Goal: Task Accomplishment & Management: Use online tool/utility

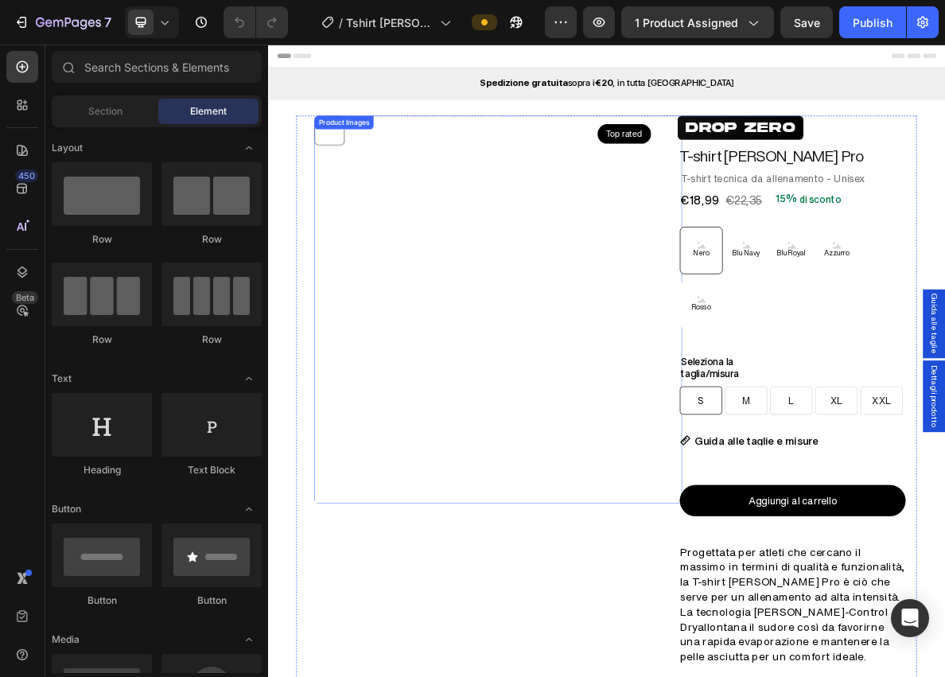
radio input "false"
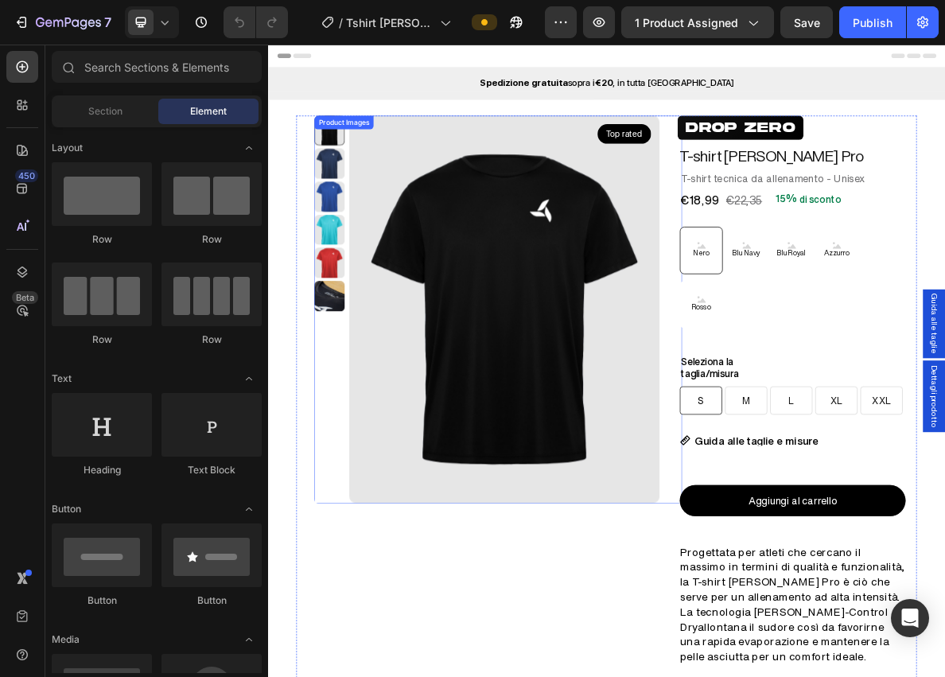
radio input "false"
click at [944, 163] on h2 "DROP ZERO" at bounding box center [934, 162] width 177 height 34
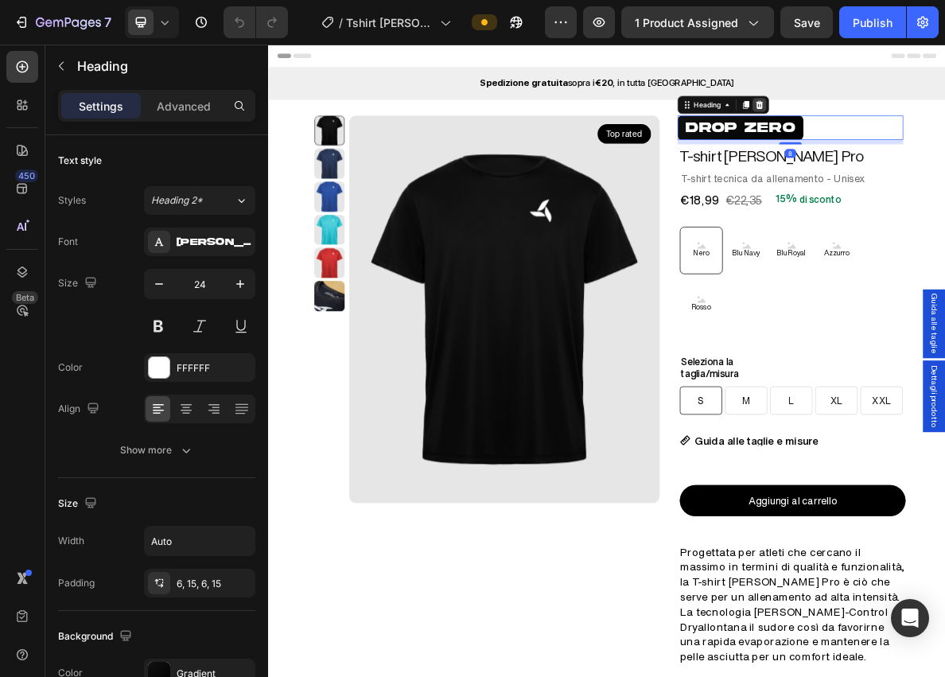
click at [944, 126] on icon at bounding box center [961, 129] width 10 height 11
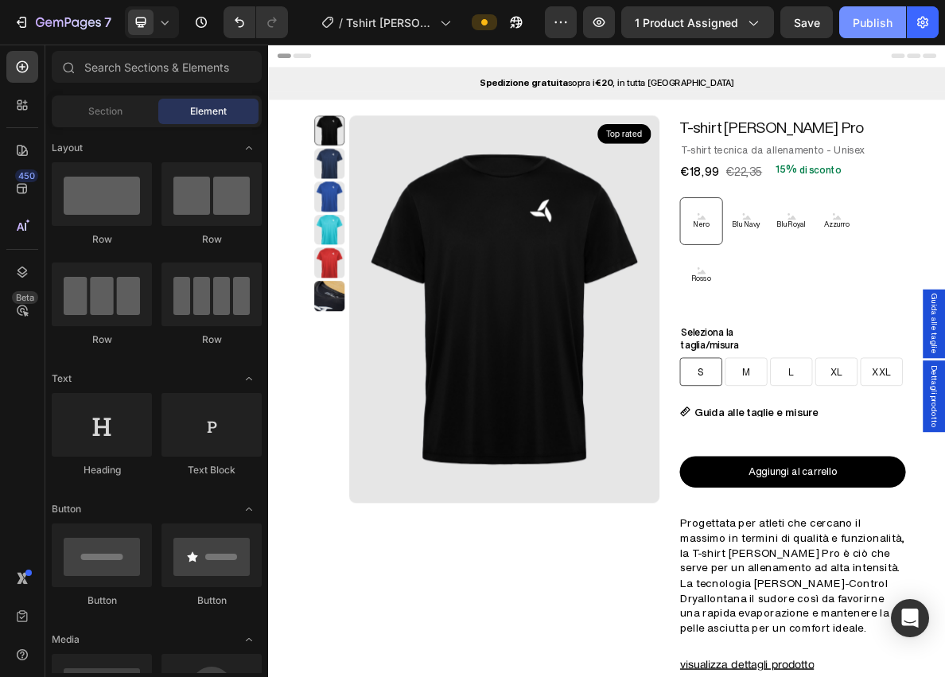
click at [866, 28] on div "Publish" at bounding box center [873, 22] width 40 height 17
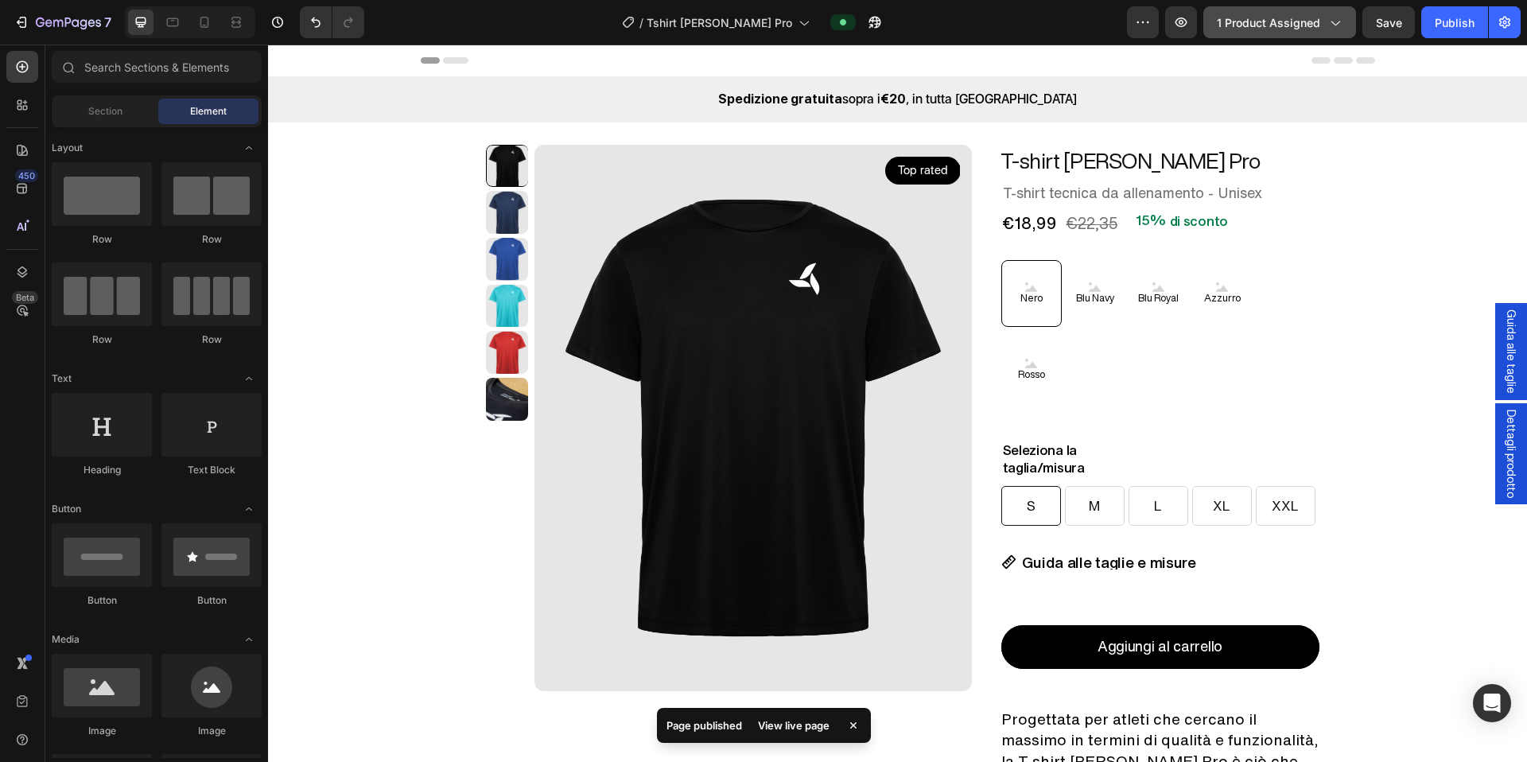
click at [944, 29] on span "1 product assigned" at bounding box center [1268, 22] width 103 height 17
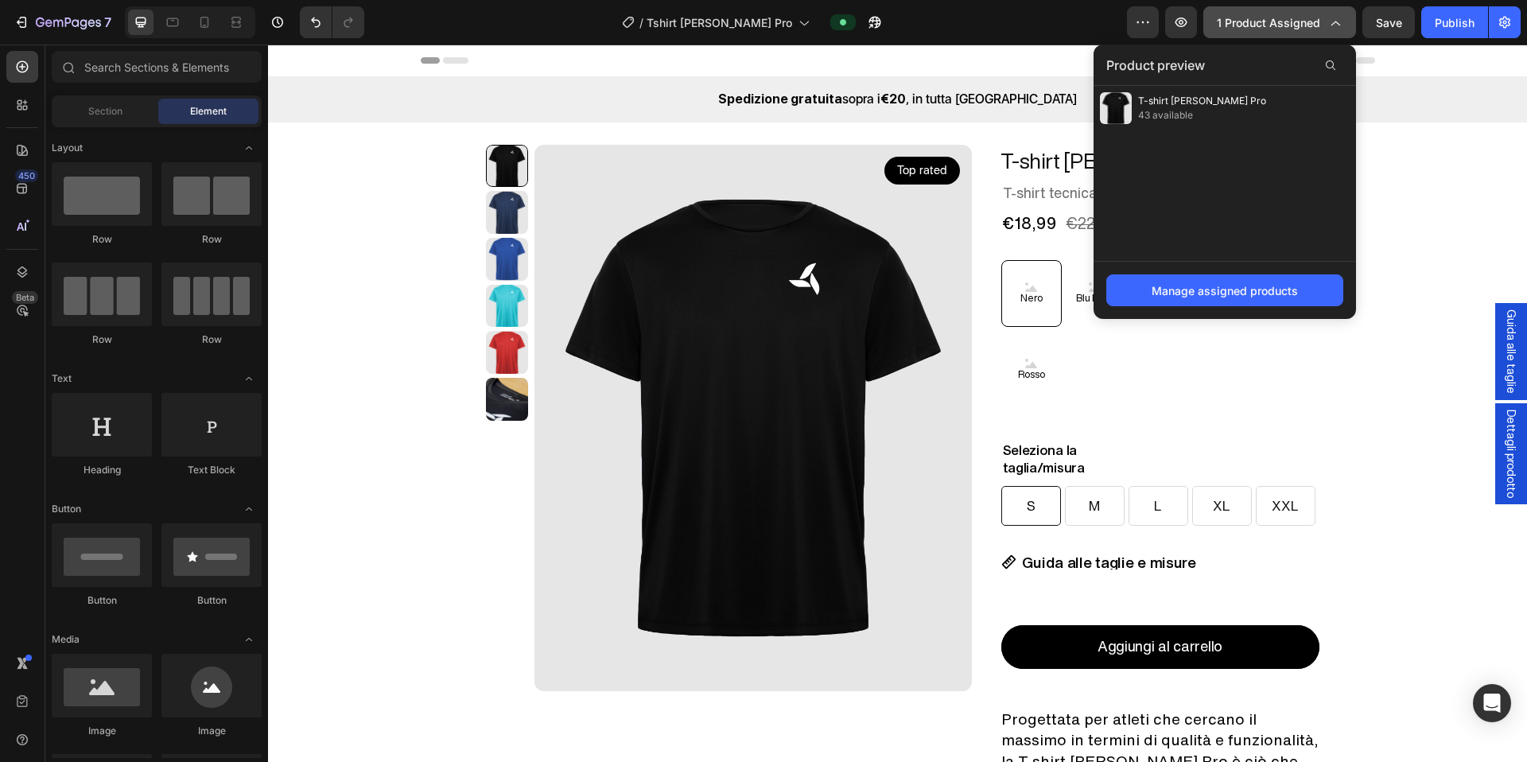
click at [944, 28] on icon "button" at bounding box center [1335, 22] width 16 height 16
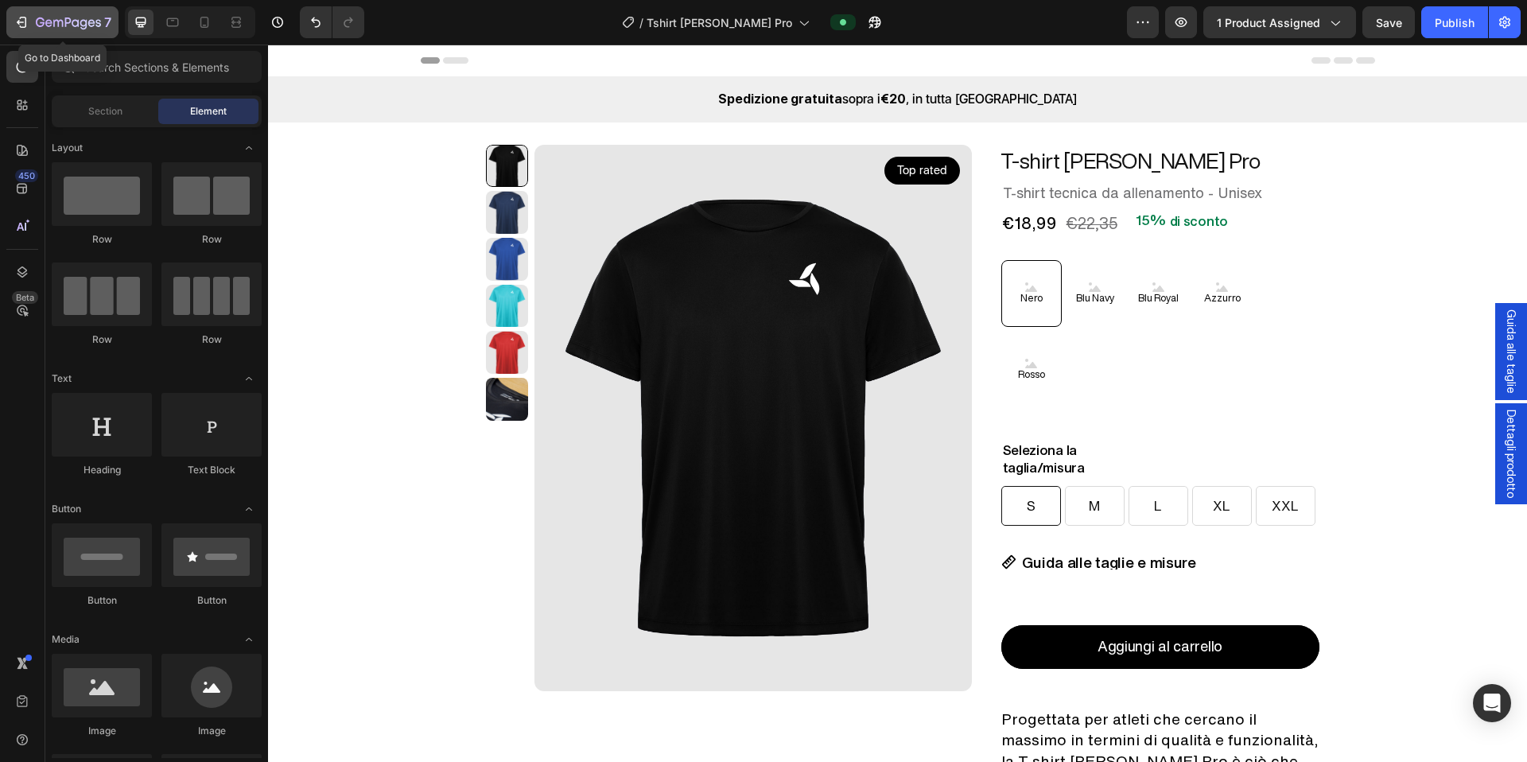
click at [52, 26] on icon "button" at bounding box center [68, 24] width 65 height 14
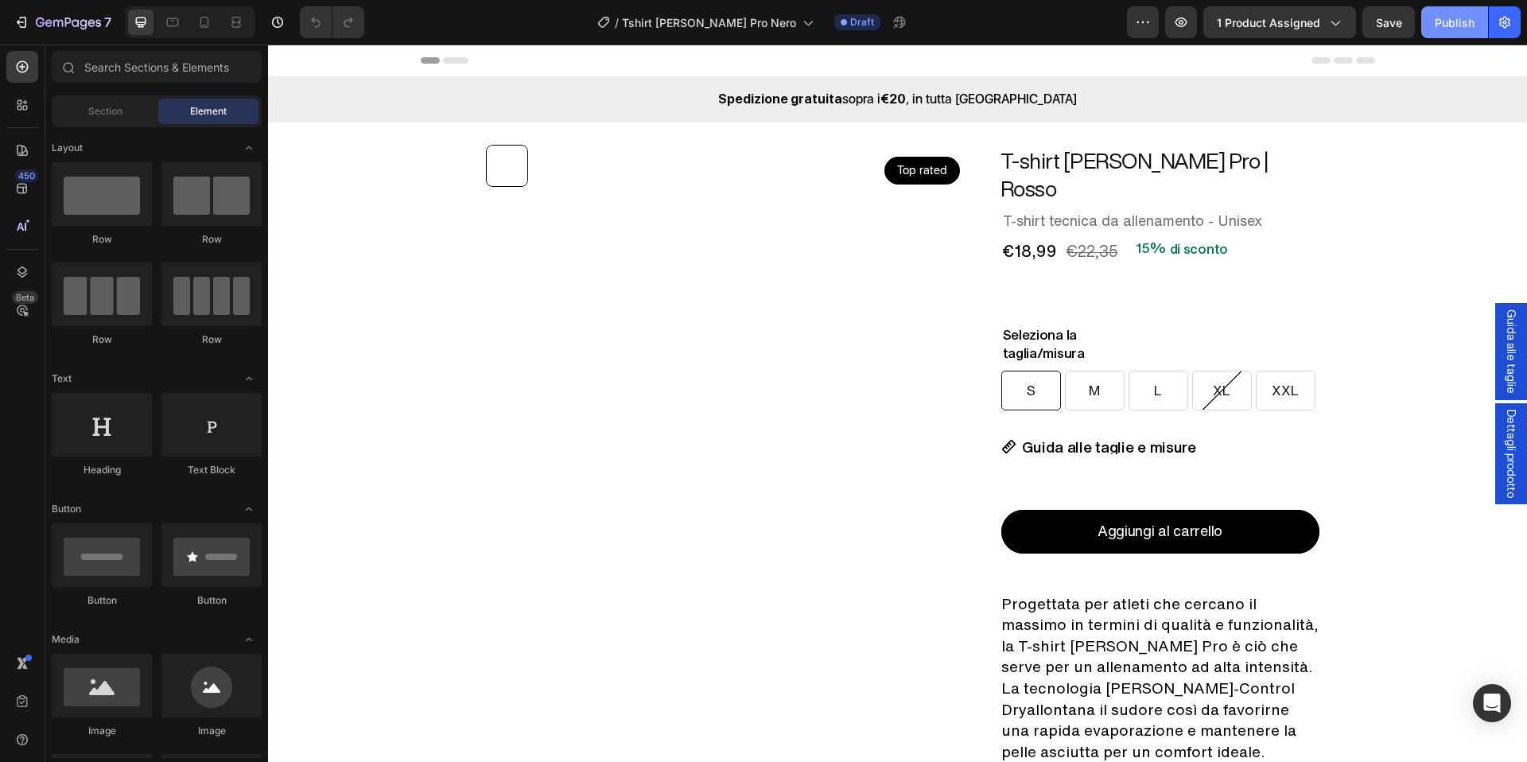
radio input "false"
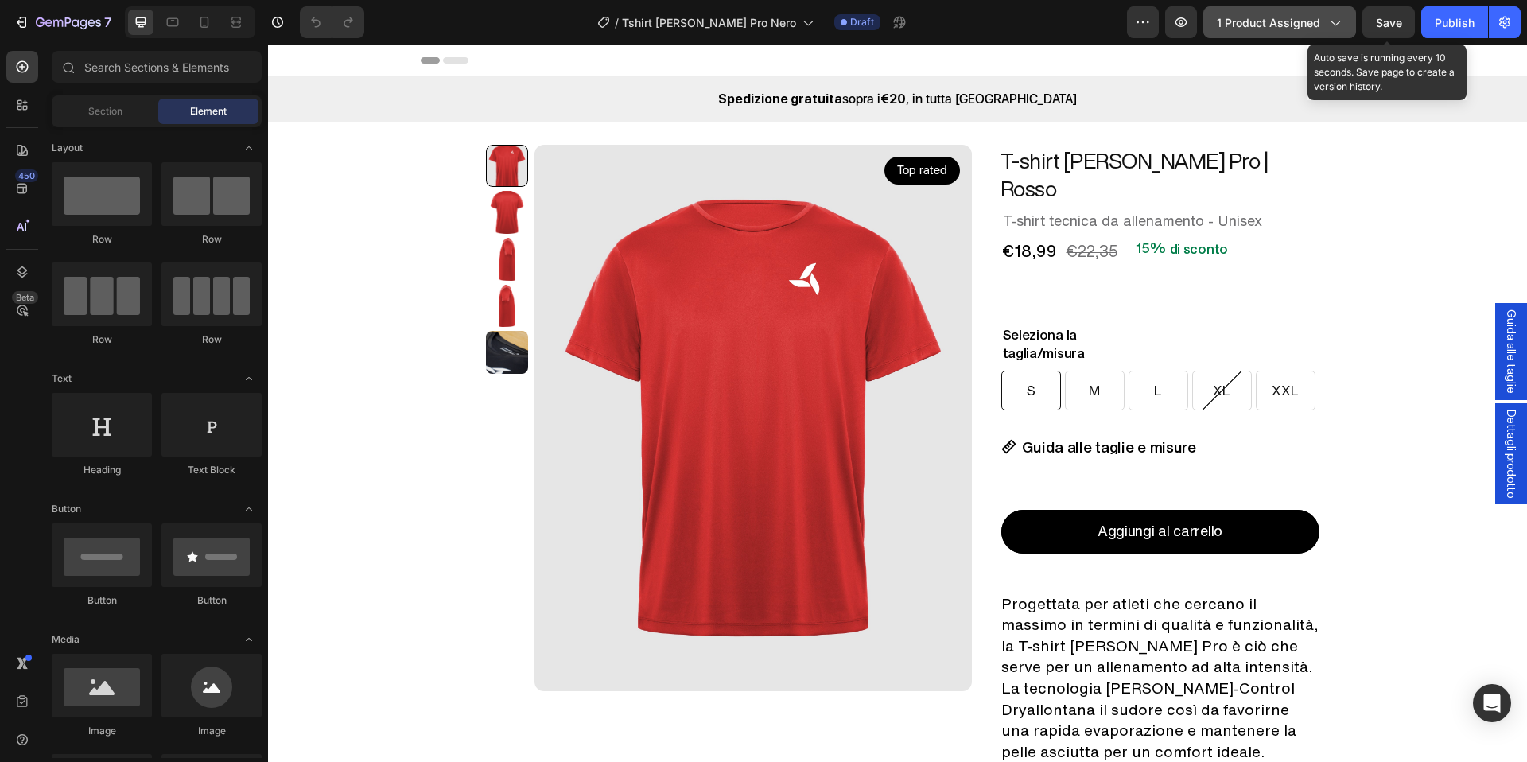
click at [1319, 14] on span "1 product assigned" at bounding box center [1268, 22] width 103 height 17
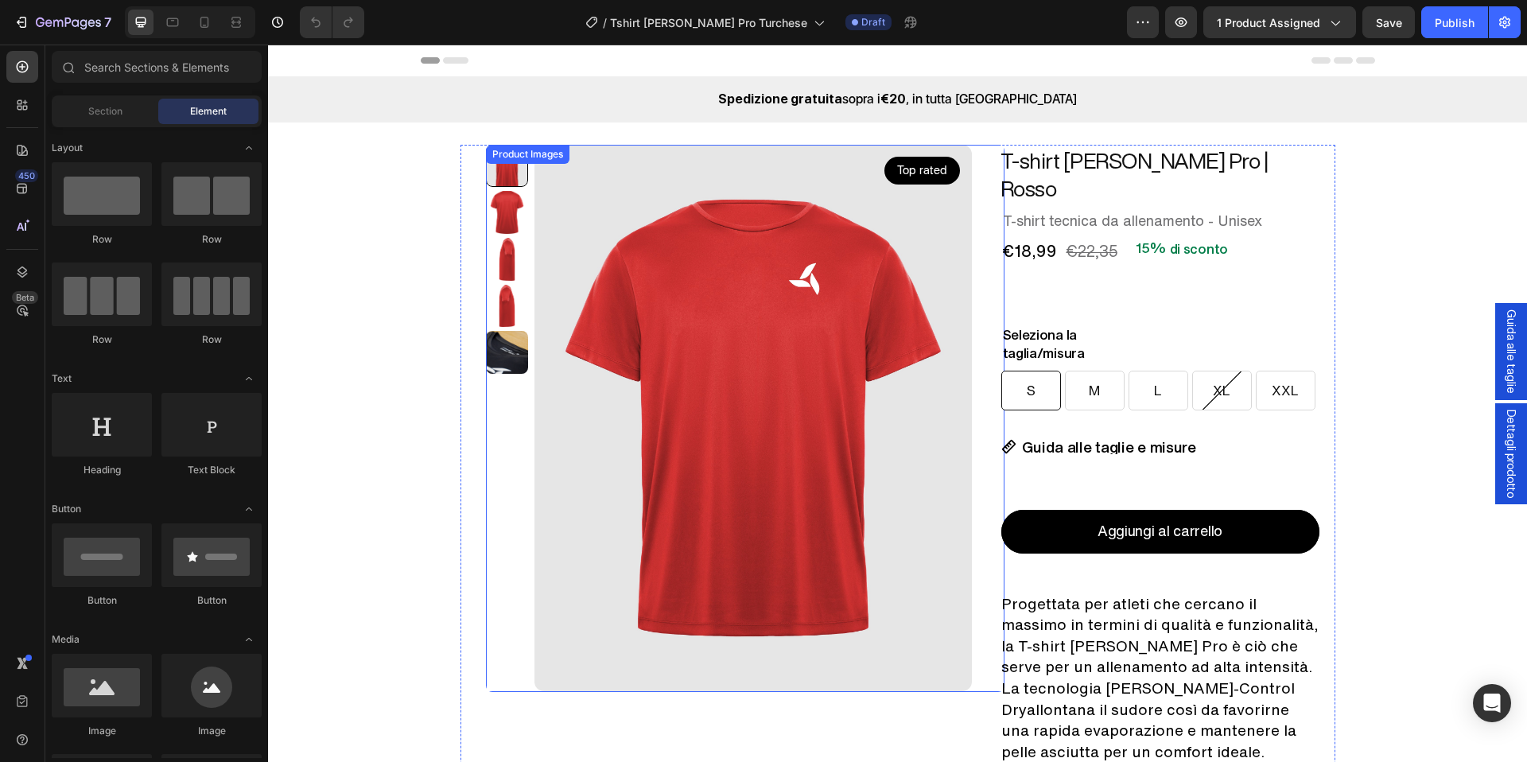
click at [877, 243] on img at bounding box center [754, 418] width 438 height 547
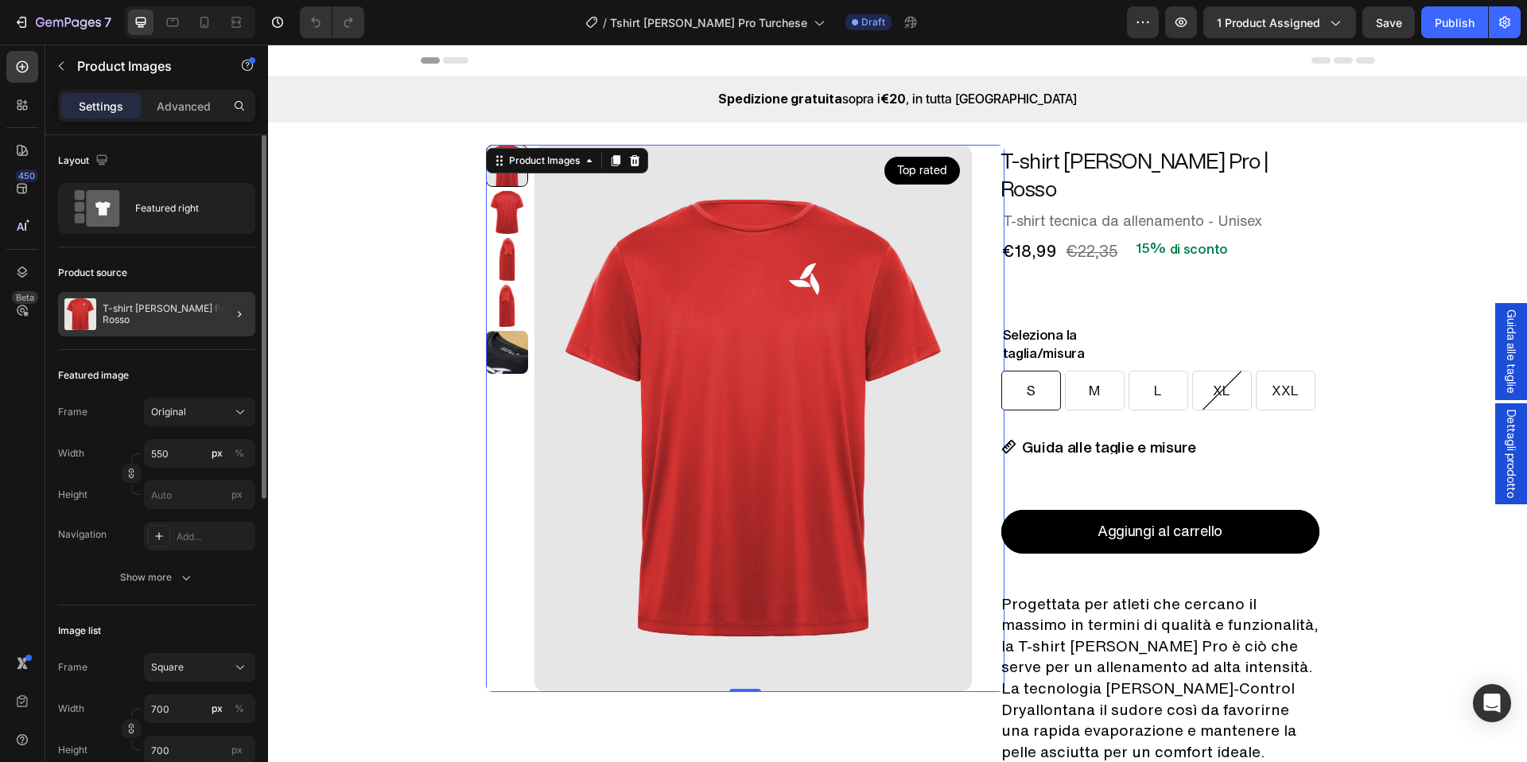
click at [212, 328] on div at bounding box center [233, 314] width 45 height 45
radio input "true"
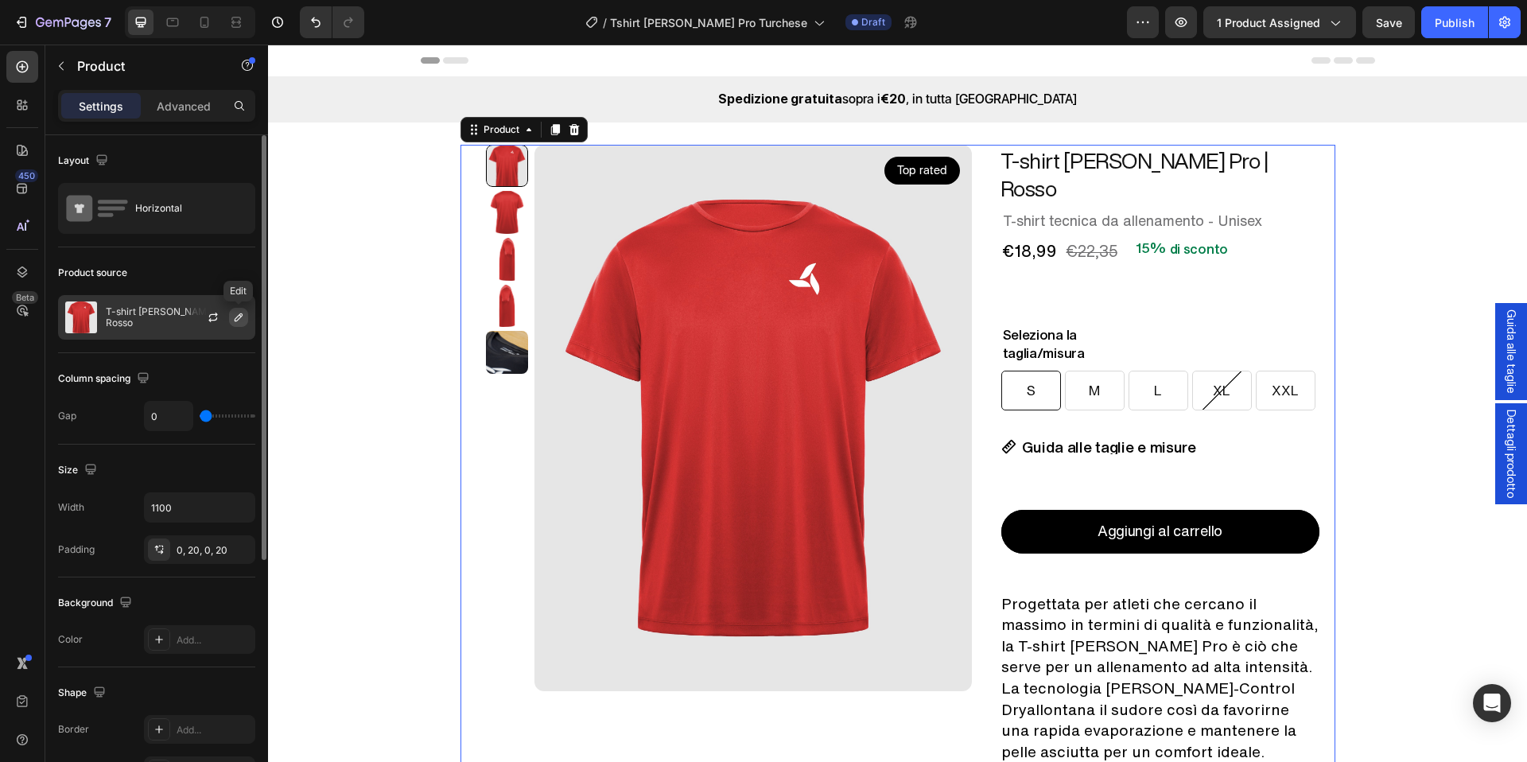
click at [233, 317] on icon "button" at bounding box center [238, 317] width 13 height 13
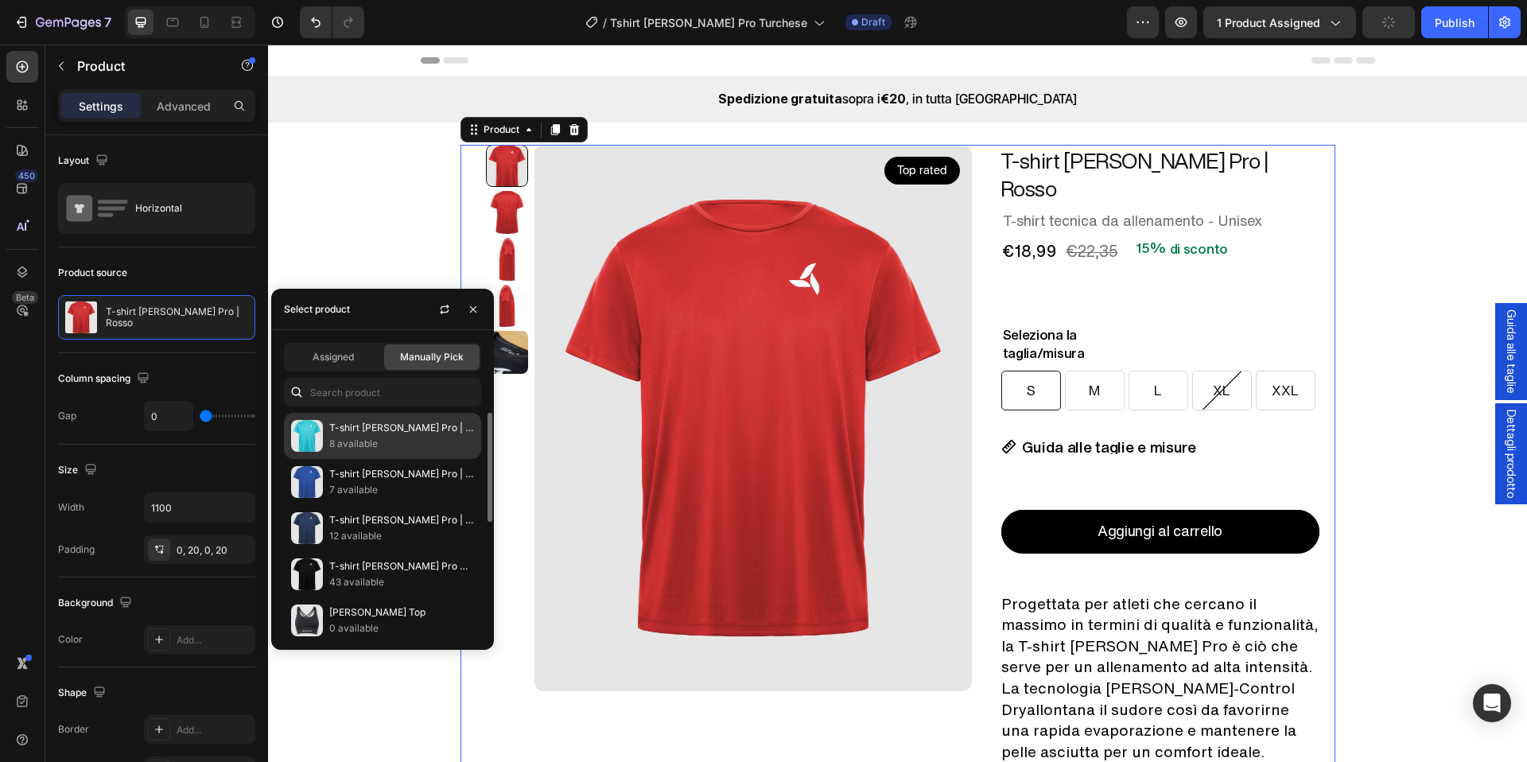
click at [374, 434] on p "T-shirt Teaneck Pro | Turchese" at bounding box center [401, 428] width 145 height 16
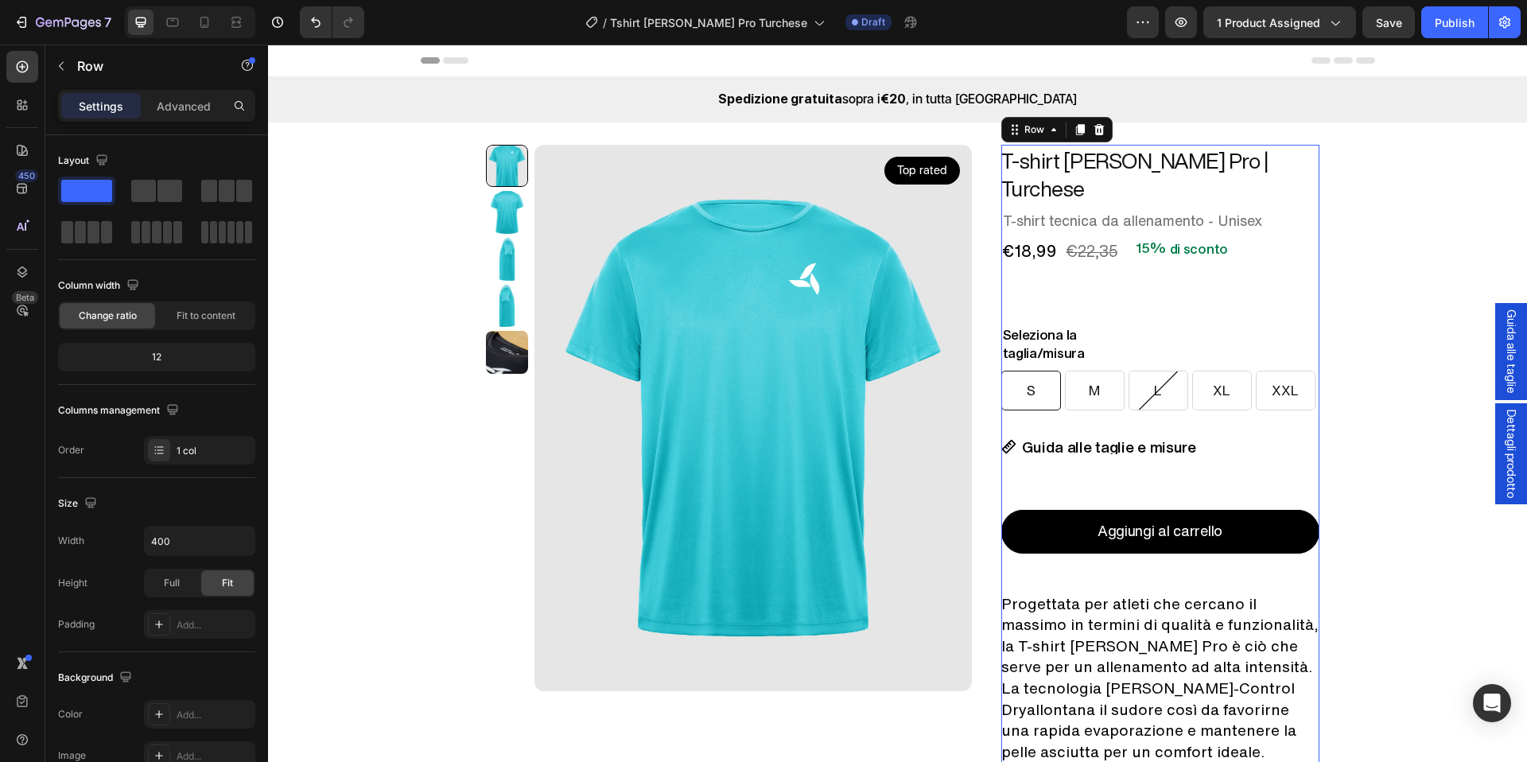
click at [1089, 256] on div "T-shirt Teaneck Pro | Turchese Product Title Row T-shirt tecnica da allenamento…" at bounding box center [1161, 586] width 318 height 883
click at [1126, 238] on div "15% di sconto" at bounding box center [1185, 249] width 118 height 22
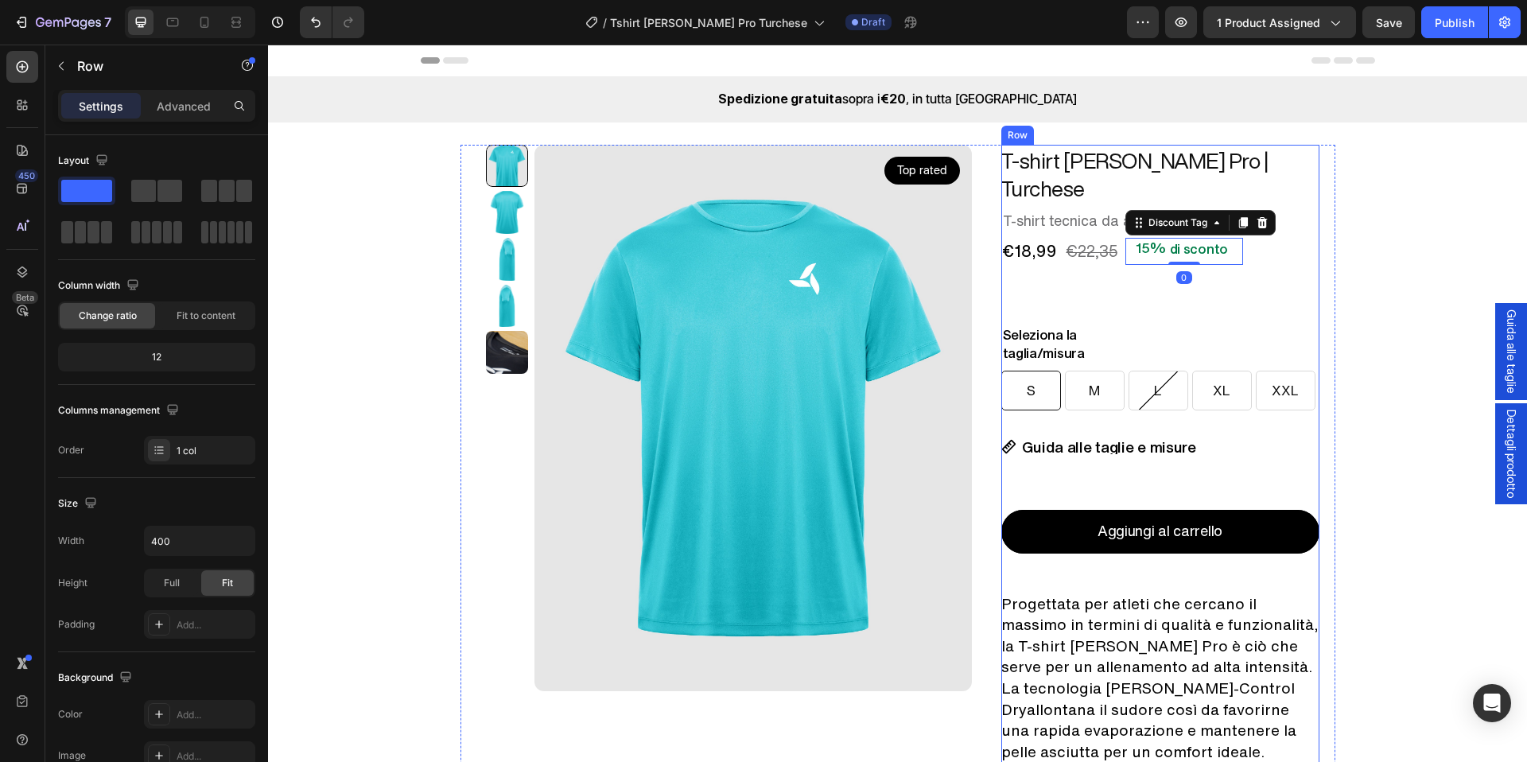
drag, startPoint x: 1122, startPoint y: 247, endPoint x: 1104, endPoint y: 266, distance: 25.3
click at [1122, 247] on div "T-shirt Teaneck Pro | Turchese Product Title Row T-shirt tecnica da allenamento…" at bounding box center [1161, 586] width 318 height 883
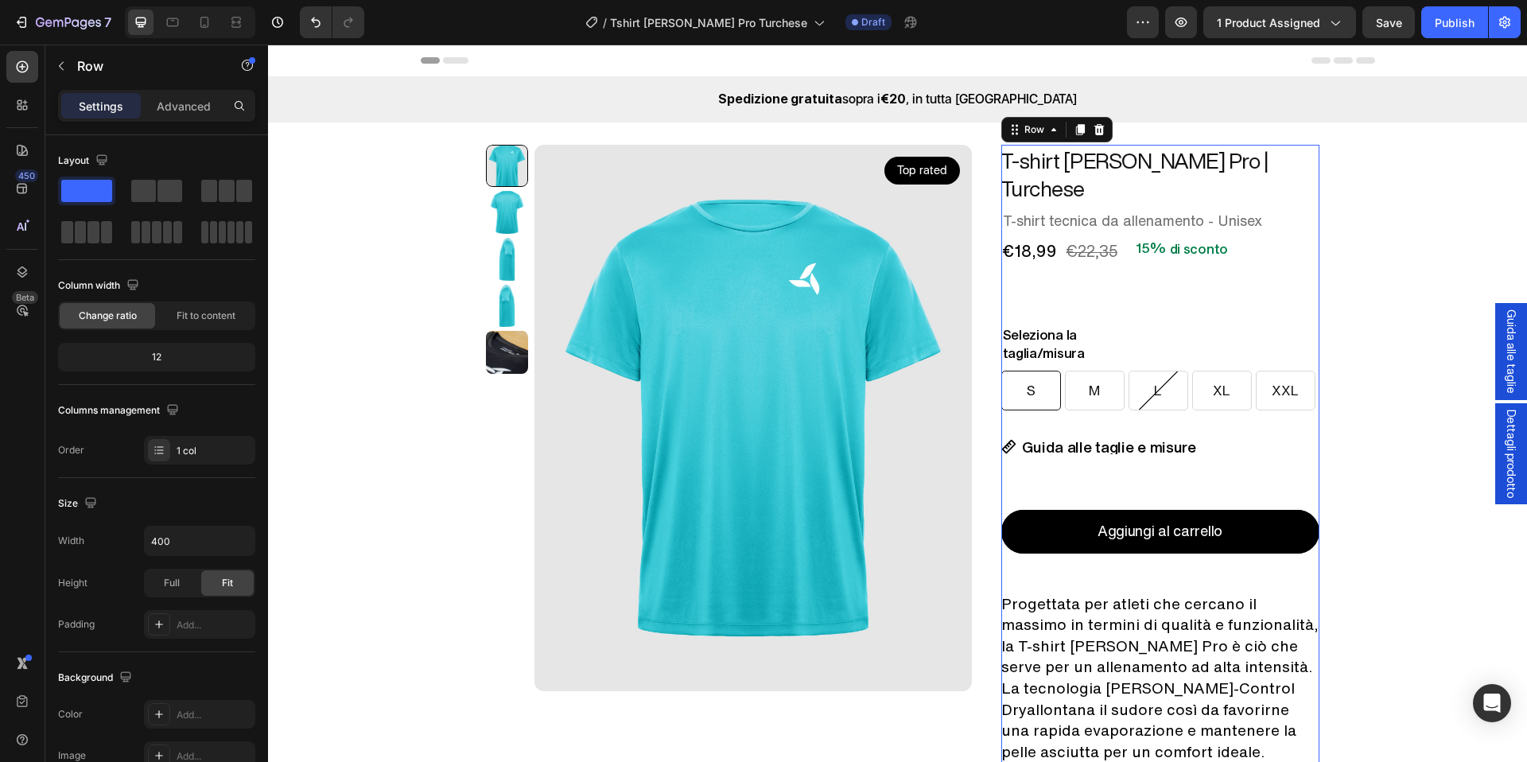
click at [1074, 279] on div "T-shirt Teaneck Pro | Turchese Product Title Row T-shirt tecnica da allenamento…" at bounding box center [1161, 586] width 318 height 883
click at [1124, 325] on h2 "Seleziona la taglia/misura" at bounding box center [1161, 344] width 318 height 38
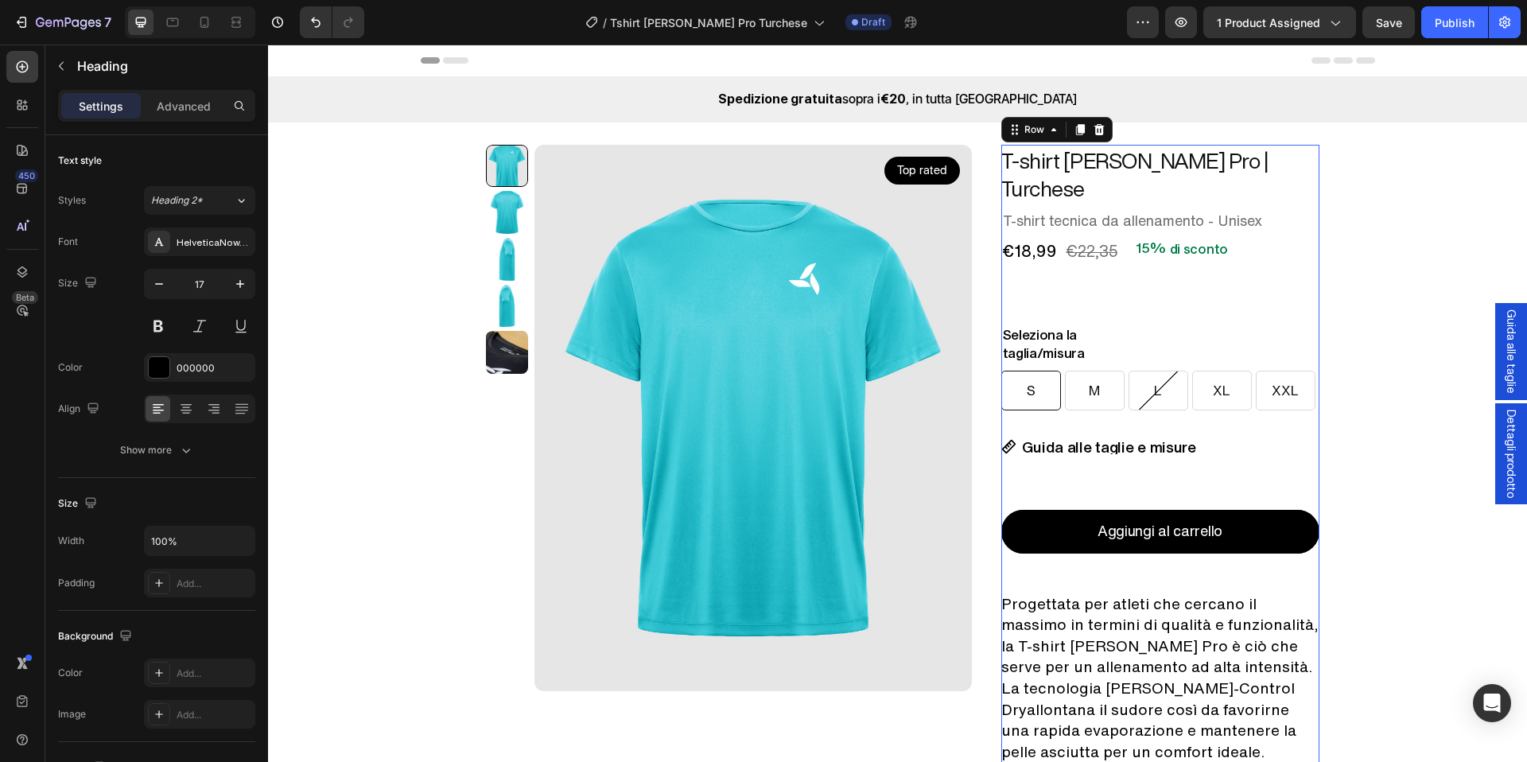
click at [1122, 252] on div "T-shirt Teaneck Pro | Turchese Product Title Row T-shirt tecnica da allenamento…" at bounding box center [1161, 586] width 318 height 883
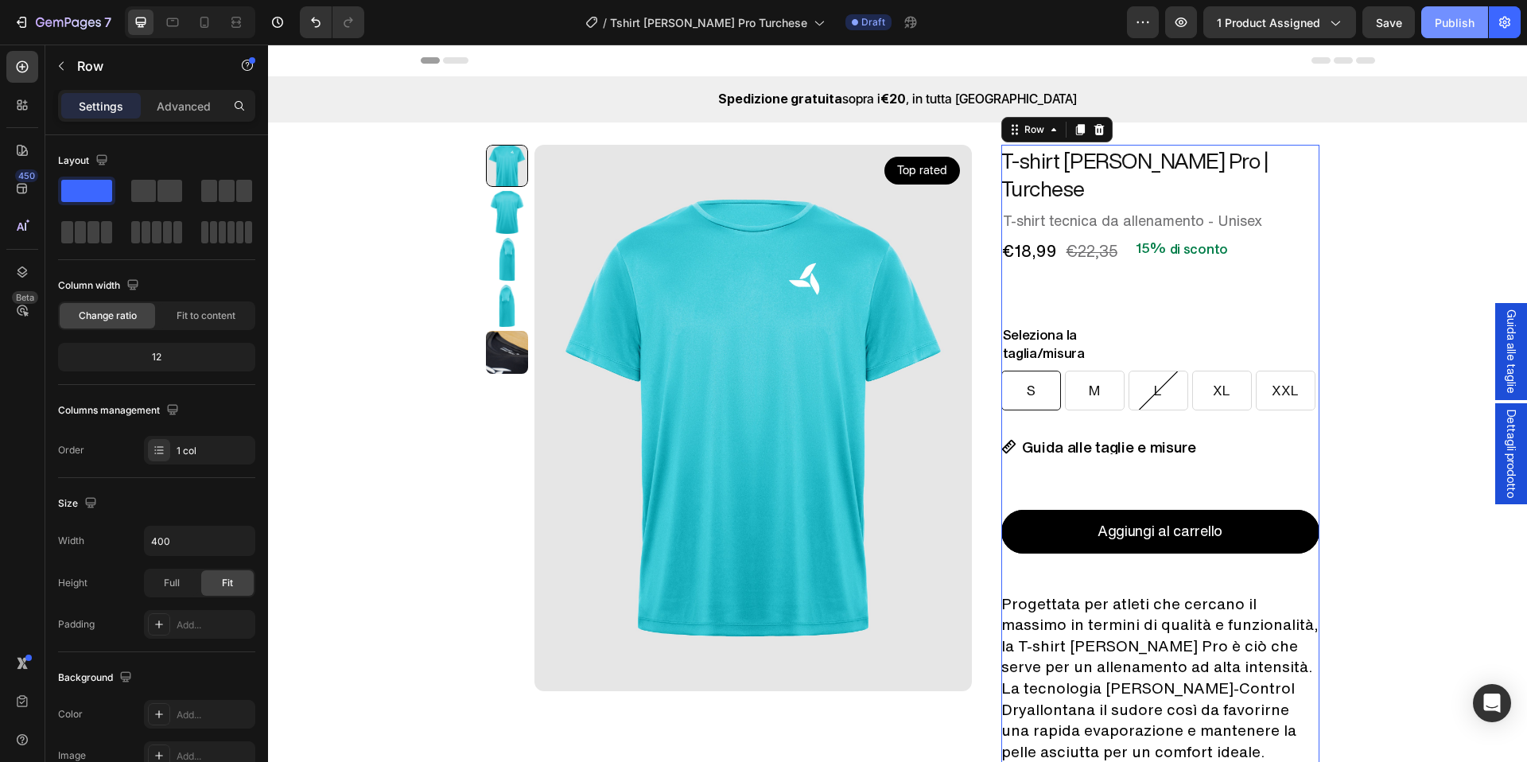
click at [1461, 24] on div "Publish" at bounding box center [1455, 22] width 40 height 17
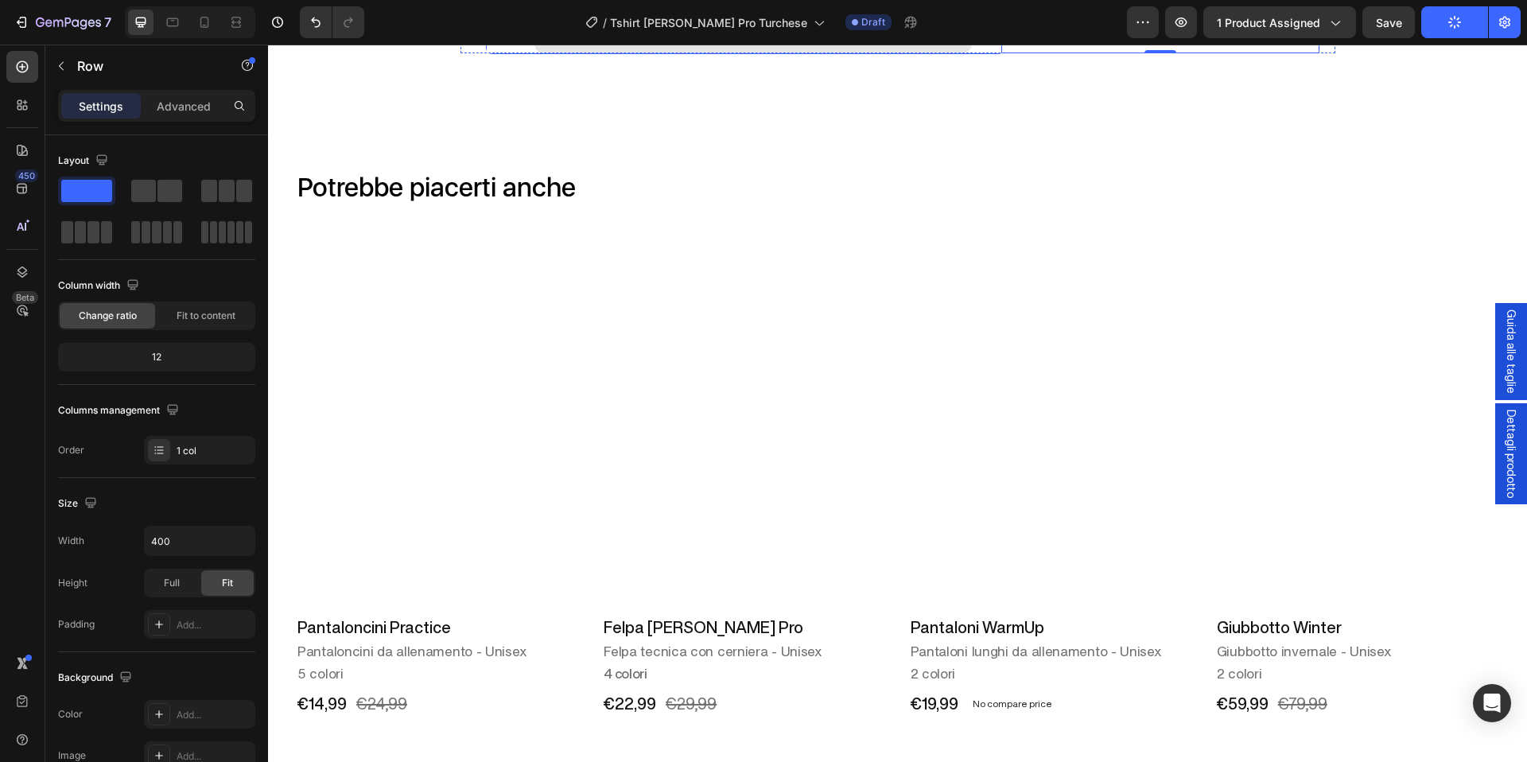
scroll to position [1020, 0]
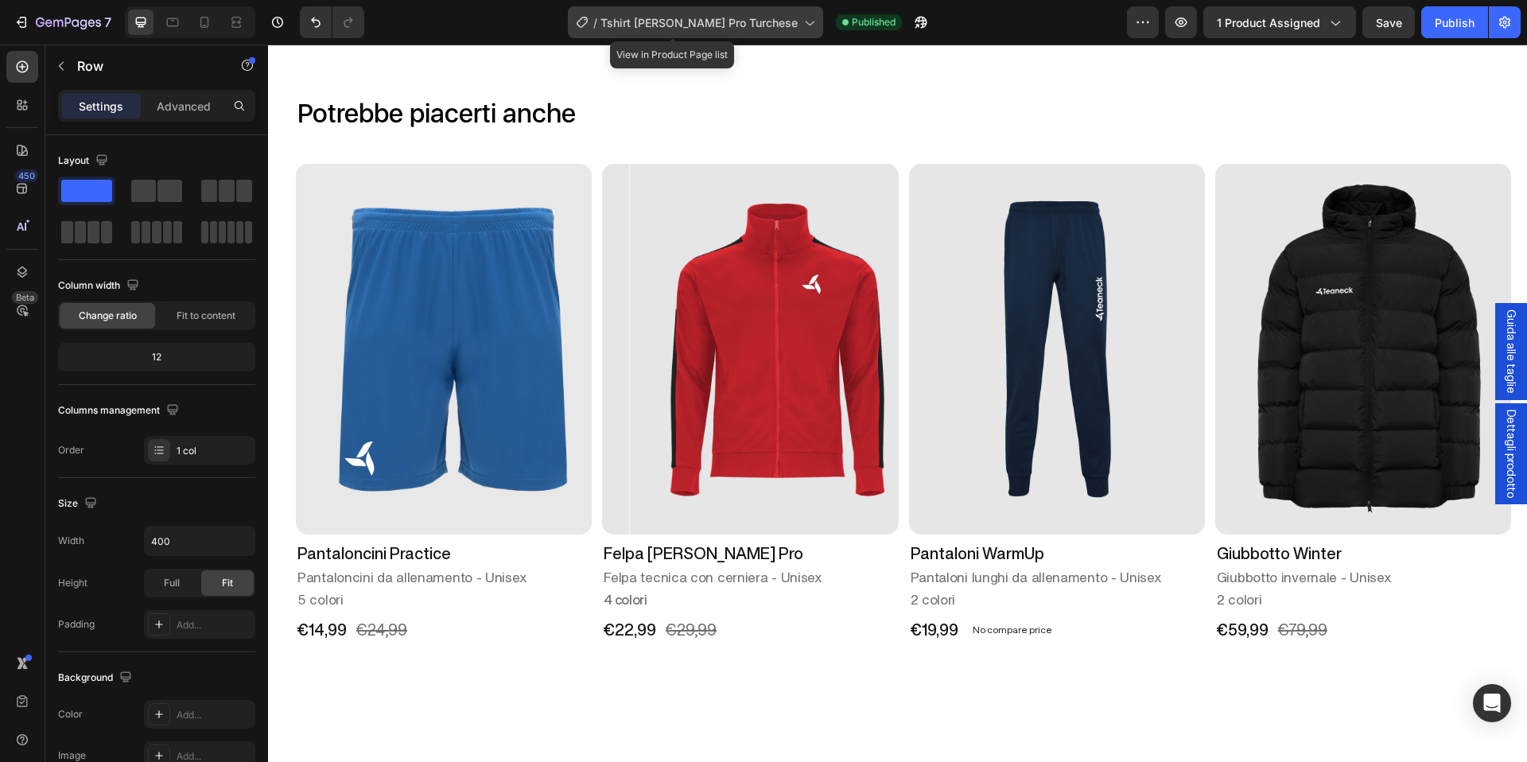
click at [732, 29] on span "Tshirt Teaneck Pro Turchese" at bounding box center [699, 22] width 197 height 17
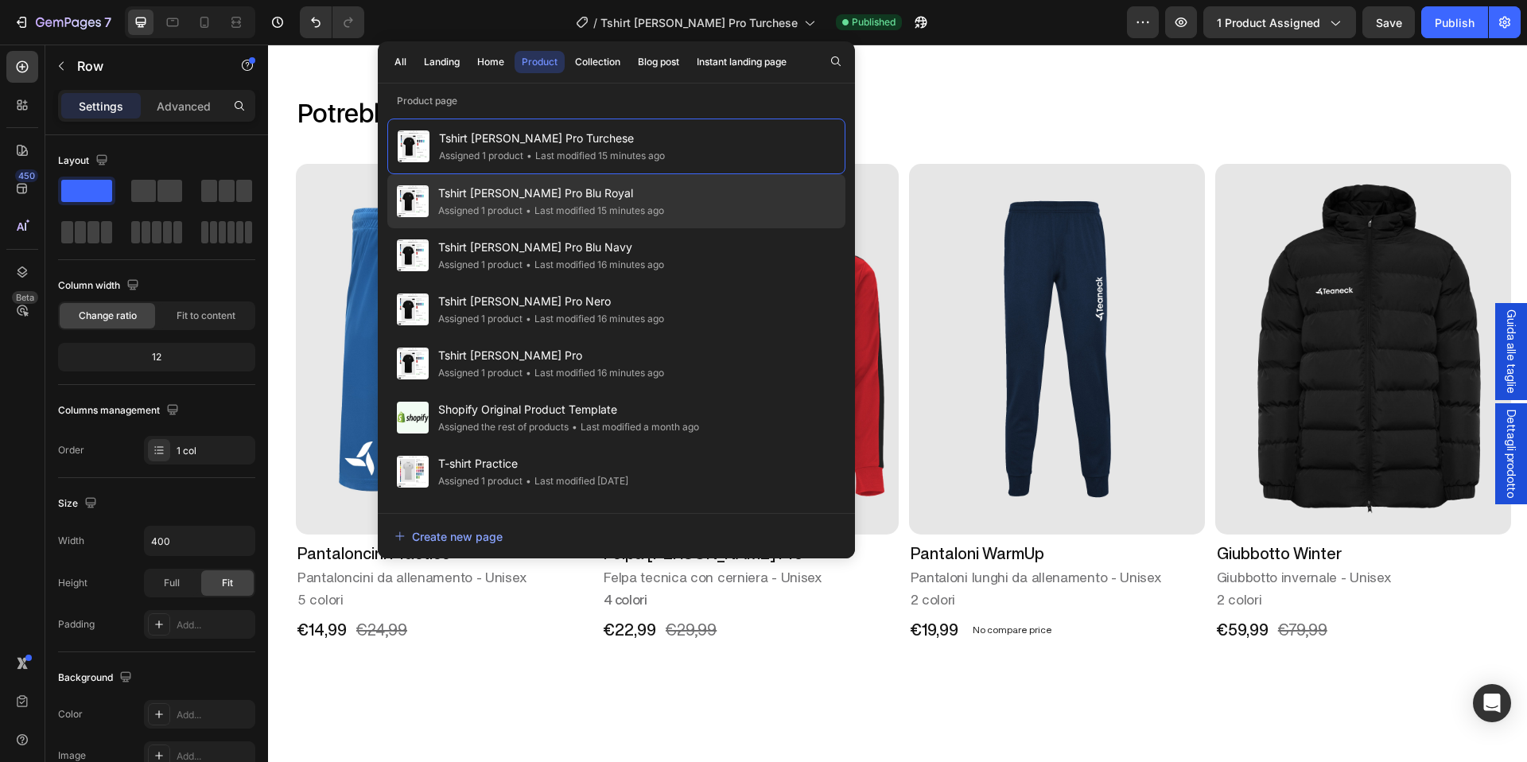
click at [561, 201] on span "Tshirt Teaneck Pro Blu Royal" at bounding box center [551, 193] width 226 height 19
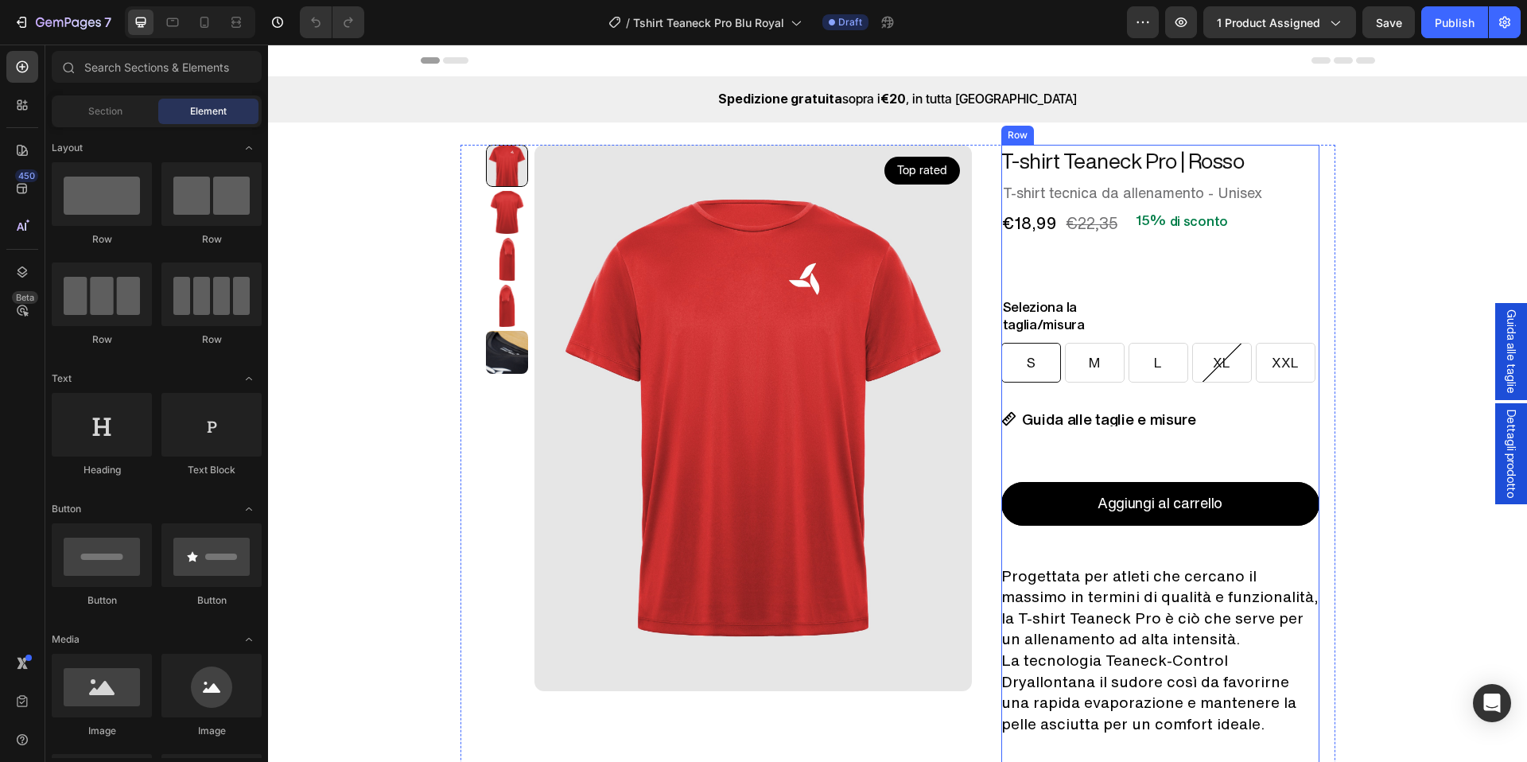
click at [1097, 261] on div "T-shirt Teaneck Pro | Rosso Product Title Row T-shirt tecnica da allenamento - …" at bounding box center [1161, 572] width 318 height 855
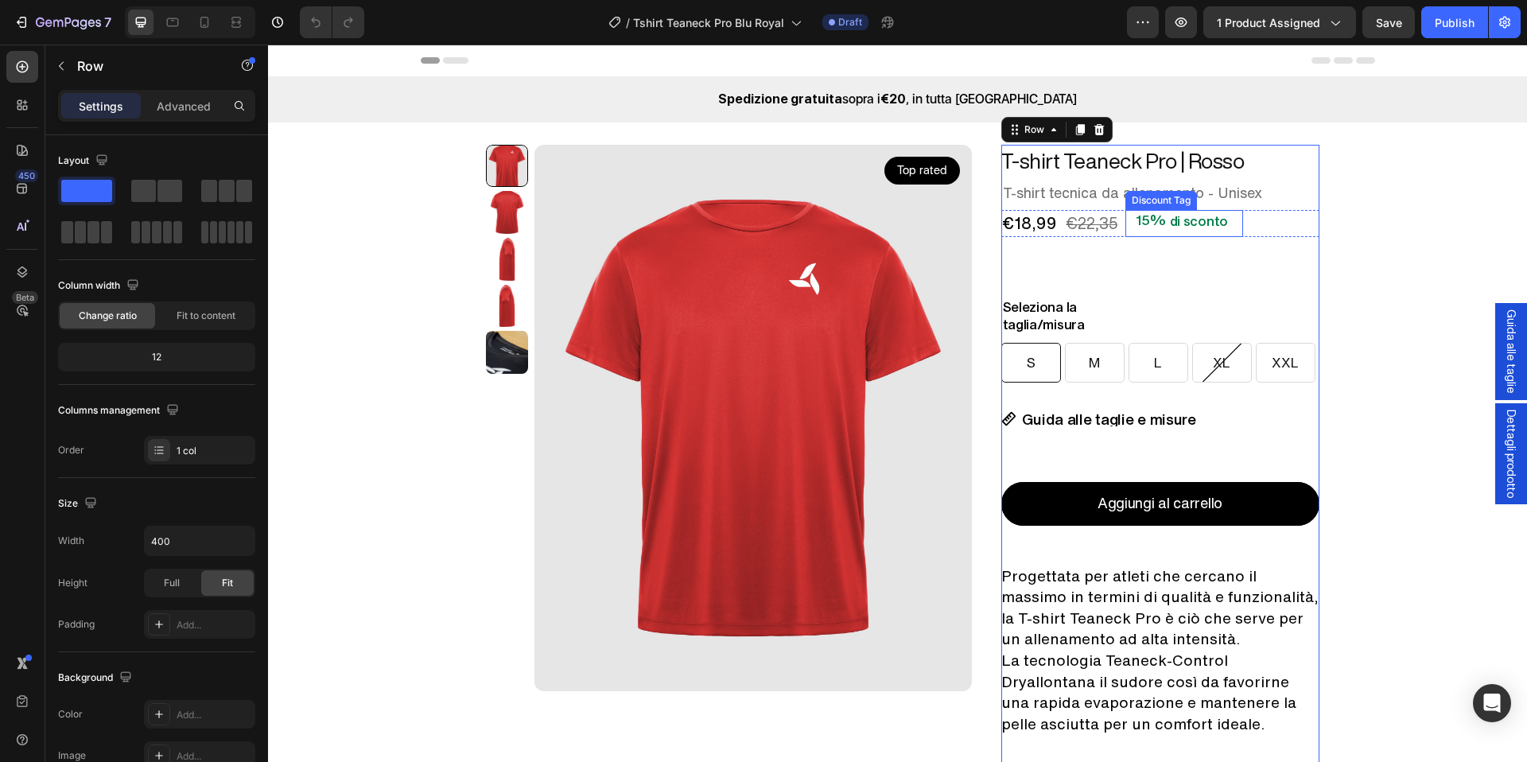
click at [1126, 220] on div "15% di sconto" at bounding box center [1185, 221] width 118 height 22
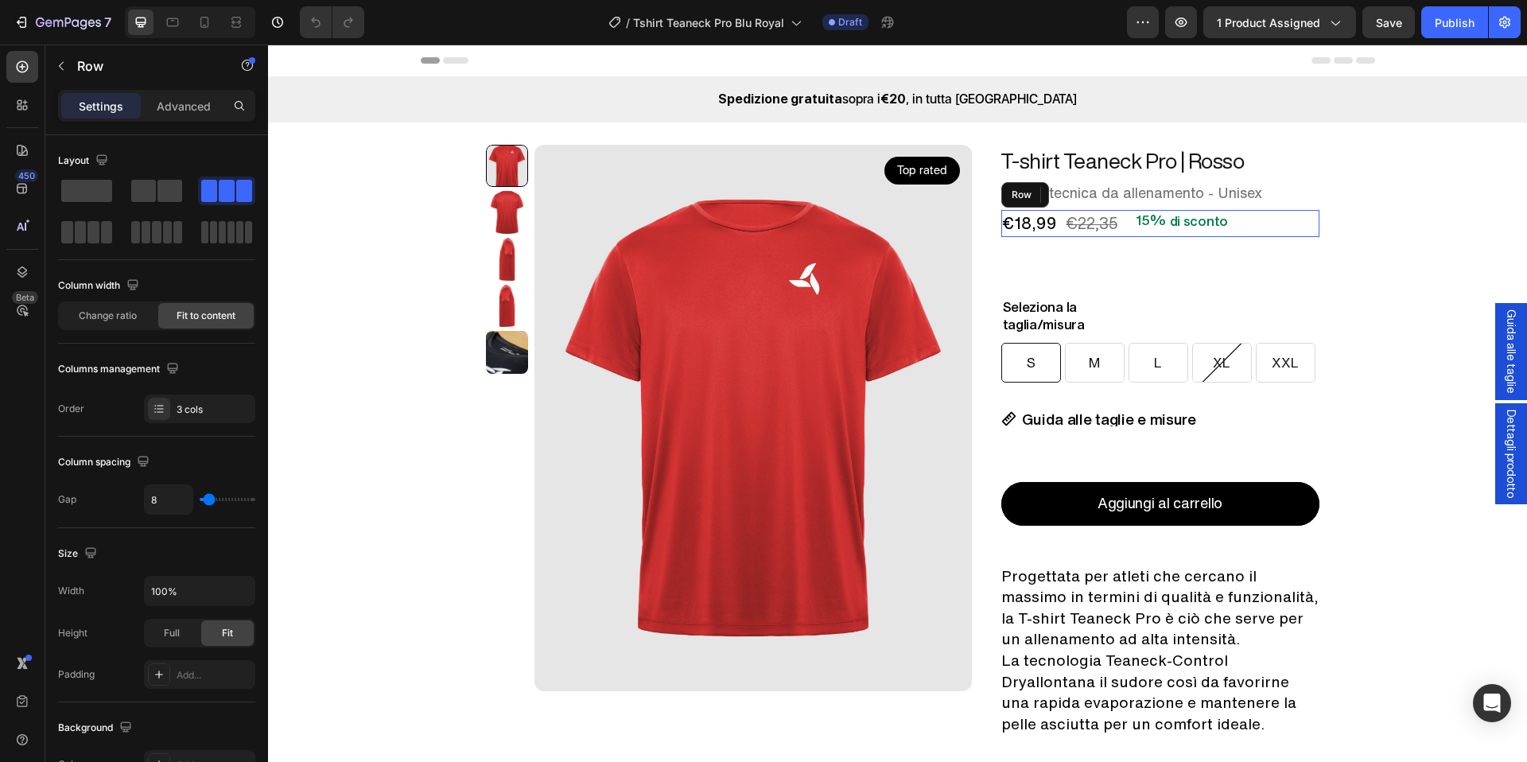
click at [1110, 235] on div "€18,99 Product Price Product Price €22,35 Product Price Product Price 15% di sc…" at bounding box center [1161, 223] width 318 height 27
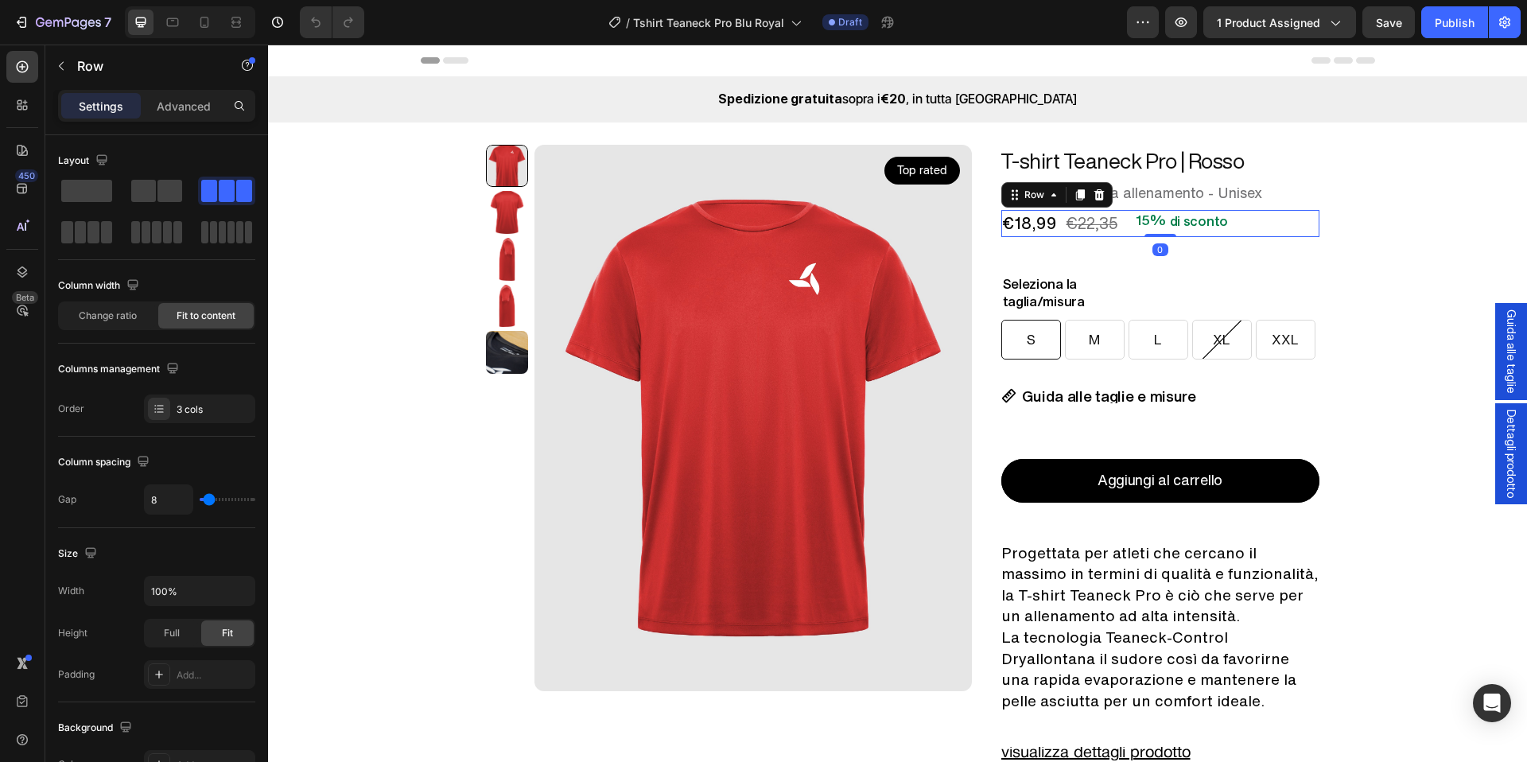
drag, startPoint x: 1160, startPoint y: 259, endPoint x: 1168, endPoint y: 230, distance: 29.7
click at [1168, 230] on div "€18,99 Product Price Product Price €22,35 Product Price Product Price 15% di sc…" at bounding box center [1161, 223] width 318 height 27
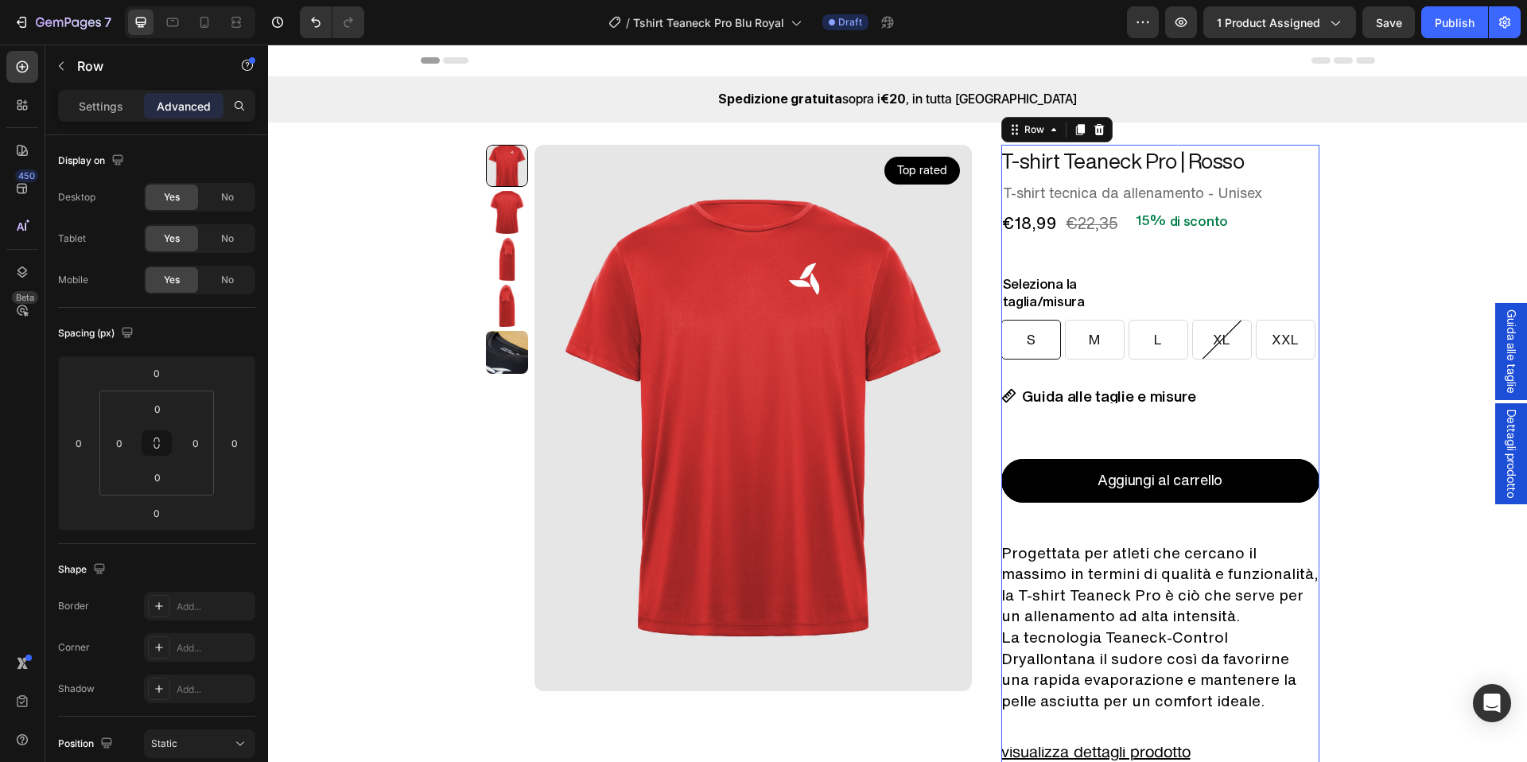
click at [1123, 268] on div "T-shirt Teaneck Pro | Rosso Product Title Row T-shirt tecnica da allenamento - …" at bounding box center [1161, 561] width 318 height 832
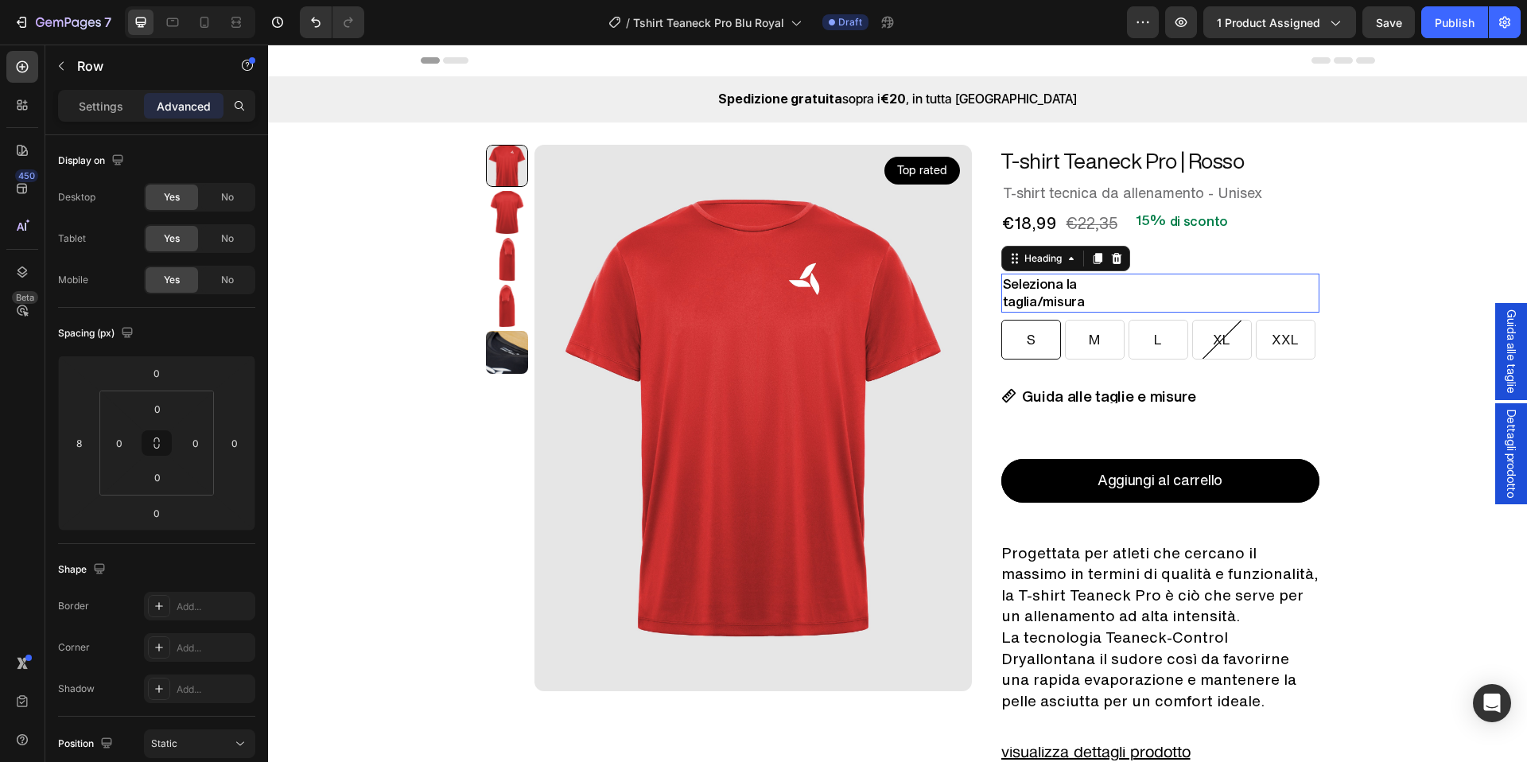
click at [1097, 286] on h2 "Seleziona la taglia/misura" at bounding box center [1161, 293] width 318 height 38
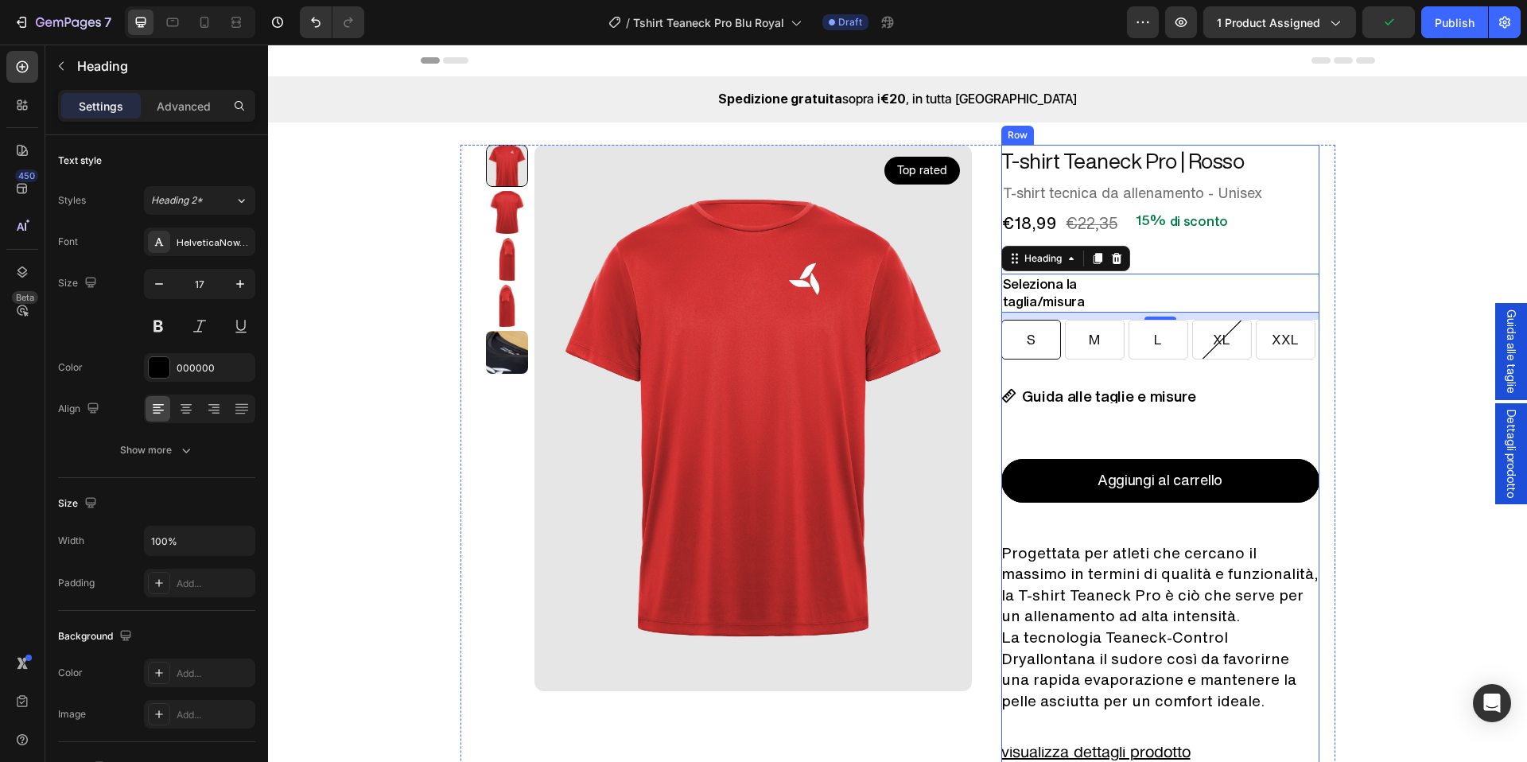
click at [1236, 370] on div "T-shirt Teaneck Pro | Rosso Product Title Row T-shirt tecnica da allenamento - …" at bounding box center [1161, 561] width 318 height 832
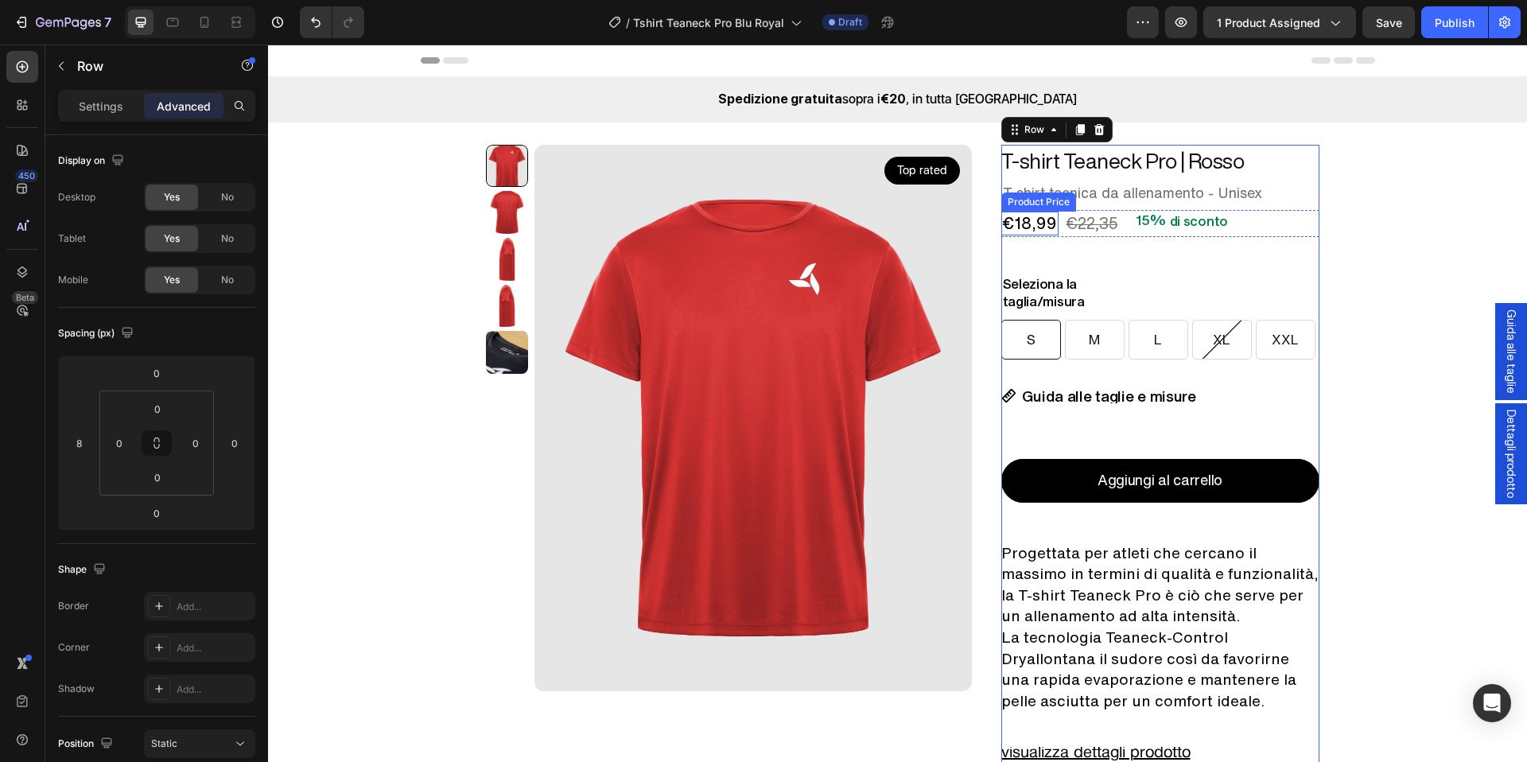
click at [1044, 221] on div "€18,99" at bounding box center [1030, 224] width 57 height 24
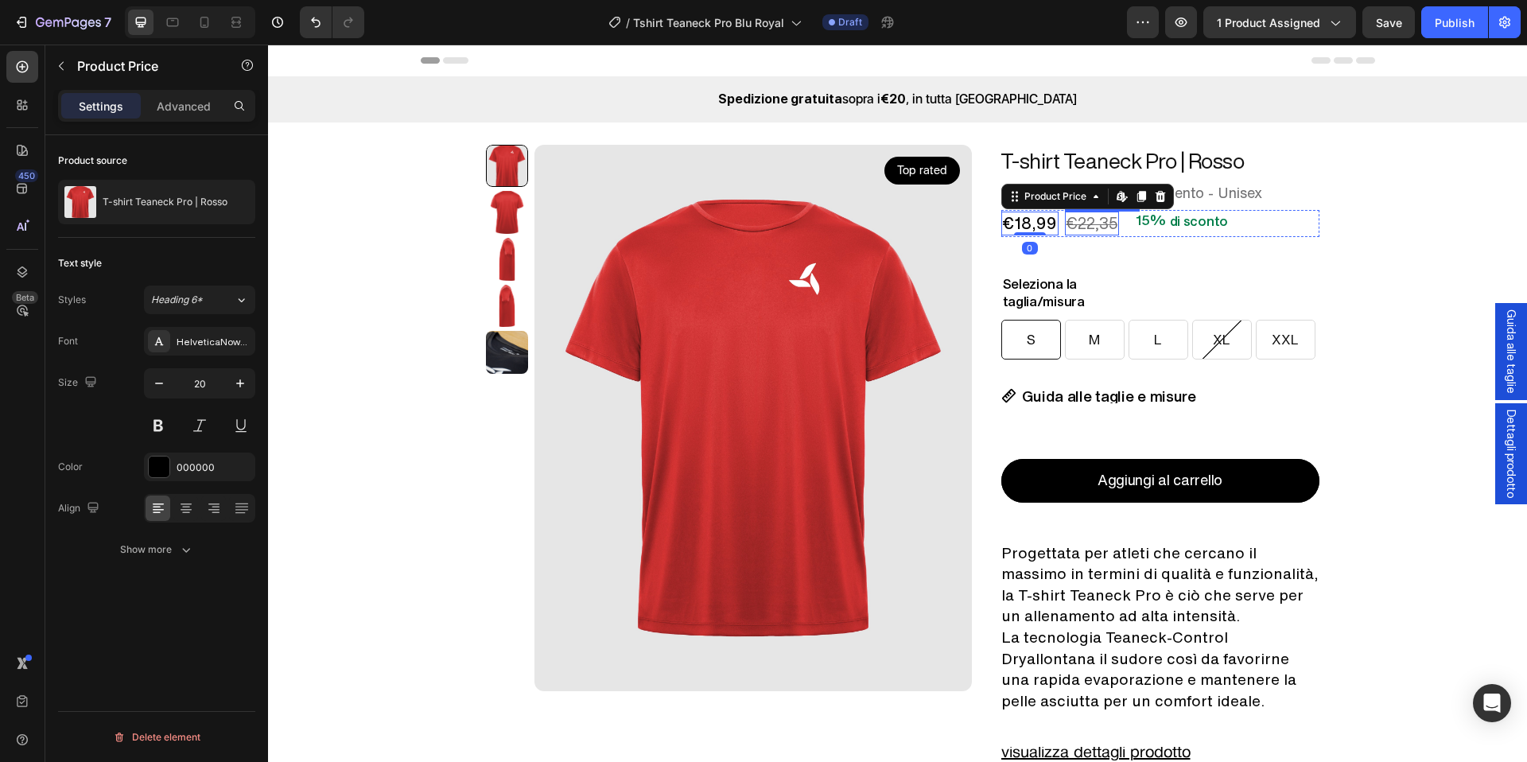
click at [1065, 228] on div "€22,35" at bounding box center [1092, 224] width 54 height 24
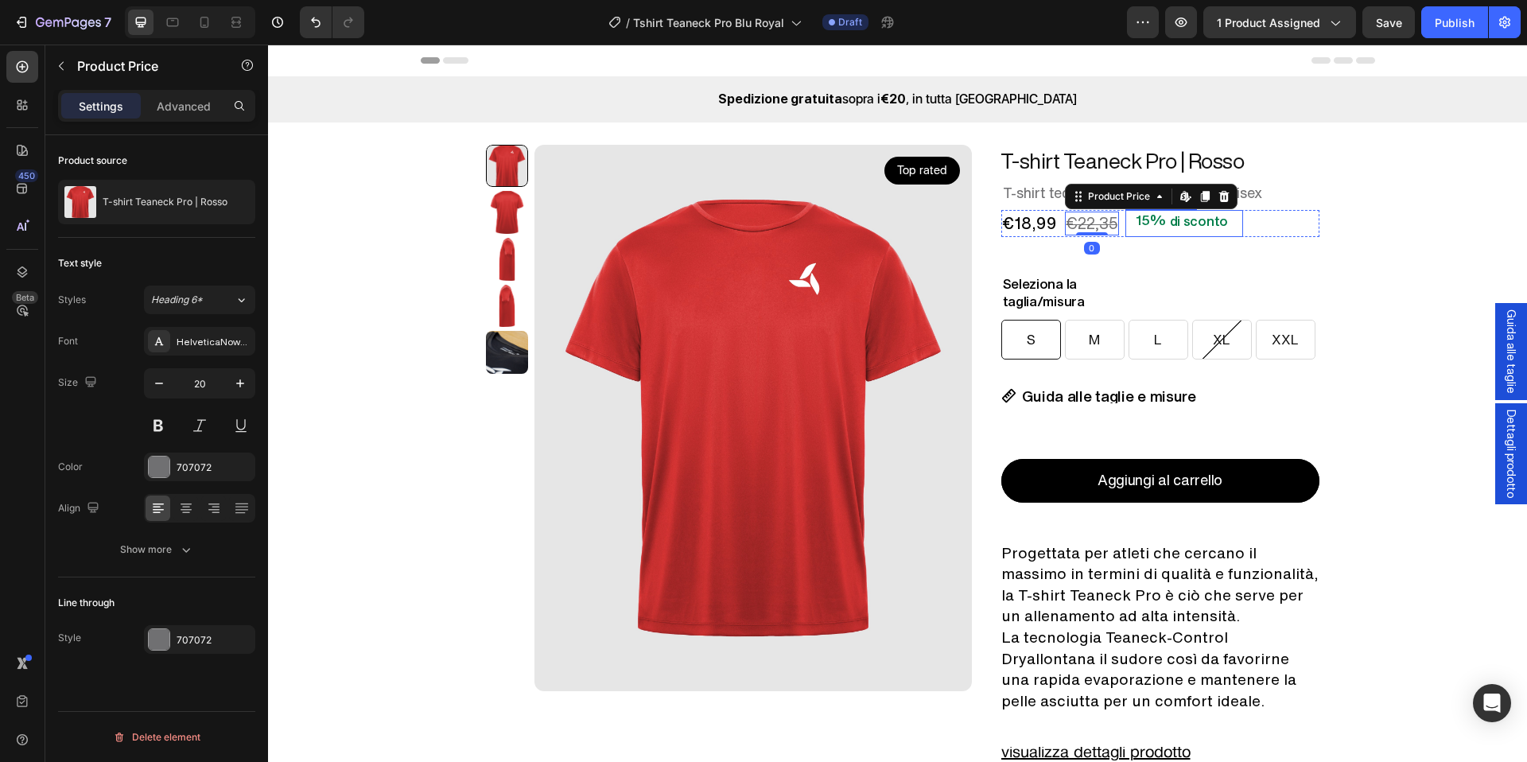
click at [1168, 223] on div "di sconto" at bounding box center [1199, 221] width 63 height 22
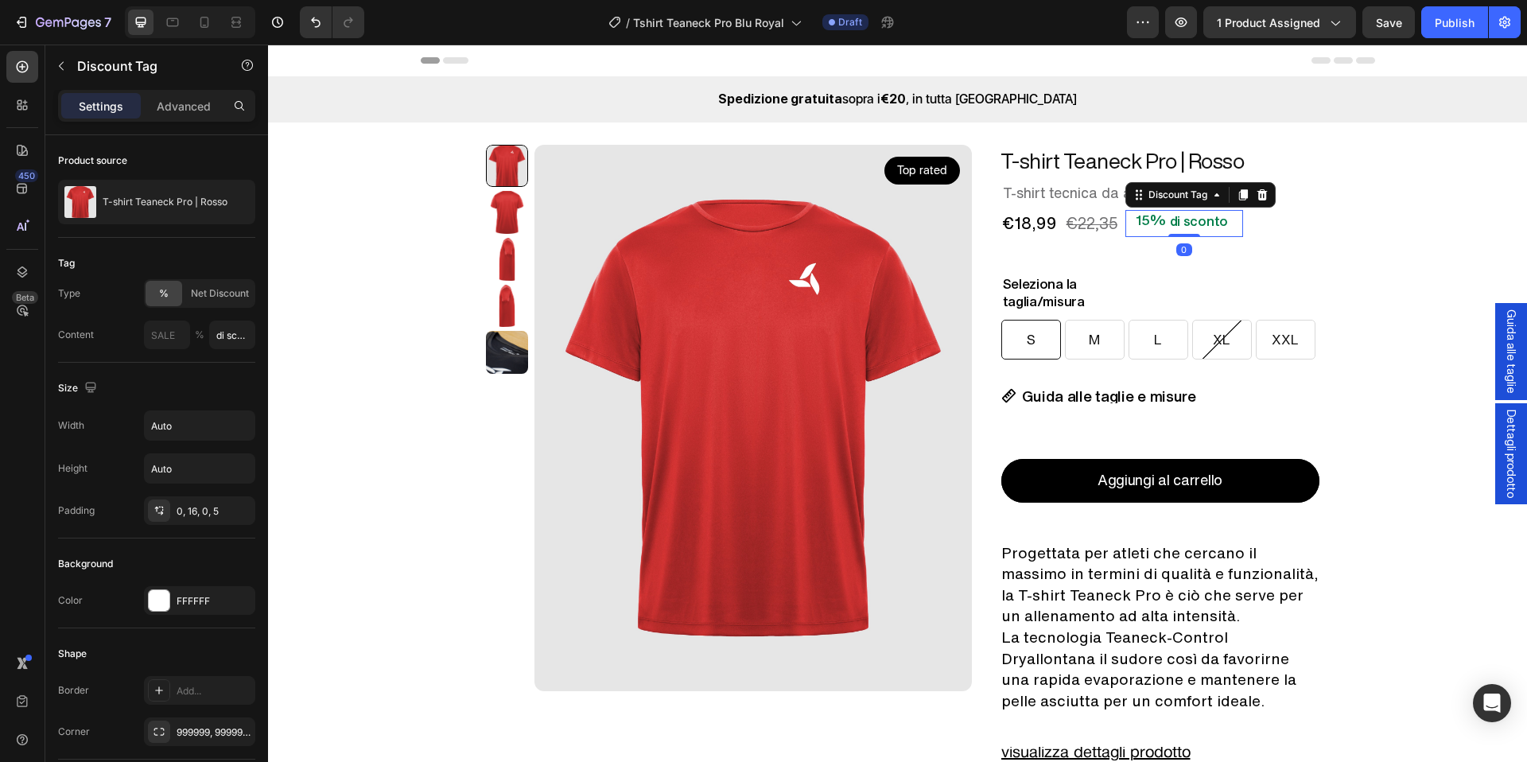
click at [1146, 228] on div "15%" at bounding box center [1150, 220] width 33 height 21
click at [1144, 223] on div "15%" at bounding box center [1150, 220] width 33 height 21
click at [1075, 181] on div "T-shirt Teaneck Pro | Rosso Product Title Row T-shirt tecnica da allenamento - …" at bounding box center [1161, 561] width 318 height 832
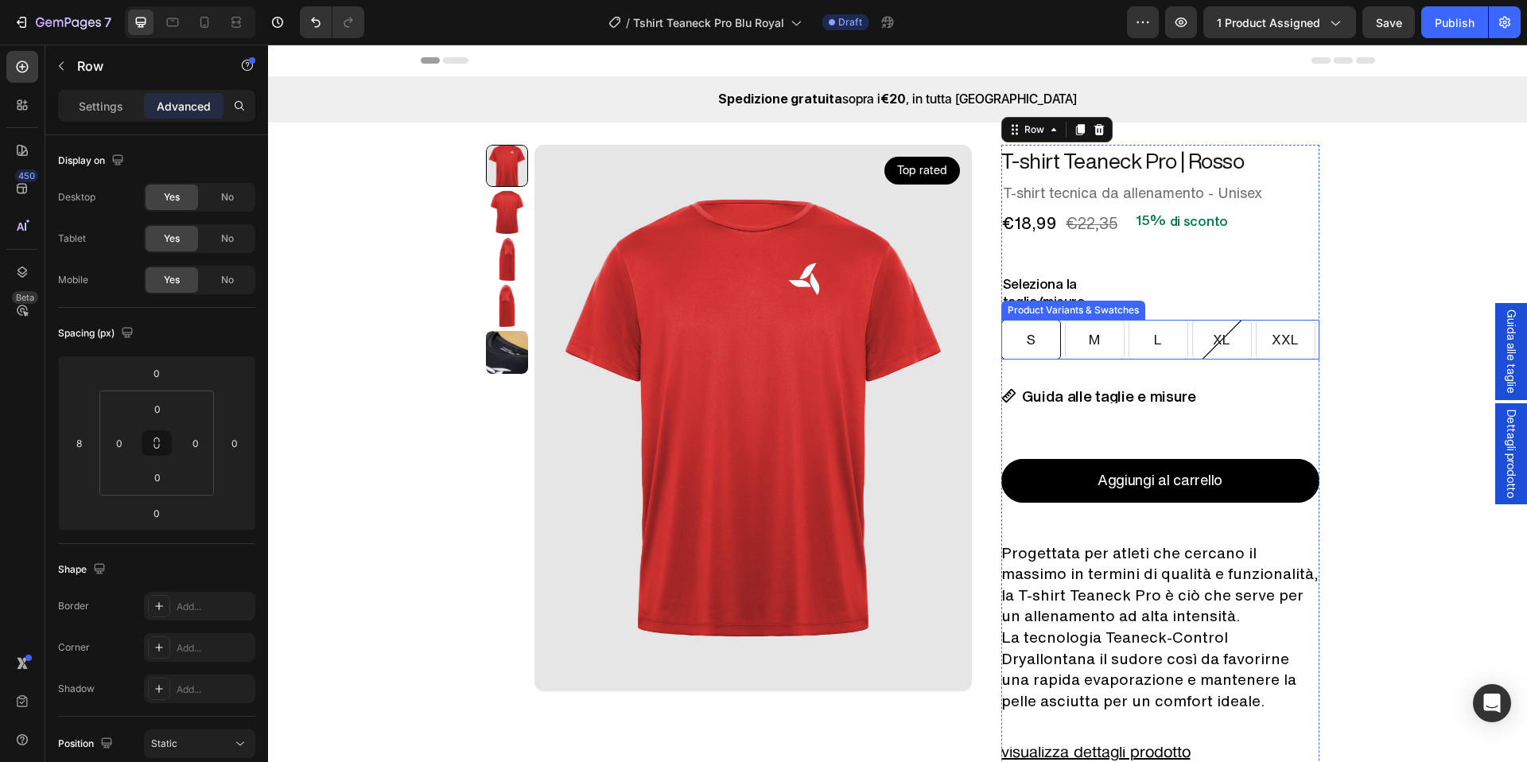
click at [1119, 346] on div "S S S M M M L L L XL XL XL XXL XXL XXL" at bounding box center [1161, 340] width 318 height 40
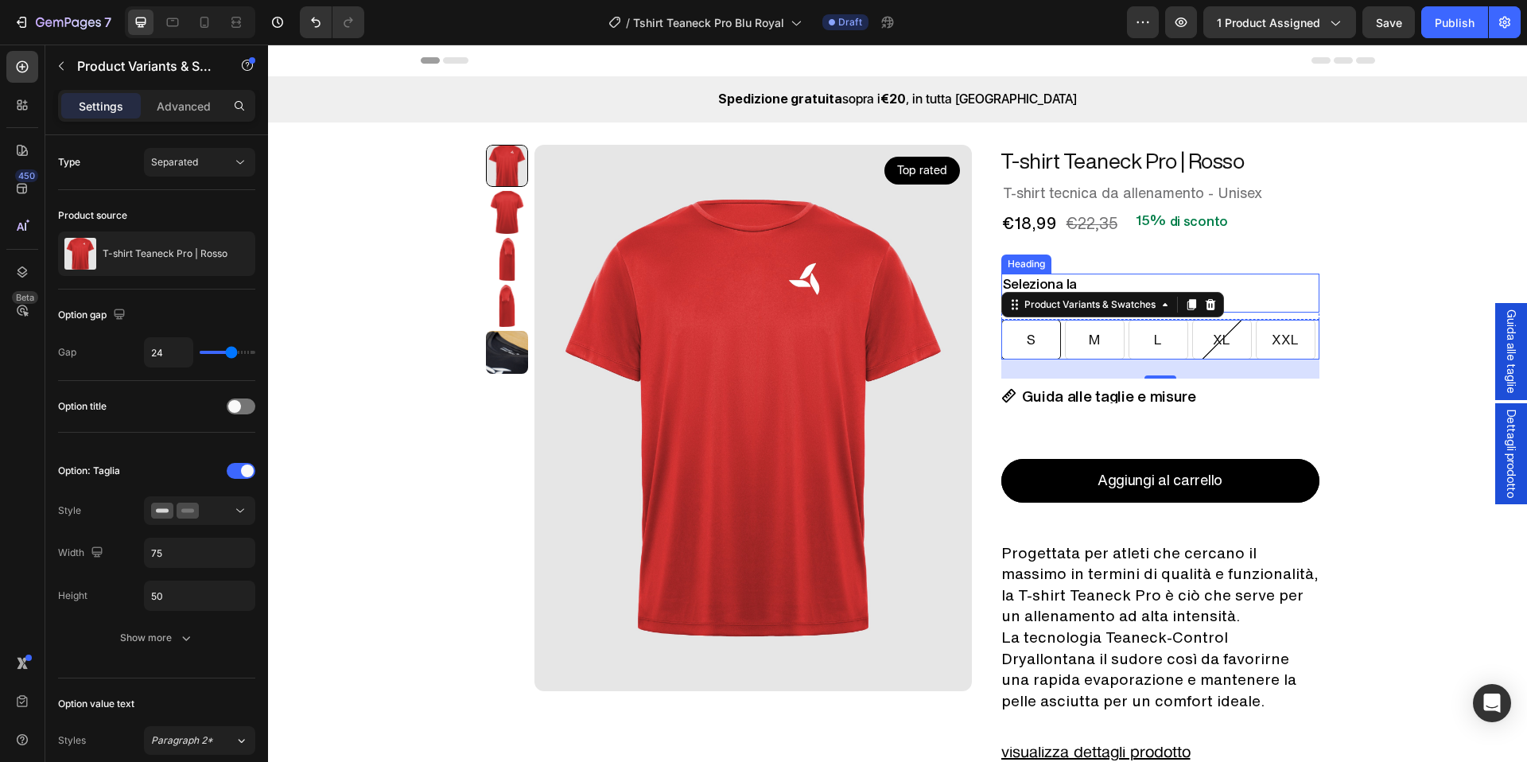
click at [1085, 279] on h2 "Seleziona la taglia/misura" at bounding box center [1161, 293] width 318 height 38
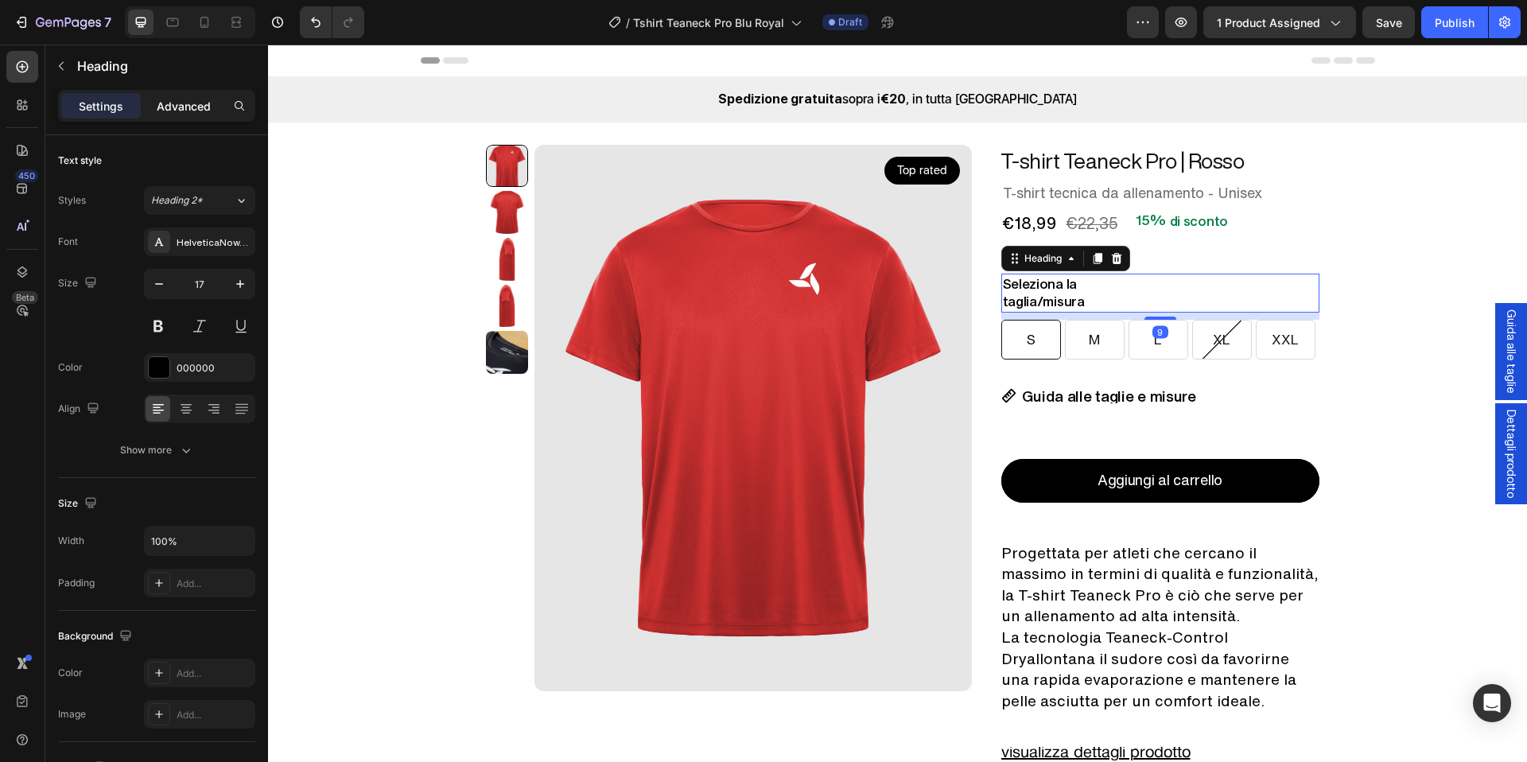
click at [186, 100] on p "Advanced" at bounding box center [184, 106] width 54 height 17
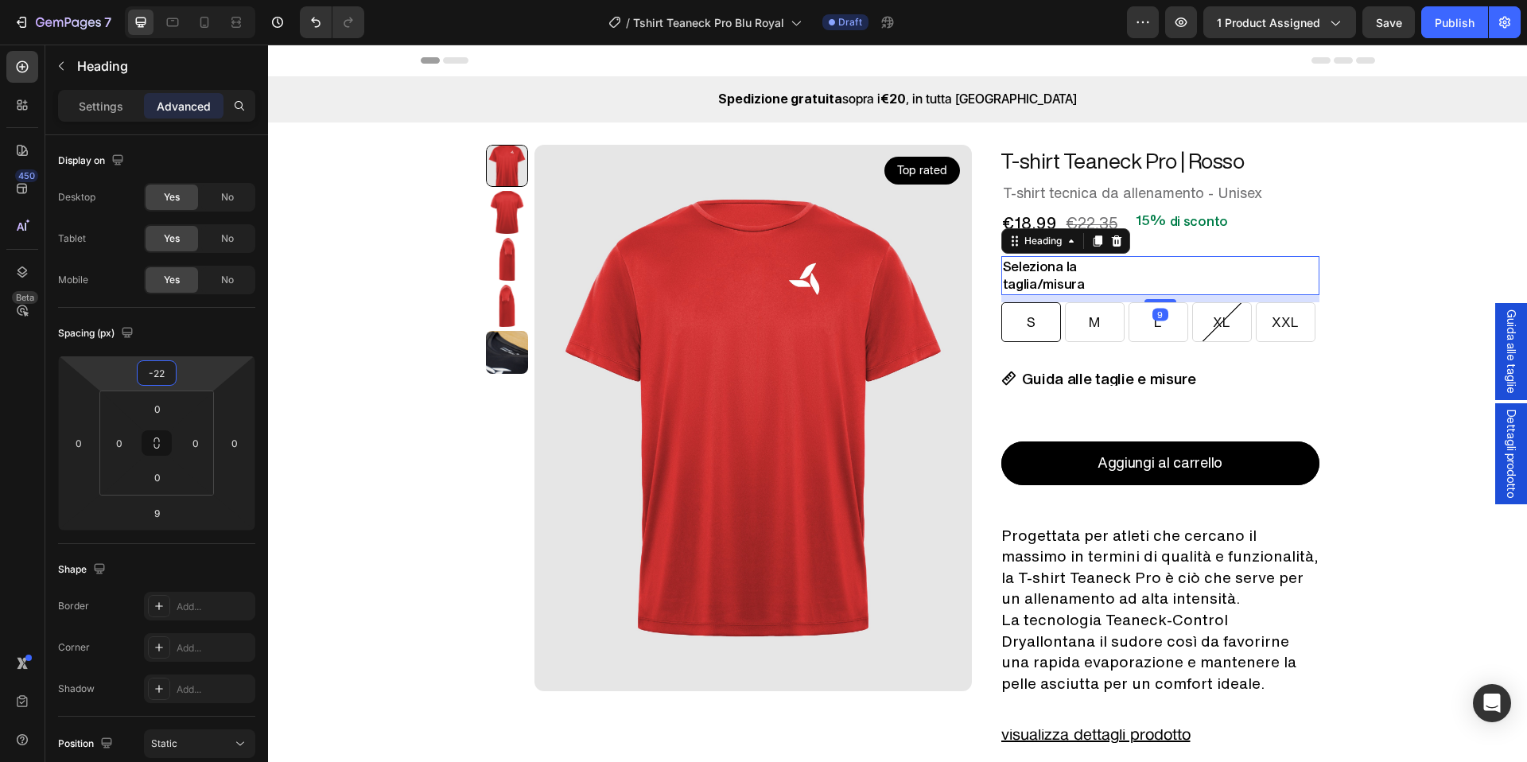
drag, startPoint x: 179, startPoint y: 376, endPoint x: 180, endPoint y: 385, distance: 8.8
click at [180, 0] on html "7 Version history / Tshirt Teaneck Pro Blu Royal Draft Preview 1 product assign…" at bounding box center [763, 0] width 1527 height 0
drag, startPoint x: 164, startPoint y: 375, endPoint x: 144, endPoint y: 374, distance: 19.9
click at [144, 374] on input "-22" at bounding box center [157, 373] width 32 height 24
type input "0"
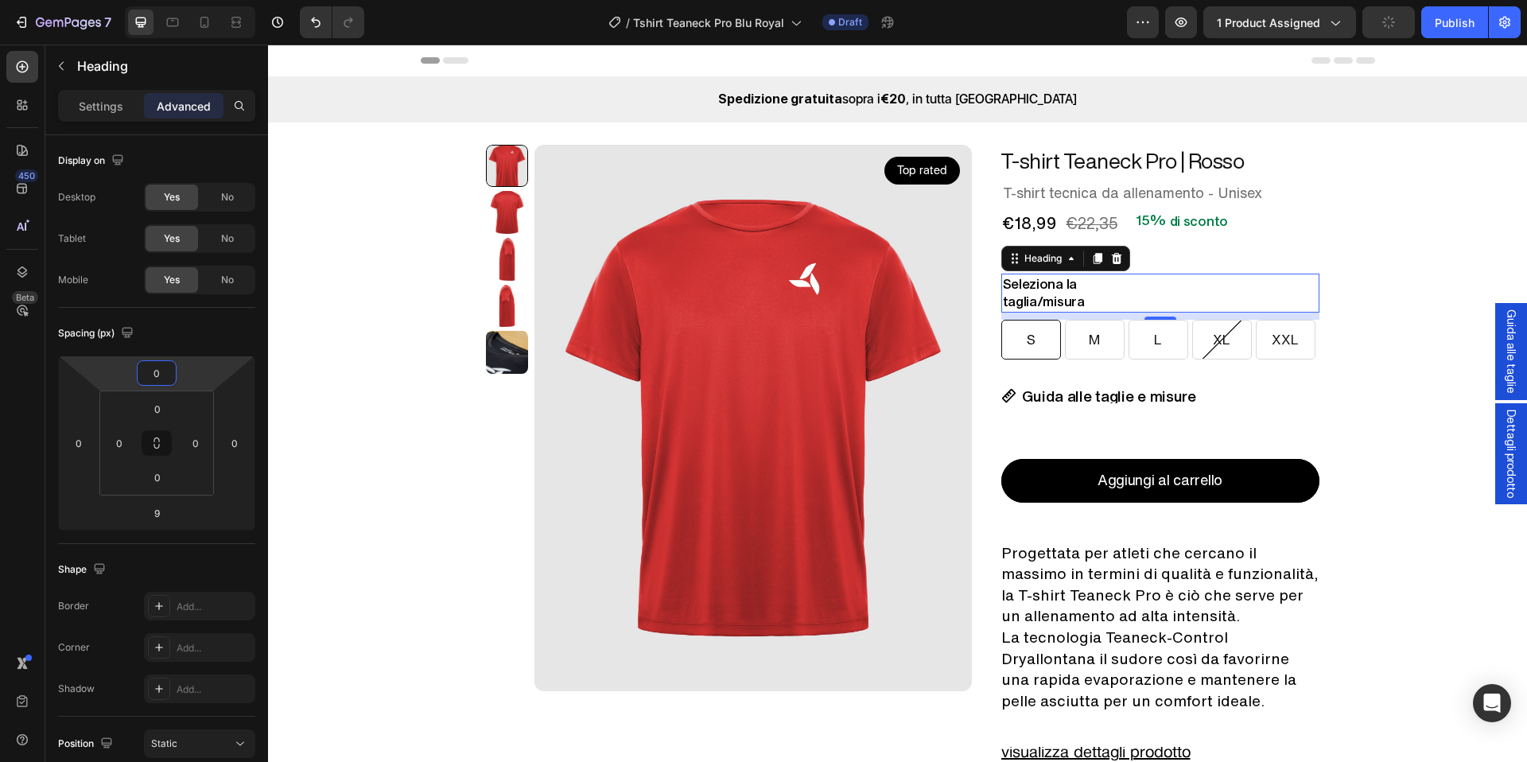
click at [1201, 261] on div "T-shirt Teaneck Pro | Rosso Product Title Row T-shirt tecnica da allenamento - …" at bounding box center [1161, 561] width 318 height 832
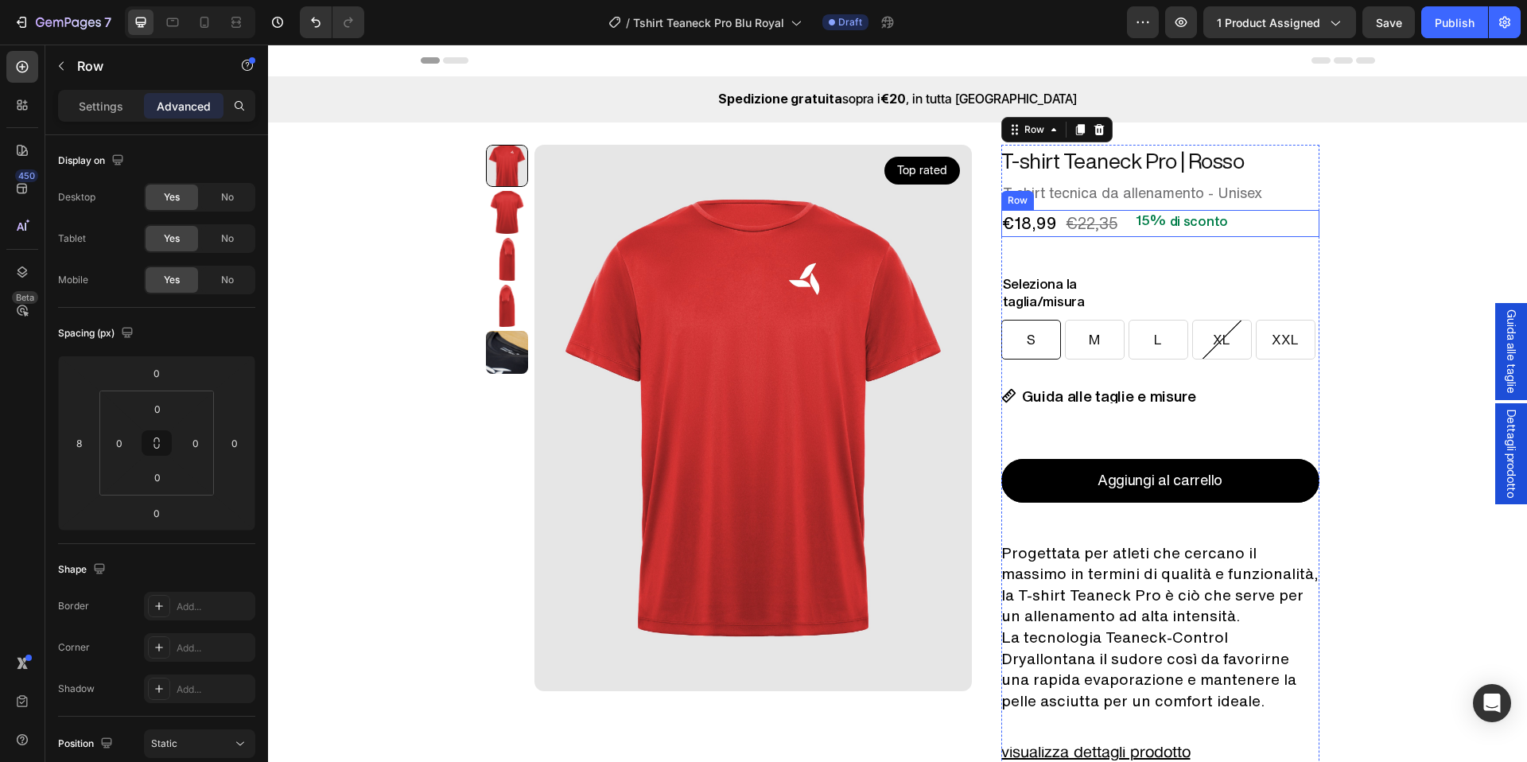
click at [1253, 224] on div "€18,99 Product Price Product Price €22,35 Product Price Product Price 15% di sc…" at bounding box center [1161, 223] width 318 height 27
click at [1055, 199] on div "Row" at bounding box center [1035, 194] width 58 height 19
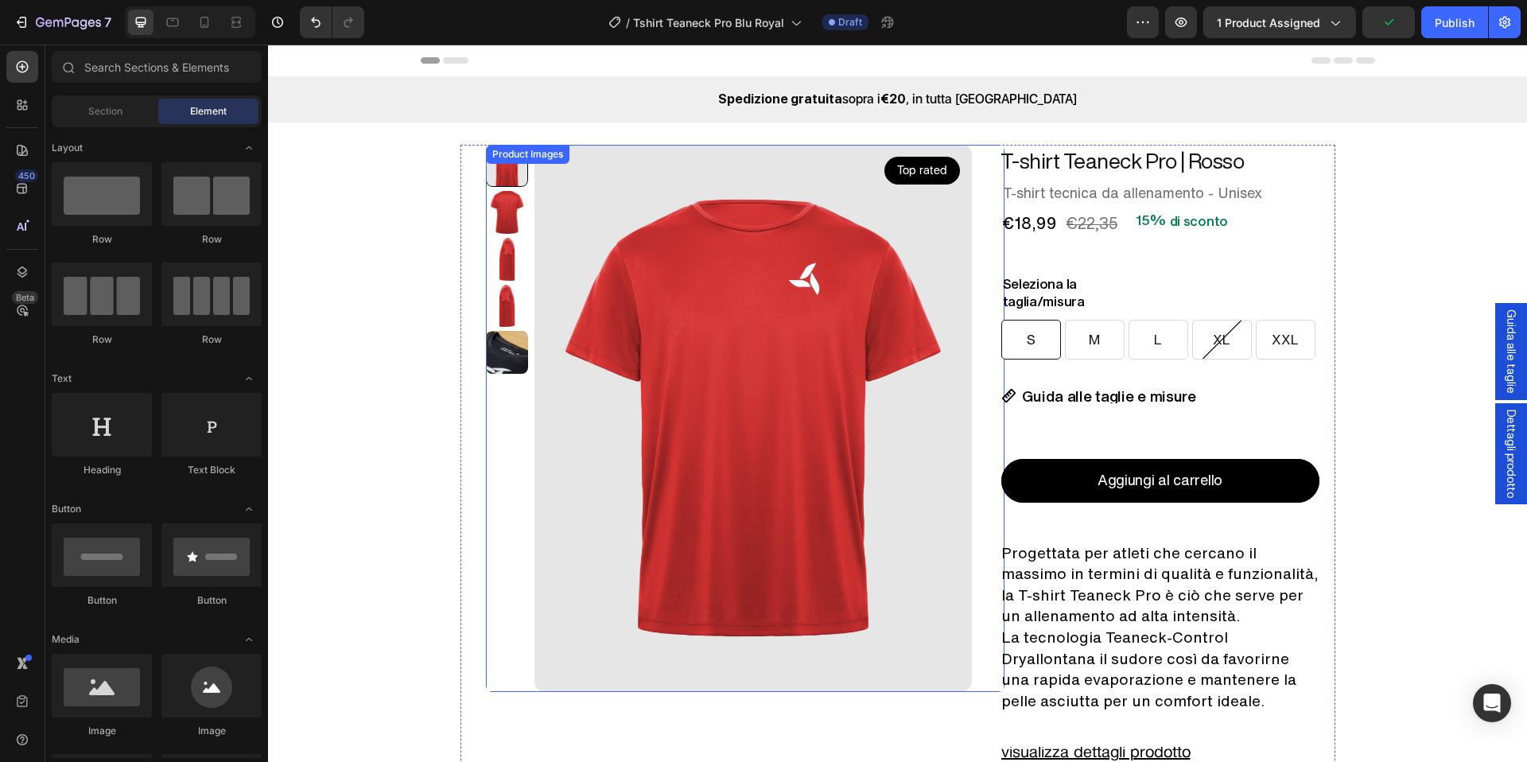
click at [705, 321] on img at bounding box center [754, 418] width 438 height 547
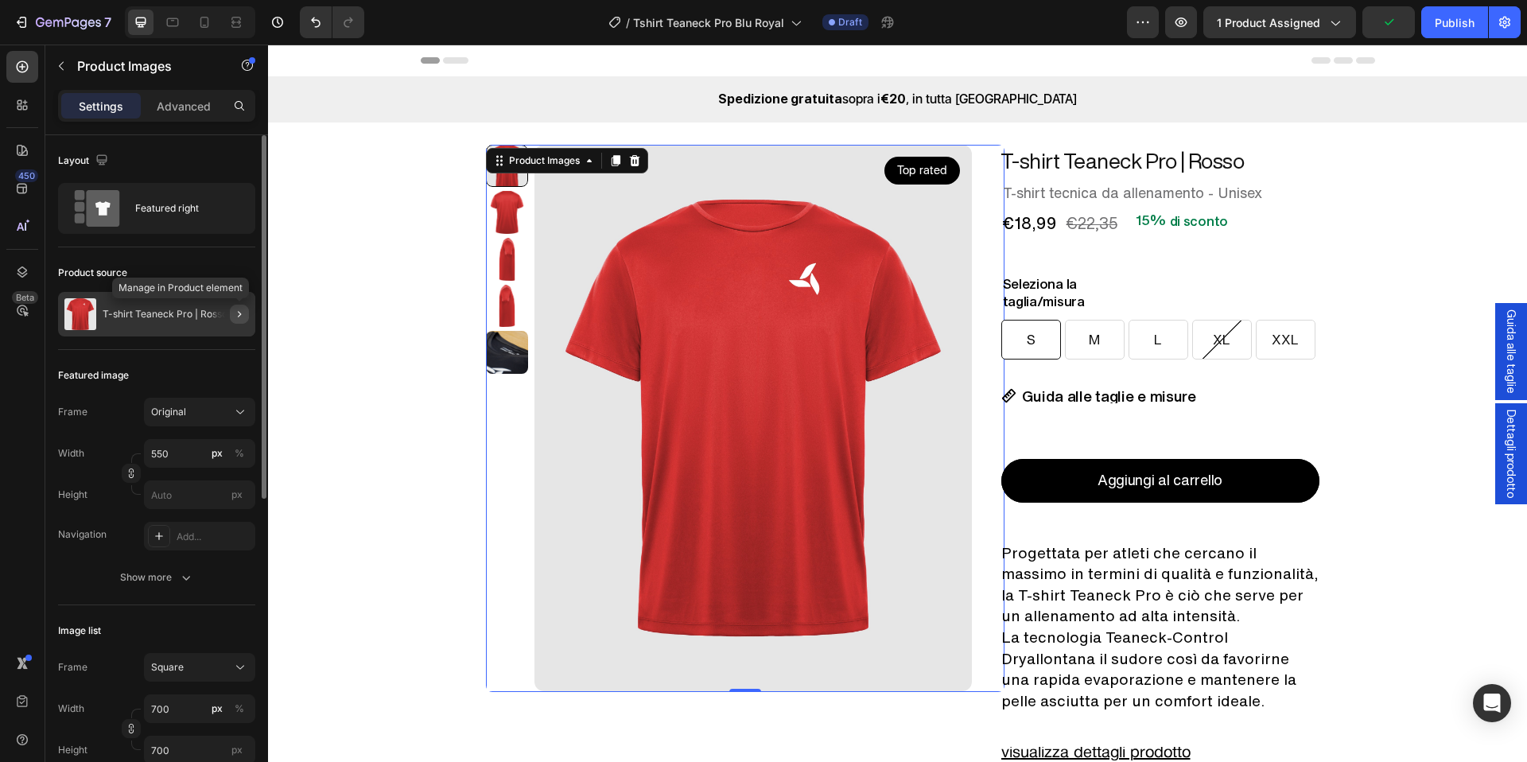
click at [233, 313] on icon "button" at bounding box center [239, 314] width 13 height 13
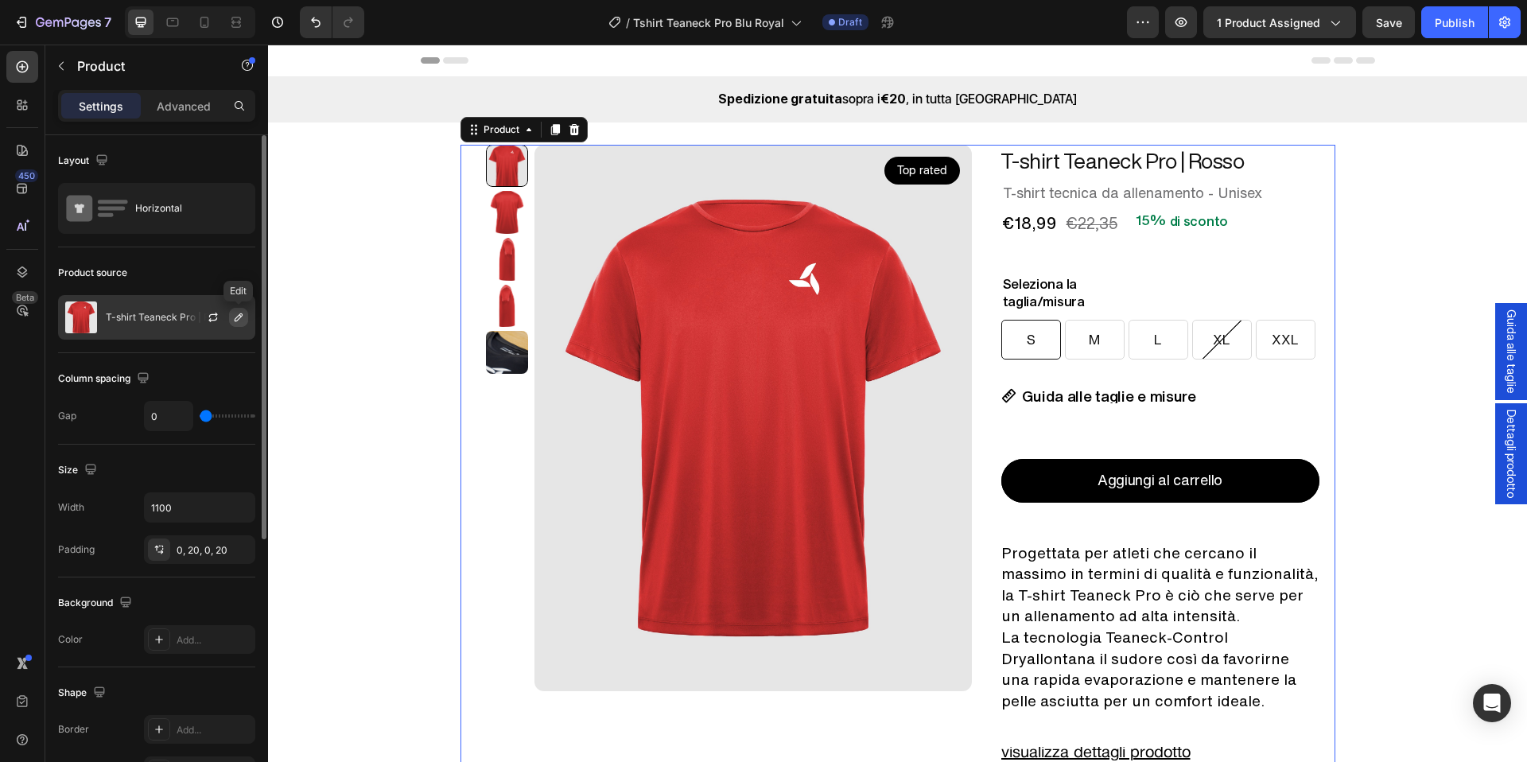
click at [244, 320] on icon "button" at bounding box center [238, 317] width 13 height 13
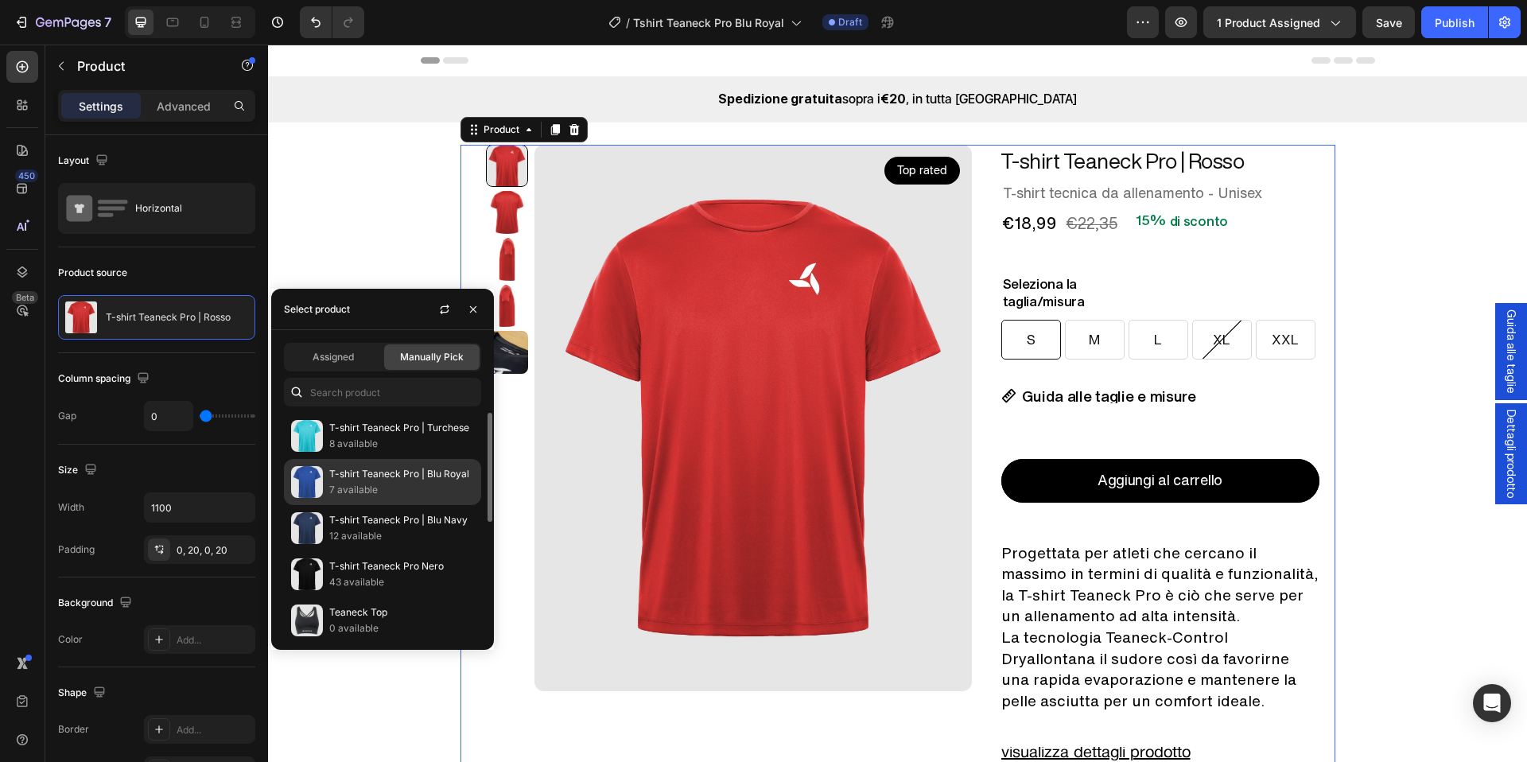
click at [337, 486] on p "7 available" at bounding box center [401, 490] width 145 height 16
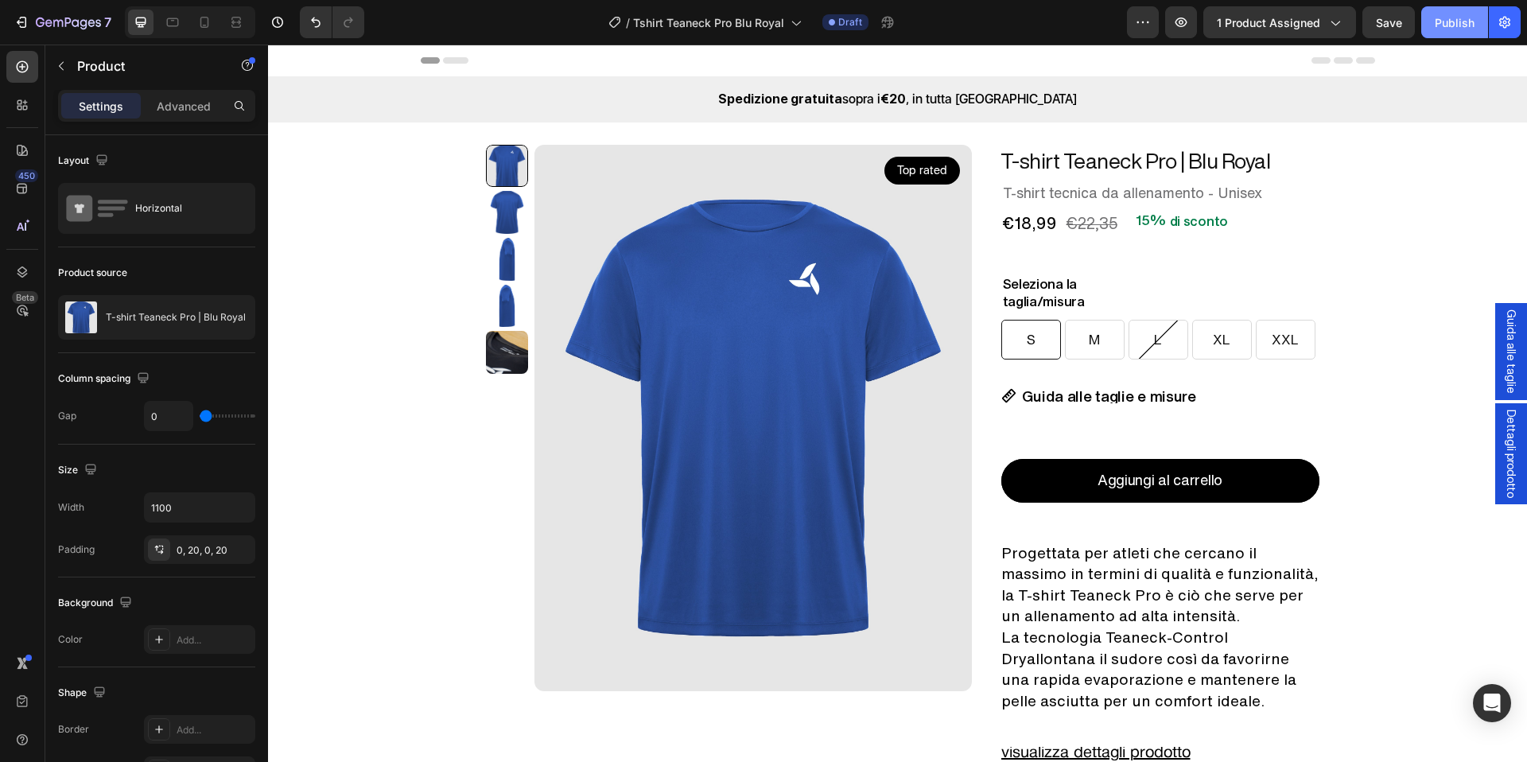
click at [1441, 26] on div "Publish" at bounding box center [1455, 22] width 40 height 17
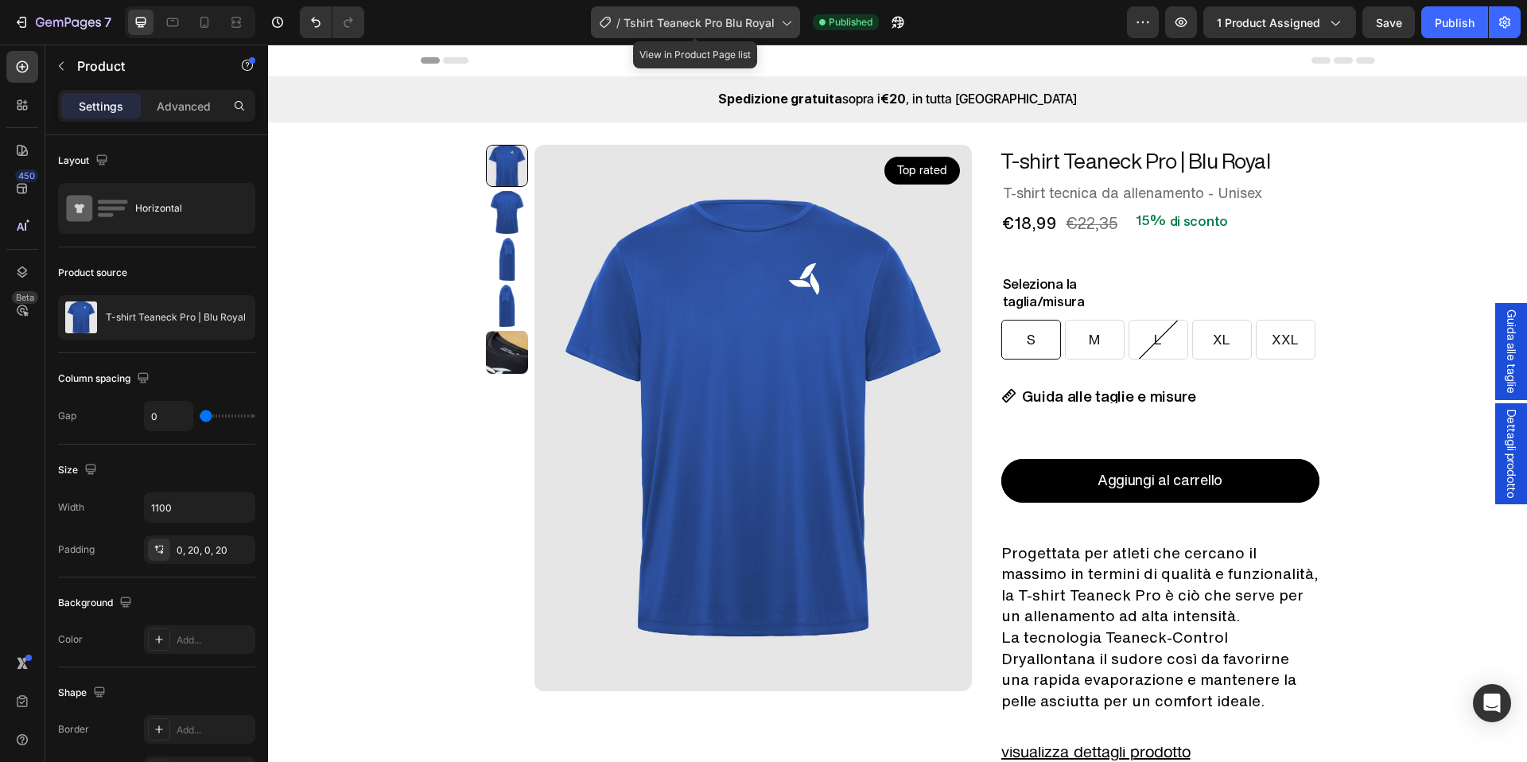
click at [698, 24] on span "Tshirt Teaneck Pro Blu Royal" at bounding box center [699, 22] width 151 height 17
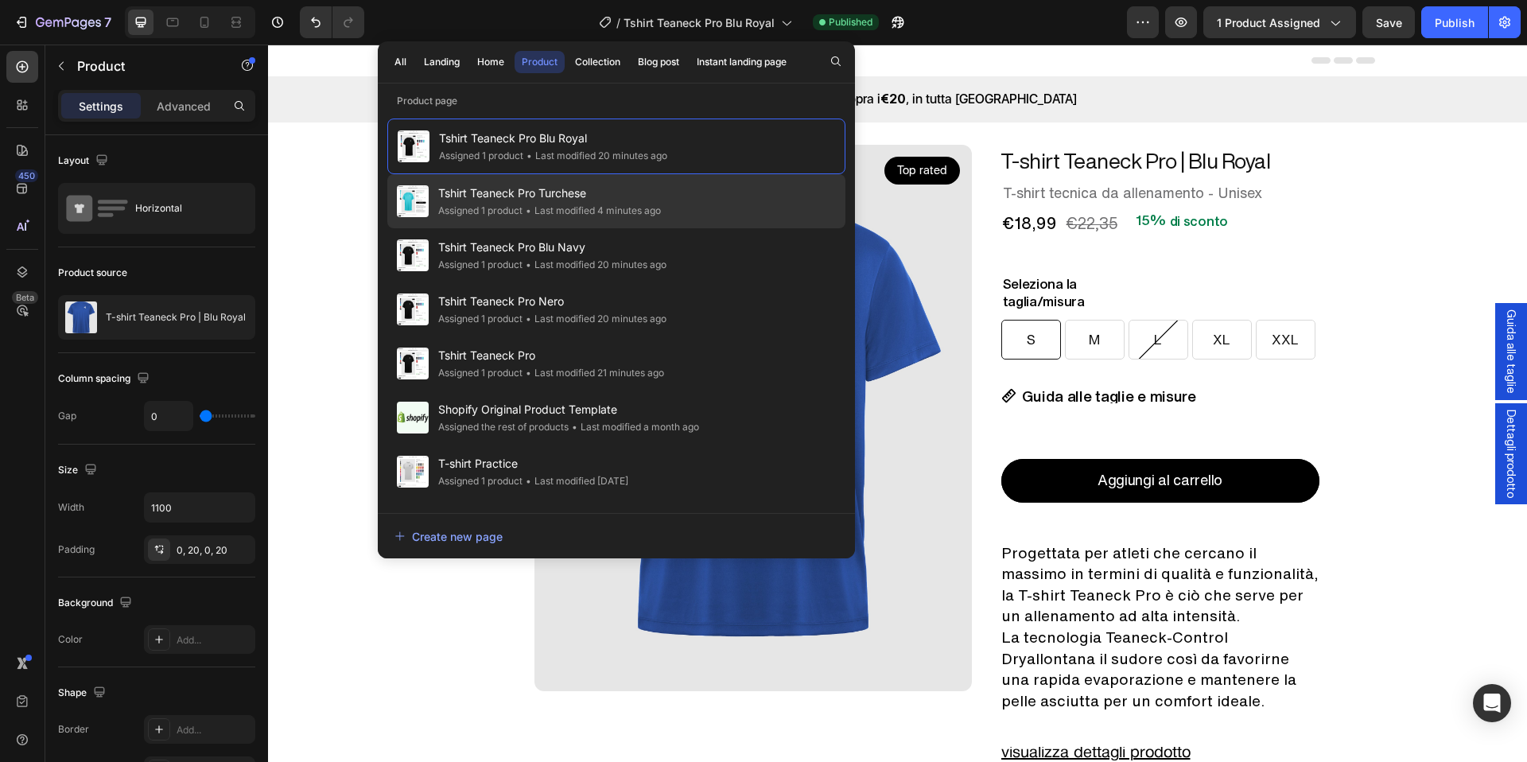
click at [624, 204] on div "• Last modified 4 minutes ago" at bounding box center [592, 211] width 138 height 16
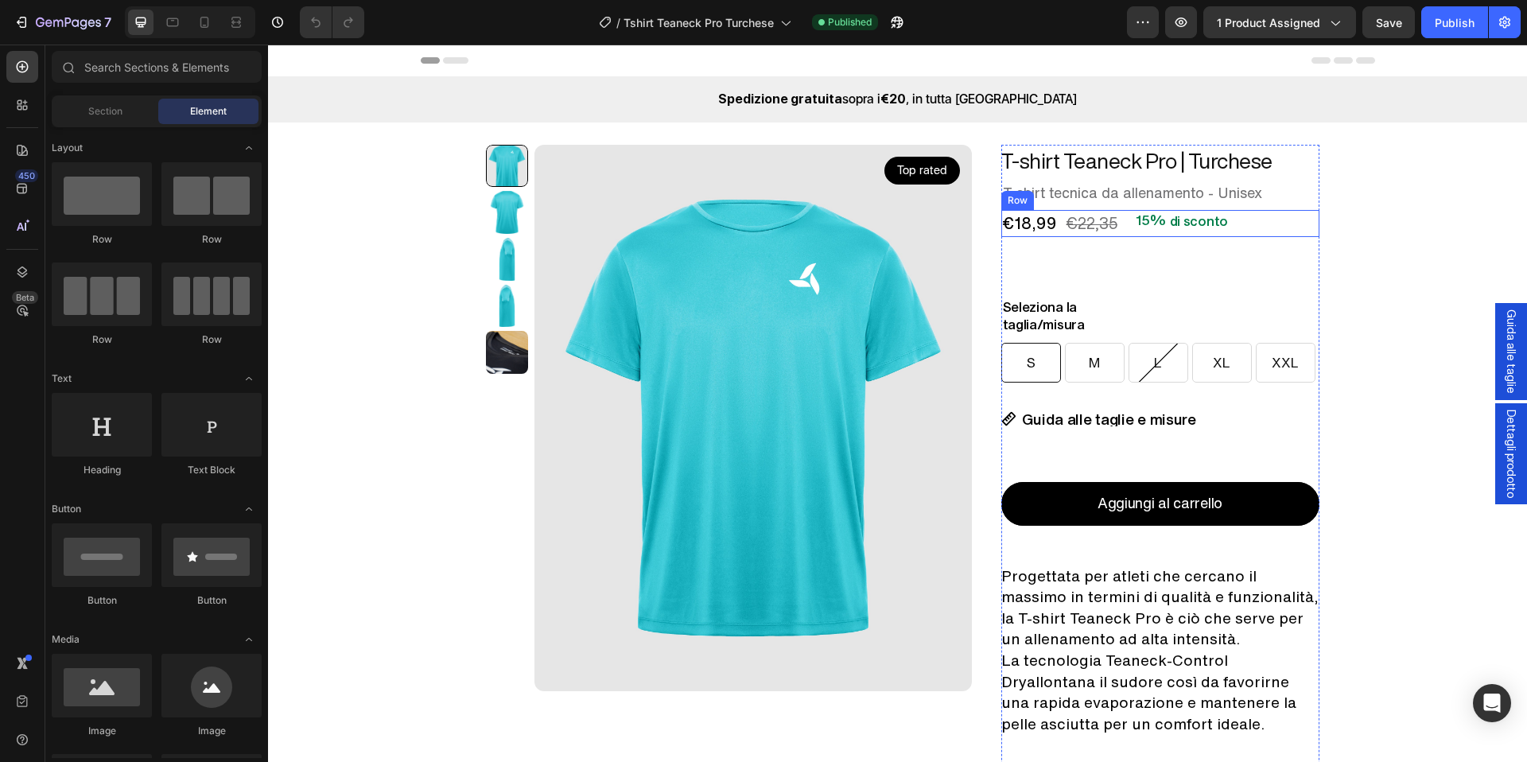
click at [1113, 229] on div "€18,99 Product Price Product Price €22,35 Product Price Product Price 15% di sc…" at bounding box center [1161, 223] width 318 height 27
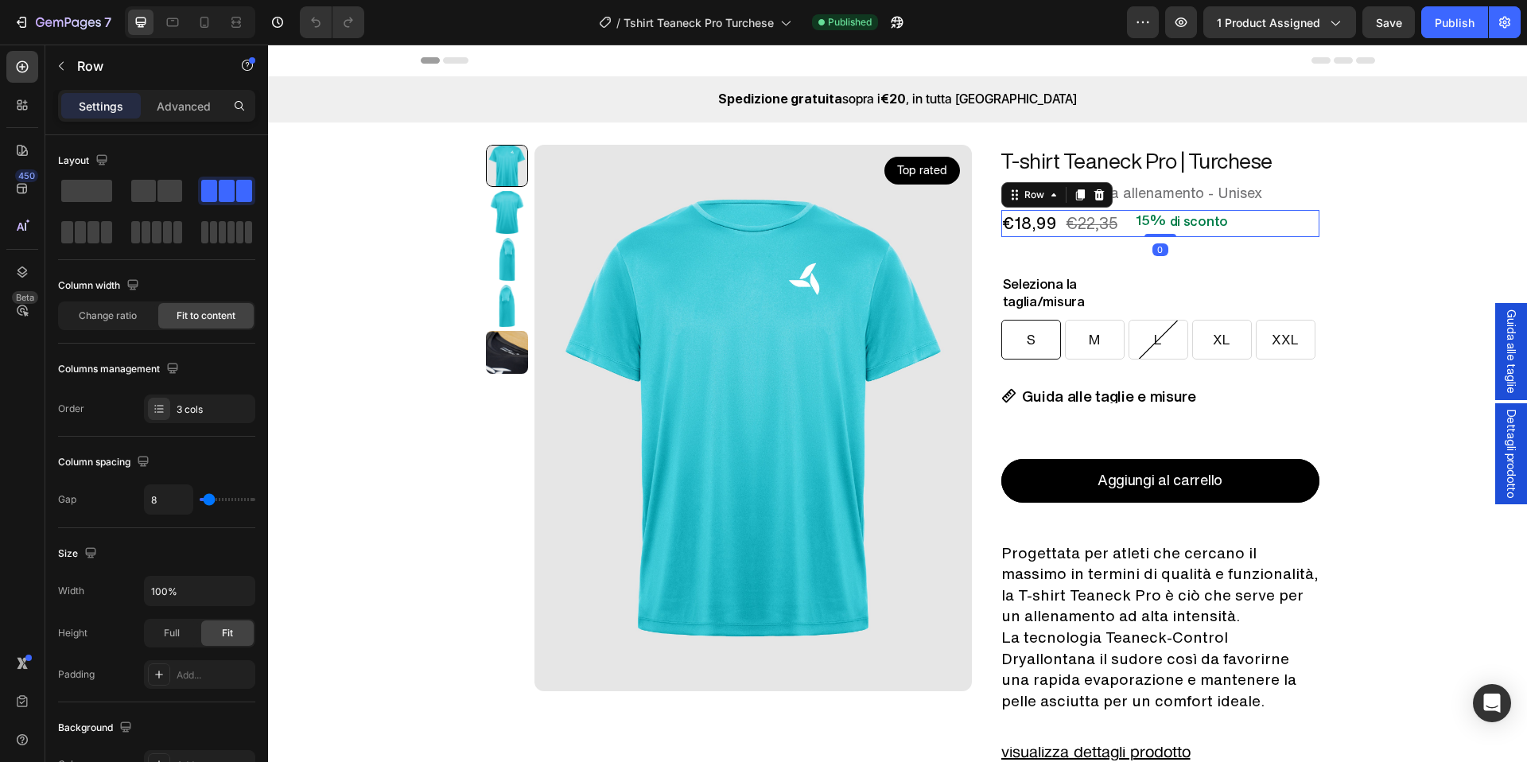
drag, startPoint x: 1153, startPoint y: 258, endPoint x: 1153, endPoint y: 216, distance: 41.4
click at [1153, 216] on div "€18,99 Product Price Product Price €22,35 Product Price Product Price 15% di sc…" at bounding box center [1161, 223] width 318 height 27
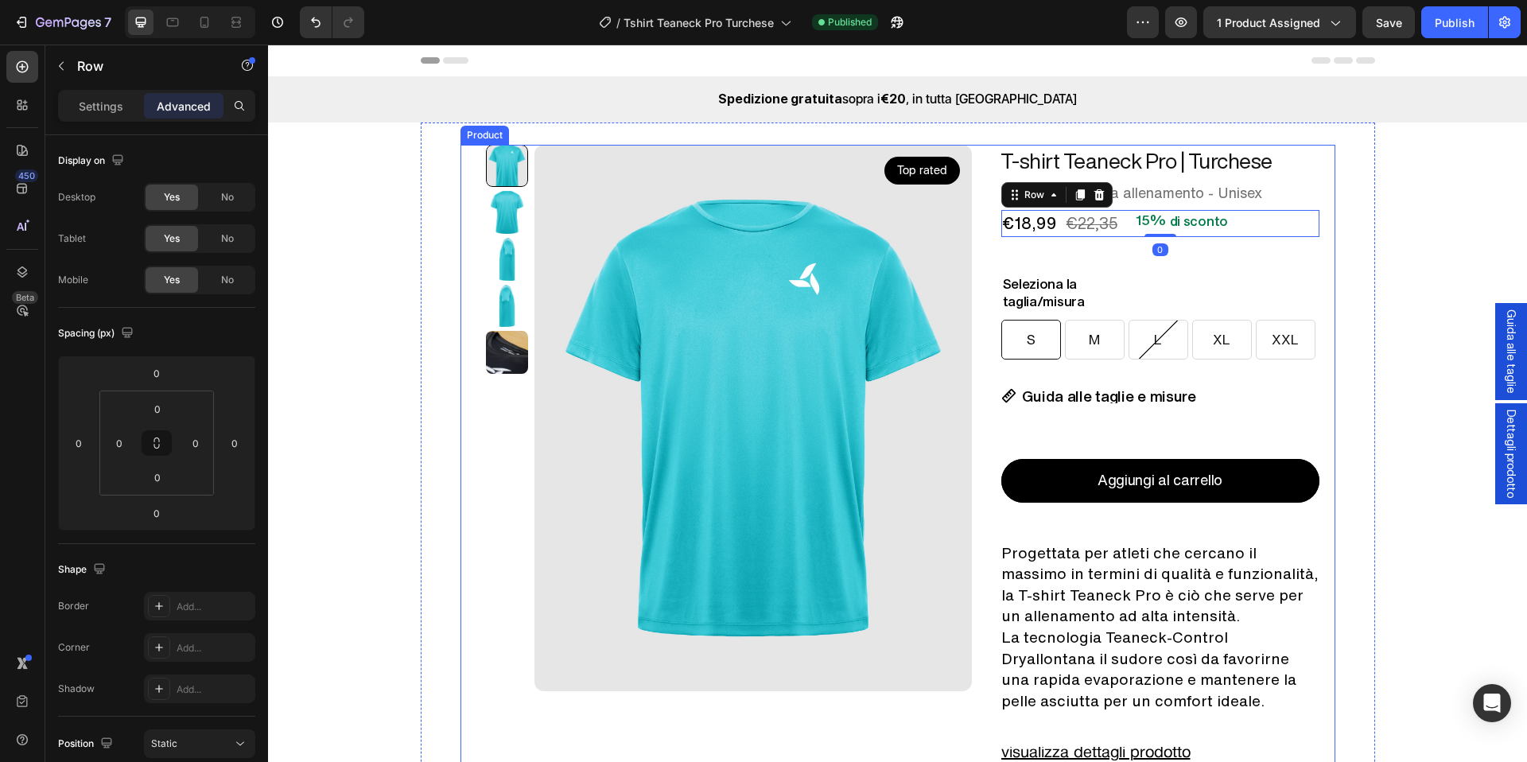
click at [1320, 206] on div "Top rated Product Badge Product Images T-shirt Teaneck Pro | Turchese Product T…" at bounding box center [898, 561] width 875 height 832
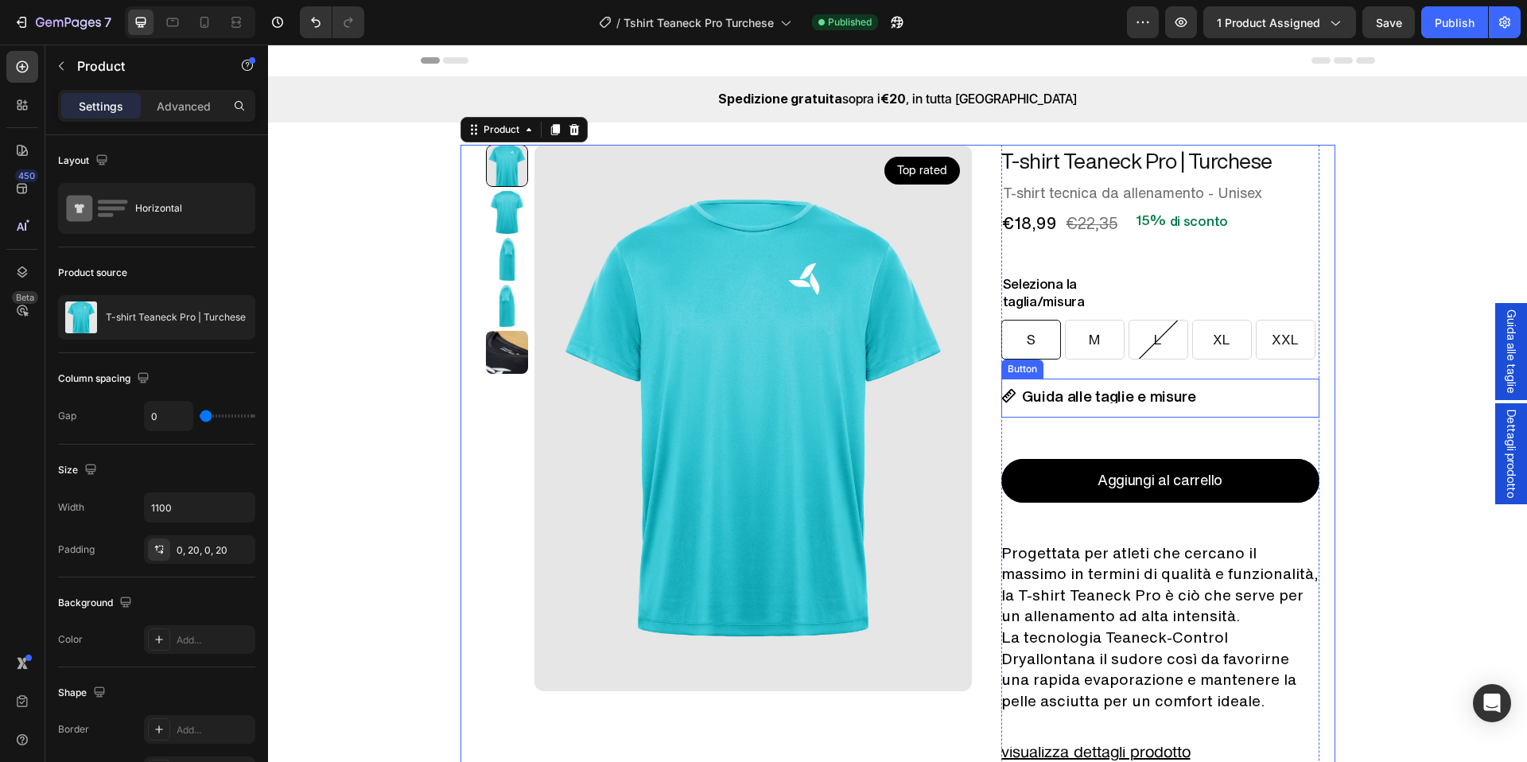
click at [1186, 406] on link "Guida alle taglie e misure" at bounding box center [1112, 398] width 220 height 39
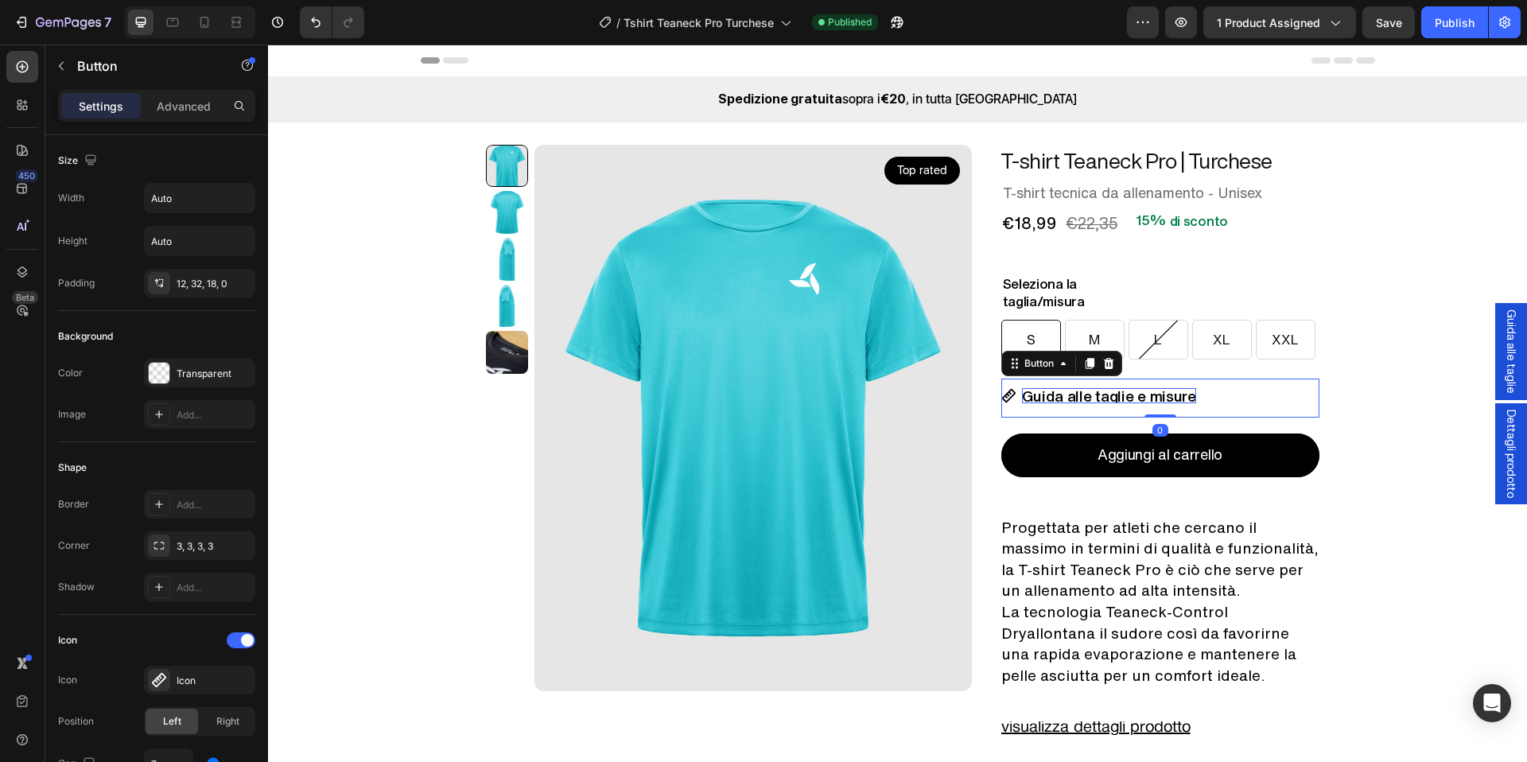
drag, startPoint x: 1154, startPoint y: 438, endPoint x: 1160, endPoint y: 399, distance: 38.6
click at [1160, 399] on div "Guida alle taglie e misure Button 0" at bounding box center [1161, 398] width 318 height 39
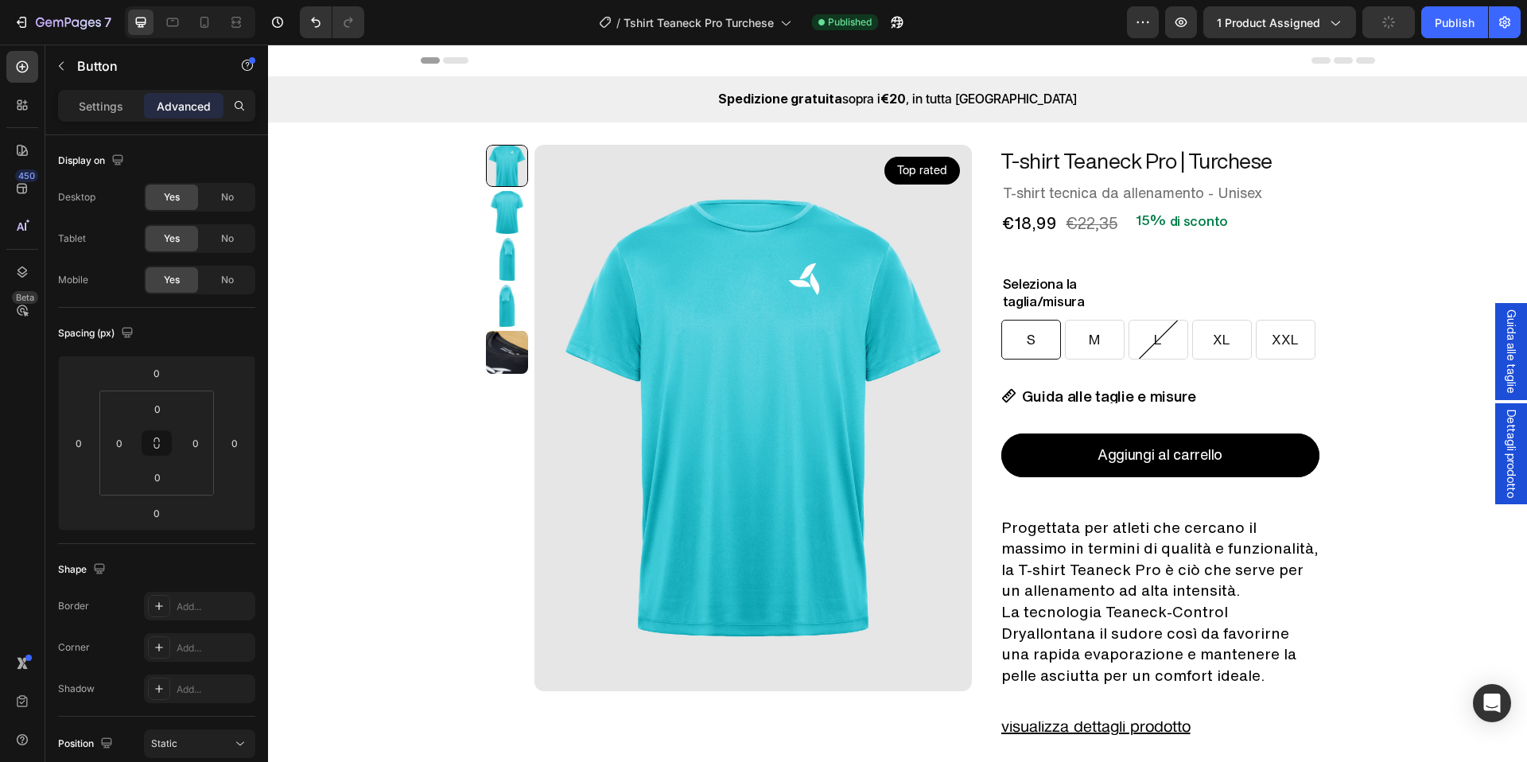
click at [1375, 255] on section "Top rated Product Badge Product Images T-shirt Teaneck Pro | Turchese Product T…" at bounding box center [898, 563] width 980 height 881
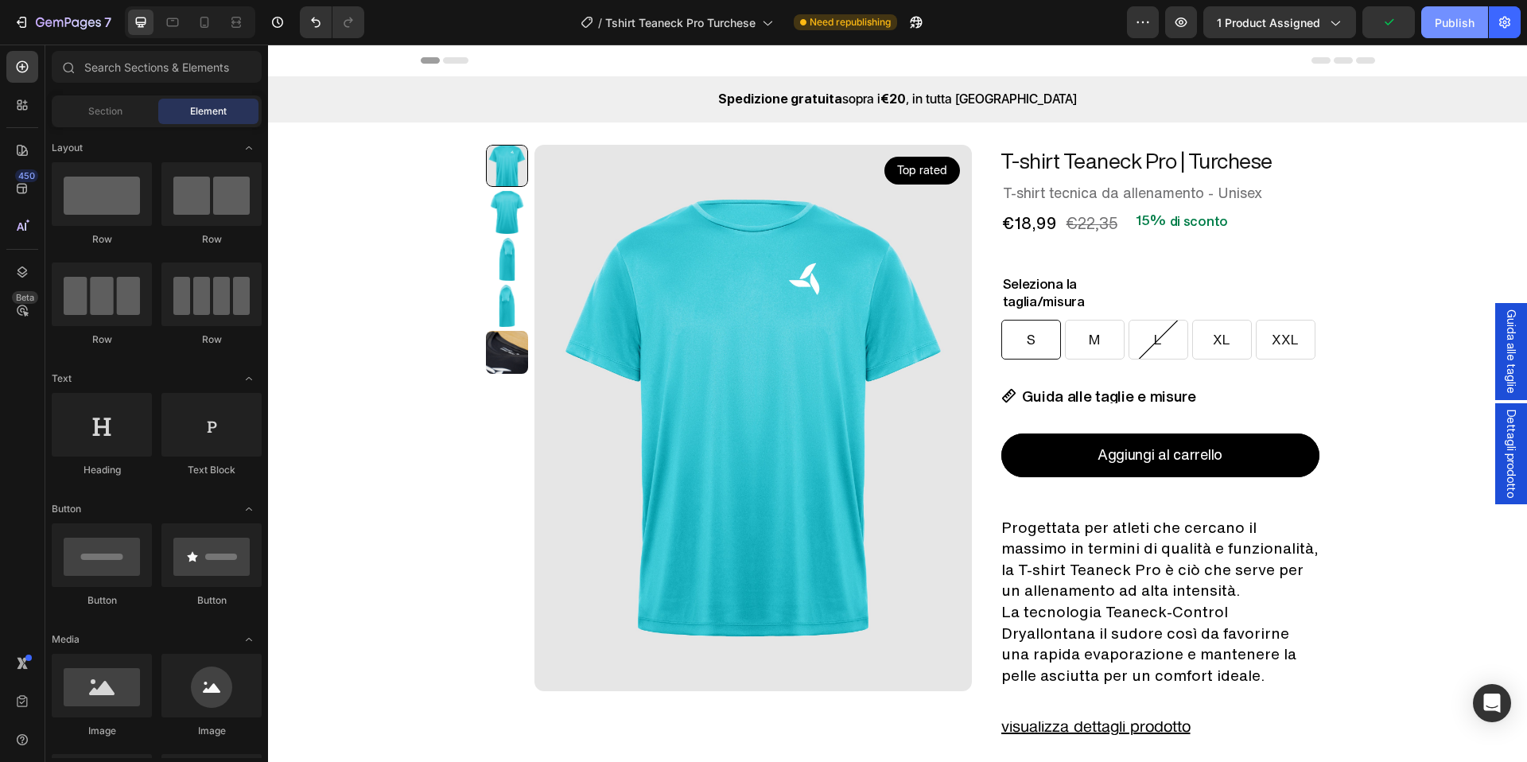
click at [1454, 23] on div "Publish" at bounding box center [1455, 22] width 40 height 17
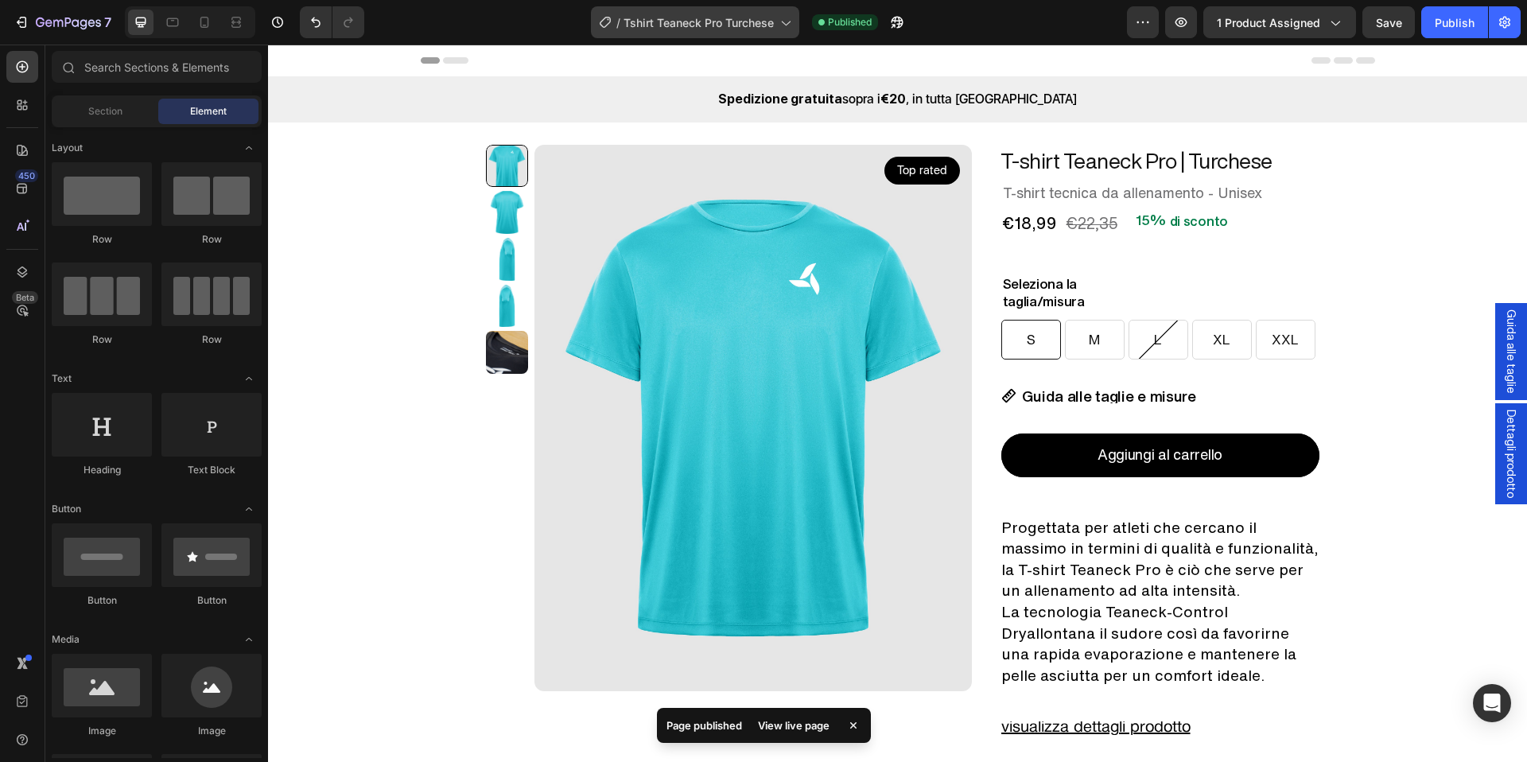
click at [741, 32] on div "/ Tshirt Teaneck Pro Turchese" at bounding box center [695, 22] width 208 height 32
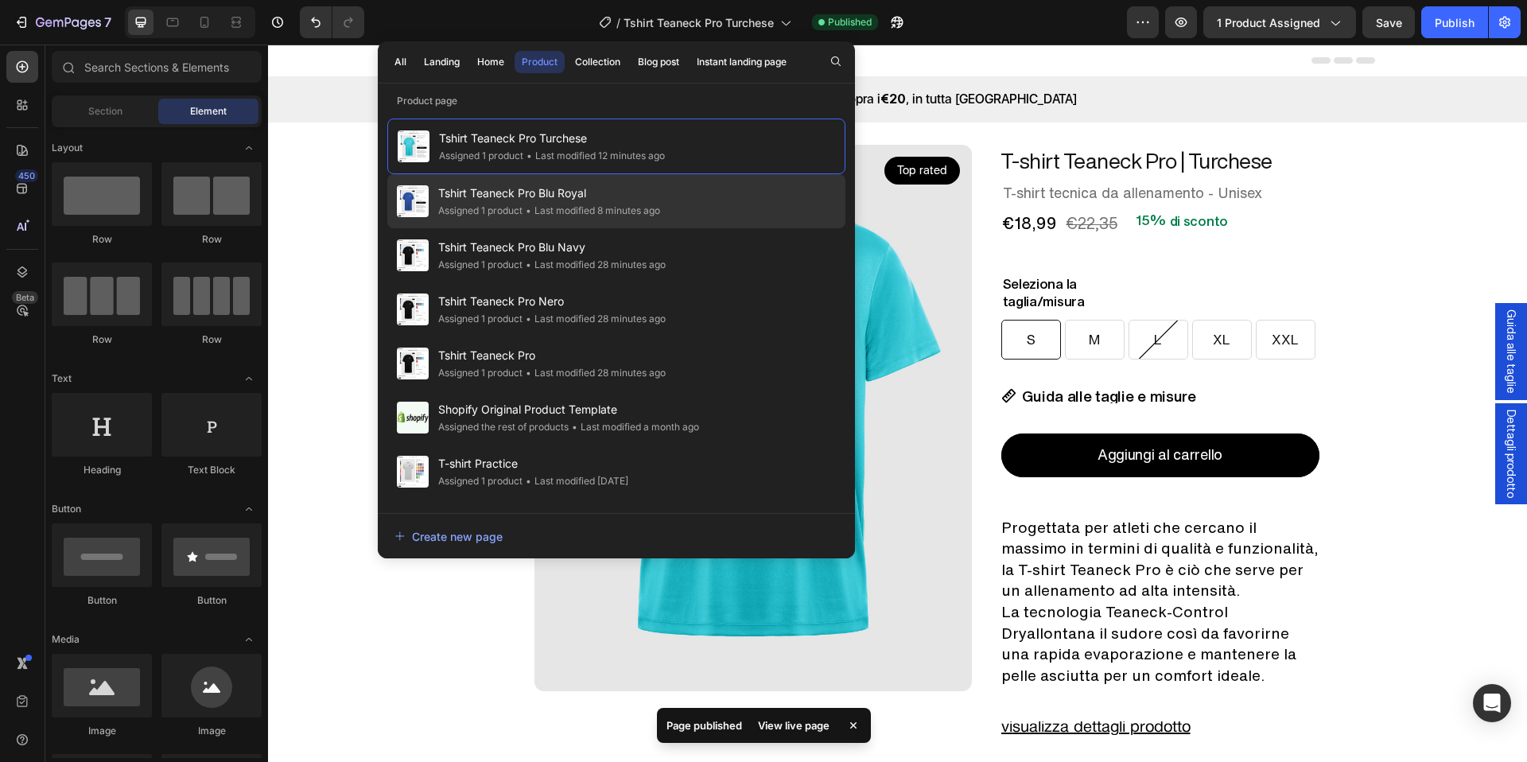
click at [622, 201] on span "Tshirt Teaneck Pro Blu Royal" at bounding box center [549, 193] width 222 height 19
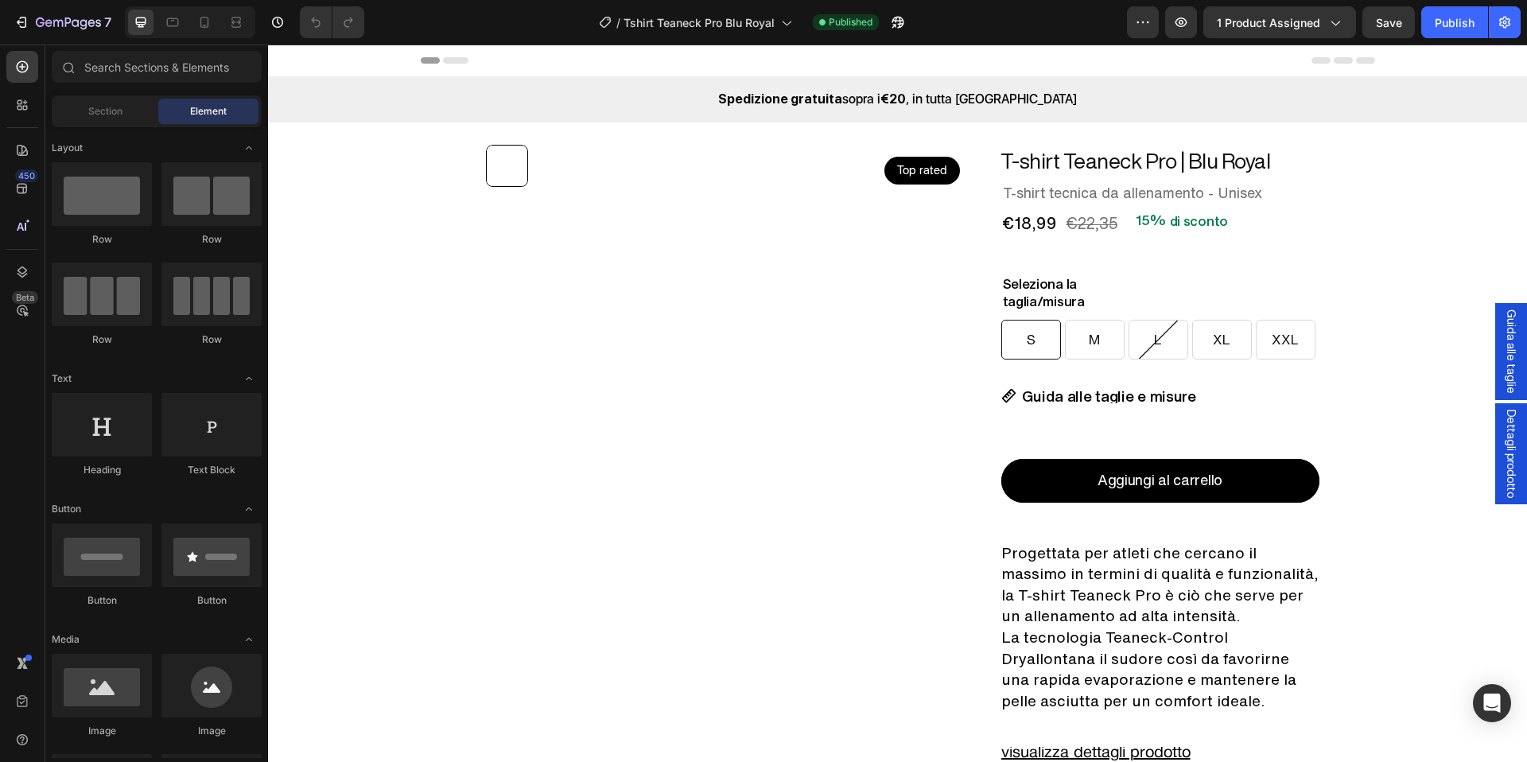
radio input "false"
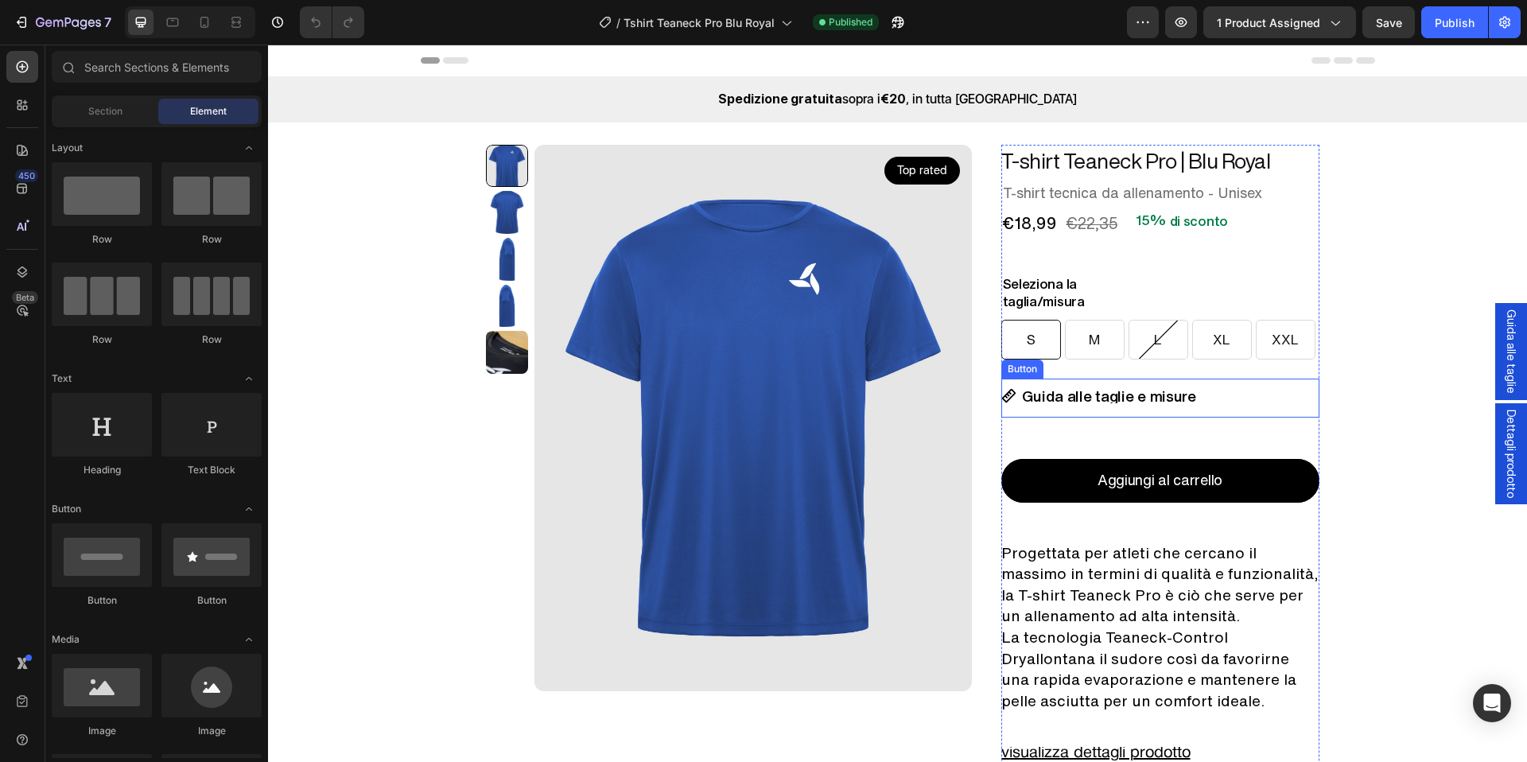
click at [1212, 406] on link "Guida alle taglie e misure" at bounding box center [1112, 398] width 220 height 39
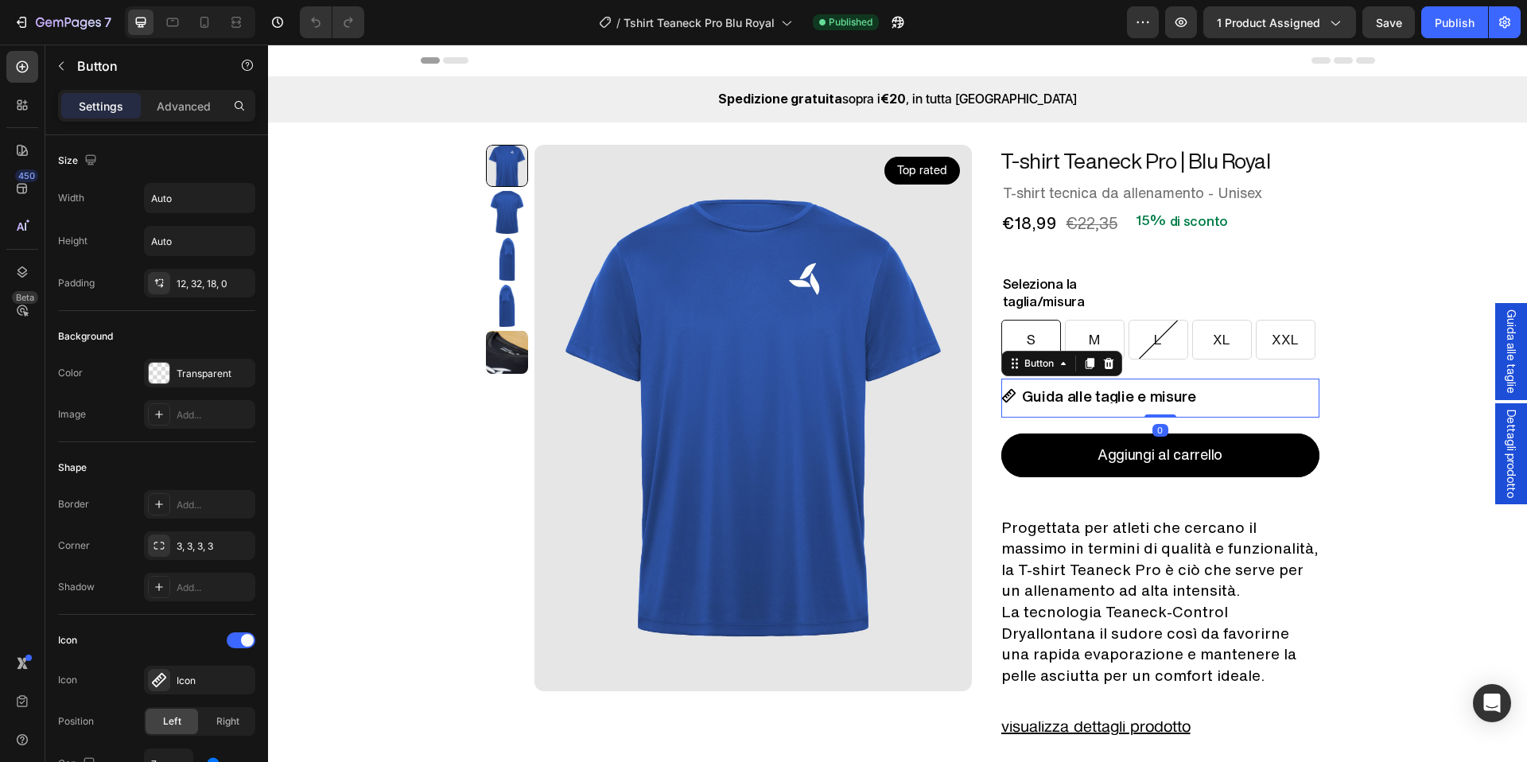
drag, startPoint x: 1161, startPoint y: 441, endPoint x: 1169, endPoint y: 410, distance: 32.8
click at [1169, 410] on div "Guida alle taglie e misure Button 0" at bounding box center [1161, 398] width 318 height 39
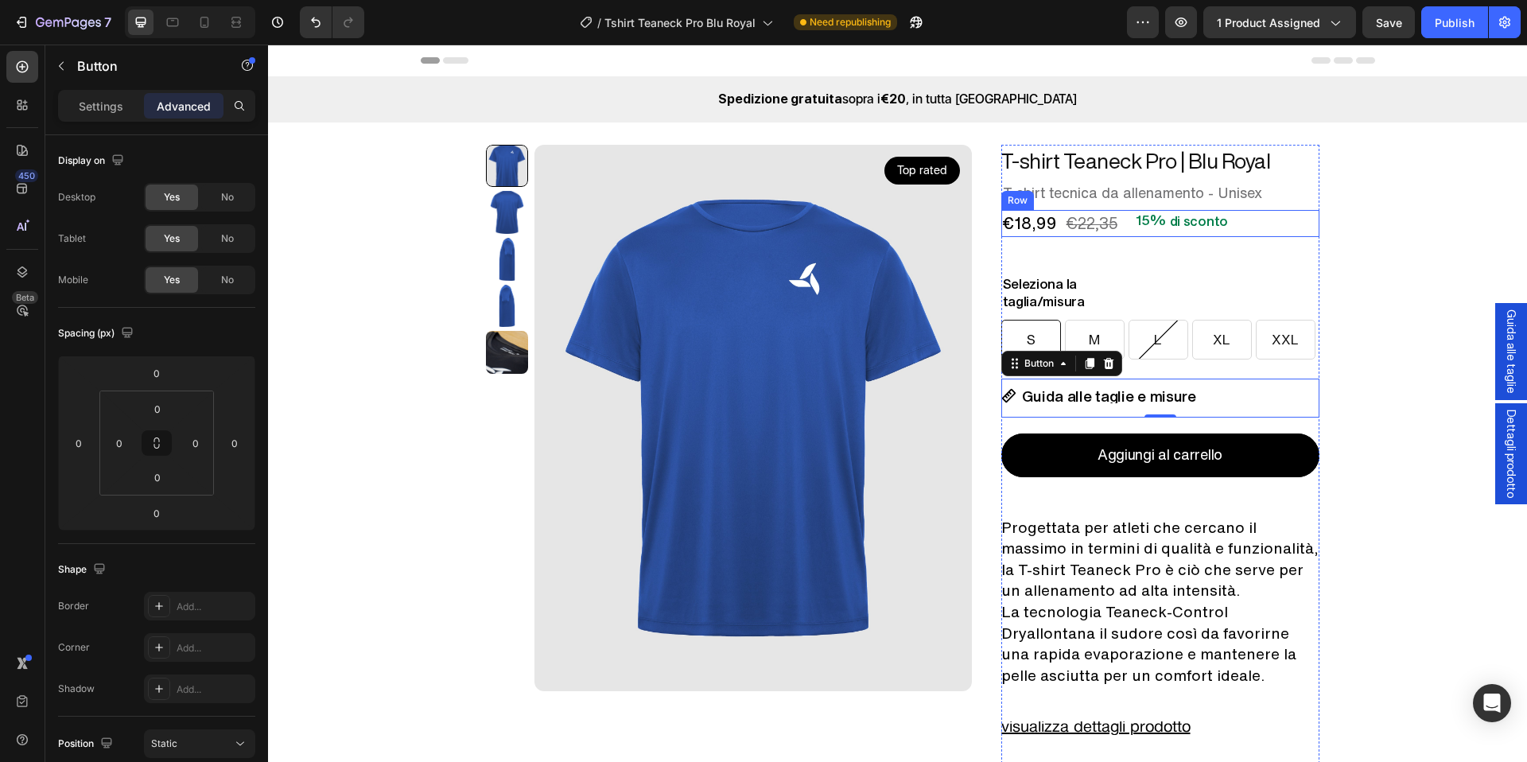
click at [1254, 234] on div "€18,99 Product Price Product Price €22,35 Product Price Product Price 15% di sc…" at bounding box center [1161, 223] width 318 height 27
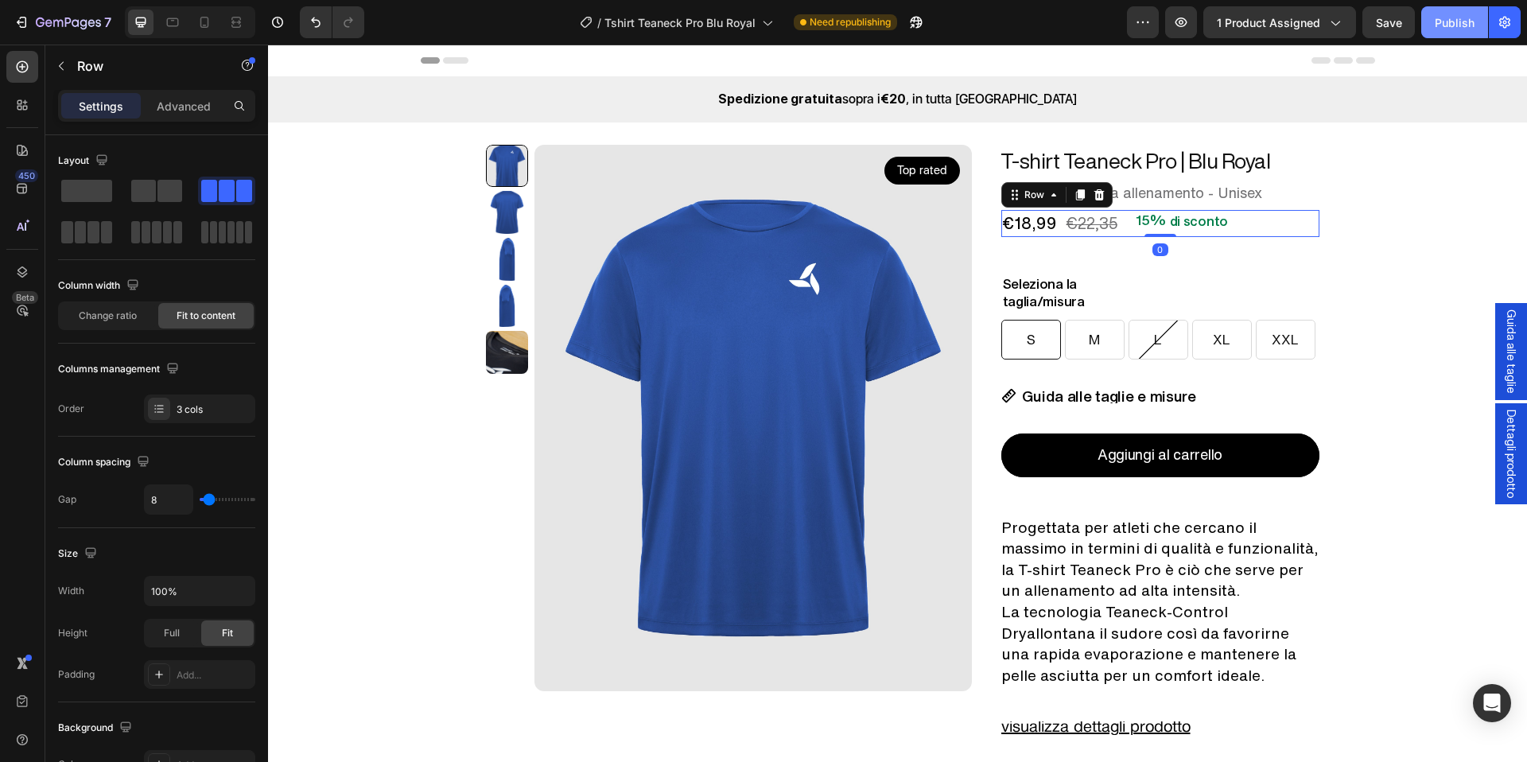
click at [1456, 15] on div "Publish" at bounding box center [1455, 22] width 40 height 17
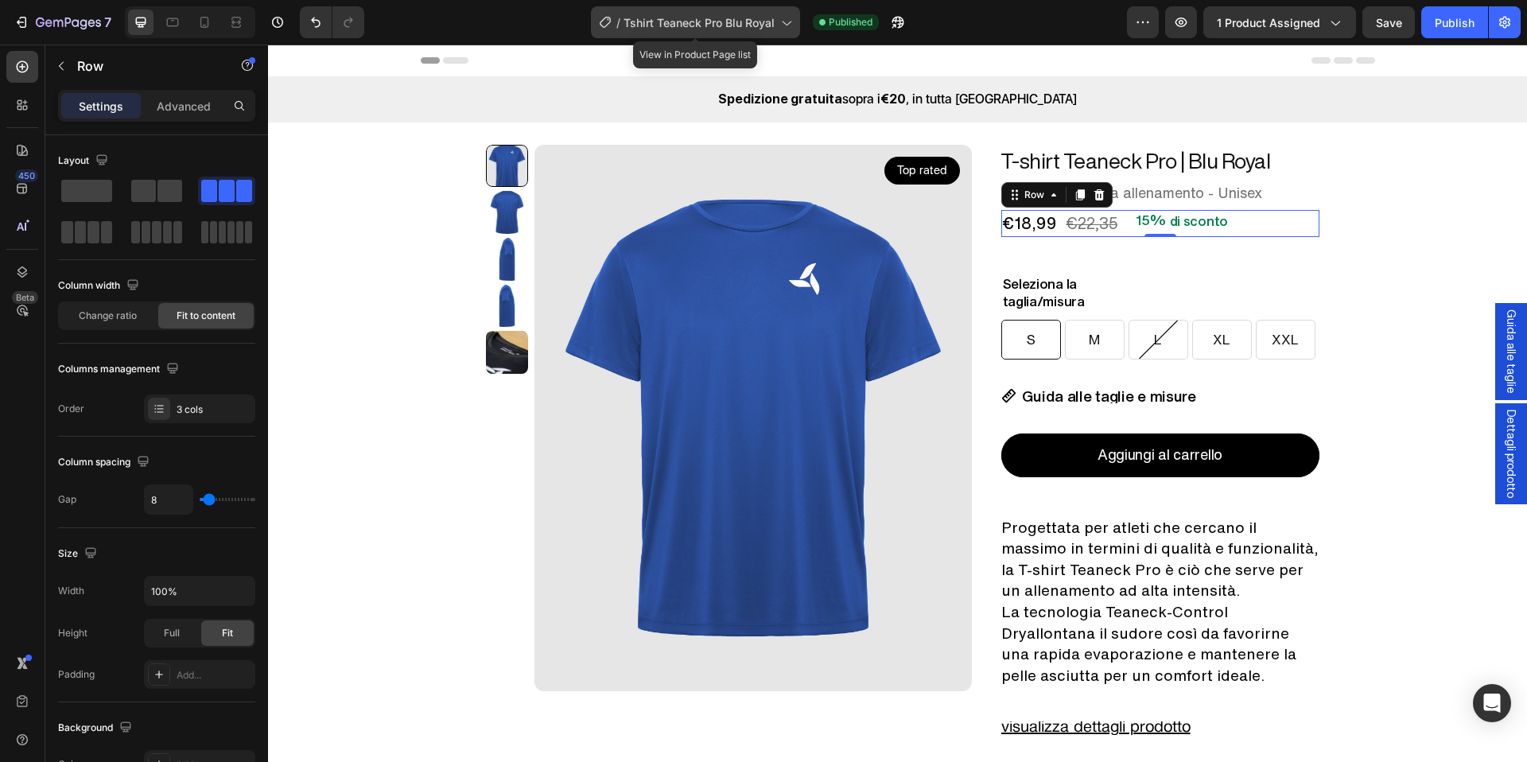
click at [718, 29] on span "Tshirt Teaneck Pro Blu Royal" at bounding box center [699, 22] width 151 height 17
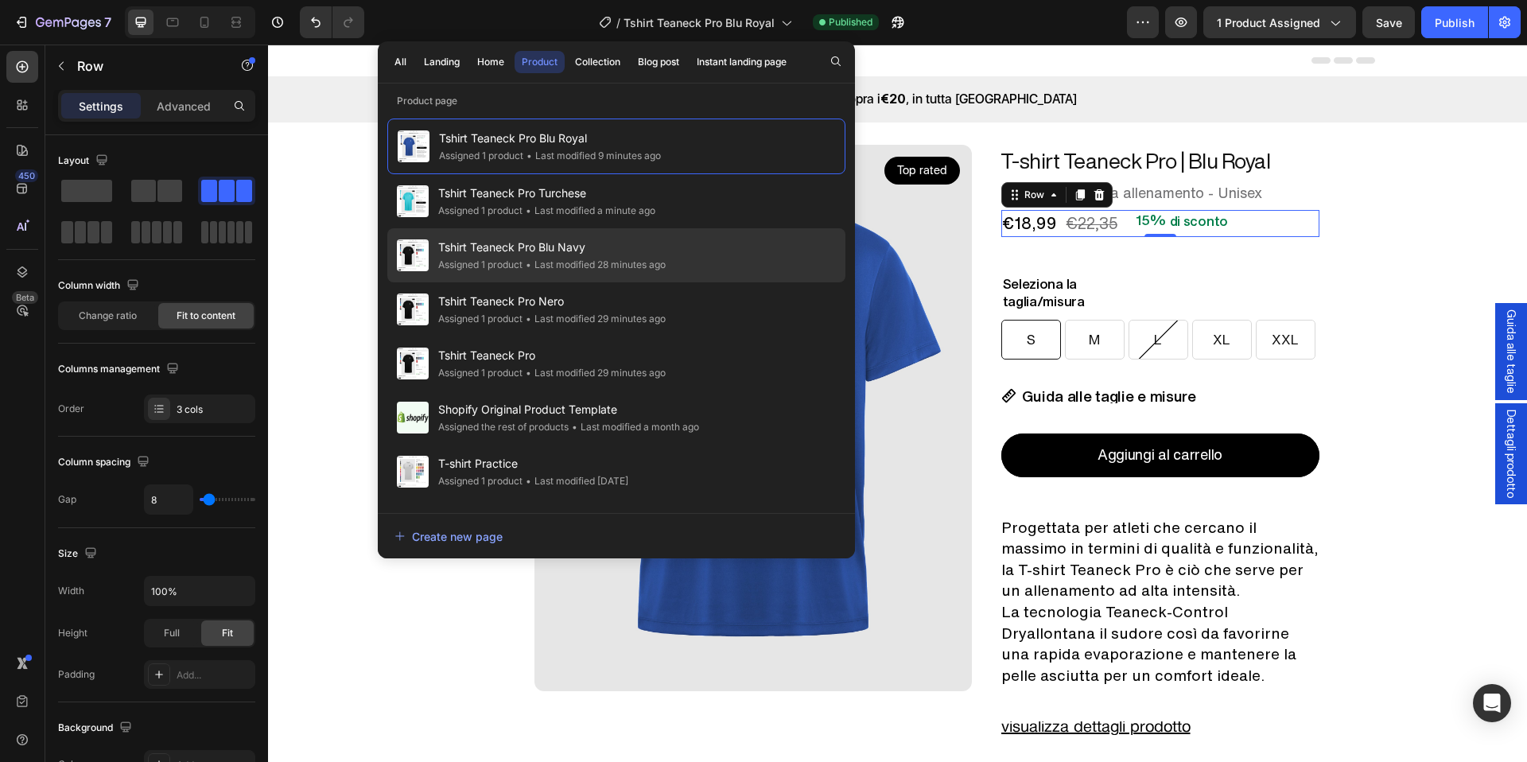
drag, startPoint x: 657, startPoint y: 254, endPoint x: 651, endPoint y: 241, distance: 14.2
click at [658, 254] on span "Tshirt Teaneck Pro Blu Navy" at bounding box center [552, 247] width 228 height 19
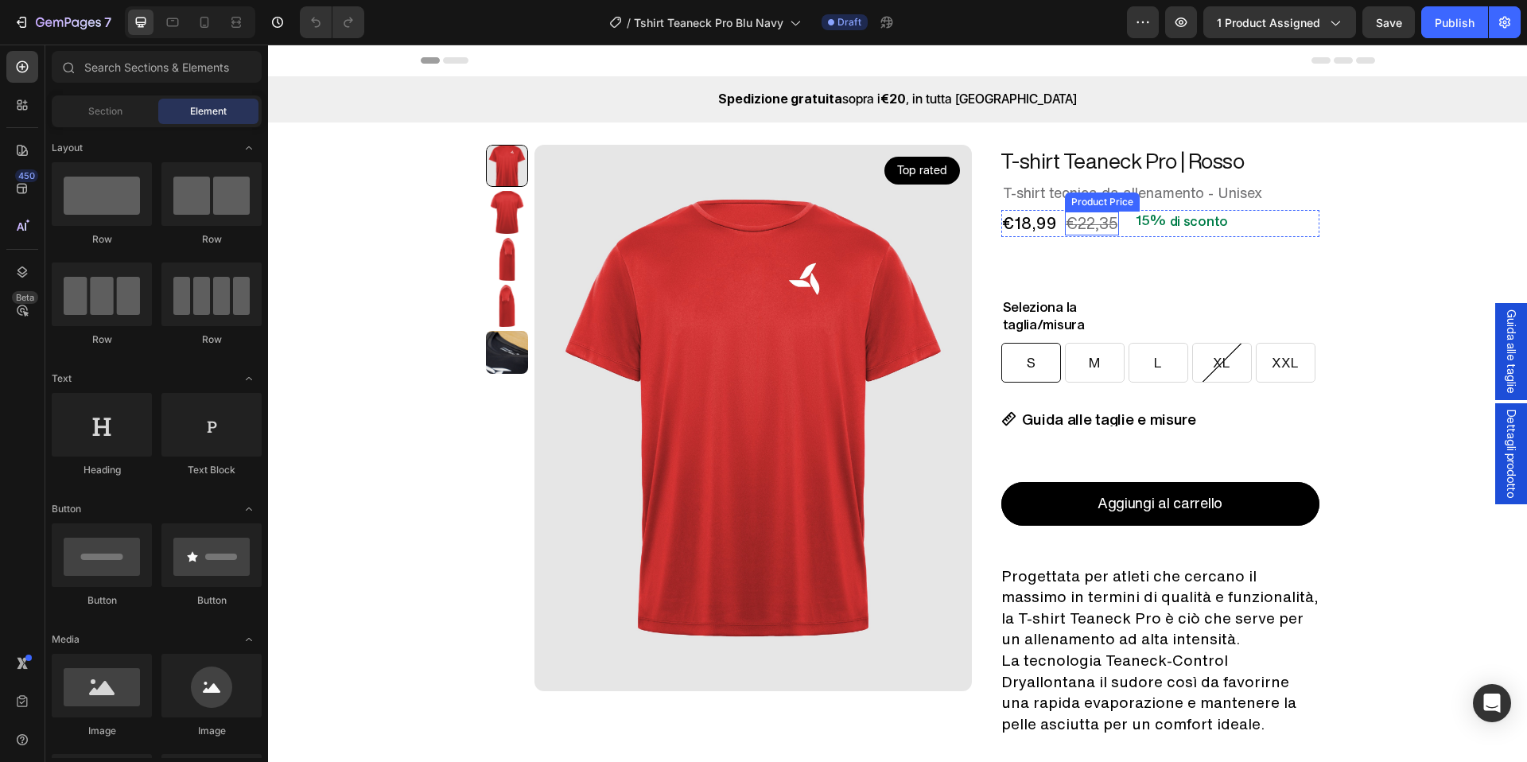
click at [1104, 227] on div "€22,35" at bounding box center [1092, 224] width 54 height 24
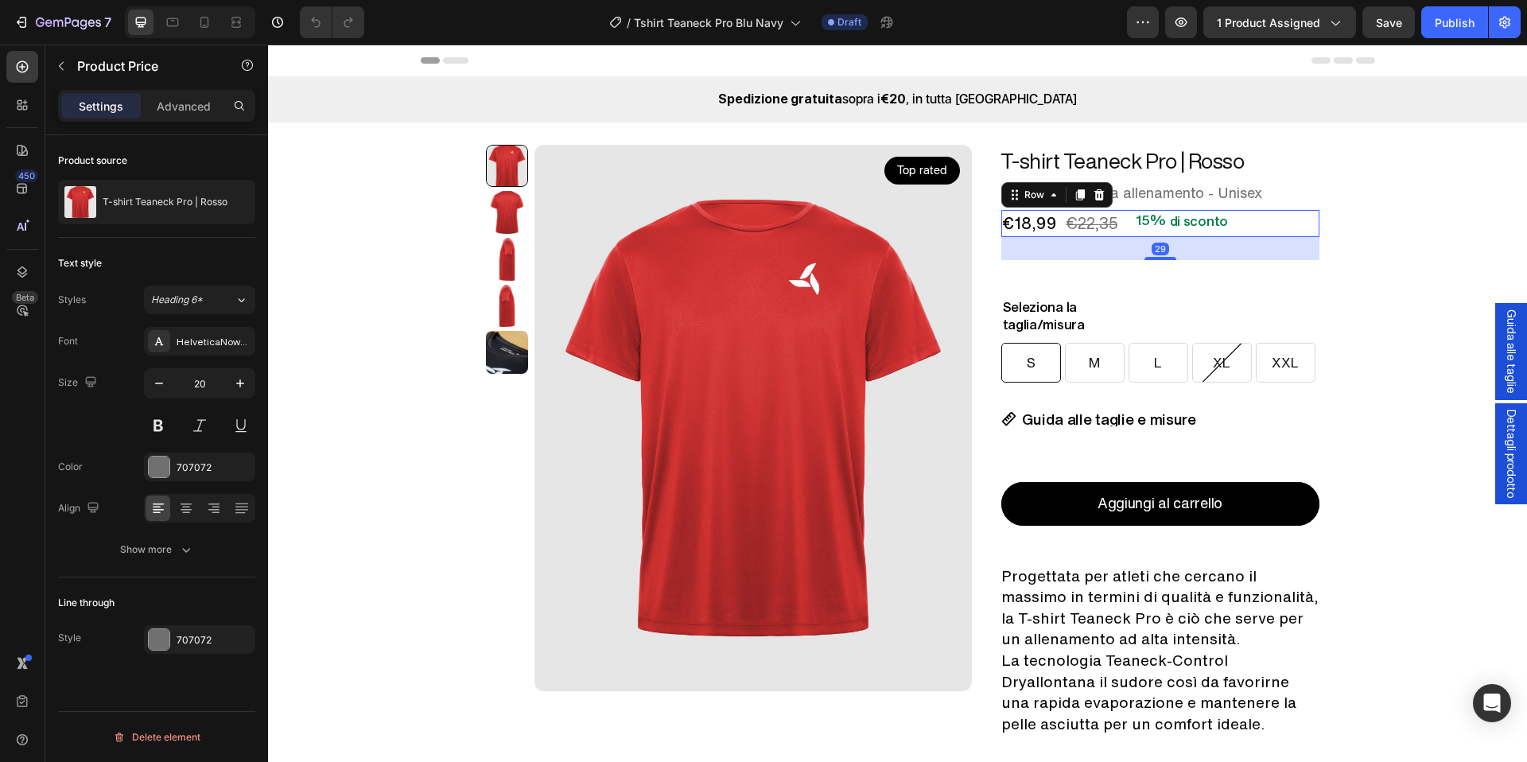
click at [1248, 228] on div "€18,99 Product Price Product Price €22,35 Product Price Product Price 15% di sc…" at bounding box center [1161, 223] width 318 height 27
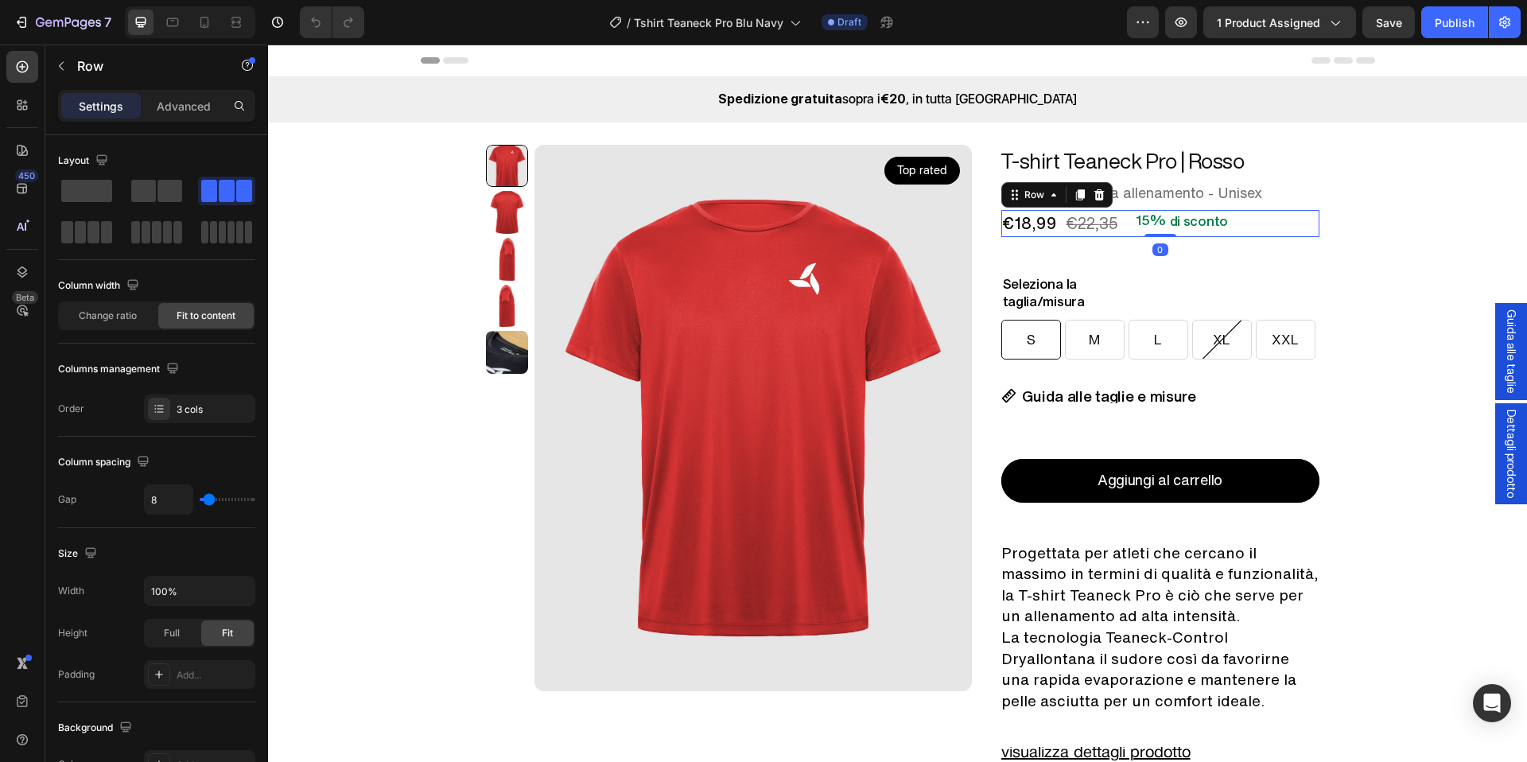
drag, startPoint x: 1159, startPoint y: 259, endPoint x: 1165, endPoint y: 365, distance: 106.7
click at [1159, 221] on div "€18,99 Product Price Product Price €22,35 Product Price Product Price 15% di sc…" at bounding box center [1161, 223] width 318 height 27
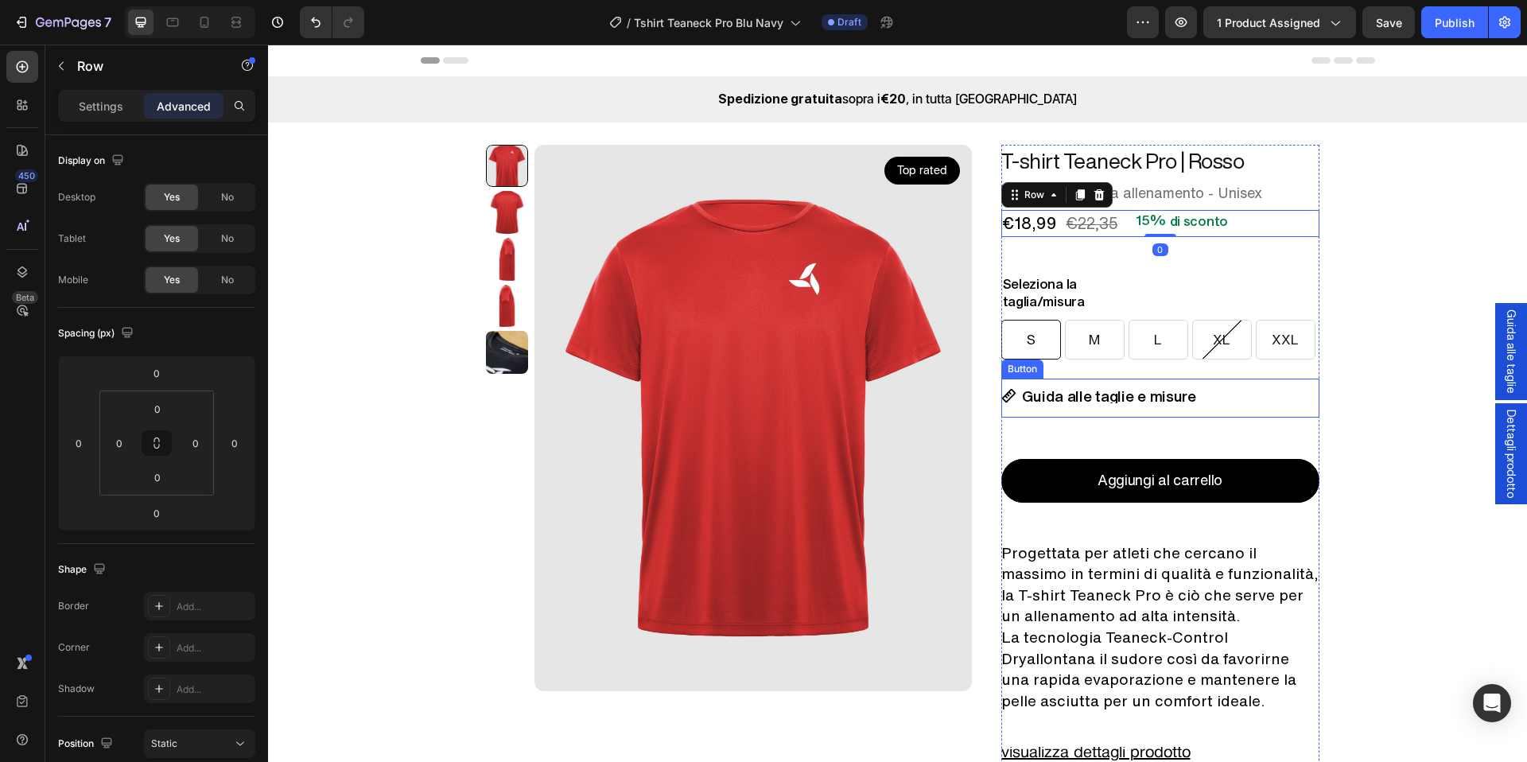
click at [1208, 403] on link "Guida alle taglie e misure" at bounding box center [1112, 398] width 220 height 39
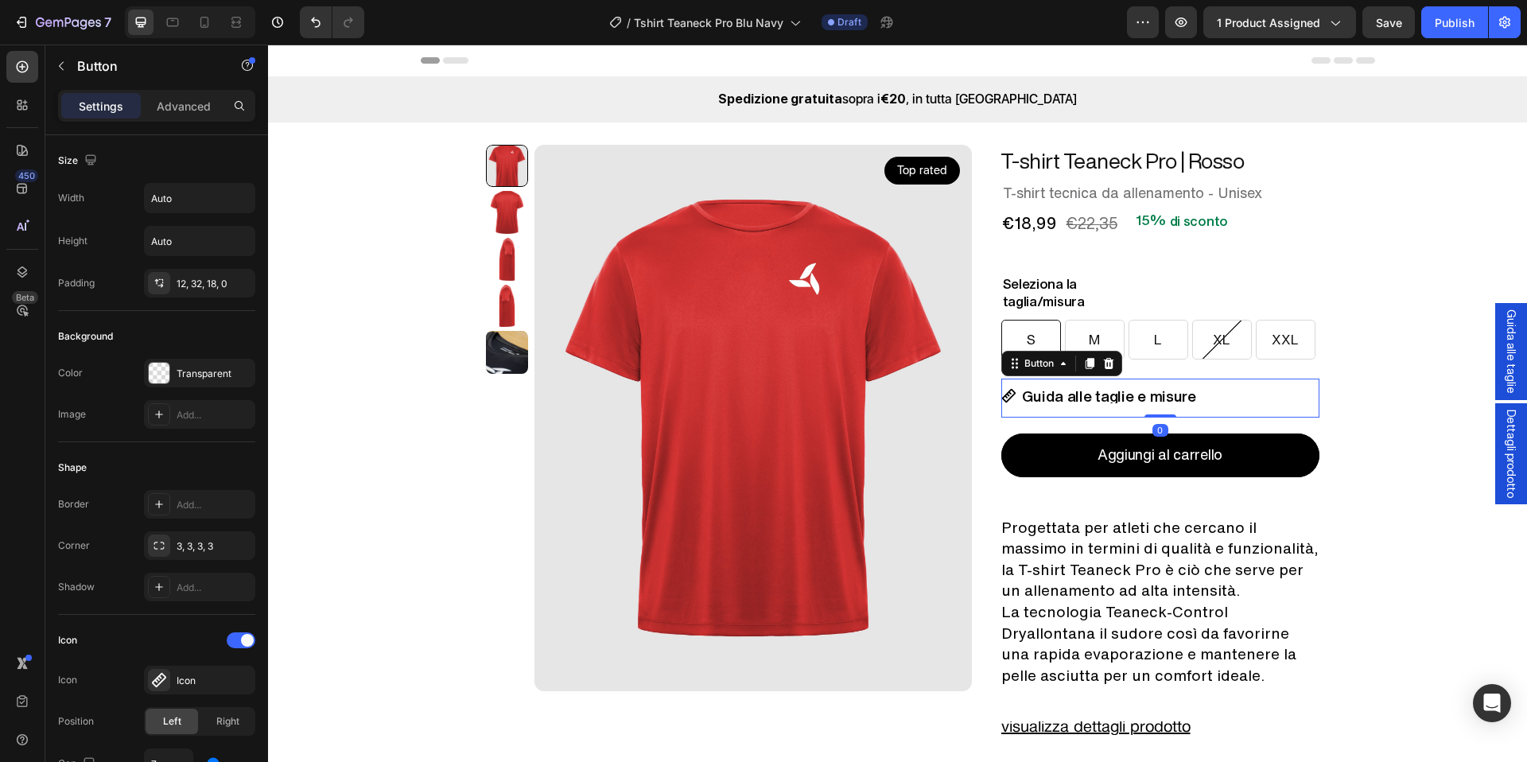
drag, startPoint x: 1158, startPoint y: 440, endPoint x: 1199, endPoint y: 299, distance: 146.5
click at [1159, 393] on div "Guida alle taglie e misure Button 0" at bounding box center [1161, 398] width 318 height 39
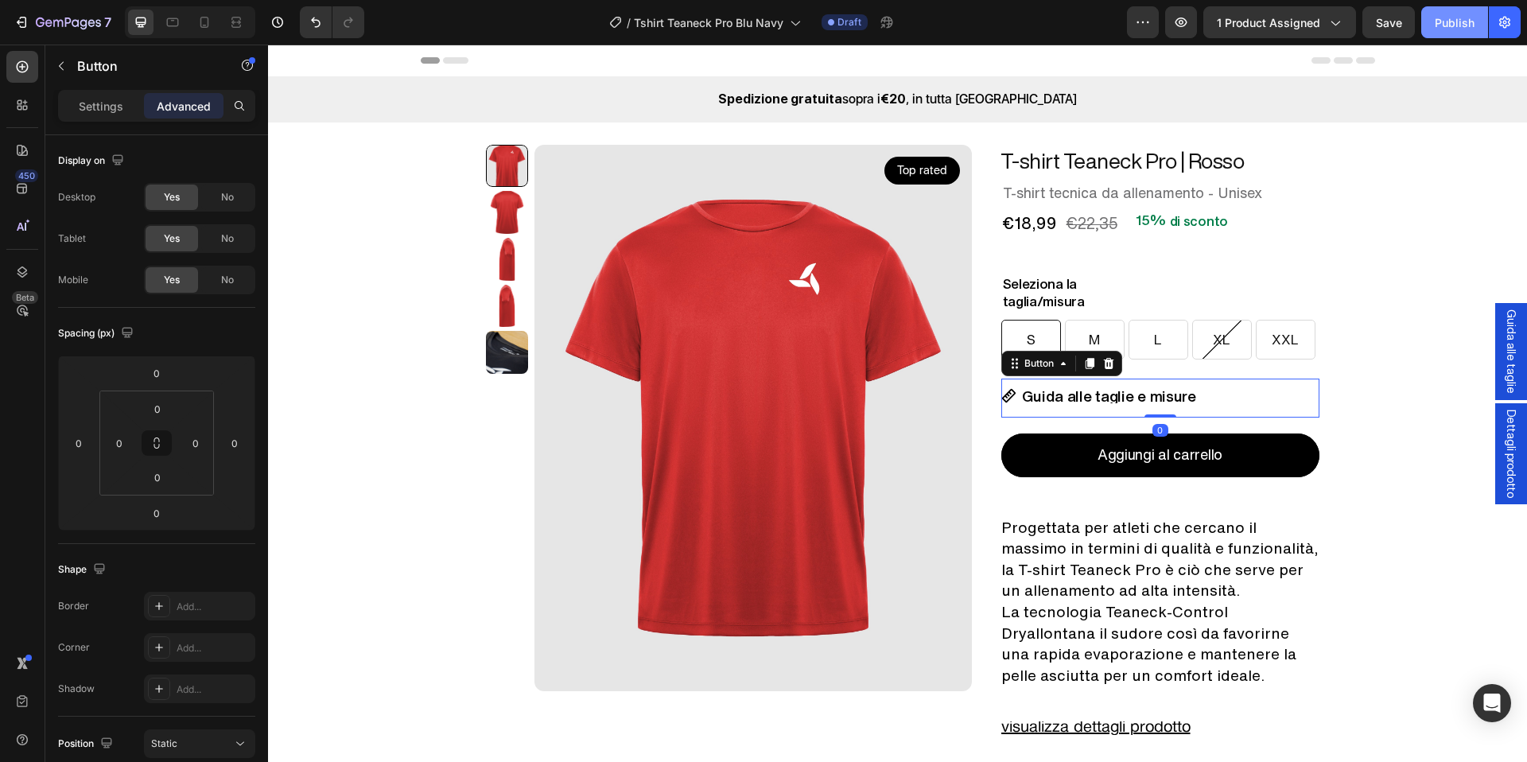
click at [1453, 11] on button "Publish" at bounding box center [1455, 22] width 67 height 32
click at [1254, 228] on div "€18,99 Product Price Product Price €22,35 Product Price Product Price 15% di sc…" at bounding box center [1161, 223] width 318 height 27
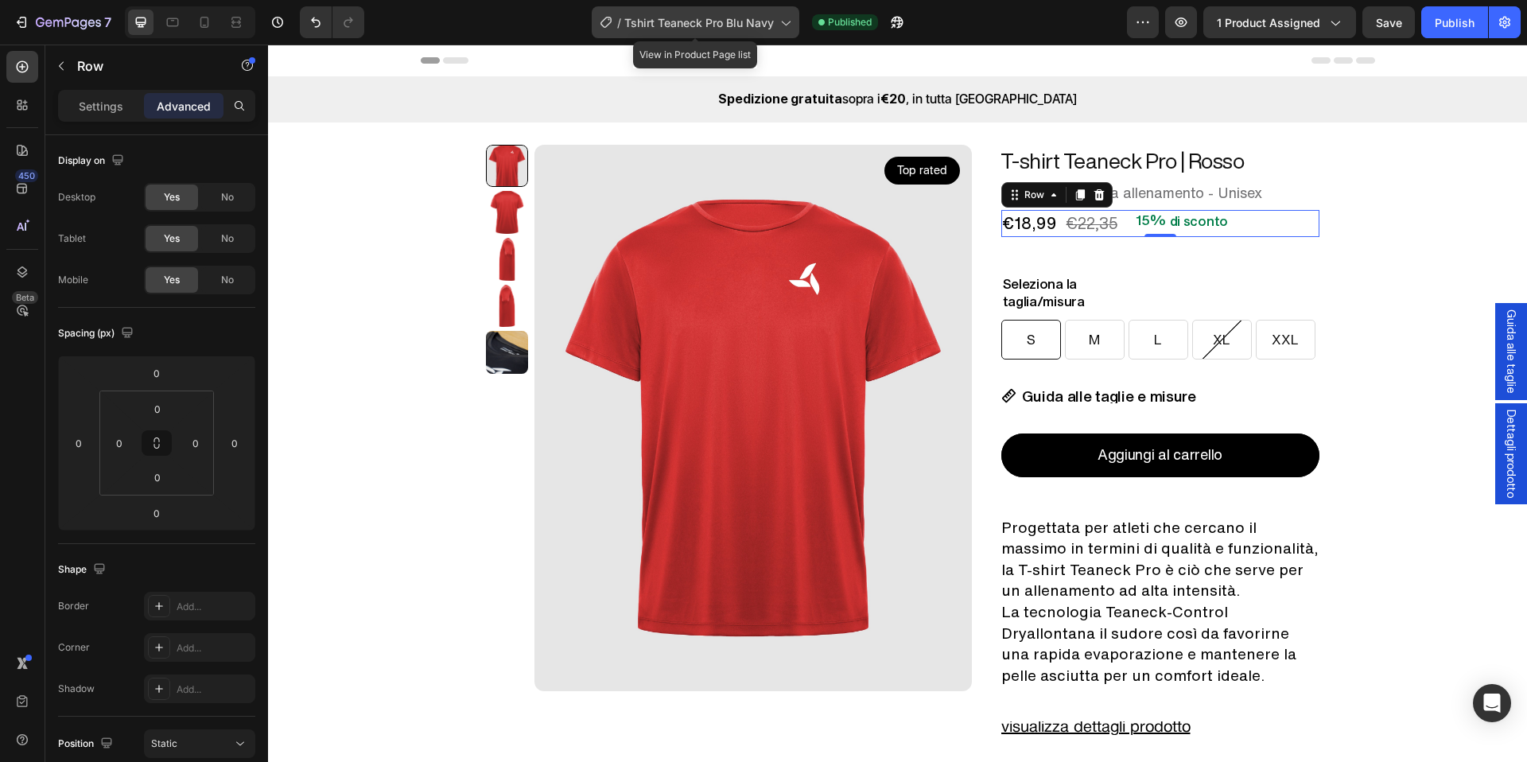
click at [700, 29] on span "Tshirt Teaneck Pro Blu Navy" at bounding box center [699, 22] width 150 height 17
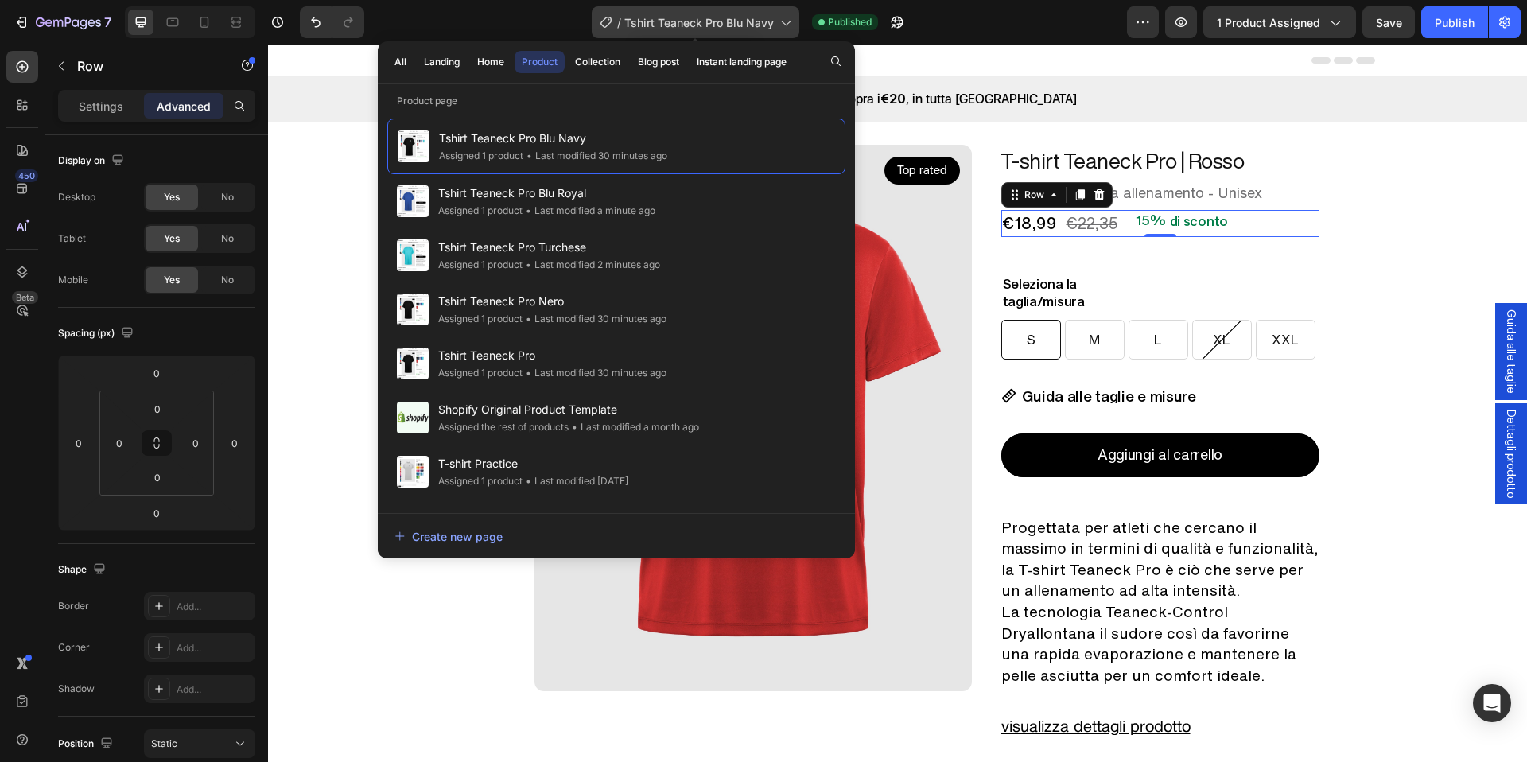
click at [702, 28] on span "Tshirt Teaneck Pro Blu Navy" at bounding box center [699, 22] width 150 height 17
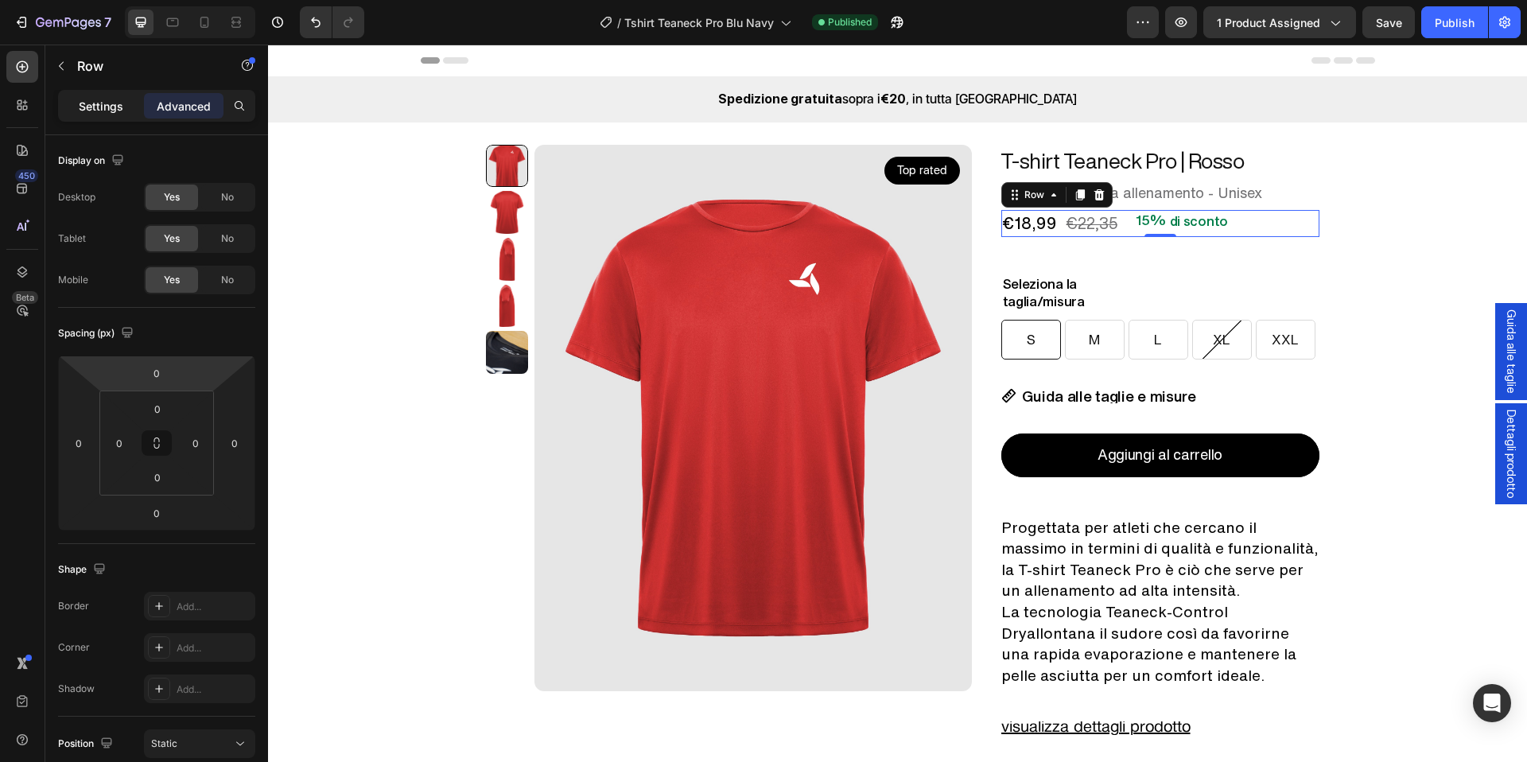
click at [94, 109] on p "Settings" at bounding box center [101, 106] width 45 height 17
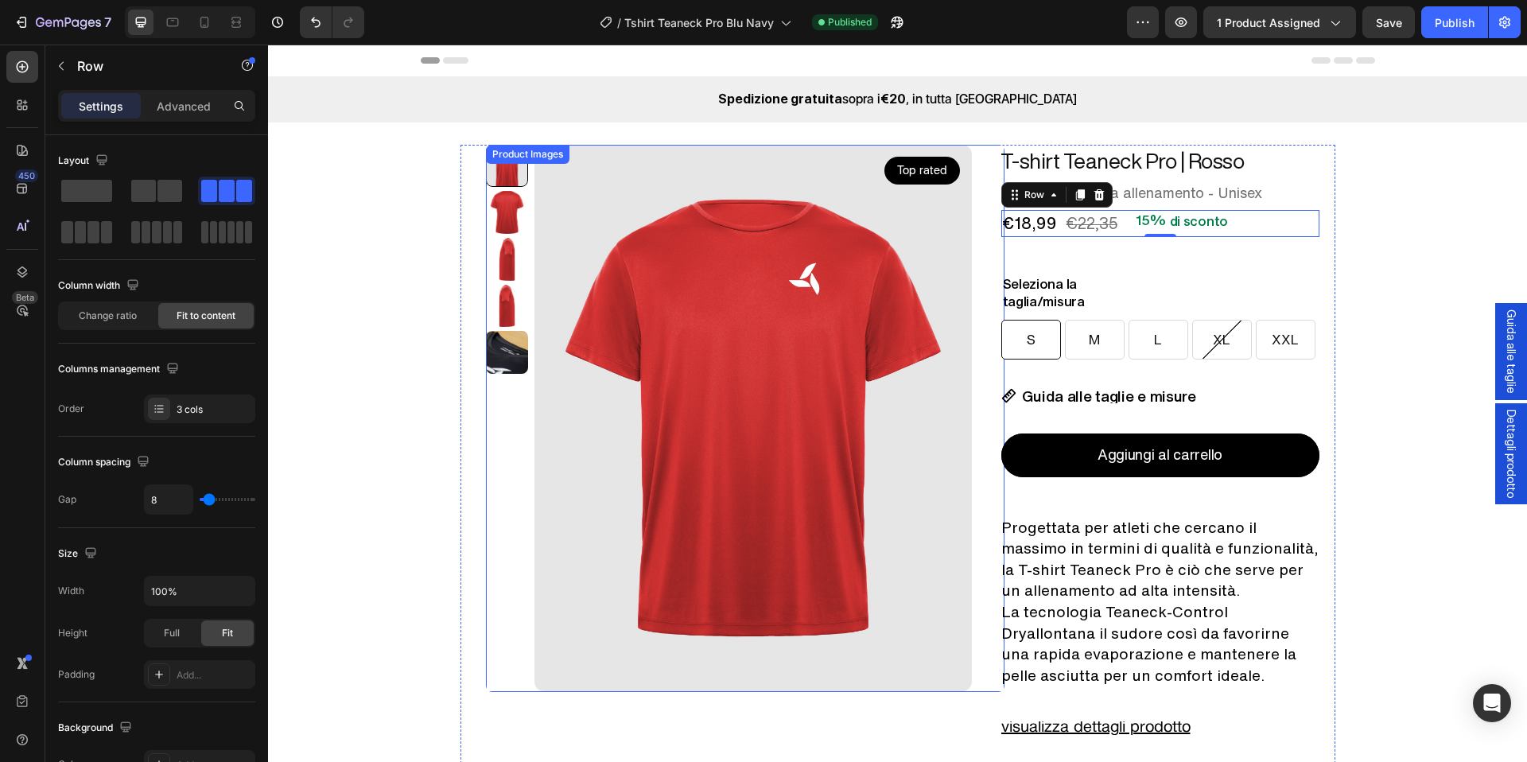
click at [736, 254] on img at bounding box center [754, 418] width 438 height 547
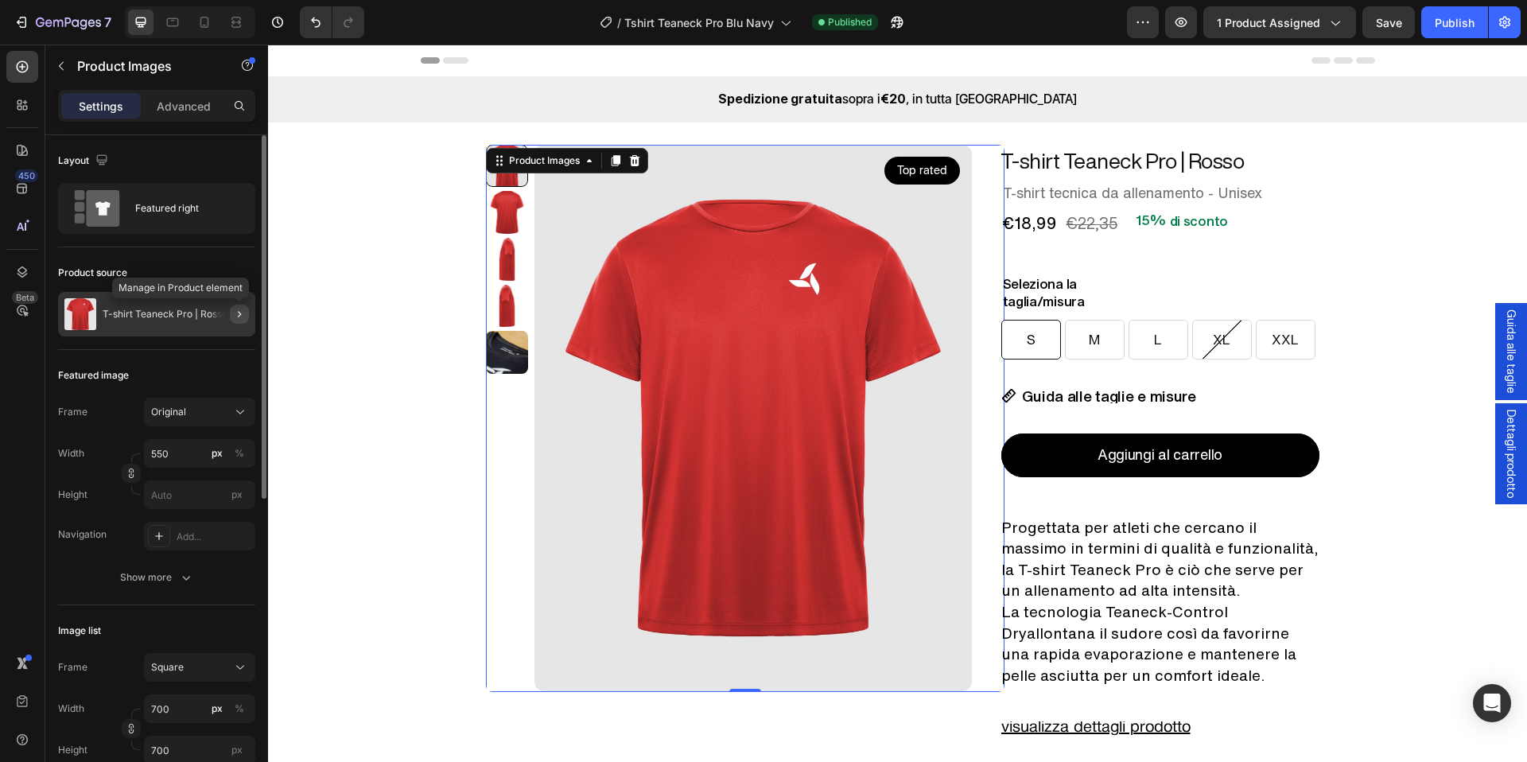
click at [243, 312] on icon "button" at bounding box center [239, 314] width 13 height 13
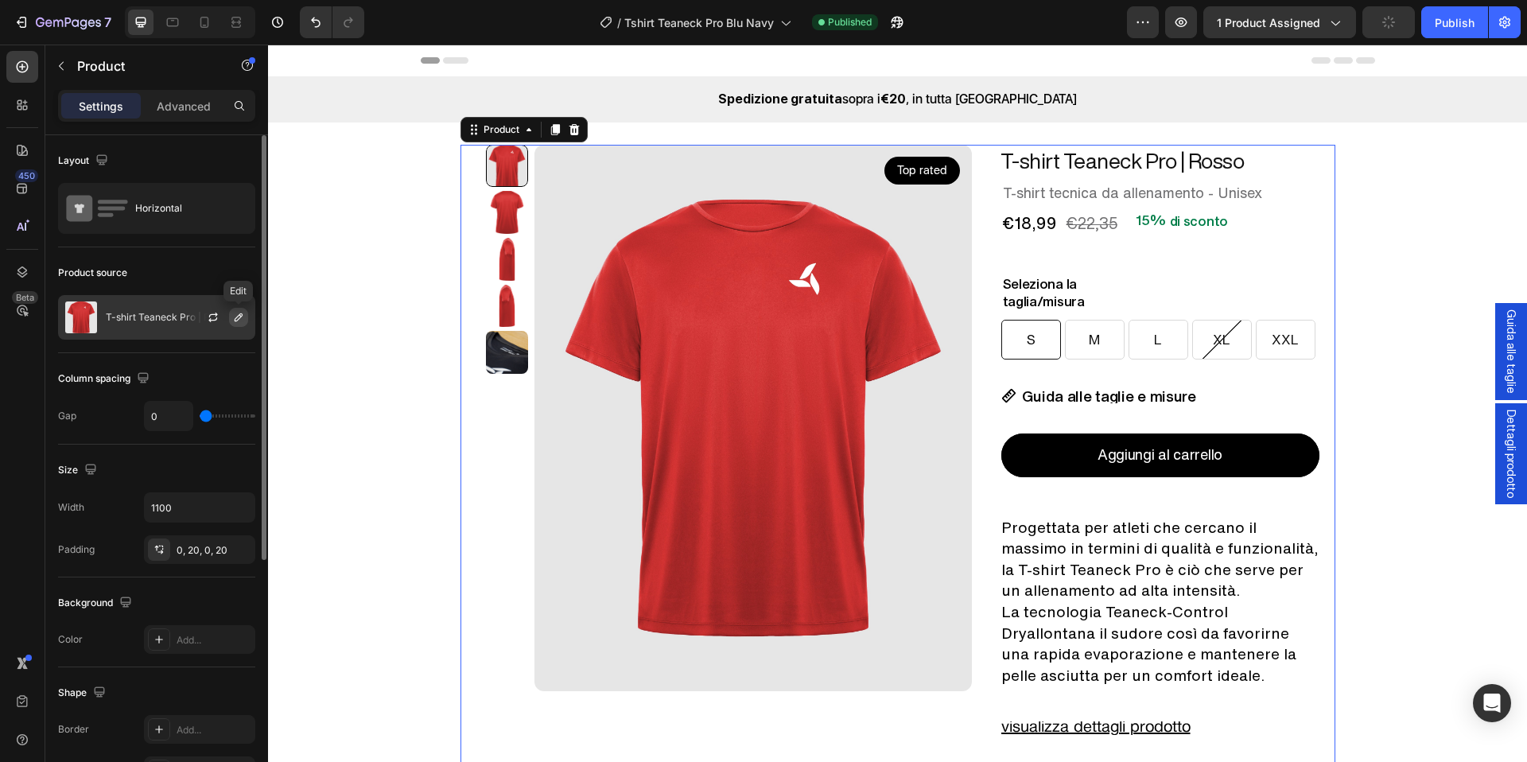
click at [240, 321] on icon "button" at bounding box center [238, 317] width 13 height 13
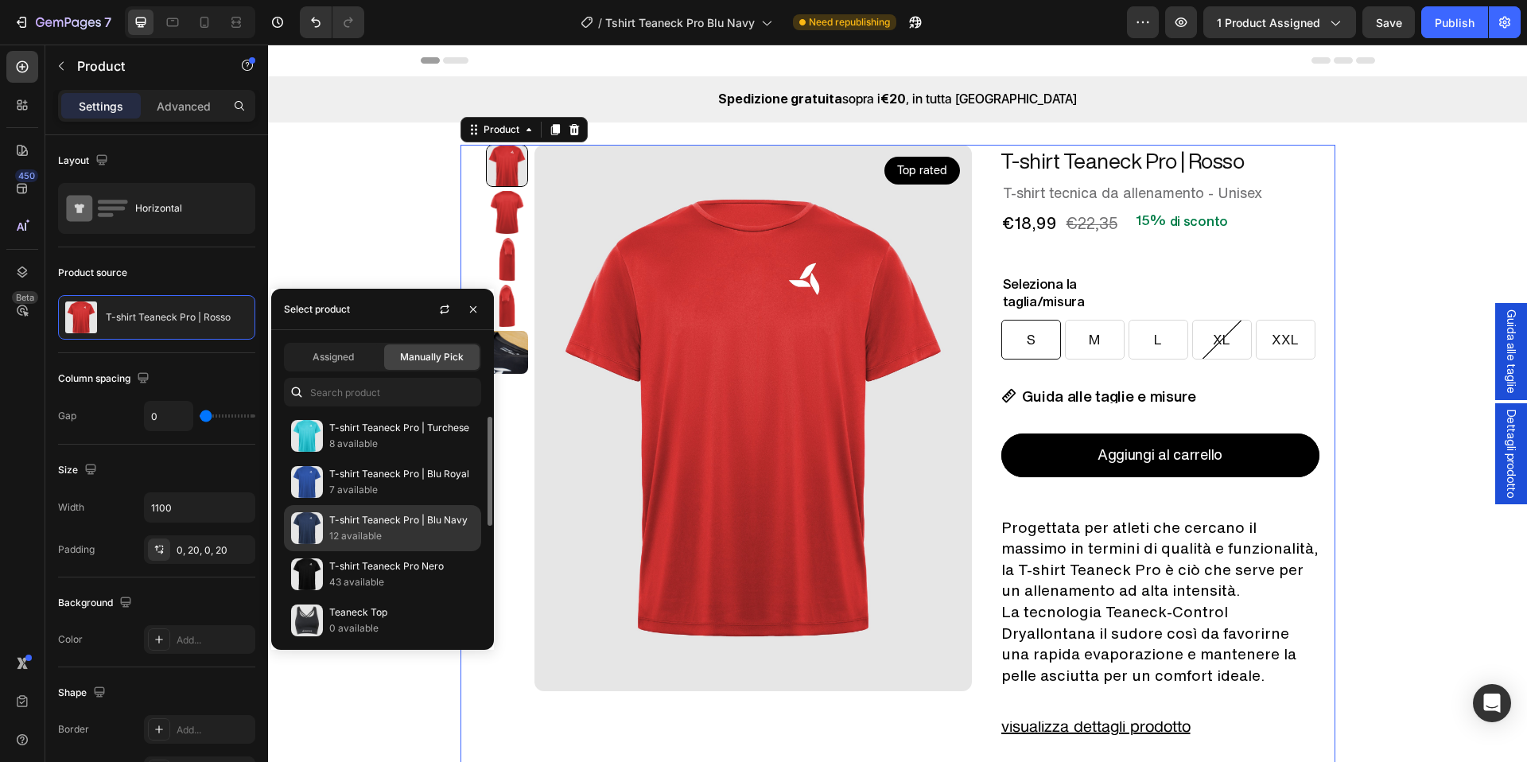
scroll to position [266, 0]
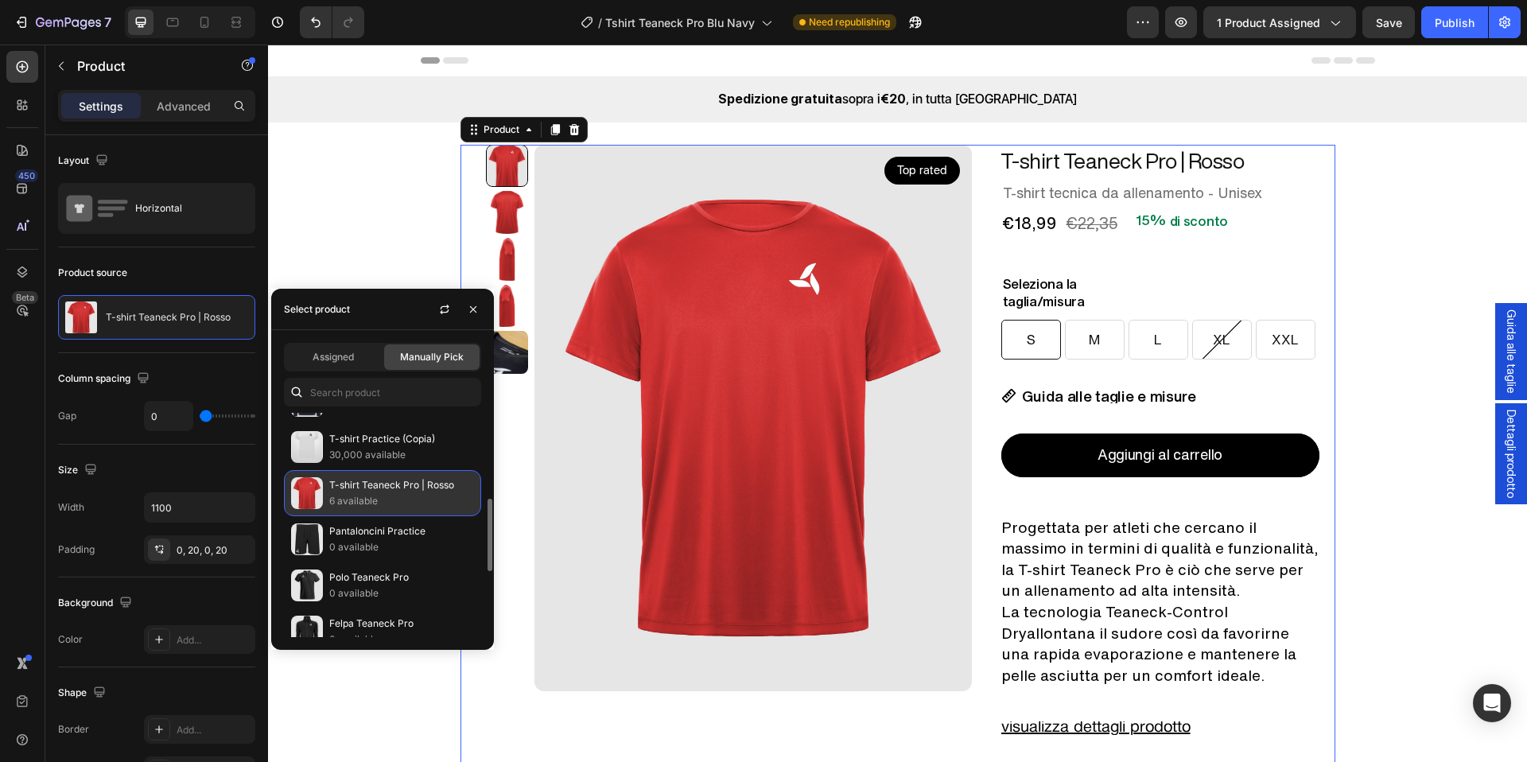
click at [403, 496] on p "6 available" at bounding box center [401, 501] width 145 height 16
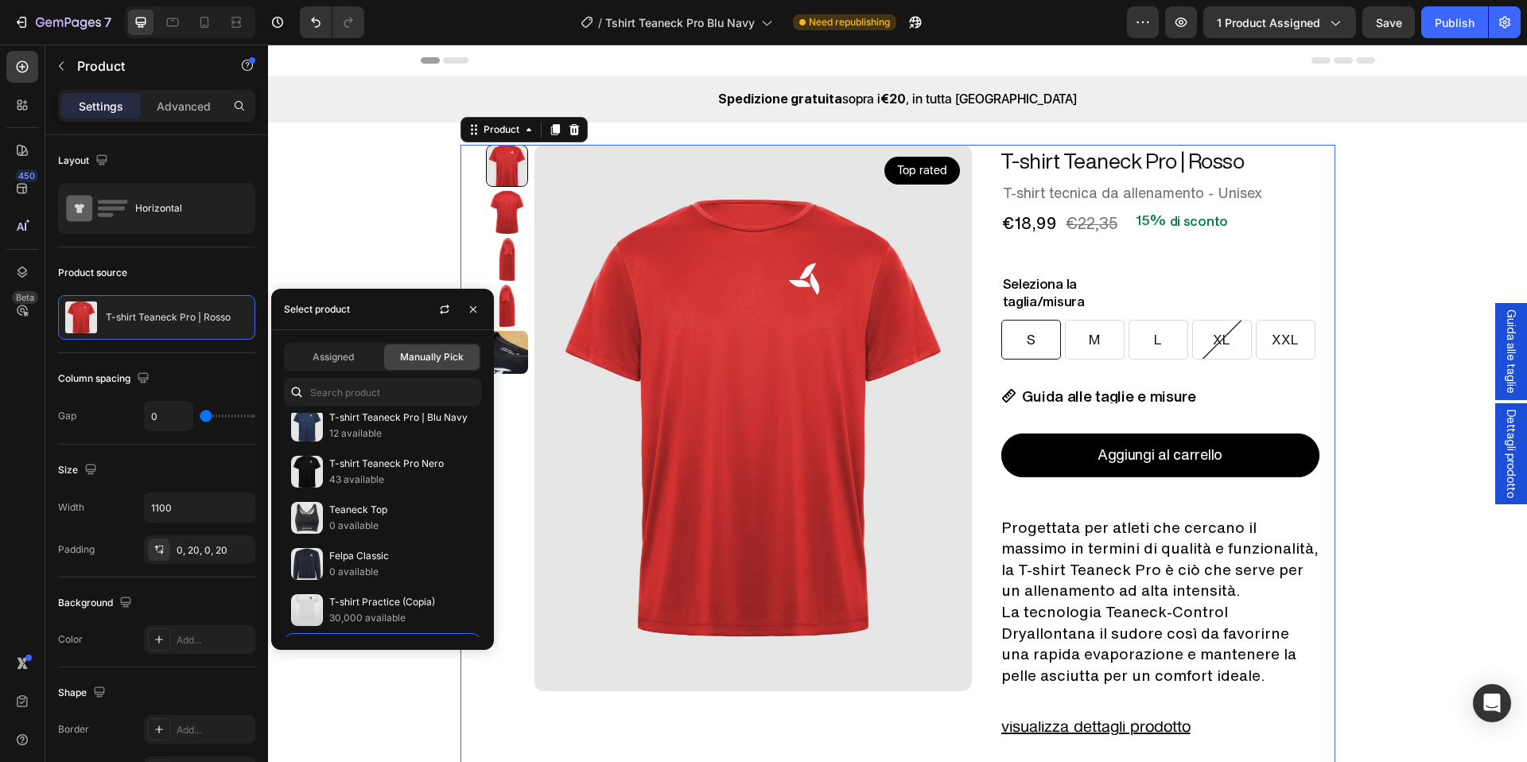
scroll to position [0, 0]
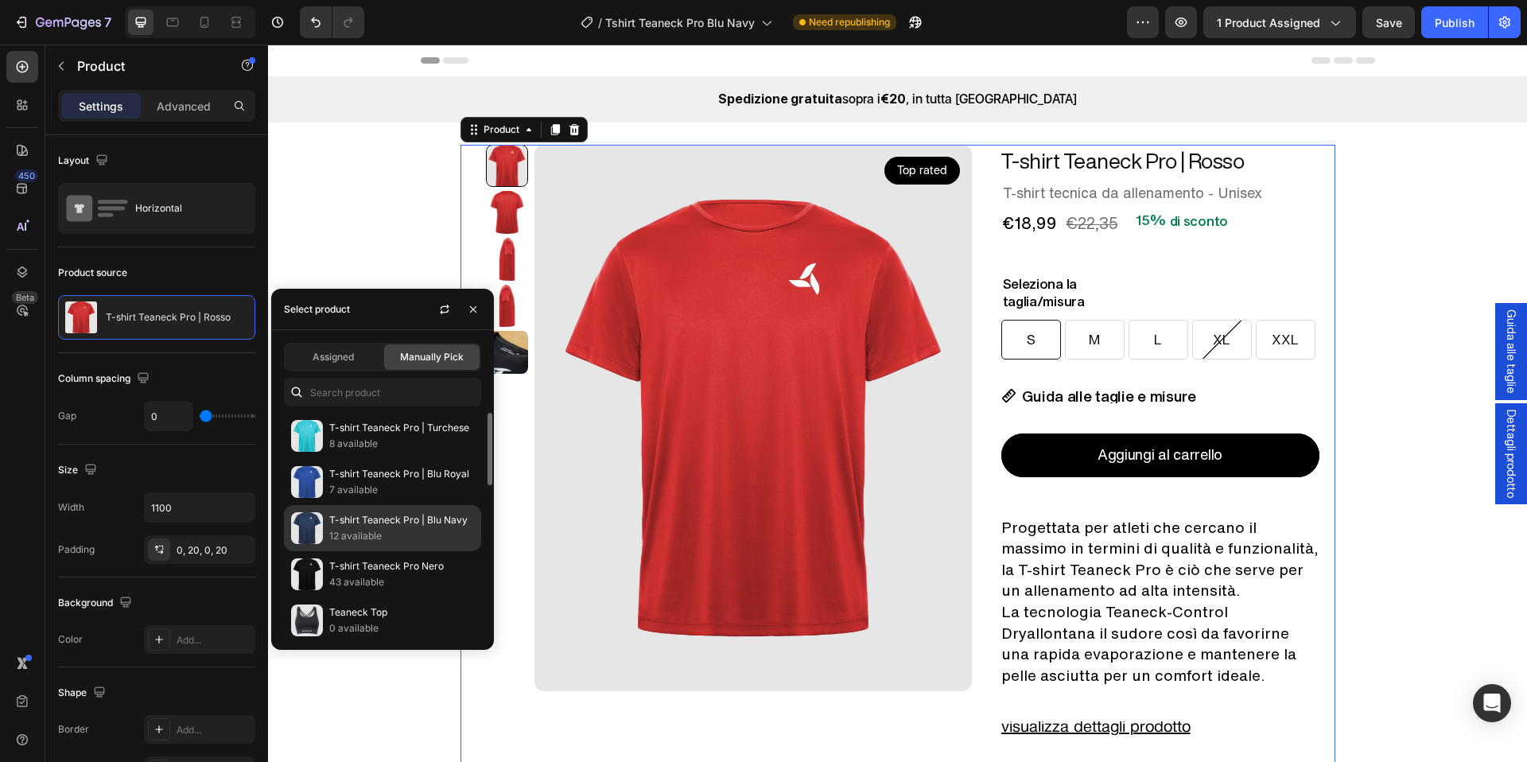
click at [414, 522] on p "T-shirt Teaneck Pro | Blu Navy" at bounding box center [401, 520] width 145 height 16
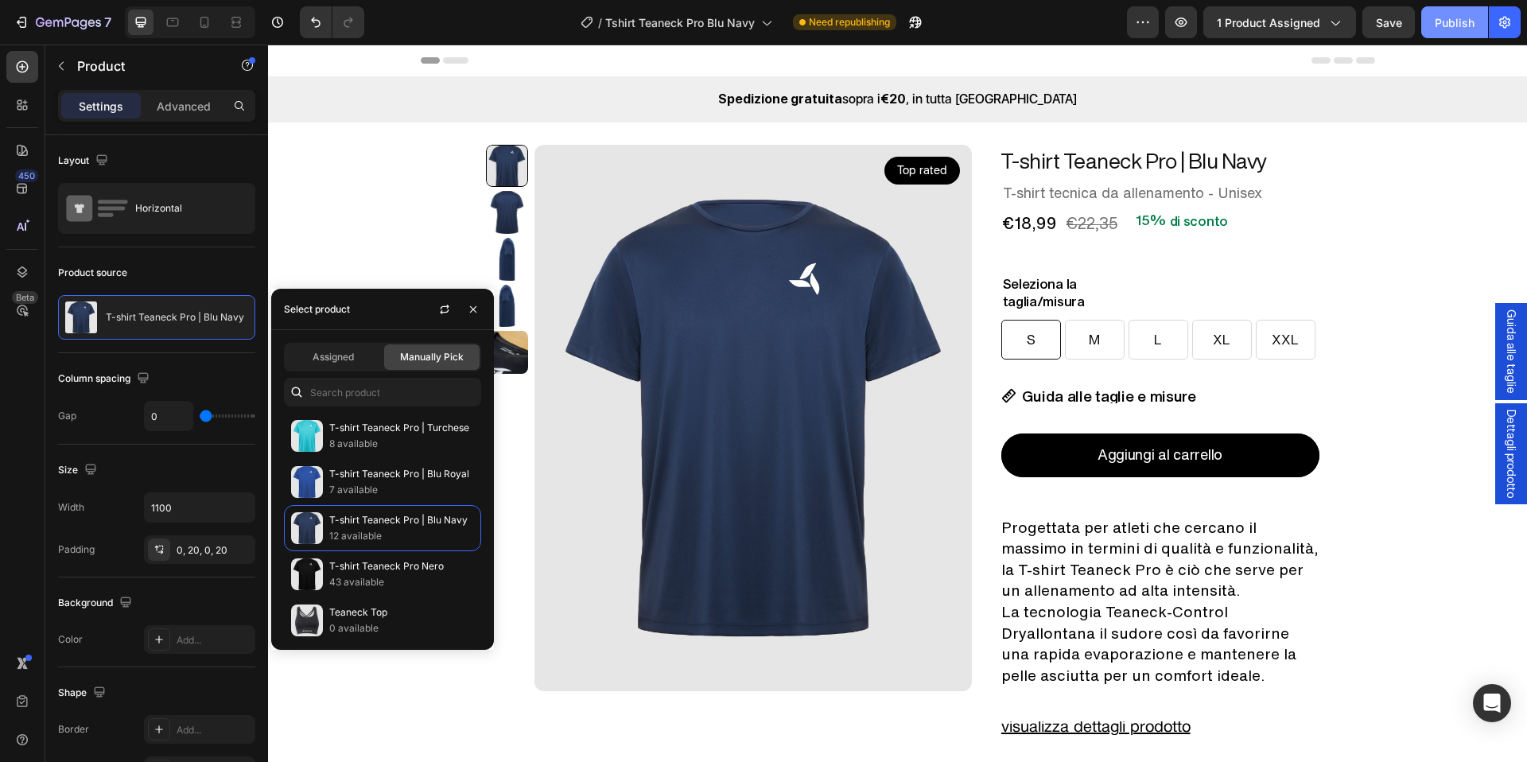
click at [1436, 25] on div "Publish" at bounding box center [1455, 22] width 40 height 17
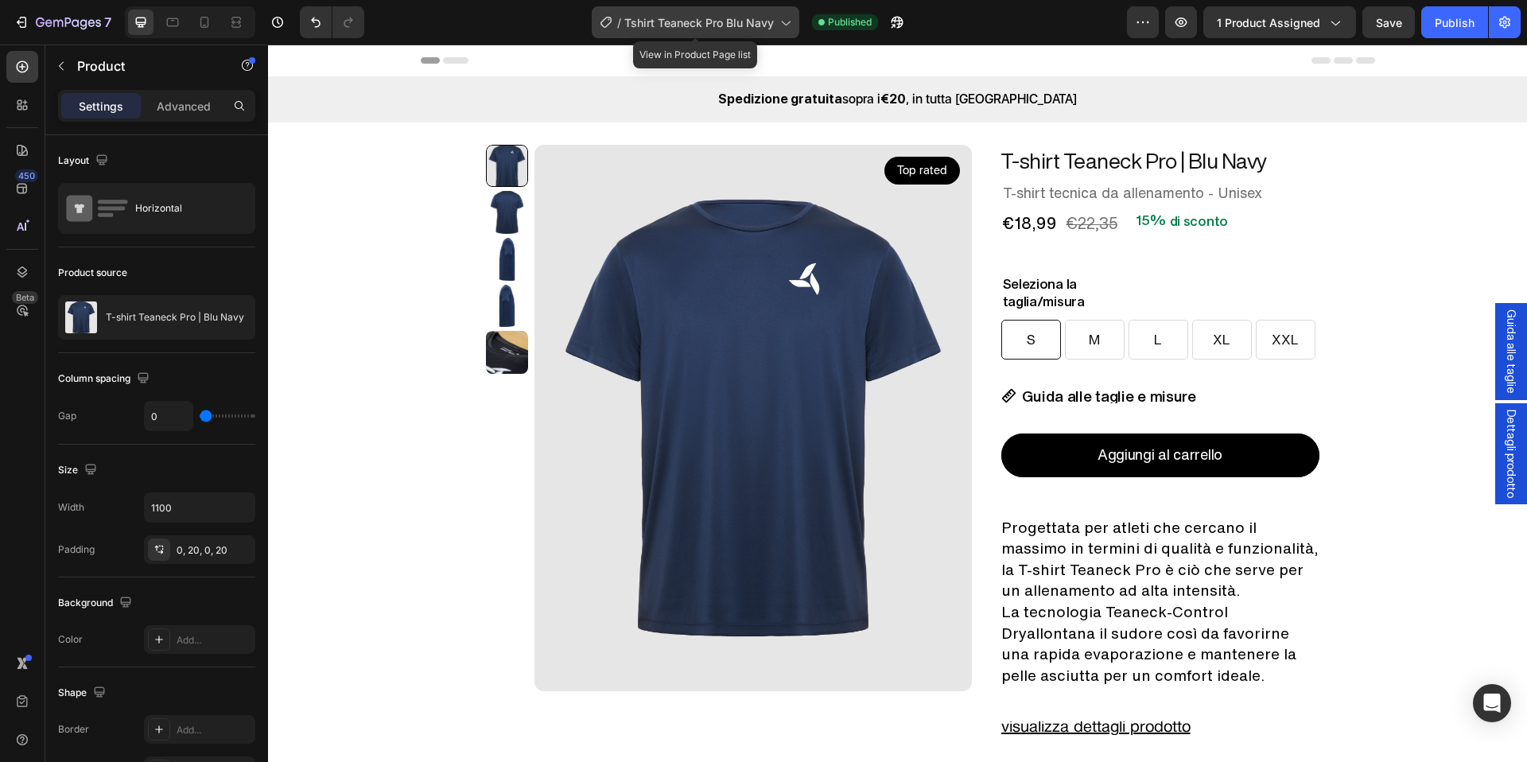
click at [688, 26] on span "Tshirt Teaneck Pro Blu Navy" at bounding box center [699, 22] width 150 height 17
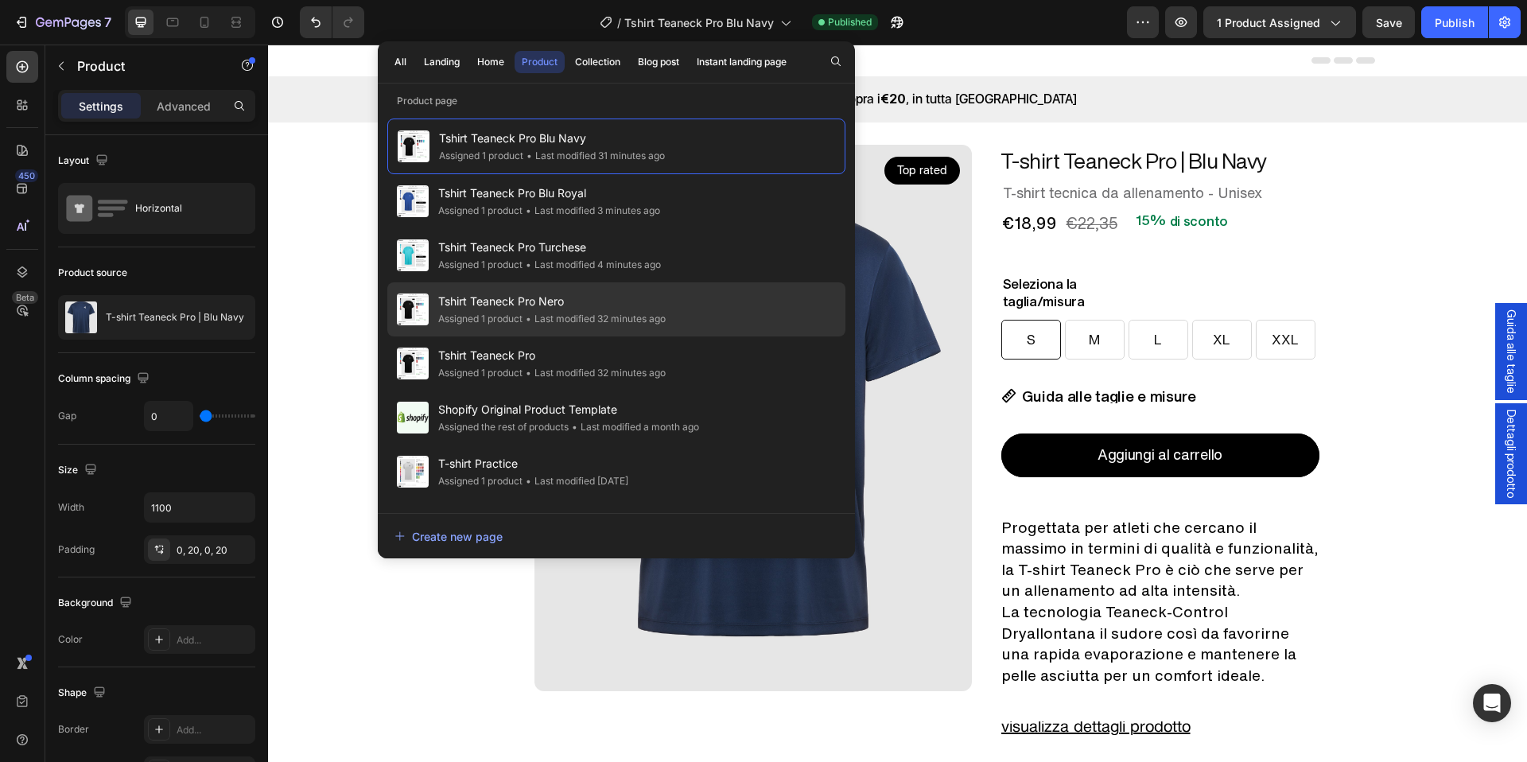
click at [581, 312] on div "• Last modified 32 minutes ago" at bounding box center [594, 319] width 143 height 16
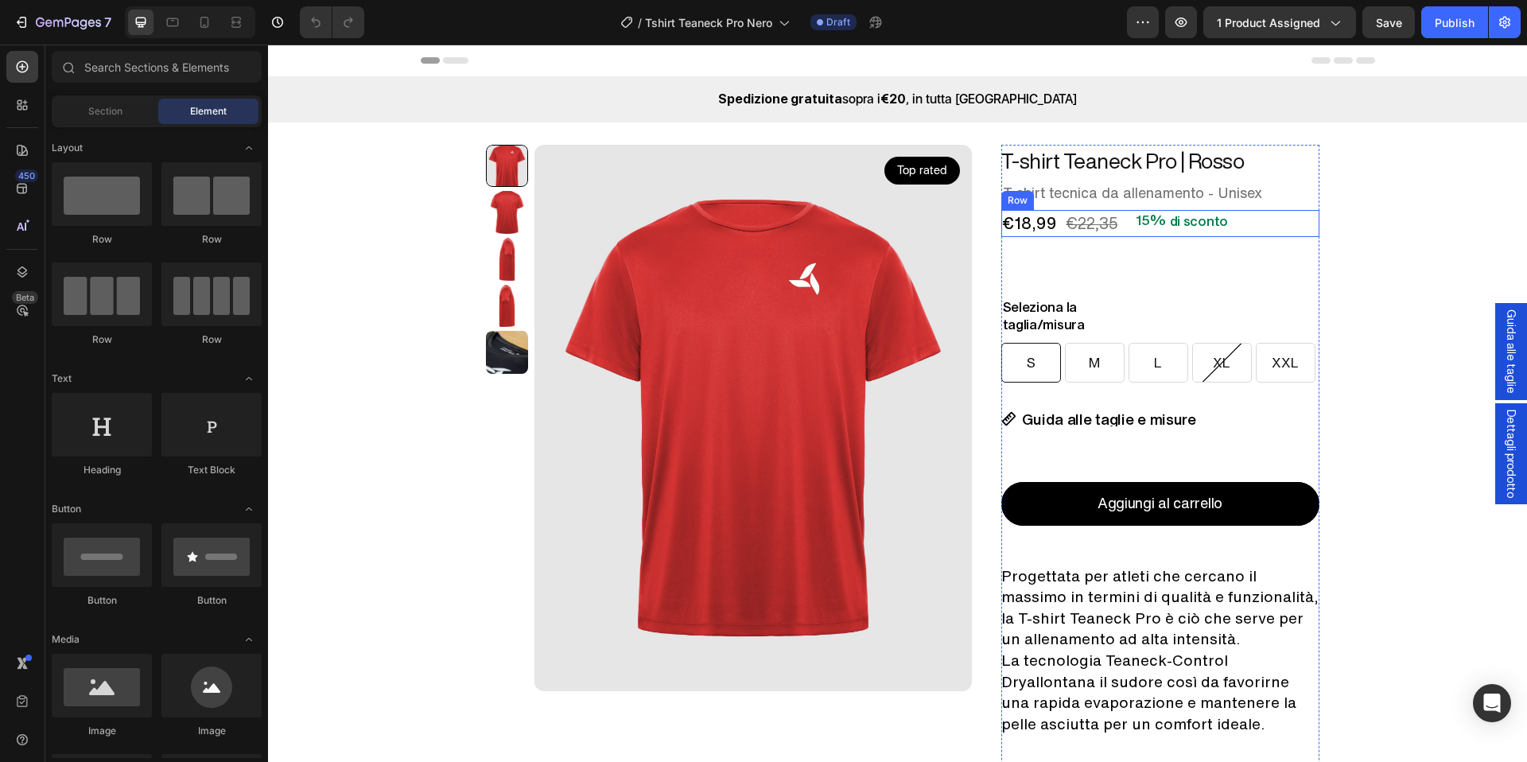
click at [1252, 228] on div "€18,99 Product Price Product Price €22,35 Product Price Product Price 15% di sc…" at bounding box center [1161, 223] width 318 height 27
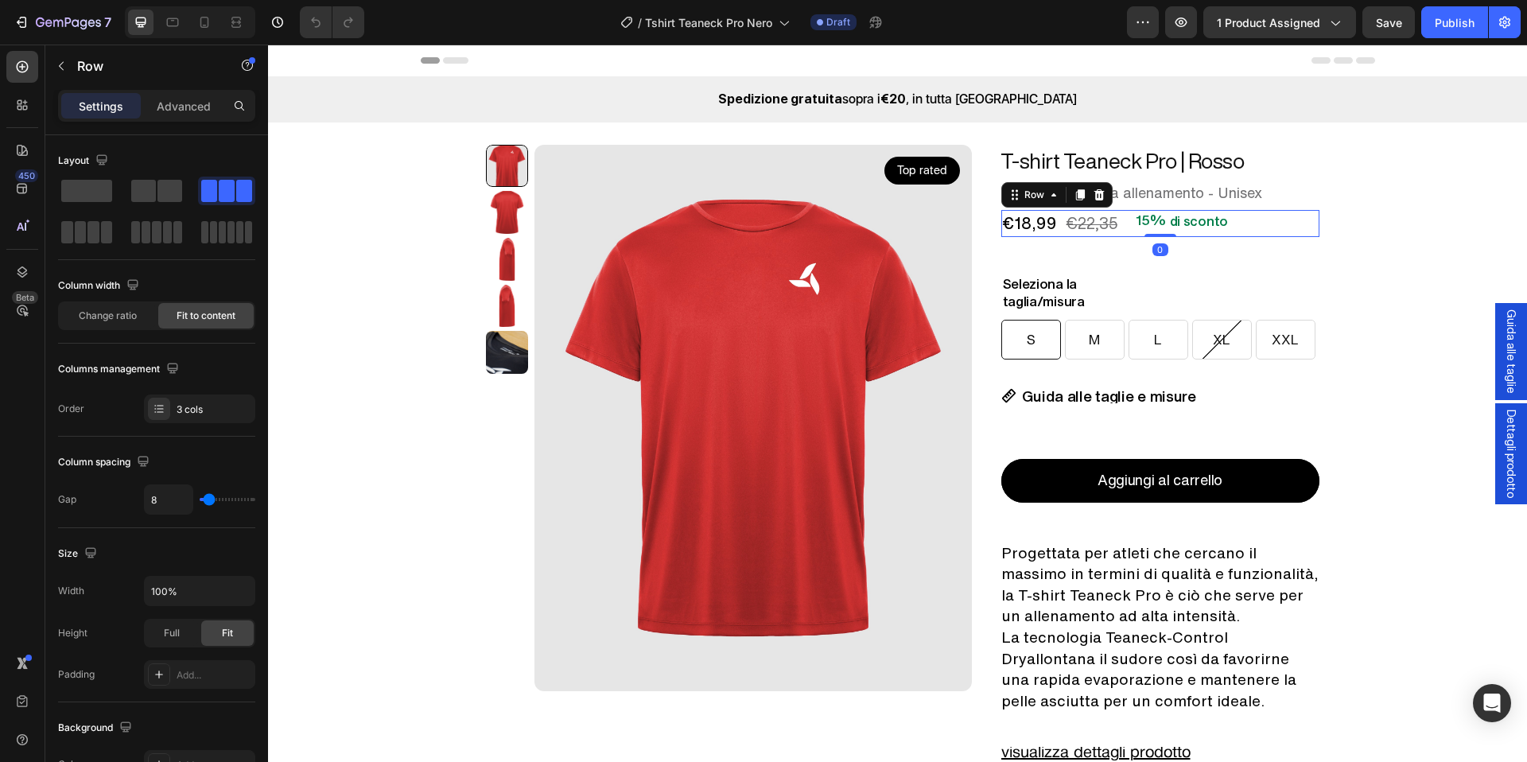
drag, startPoint x: 1155, startPoint y: 256, endPoint x: 1172, endPoint y: 270, distance: 22.0
click at [1165, 218] on div "€18,99 Product Price Product Price €22,35 Product Price Product Price 15% di sc…" at bounding box center [1161, 223] width 318 height 27
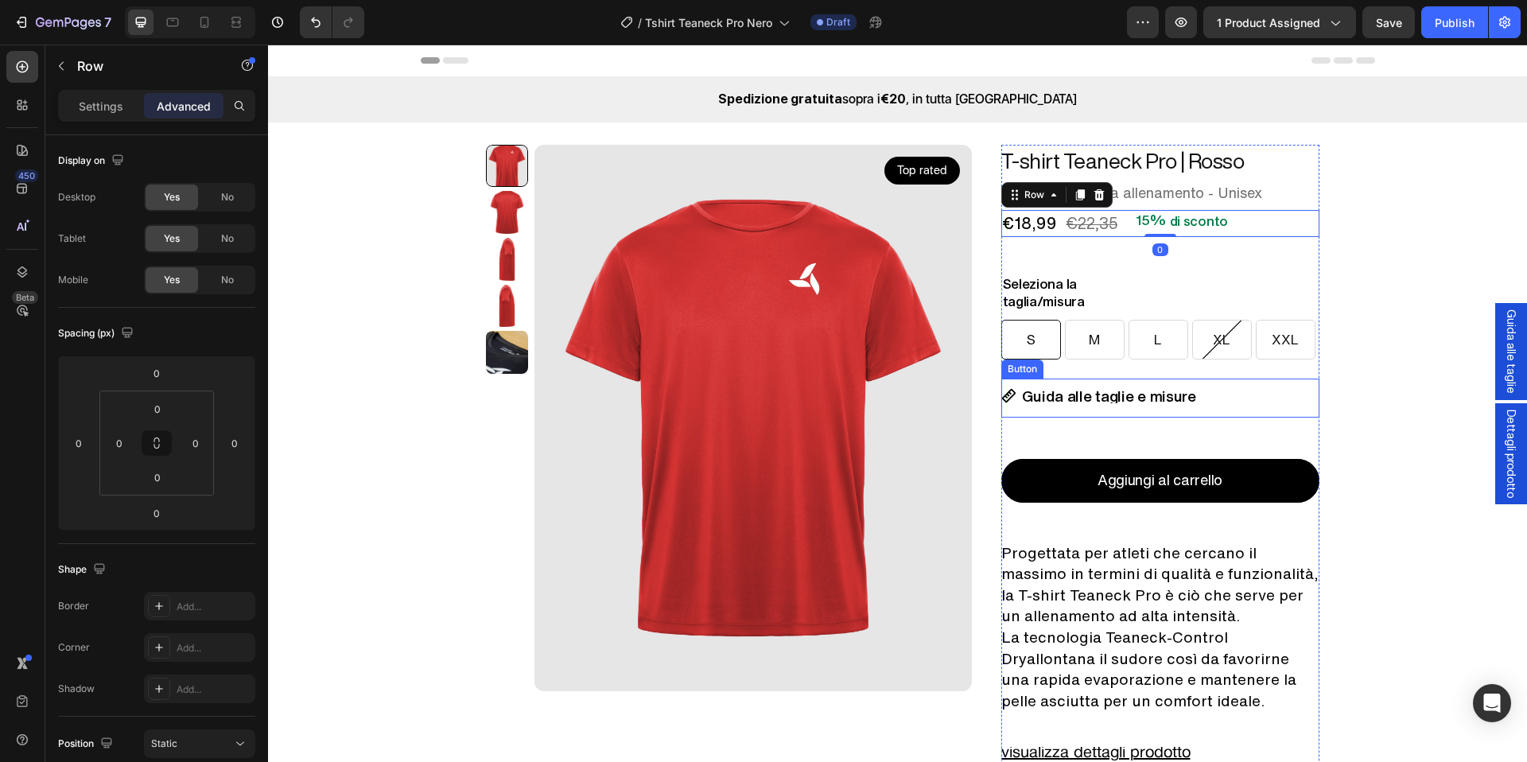
click at [1229, 405] on div "Guida alle taglie e misure Button" at bounding box center [1161, 398] width 318 height 39
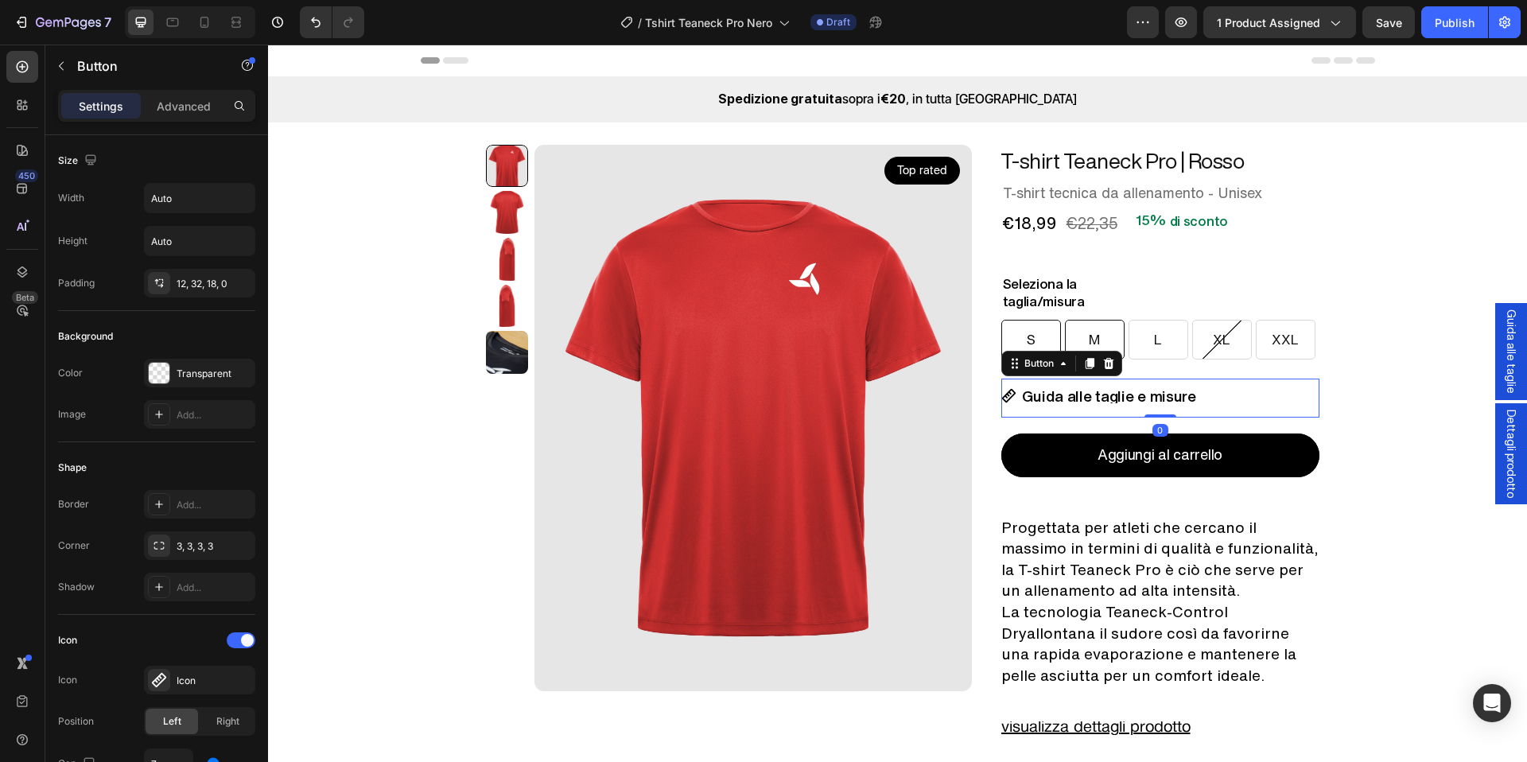
drag, startPoint x: 1152, startPoint y: 441, endPoint x: 1074, endPoint y: 336, distance: 130.1
click at [1158, 373] on div "T-shirt Teaneck Pro | Rosso Product Title Row T-shirt tecnica da allenamento - …" at bounding box center [1161, 548] width 318 height 807
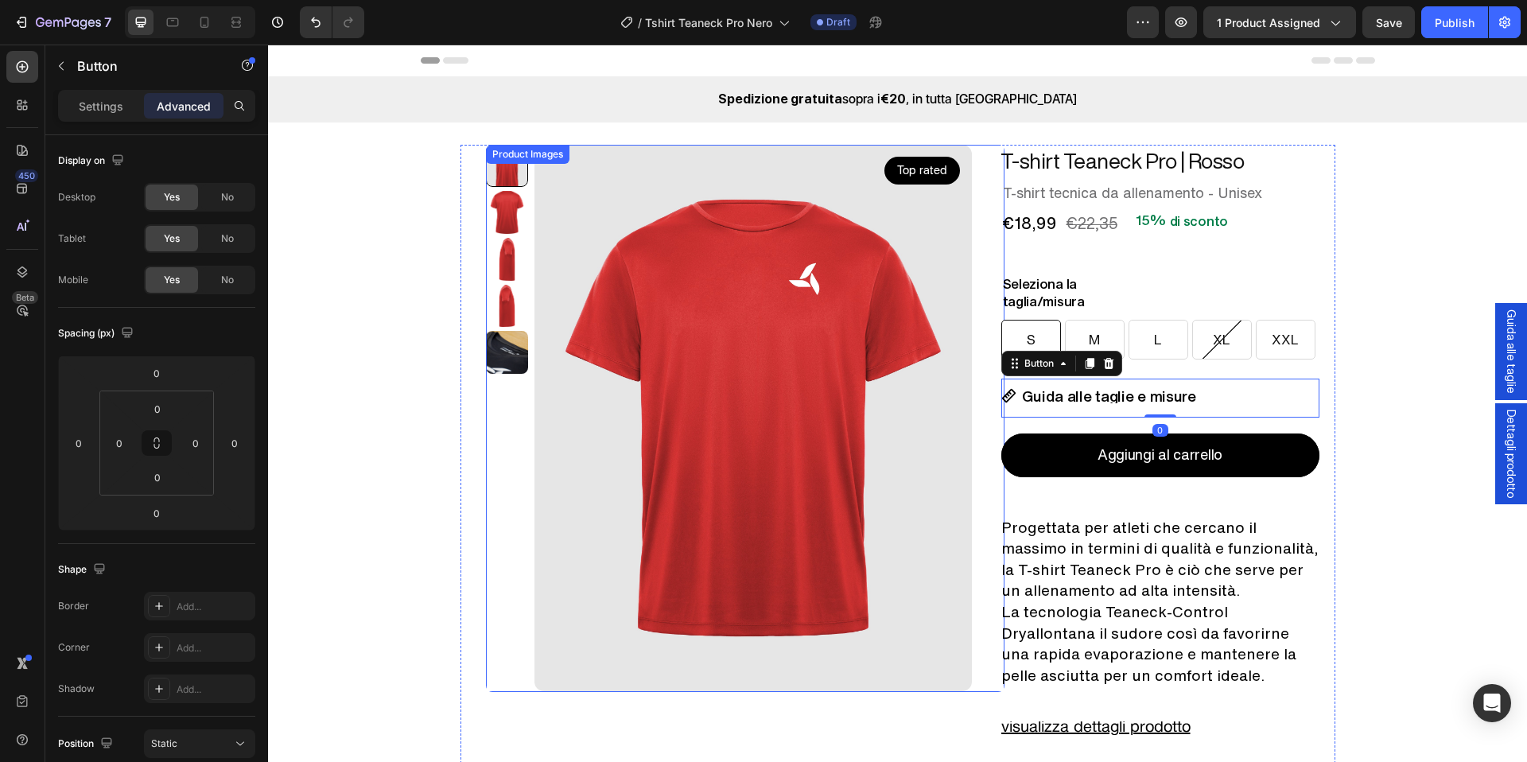
click at [585, 299] on img at bounding box center [754, 418] width 438 height 547
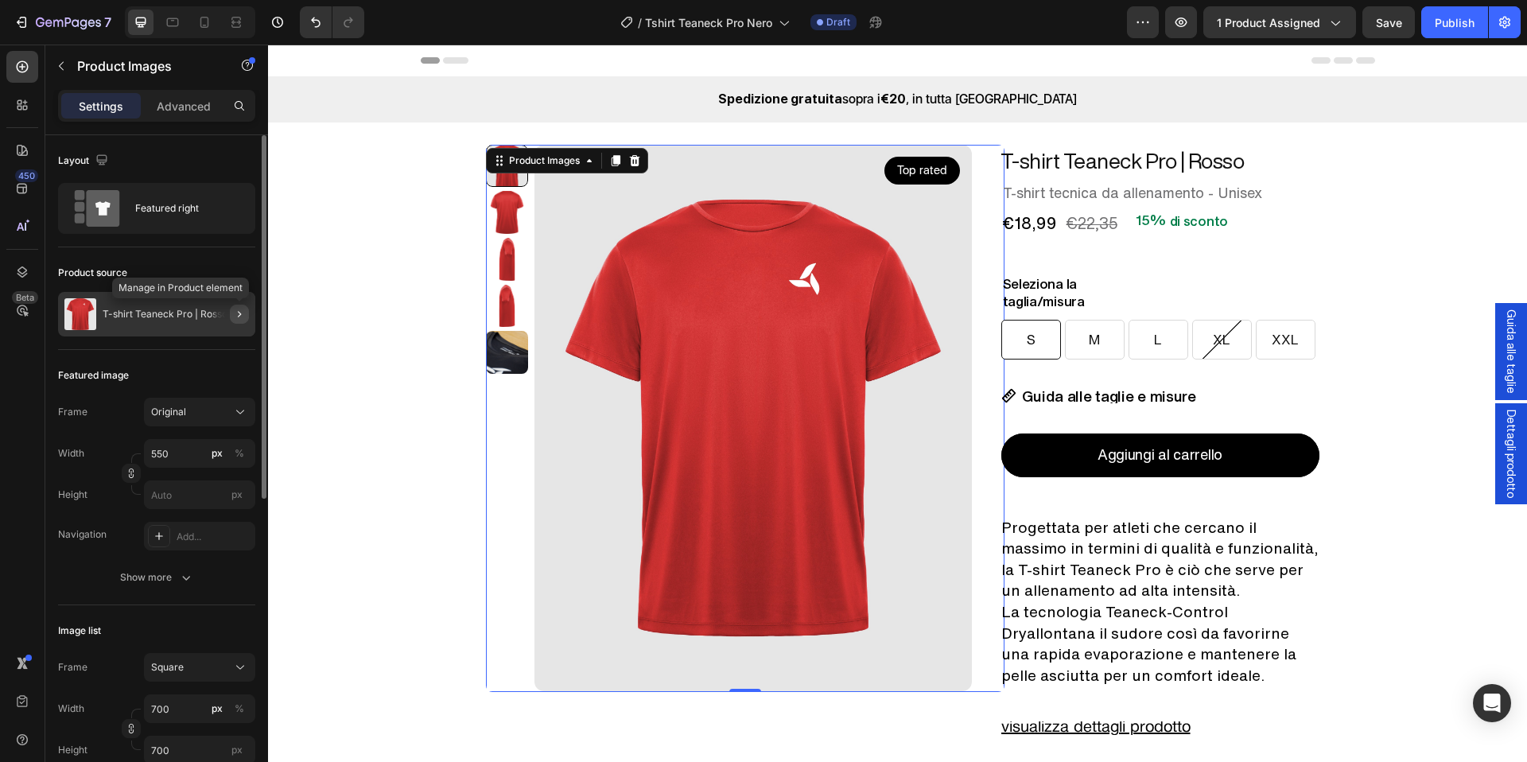
click at [245, 313] on icon "button" at bounding box center [239, 314] width 13 height 13
radio input "true"
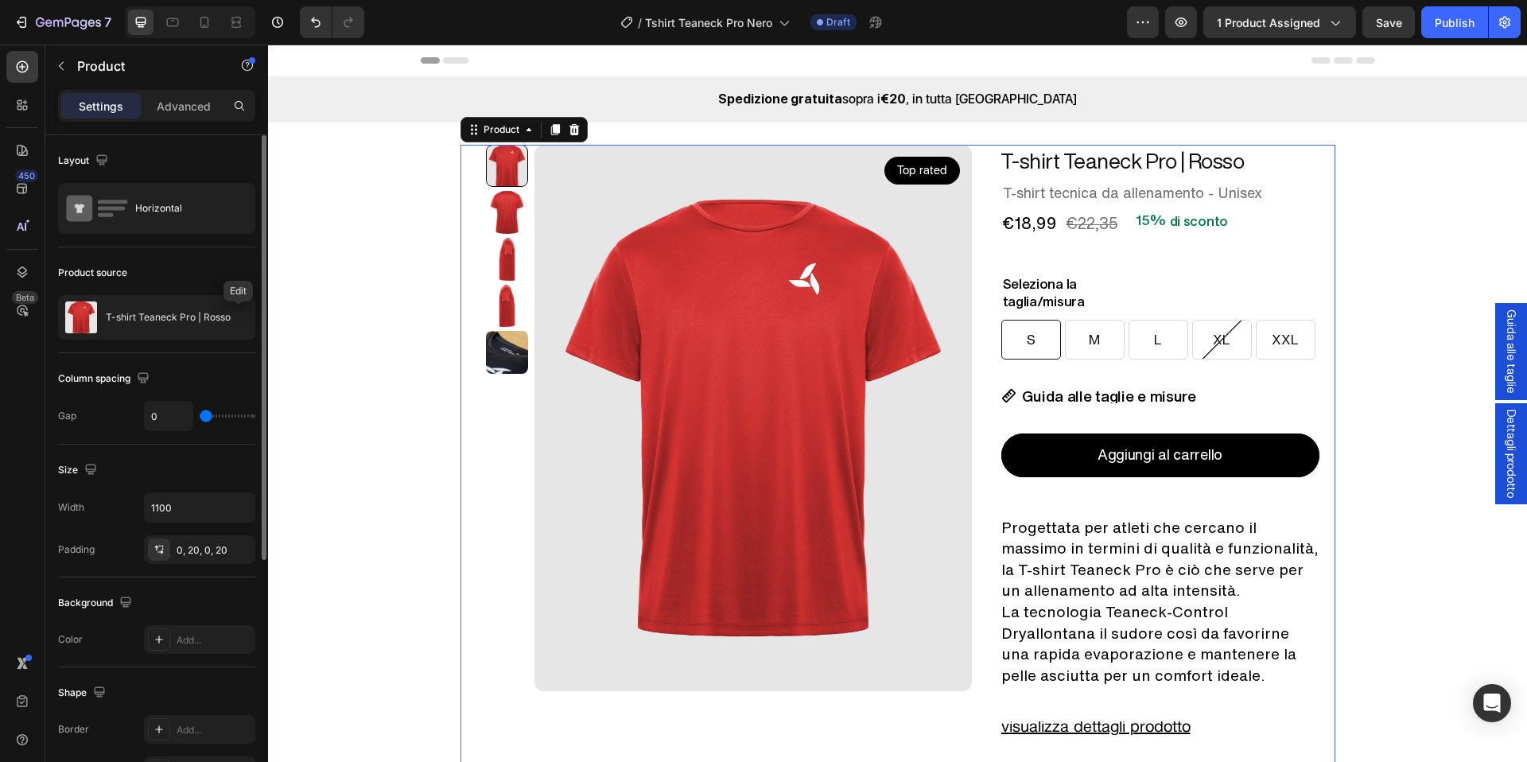
click at [0, 0] on icon "button" at bounding box center [0, 0] width 0 height 0
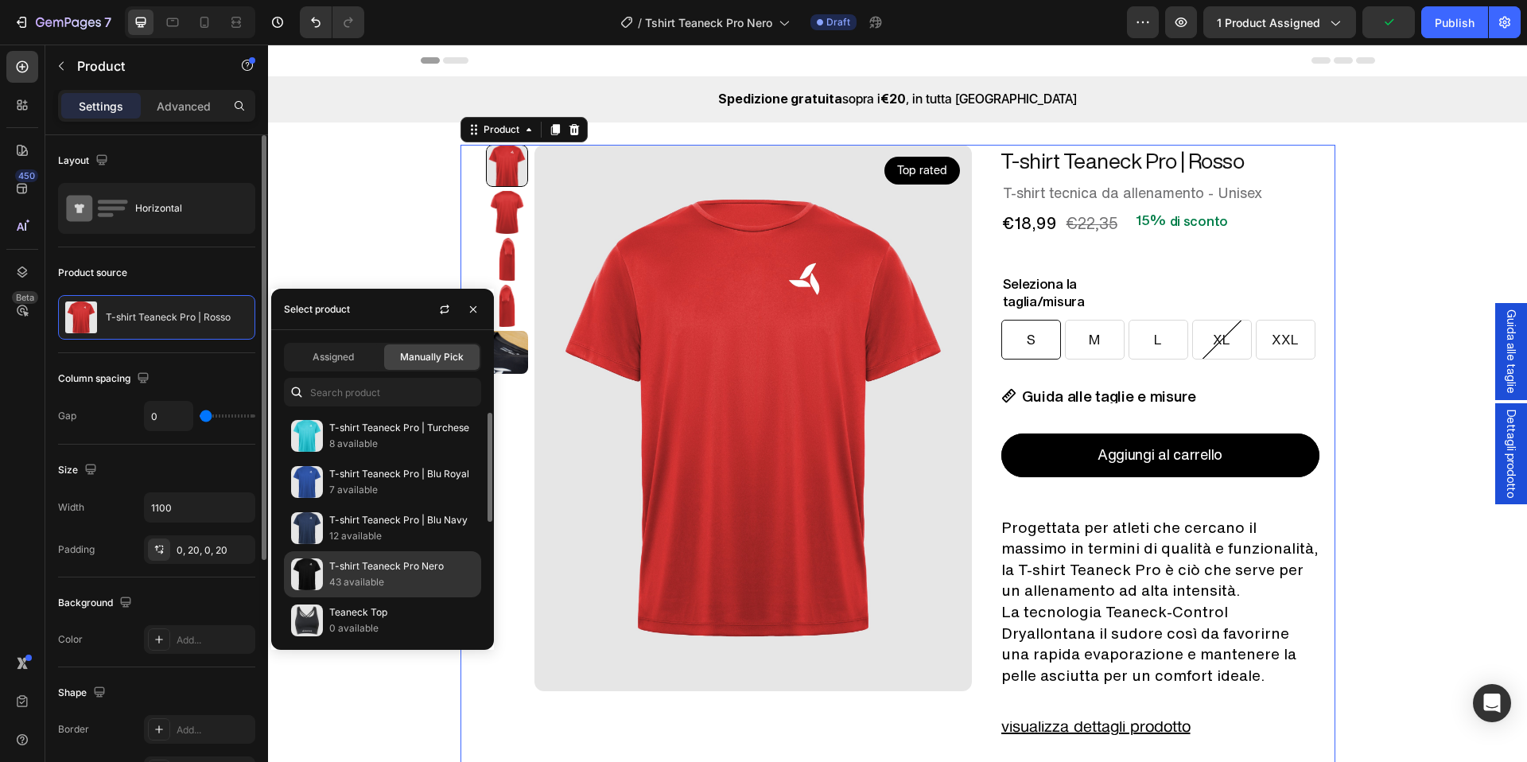
click at [385, 576] on p "43 available" at bounding box center [401, 582] width 145 height 16
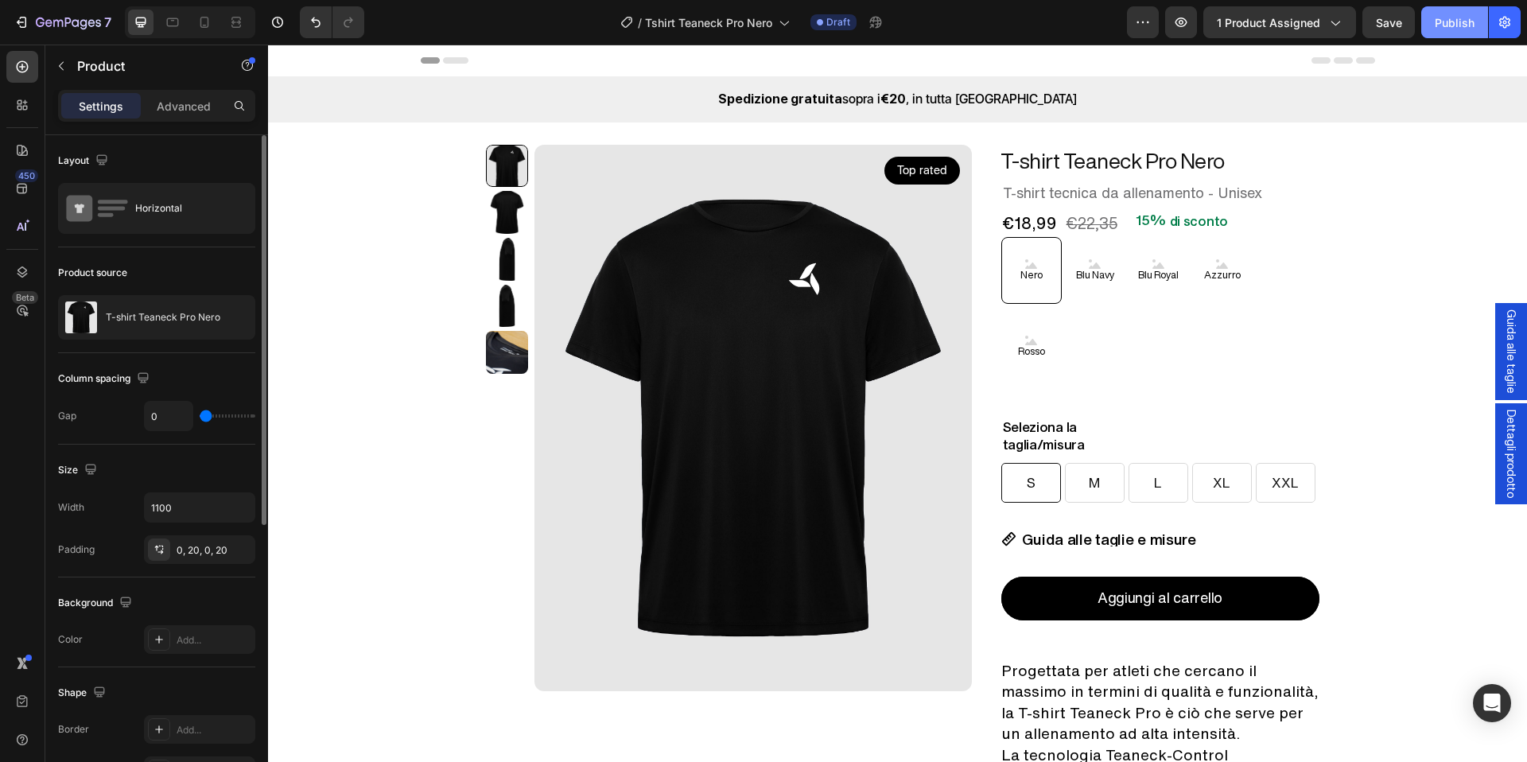
click at [1443, 14] on div "Publish" at bounding box center [1455, 22] width 40 height 17
click at [1201, 315] on div "Nero Nero Nero Blu Navy Blu Navy Blu Navy Blu Royal Blu Royal Blu Royal Azzurro…" at bounding box center [1129, 308] width 255 height 143
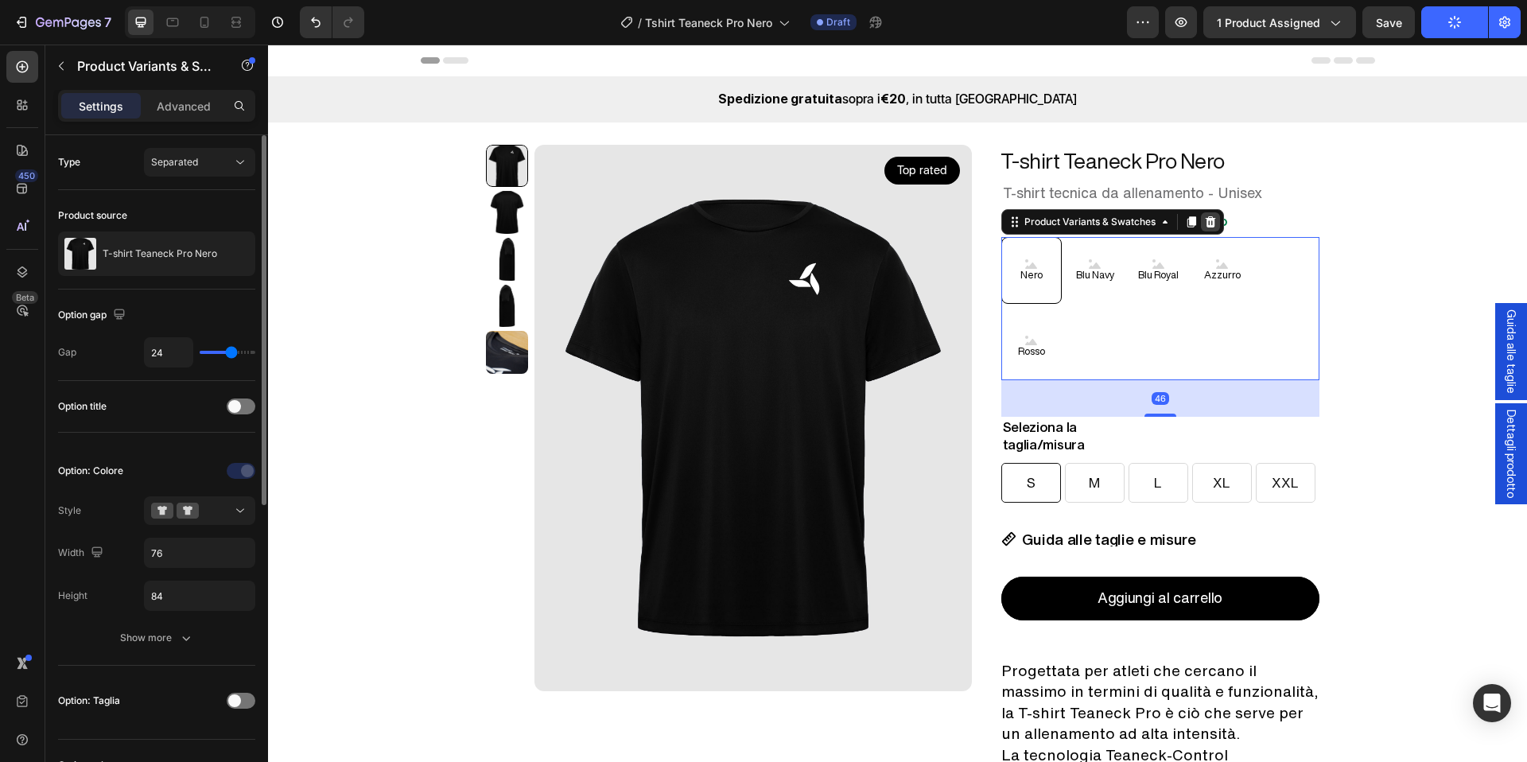
click at [1207, 224] on icon at bounding box center [1210, 221] width 10 height 11
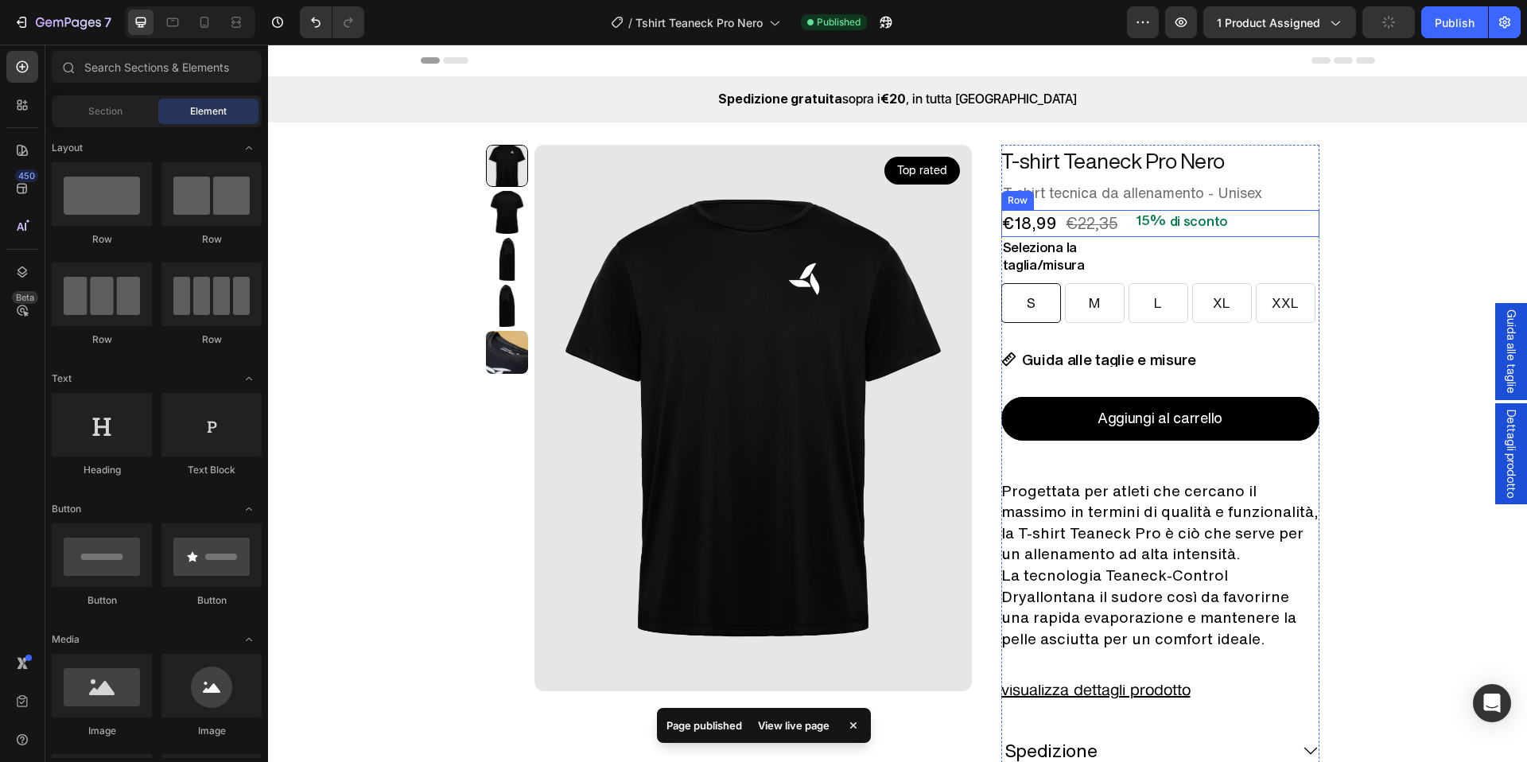
click at [1258, 224] on div "€18,99 Product Price Product Price €22,35 Product Price Product Price 15% di sc…" at bounding box center [1161, 223] width 318 height 27
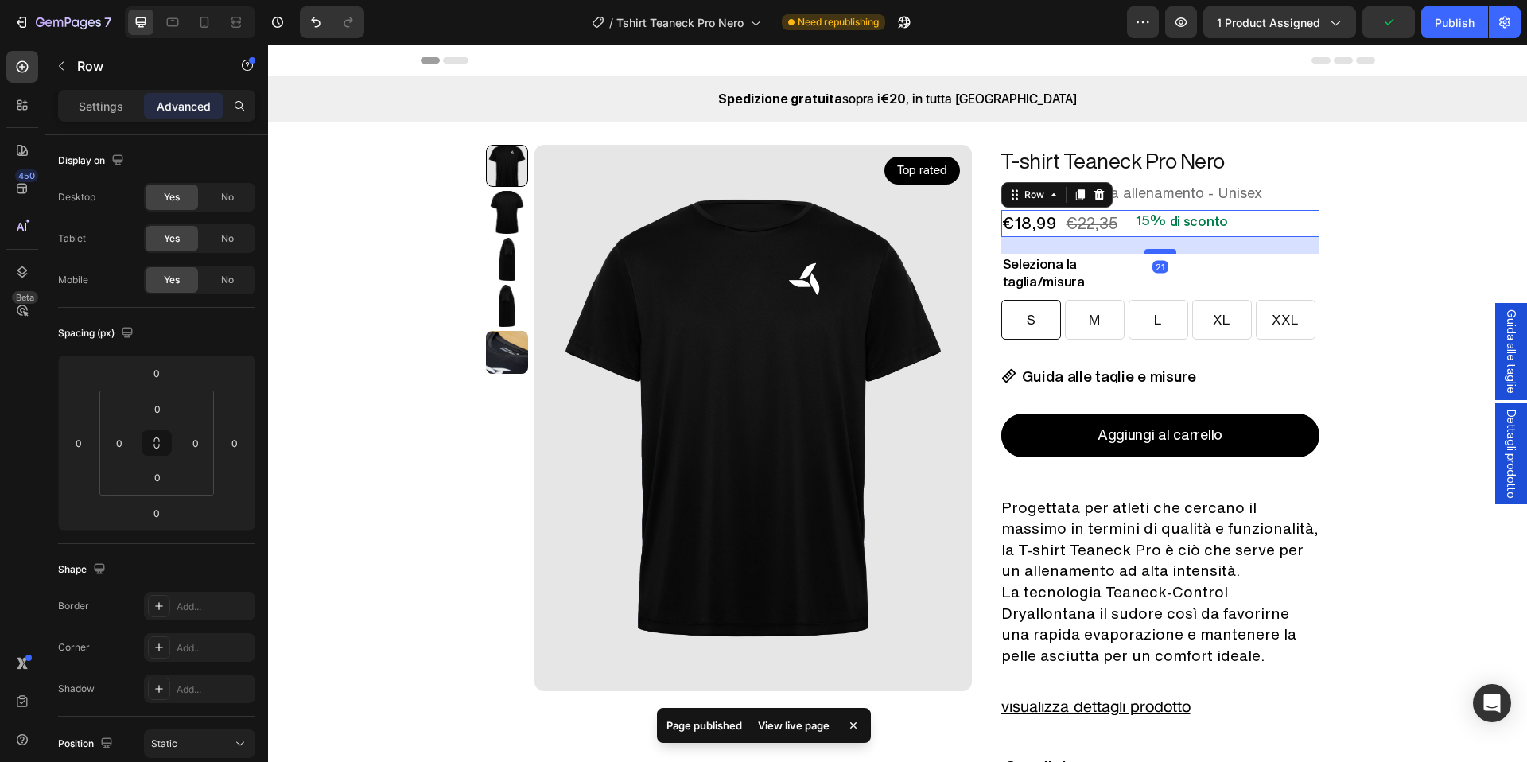
drag, startPoint x: 1158, startPoint y: 232, endPoint x: 1161, endPoint y: 249, distance: 17.0
click at [1161, 249] on div at bounding box center [1161, 251] width 32 height 5
type input "21"
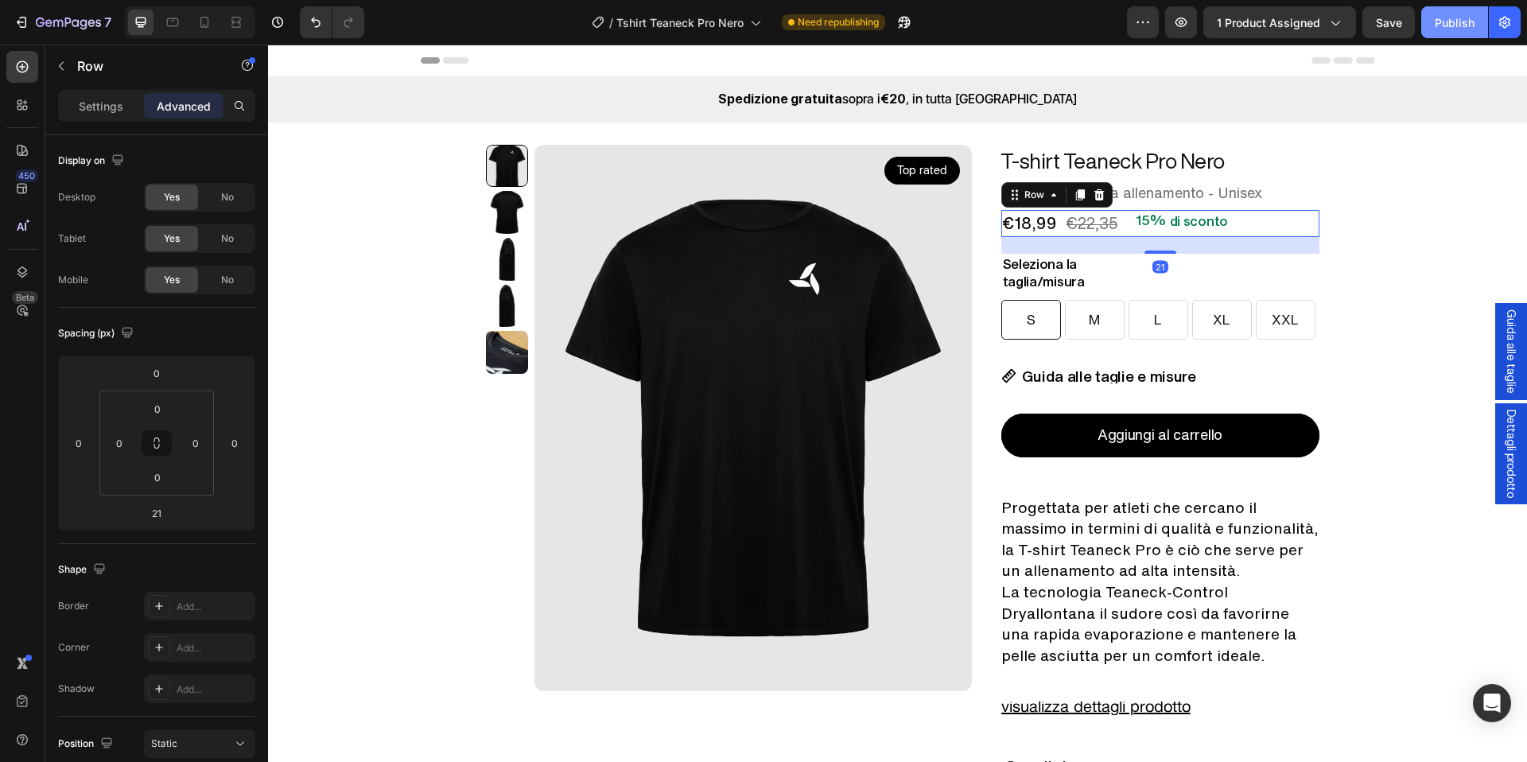
click at [1444, 17] on div "Publish" at bounding box center [1455, 22] width 40 height 17
click at [1438, 33] on button "Publish" at bounding box center [1455, 22] width 67 height 32
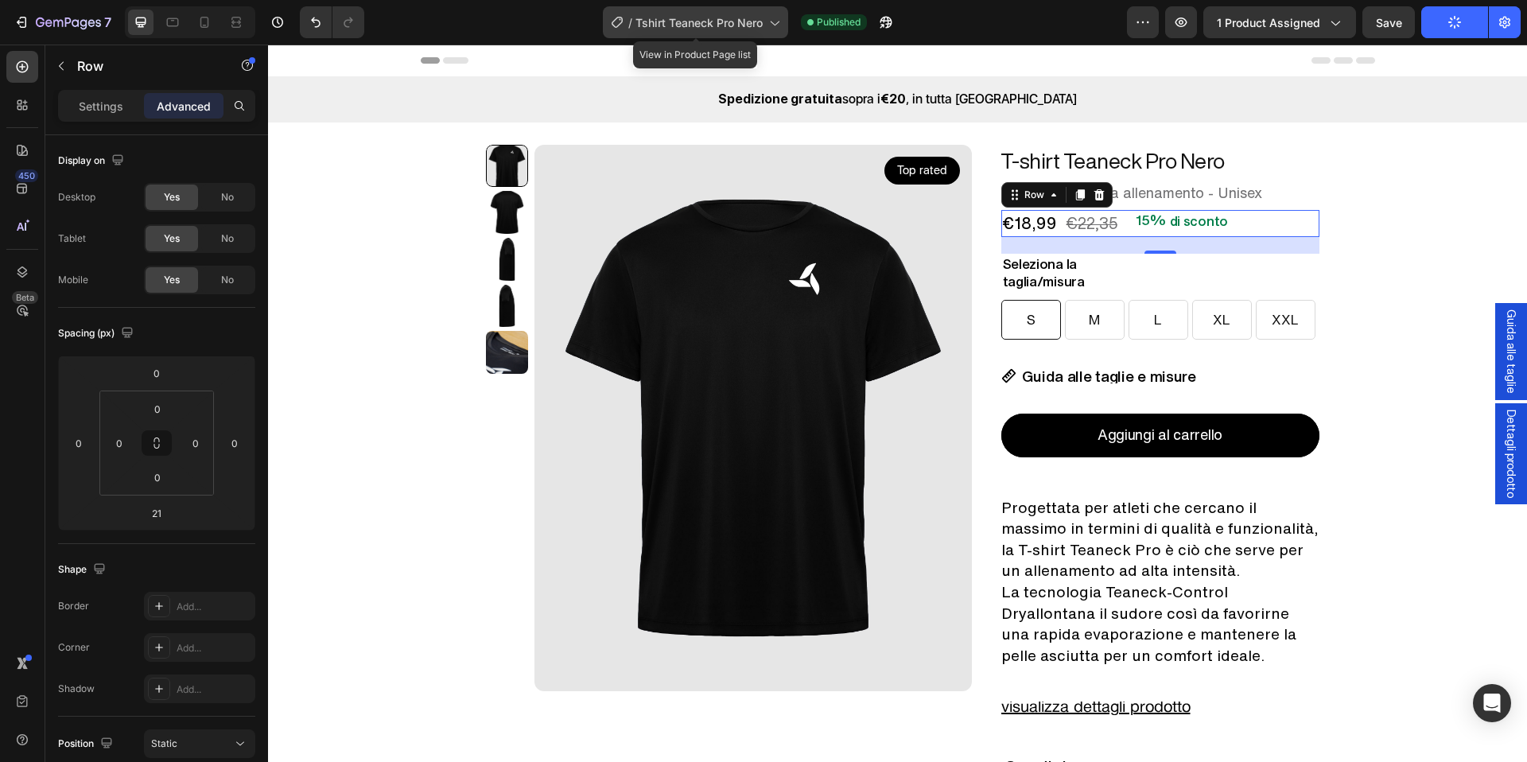
click at [657, 18] on span "Tshirt Teaneck Pro Nero" at bounding box center [699, 22] width 127 height 17
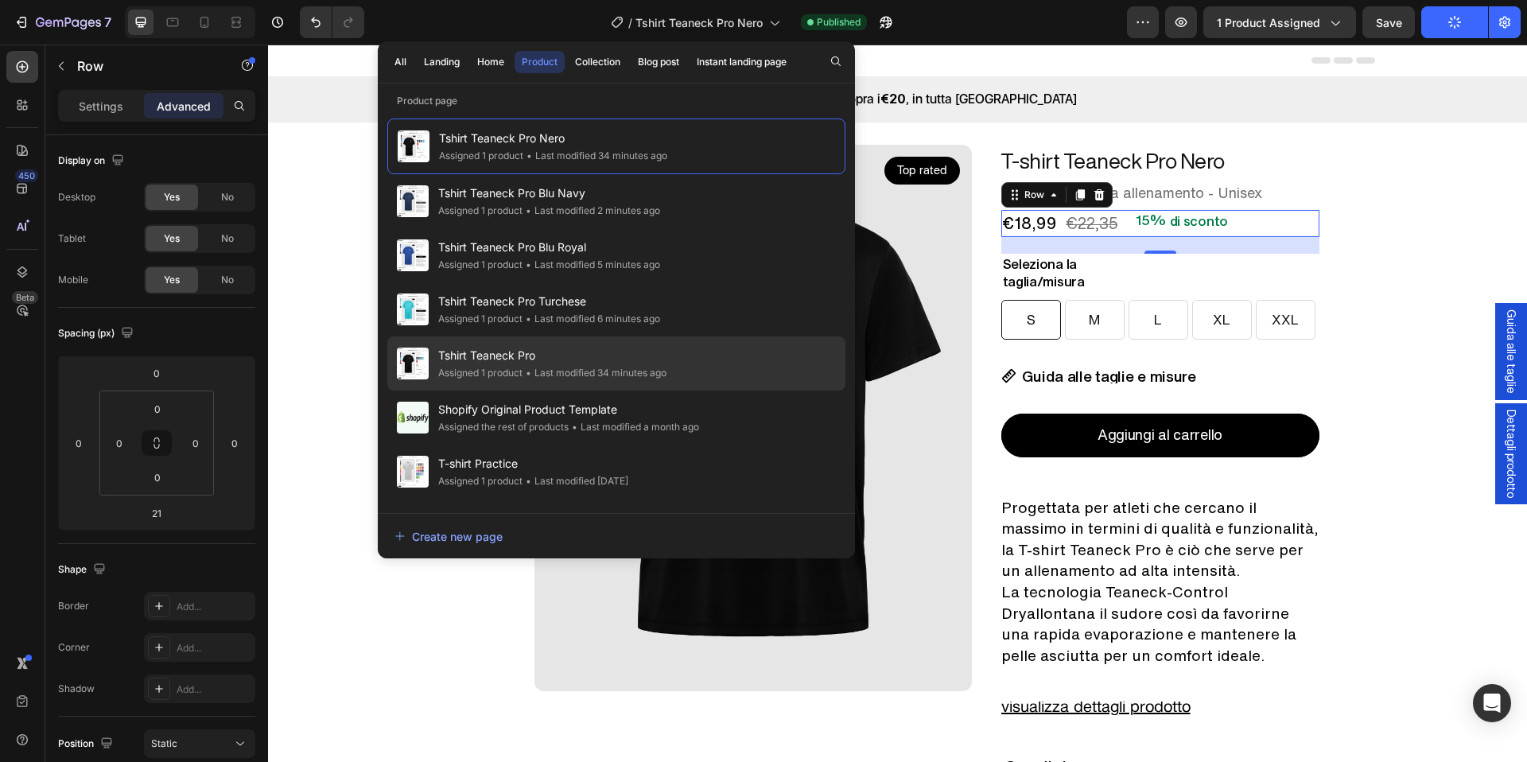
click at [568, 348] on span "Tshirt Teaneck Pro" at bounding box center [552, 355] width 228 height 19
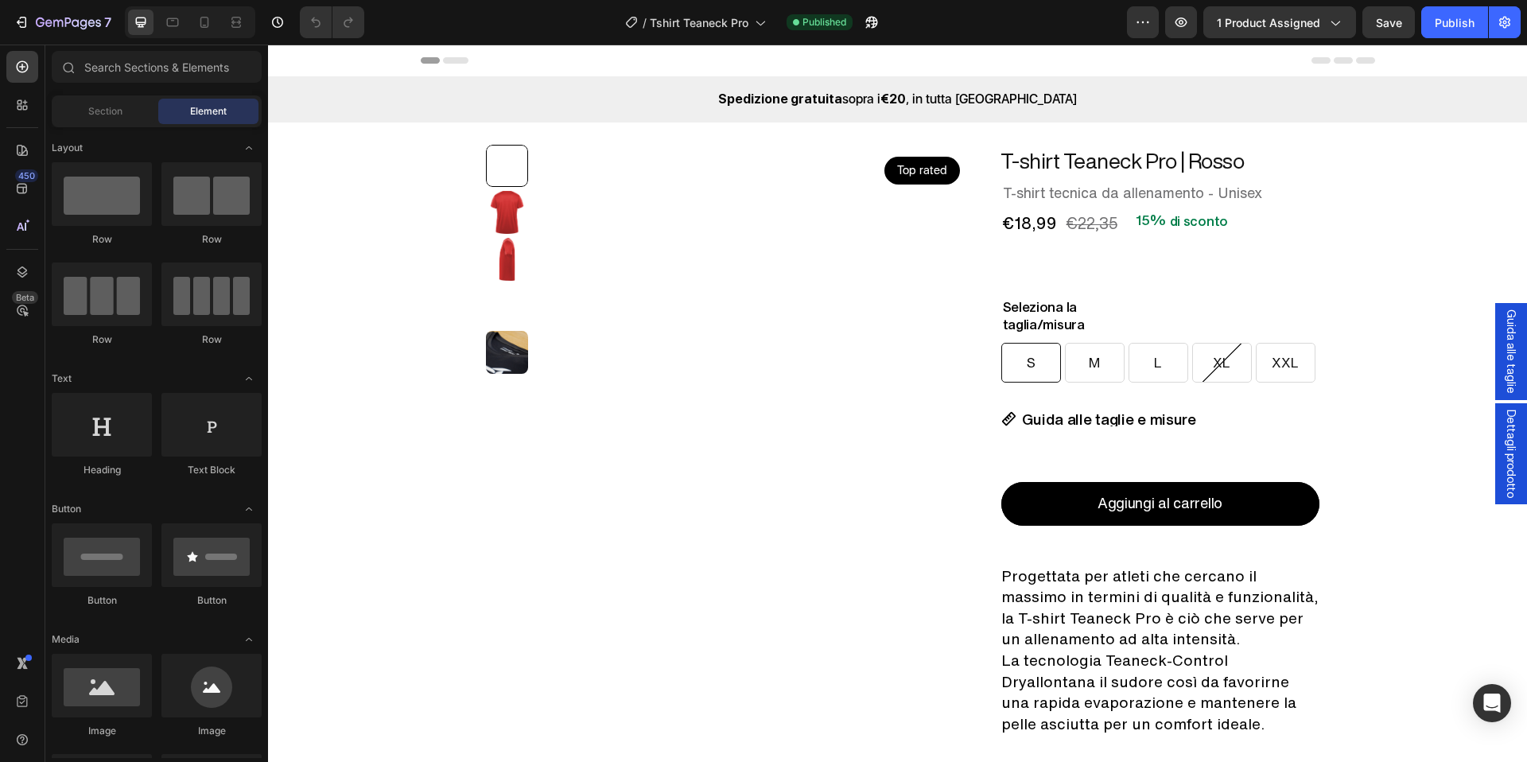
radio input "false"
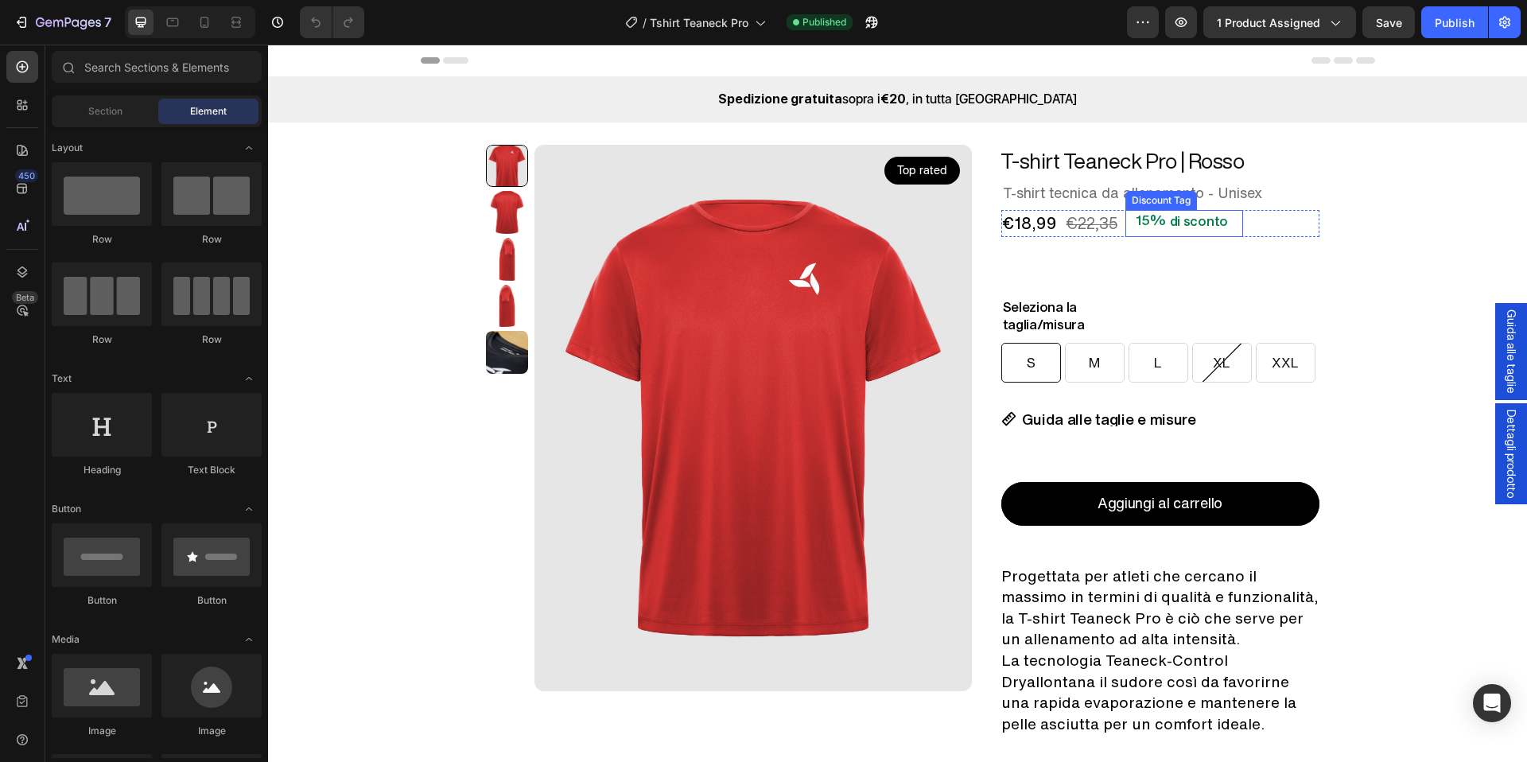
click at [1130, 231] on div at bounding box center [1132, 221] width 5 height 22
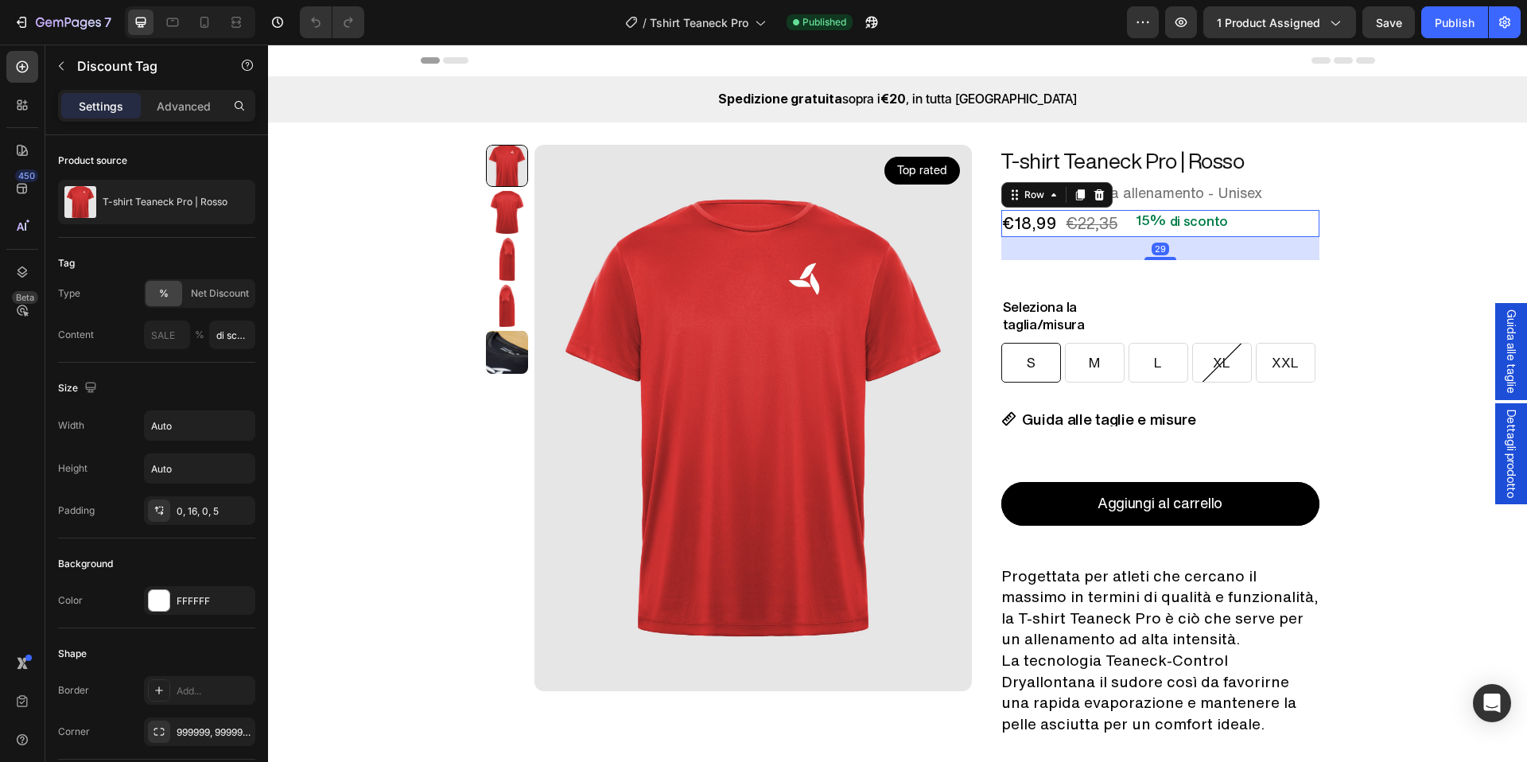
click at [1251, 230] on div "€18,99 Product Price Product Price €22,35 Product Price Product Price 15% di sc…" at bounding box center [1161, 223] width 318 height 27
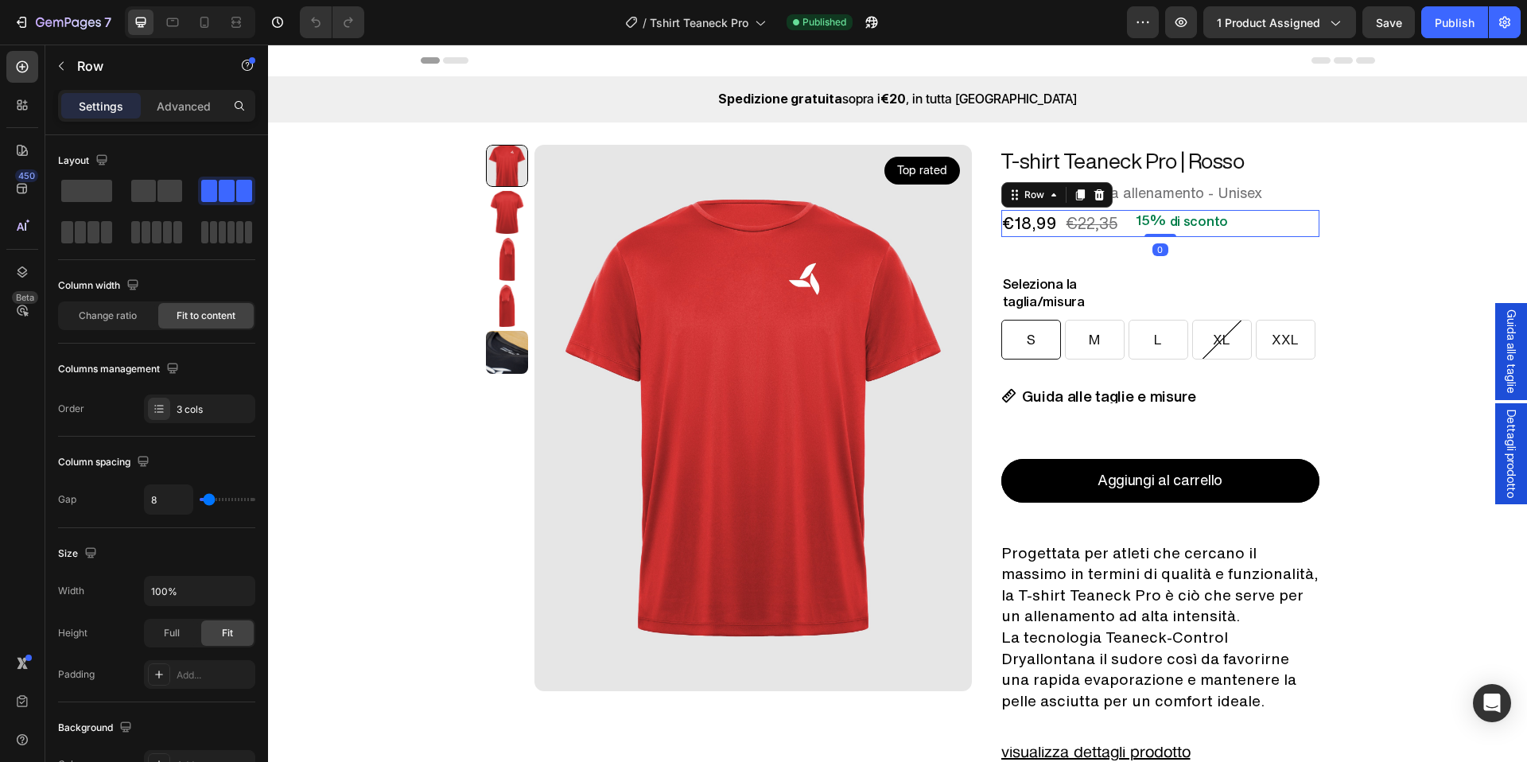
drag, startPoint x: 1151, startPoint y: 258, endPoint x: 1150, endPoint y: 216, distance: 41.4
click at [1150, 216] on div "€18,99 Product Price Product Price €22,35 Product Price Product Price 15% di sc…" at bounding box center [1161, 223] width 318 height 27
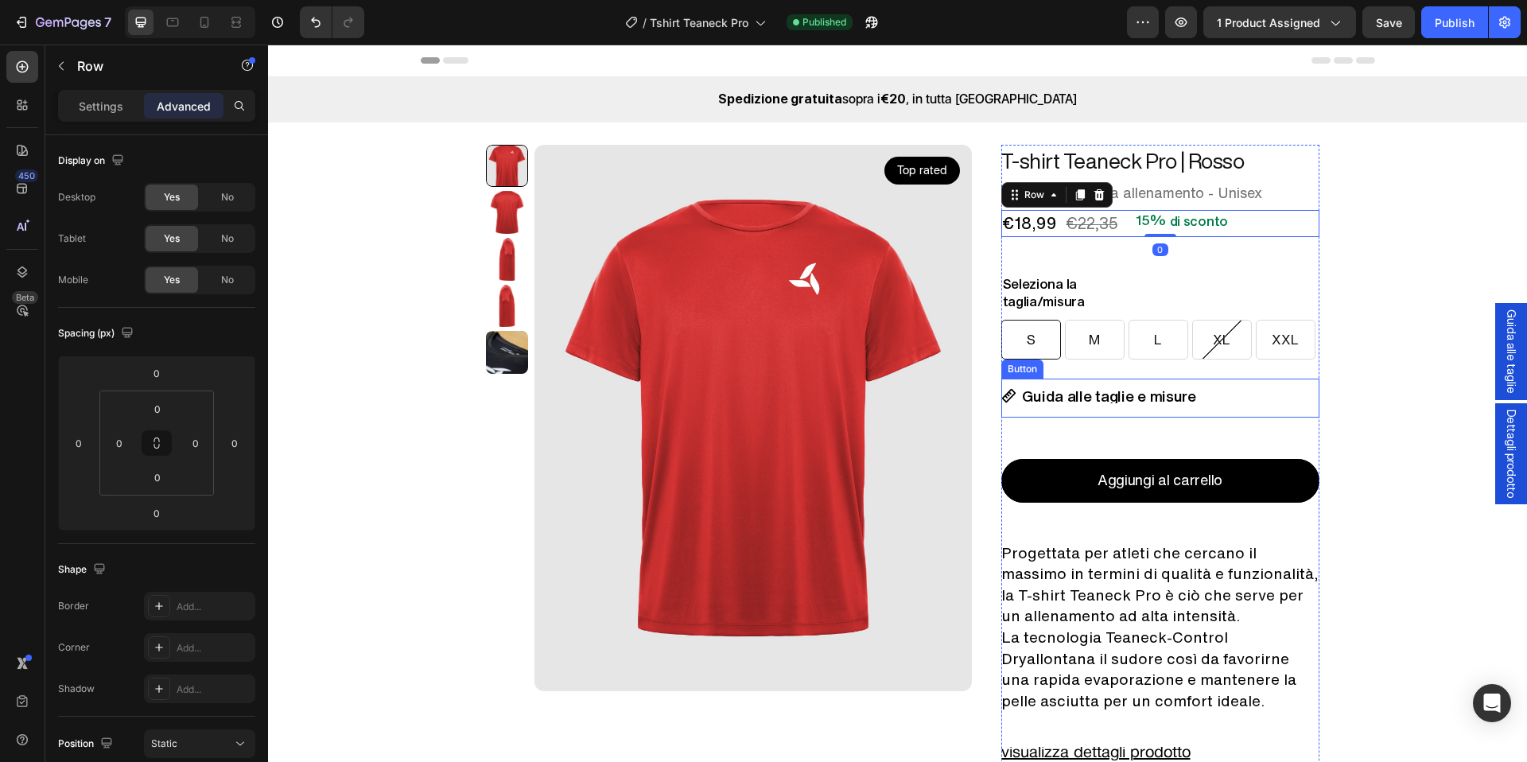
click at [1245, 398] on div "Guida alle taglie e misure Button" at bounding box center [1161, 398] width 318 height 39
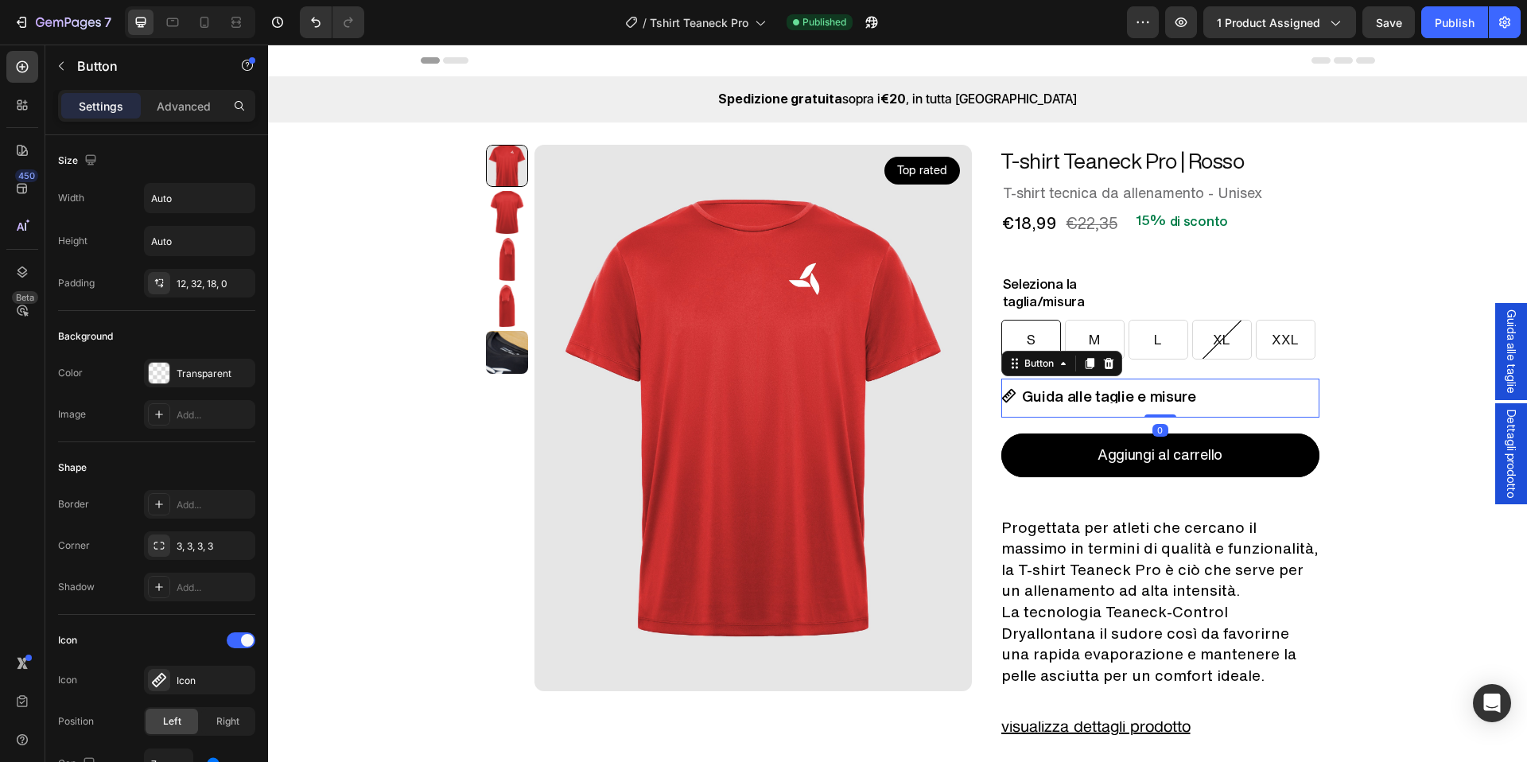
drag, startPoint x: 1165, startPoint y: 441, endPoint x: 1158, endPoint y: 378, distance: 64.0
click at [1158, 379] on div "Guida alle taglie e misure Button 0" at bounding box center [1161, 398] width 318 height 39
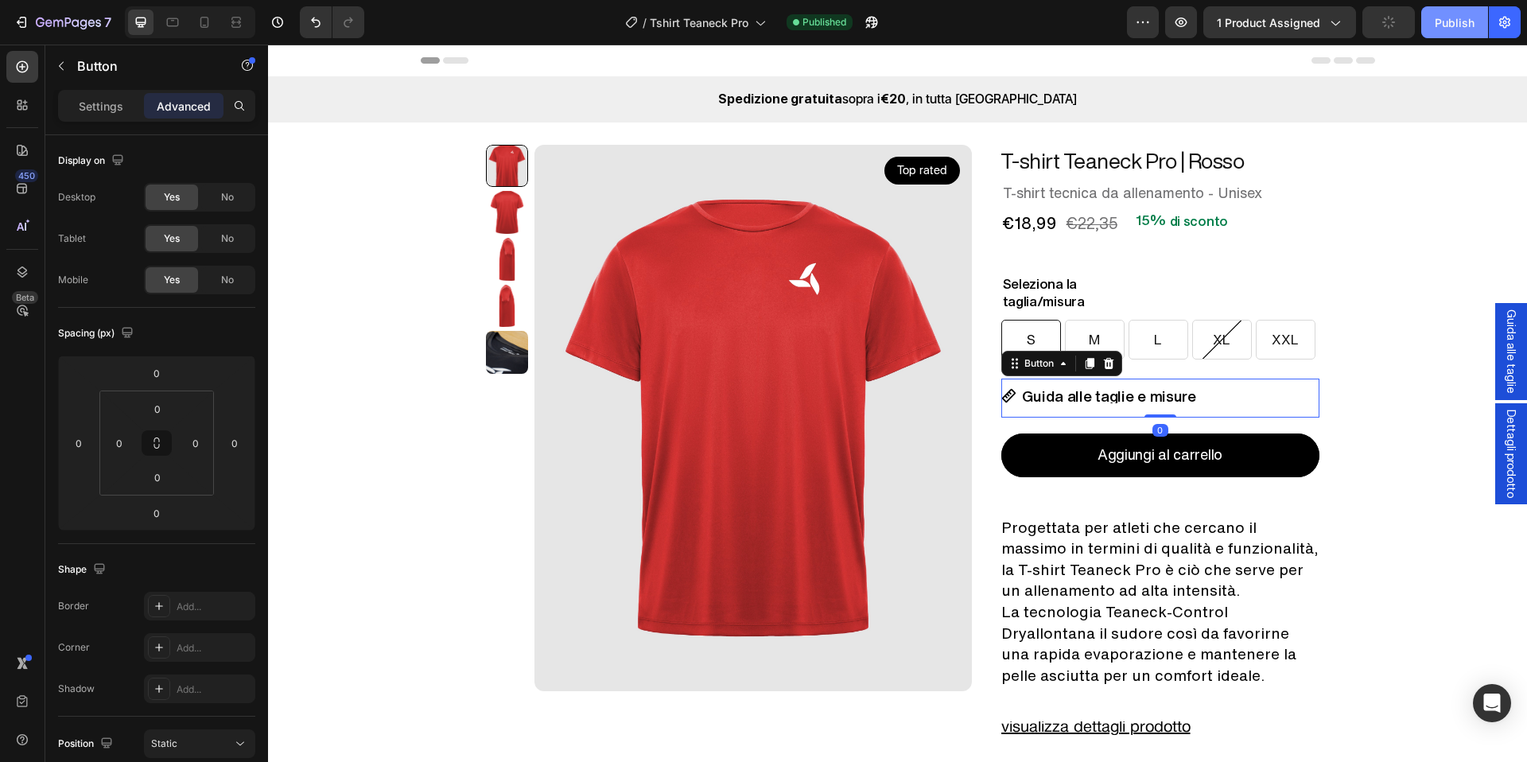
click at [1443, 25] on div "Publish" at bounding box center [1455, 22] width 40 height 17
click at [733, 9] on div "/ Tshirt Teaneck Pro" at bounding box center [695, 22] width 157 height 32
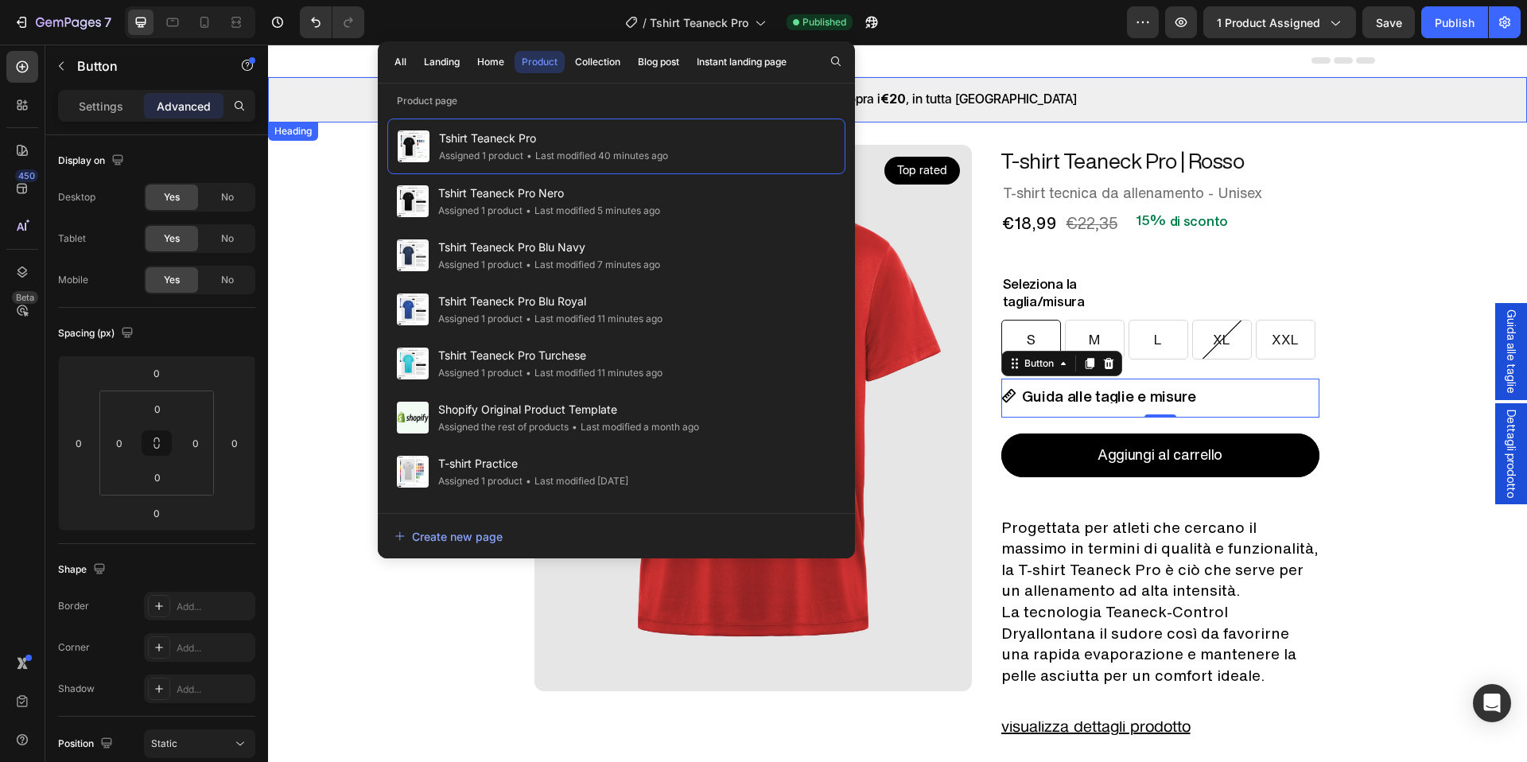
click at [925, 78] on div "Spedizione gratuita sopra i €20 , in tutta Italia Heading" at bounding box center [897, 99] width 1259 height 45
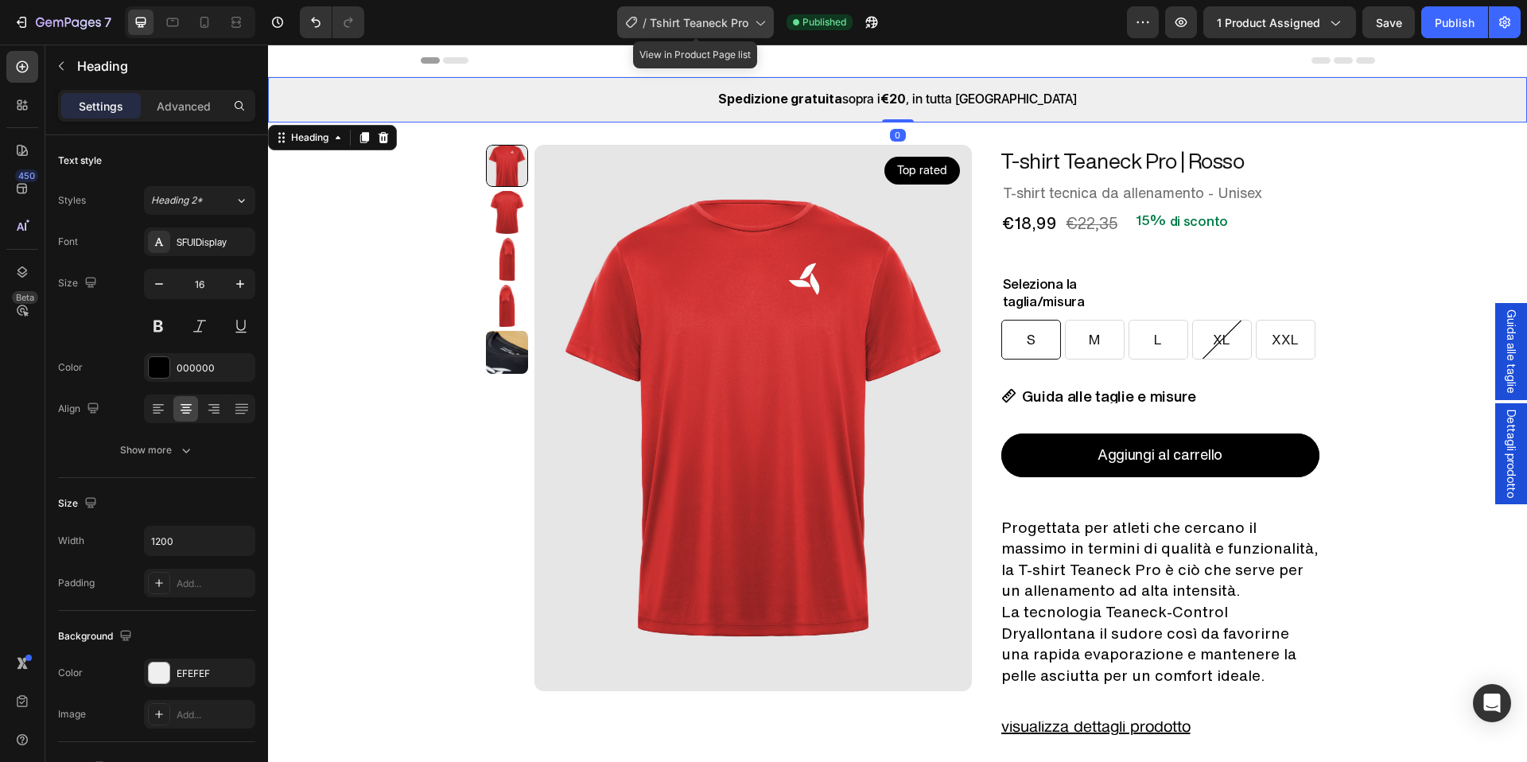
click at [724, 28] on span "Tshirt Teaneck Pro" at bounding box center [699, 22] width 99 height 17
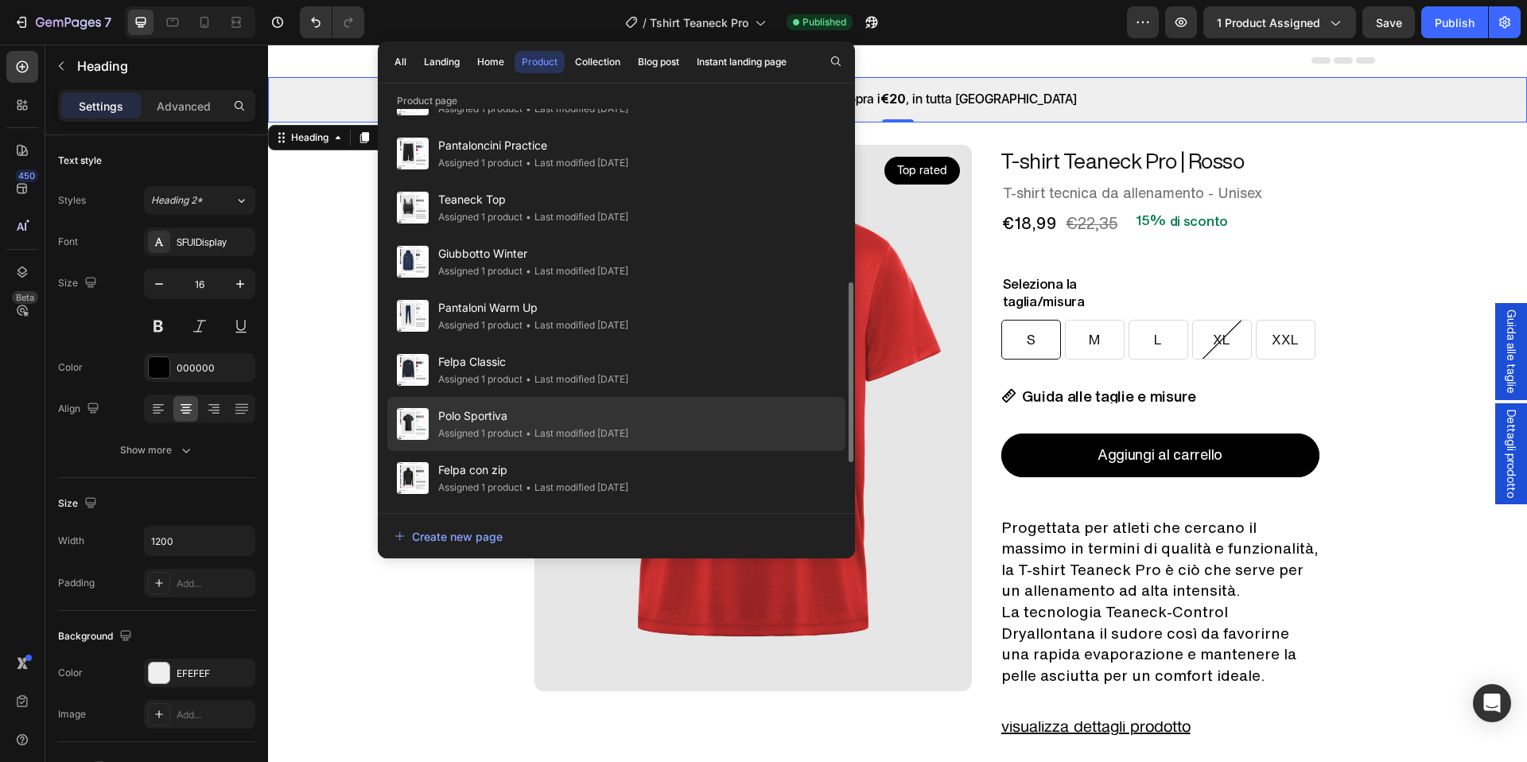
scroll to position [375, 0]
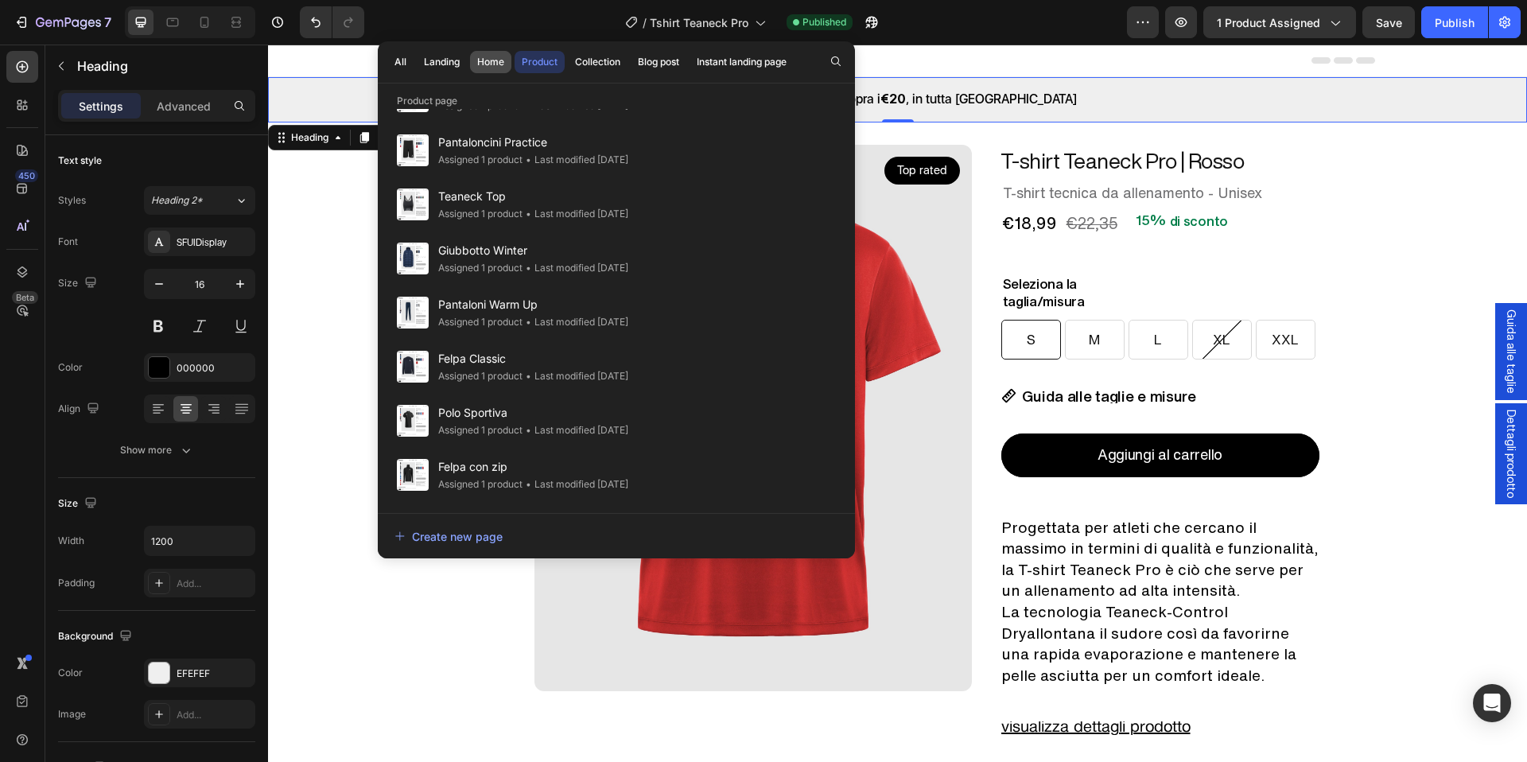
click at [503, 64] on div "Home" at bounding box center [490, 62] width 27 height 14
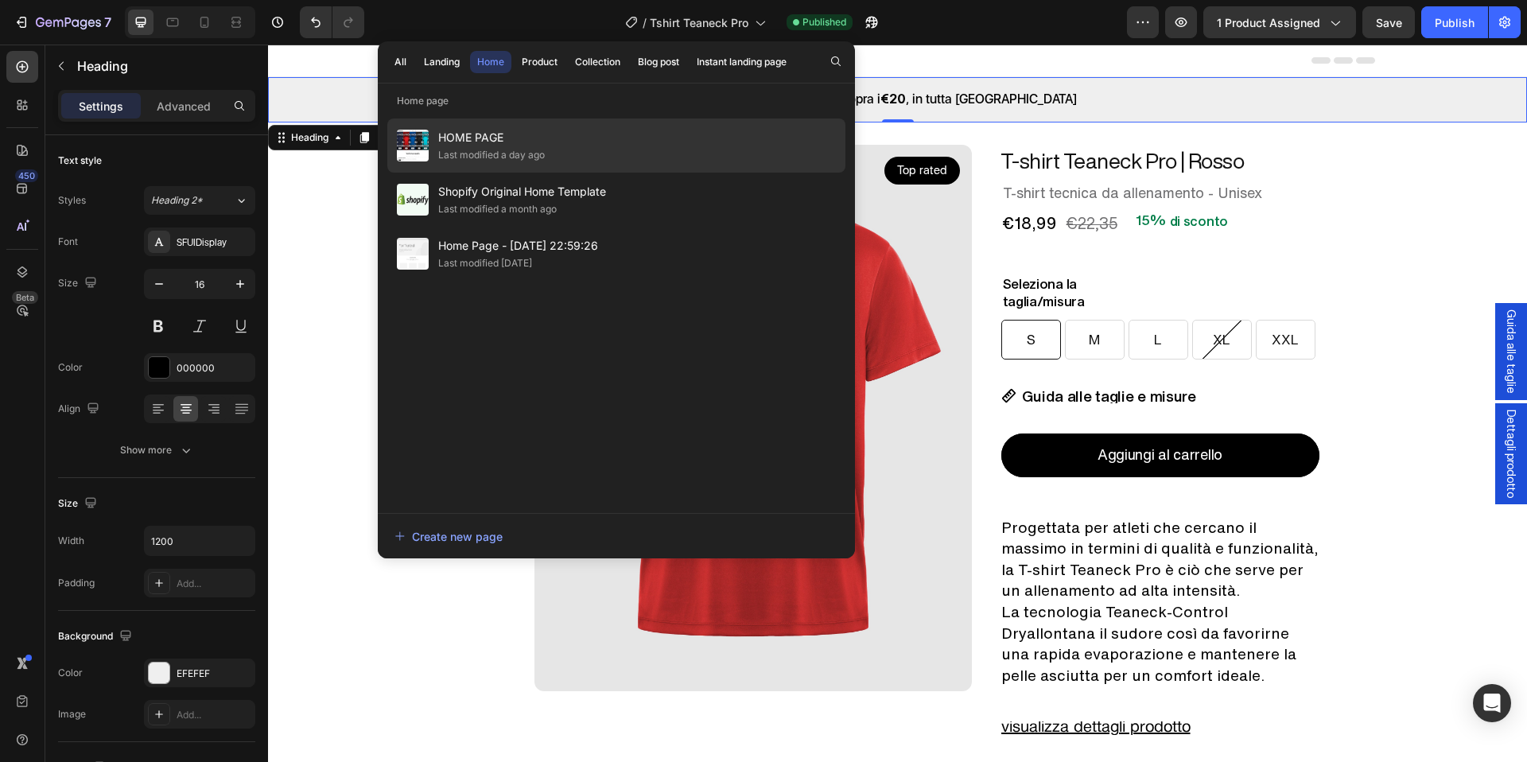
click at [602, 173] on div "HOME PAGE Last modified a day ago" at bounding box center [616, 200] width 458 height 54
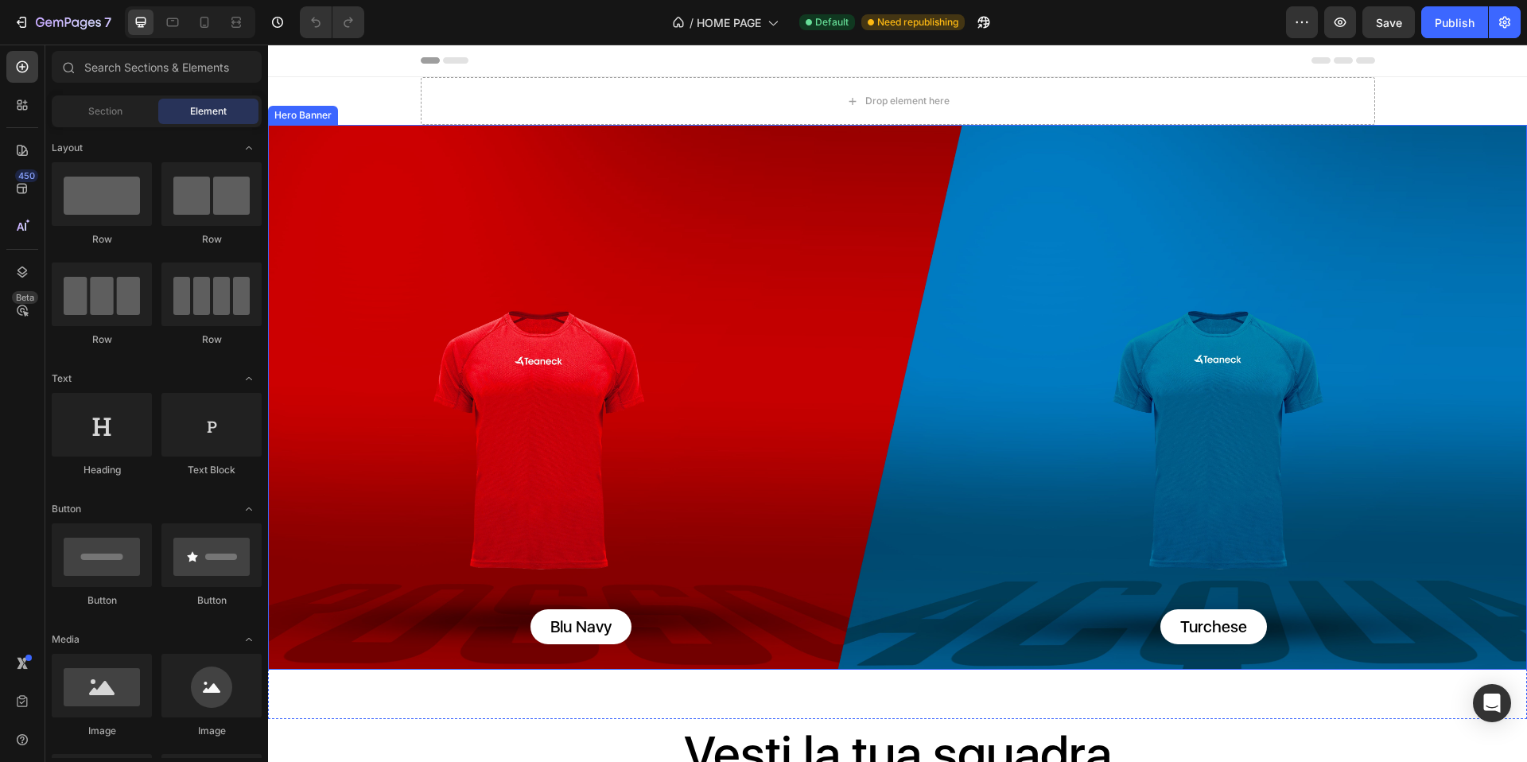
radio input "false"
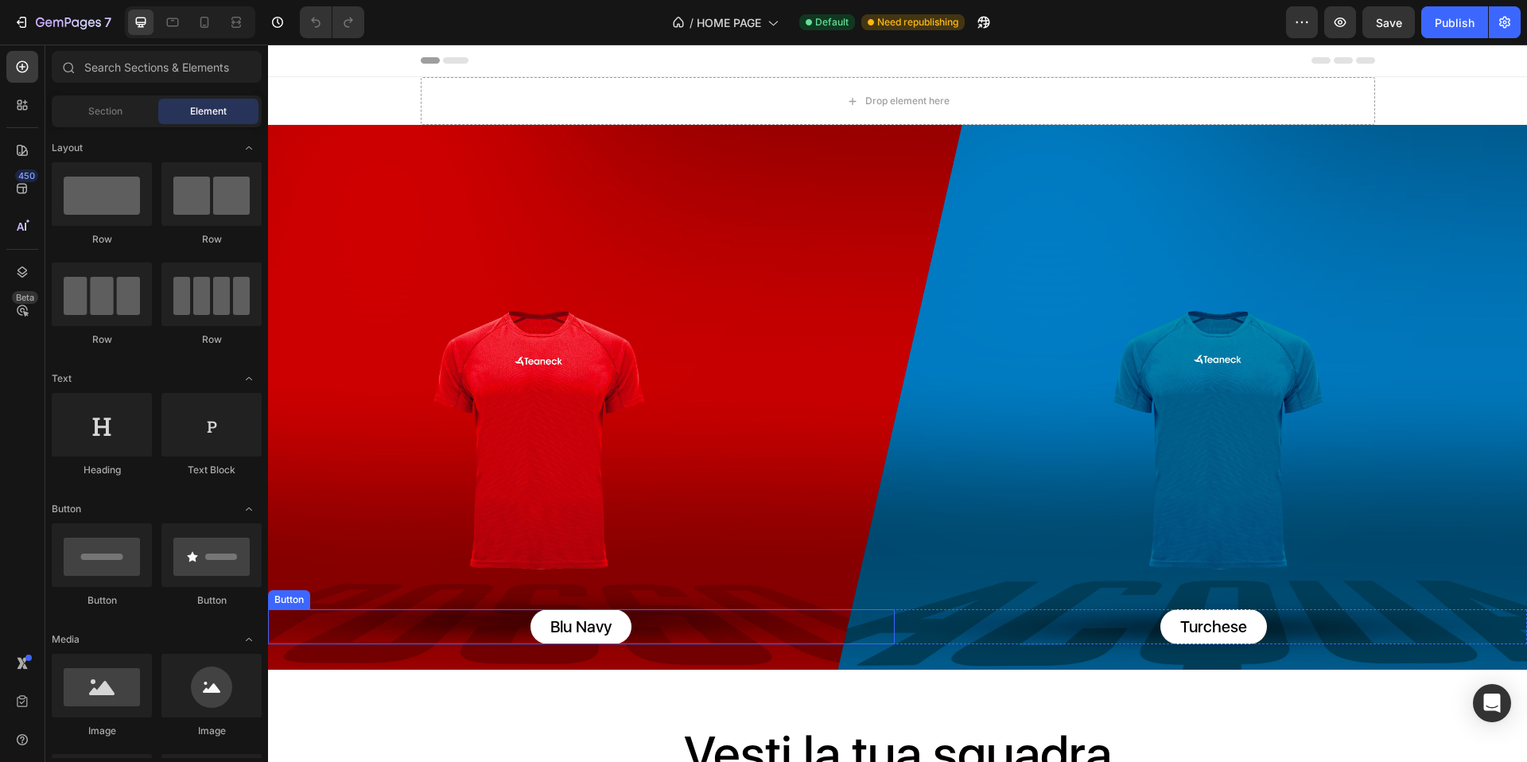
click at [861, 628] on div "Blu Navy Button" at bounding box center [581, 626] width 627 height 35
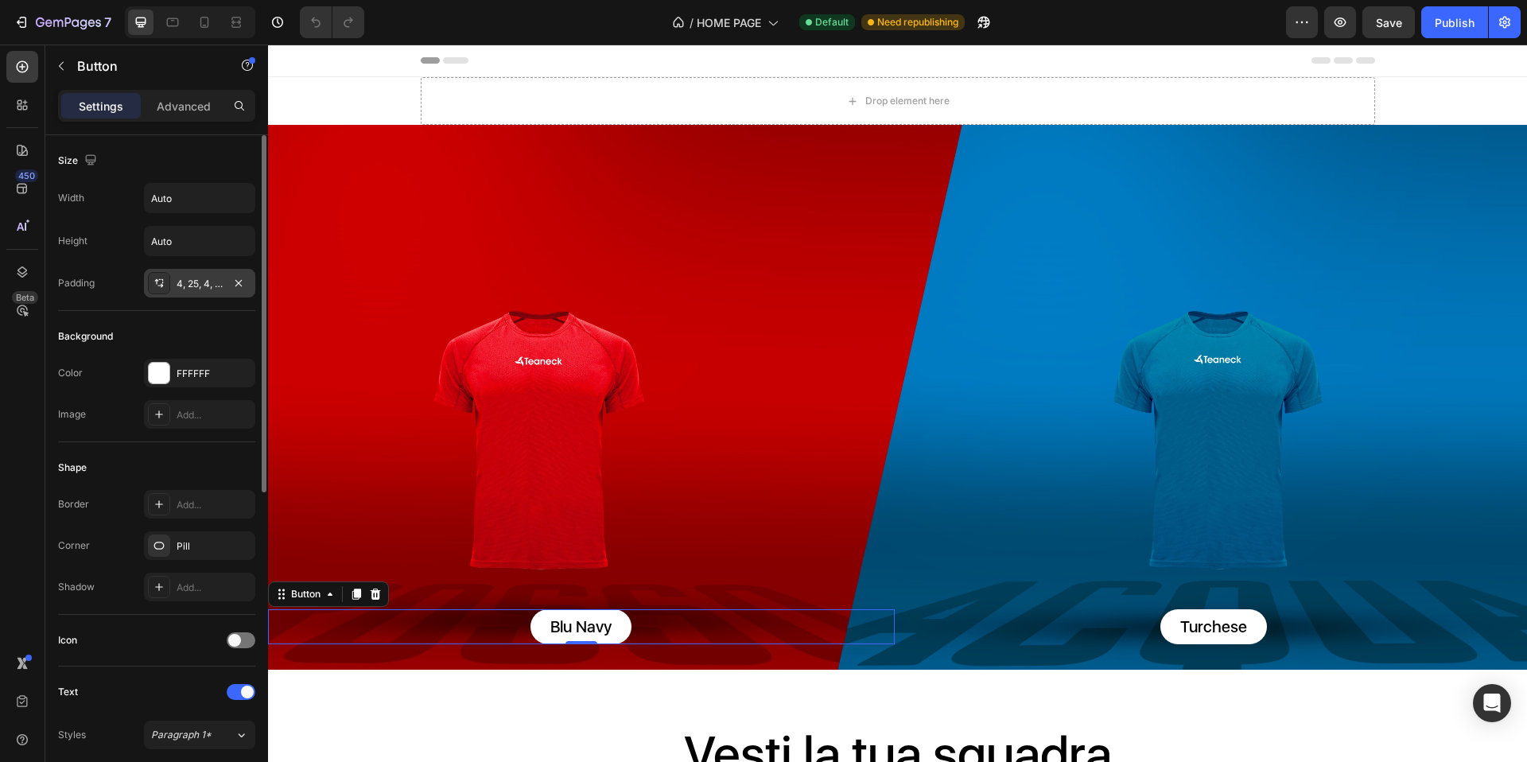
click at [182, 290] on div "4, 25, 4, 25" at bounding box center [200, 284] width 46 height 14
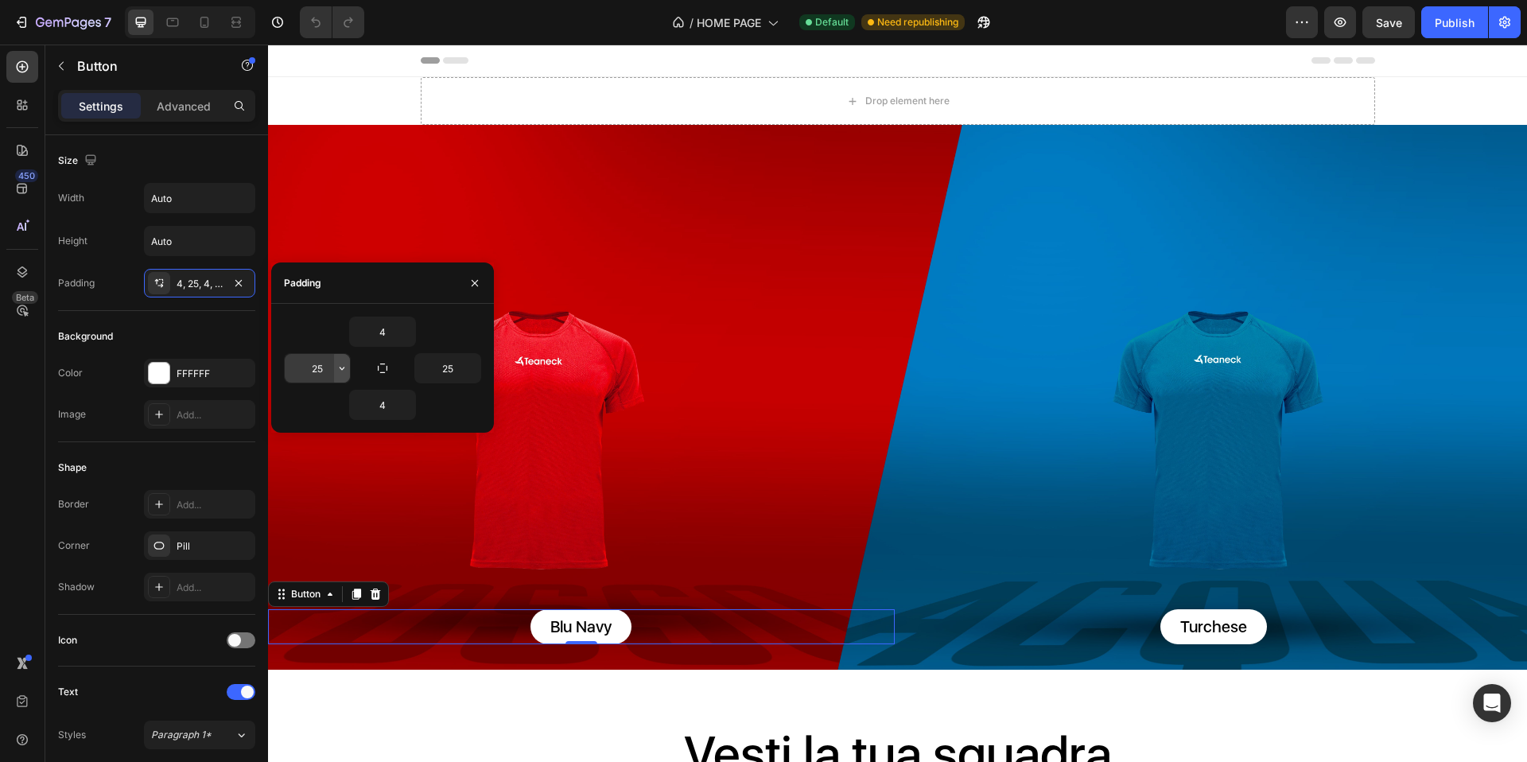
click at [337, 368] on icon "button" at bounding box center [342, 368] width 13 height 13
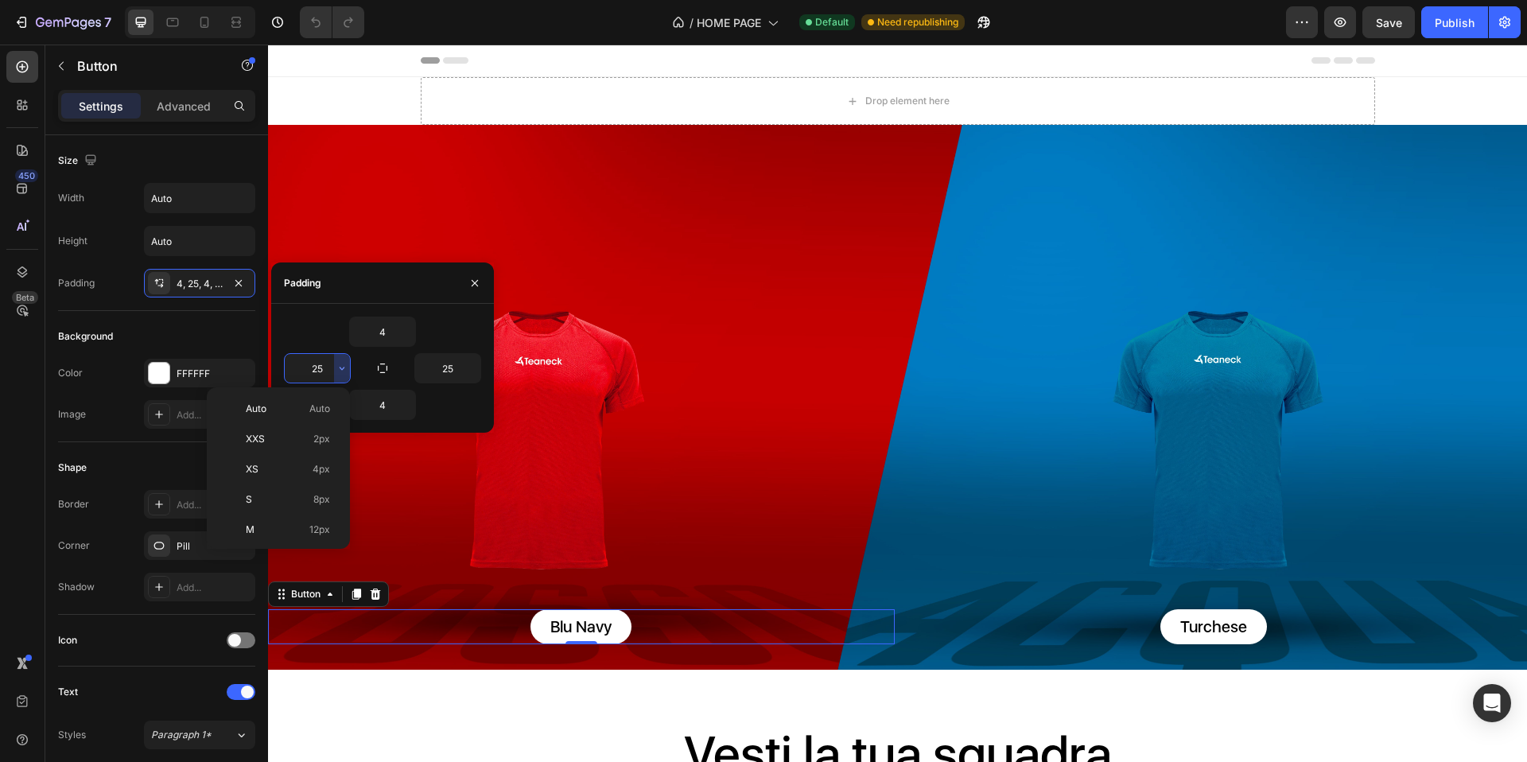
click at [329, 370] on input "25" at bounding box center [317, 368] width 65 height 29
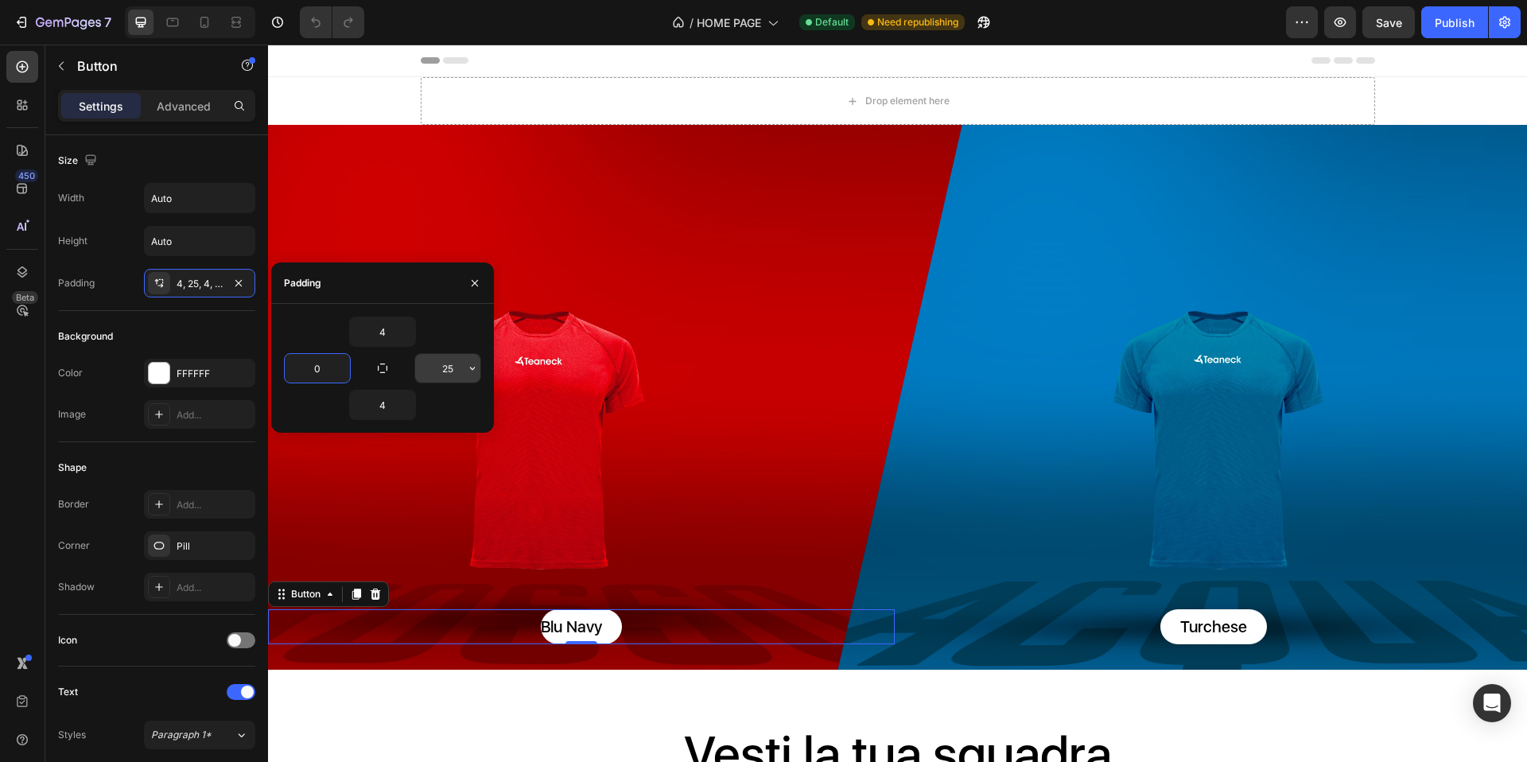
type input "0"
click at [439, 368] on input "25" at bounding box center [447, 368] width 65 height 29
drag, startPoint x: 465, startPoint y: 367, endPoint x: 423, endPoint y: 370, distance: 41.5
click at [423, 370] on div "25" at bounding box center [447, 368] width 65 height 29
drag, startPoint x: 459, startPoint y: 368, endPoint x: 431, endPoint y: 367, distance: 27.9
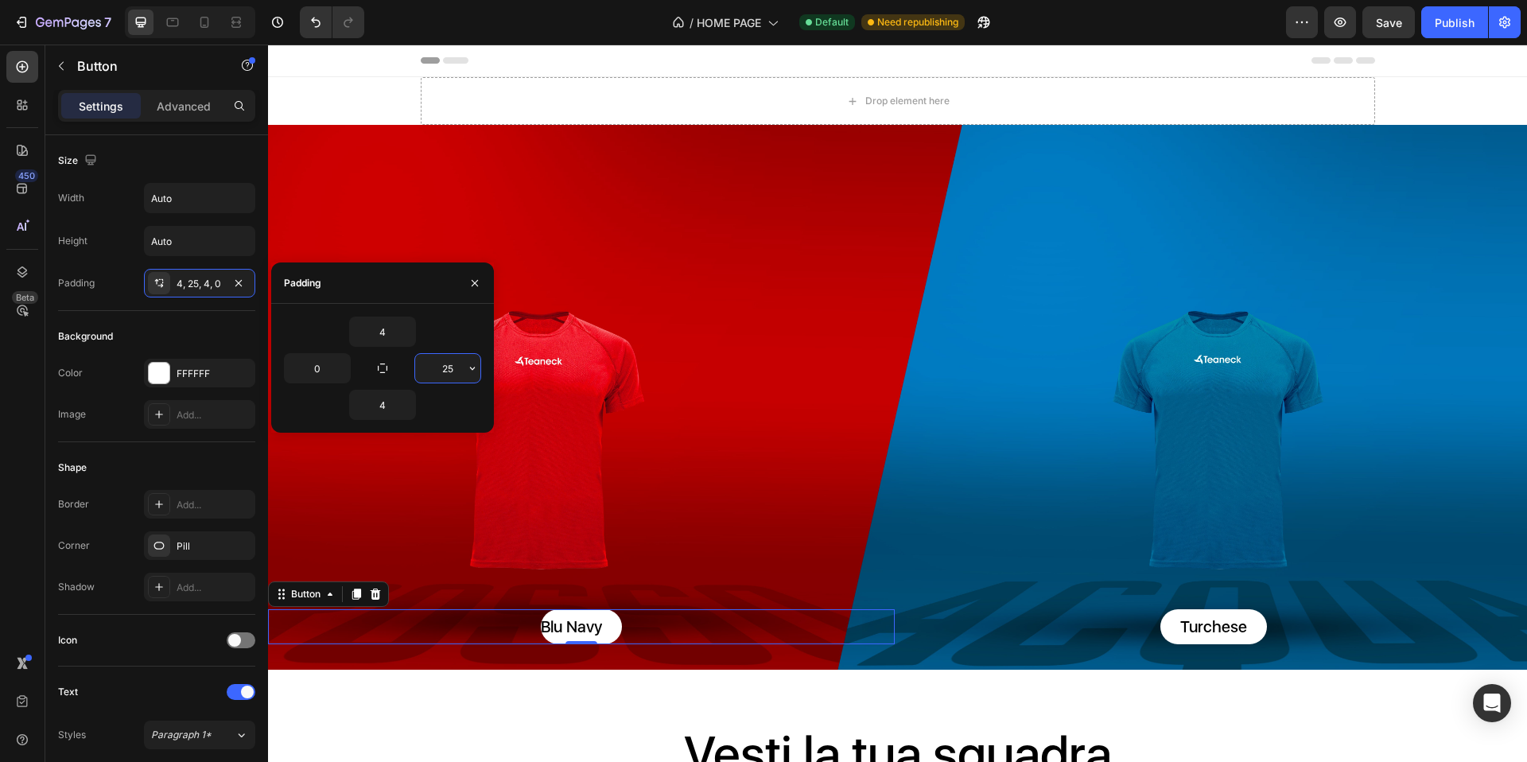
click at [431, 367] on input "25" at bounding box center [447, 368] width 65 height 29
type input "025"
click at [679, 379] on div "Background Image" at bounding box center [897, 397] width 1259 height 545
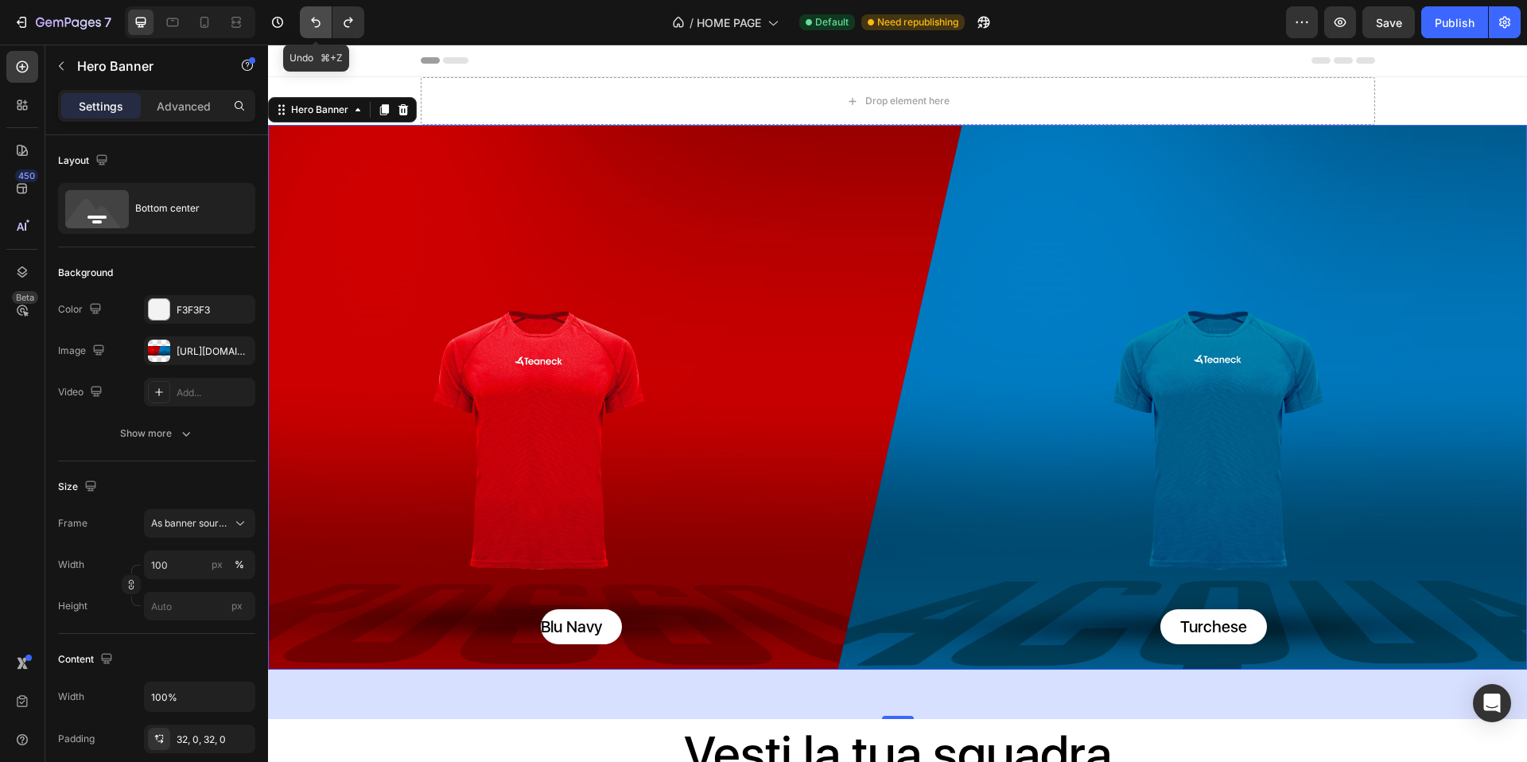
click at [314, 21] on icon "Undo/Redo" at bounding box center [316, 22] width 16 height 16
click at [317, 21] on icon "Undo/Redo" at bounding box center [316, 22] width 16 height 16
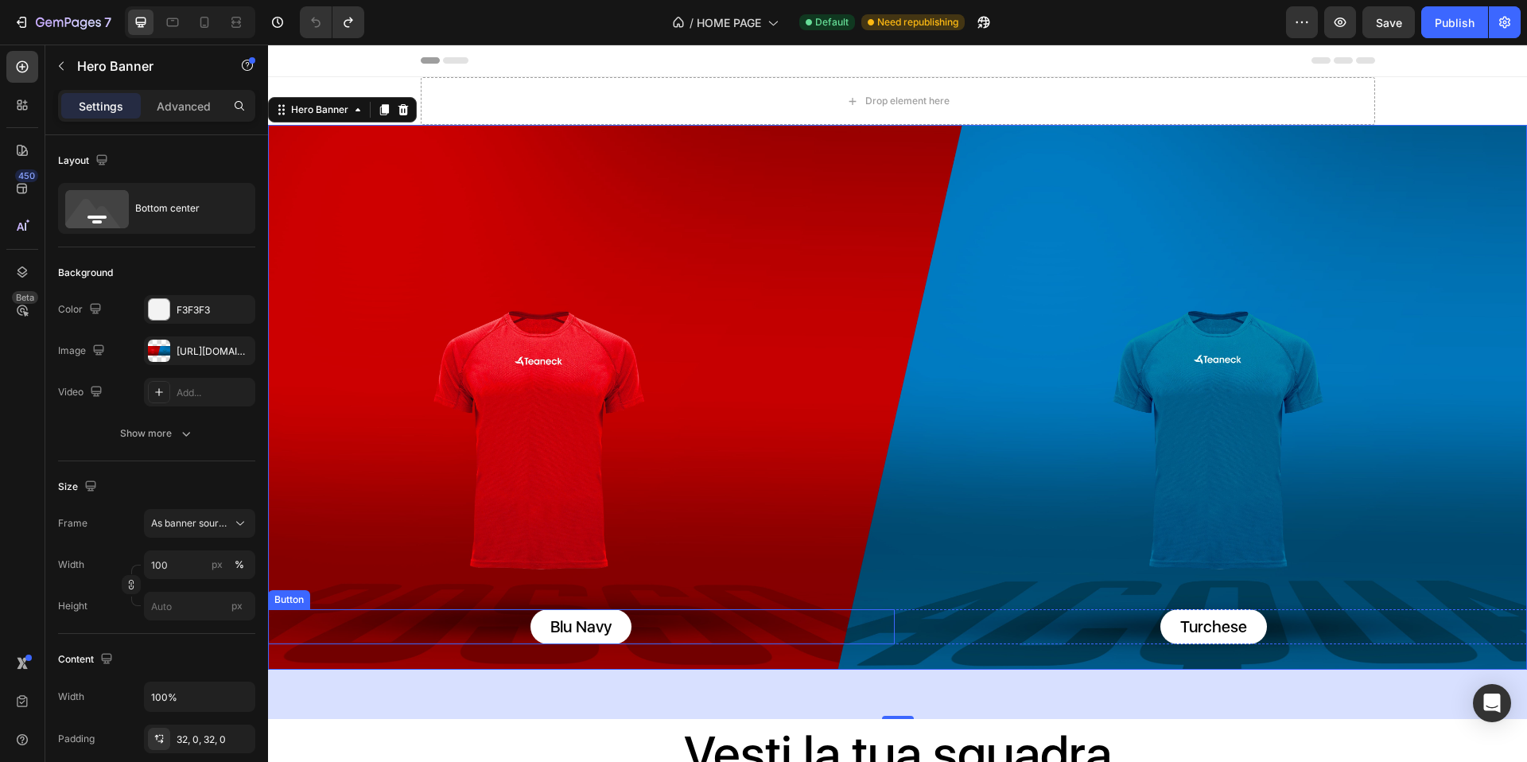
click at [824, 617] on div "Blu Navy Button" at bounding box center [581, 626] width 627 height 35
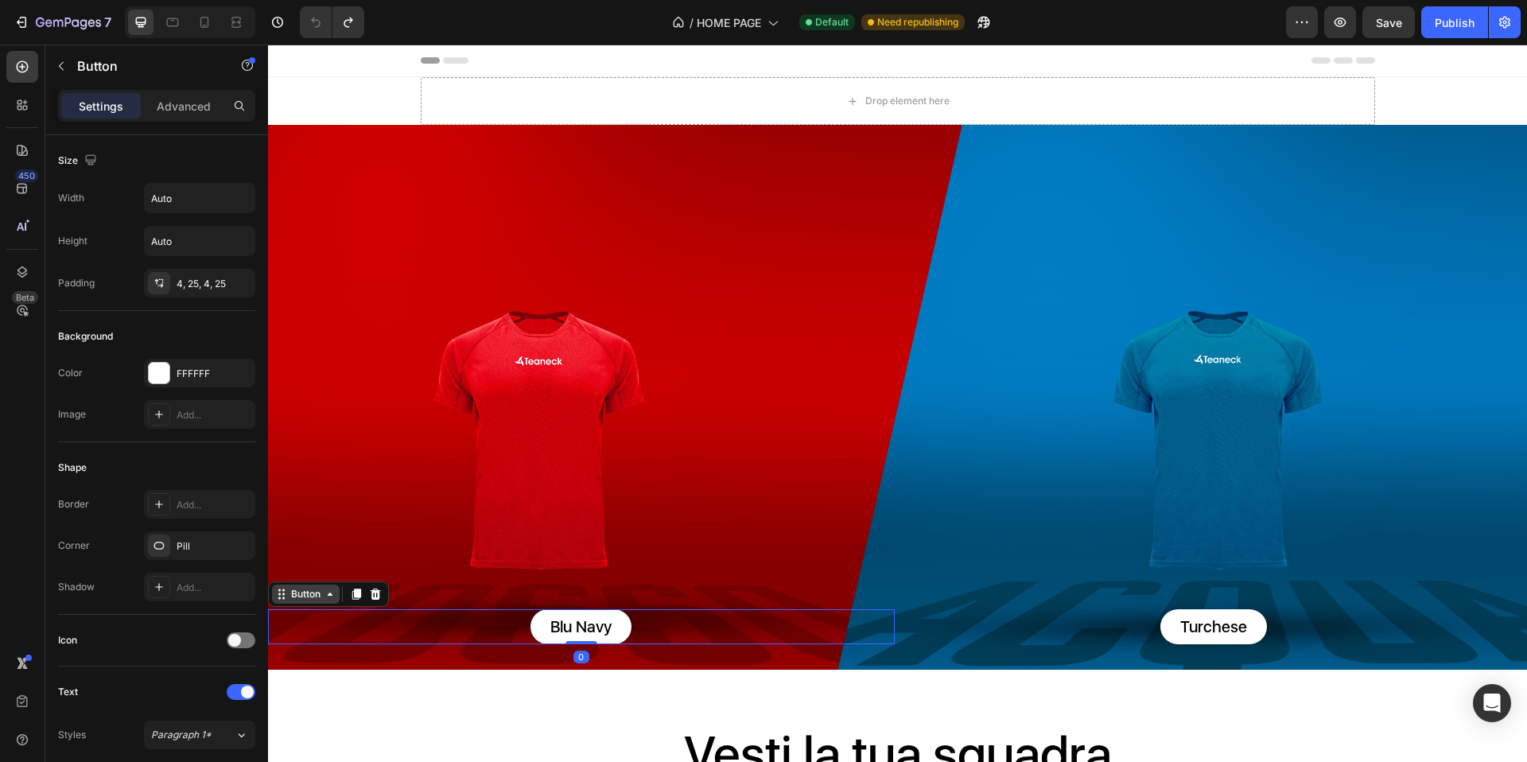
click at [317, 589] on div "Button" at bounding box center [306, 594] width 36 height 14
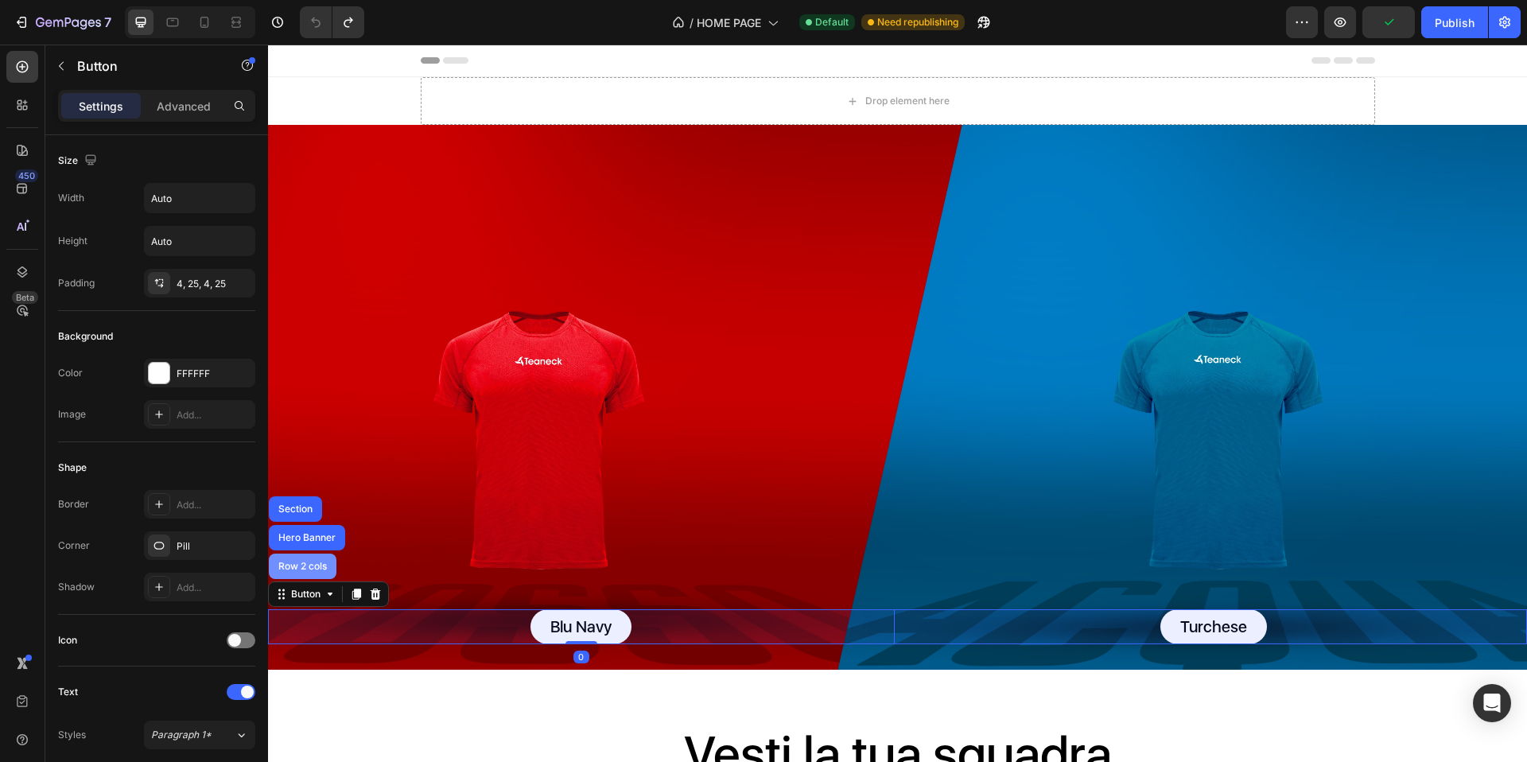
click at [312, 566] on div "Row 2 cols" at bounding box center [302, 567] width 55 height 10
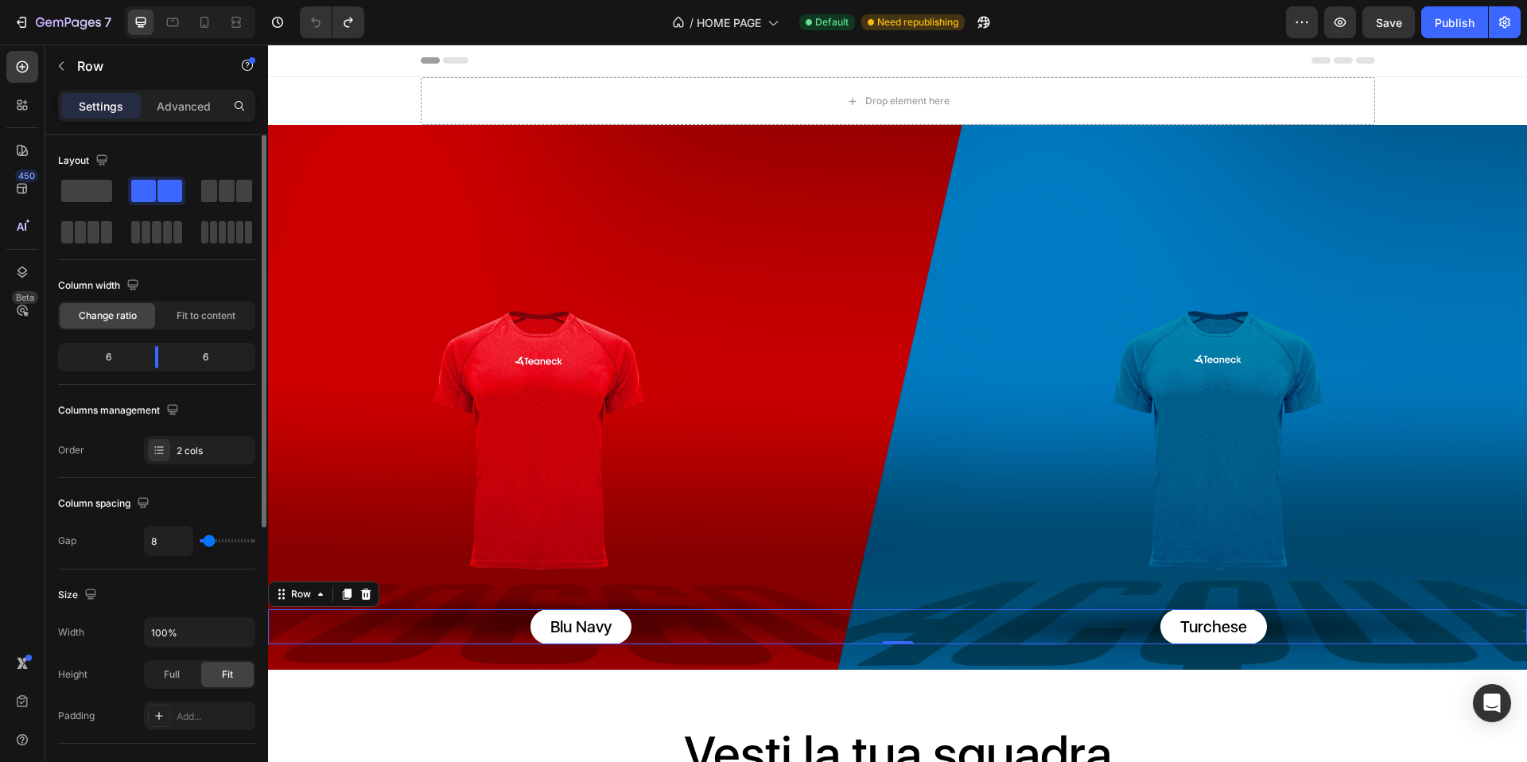
type input "16"
type input "19"
type input "23"
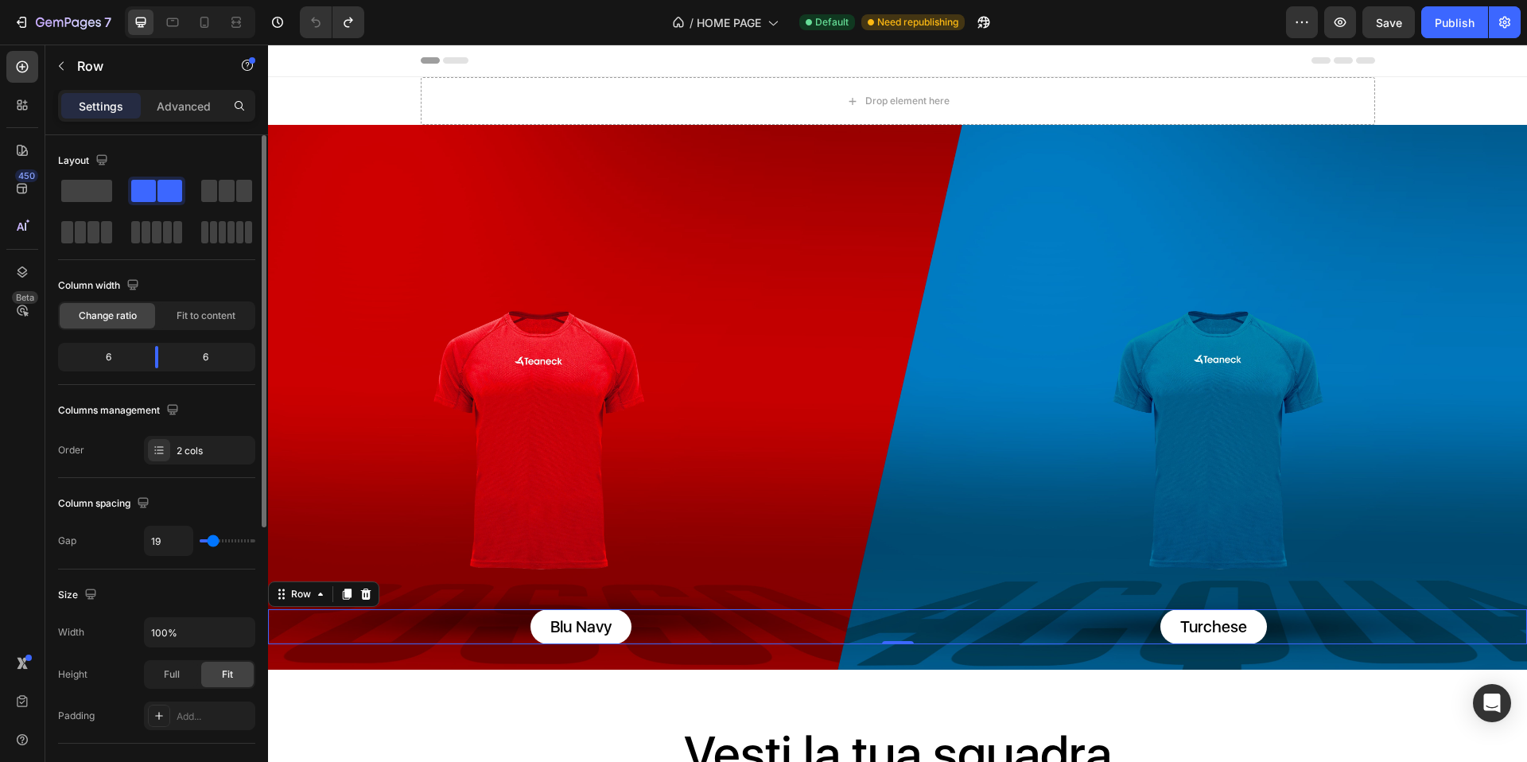
type input "23"
type input "29"
type input "36"
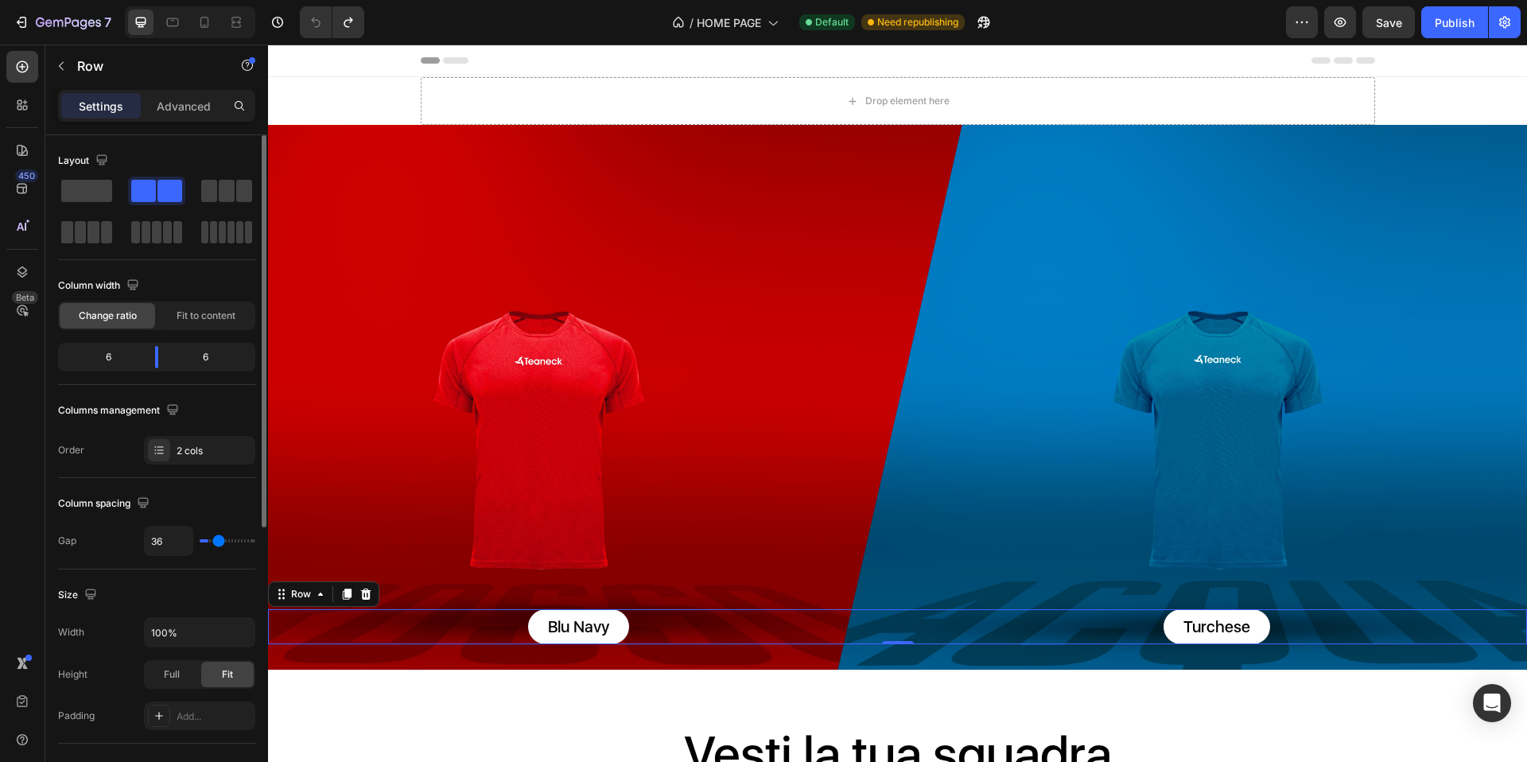
type input "40"
type input "45"
type input "48"
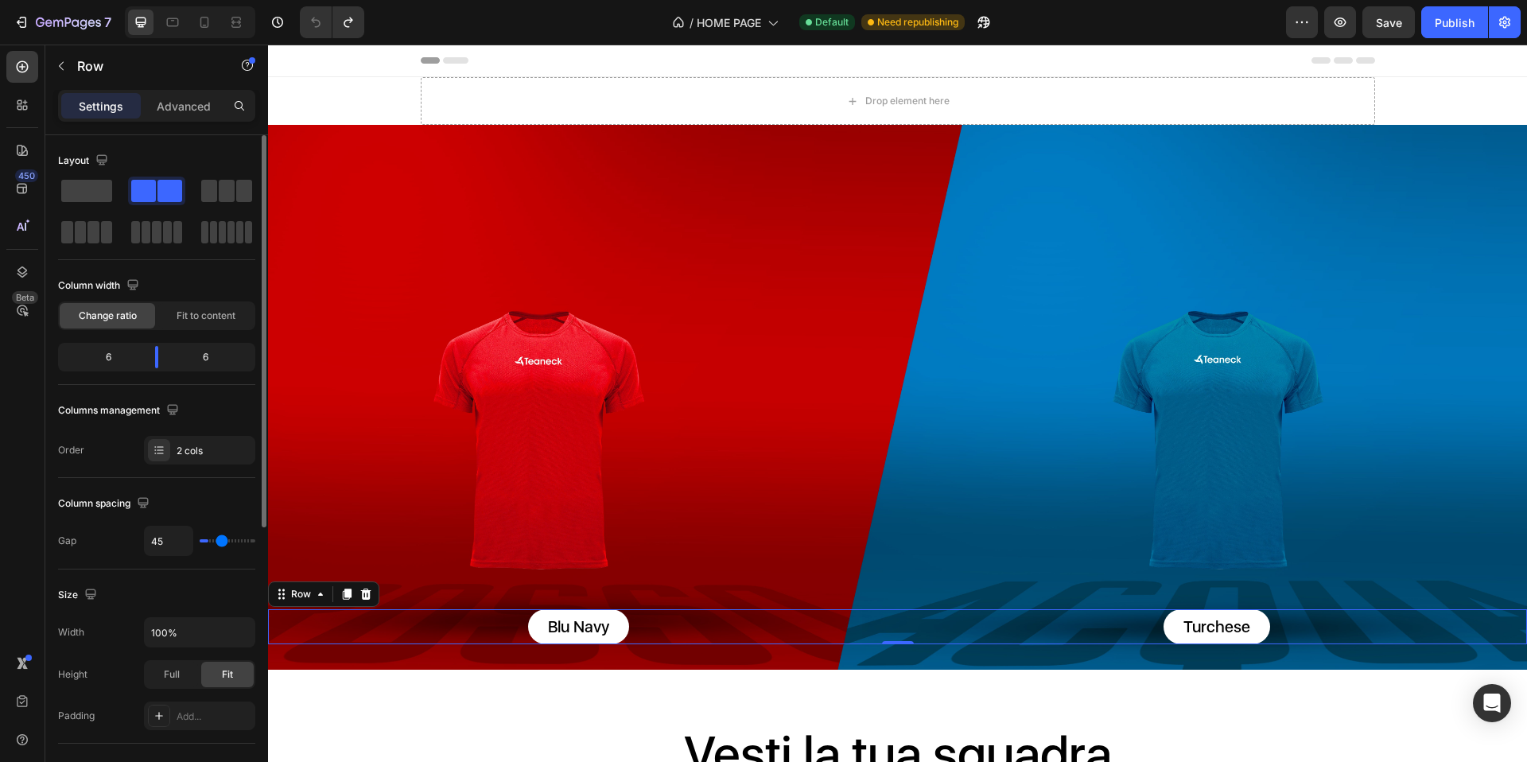
type input "48"
type input "49"
type input "50"
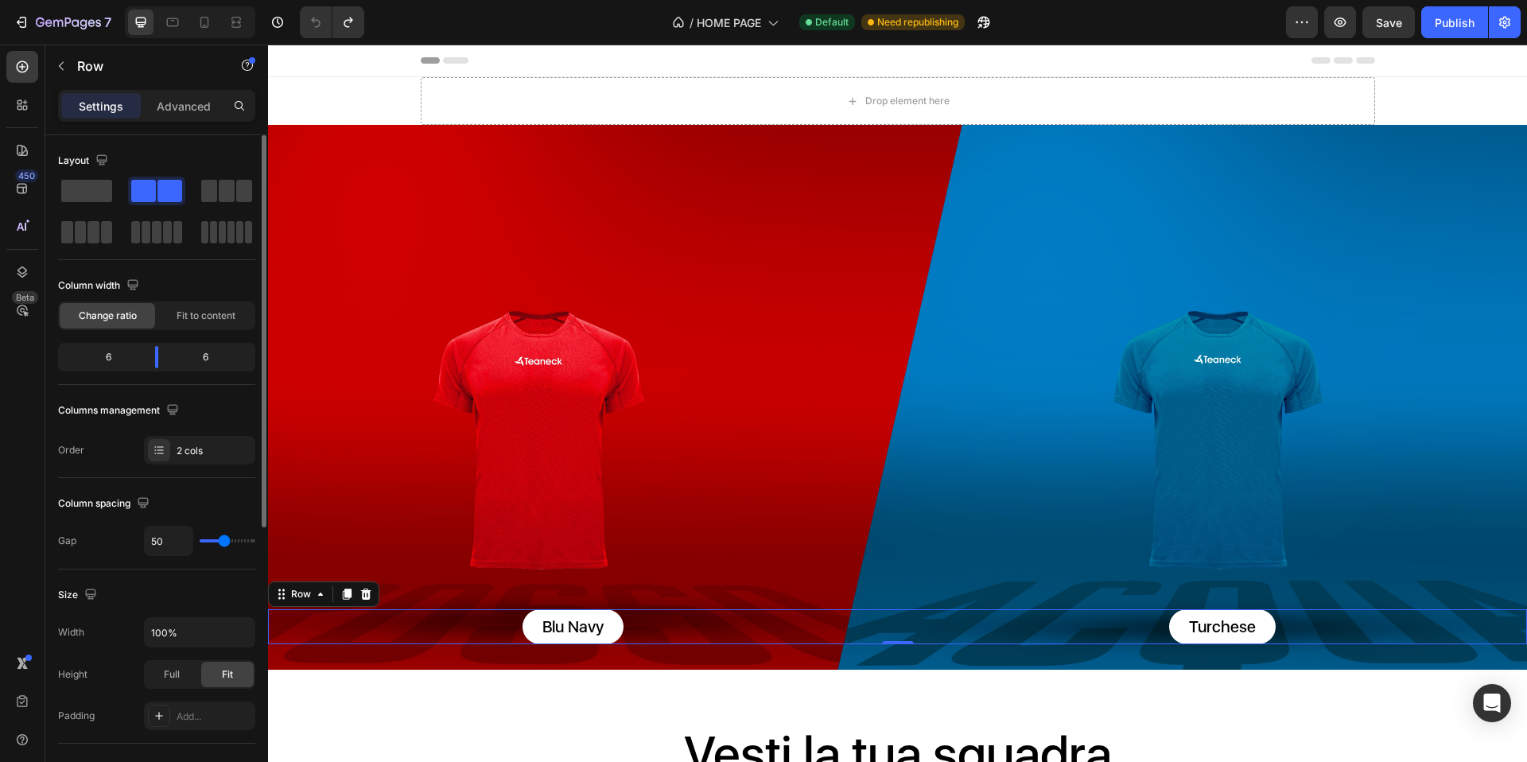
type input "52"
type input "53"
type input "55"
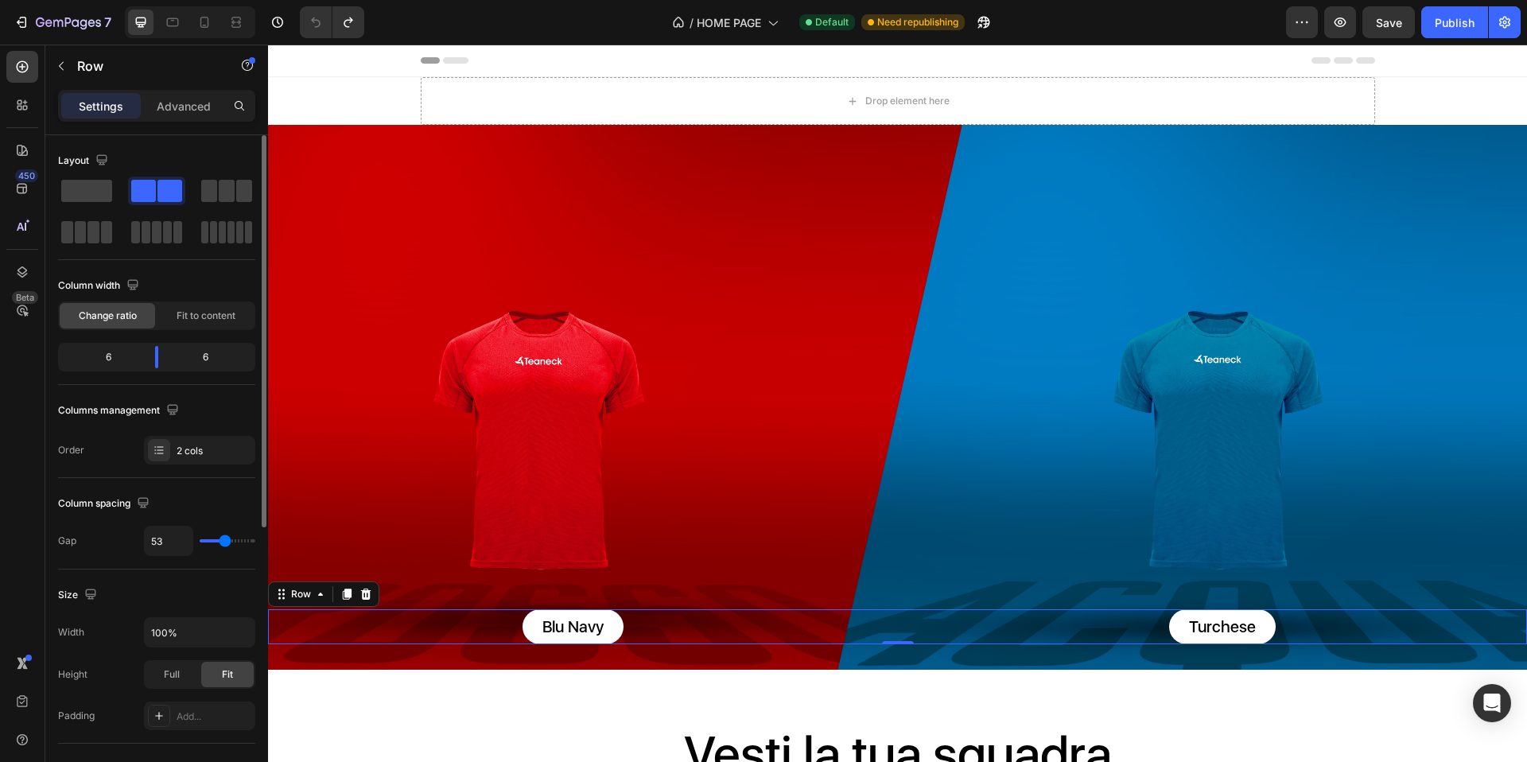
type input "55"
type input "57"
type input "59"
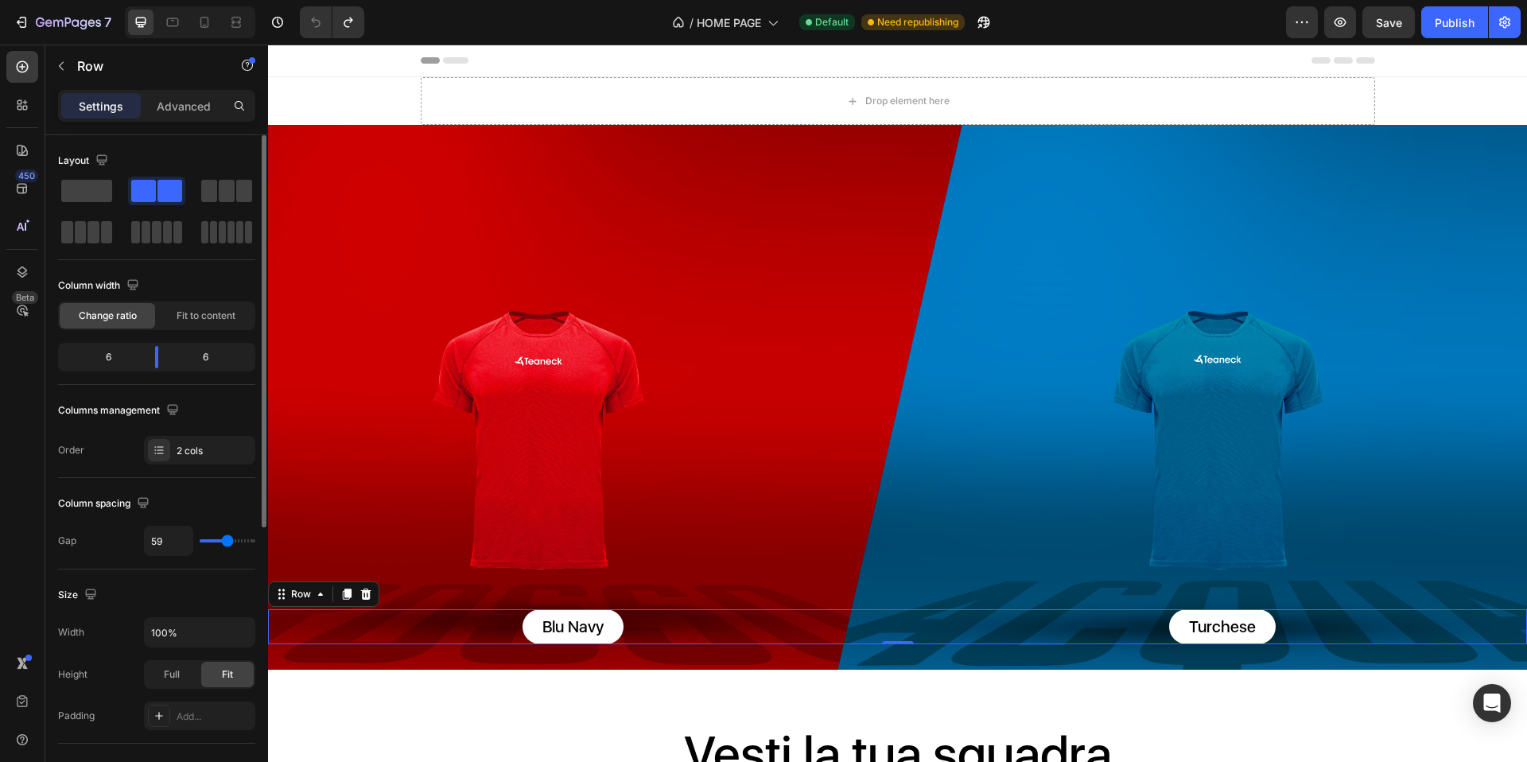
type input "61"
type input "63"
type input "66"
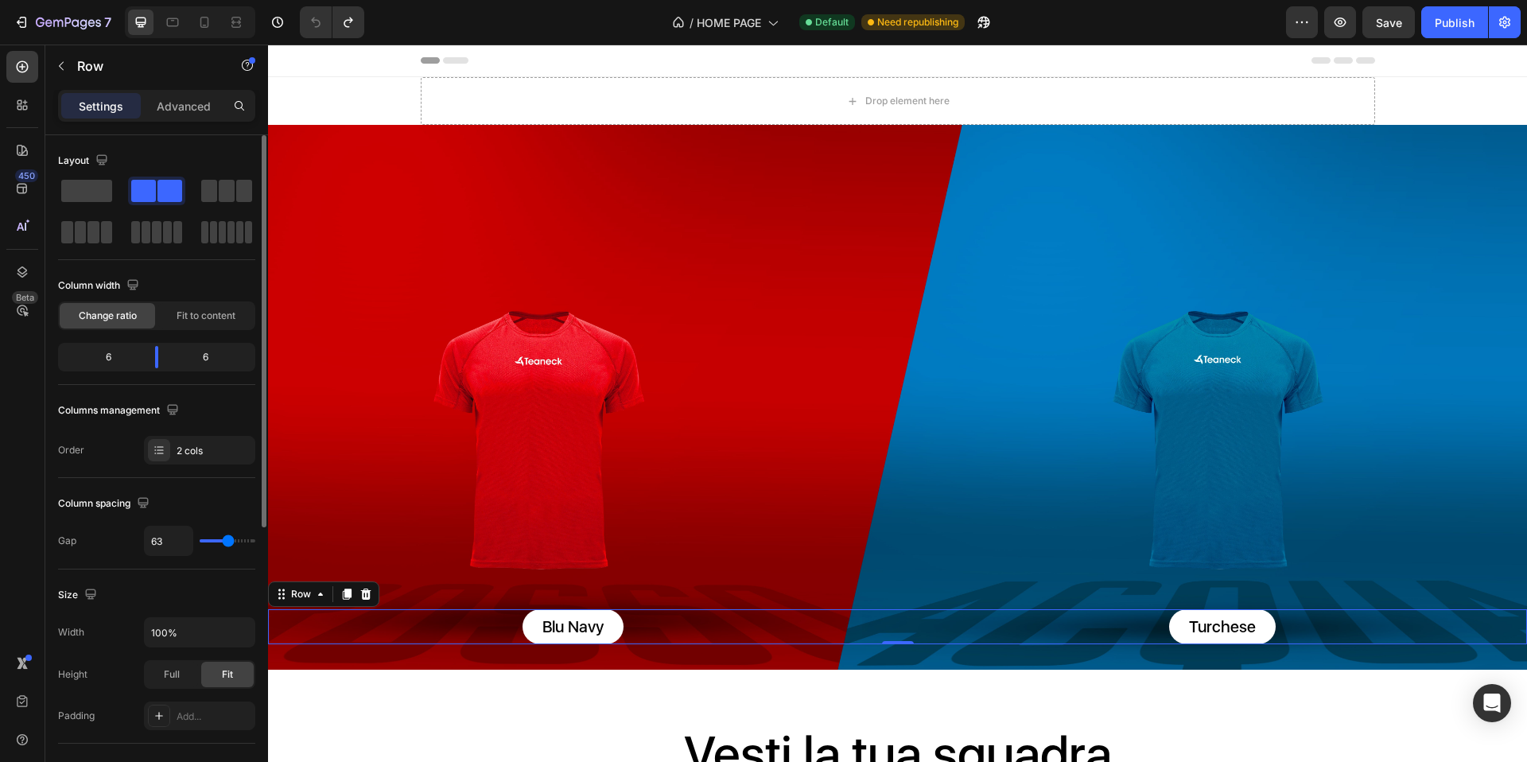
type input "66"
type input "67"
type input "70"
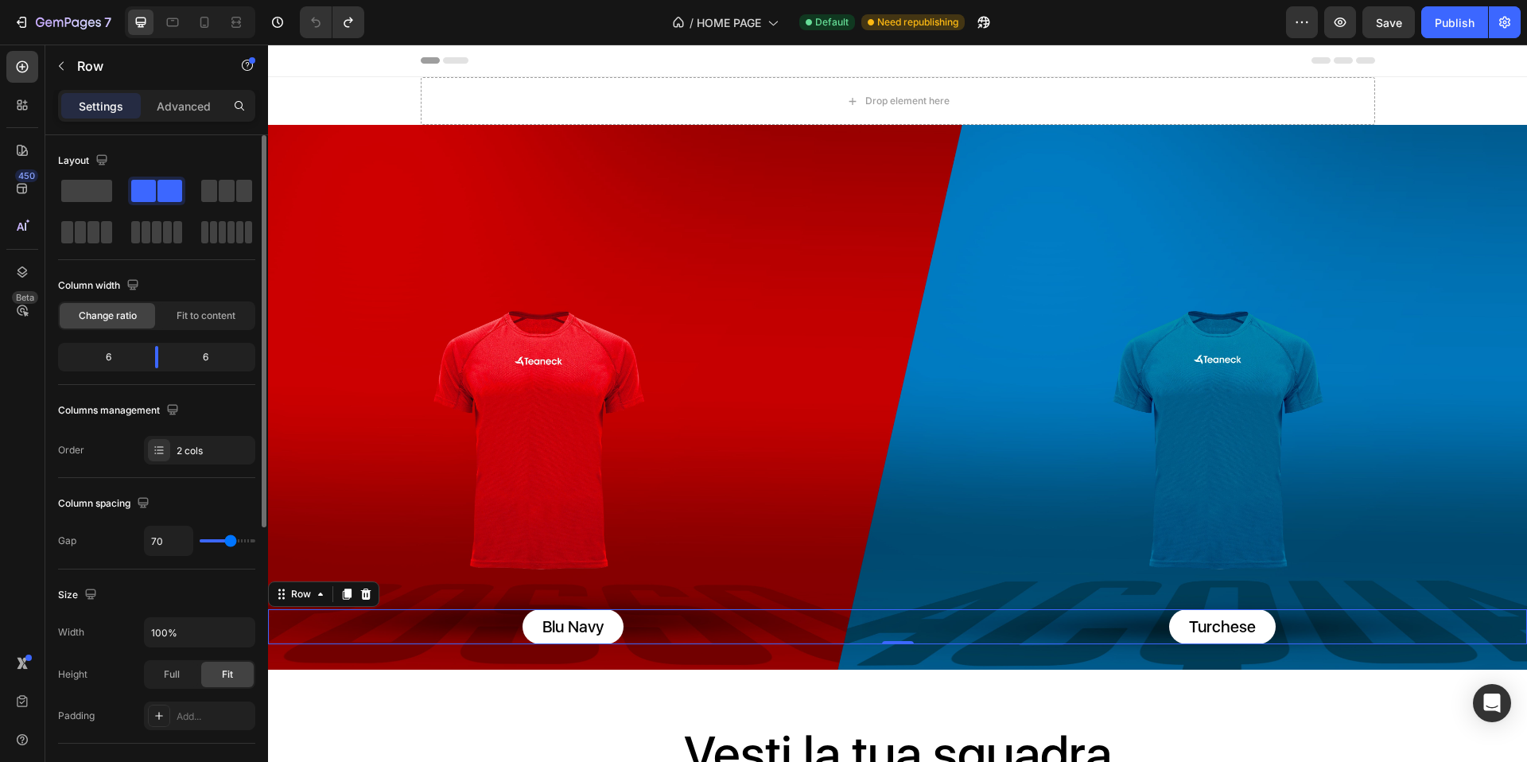
type input "71"
type input "74"
type input "76"
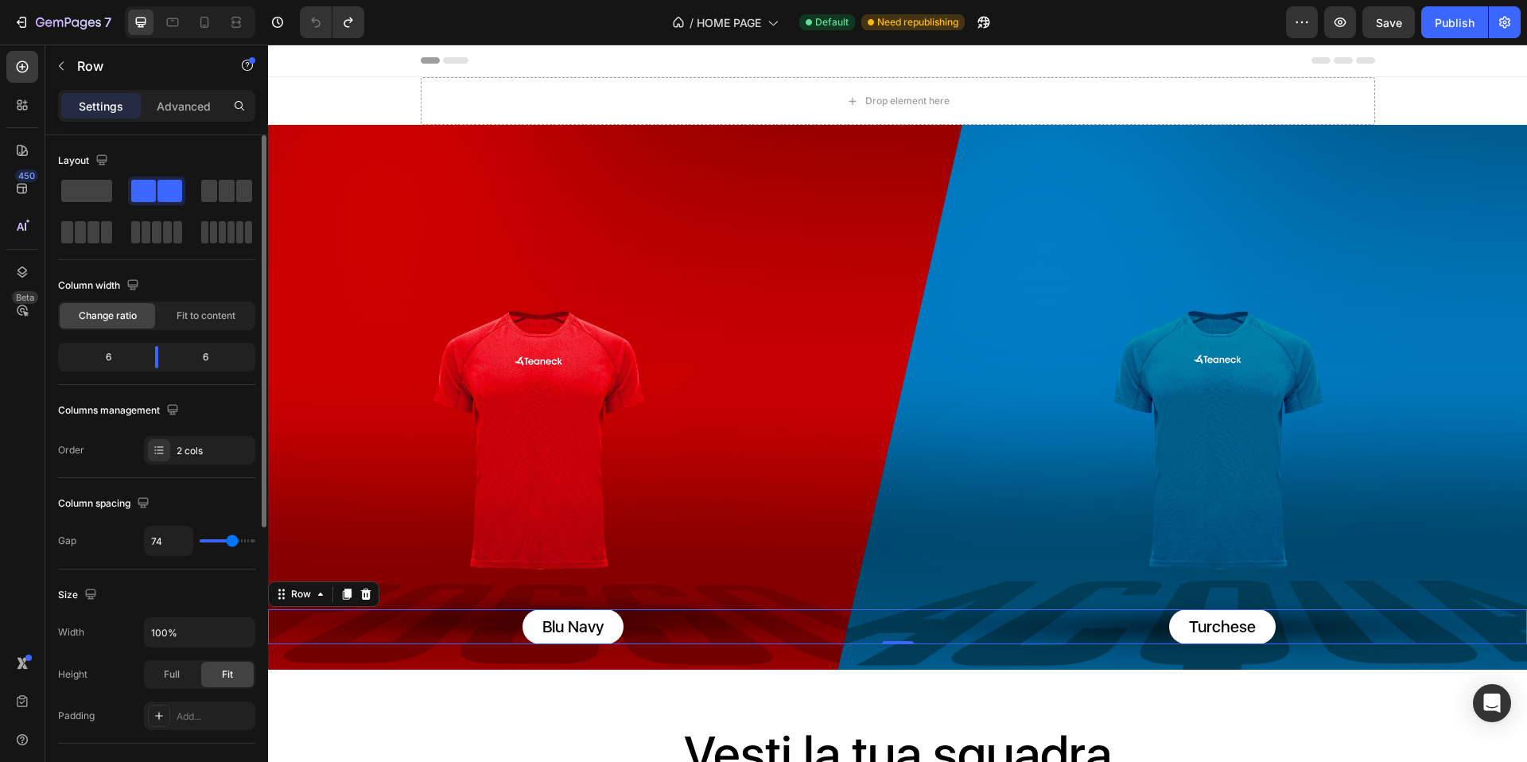
type input "76"
type input "78"
type input "79"
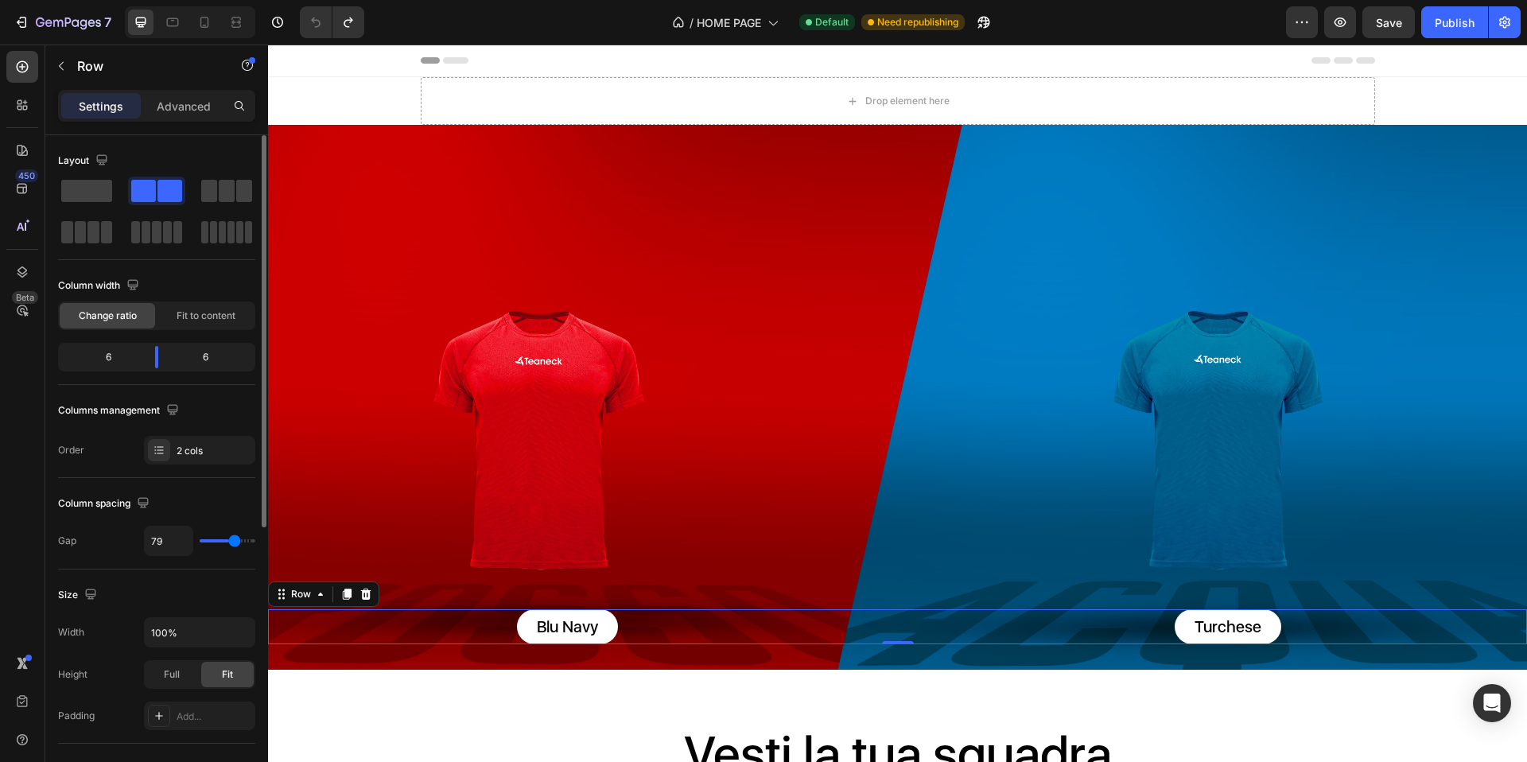
type input "81"
type input "84"
type input "87"
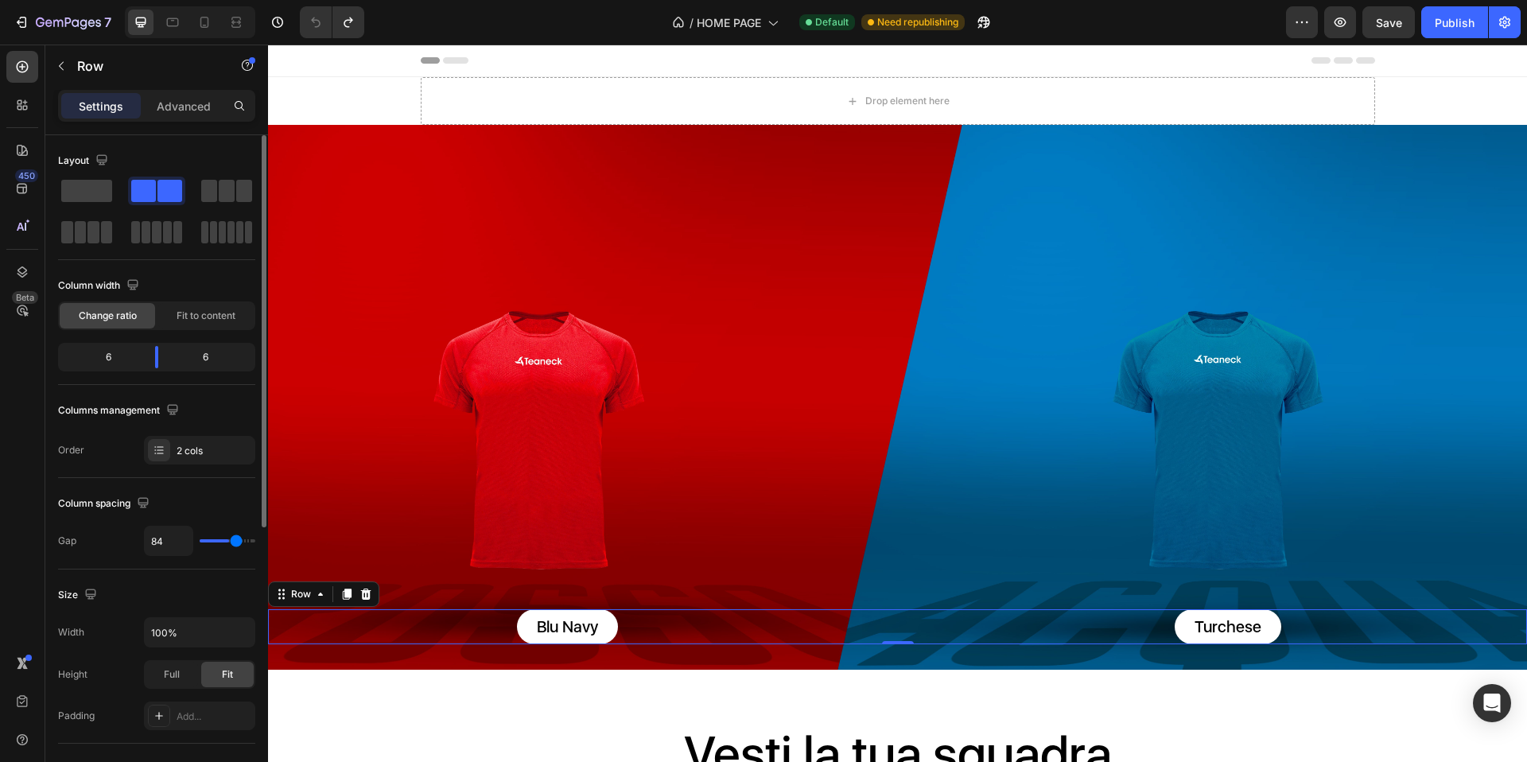
type input "87"
type input "89"
type input "92"
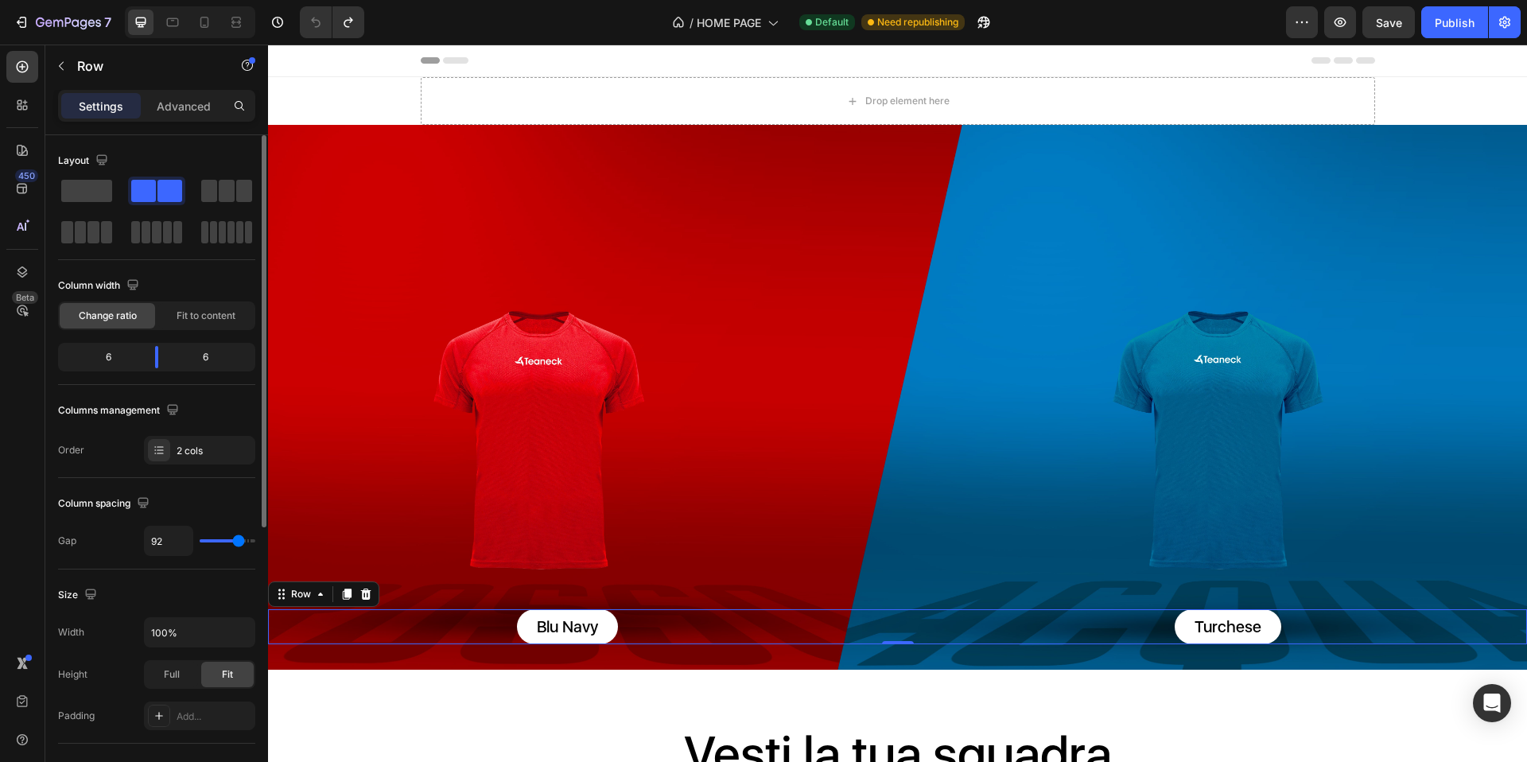
type input "94"
type input "96"
type input "100"
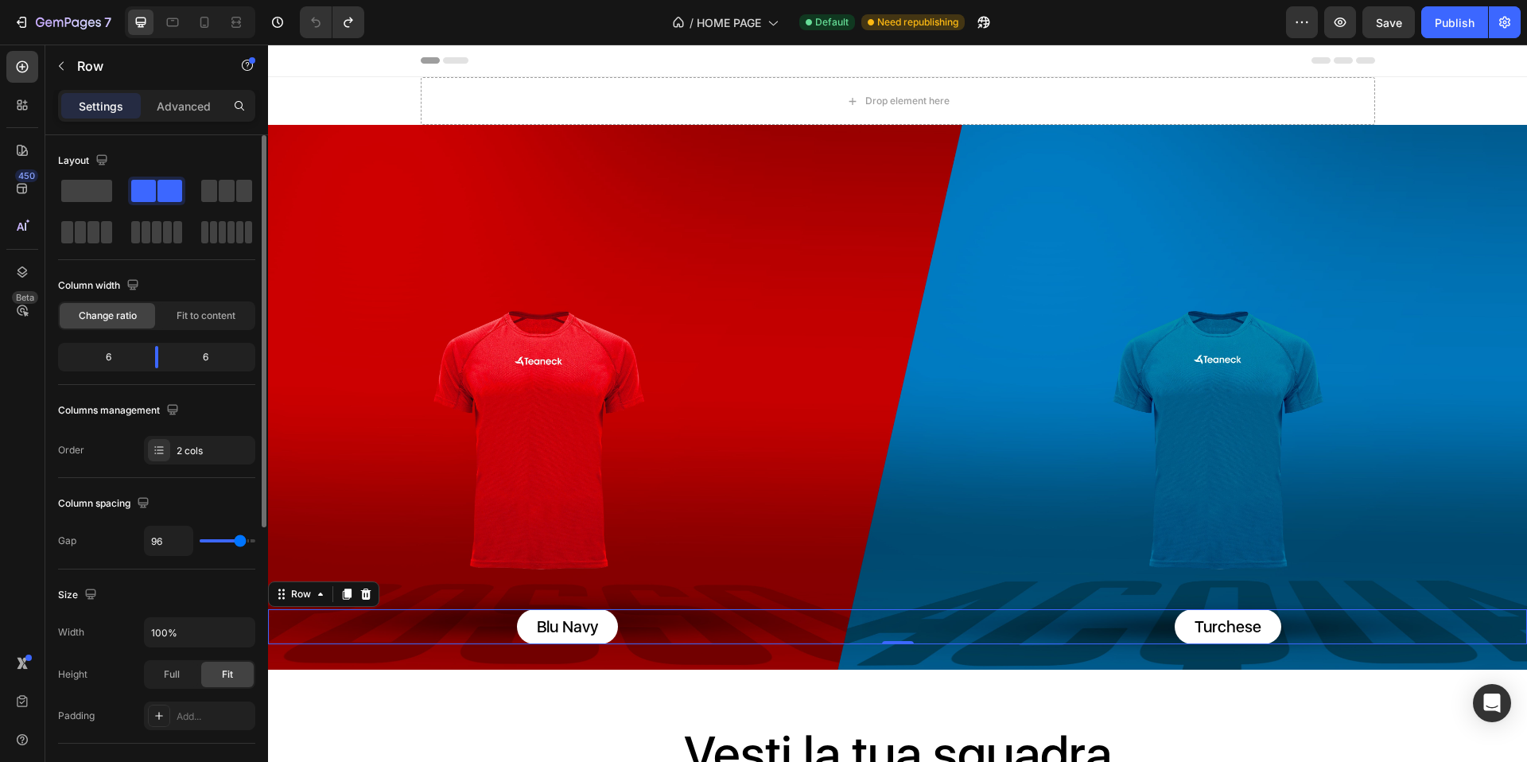
type input "100"
type input "103"
type input "105"
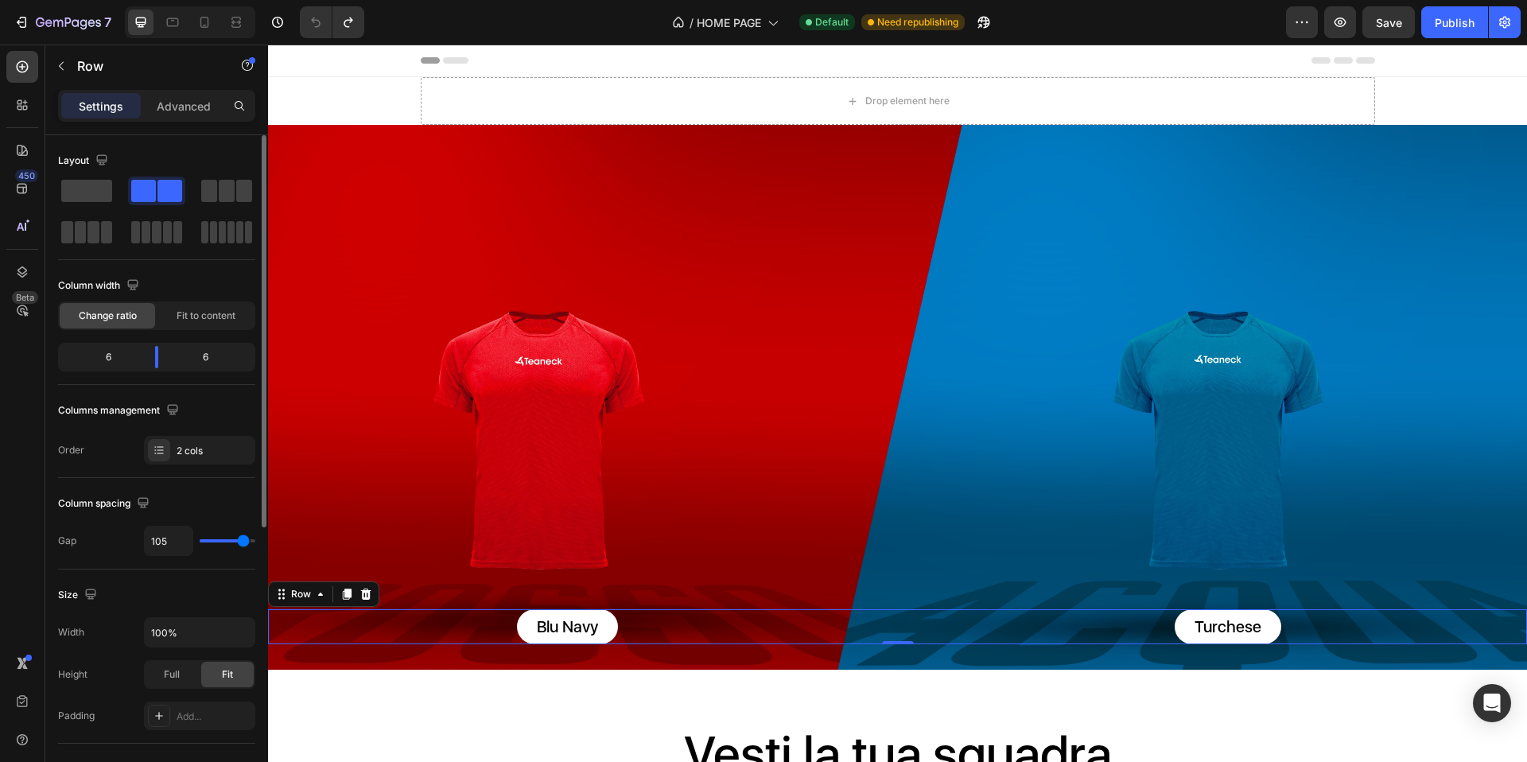
type input "107"
type input "108"
type input "110"
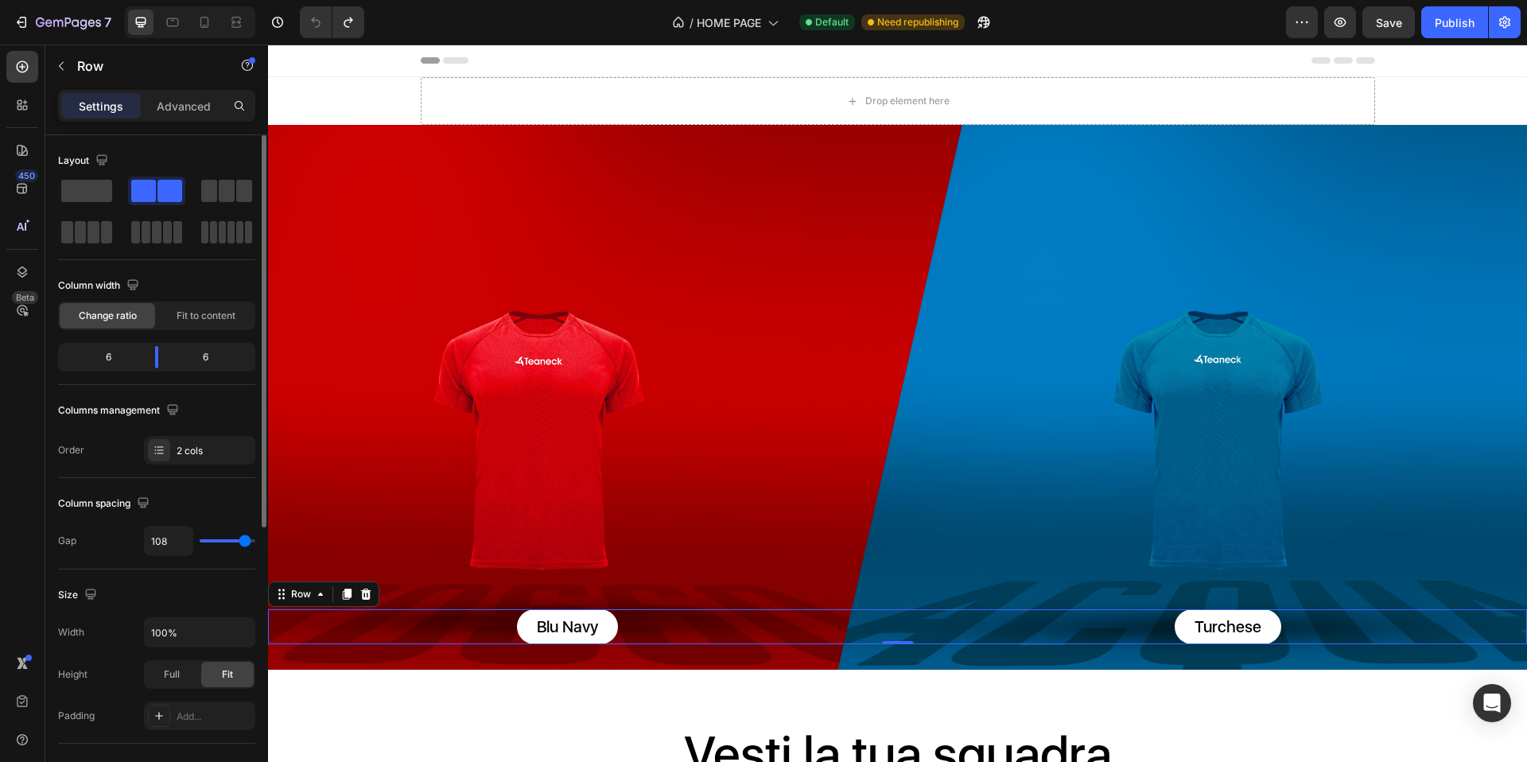
type input "110"
type input "112"
type input "114"
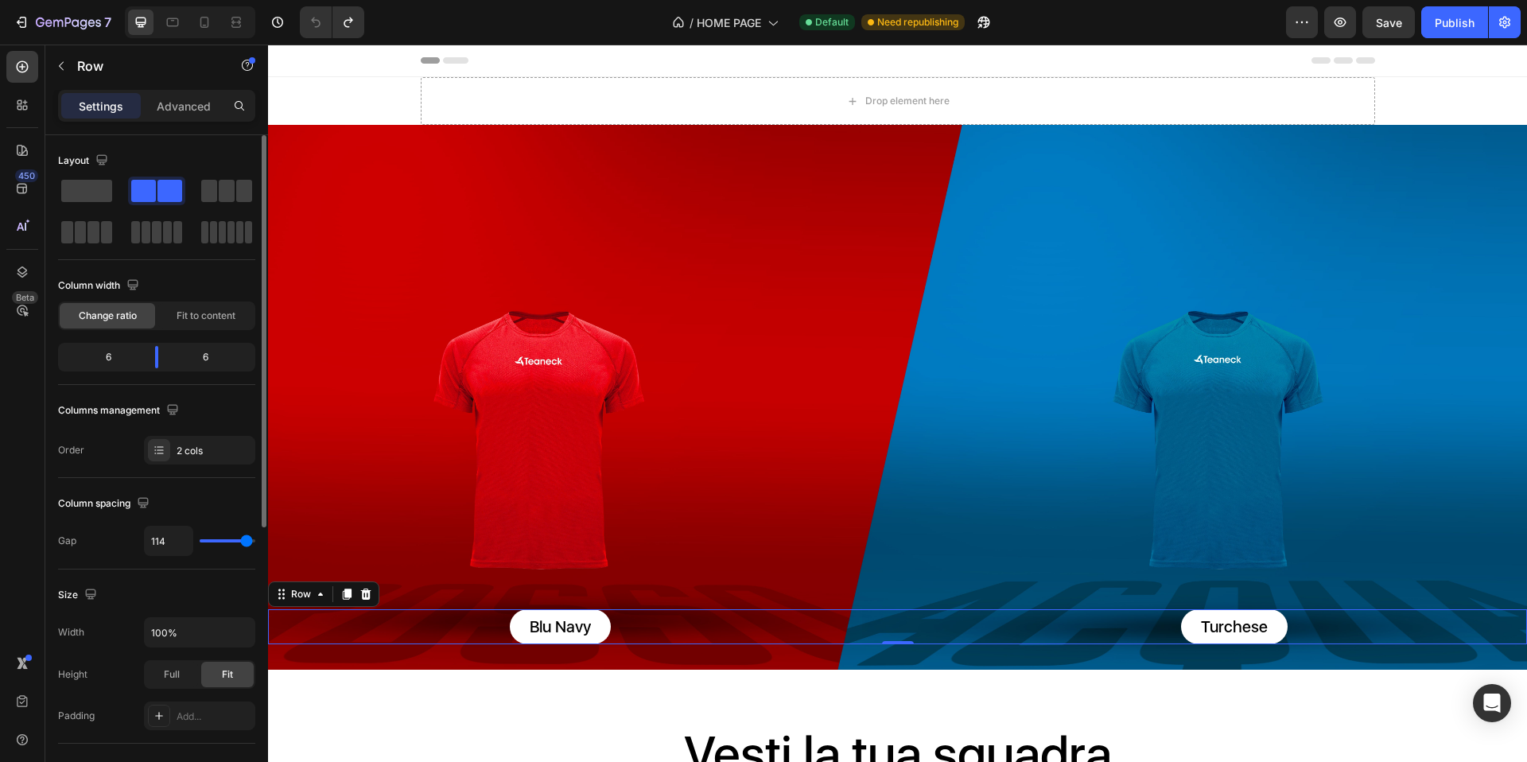
type input "116"
type input "117"
type input "118"
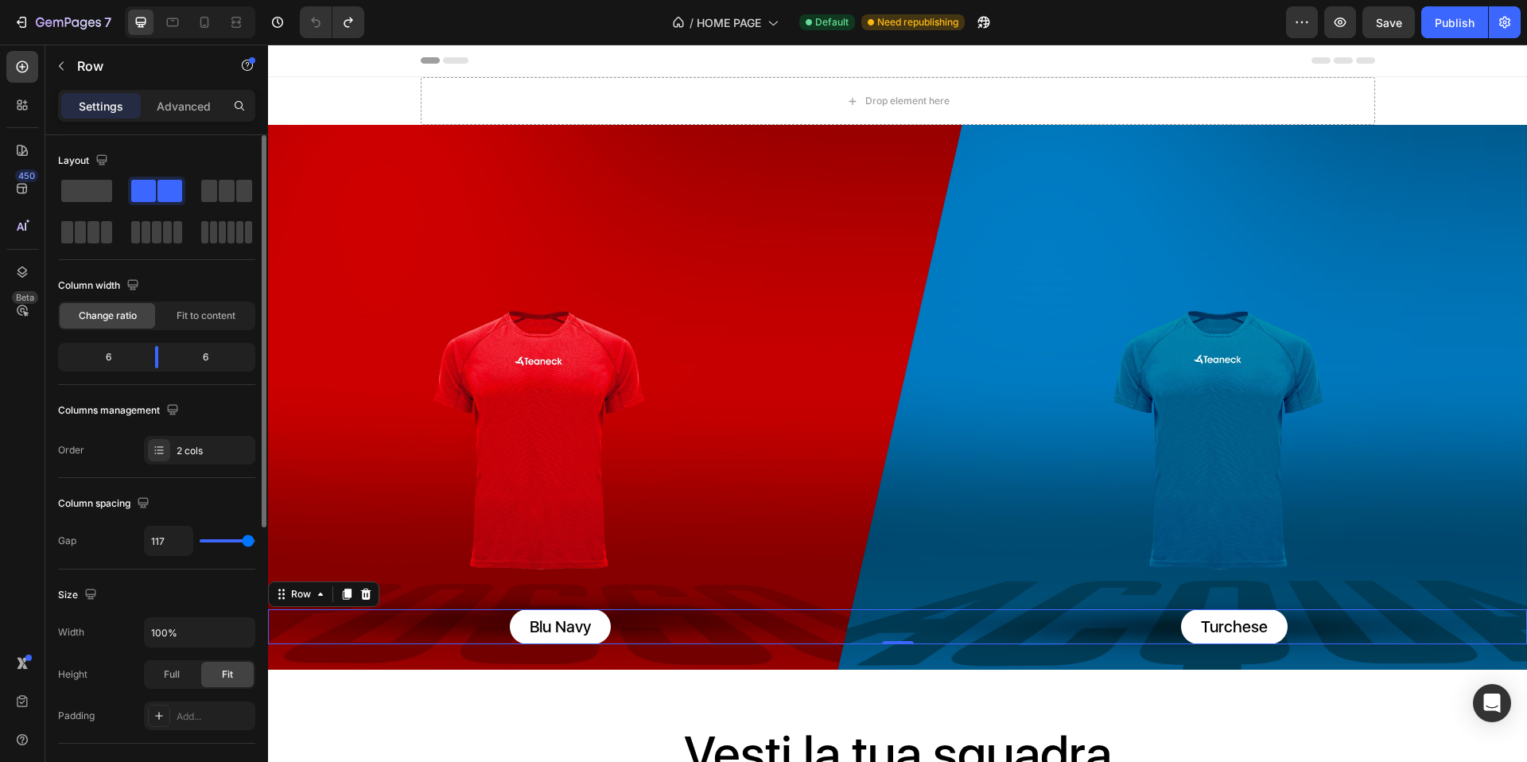
type input "118"
type input "119"
type input "120"
drag, startPoint x: 211, startPoint y: 539, endPoint x: 256, endPoint y: 543, distance: 45.5
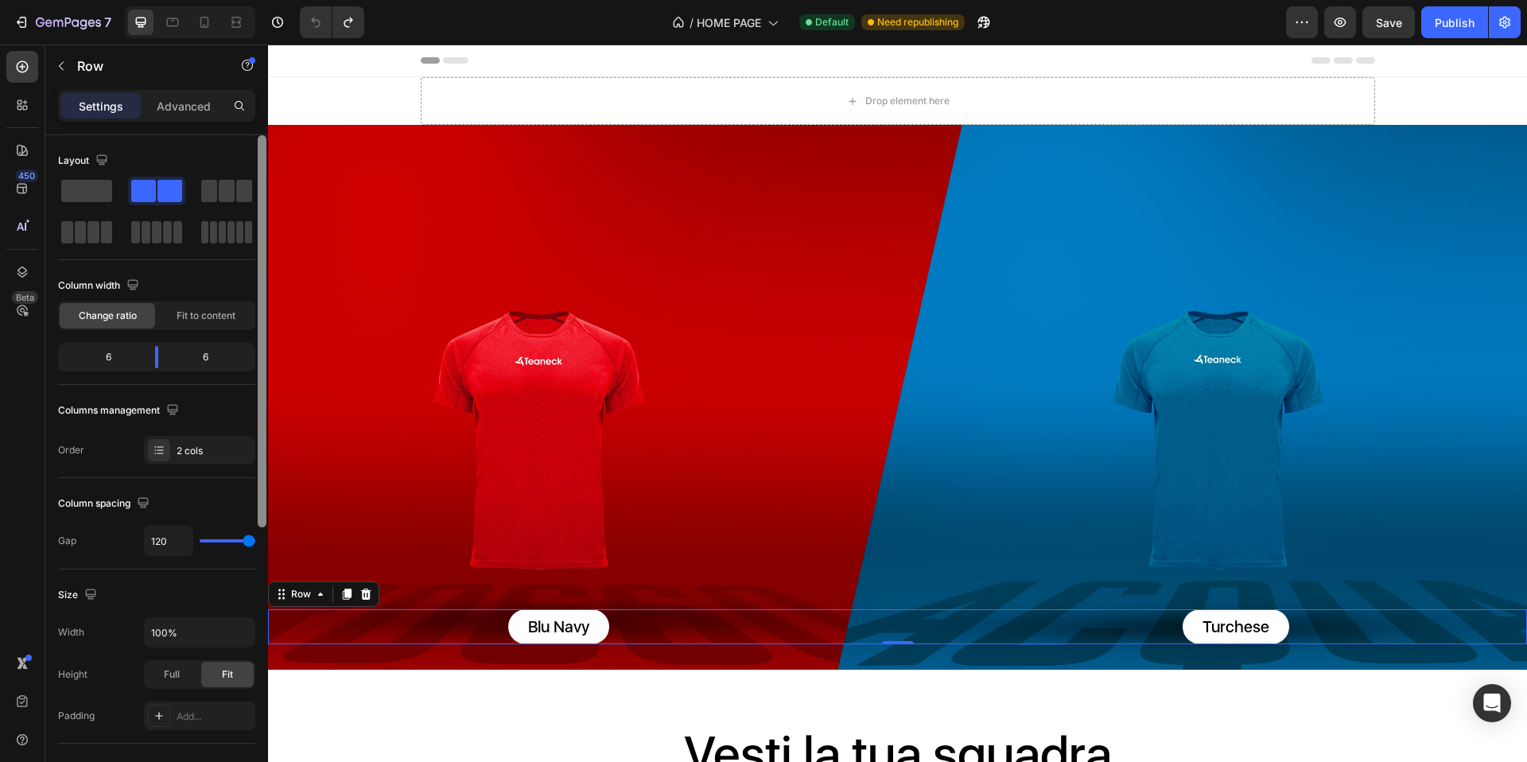
type input "120"
click at [255, 543] on input "range" at bounding box center [228, 540] width 56 height 3
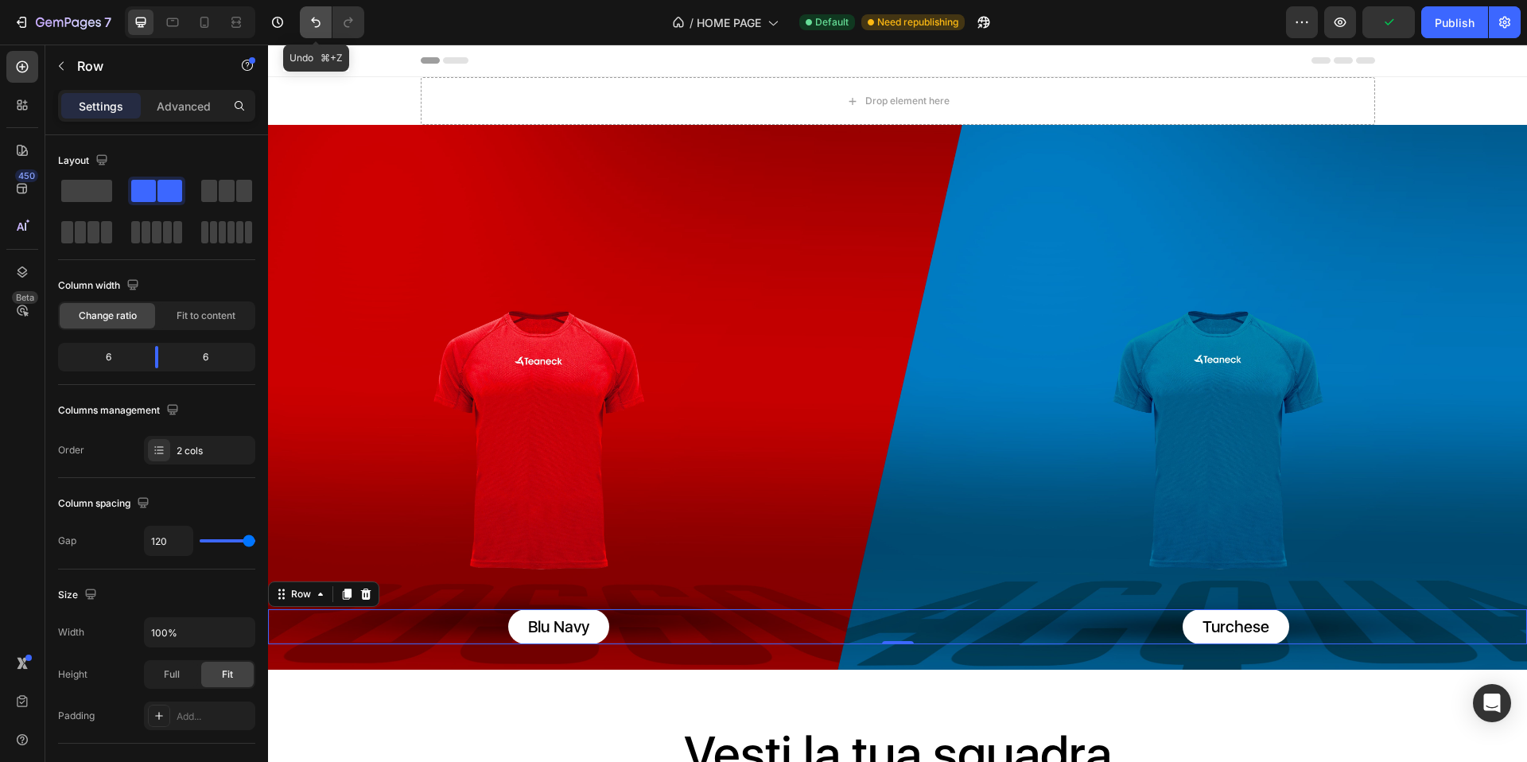
click at [321, 29] on icon "Undo/Redo" at bounding box center [316, 22] width 16 height 16
type input "8"
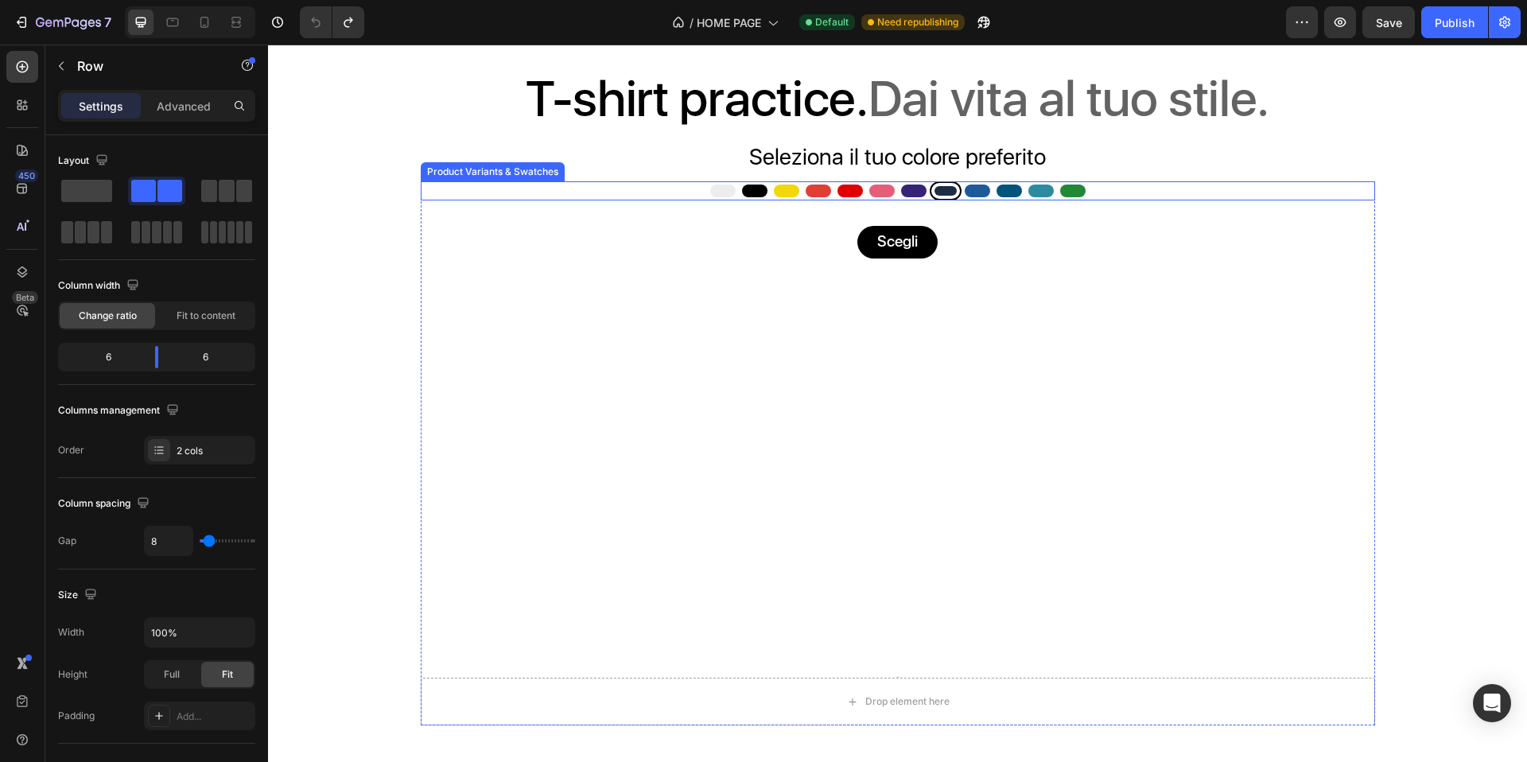
scroll to position [1356, 0]
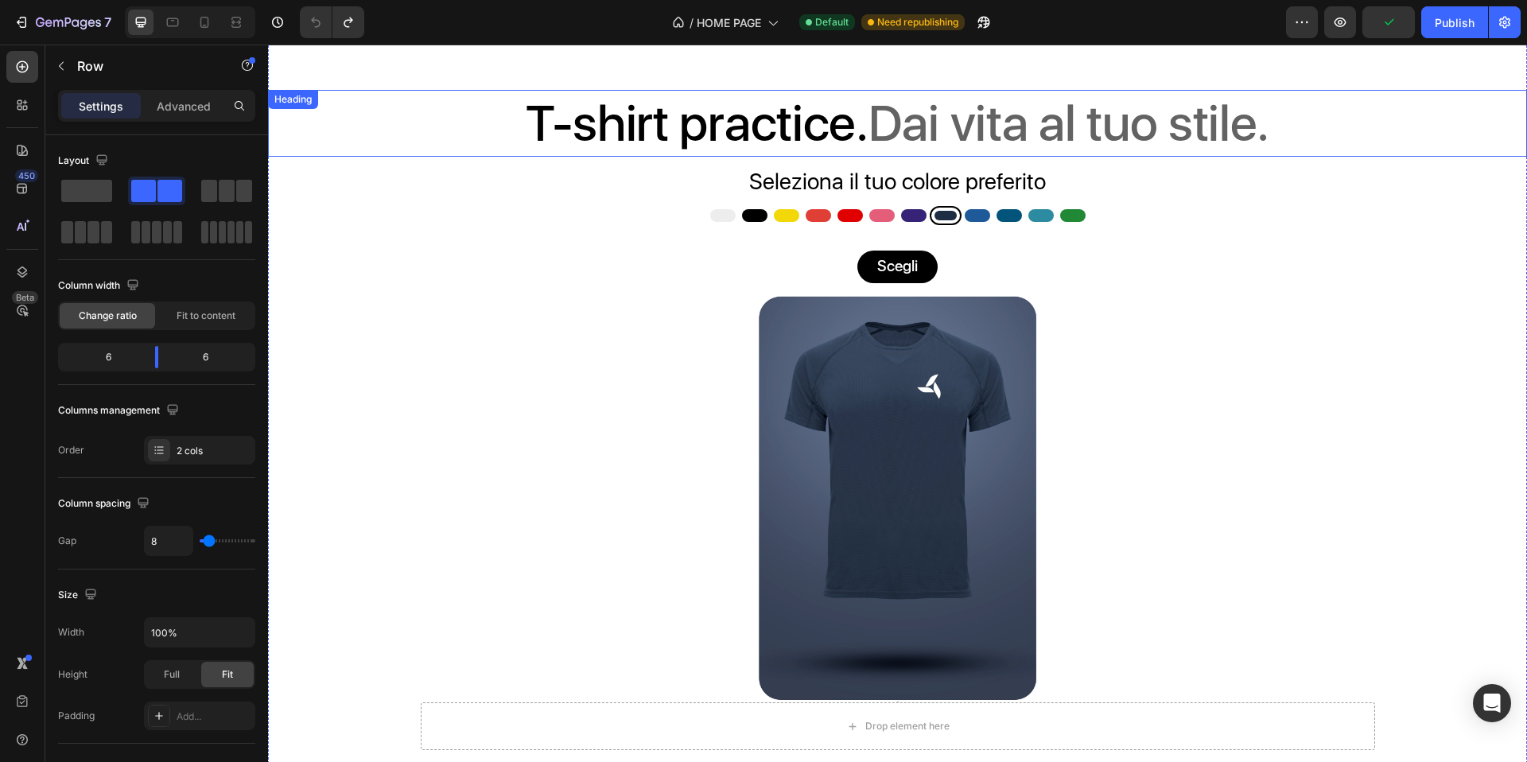
click at [652, 123] on h2 "T-shirt practice. Dai vita al tuo stile." at bounding box center [897, 124] width 1259 height 68
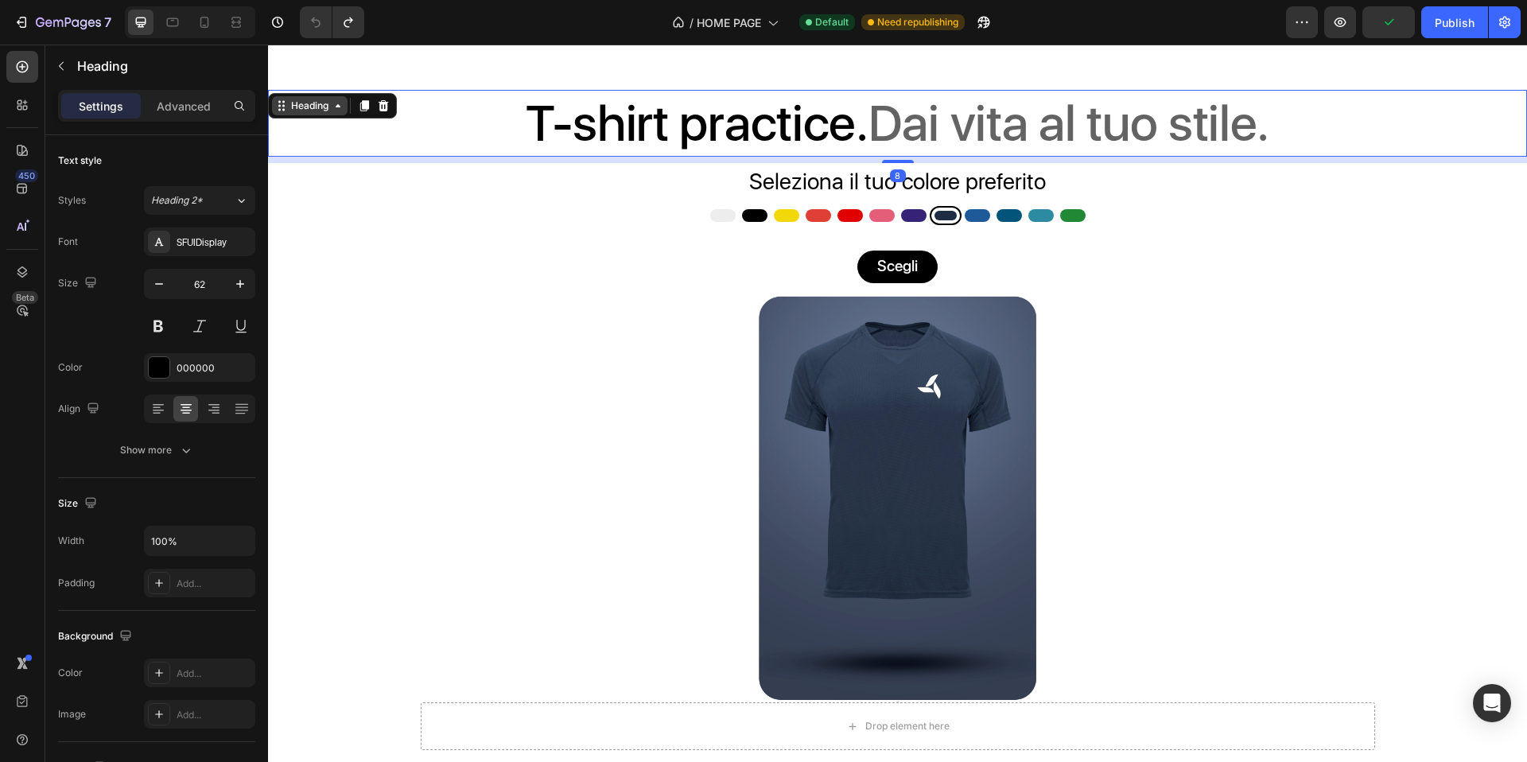
click at [308, 109] on div "Heading" at bounding box center [310, 106] width 44 height 14
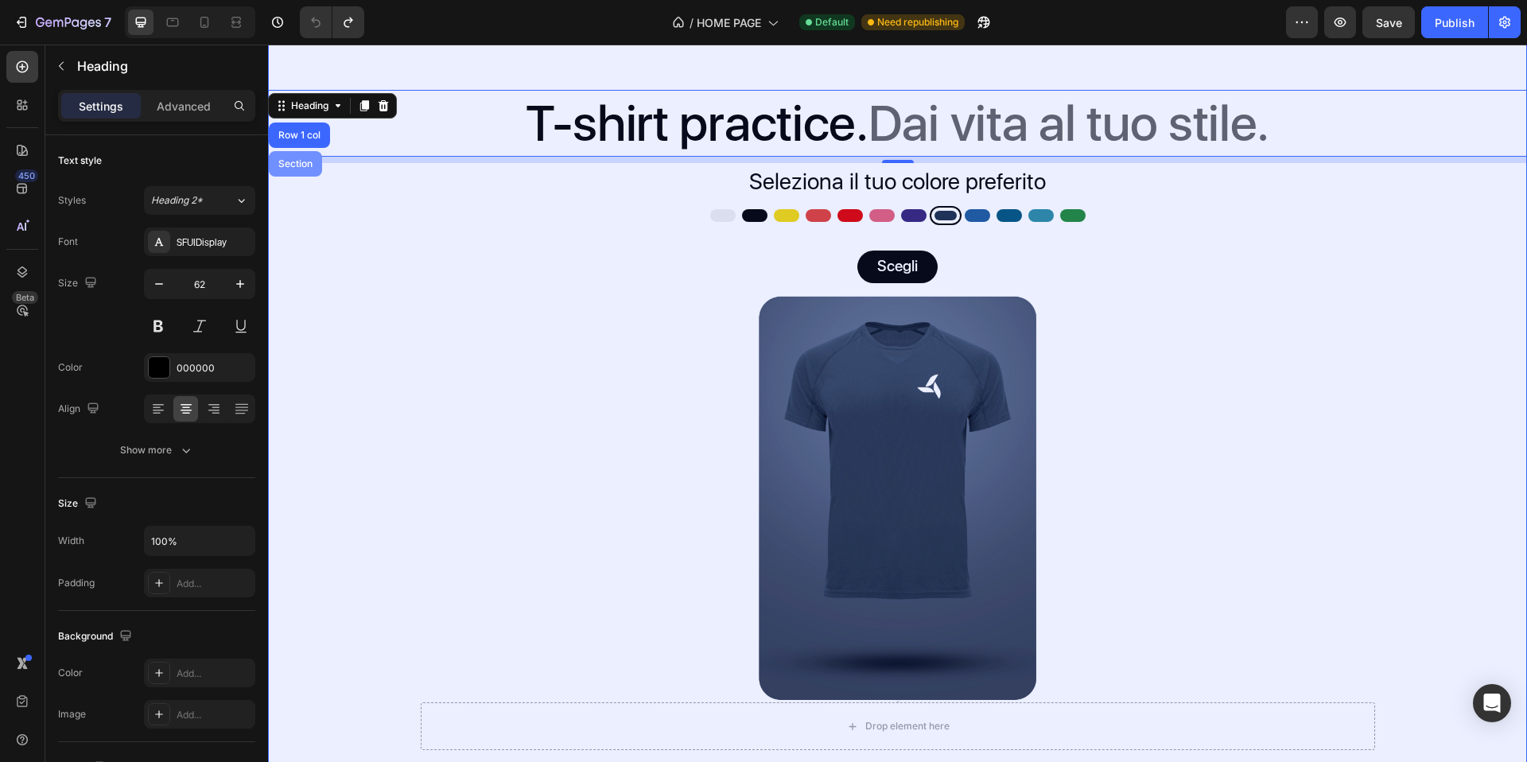
click at [307, 159] on div "Section" at bounding box center [295, 164] width 41 height 10
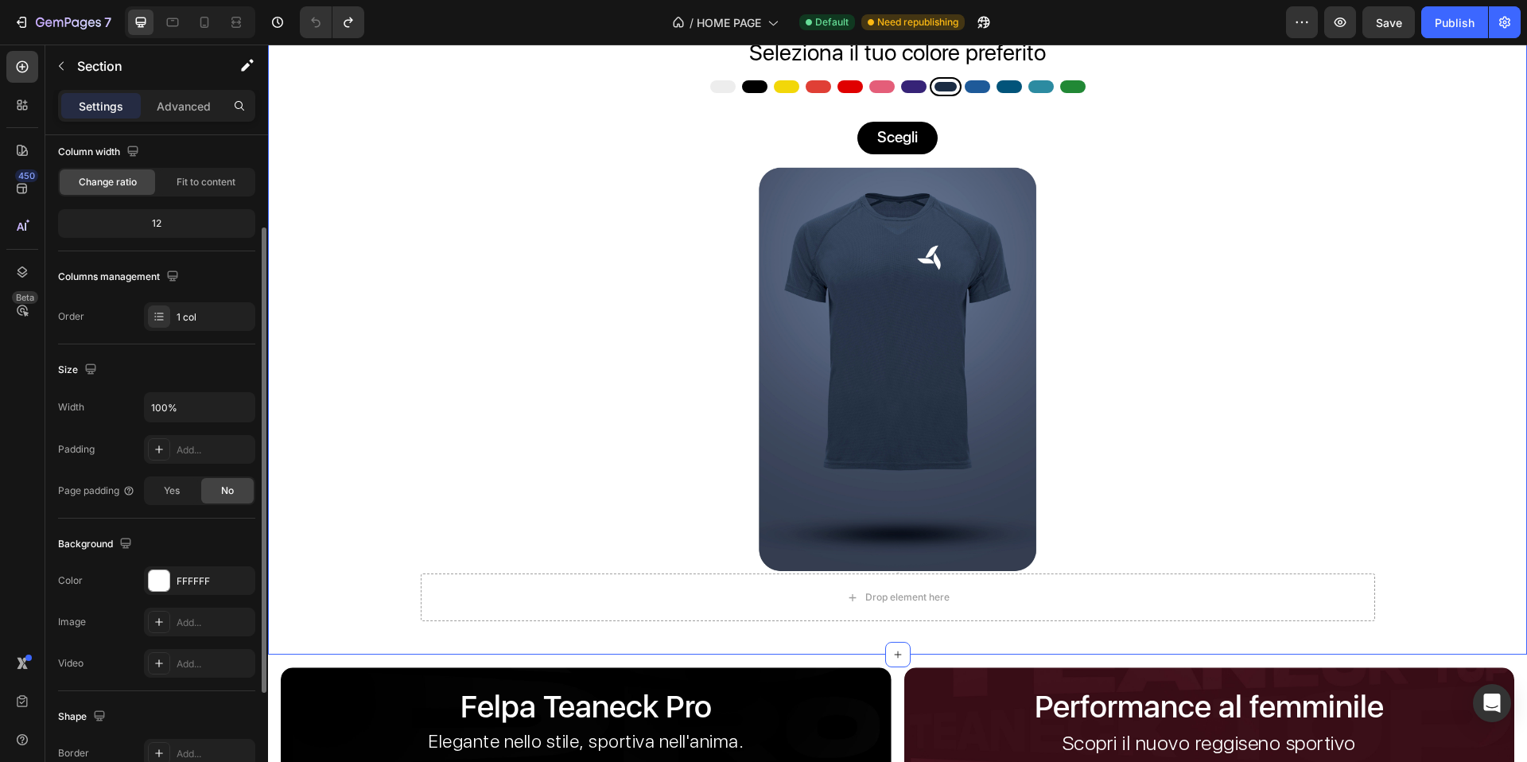
scroll to position [137, 0]
click at [156, 572] on div at bounding box center [159, 577] width 21 height 21
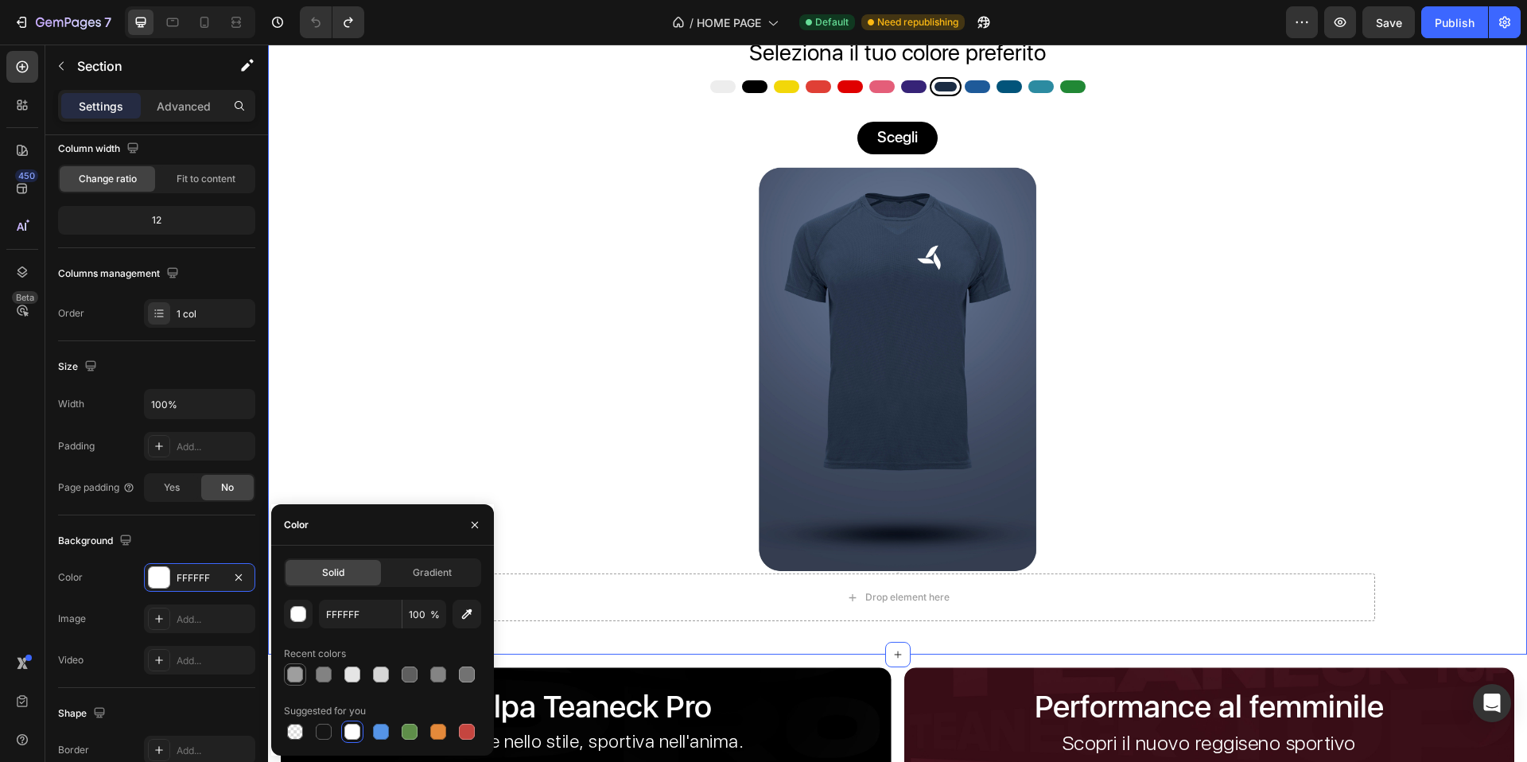
click at [301, 677] on div at bounding box center [295, 675] width 16 height 16
type input "9E9E9E"
click at [478, 519] on icon "button" at bounding box center [475, 525] width 13 height 13
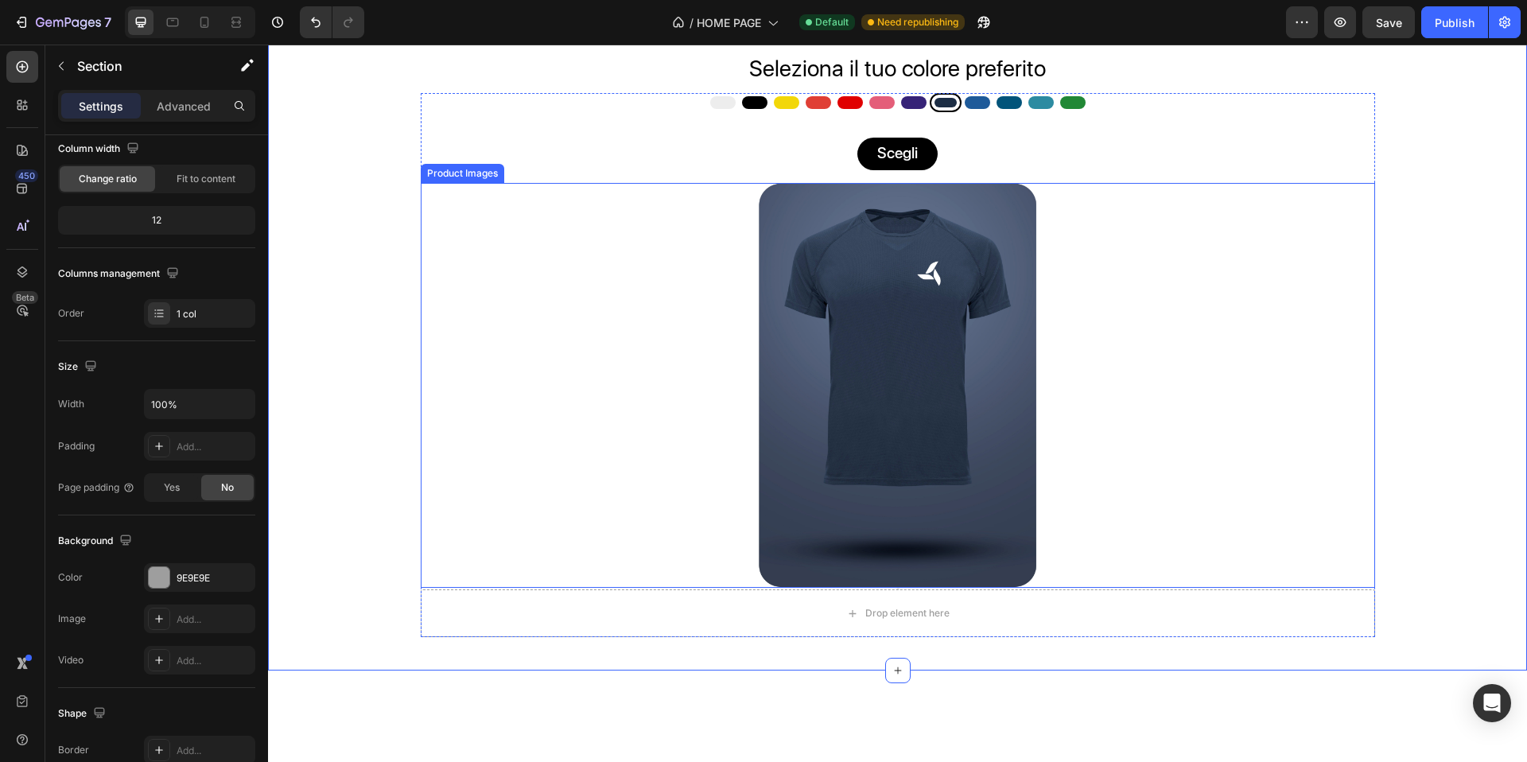
scroll to position [1140, 0]
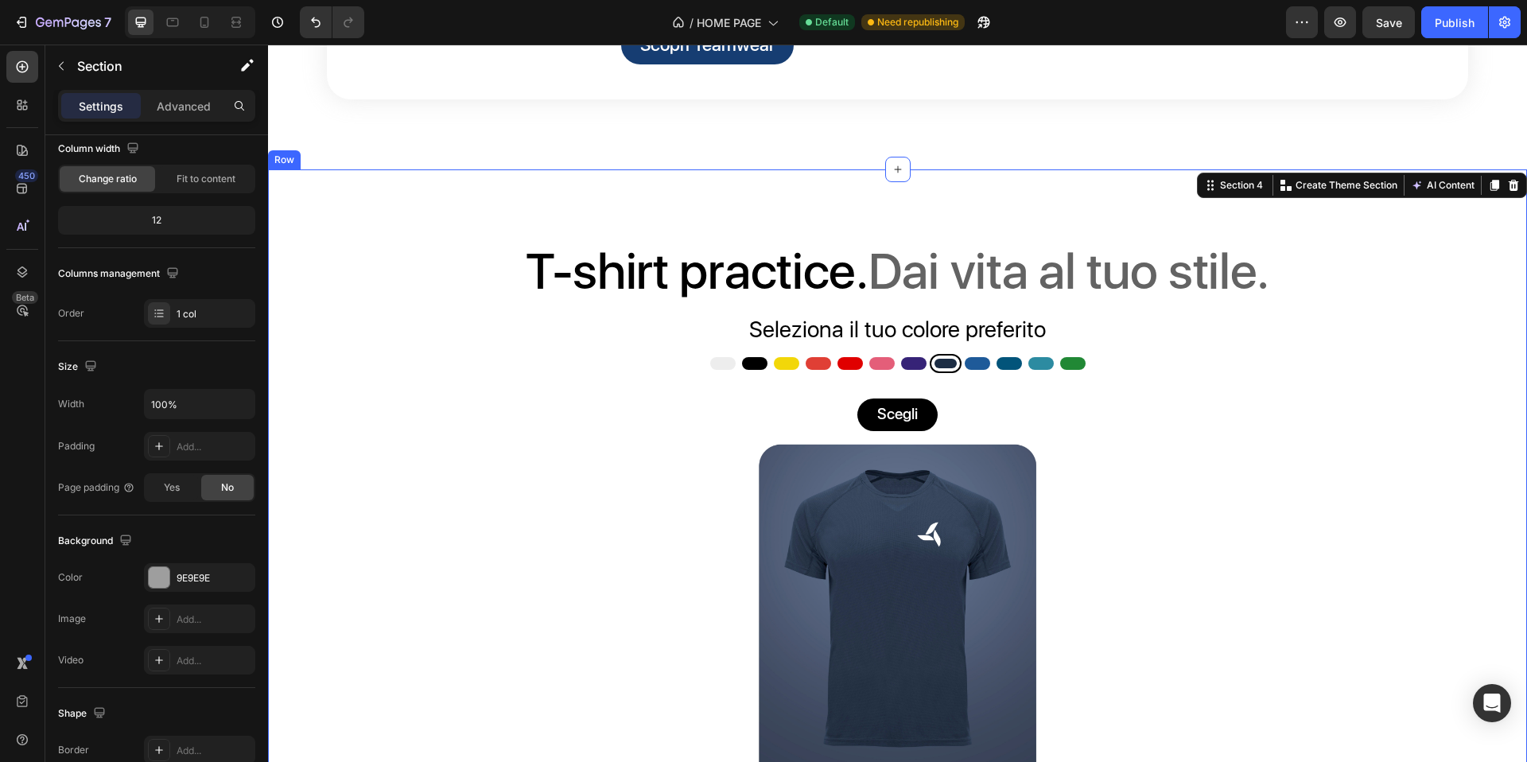
click at [955, 275] on div "T-shirt practice. Dai vita al tuo stile. Heading Seleziona il tuo colore prefer…" at bounding box center [897, 550] width 1259 height 763
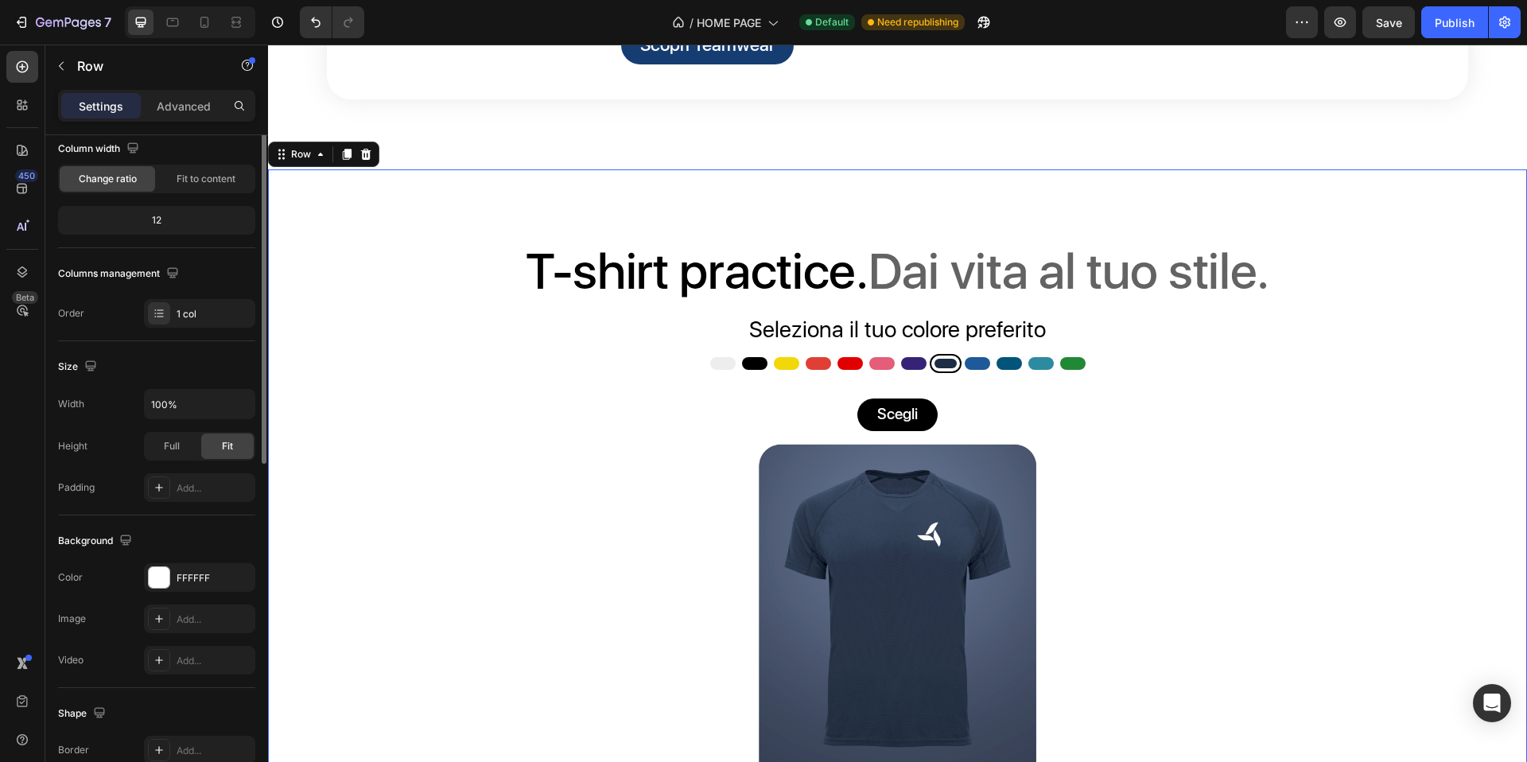
scroll to position [0, 0]
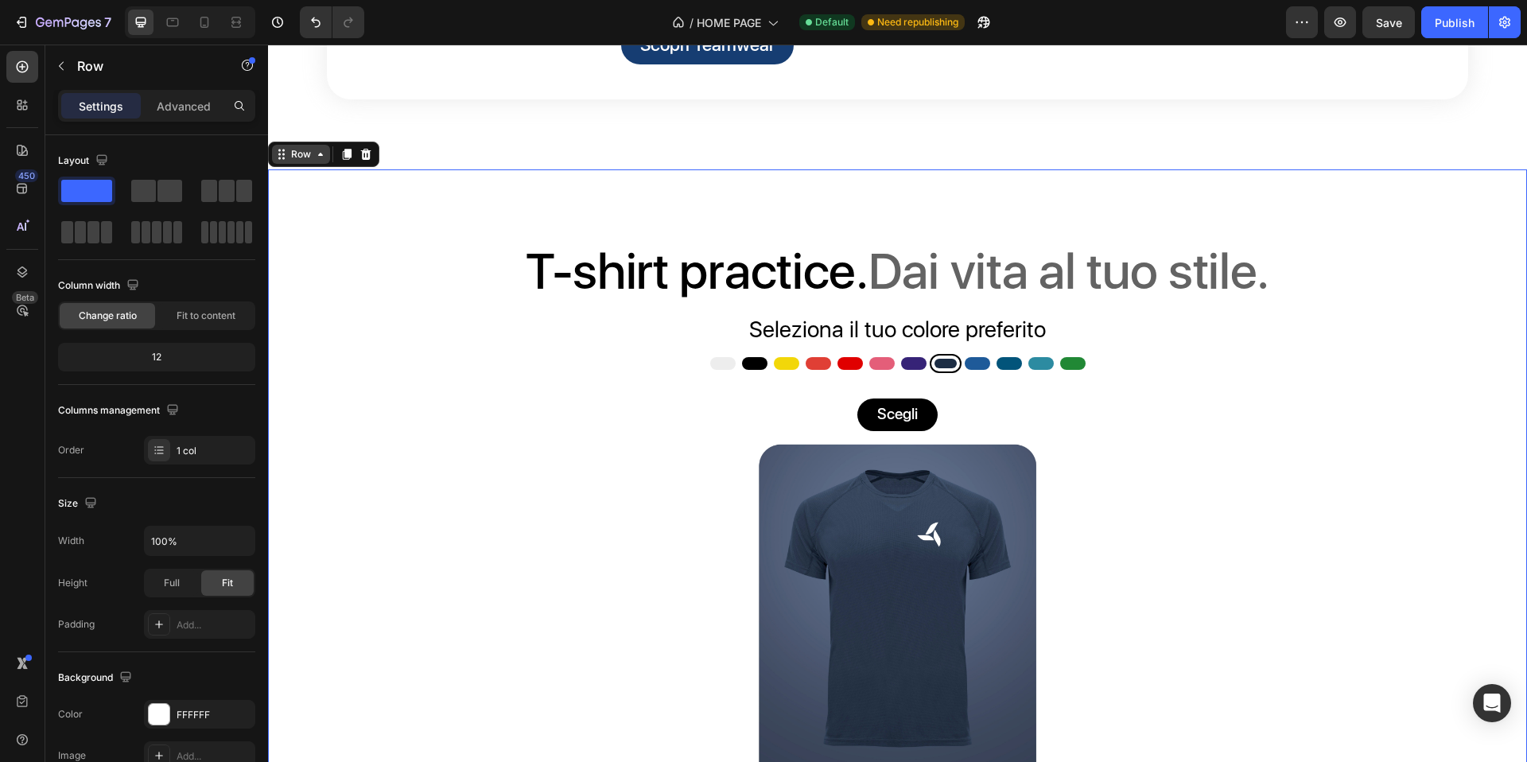
click at [309, 161] on div "Row" at bounding box center [301, 154] width 26 height 14
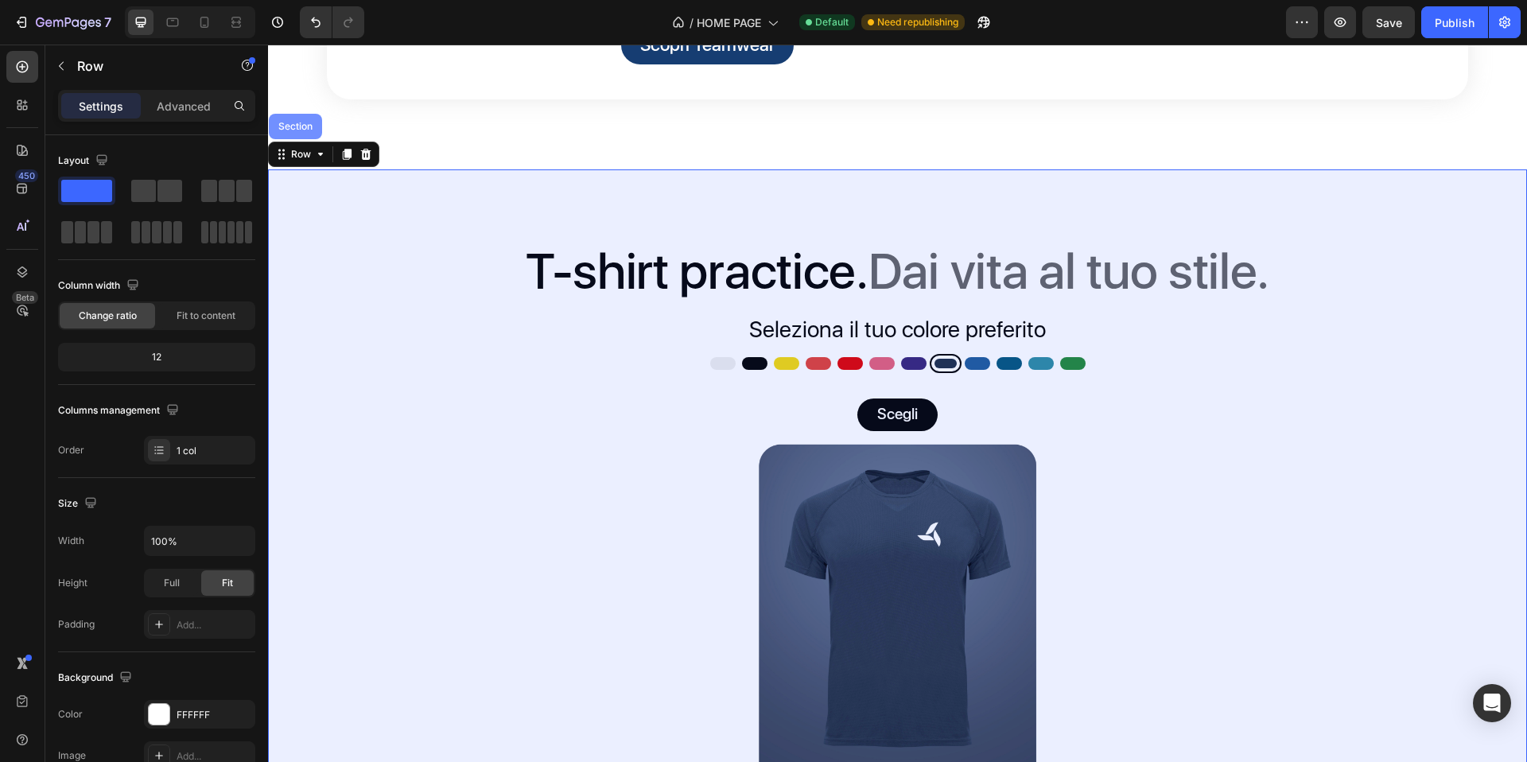
click at [299, 139] on div "Section" at bounding box center [295, 126] width 53 height 25
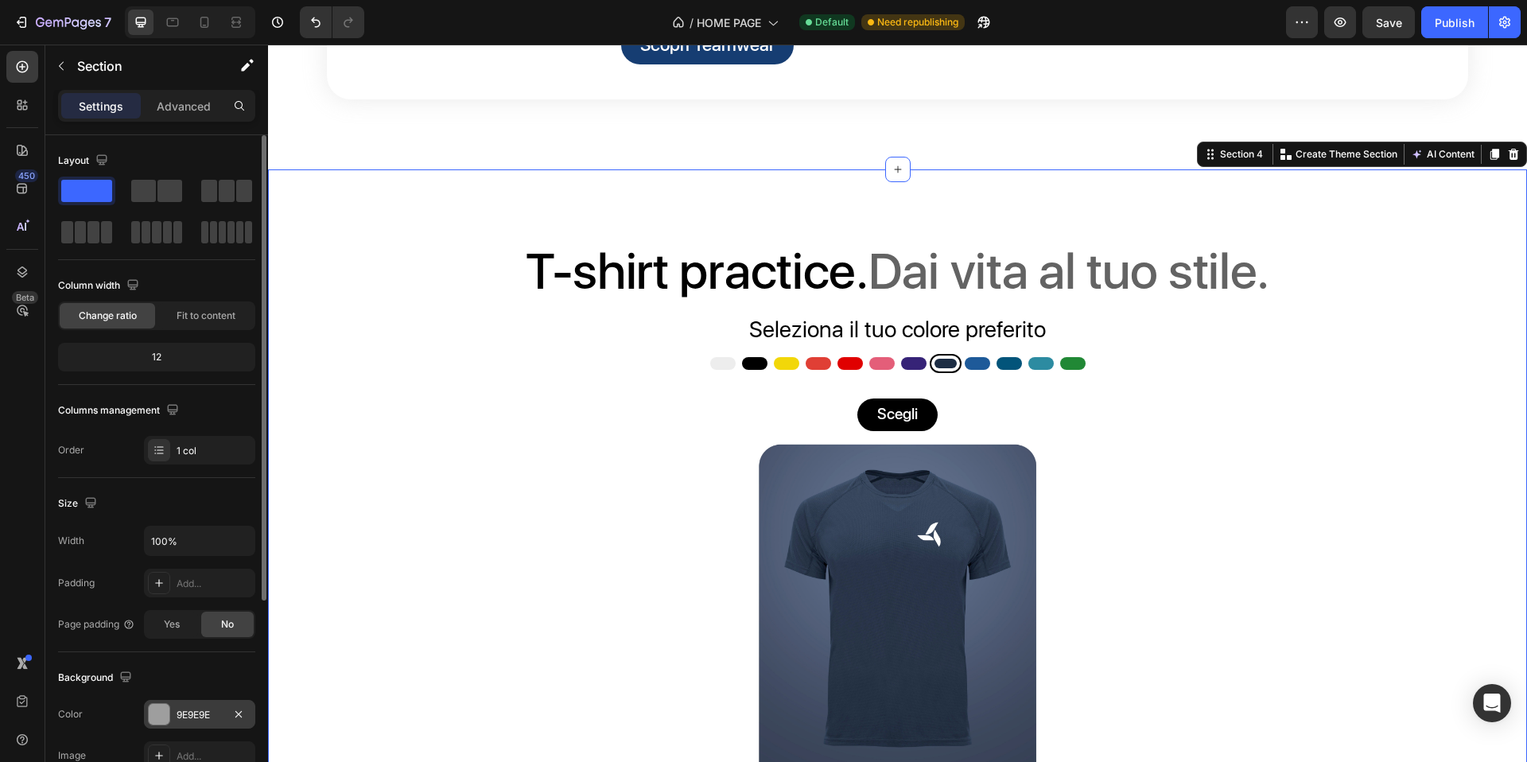
scroll to position [183, 0]
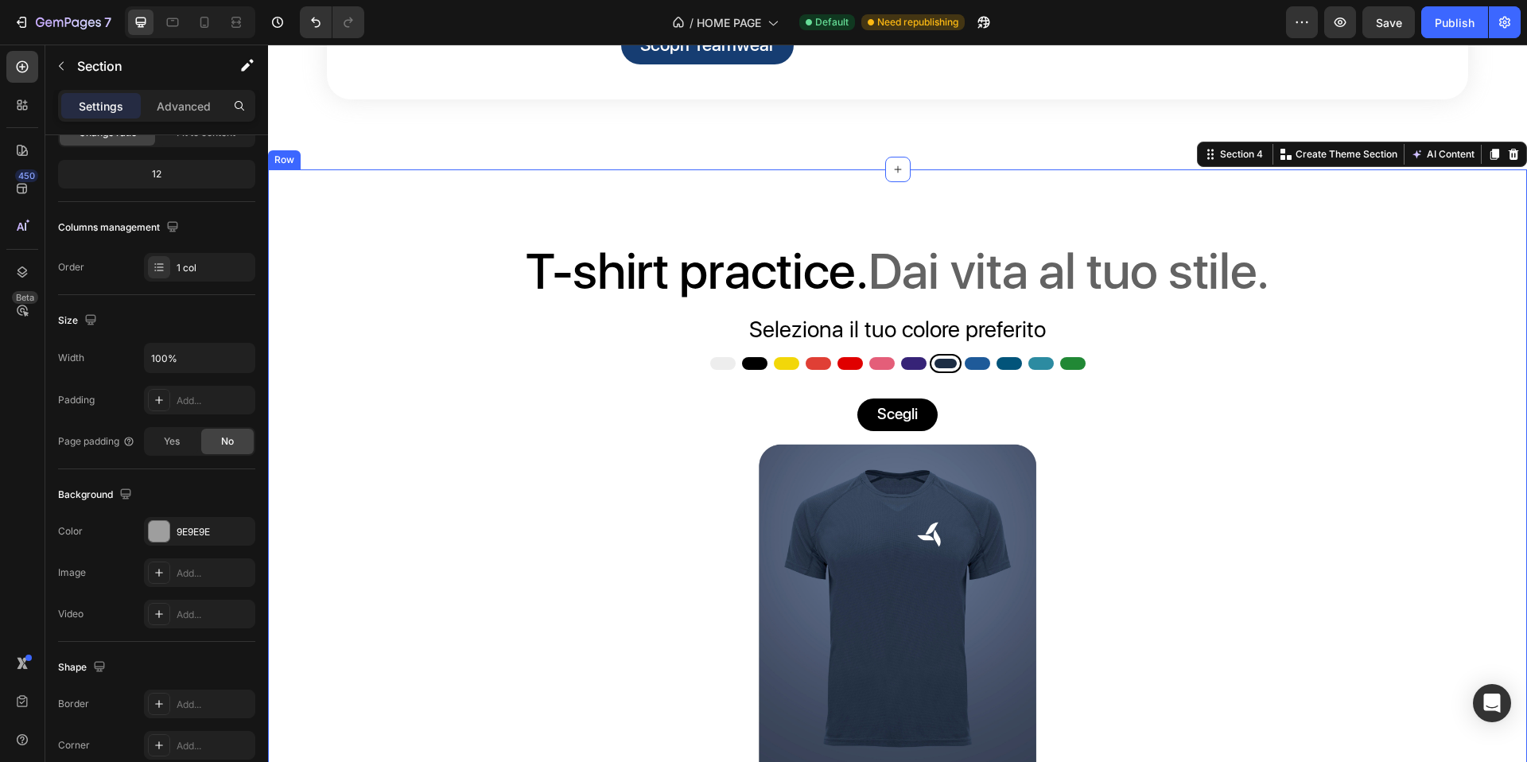
click at [427, 283] on div "T-shirt practice. Dai vita al tuo stile. Heading Seleziona il tuo colore prefer…" at bounding box center [897, 550] width 1259 height 763
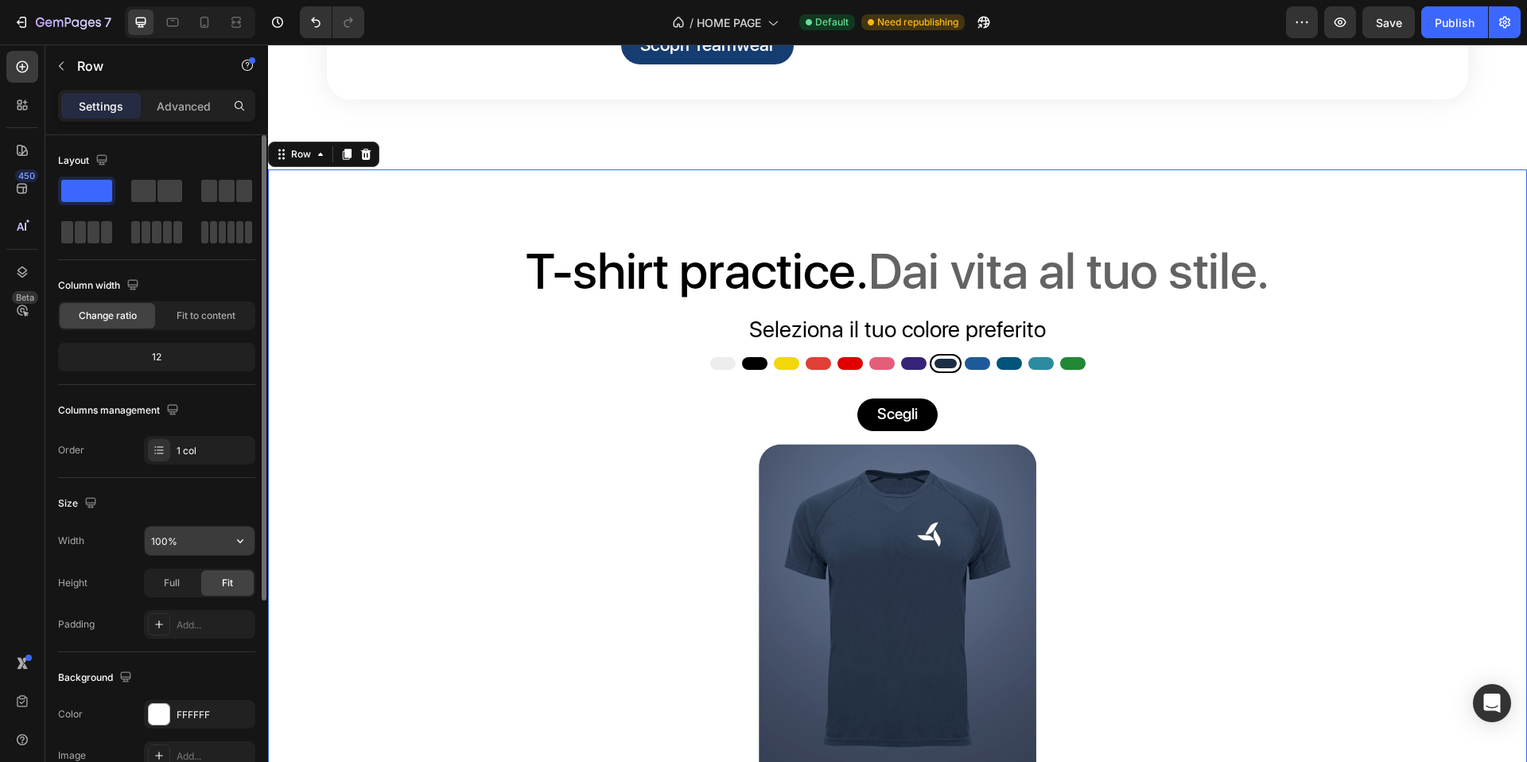
scroll to position [298, 0]
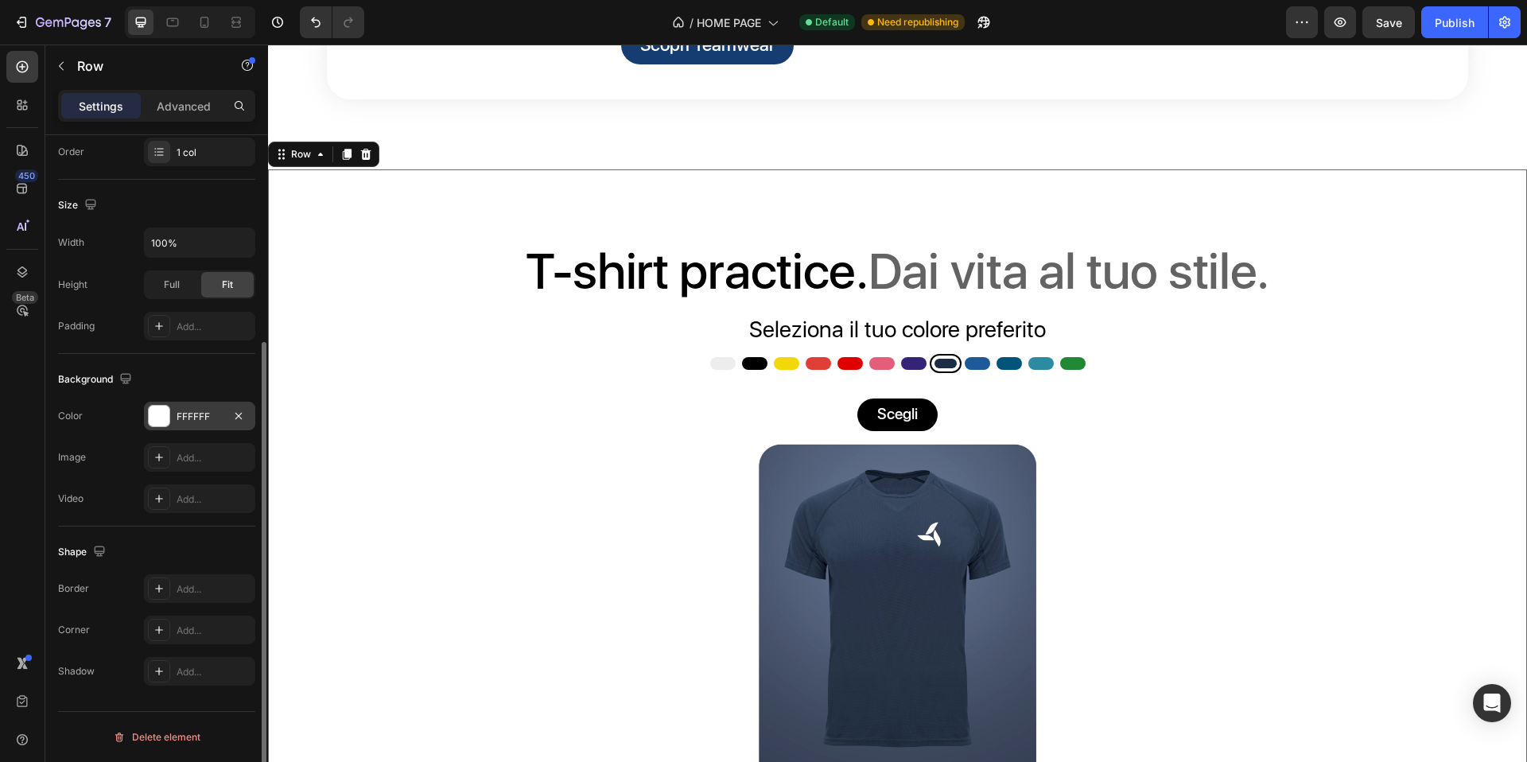
click at [156, 420] on div at bounding box center [159, 416] width 21 height 21
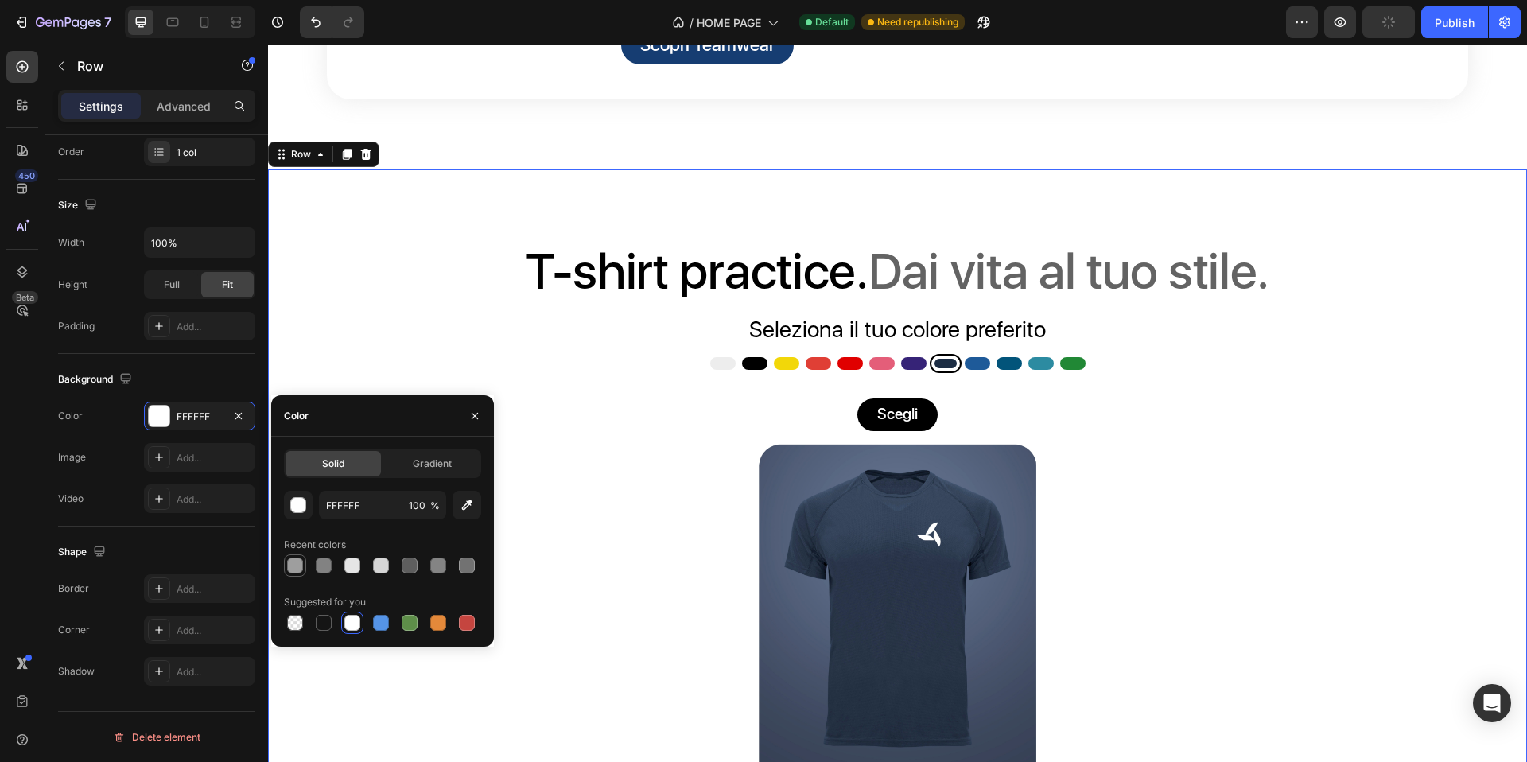
click at [297, 566] on div at bounding box center [295, 566] width 16 height 16
type input "9E9E9E"
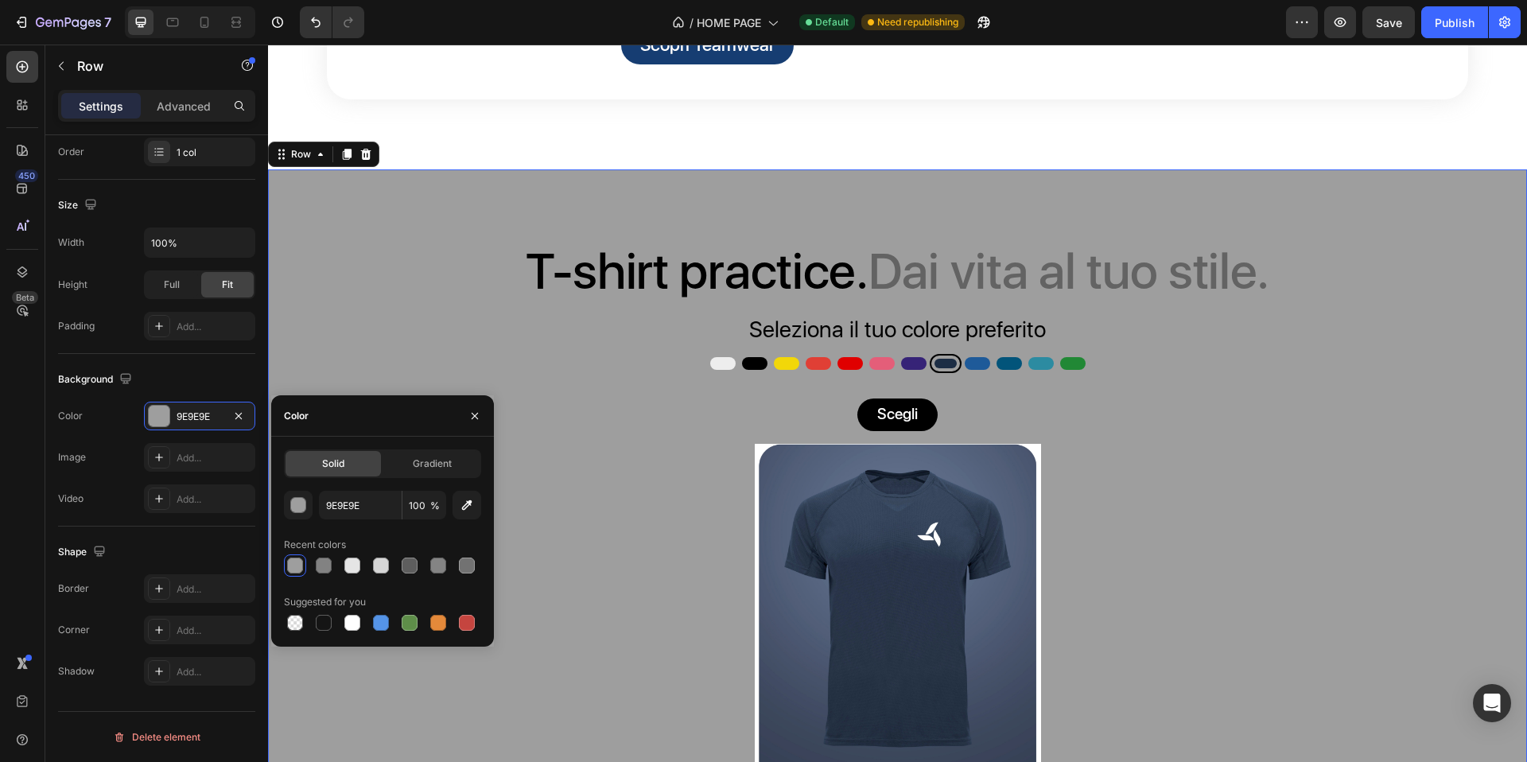
click at [547, 373] on div "Bianco Bianco Nero Nero Giallo Giallo Pesca Pesca Rosso Rosso Rosa Rosa Viola V…" at bounding box center [898, 363] width 955 height 19
radio input "true"
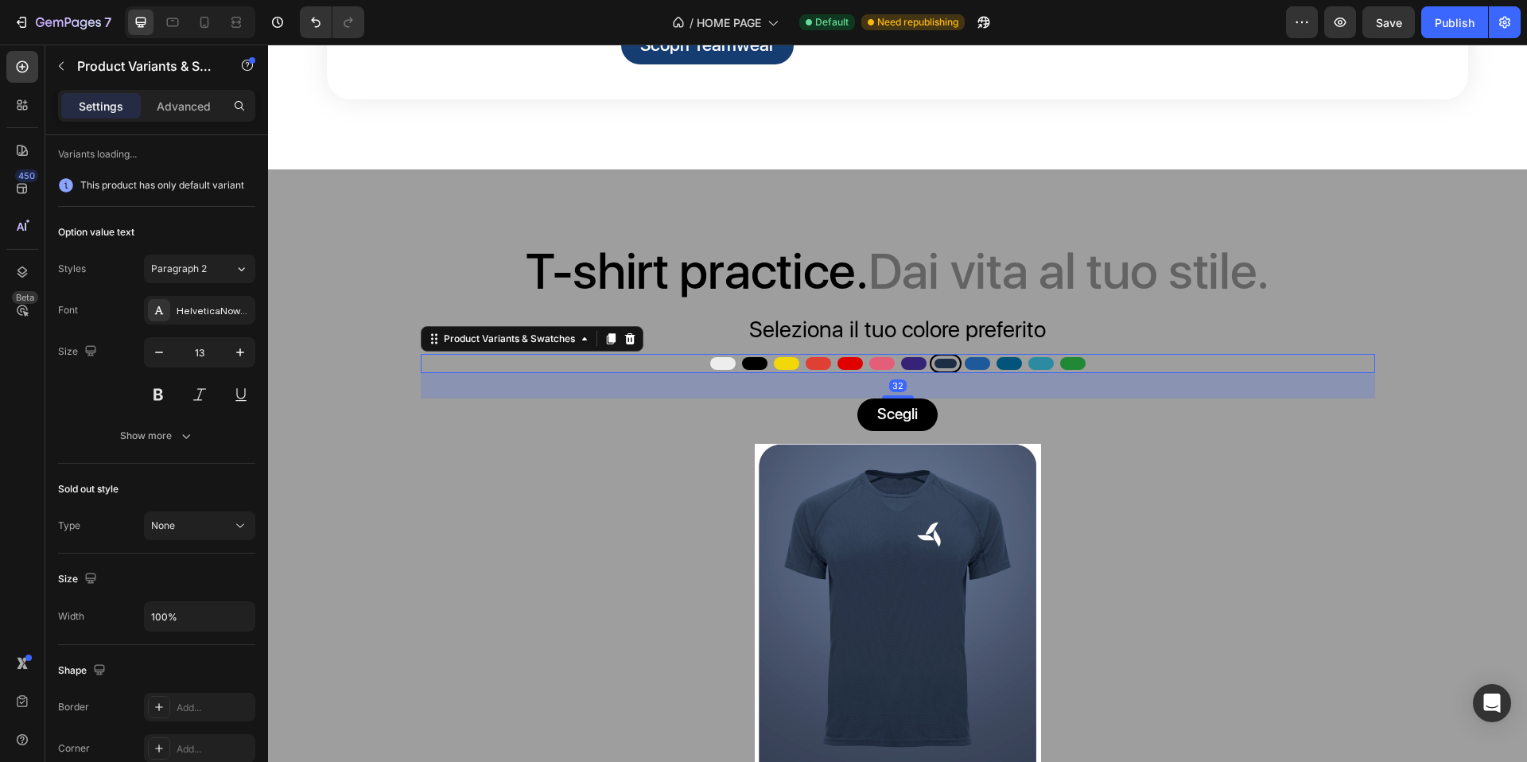
scroll to position [0, 0]
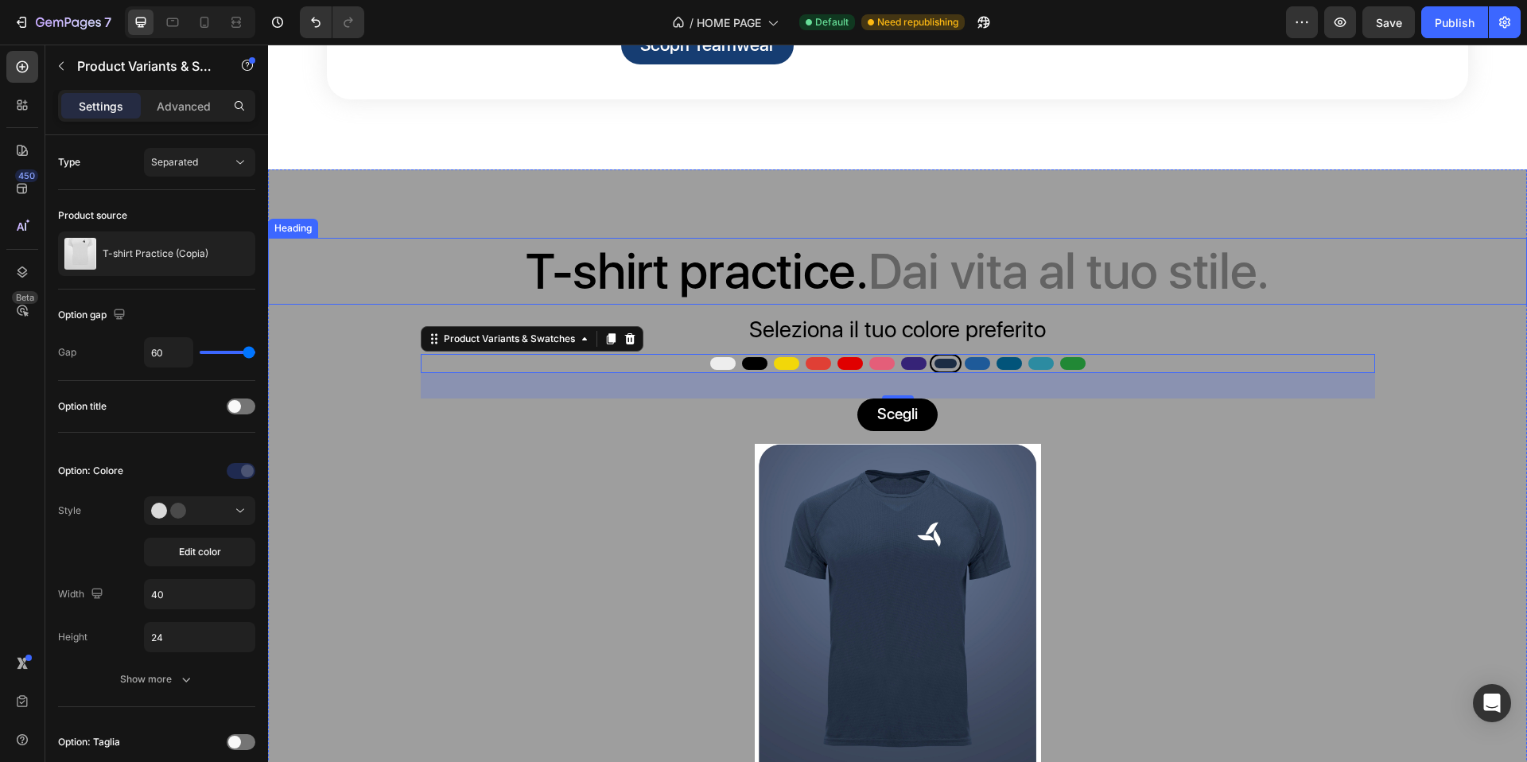
click at [667, 305] on h2 "T-shirt practice. Dai vita al tuo stile." at bounding box center [897, 272] width 1259 height 68
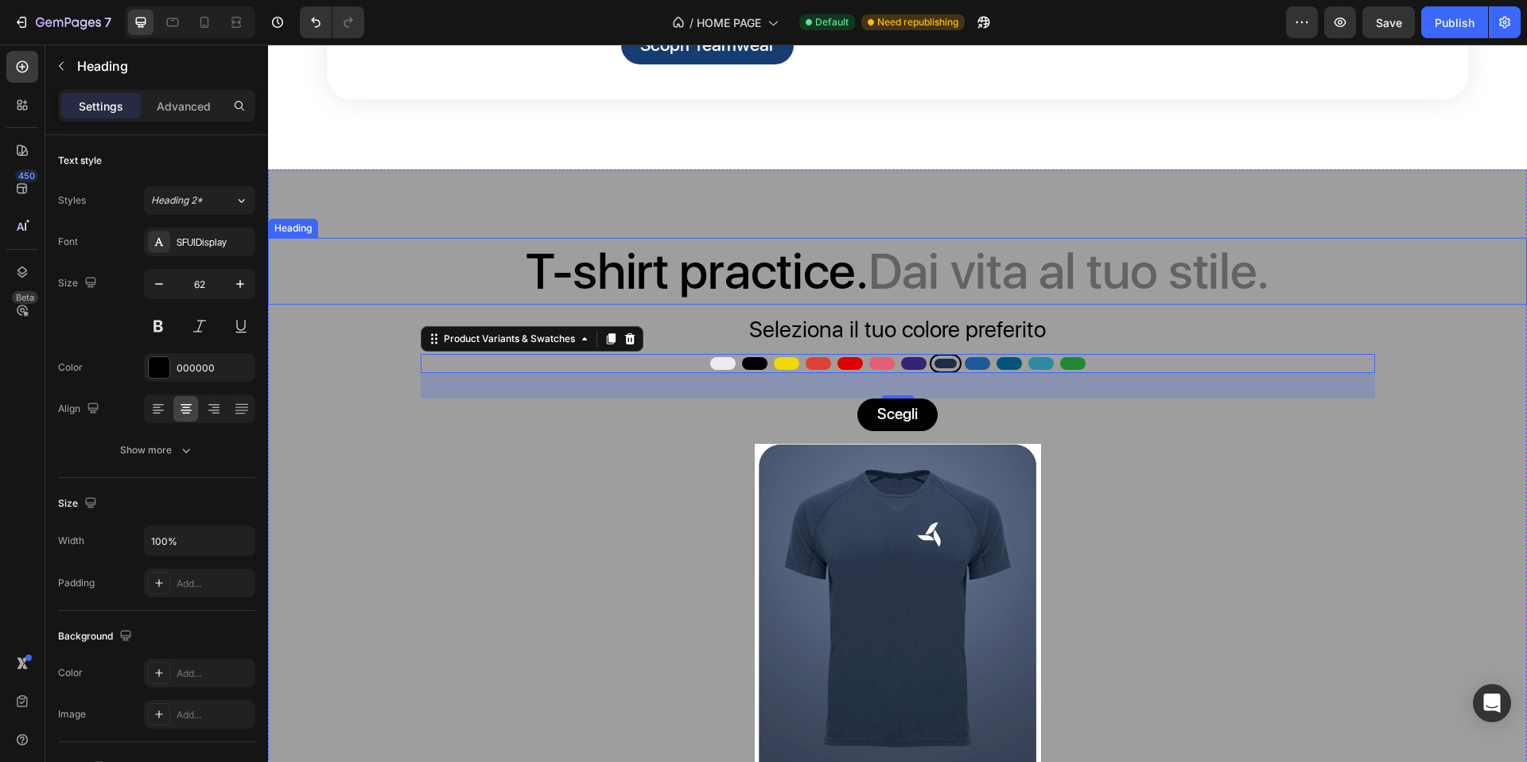
click at [667, 305] on h2 "T-shirt practice. Dai vita al tuo stile." at bounding box center [897, 272] width 1259 height 68
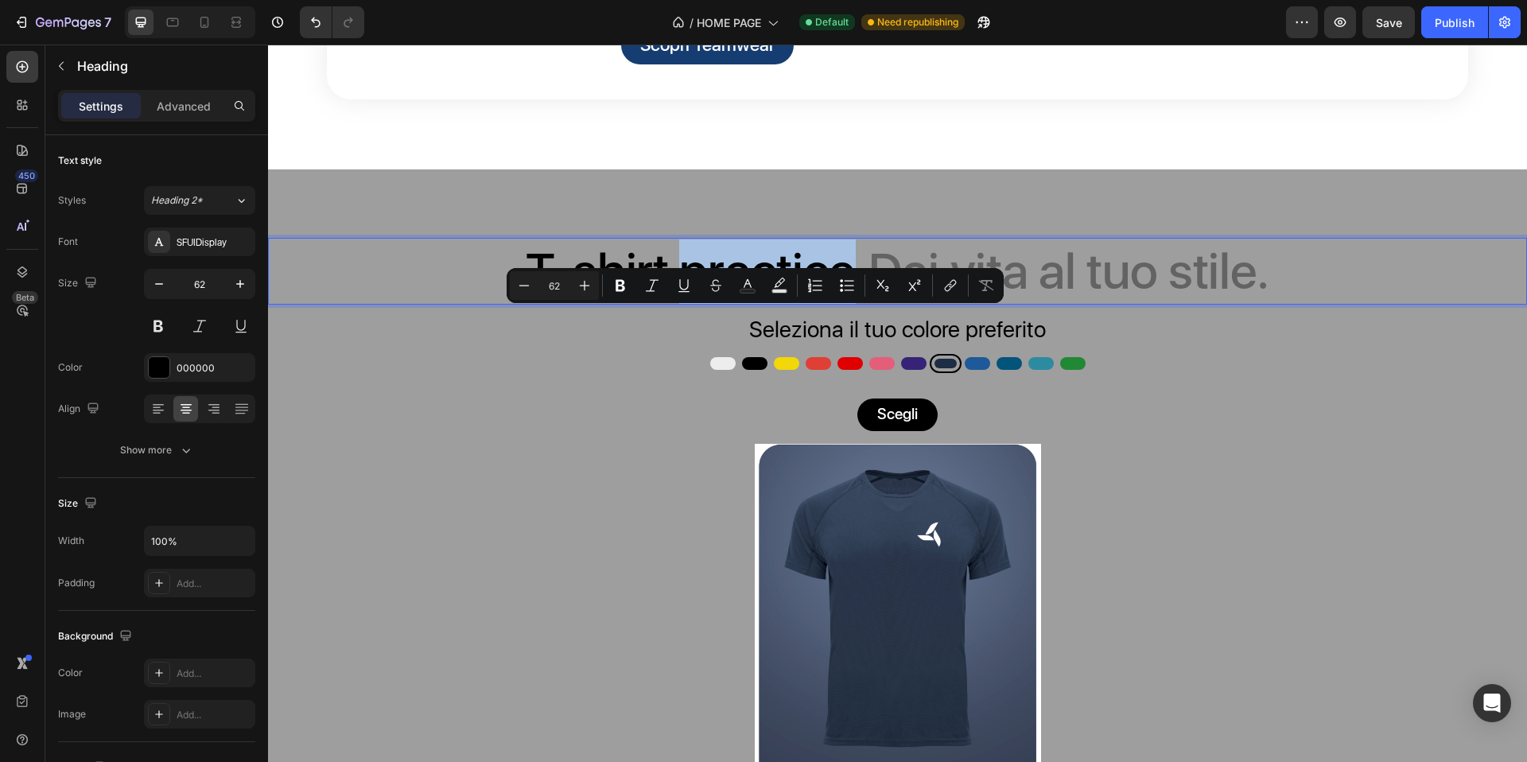
click at [666, 304] on p "T-shirt practice. Dai vita al tuo stile." at bounding box center [898, 271] width 1256 height 64
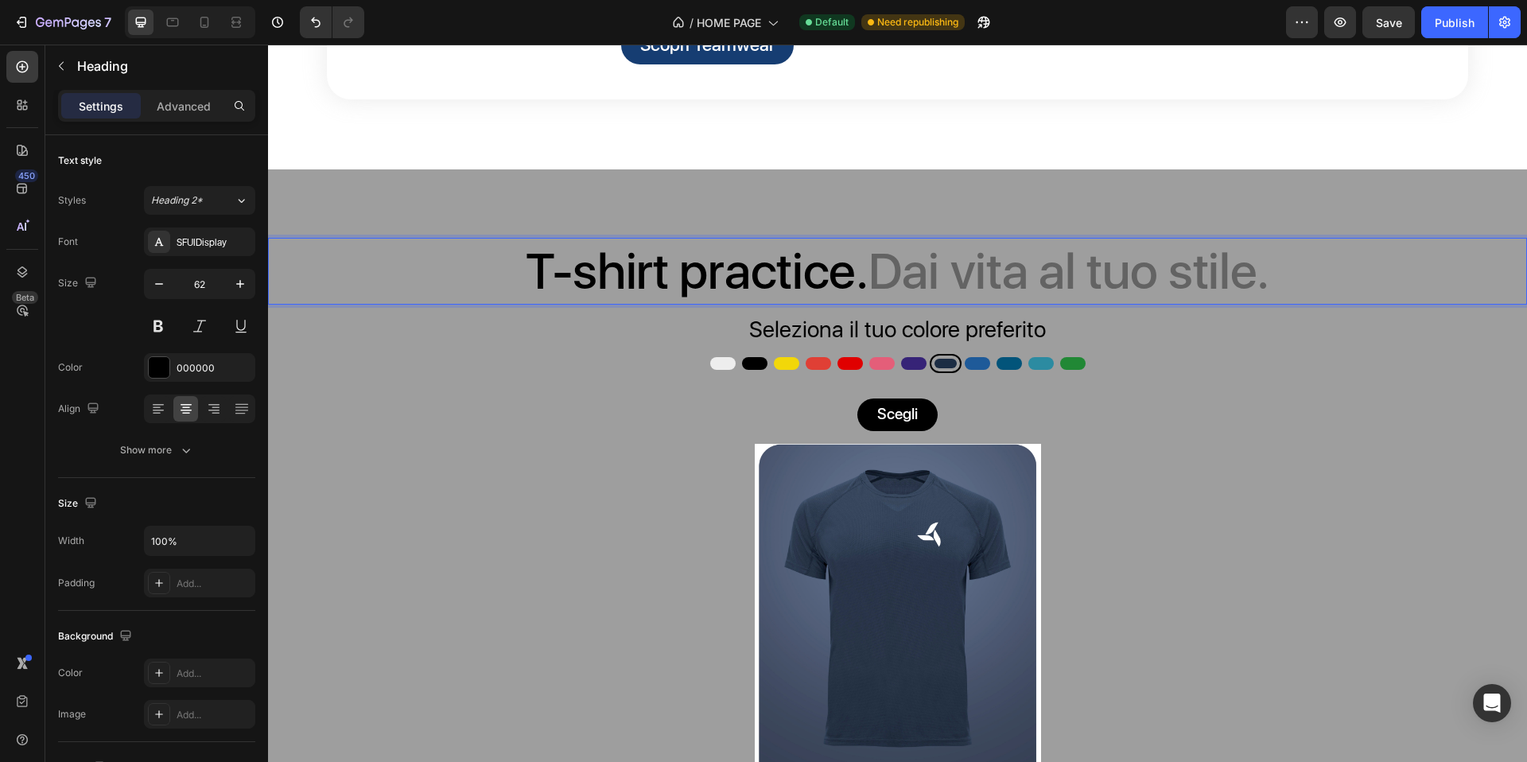
click at [459, 304] on p "T-shirt practice. Dai vita al tuo stile." at bounding box center [898, 271] width 1256 height 64
click at [341, 281] on div "T-shirt practice. Dai vita al tuo stile. Heading 8 Seleziona il tuo colore pref…" at bounding box center [897, 550] width 1259 height 763
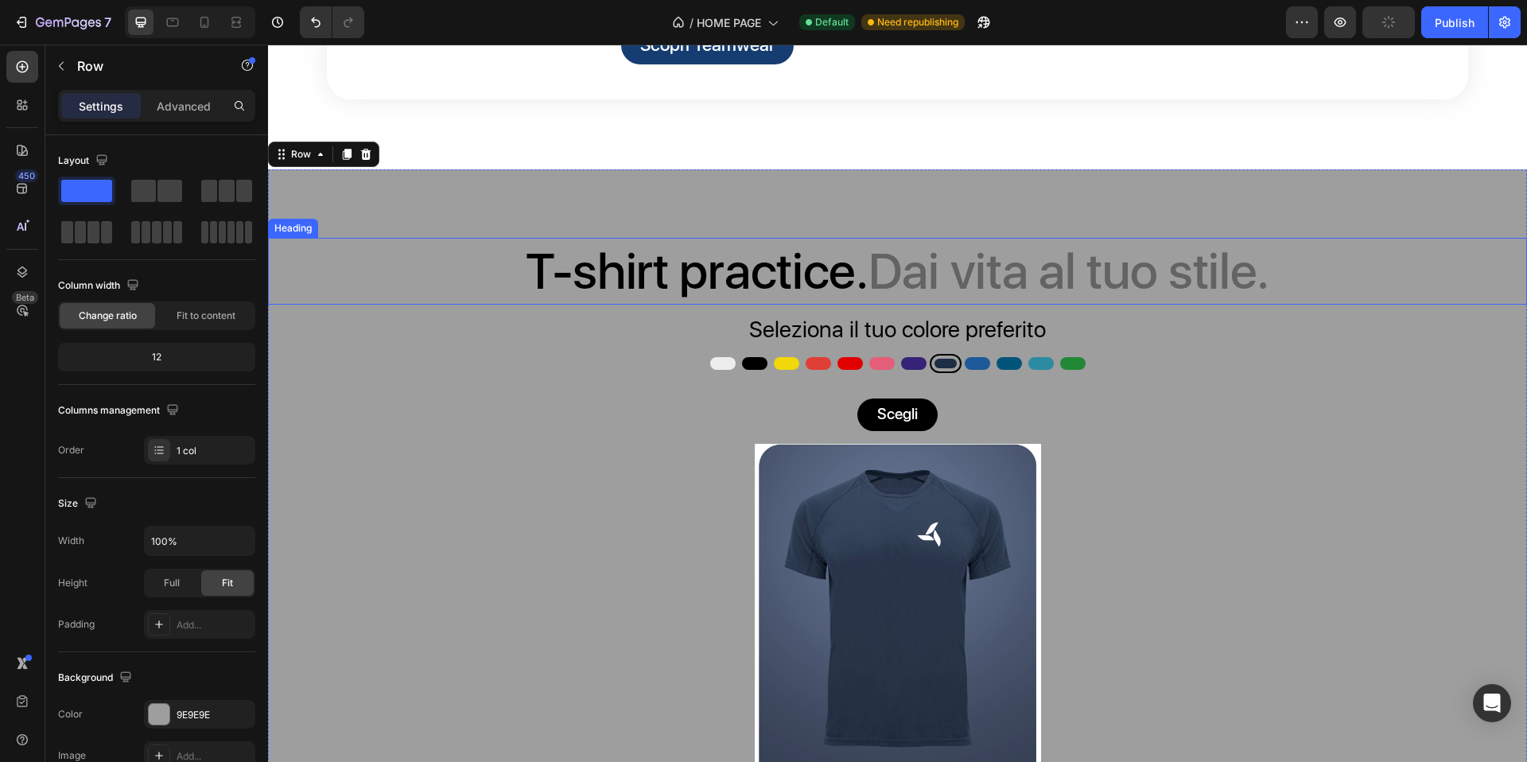
click at [514, 304] on p "T-shirt practice. Dai vita al tuo stile." at bounding box center [898, 271] width 1256 height 64
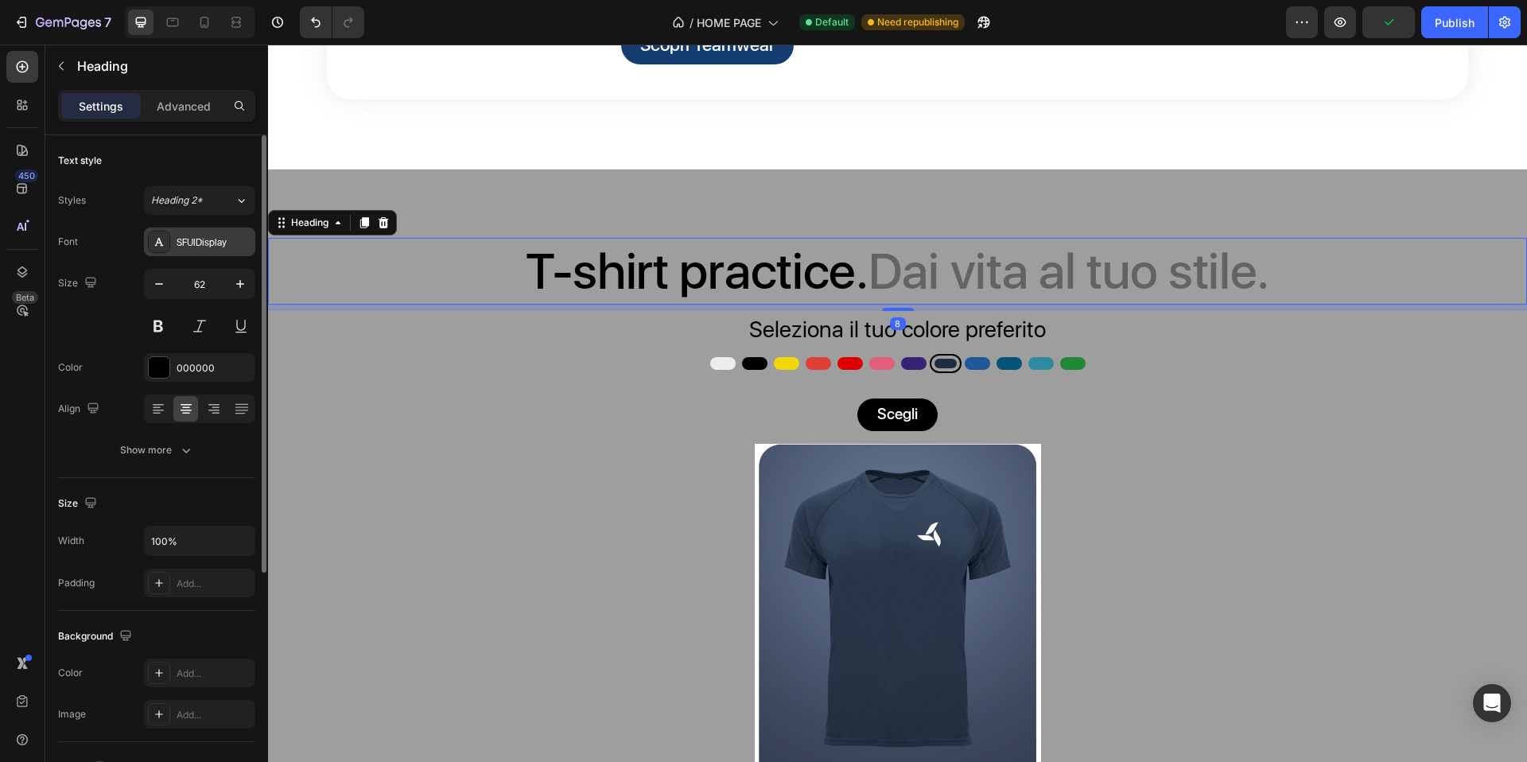
click at [182, 241] on div "SFUIDisplay" at bounding box center [214, 242] width 75 height 14
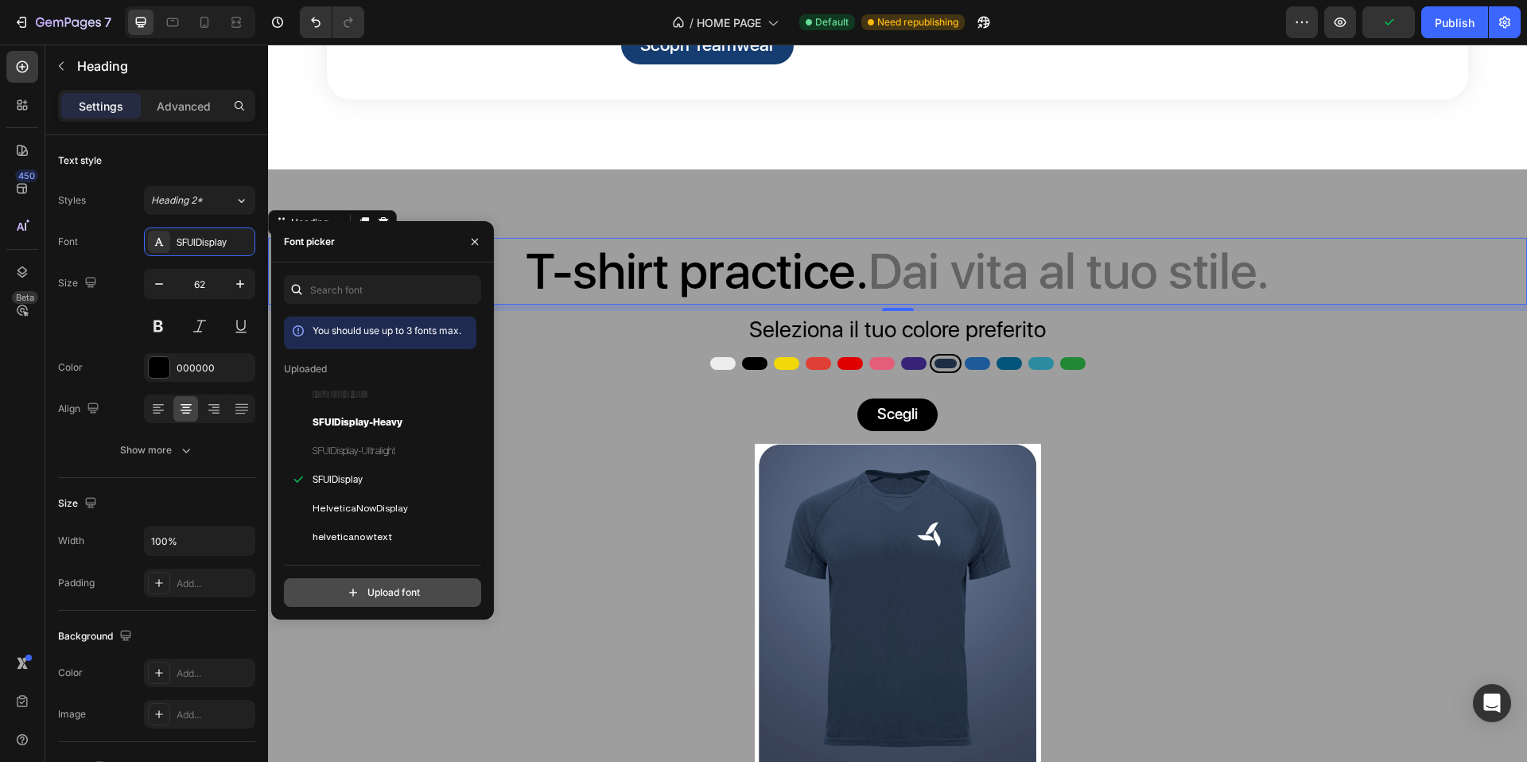
click at [399, 591] on input "file" at bounding box center [417, 592] width 398 height 27
type input "C:\fakepath\InterTight-BoldItalic.ttf"
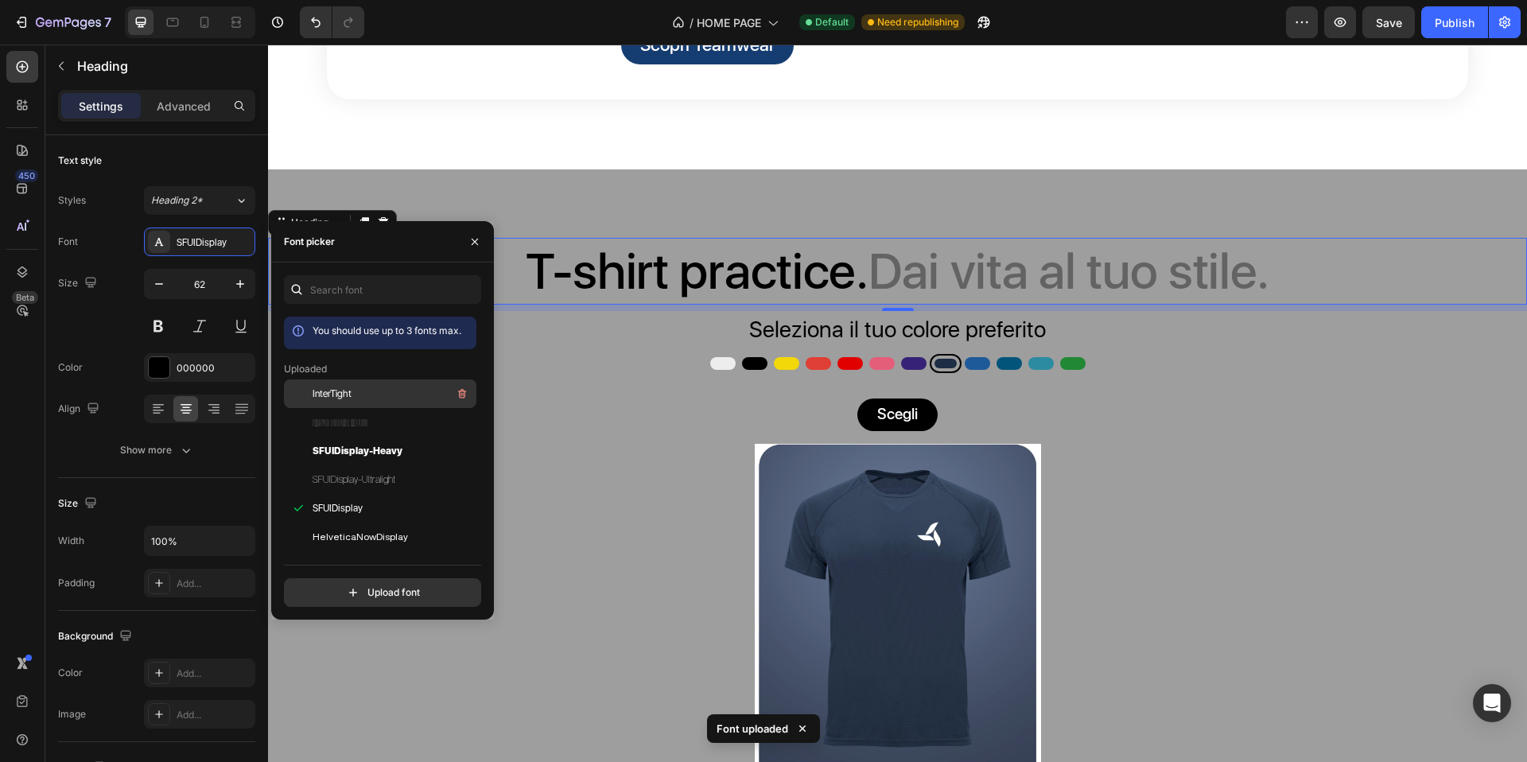
click at [395, 397] on div "InterTight" at bounding box center [393, 393] width 161 height 19
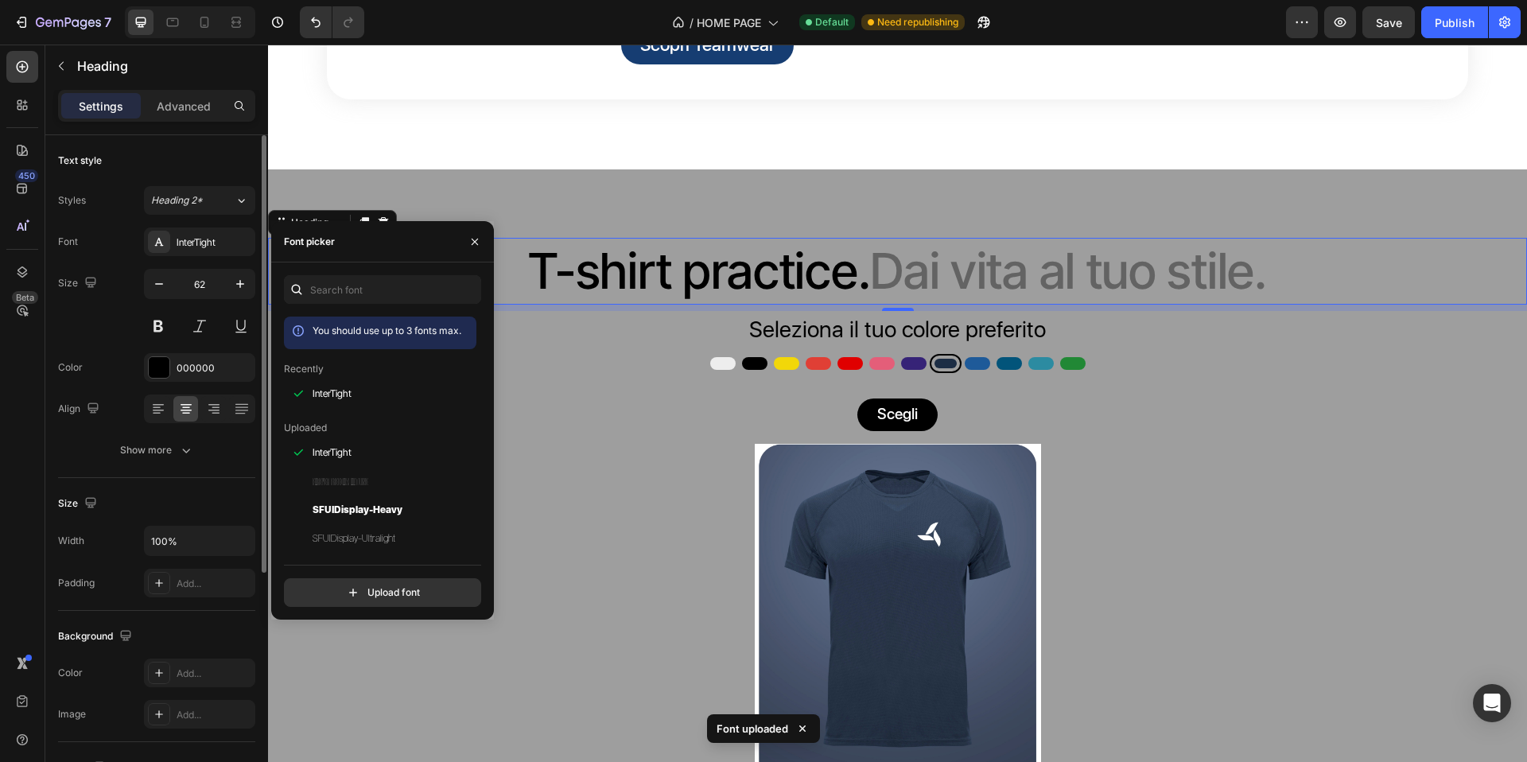
click at [117, 317] on div "Size 62" at bounding box center [156, 305] width 197 height 72
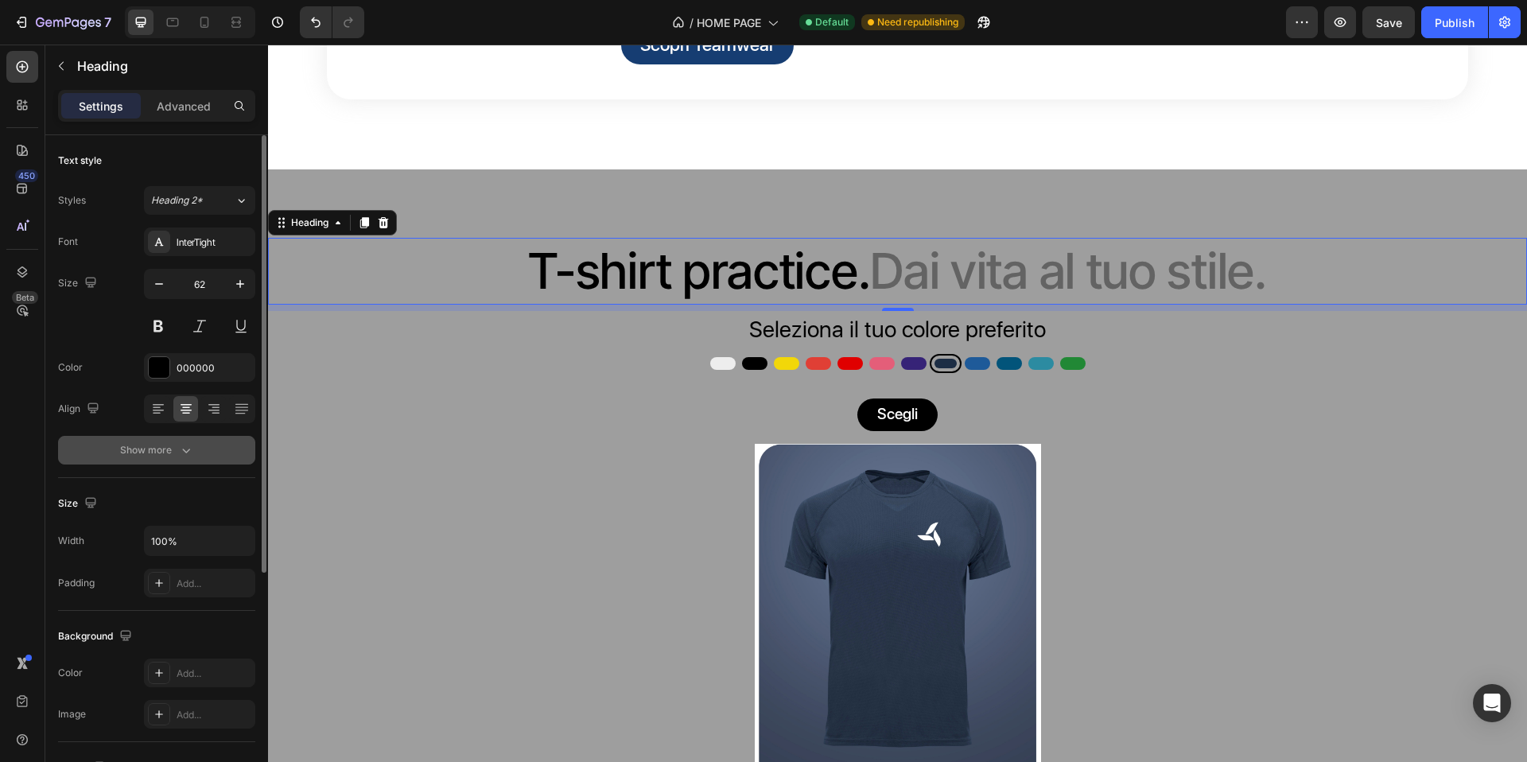
click at [172, 449] on div "Show more" at bounding box center [157, 450] width 74 height 16
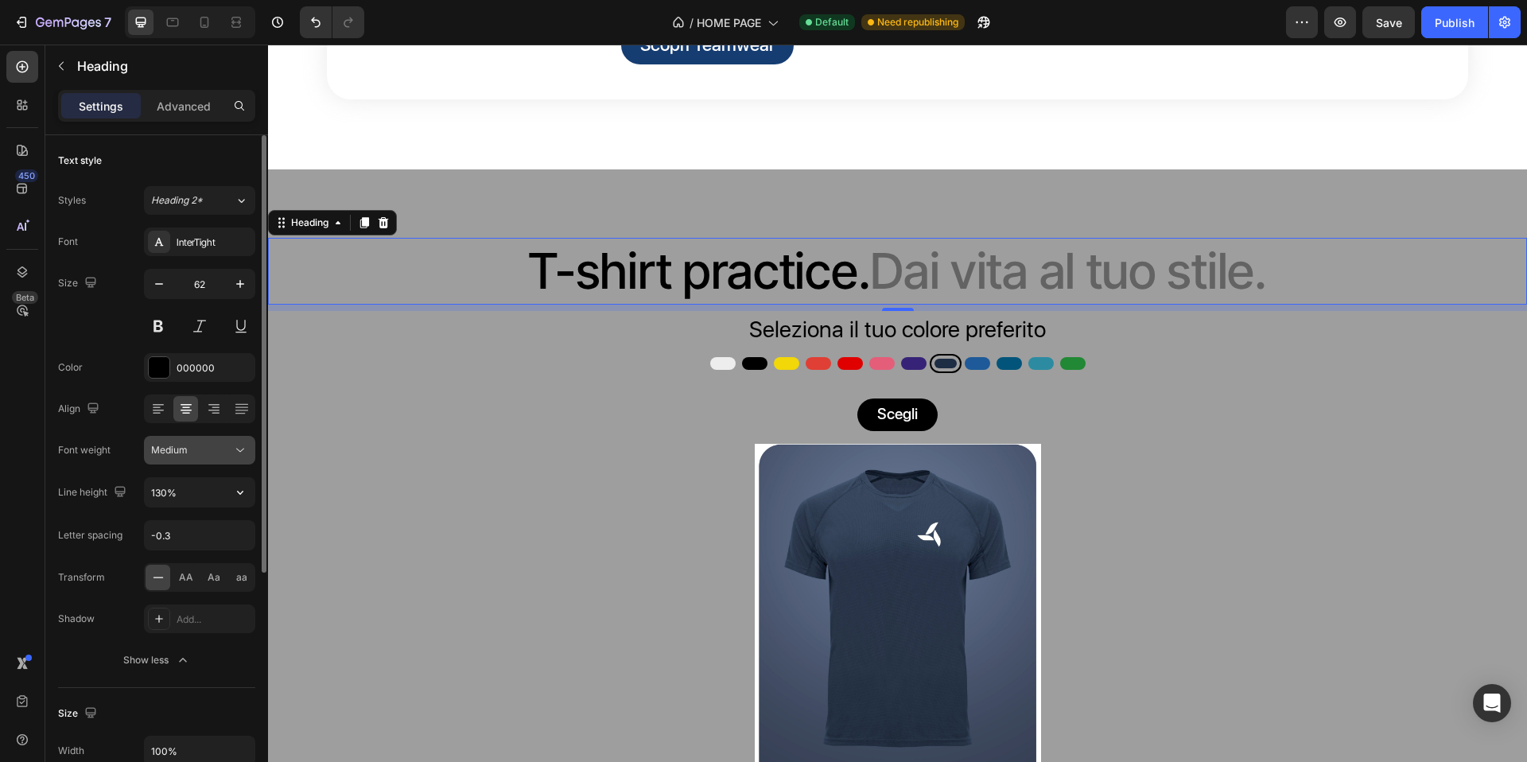
click at [213, 459] on button "Medium" at bounding box center [199, 450] width 111 height 29
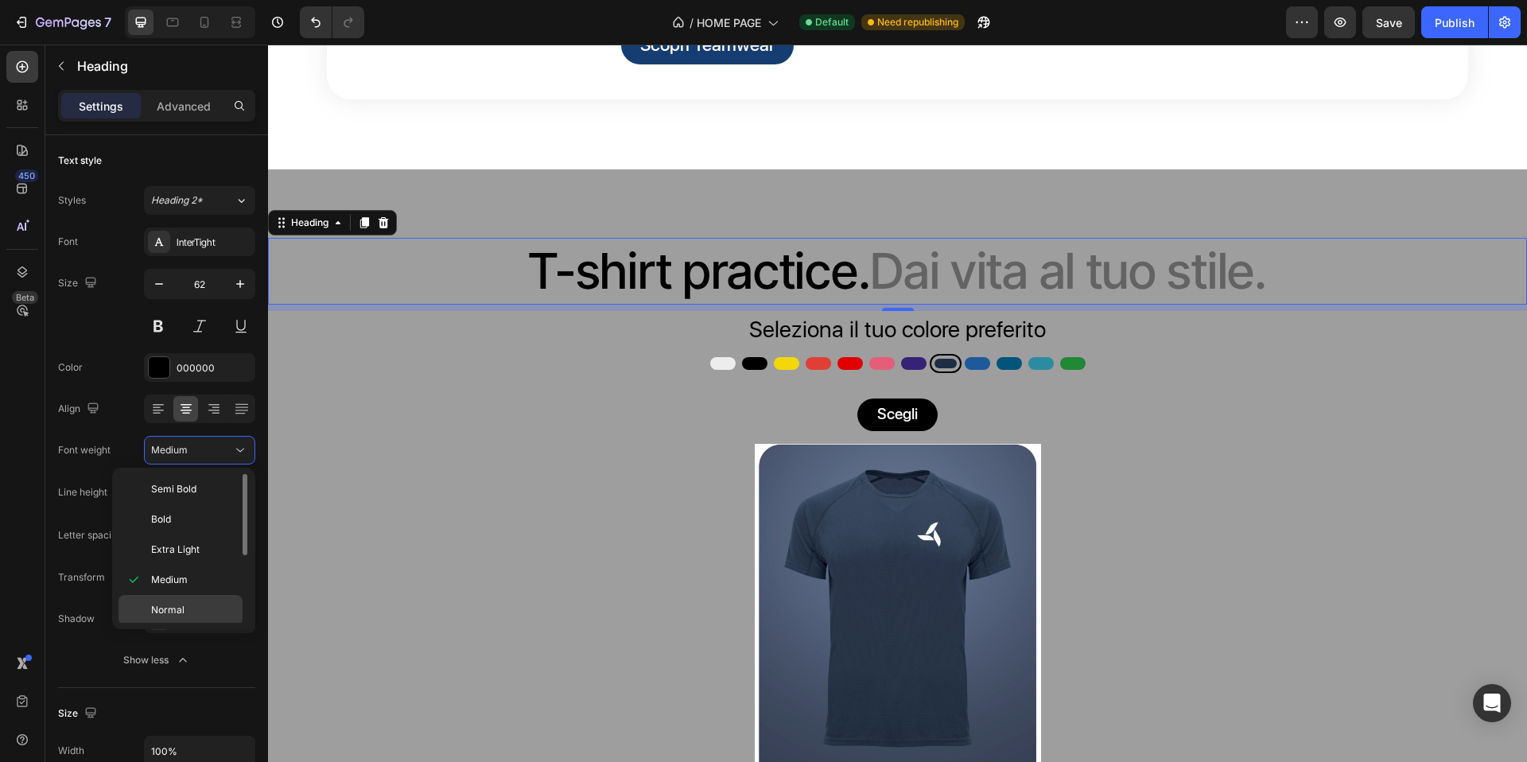
click at [208, 625] on div "Normal" at bounding box center [181, 640] width 124 height 30
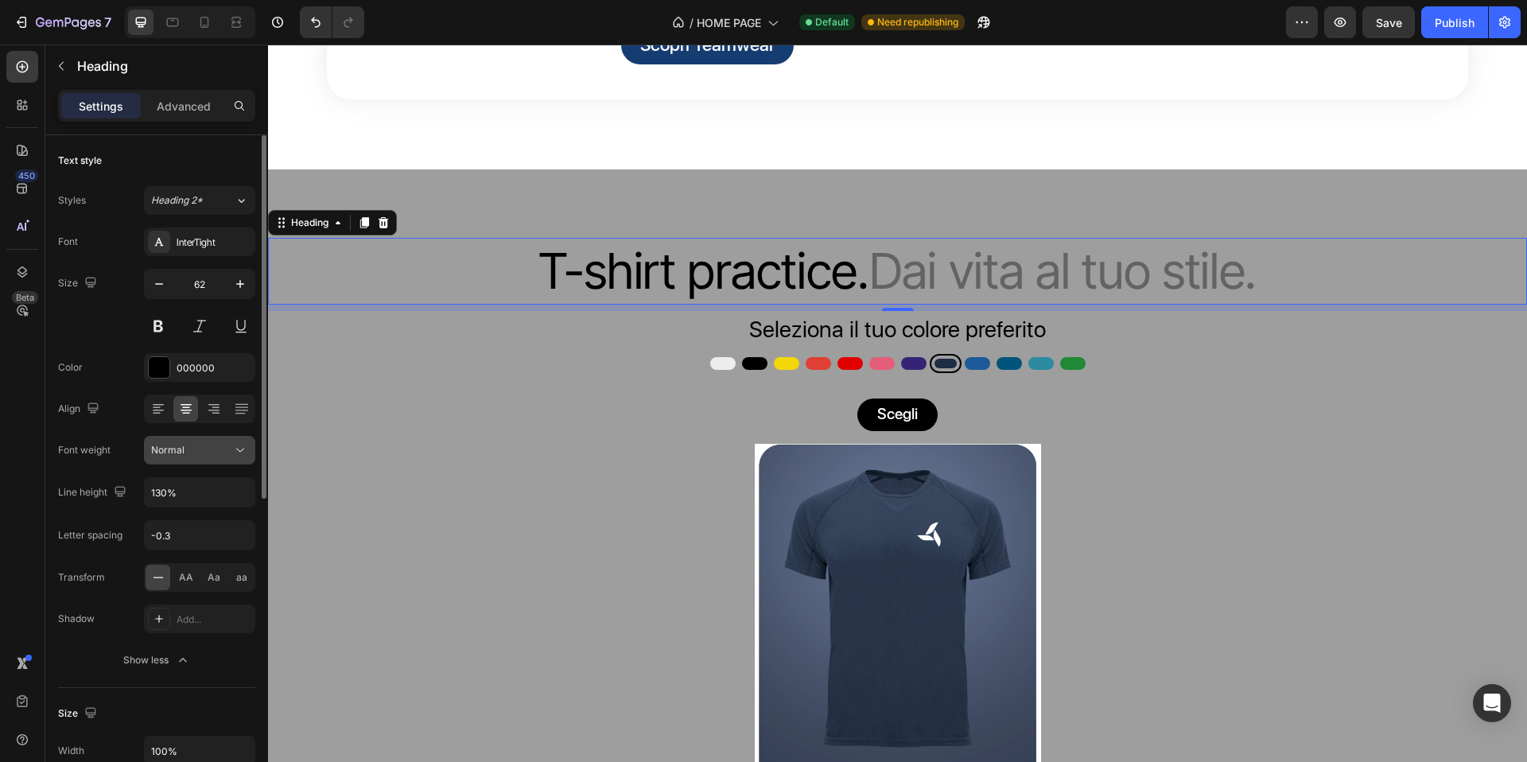
click at [224, 457] on div "Normal" at bounding box center [199, 450] width 97 height 16
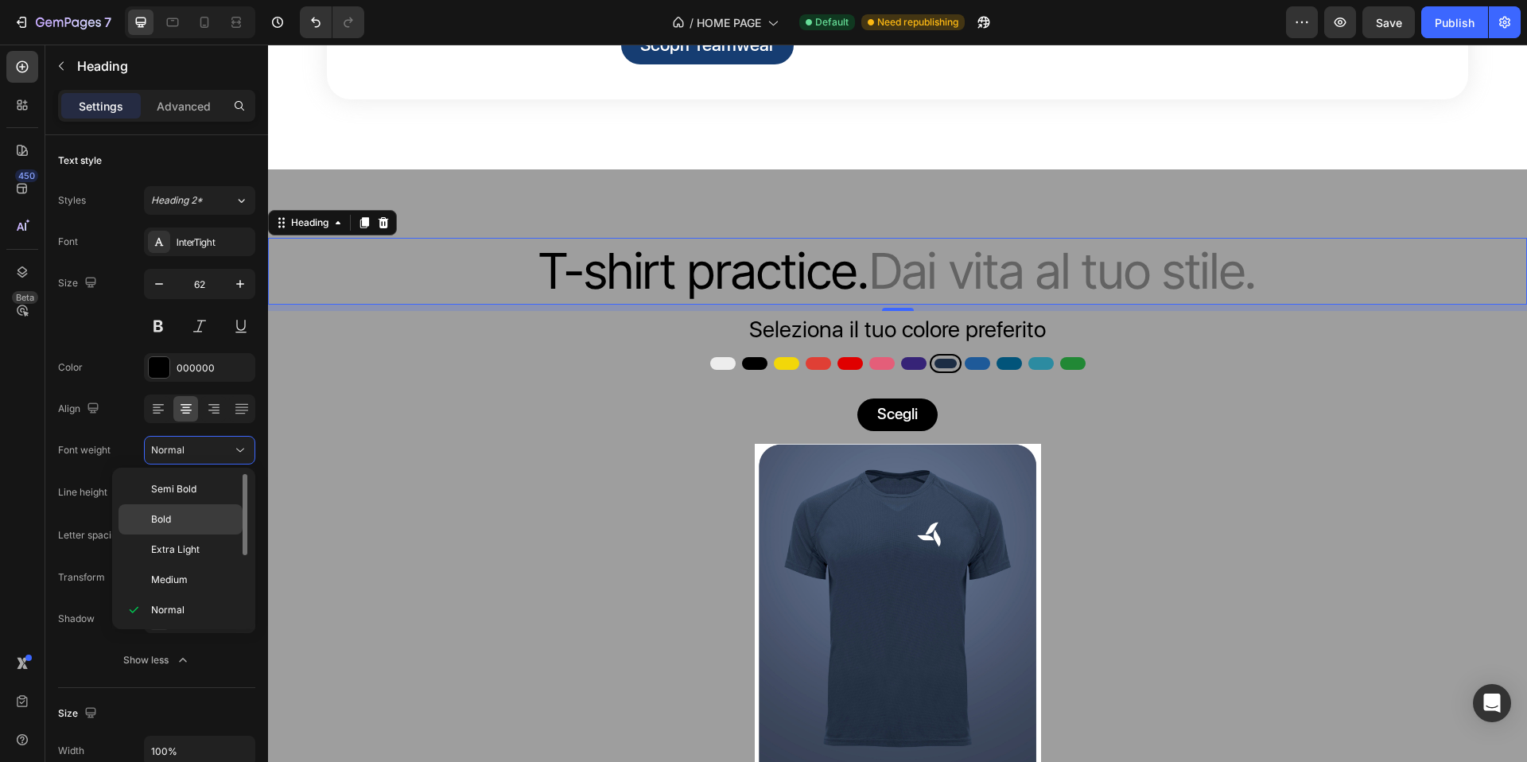
click at [219, 518] on p "Bold" at bounding box center [193, 519] width 84 height 14
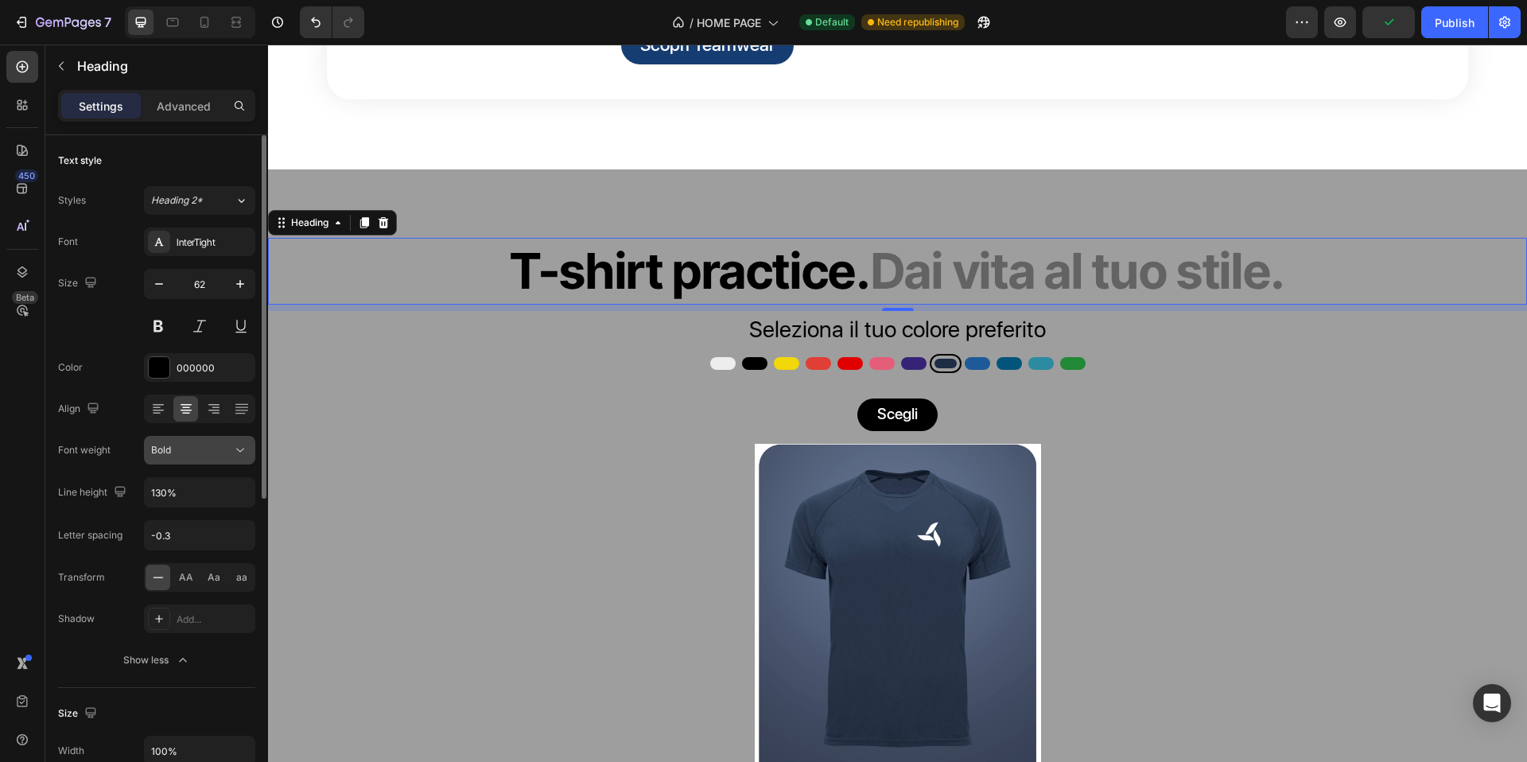
click at [208, 457] on div "Bold" at bounding box center [191, 450] width 81 height 14
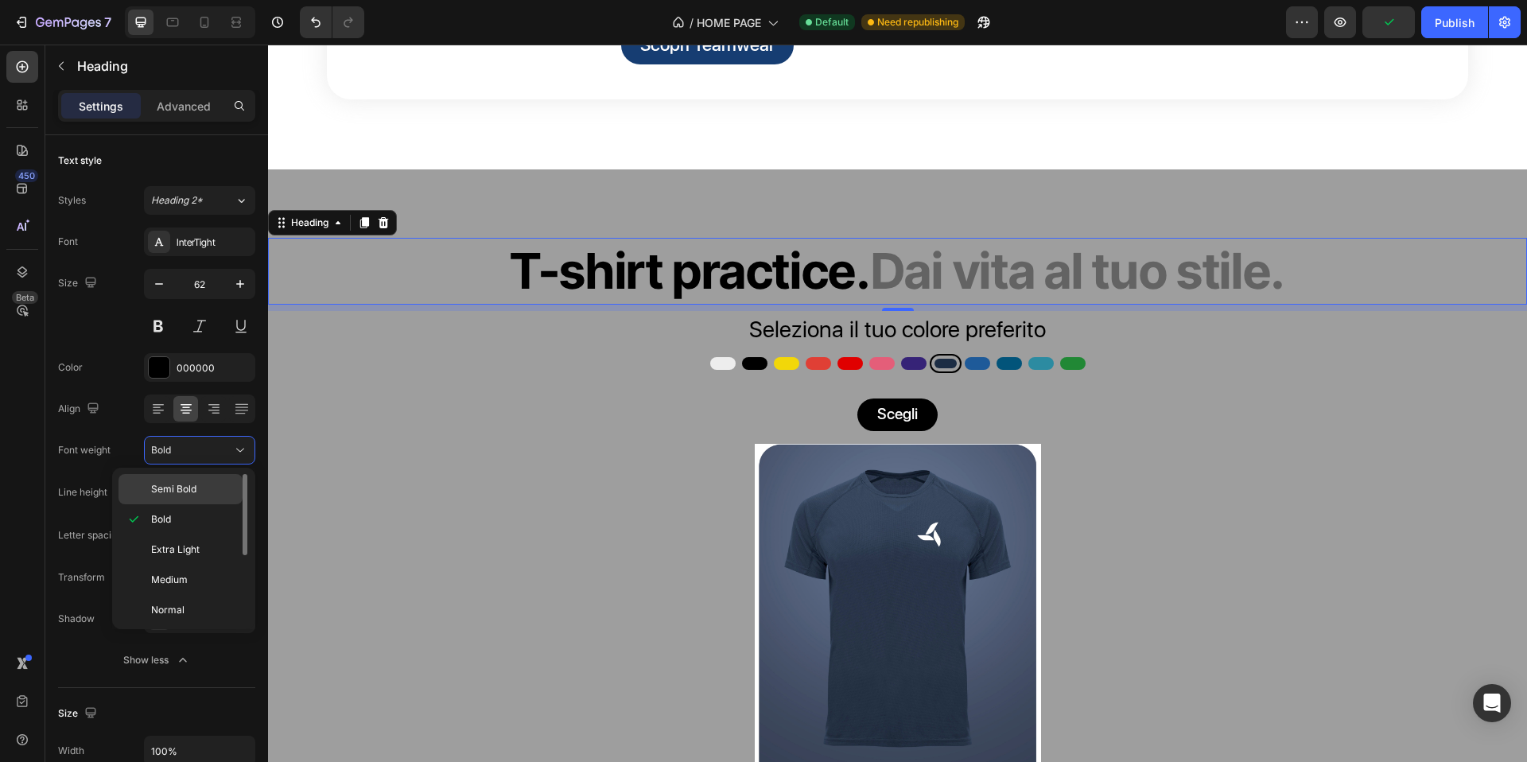
click at [205, 494] on p "Semi Bold" at bounding box center [193, 489] width 84 height 14
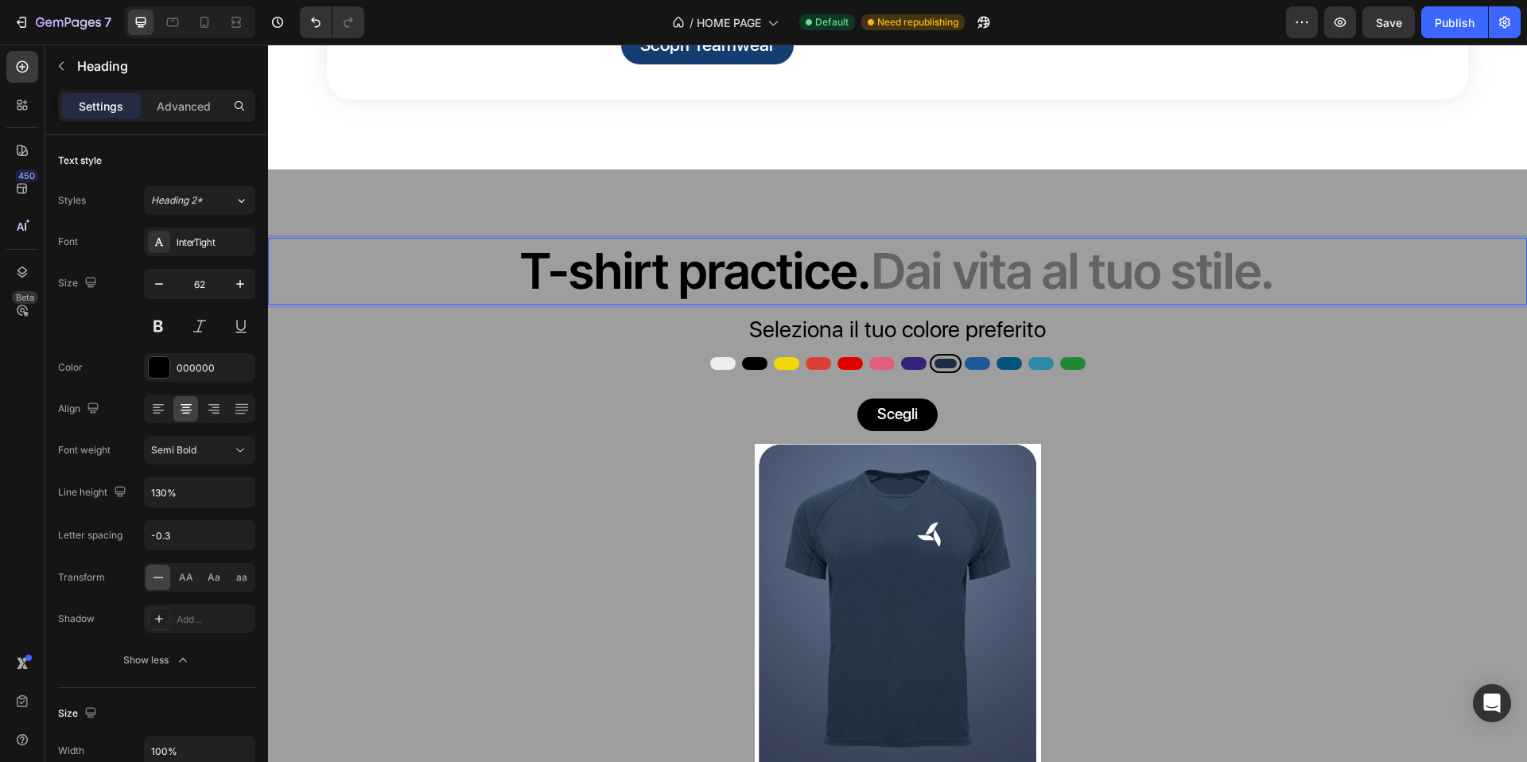
click at [807, 288] on div "T-shirt practice. Dai vita al tuo stile. Heading 8 Seleziona il tuo colore pref…" at bounding box center [897, 550] width 1259 height 763
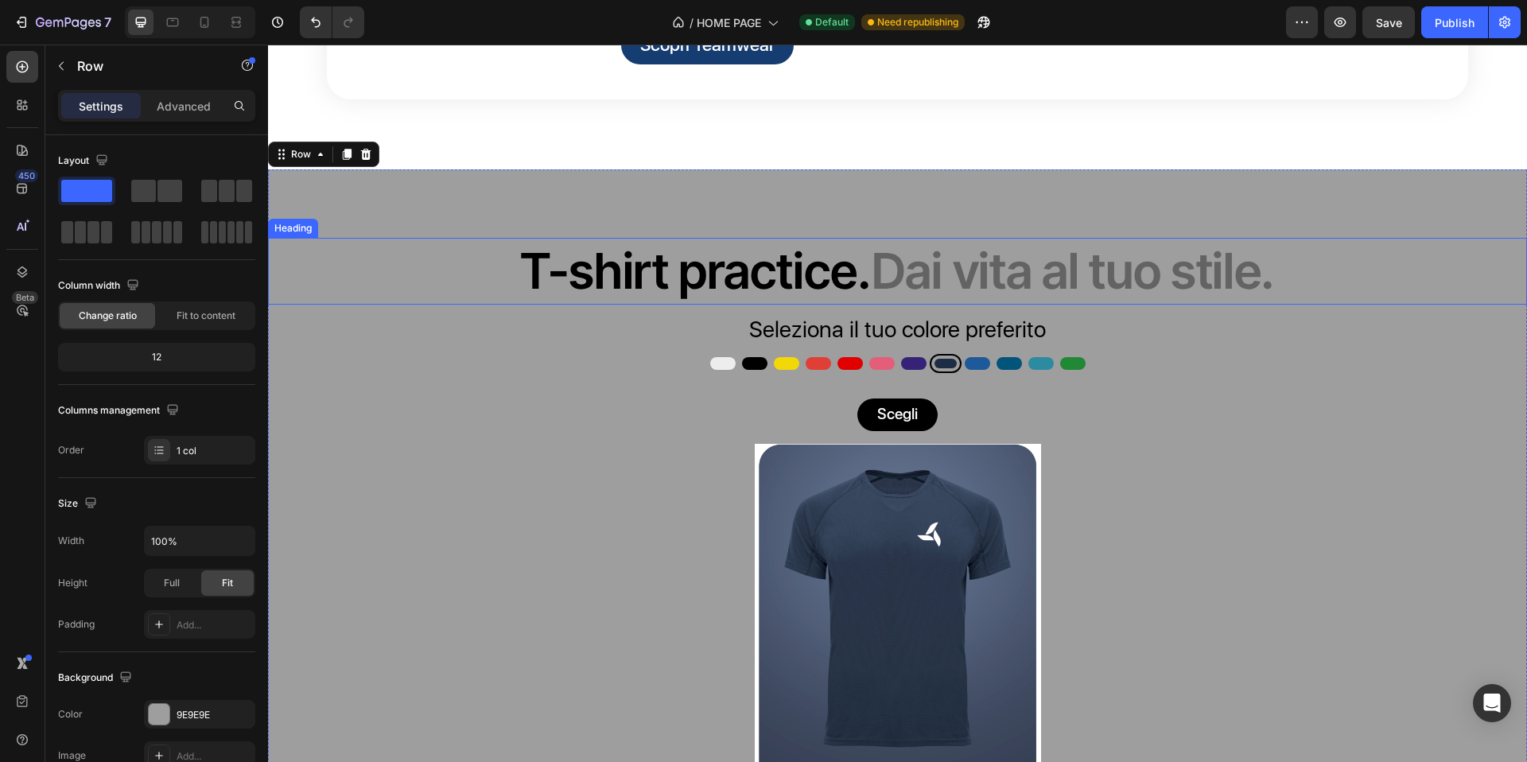
click at [854, 304] on p "T-shirt practice. Dai vita al tuo stile." at bounding box center [898, 271] width 1256 height 64
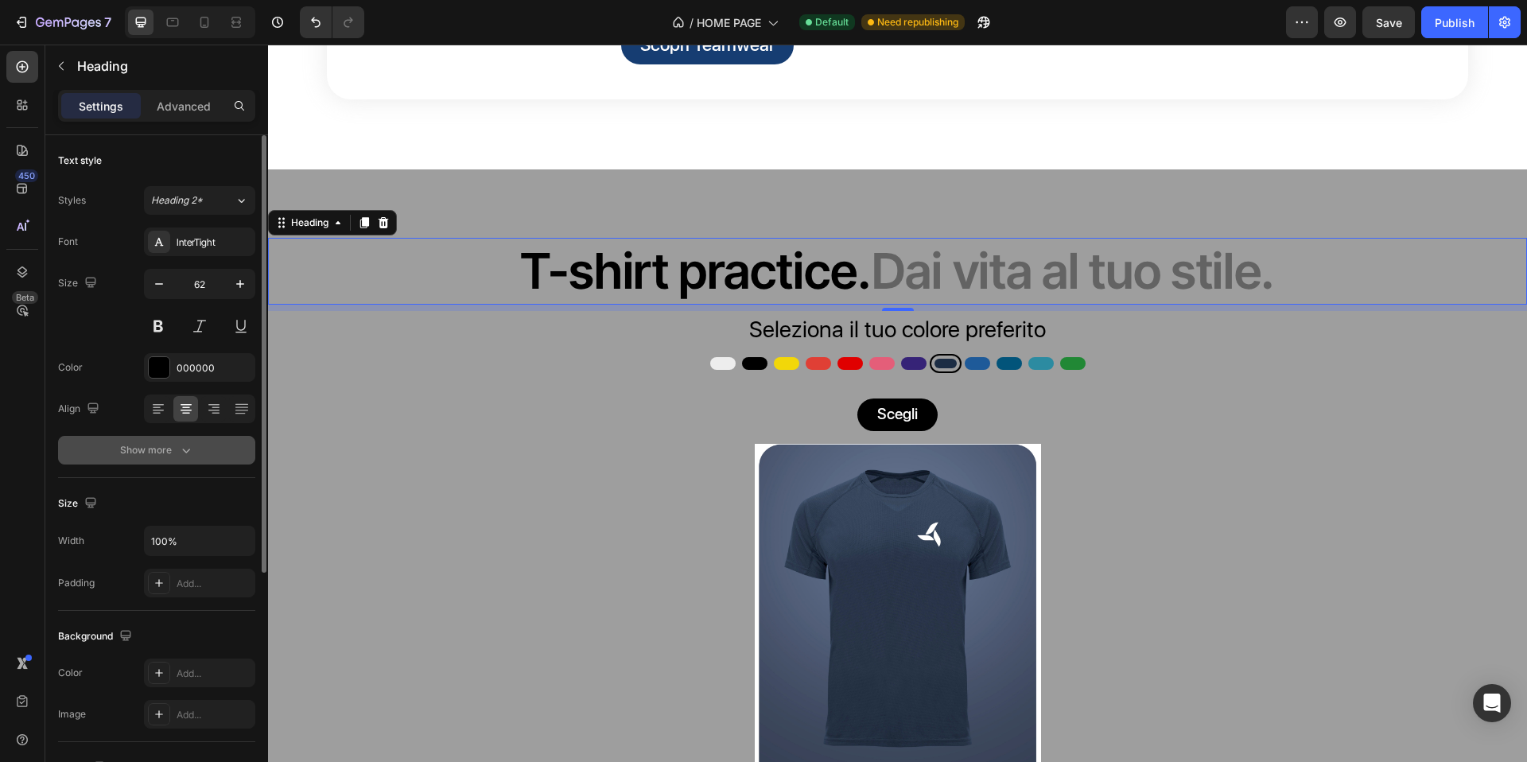
click at [196, 445] on button "Show more" at bounding box center [156, 450] width 197 height 29
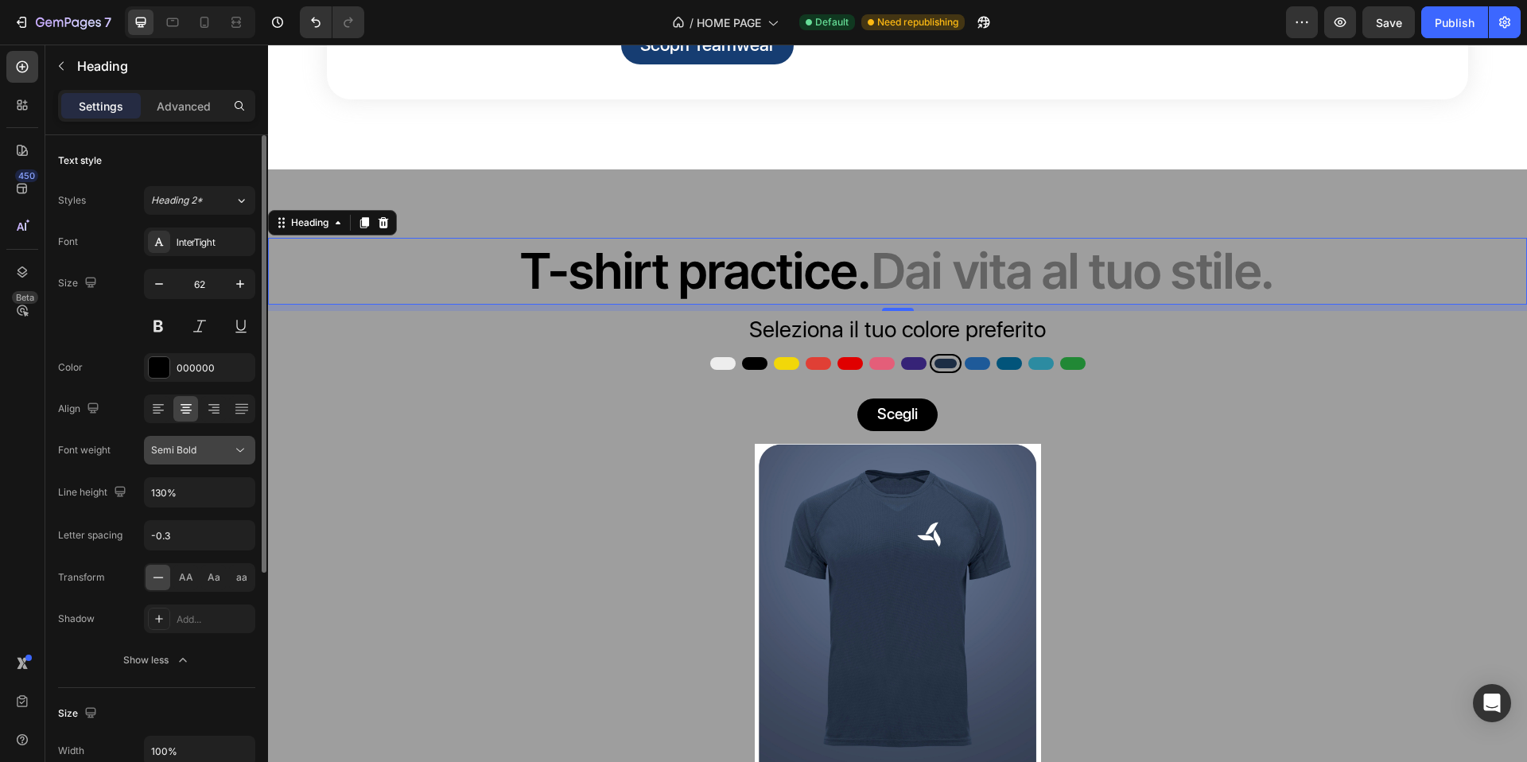
click at [206, 454] on div "Semi Bold" at bounding box center [191, 450] width 81 height 14
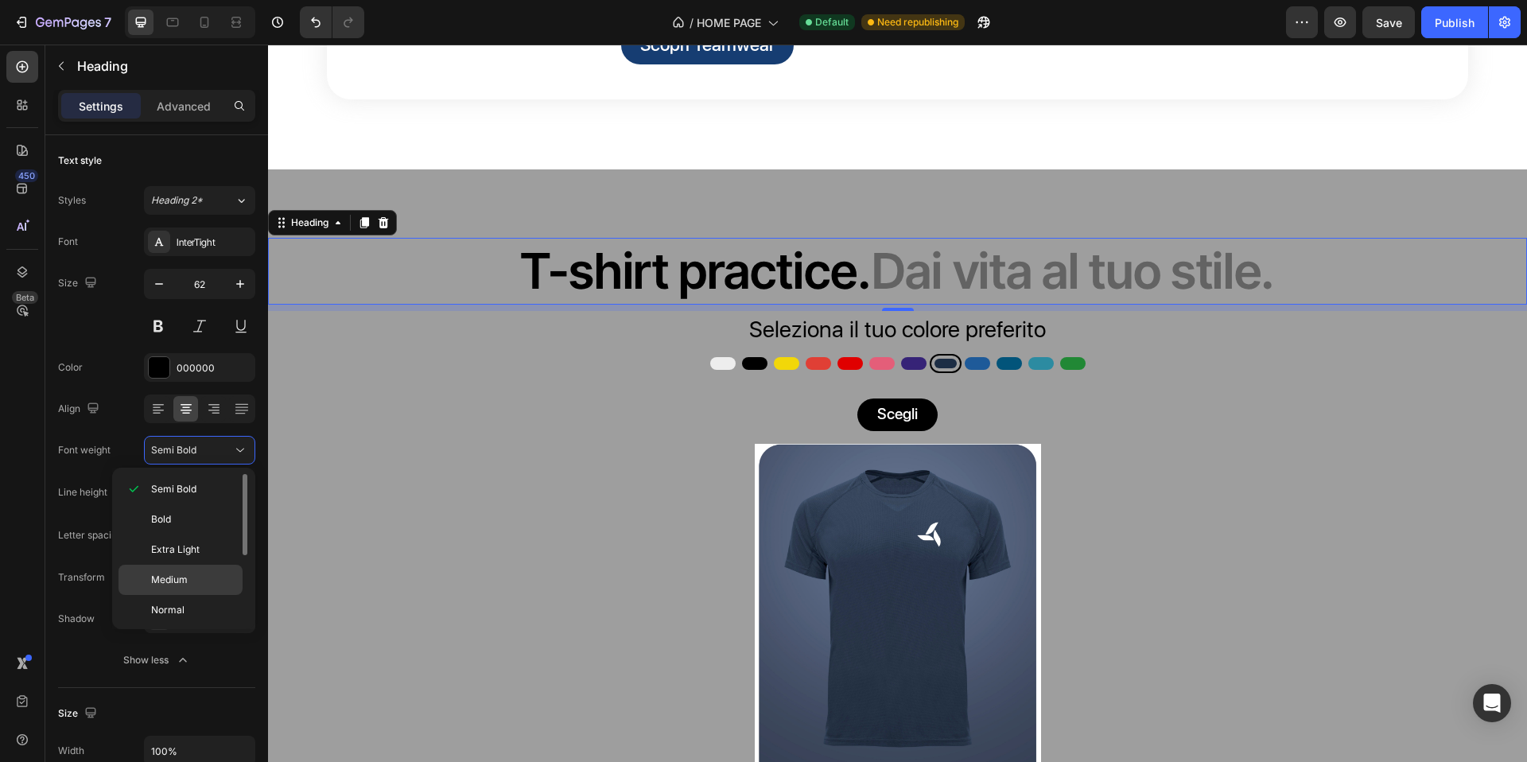
click at [212, 580] on p "Medium" at bounding box center [193, 580] width 84 height 14
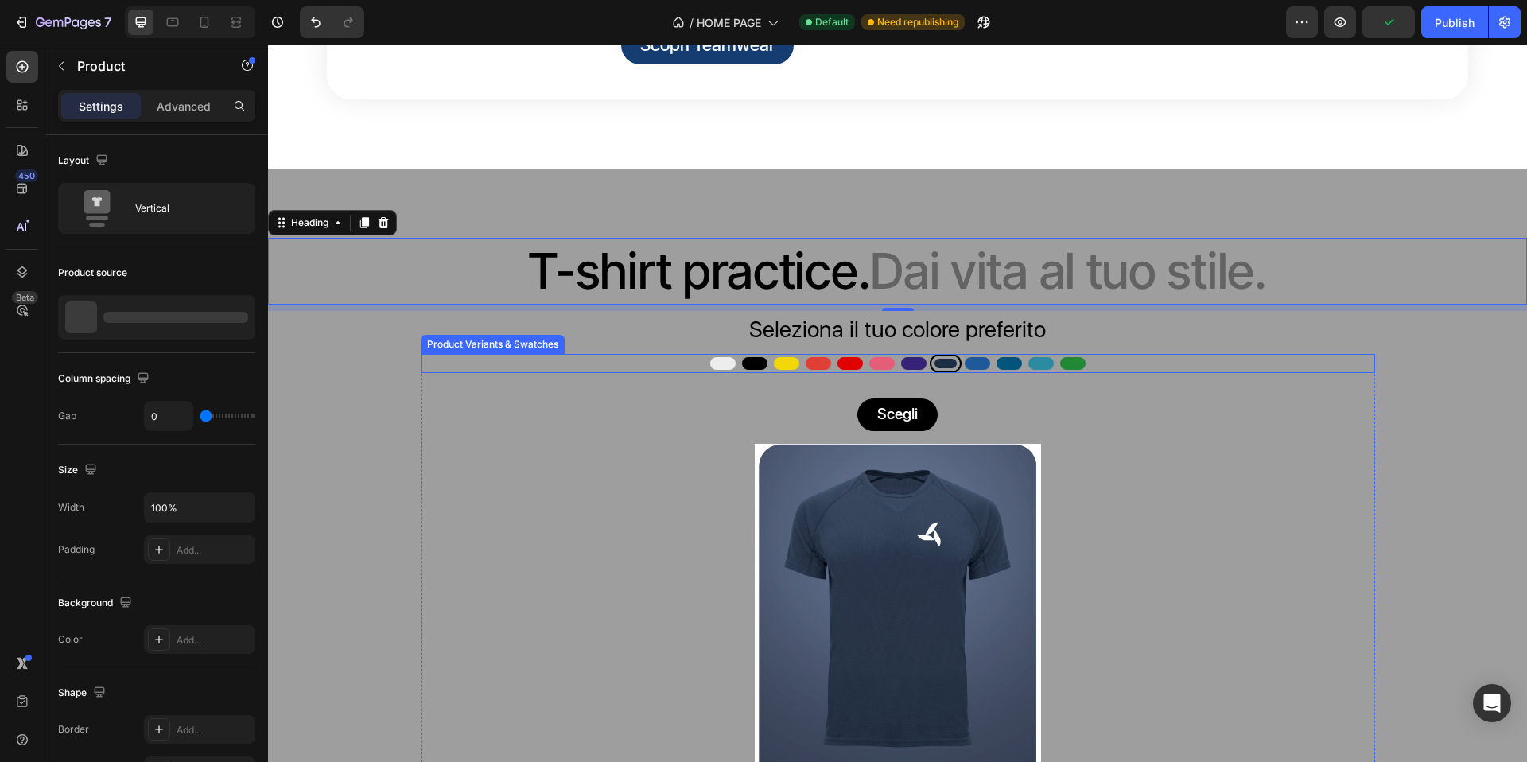
click at [653, 461] on div "Bianco Bianco Nero Nero Giallo Giallo Pesca Pesca Rosso Rosso Rosa Rosa Viola V…" at bounding box center [898, 602] width 955 height 496
click at [785, 304] on p "T-shirt practice. Dai vita al tuo stile." at bounding box center [898, 271] width 1256 height 64
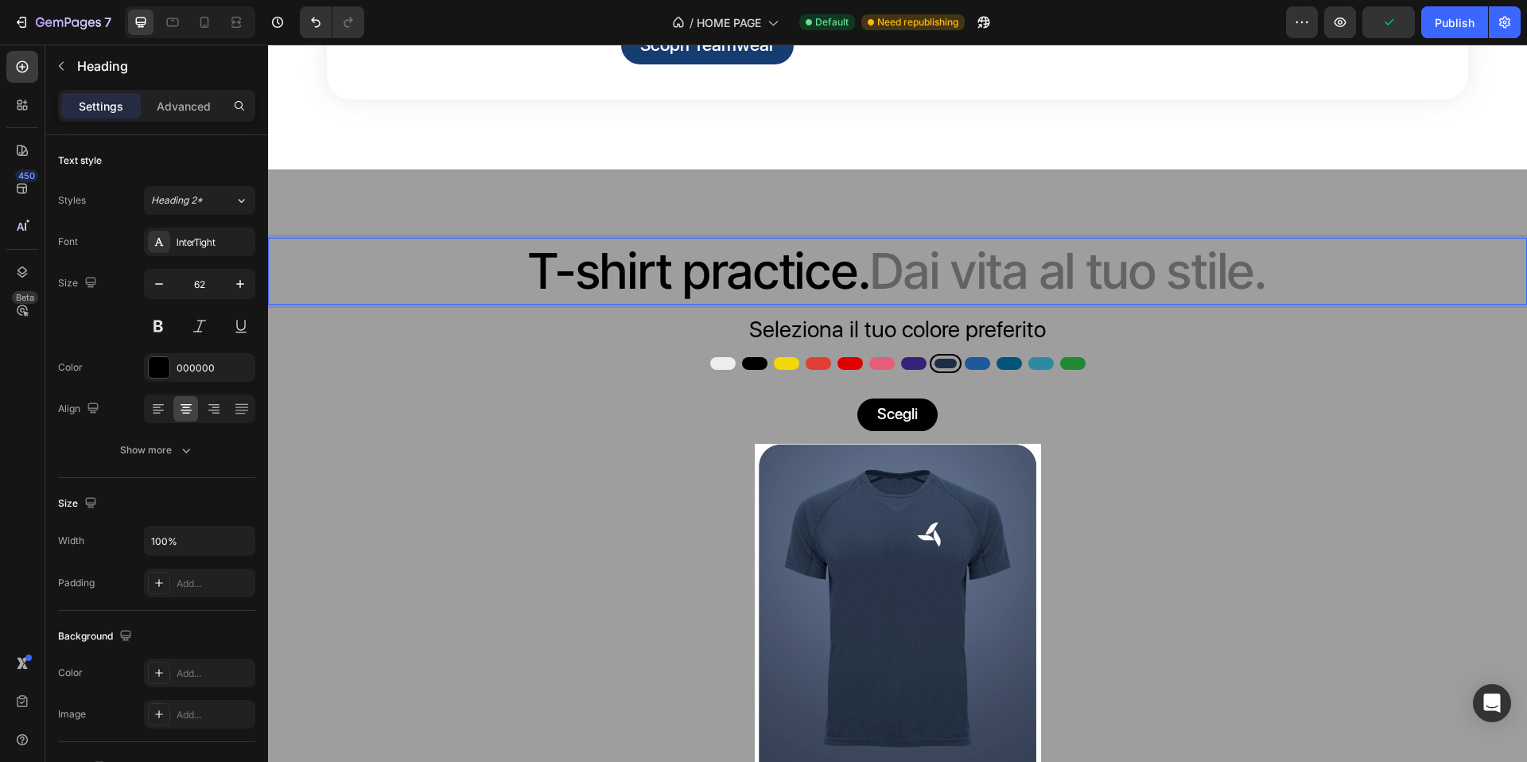
click at [535, 304] on p "T-shirt practice. Dai vita al tuo stile." at bounding box center [898, 271] width 1256 height 64
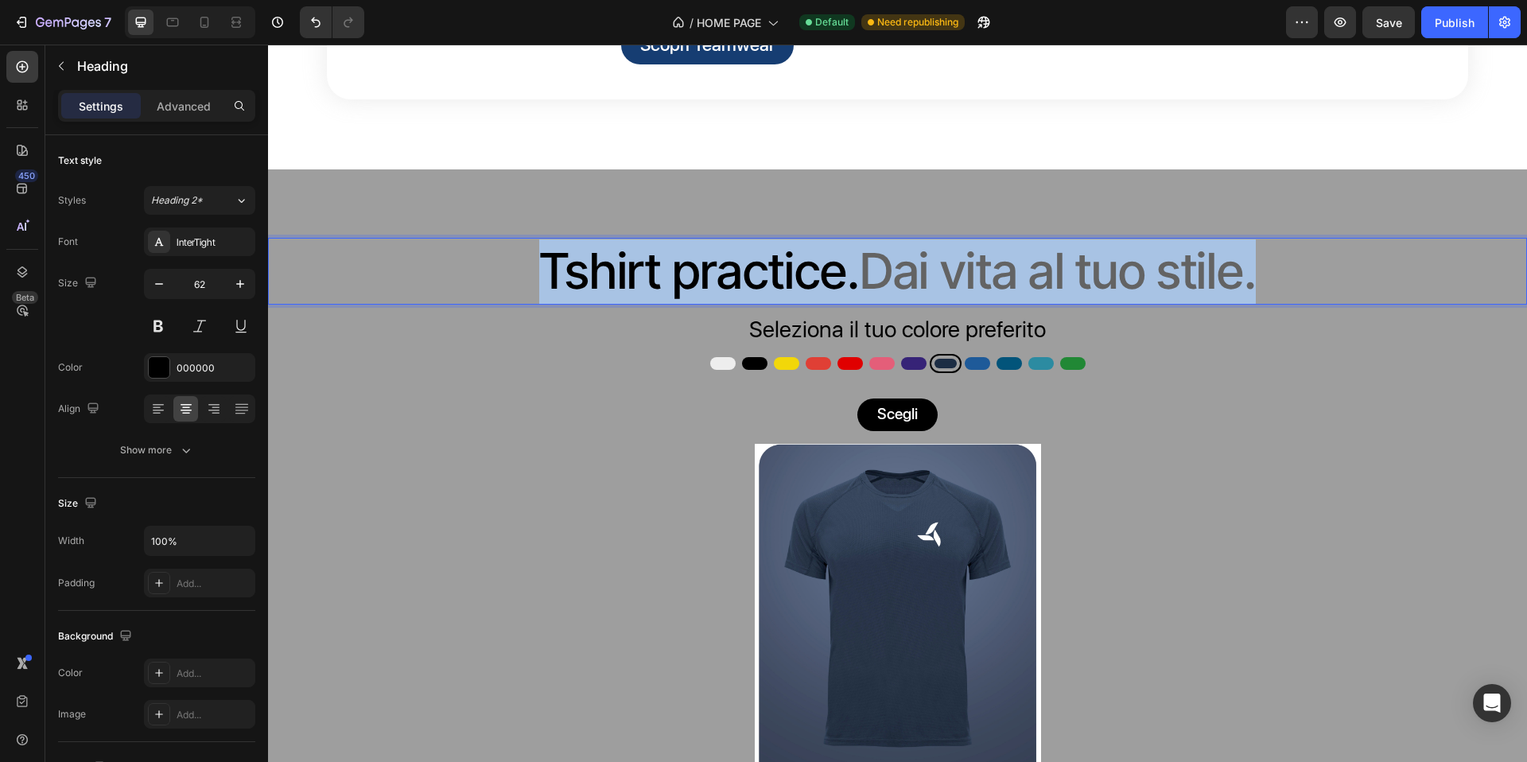
drag, startPoint x: 529, startPoint y: 345, endPoint x: 1275, endPoint y: 345, distance: 746.2
click at [1275, 304] on p "Tshirt practice. Dai vita al tuo stile." at bounding box center [898, 271] width 1256 height 64
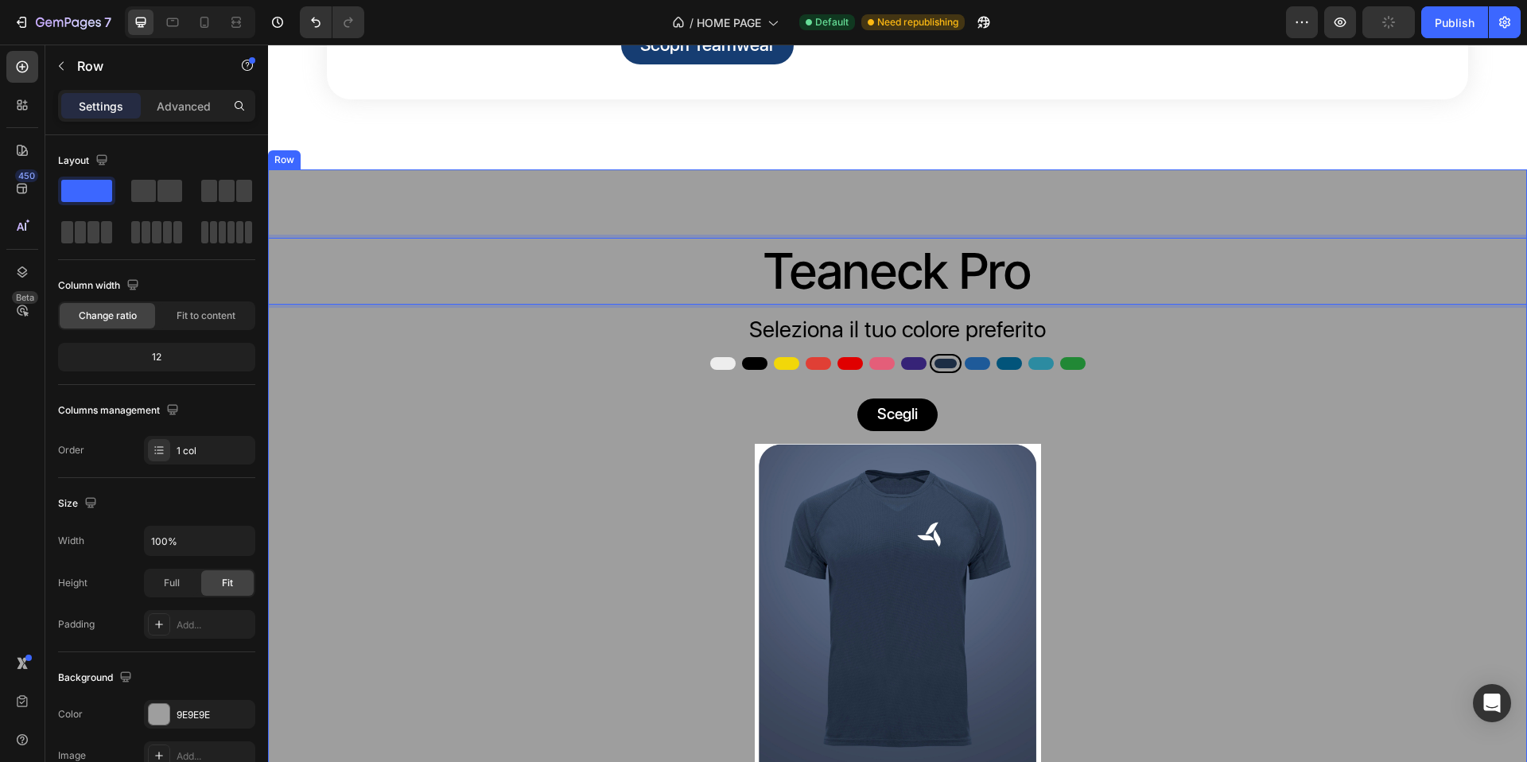
click at [997, 288] on div "Teaneck Pro Heading 8 Seleziona il tuo colore preferito Text block Bianco Bianc…" at bounding box center [897, 550] width 1259 height 763
click at [870, 304] on p "Teaneck Pro" at bounding box center [898, 271] width 1256 height 64
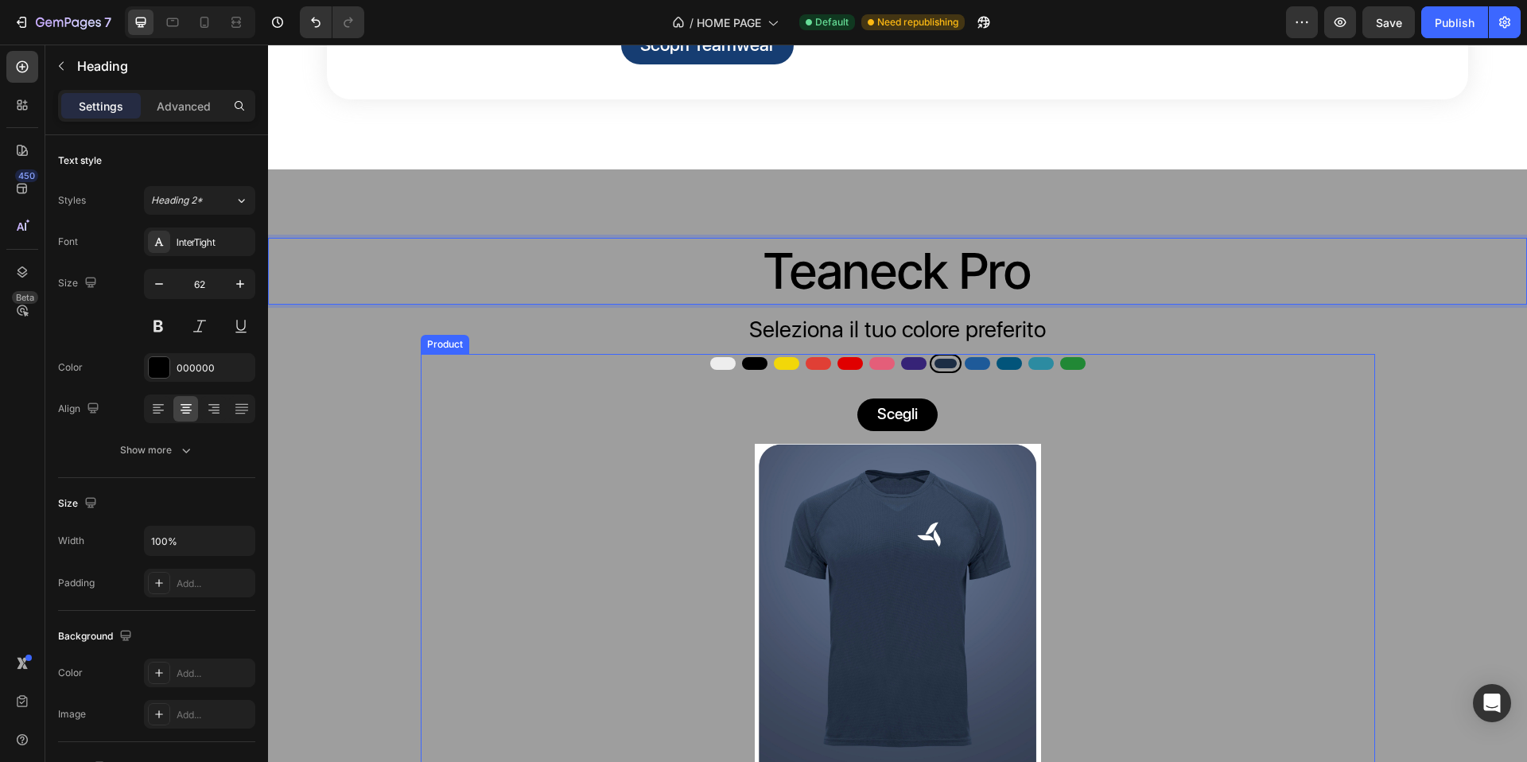
click at [1188, 346] on p "Seleziona il tuo colore preferito" at bounding box center [898, 329] width 1256 height 33
click at [750, 304] on p "Teaneck Pro" at bounding box center [898, 271] width 1256 height 64
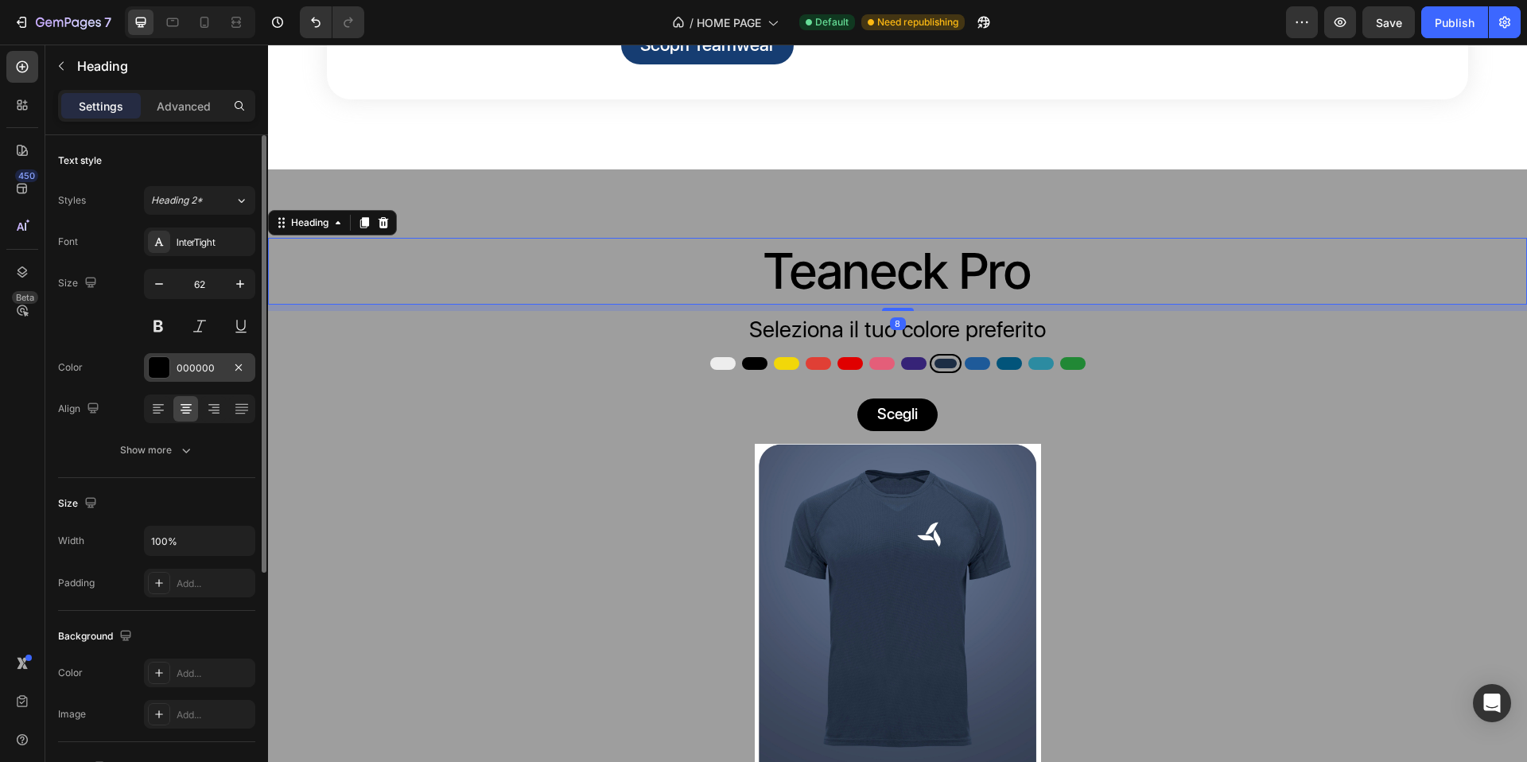
click at [164, 361] on div at bounding box center [159, 367] width 21 height 21
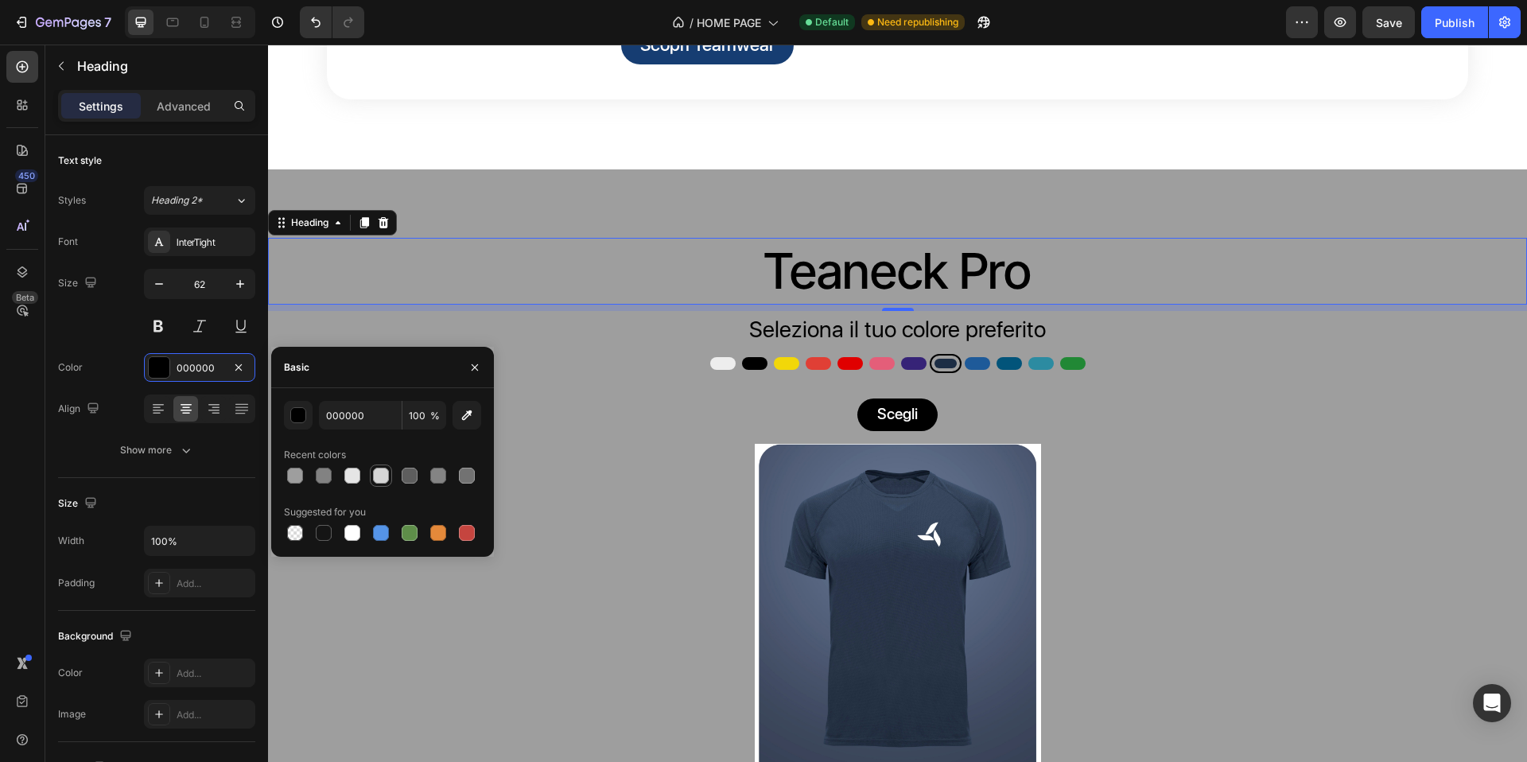
click at [380, 472] on div at bounding box center [381, 476] width 16 height 16
click at [362, 476] on div at bounding box center [352, 476] width 22 height 22
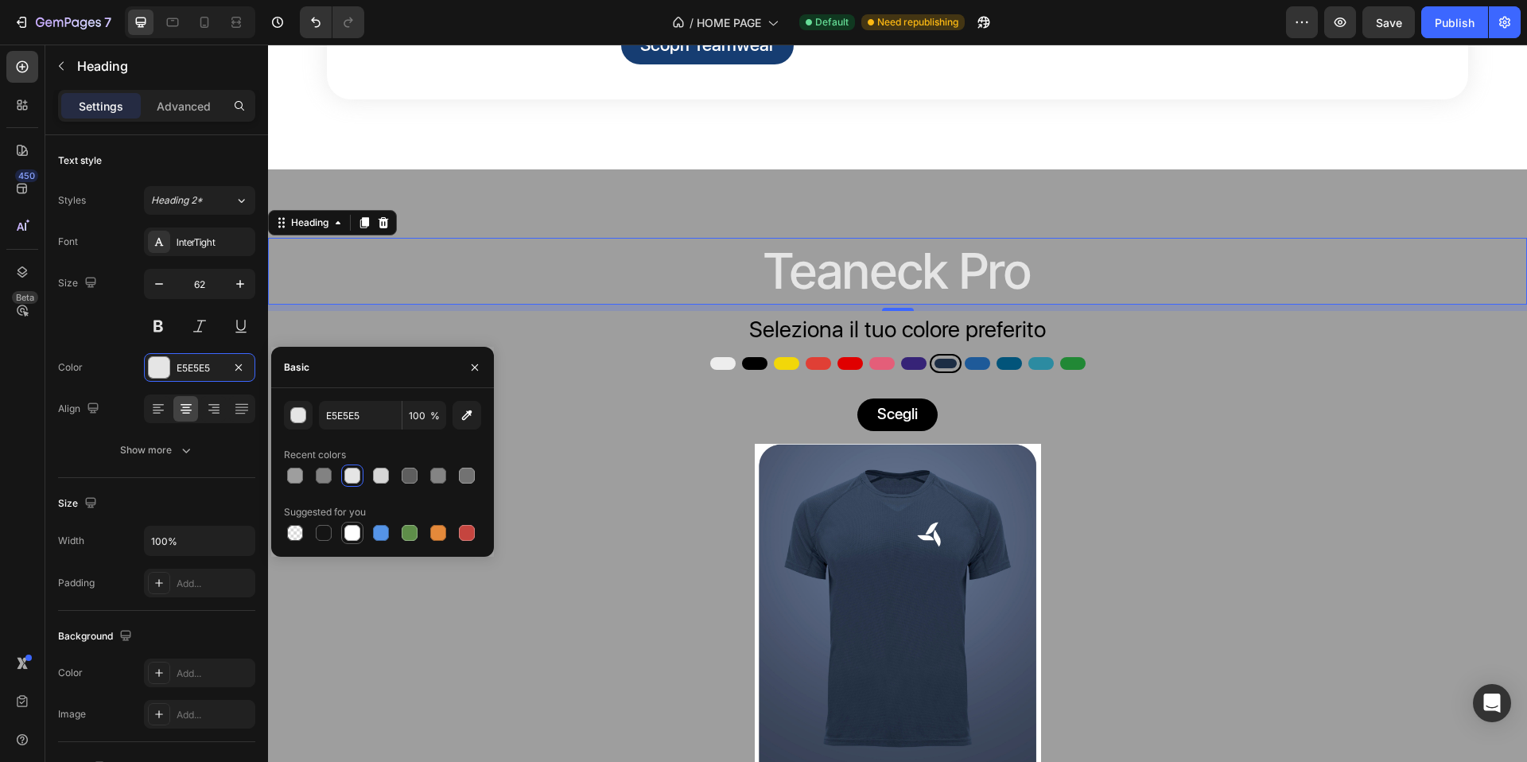
click at [352, 534] on div at bounding box center [352, 533] width 16 height 16
type input "FFFFFF"
click at [620, 348] on div "Seleziona il tuo colore preferito" at bounding box center [897, 329] width 1259 height 37
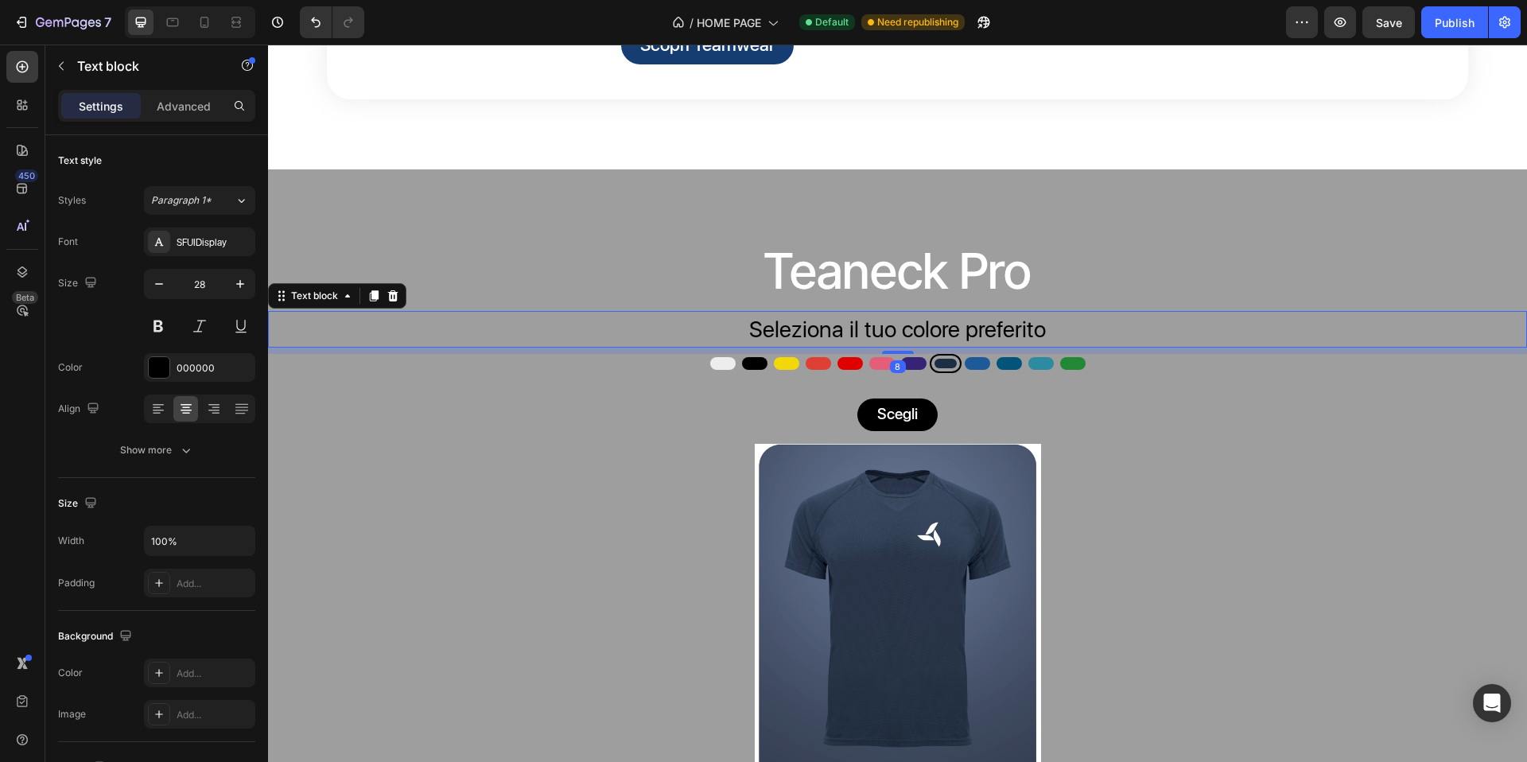
click at [730, 346] on p "Seleziona il tuo colore preferito" at bounding box center [898, 329] width 1256 height 33
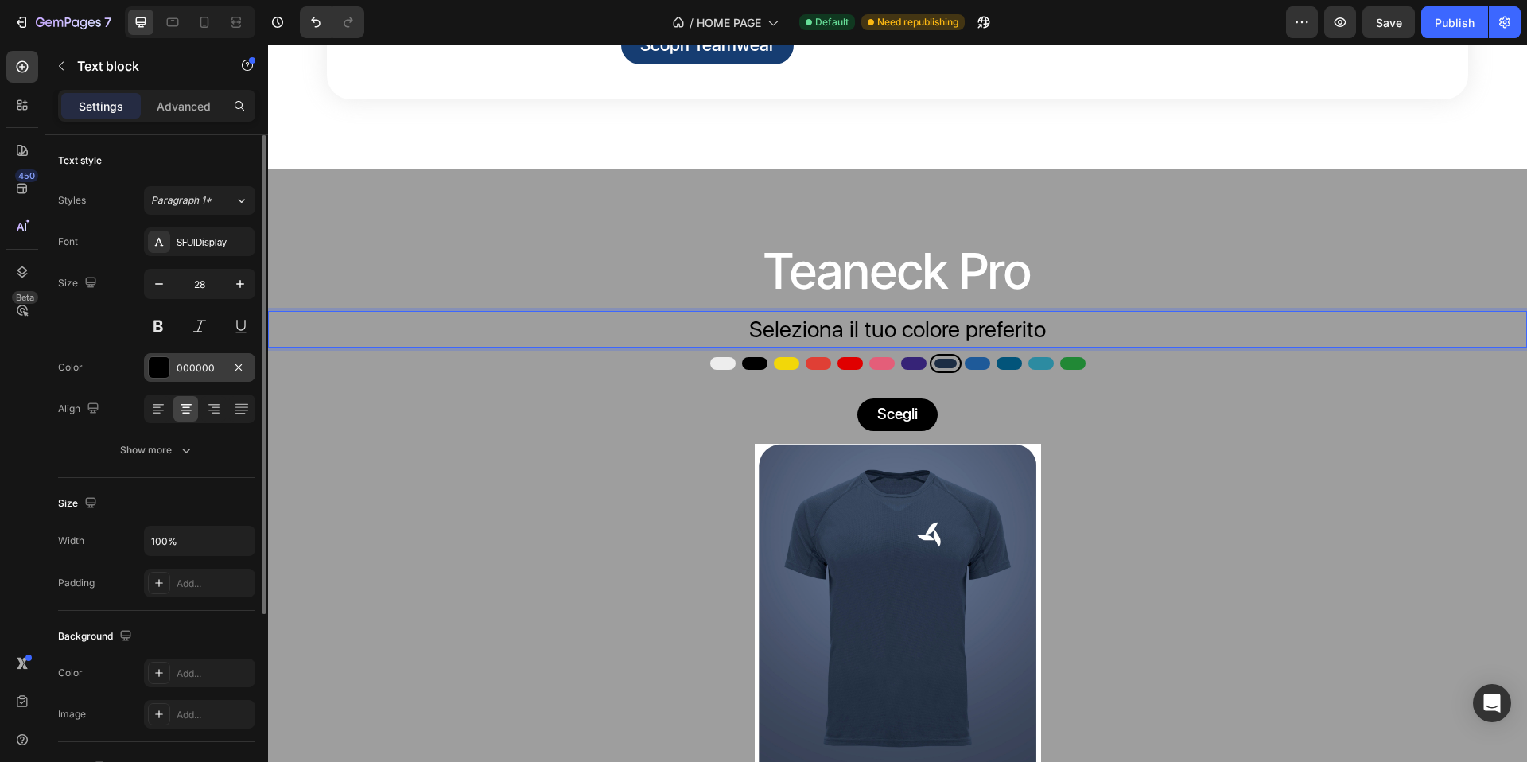
click at [164, 367] on div at bounding box center [159, 367] width 21 height 21
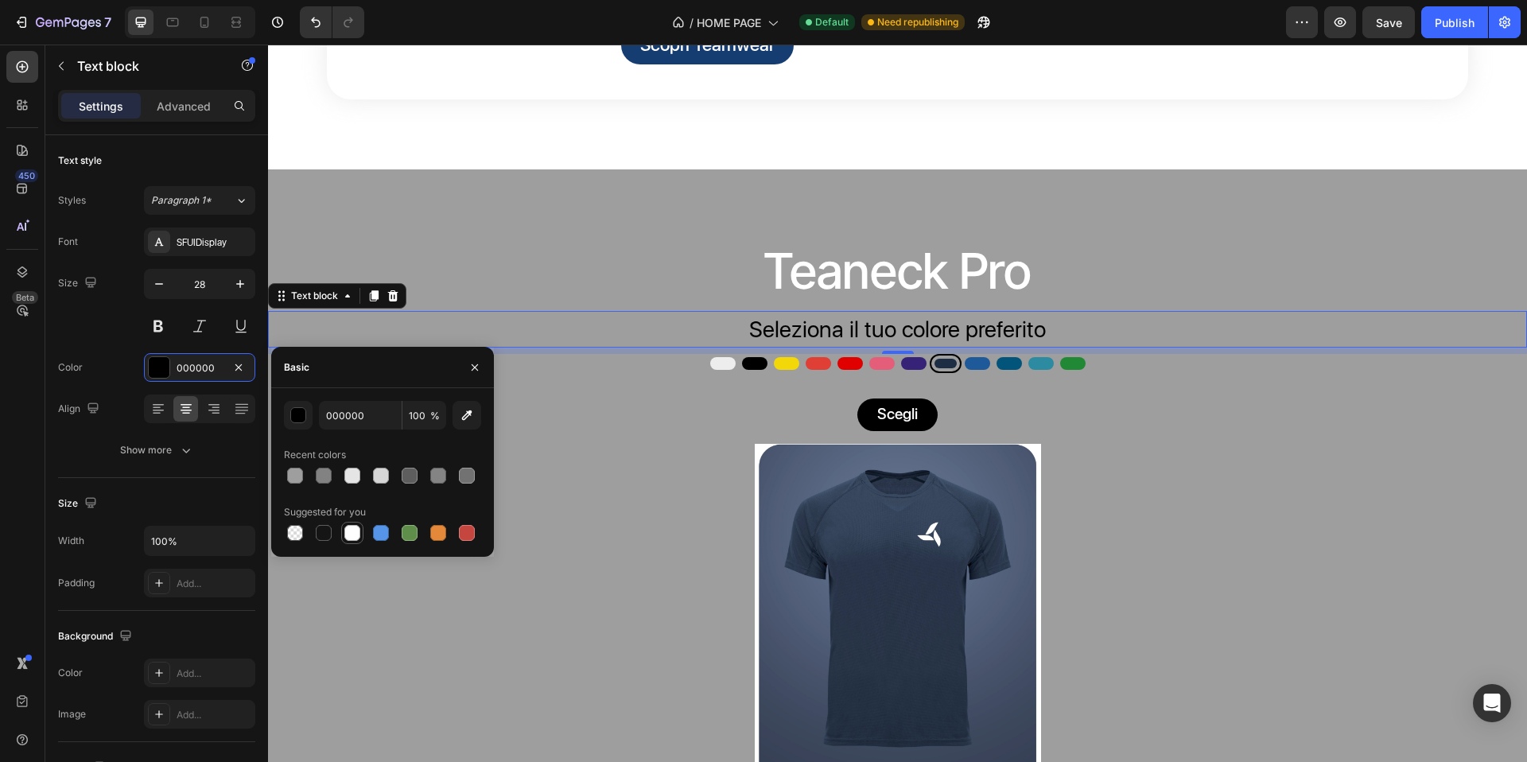
click at [360, 530] on div at bounding box center [352, 532] width 19 height 19
type input "FFFFFF"
click at [591, 304] on p "Teaneck Pro" at bounding box center [898, 271] width 1256 height 64
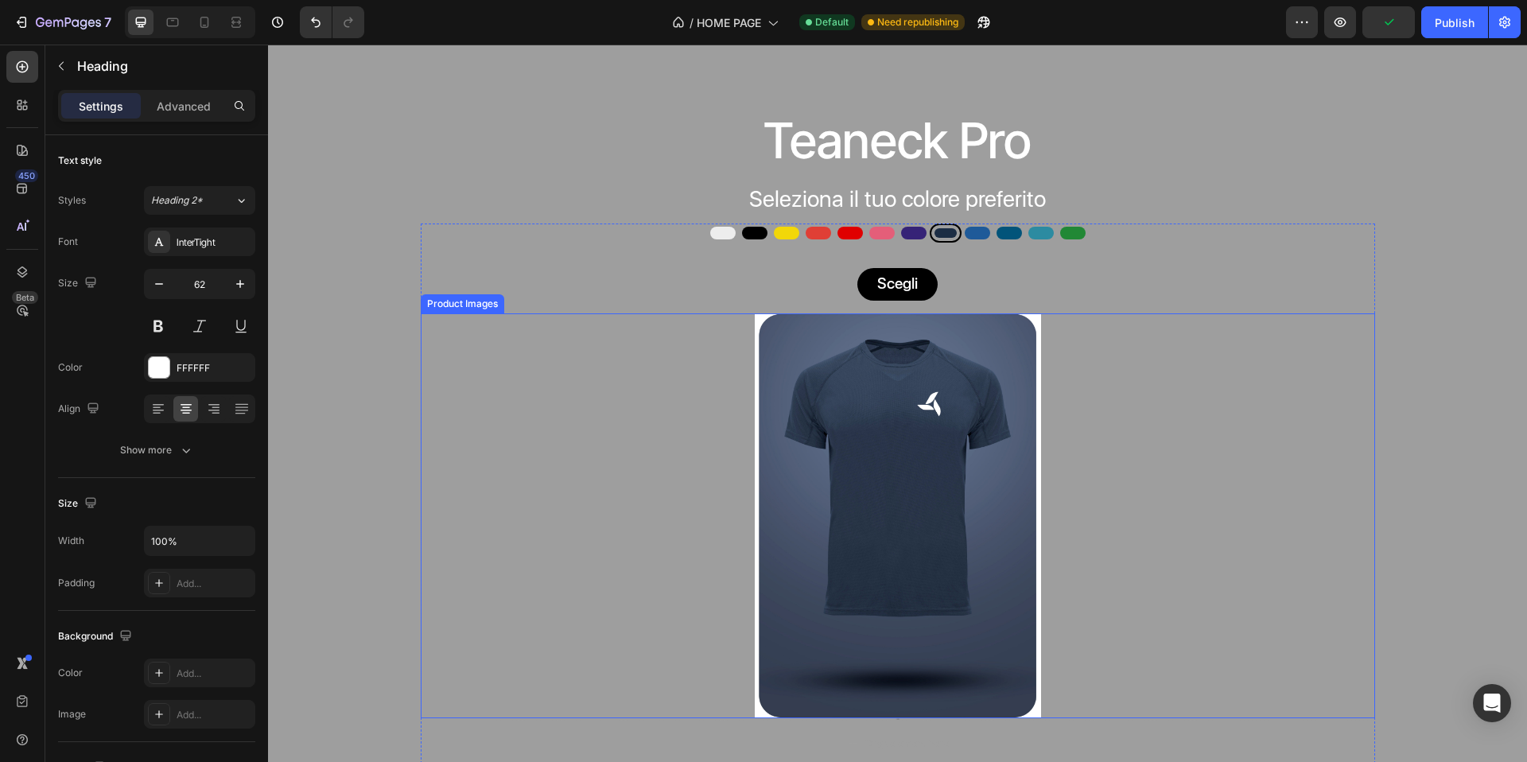
scroll to position [978, 0]
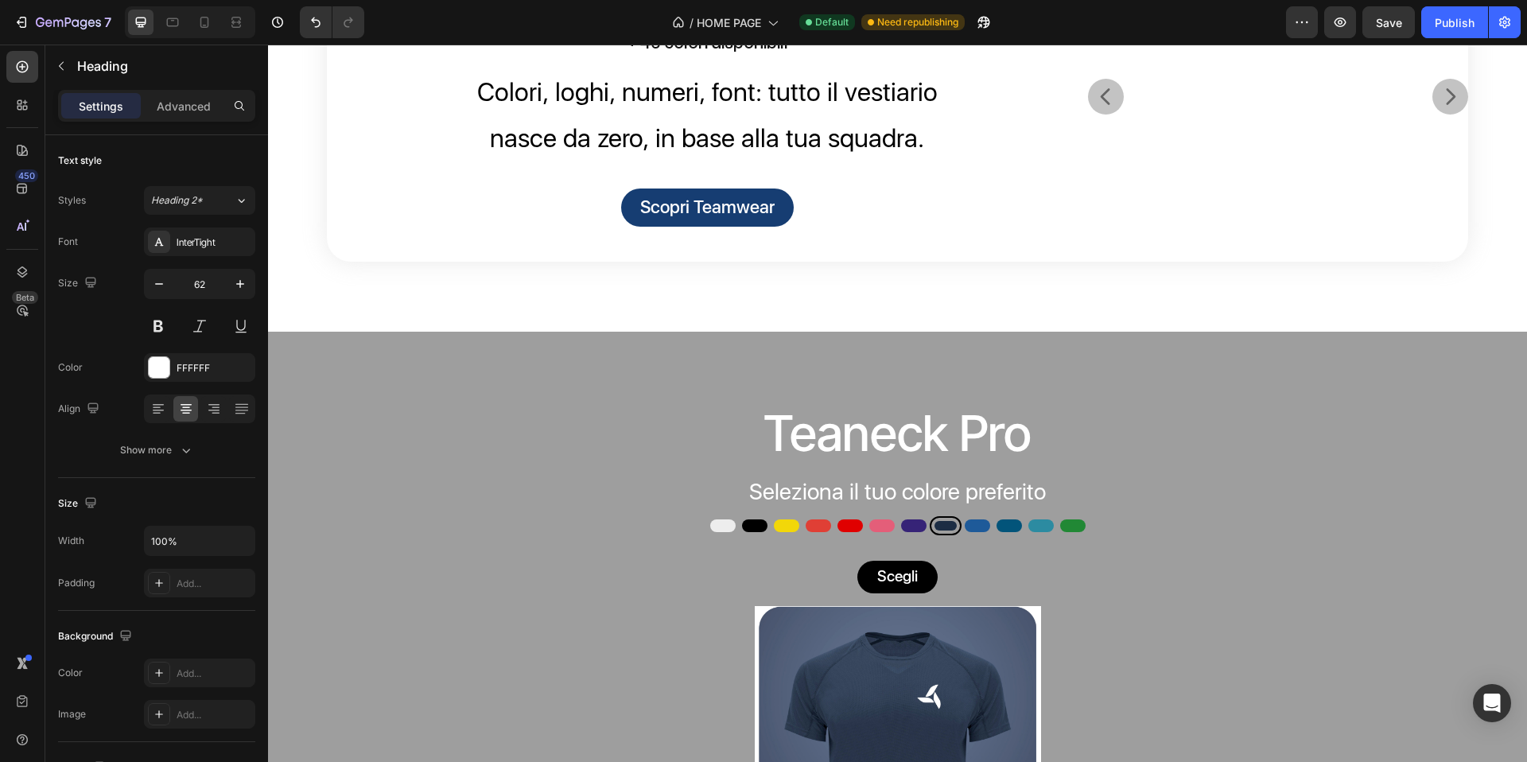
click at [713, 468] on h2 "Teaneck Pro" at bounding box center [897, 434] width 1259 height 68
click at [913, 465] on div "Teaneck Pro Heading Seleziona il tuo colore preferito Text block Bianco Bianco …" at bounding box center [897, 713] width 1259 height 763
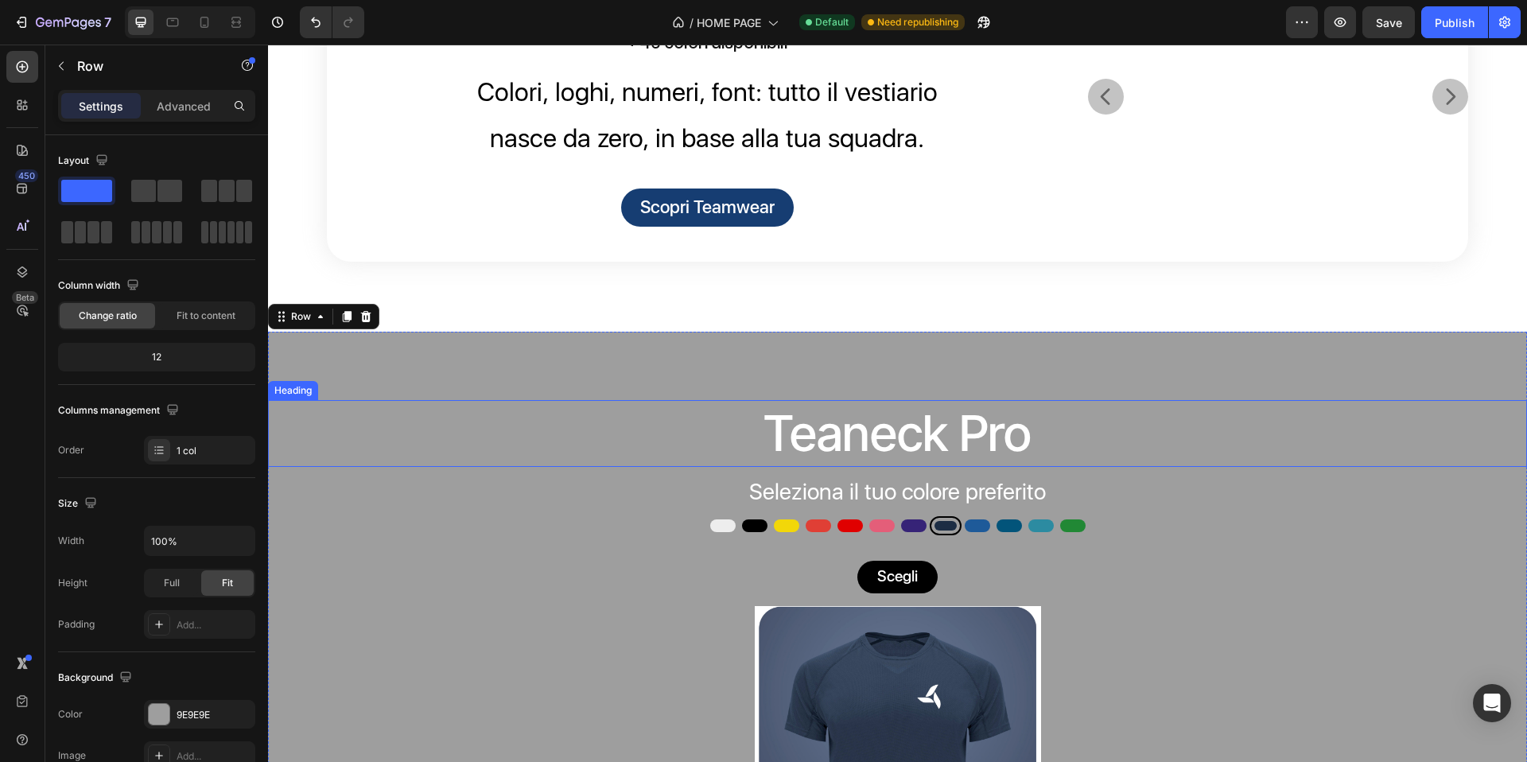
click at [855, 466] on p "Teaneck Pro" at bounding box center [898, 434] width 1256 height 64
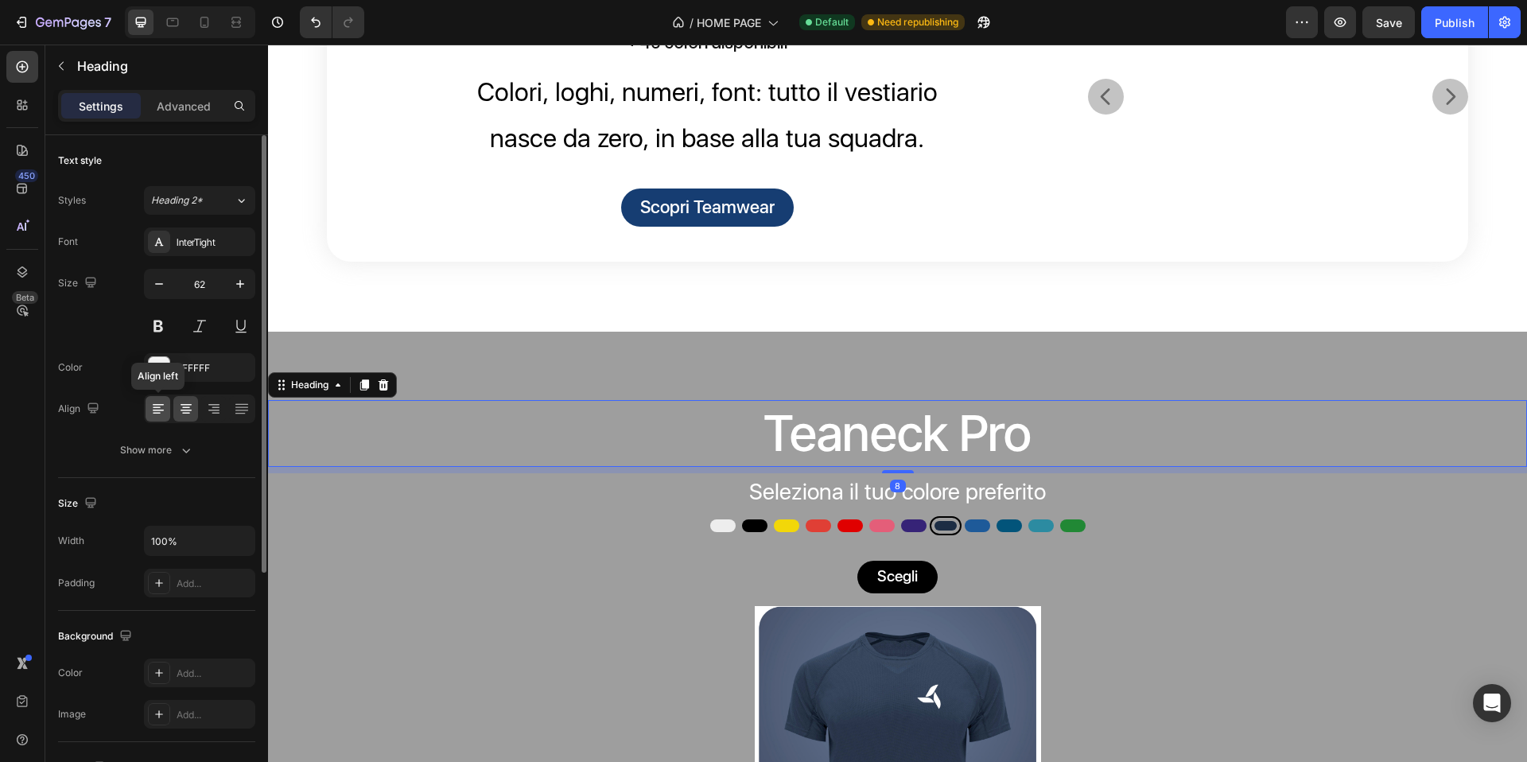
click at [160, 414] on icon at bounding box center [158, 409] width 16 height 16
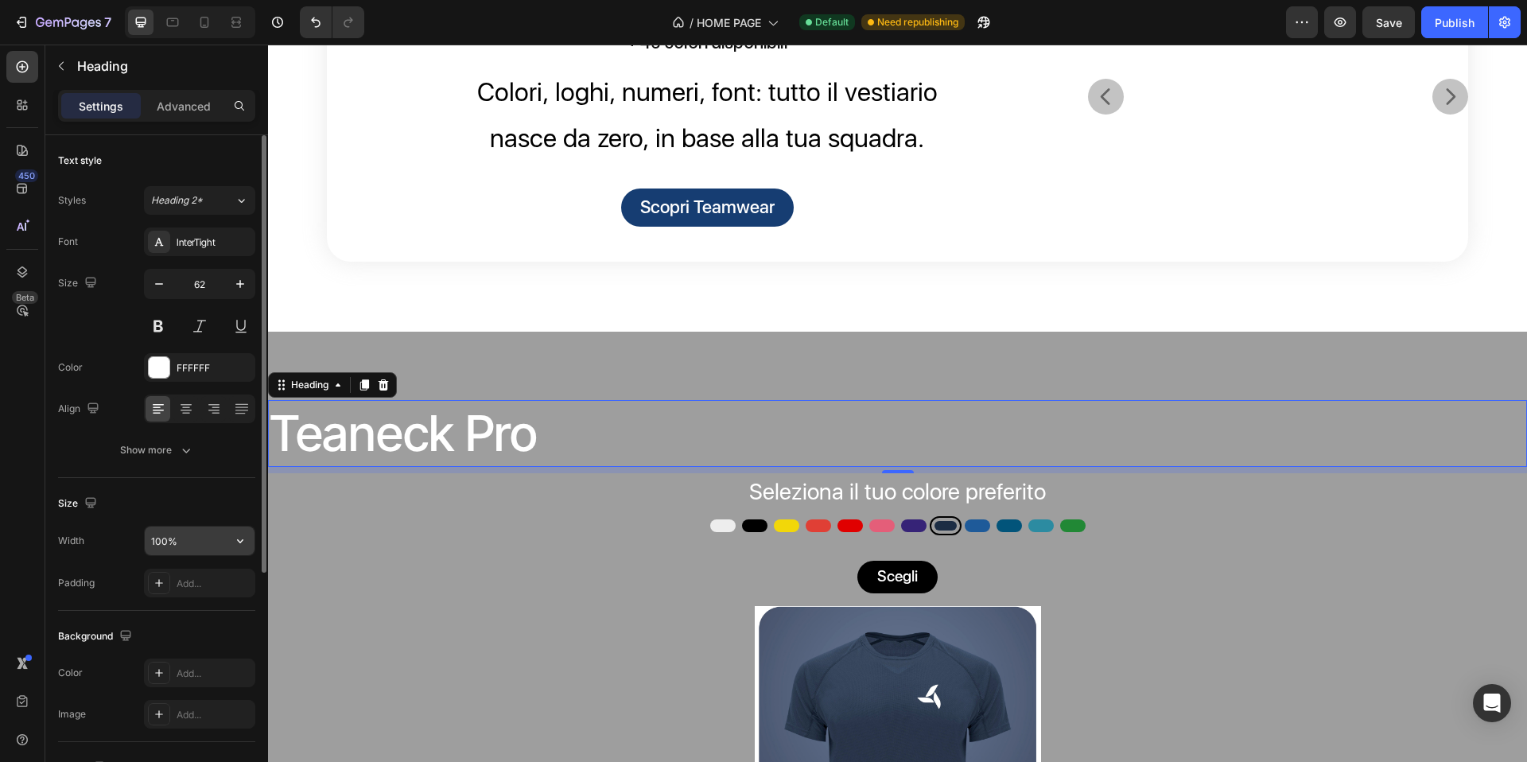
click at [184, 545] on input "100%" at bounding box center [200, 541] width 110 height 29
drag, startPoint x: 181, startPoint y: 541, endPoint x: 146, endPoint y: 544, distance: 35.1
click at [146, 544] on input "95%" at bounding box center [200, 541] width 110 height 29
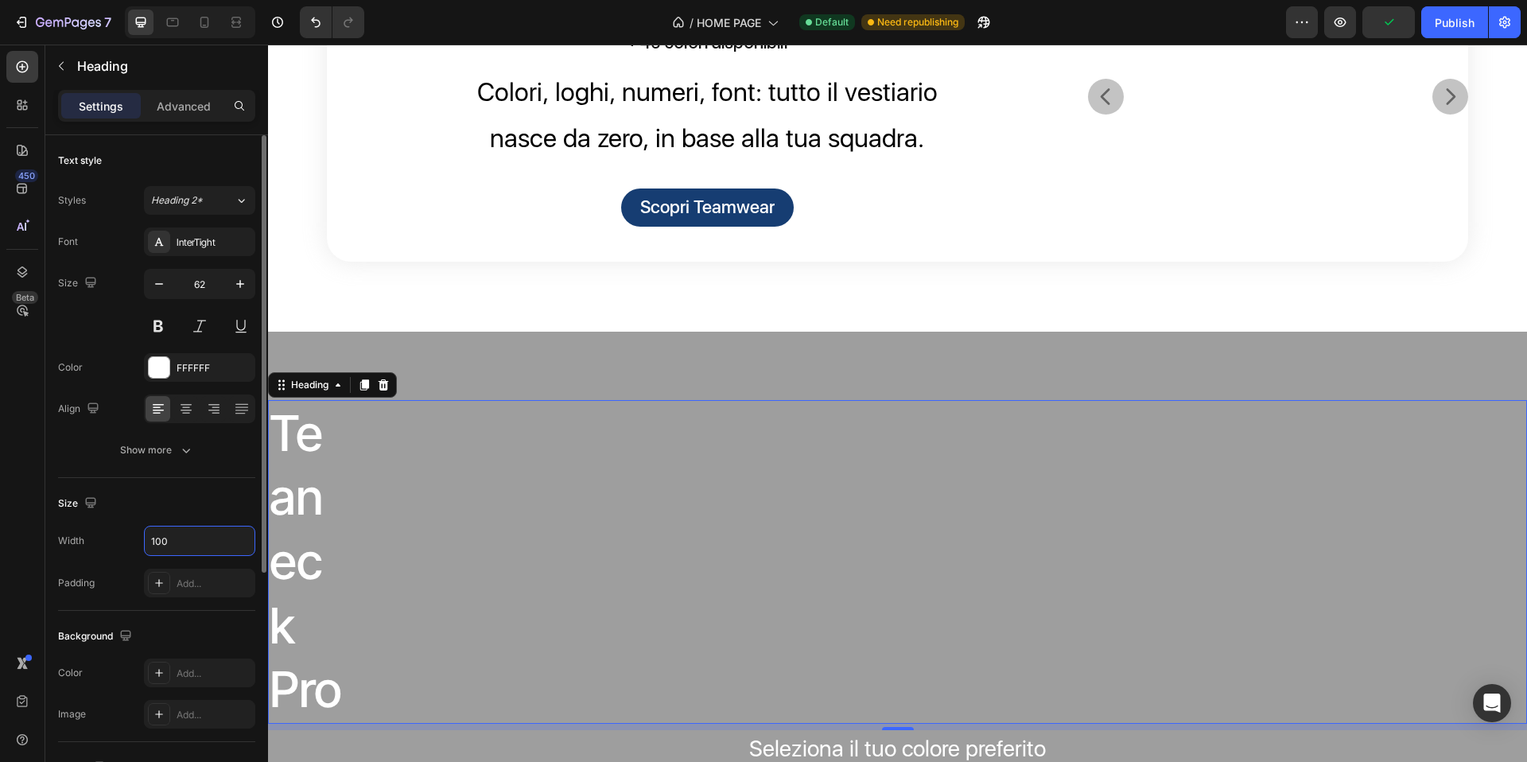
click at [199, 489] on div "Size Width 100 Padding Add..." at bounding box center [156, 544] width 197 height 133
click at [208, 545] on input "100" at bounding box center [200, 541] width 110 height 29
click at [246, 540] on icon "button" at bounding box center [240, 541] width 16 height 16
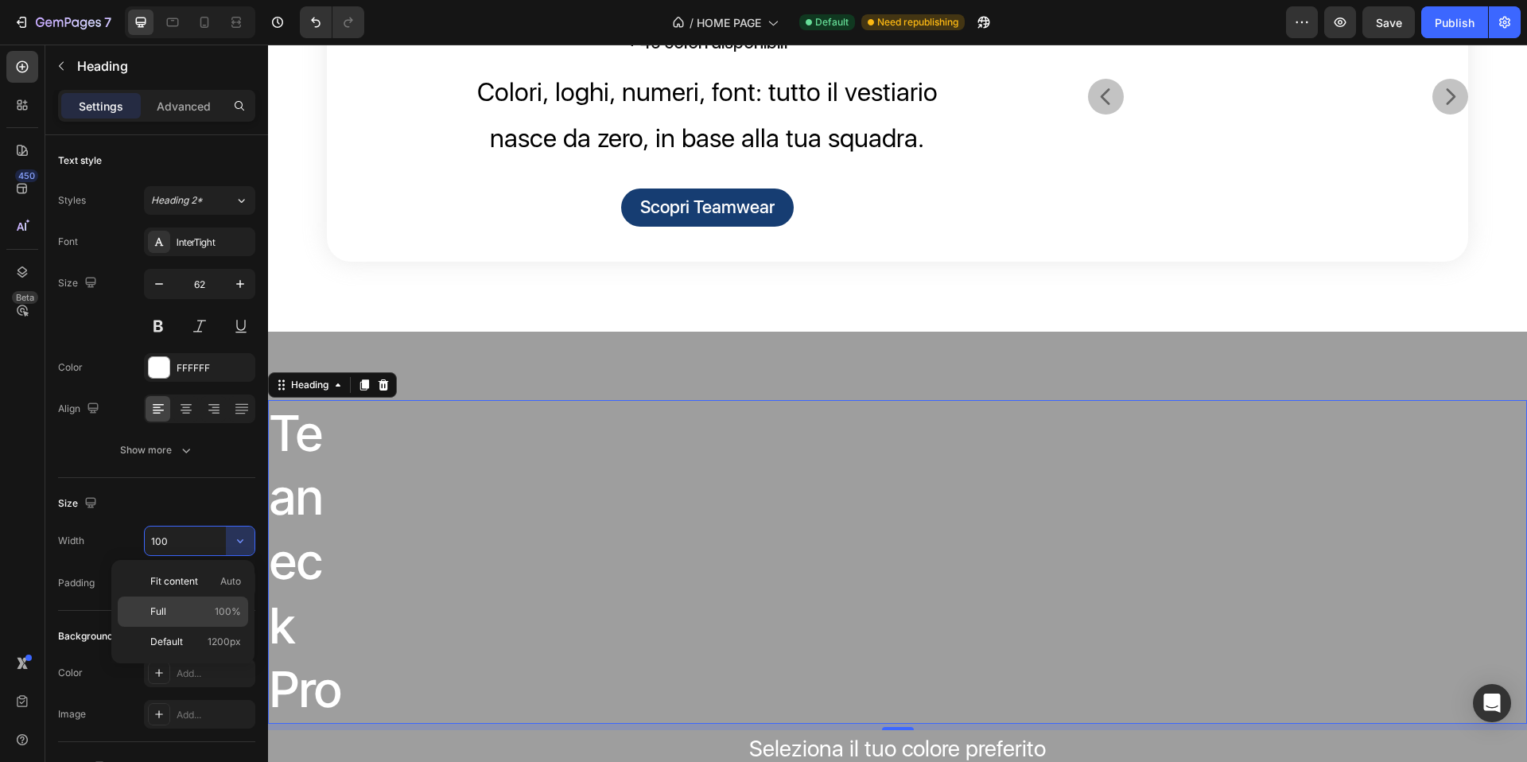
click at [200, 607] on p "Full 100%" at bounding box center [195, 612] width 91 height 14
type input "100%"
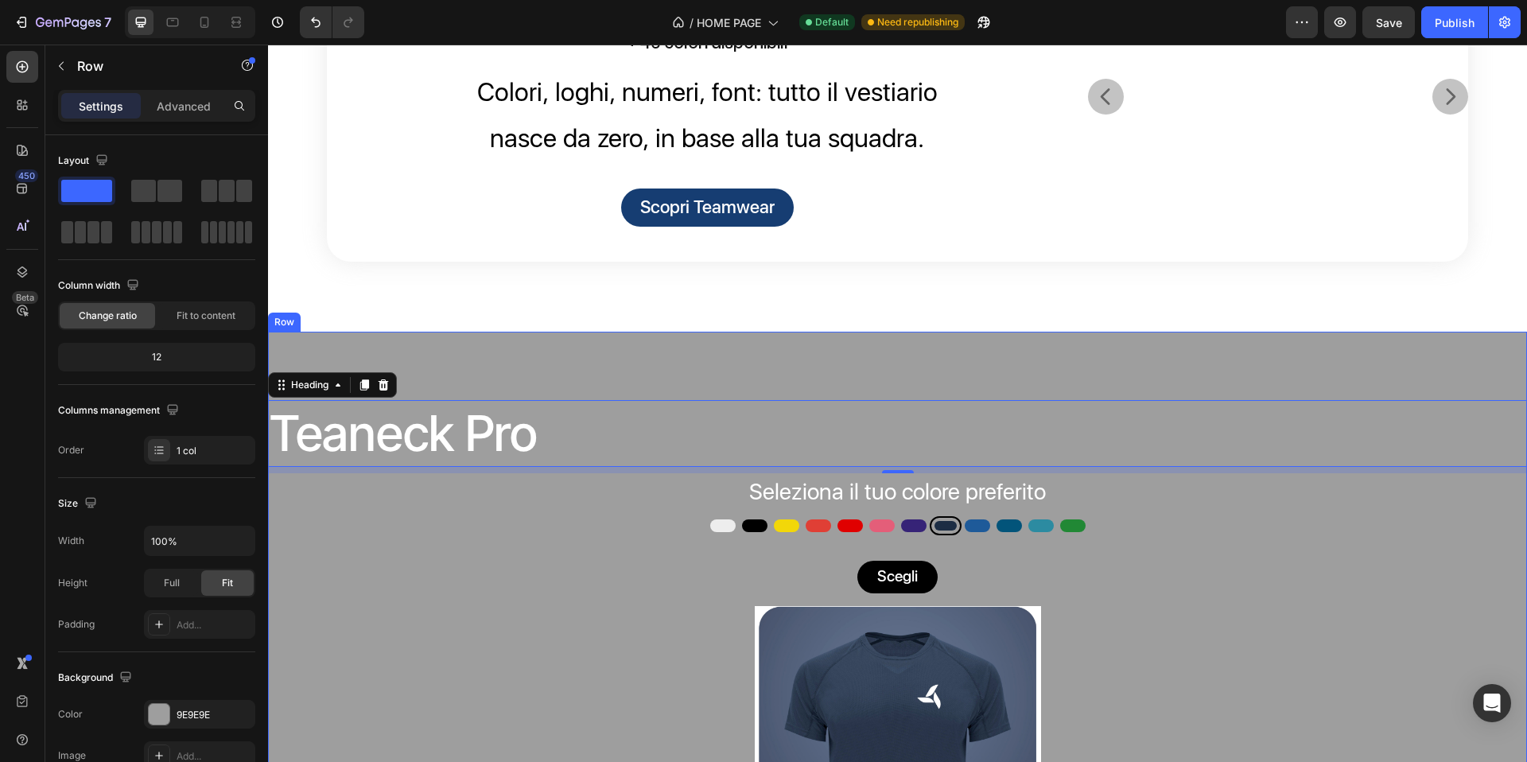
click at [438, 441] on div "Teaneck Pro Heading 8 Seleziona il tuo colore preferito Text block Bianco Bianc…" at bounding box center [897, 713] width 1259 height 763
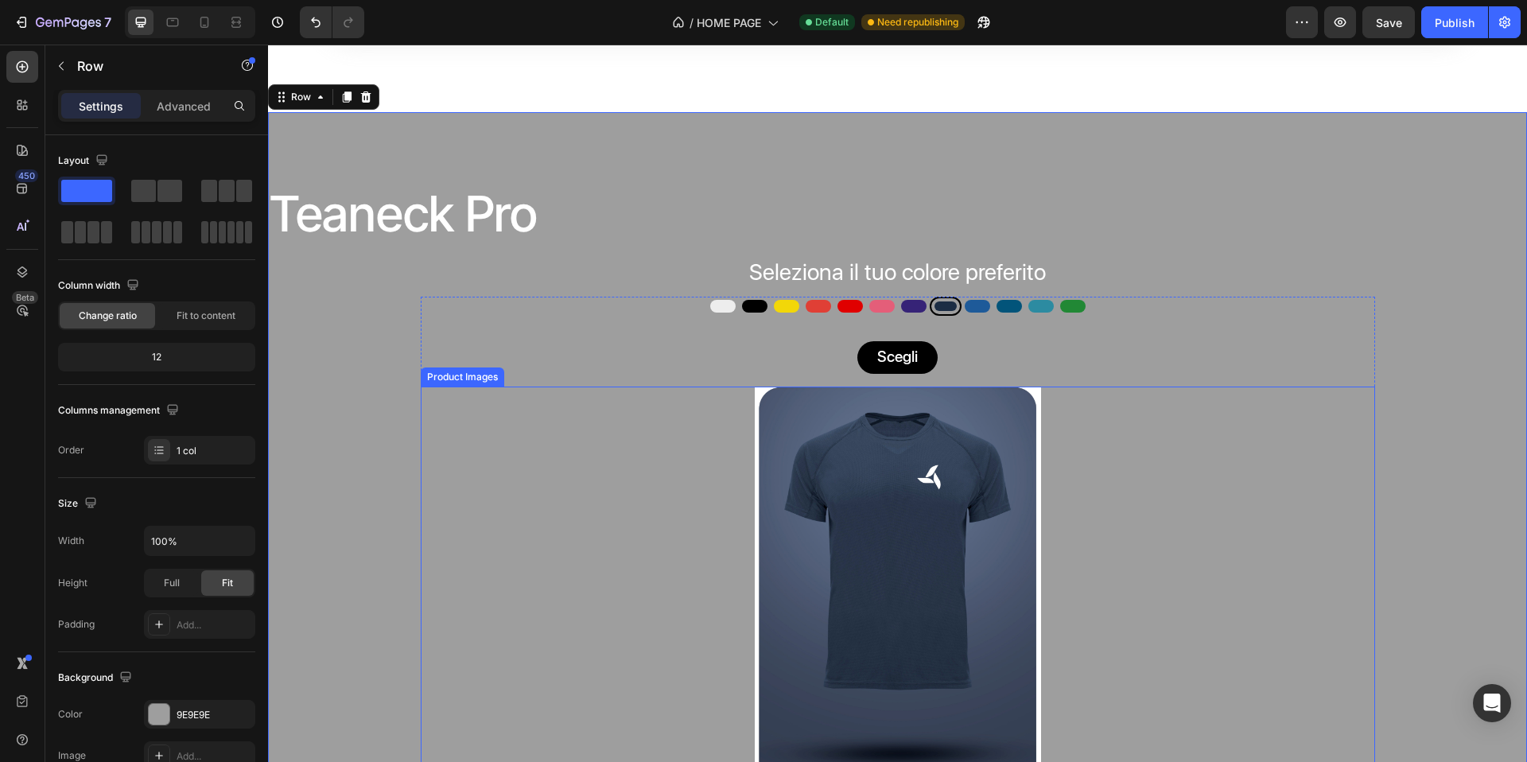
scroll to position [1305, 0]
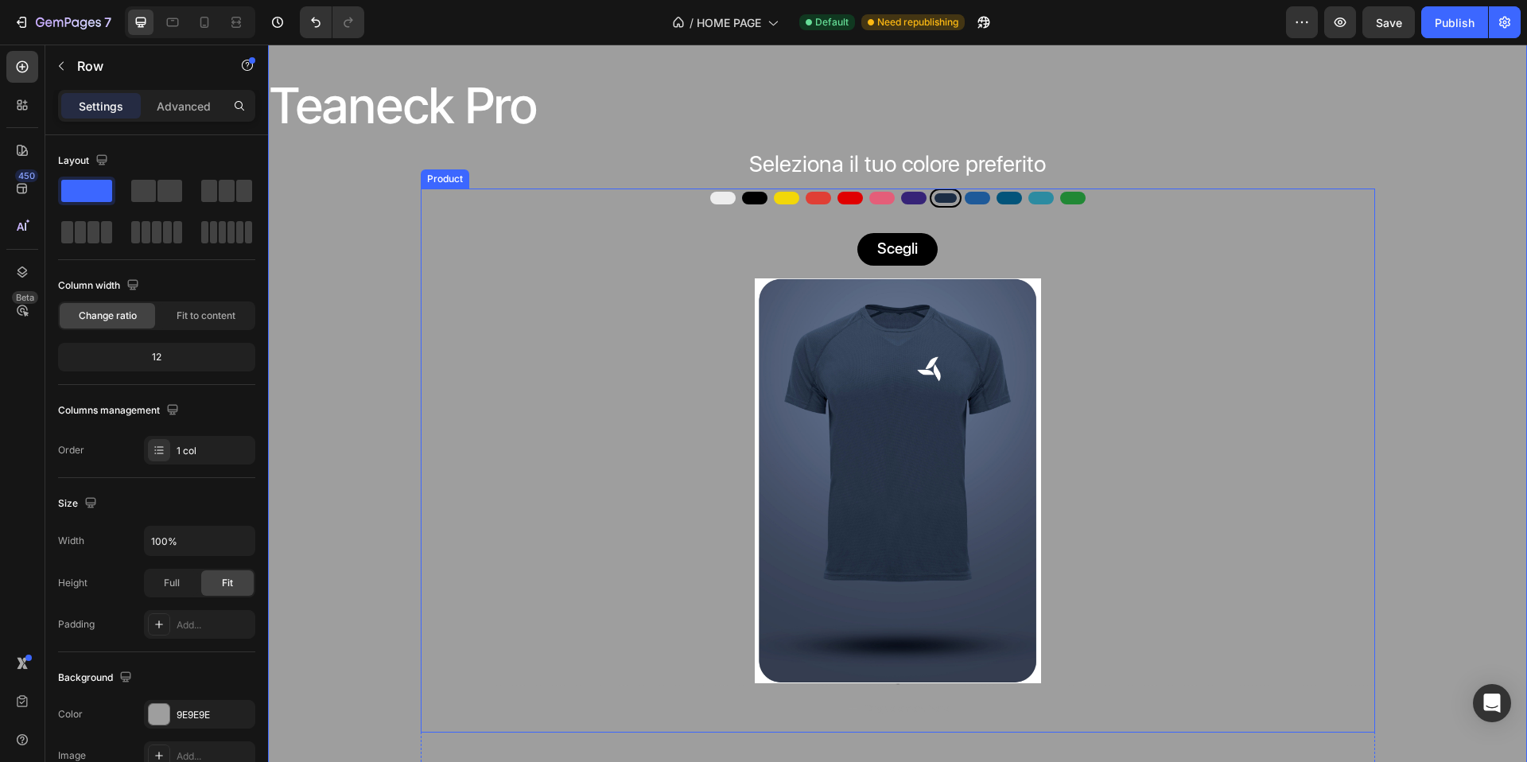
click at [1116, 282] on div "Bianco Bianco Nero Nero Giallo Giallo Pesca Pesca Rosso Rosso Rosa Rosa Viola V…" at bounding box center [898, 437] width 955 height 496
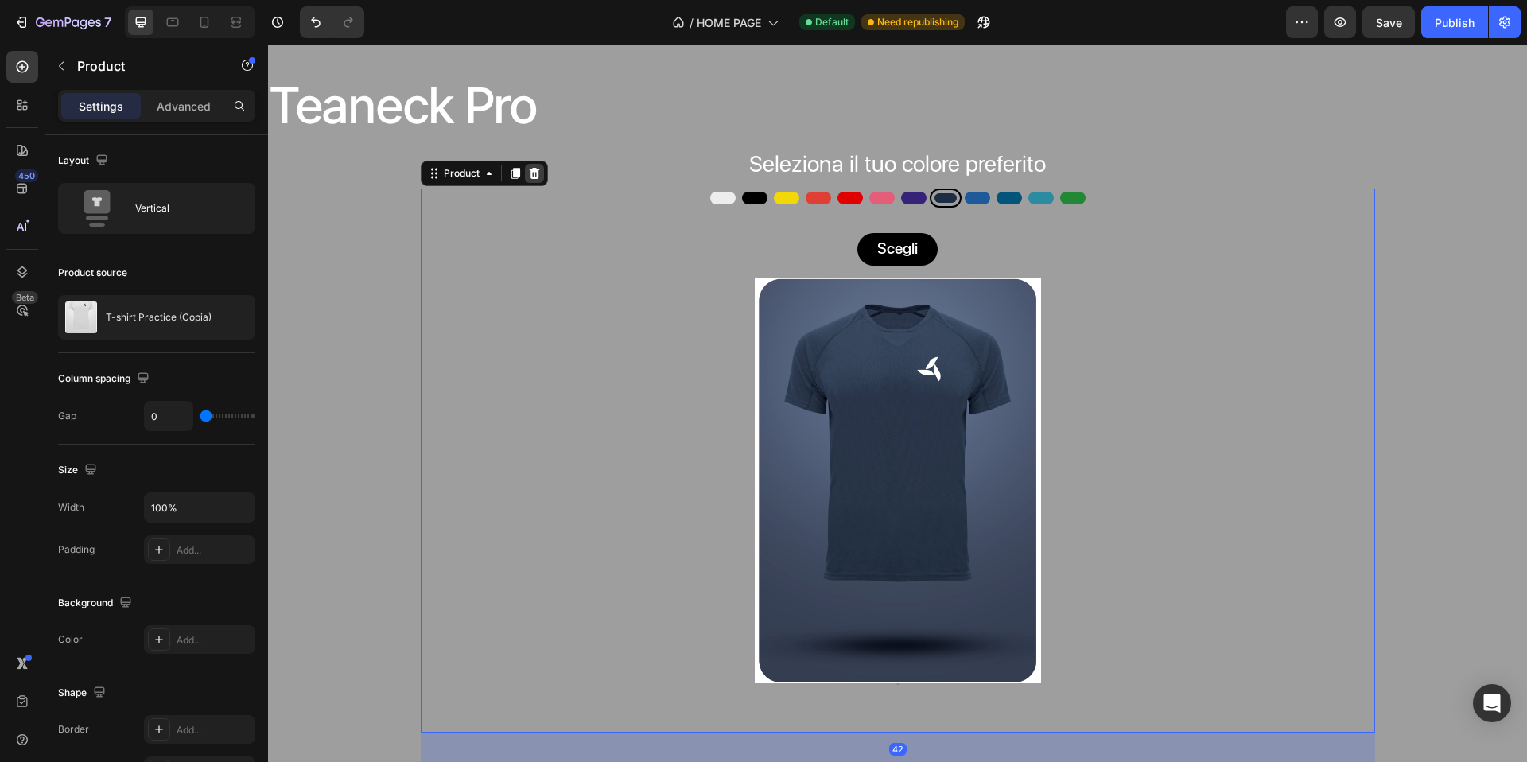
click at [533, 183] on div at bounding box center [534, 173] width 19 height 19
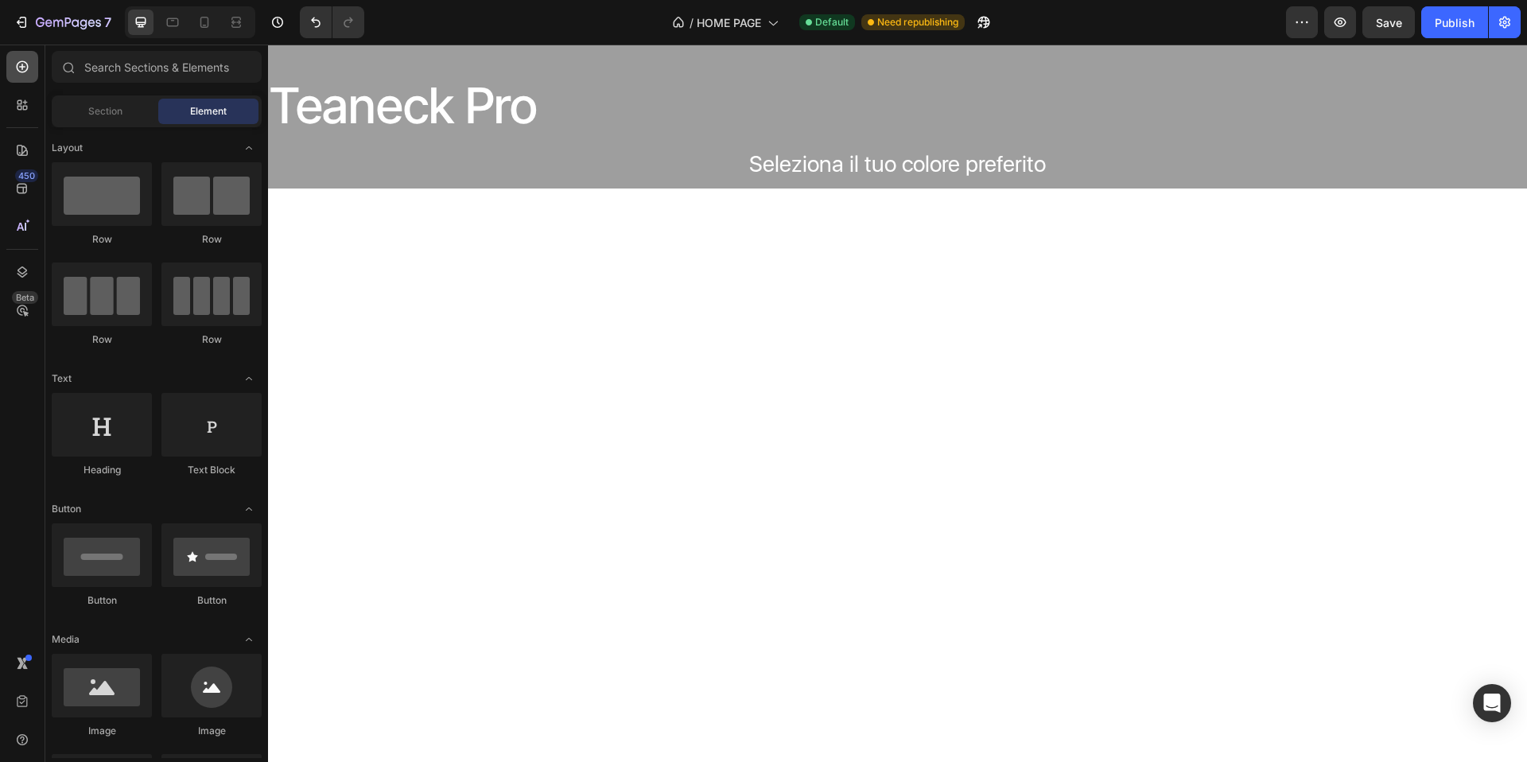
click at [22, 75] on div at bounding box center [22, 67] width 32 height 32
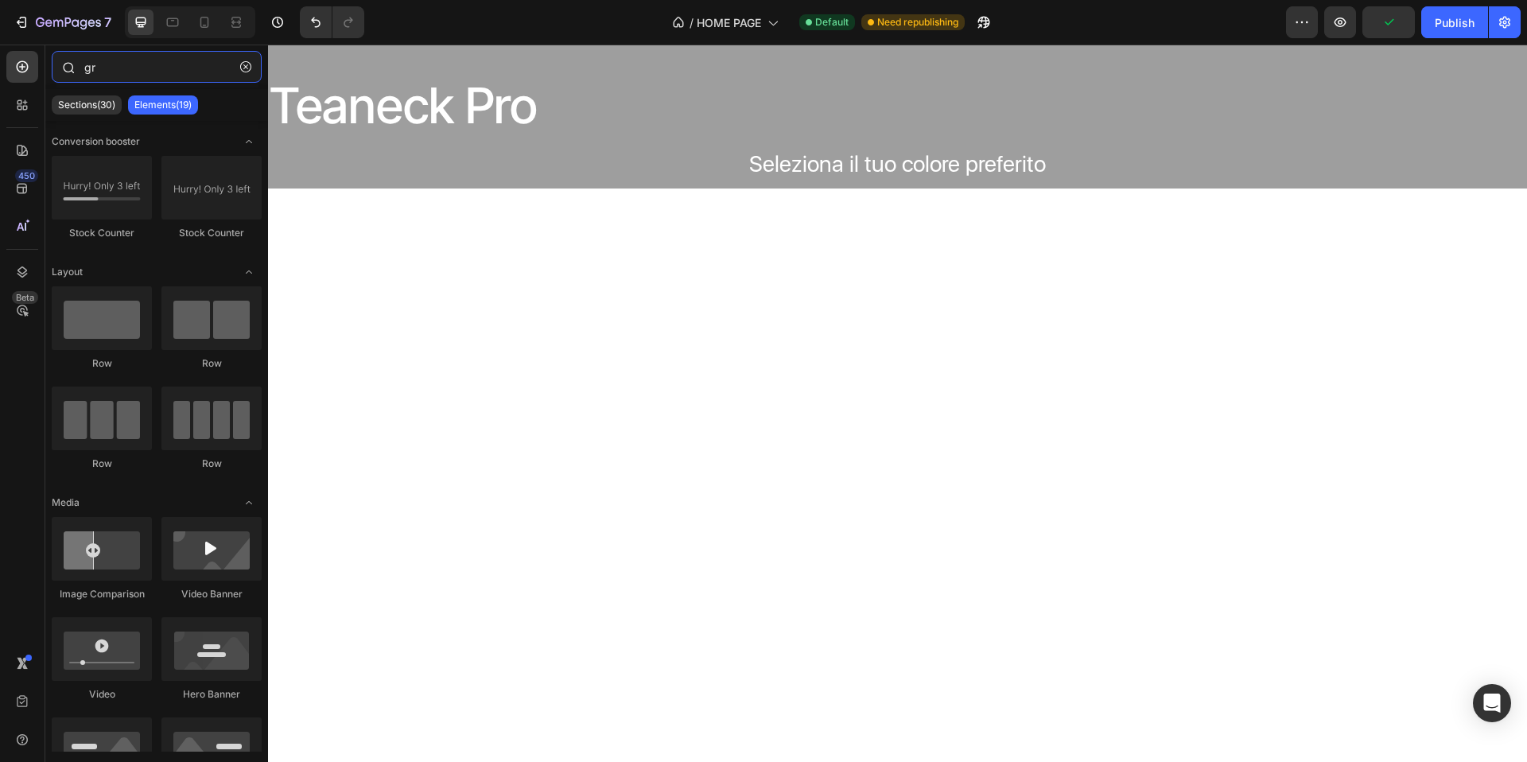
type input "g"
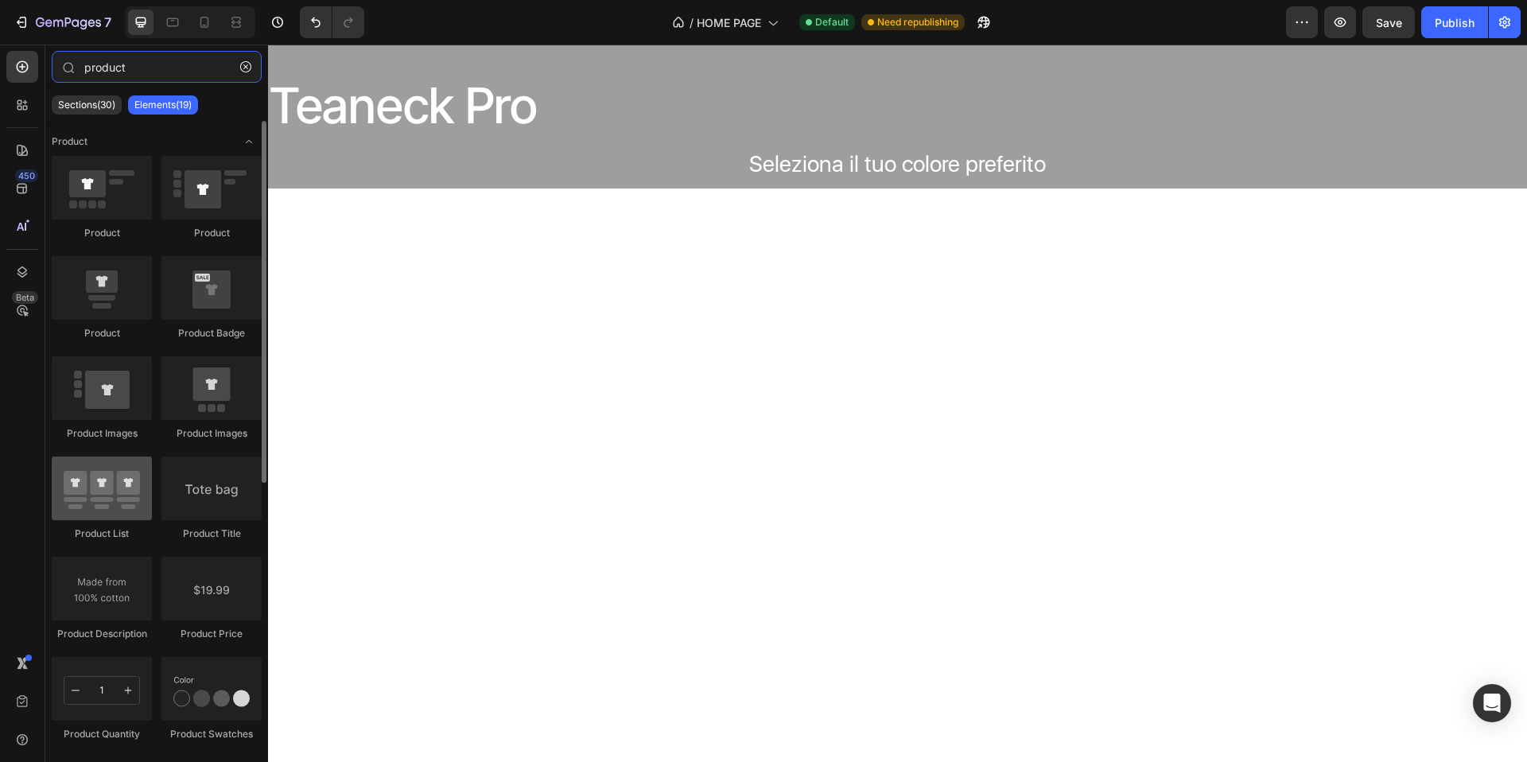
type input "product"
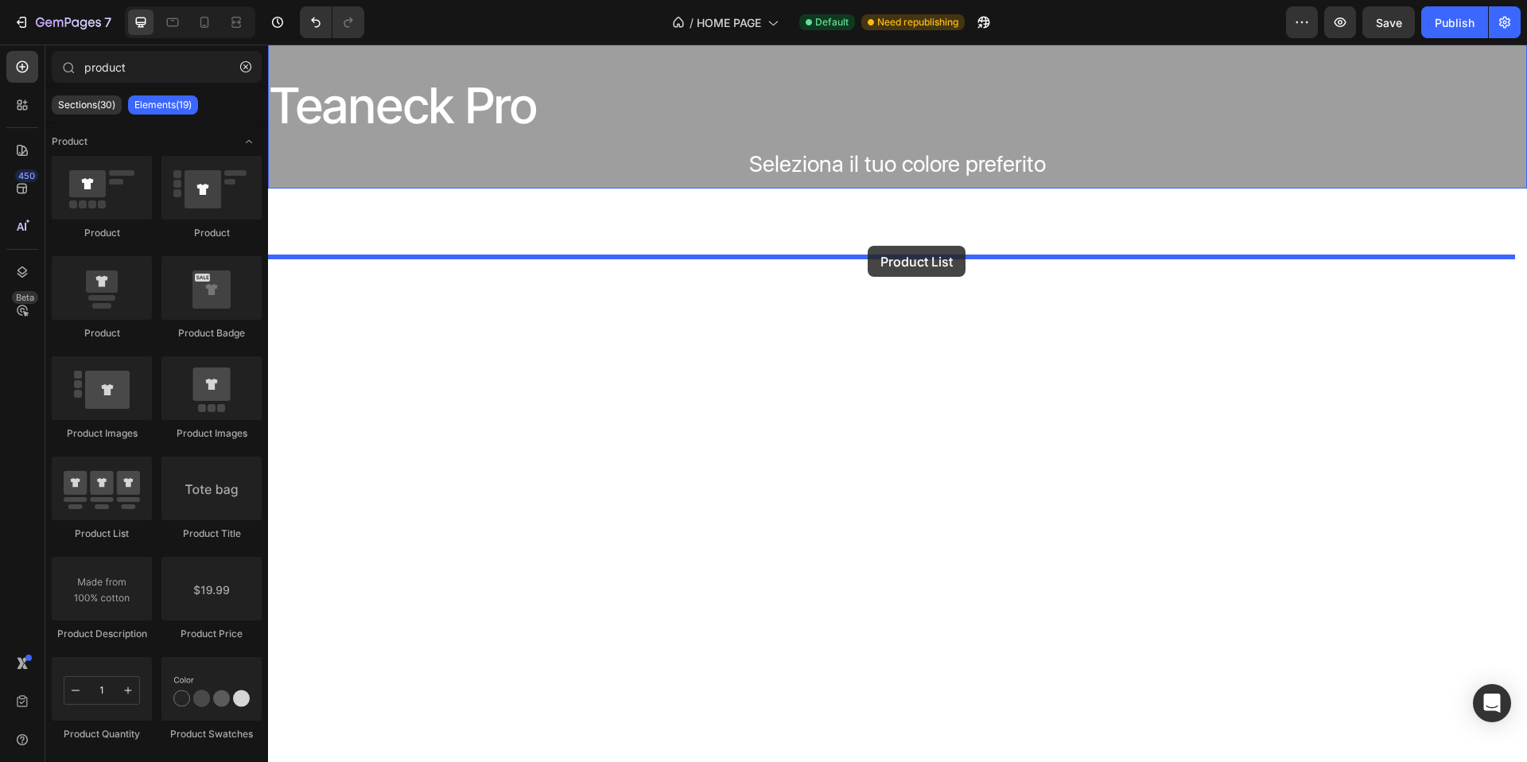
drag, startPoint x: 369, startPoint y: 538, endPoint x: 869, endPoint y: 248, distance: 577.4
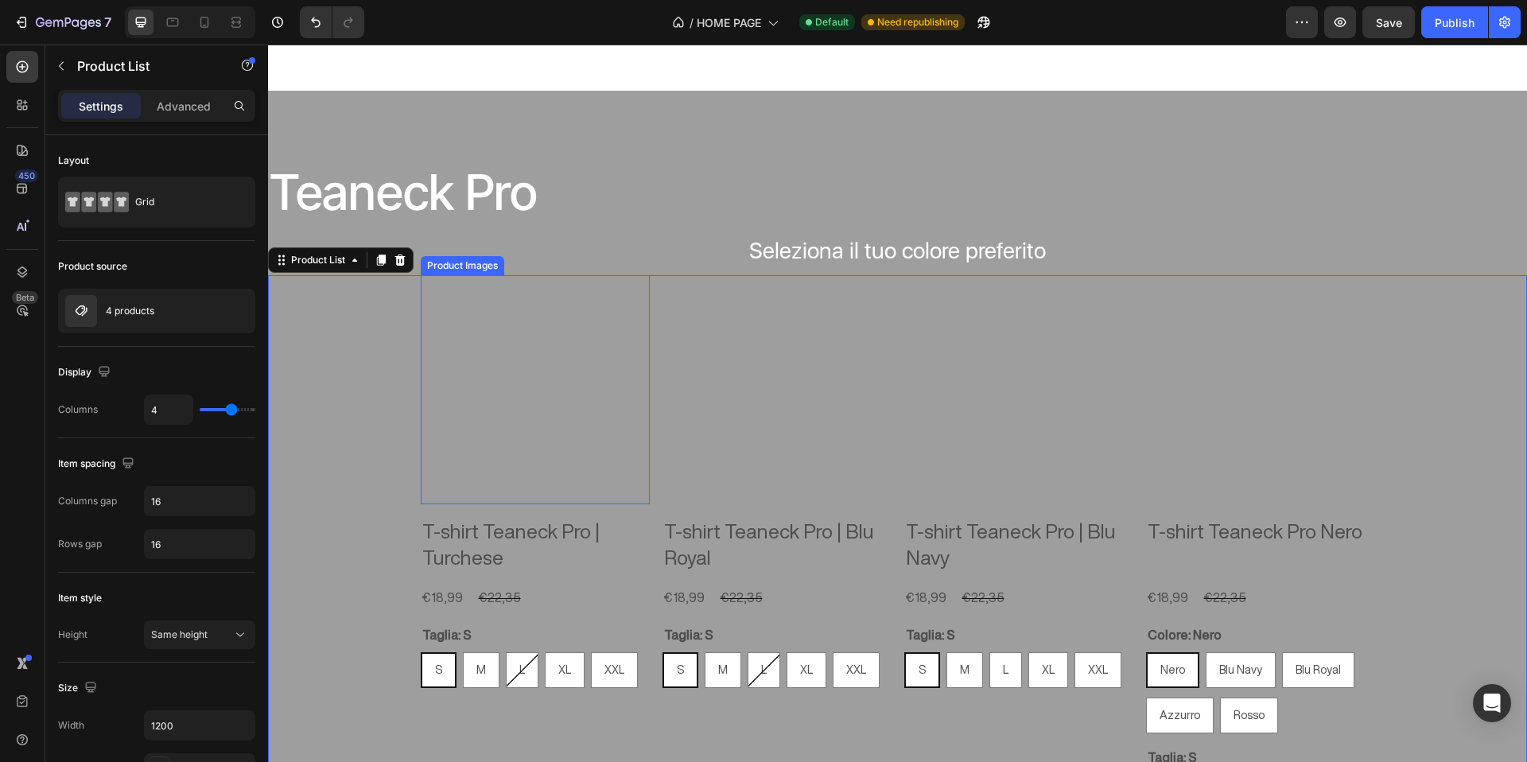
scroll to position [1371, 0]
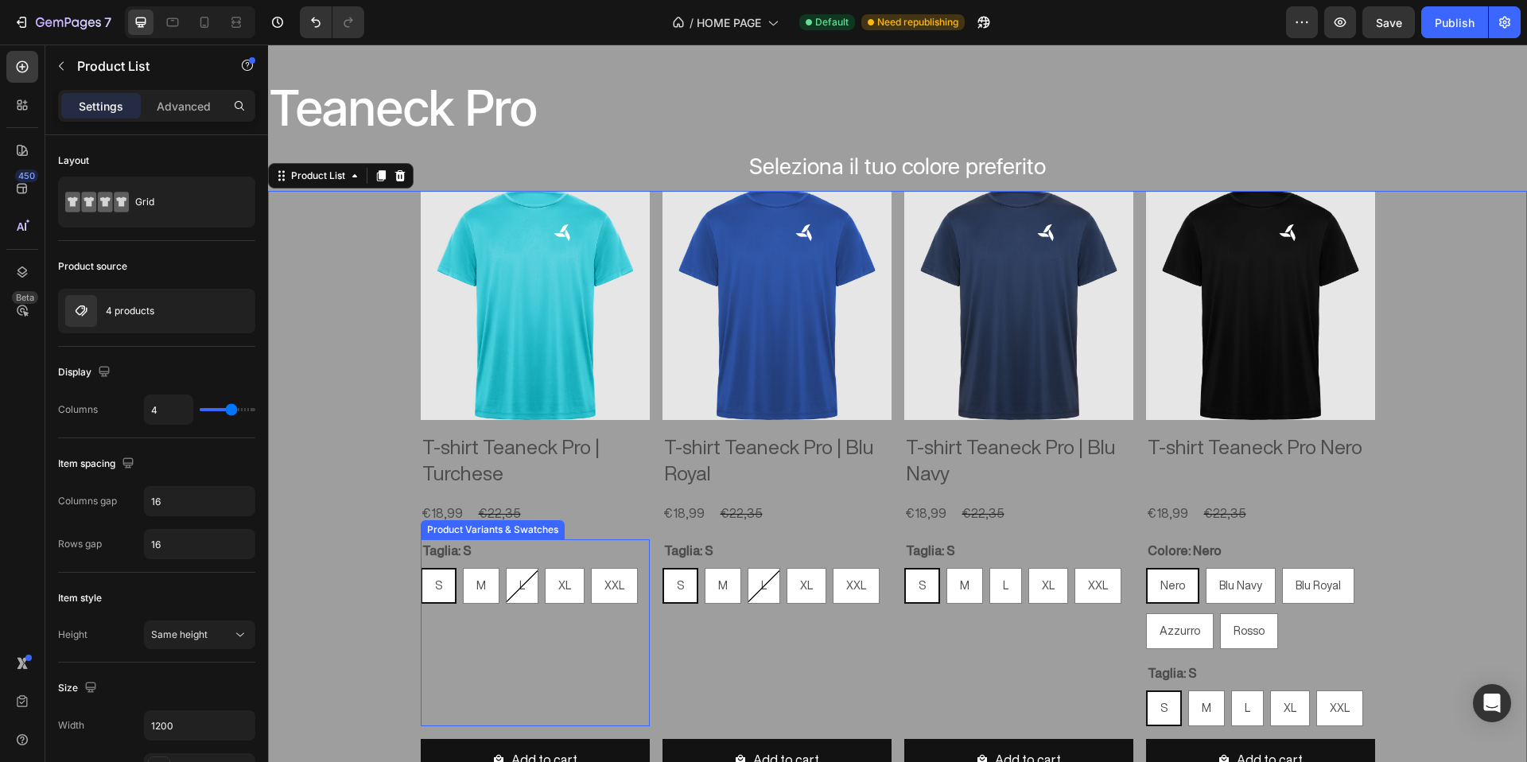
click at [510, 557] on div "Taglia: S S S S M M M L L L XL XL XL XXL XXL XXL" at bounding box center [535, 571] width 229 height 64
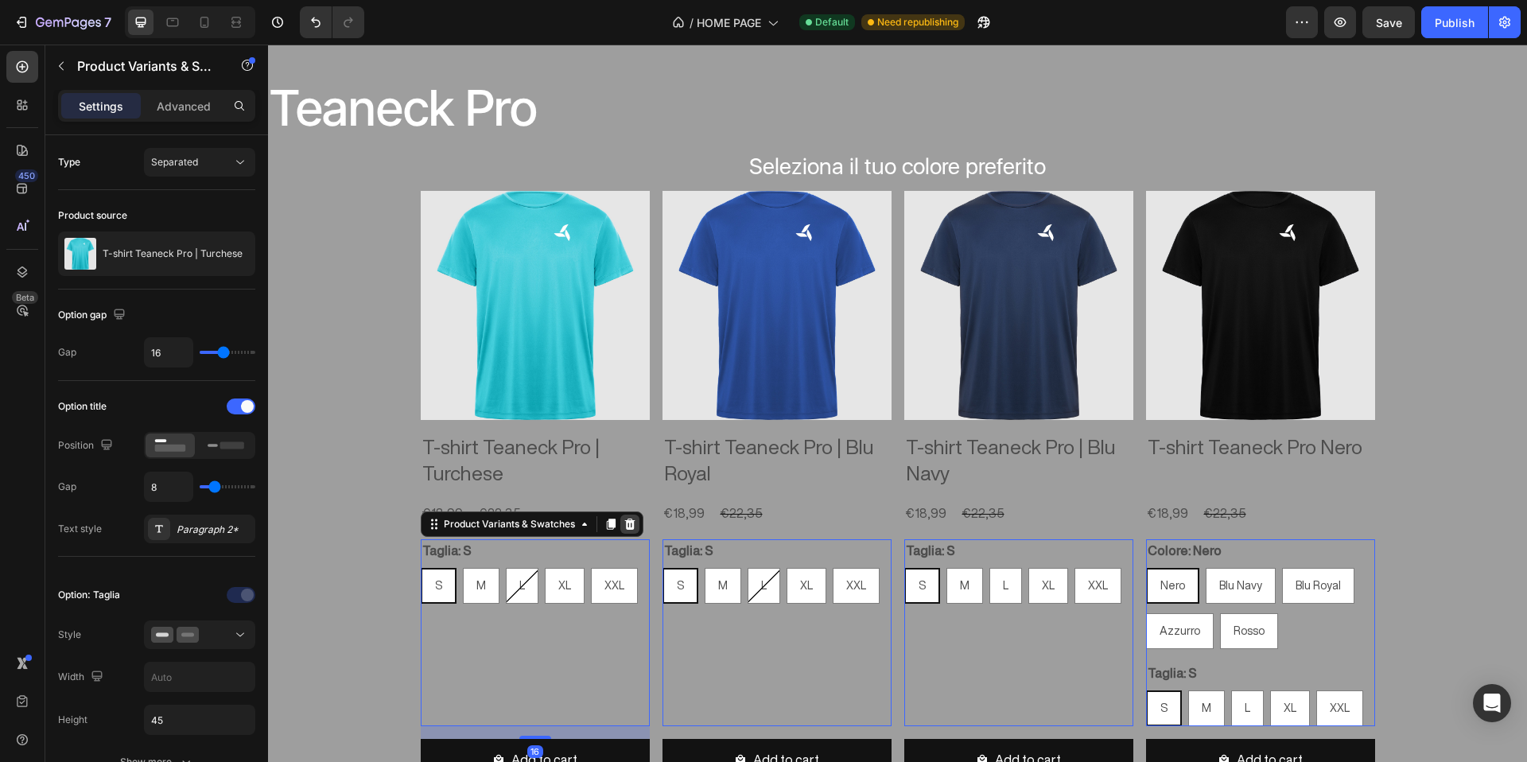
click at [628, 523] on icon at bounding box center [629, 524] width 10 height 11
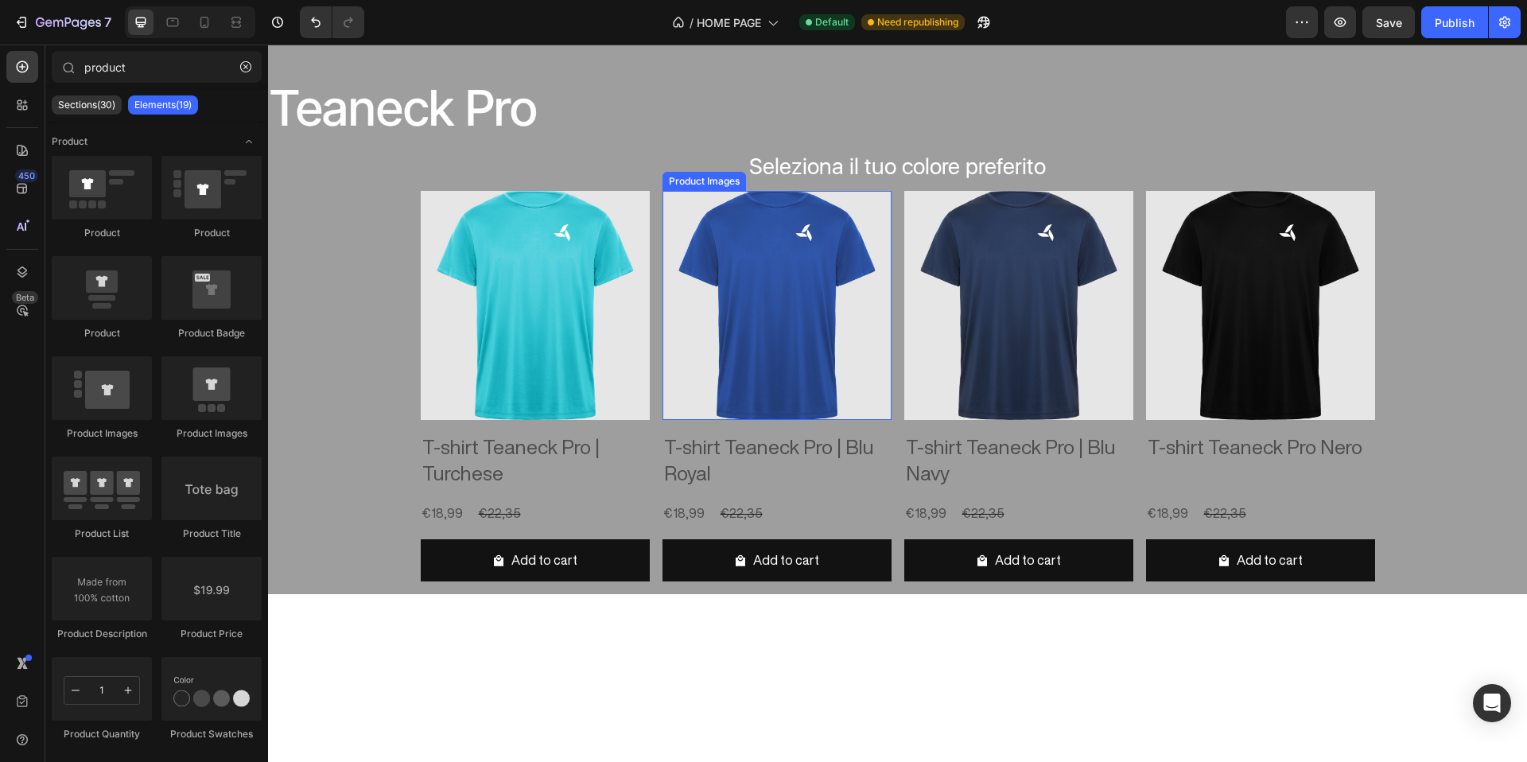
click at [764, 340] on img at bounding box center [777, 305] width 229 height 229
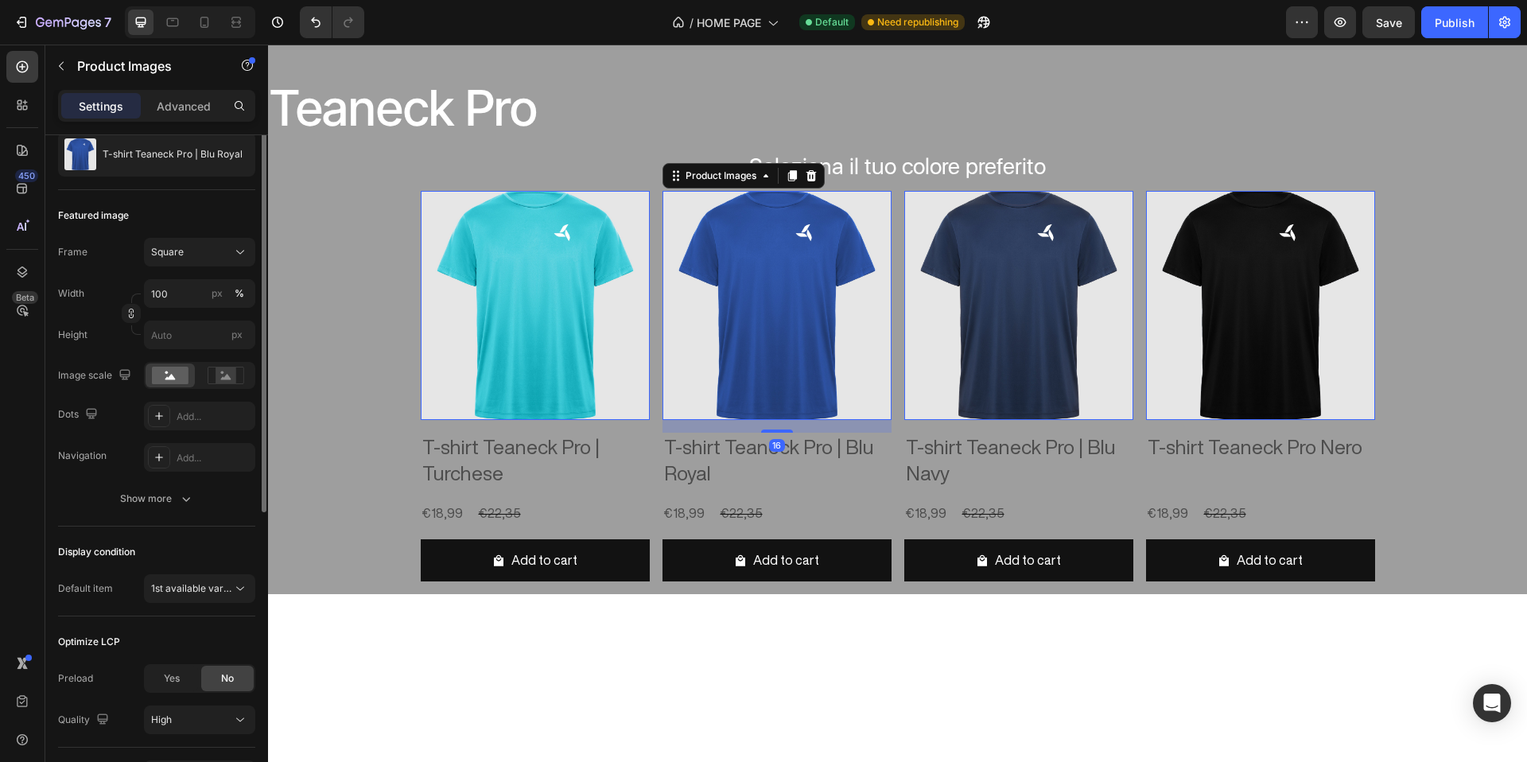
scroll to position [263, 0]
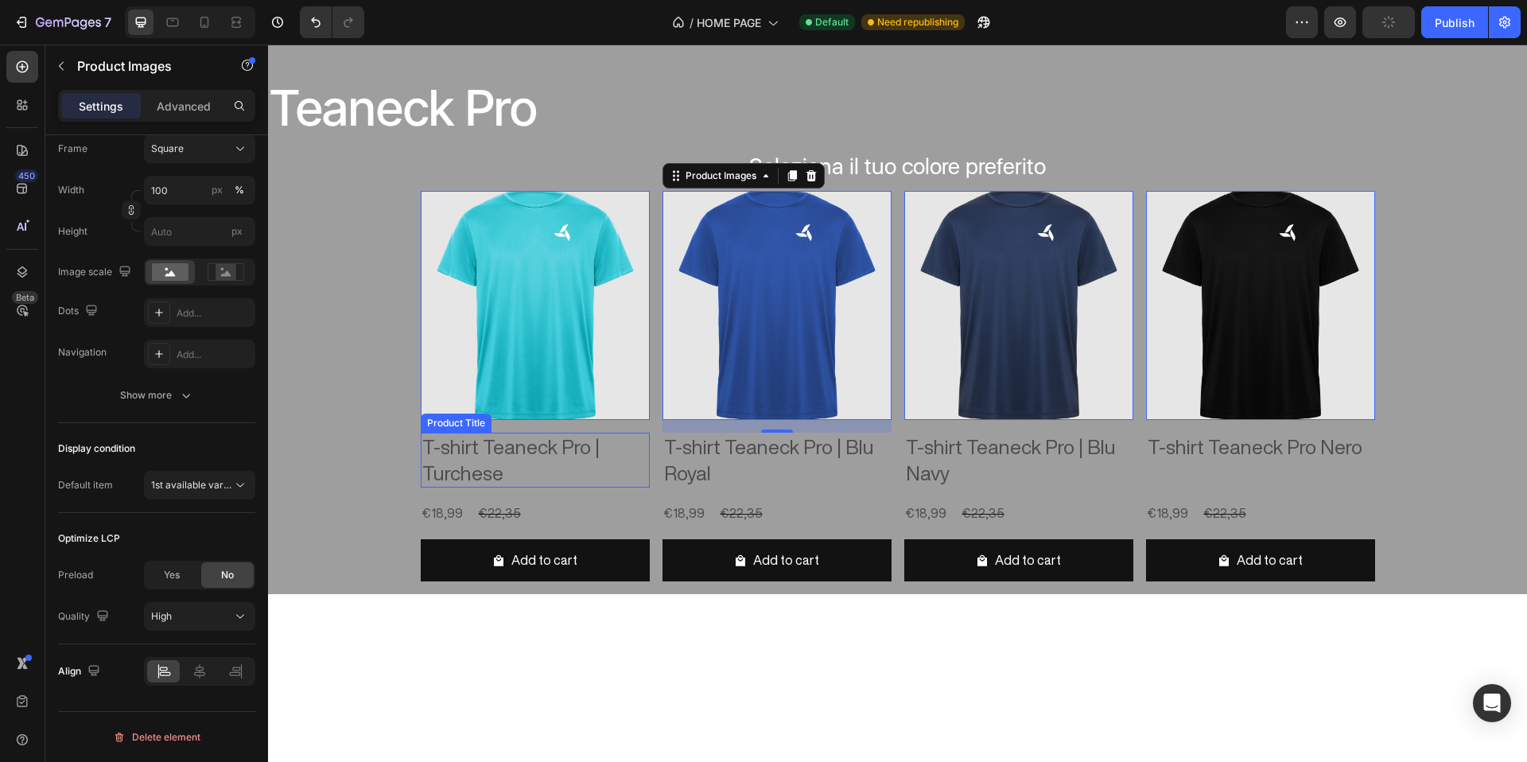
click at [537, 454] on h2 "T-shirt Teaneck Pro | Turchese" at bounding box center [535, 460] width 229 height 55
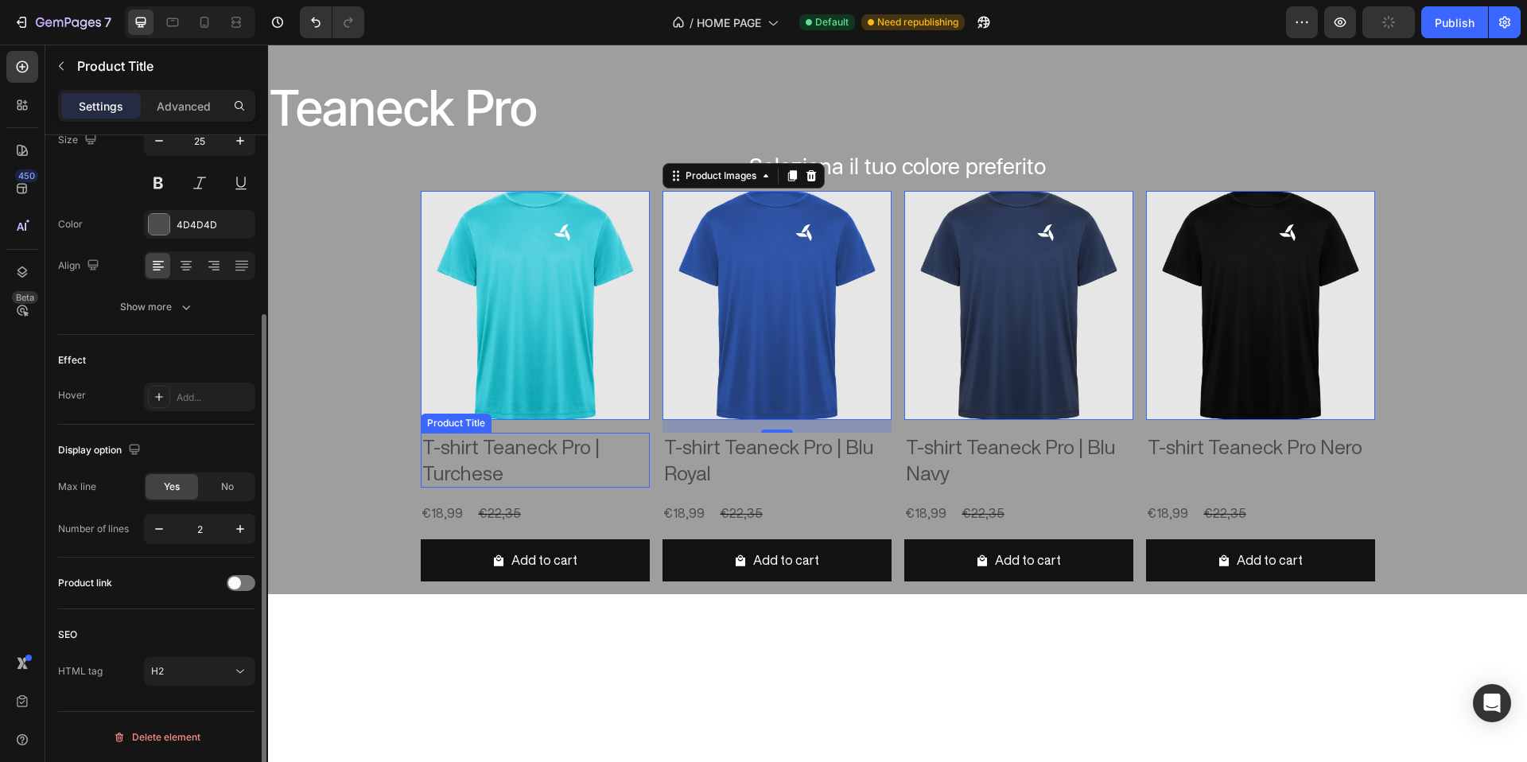
scroll to position [0, 0]
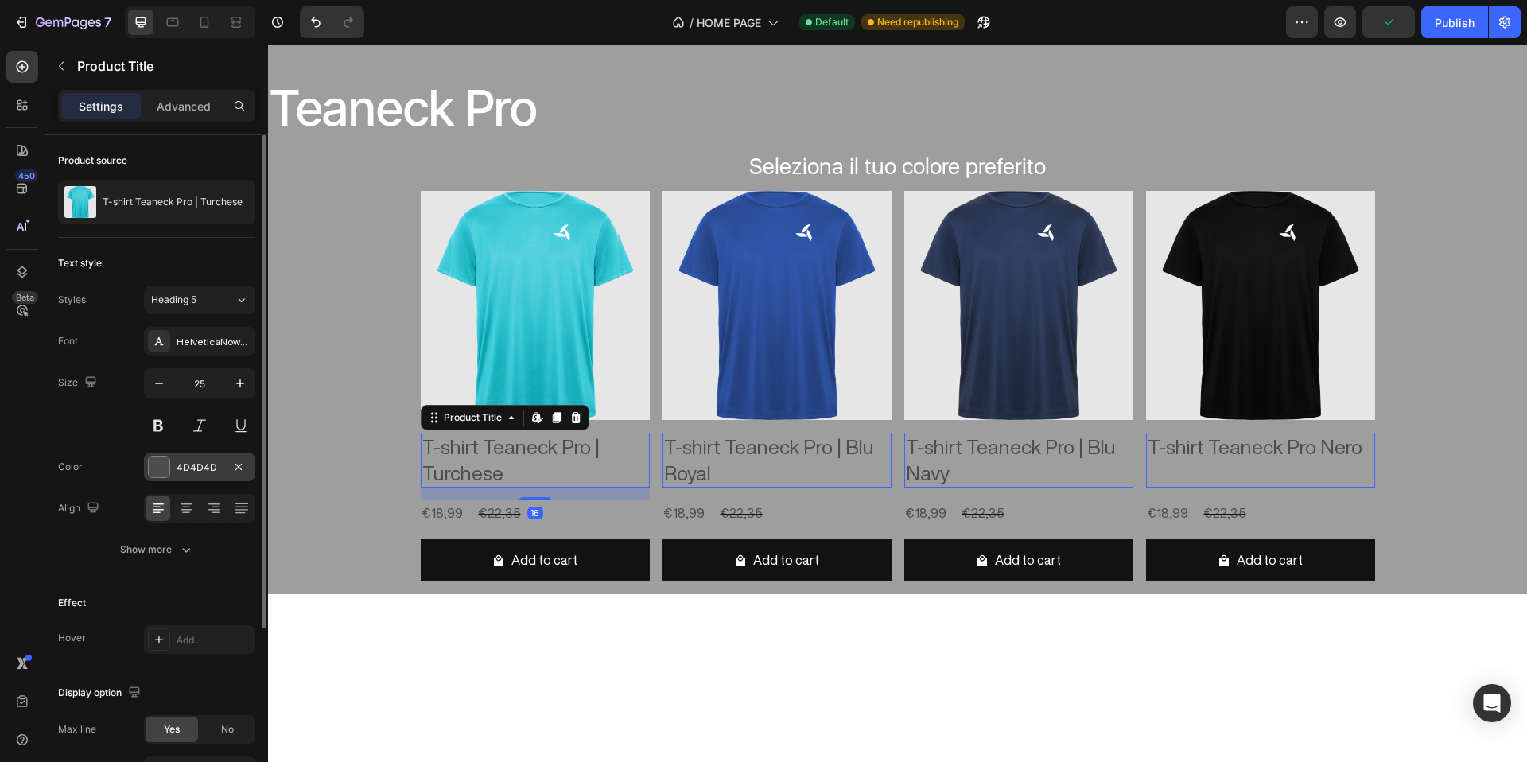
drag, startPoint x: 161, startPoint y: 466, endPoint x: 219, endPoint y: 461, distance: 58.3
click at [161, 466] on div at bounding box center [159, 467] width 21 height 21
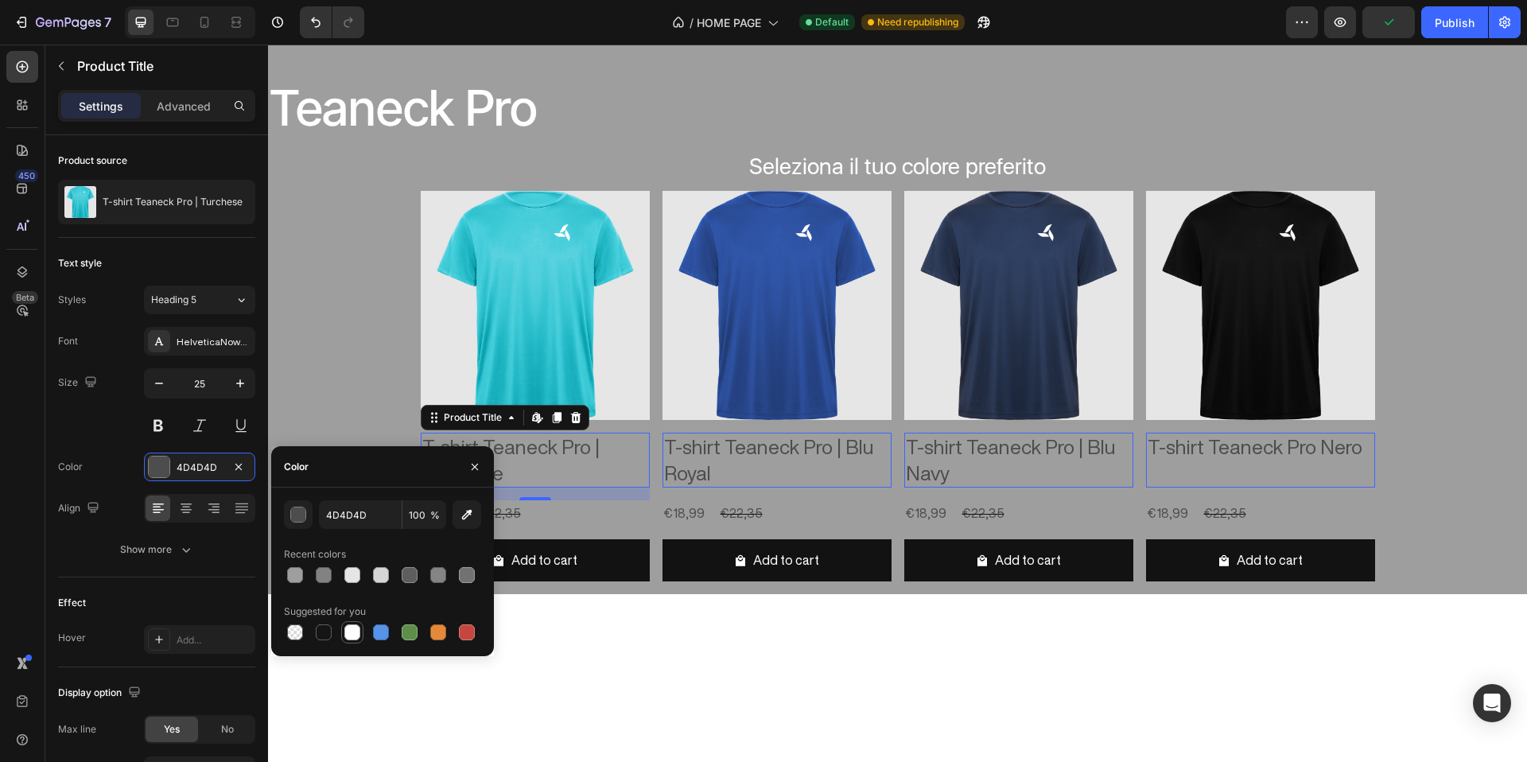
click at [362, 629] on div at bounding box center [352, 632] width 22 height 22
type input "FFFFFF"
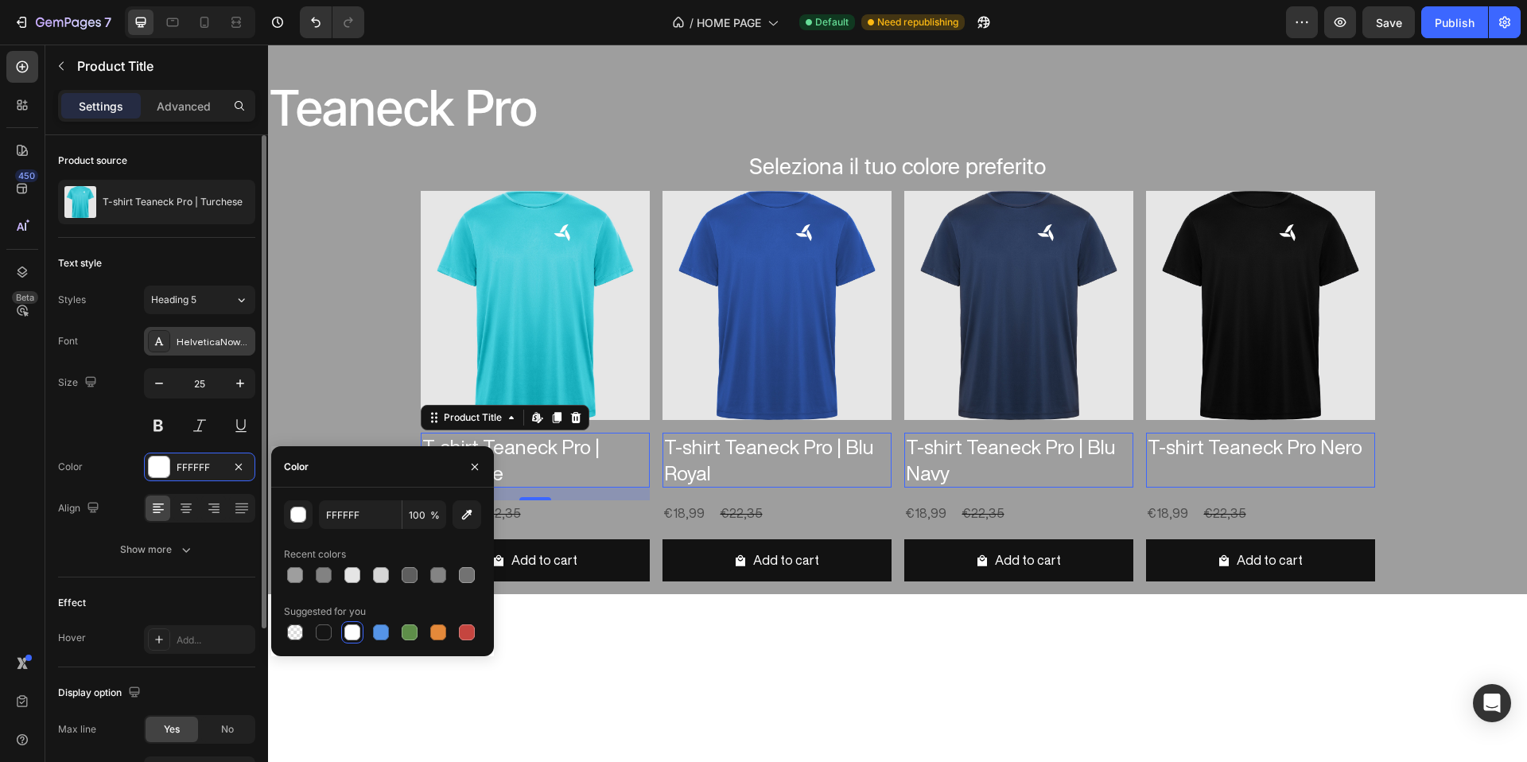
click at [208, 346] on div "HelveticaNowDisplay" at bounding box center [214, 342] width 75 height 14
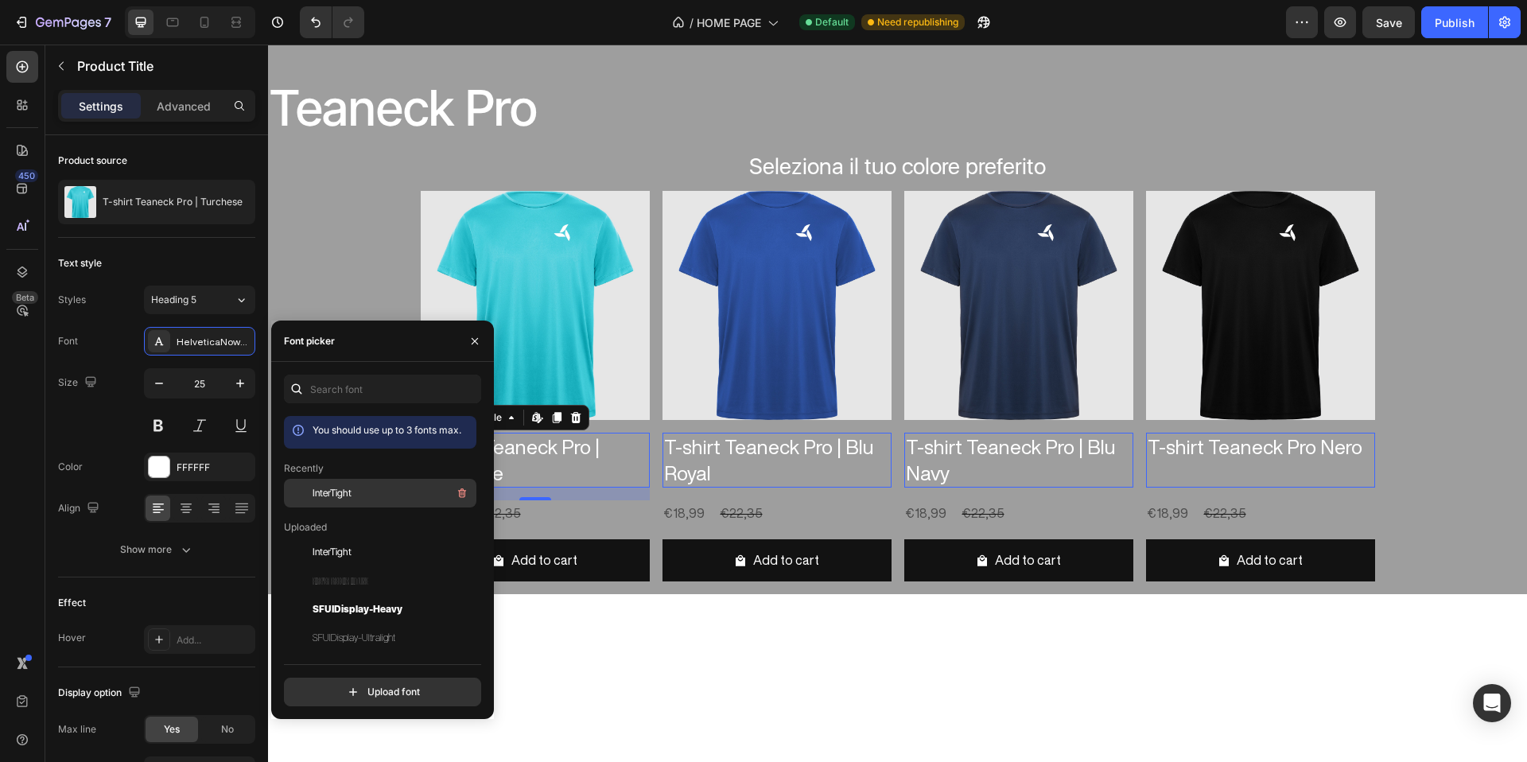
click at [387, 496] on div "InterTight" at bounding box center [393, 493] width 161 height 19
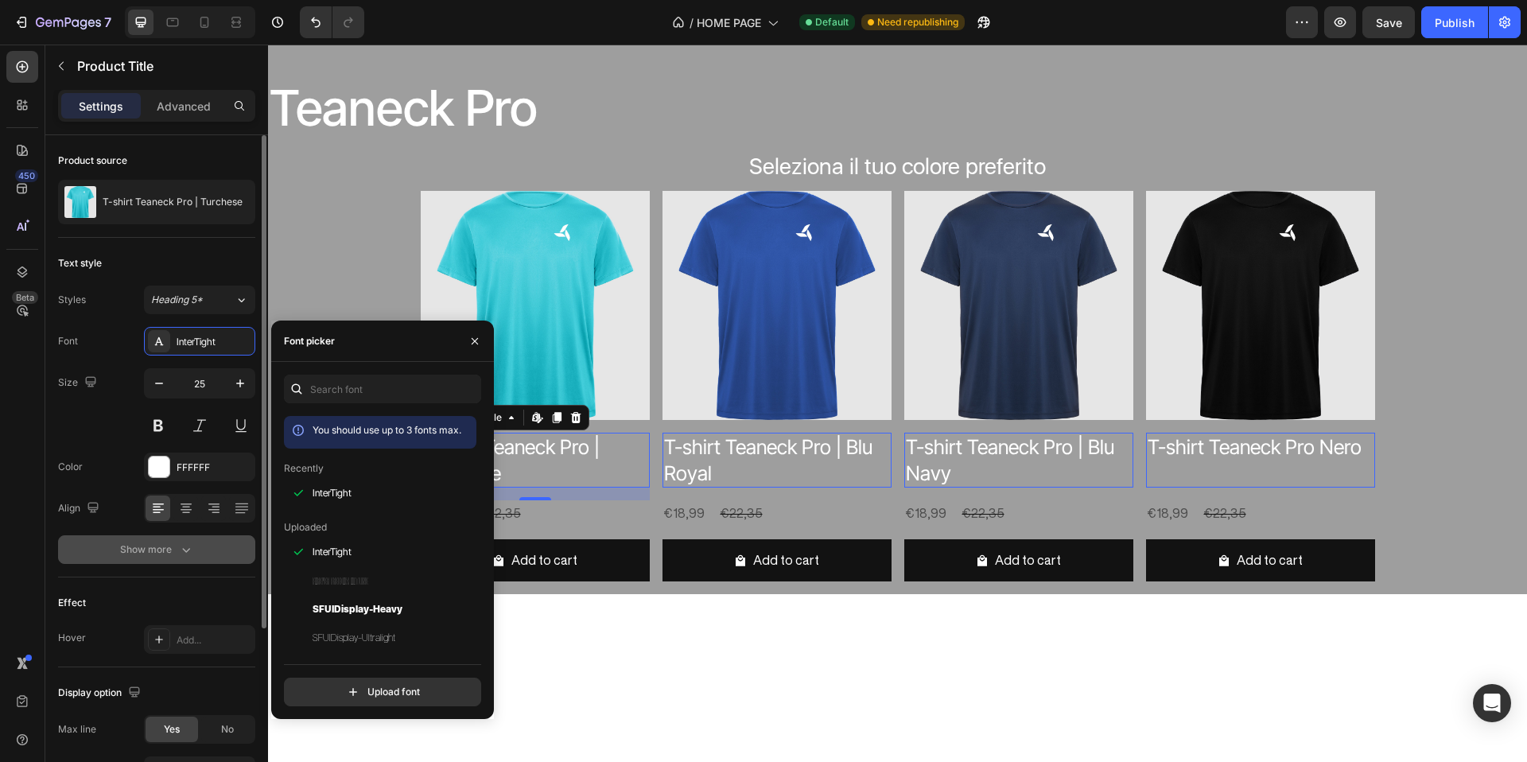
click at [207, 554] on button "Show more" at bounding box center [156, 549] width 197 height 29
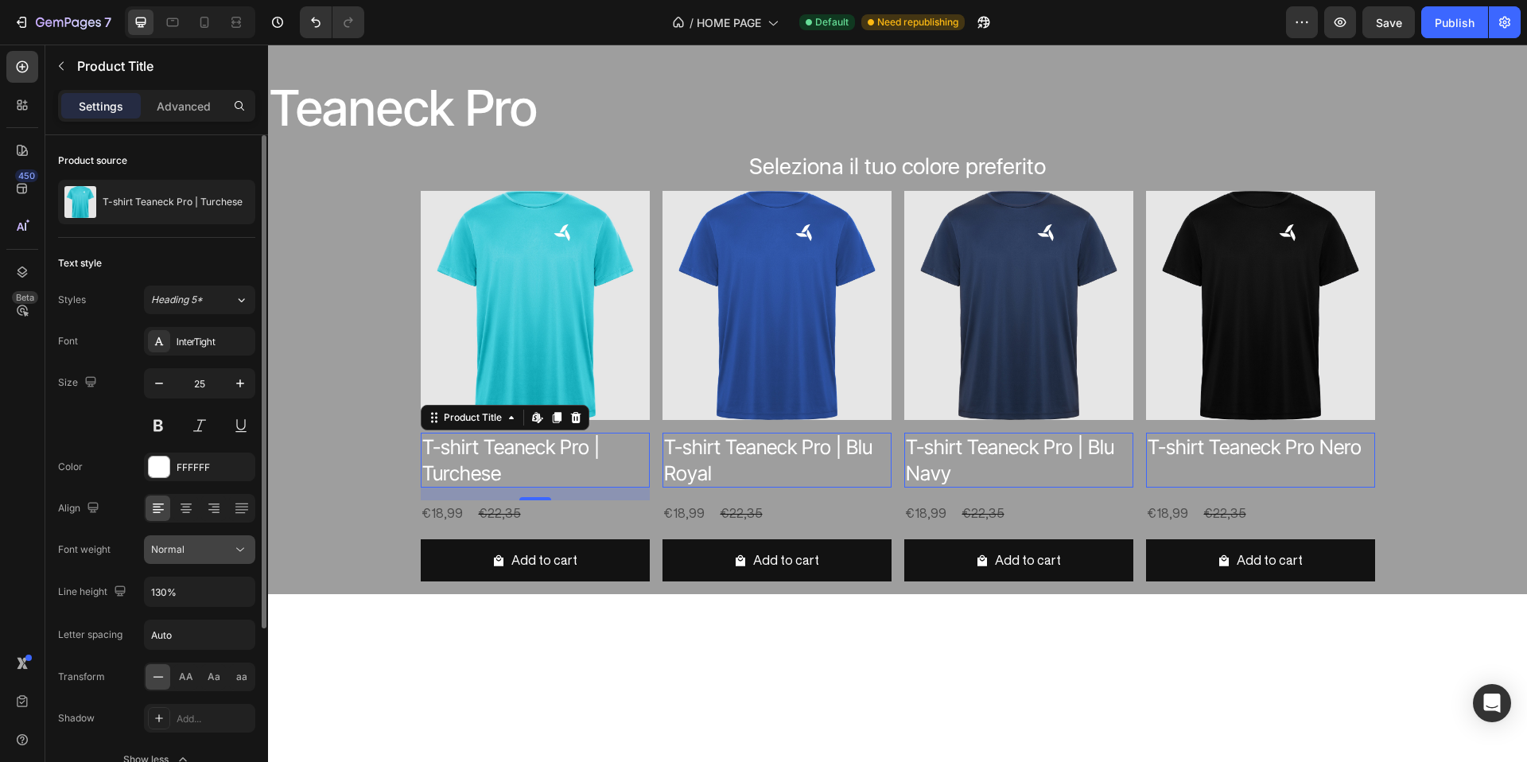
click at [197, 554] on div "Normal" at bounding box center [191, 550] width 81 height 14
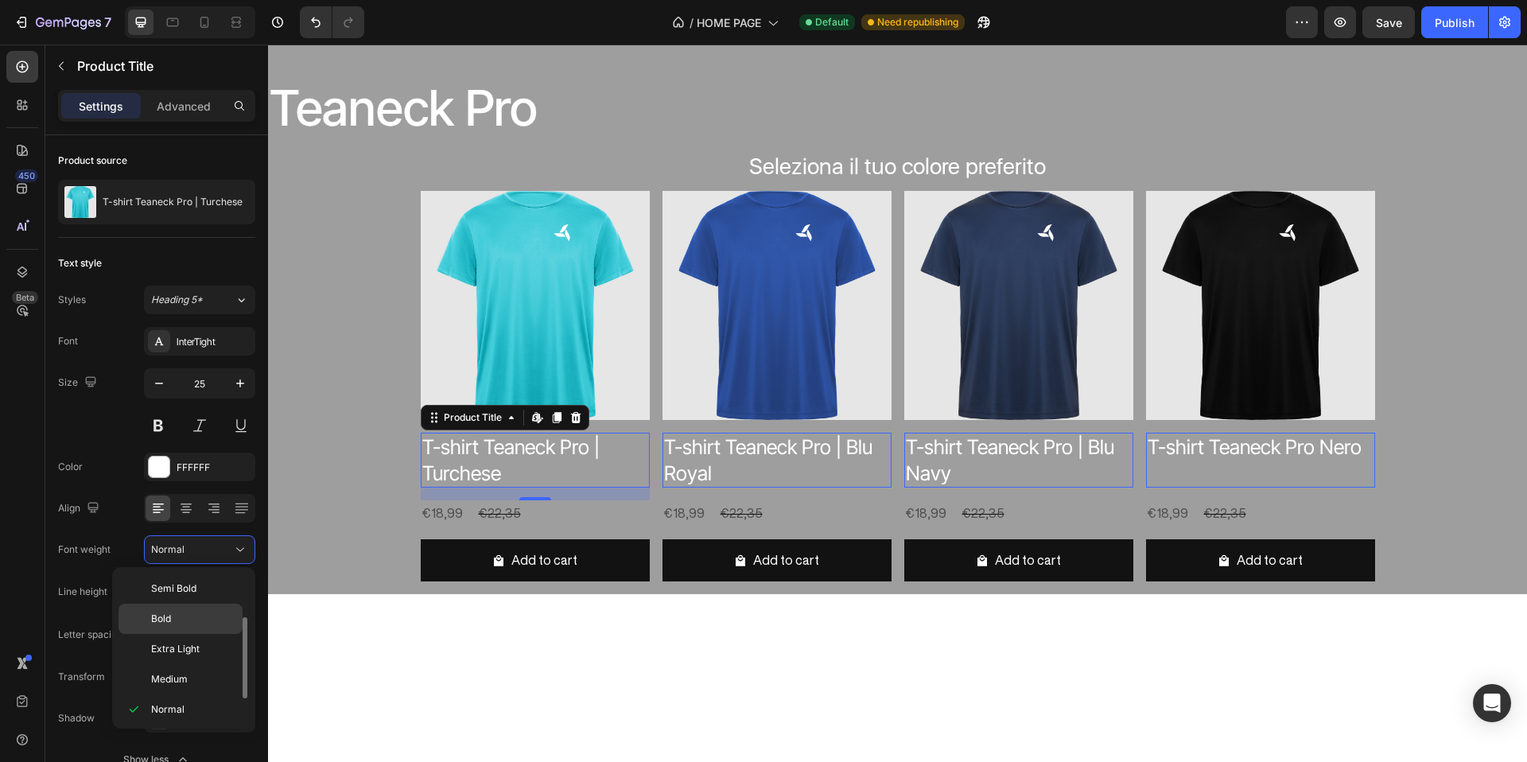
scroll to position [29, 0]
click at [193, 655] on p "Medium" at bounding box center [193, 651] width 84 height 14
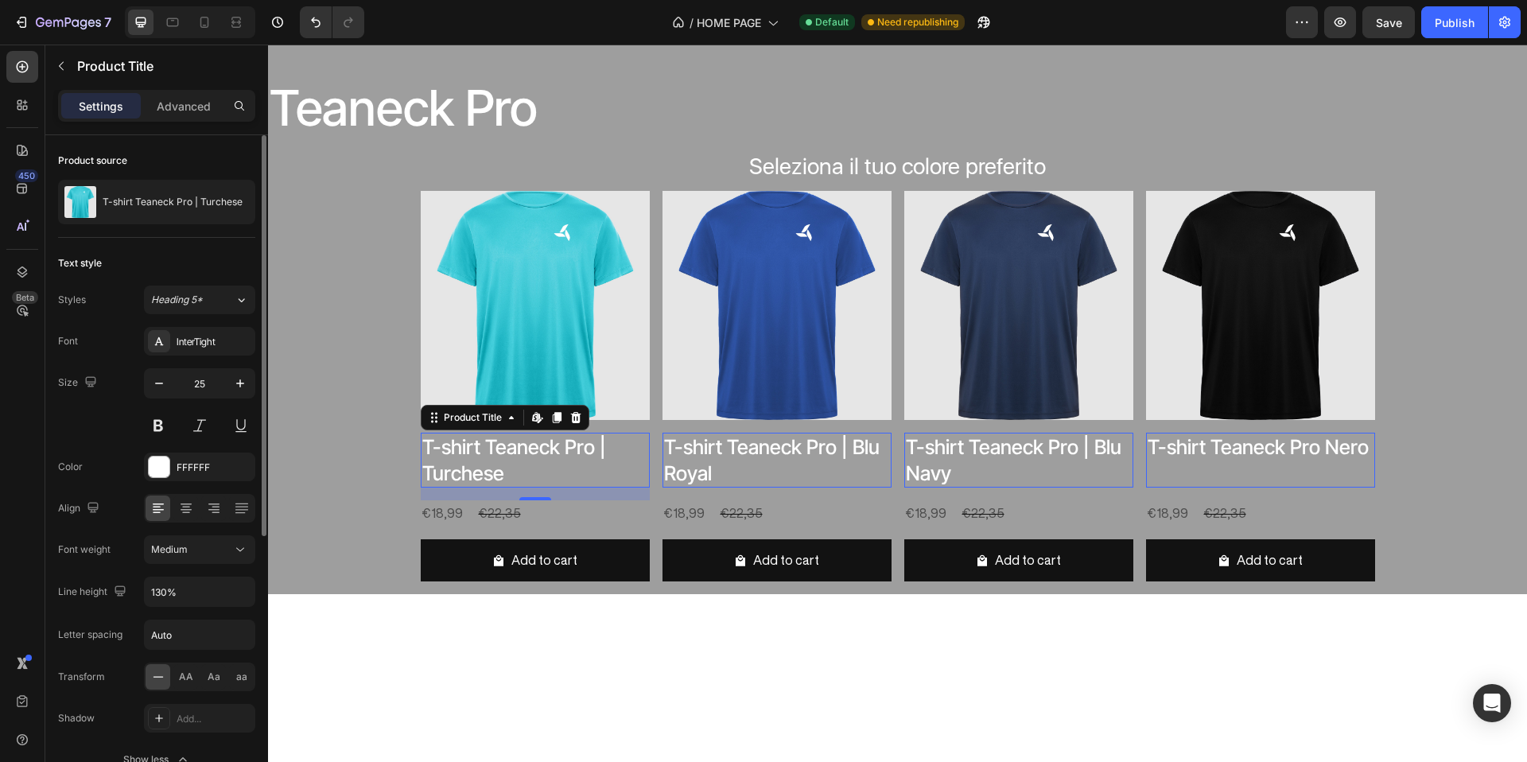
click at [112, 441] on div "Font InterTight Size 25 Color FFFFFF Align Font weight Medium Line height 130% …" at bounding box center [156, 550] width 197 height 447
click at [1410, 317] on div "Product Images T-shirt Teaneck Pro | Turchese Product Title Edit content in Sho…" at bounding box center [897, 392] width 1259 height 403
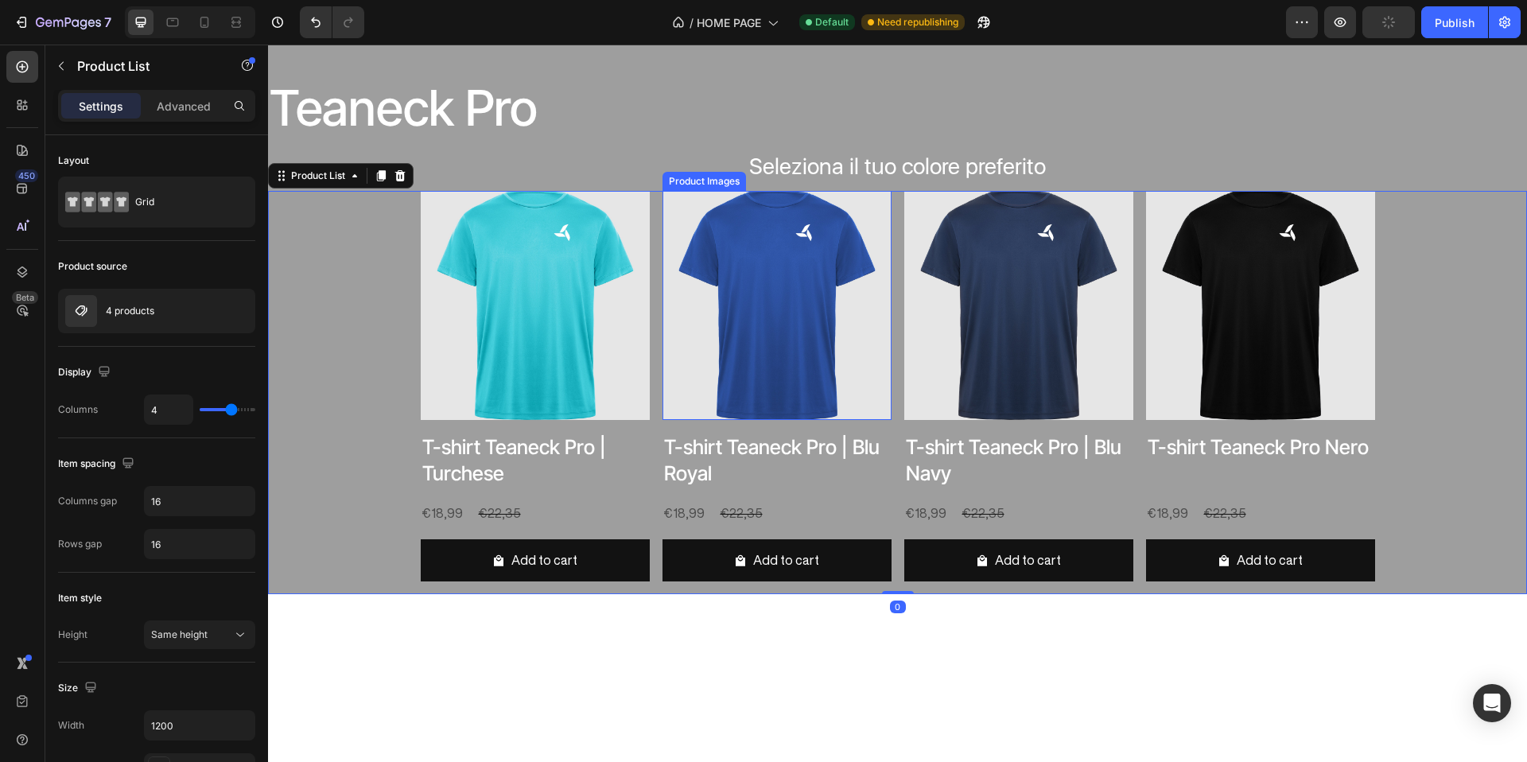
click at [862, 275] on img at bounding box center [777, 305] width 229 height 229
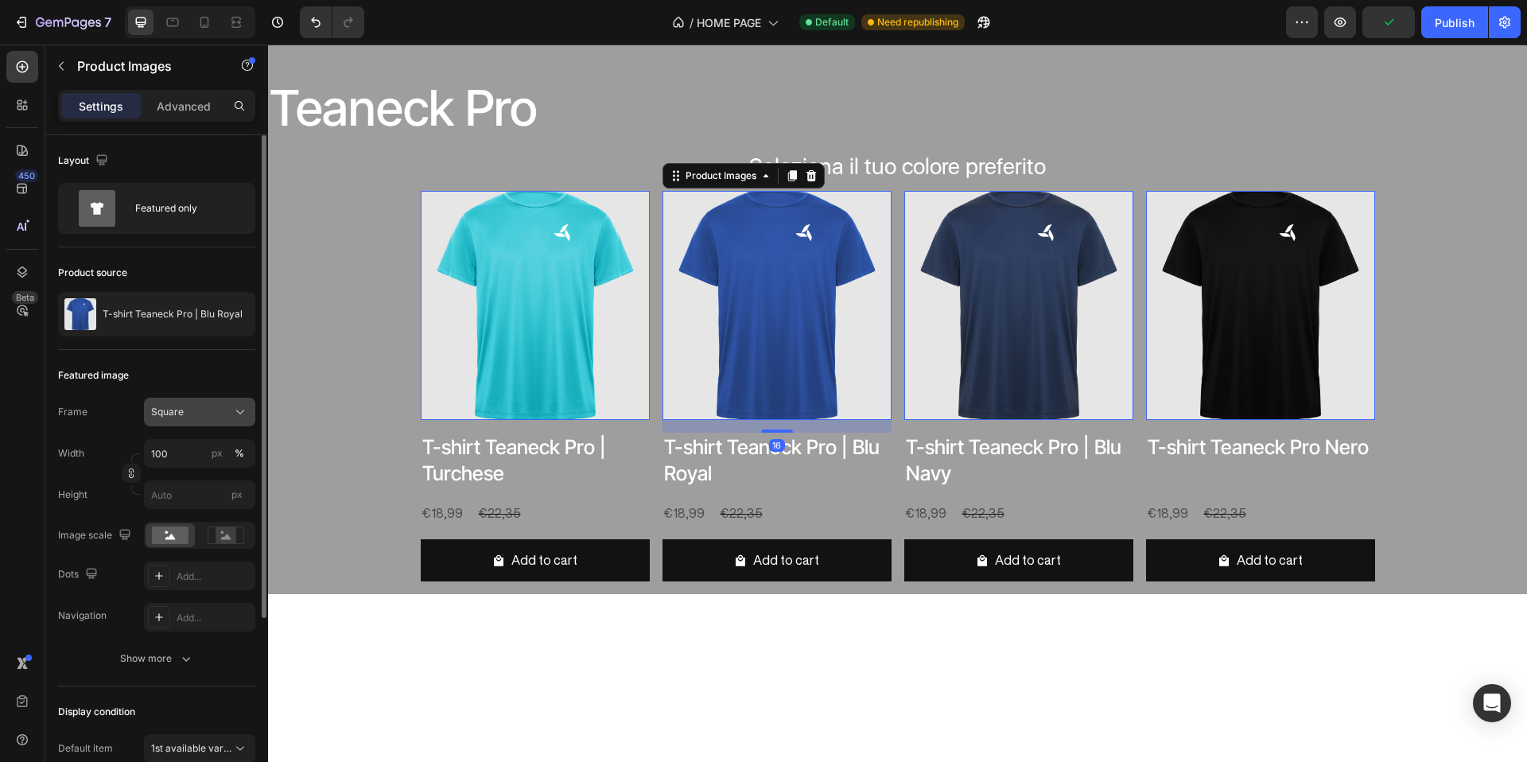
click at [208, 407] on div "Square" at bounding box center [190, 412] width 78 height 14
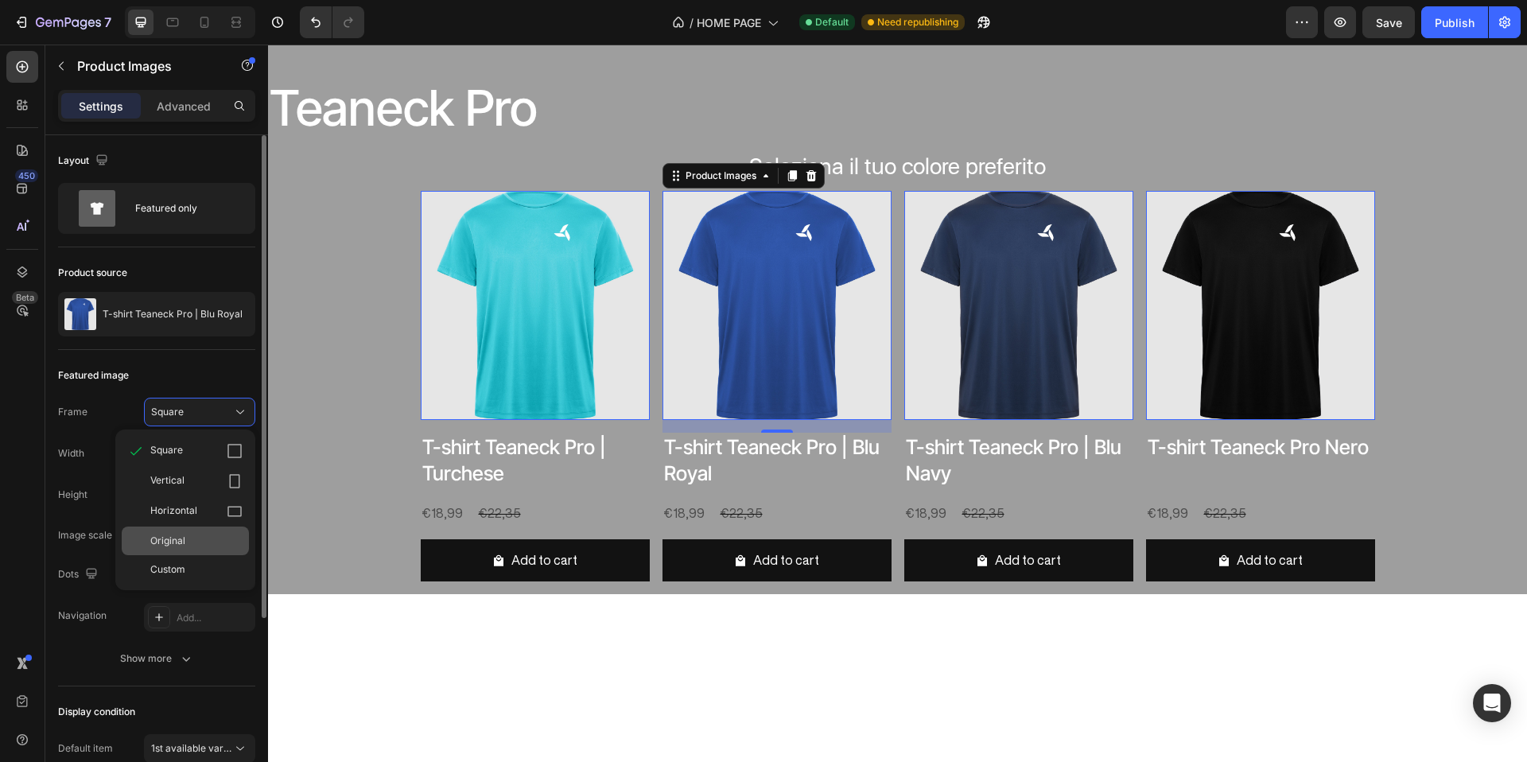
click at [208, 532] on div "Original" at bounding box center [185, 541] width 127 height 29
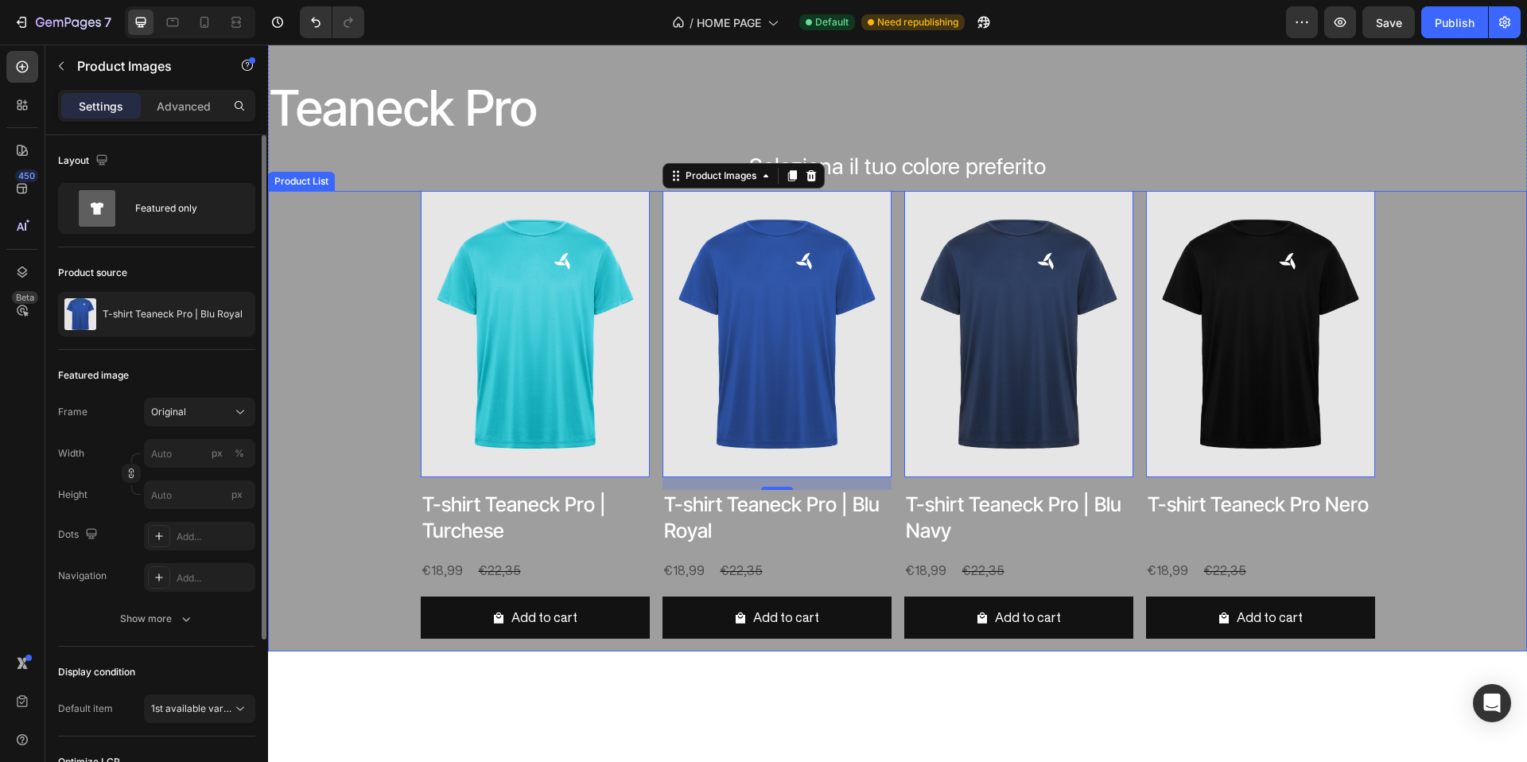
click at [348, 349] on div "Product Images 0 T-shirt Teaneck Pro | Turchese Product Title €18,99 Product Pr…" at bounding box center [897, 421] width 1259 height 461
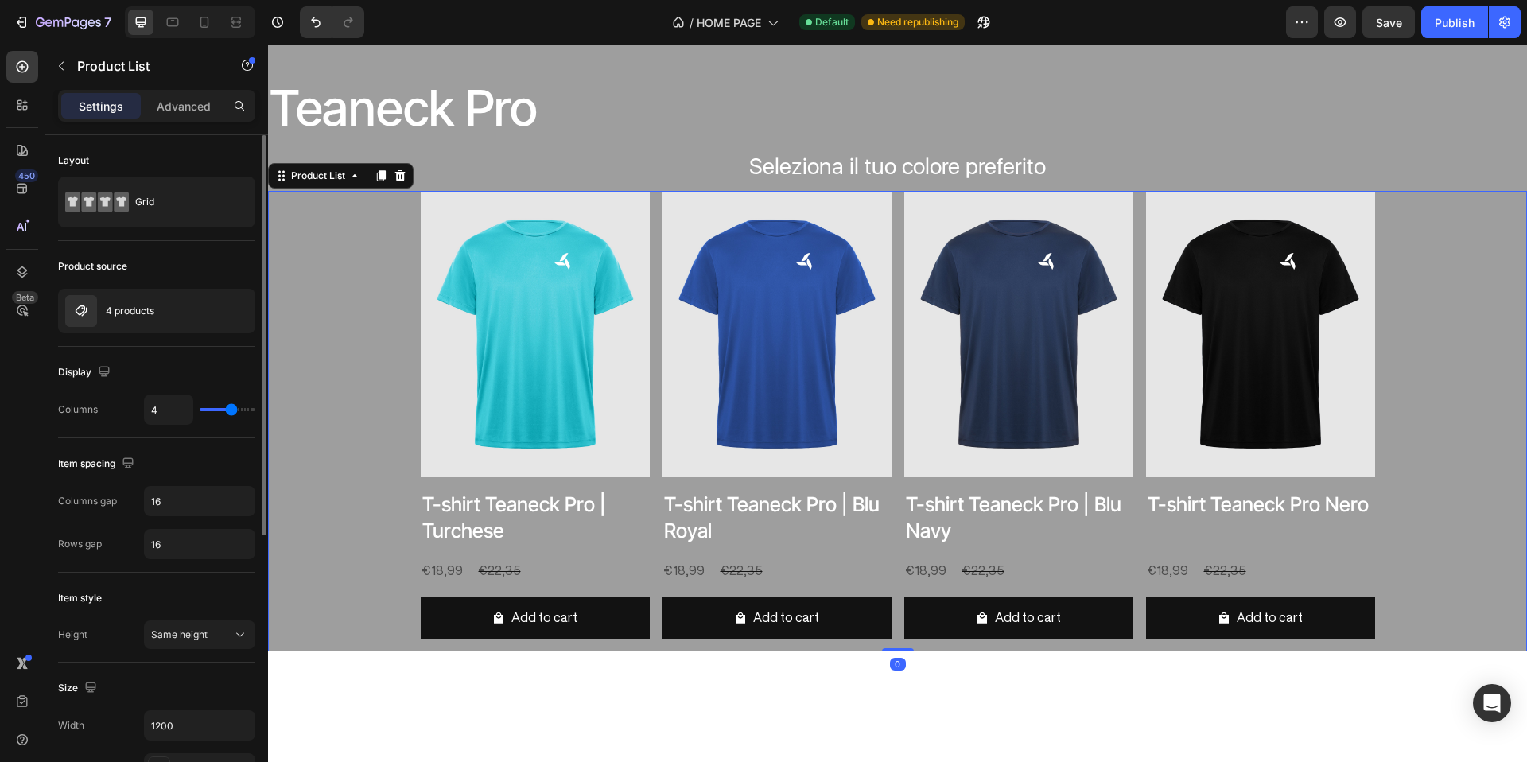
click at [653, 315] on div "Product Images T-shirt Teaneck Pro | Turchese Product Title €18,99 Product Pric…" at bounding box center [898, 421] width 955 height 461
click at [244, 204] on icon at bounding box center [241, 202] width 16 height 16
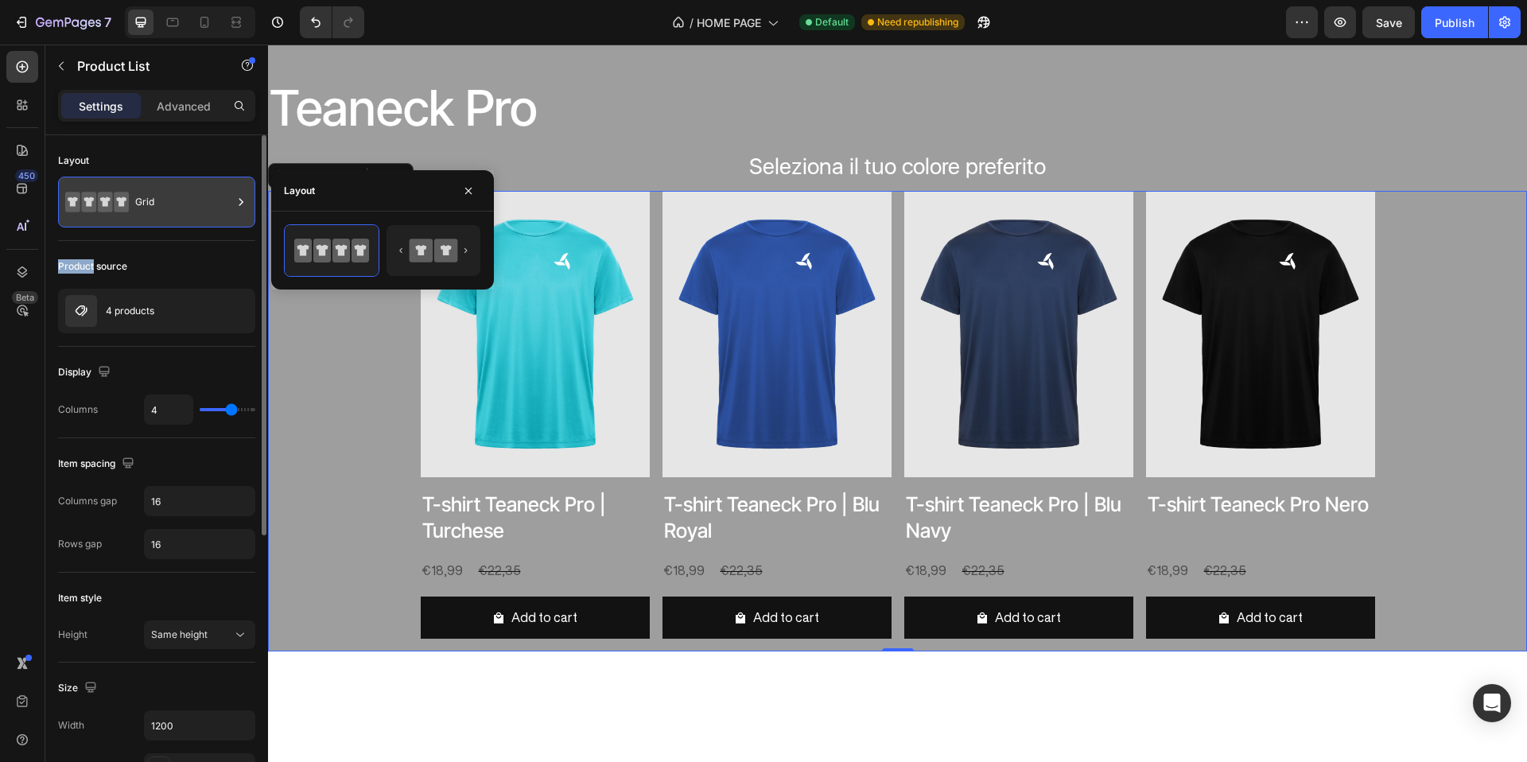
click at [244, 204] on icon at bounding box center [241, 202] width 16 height 16
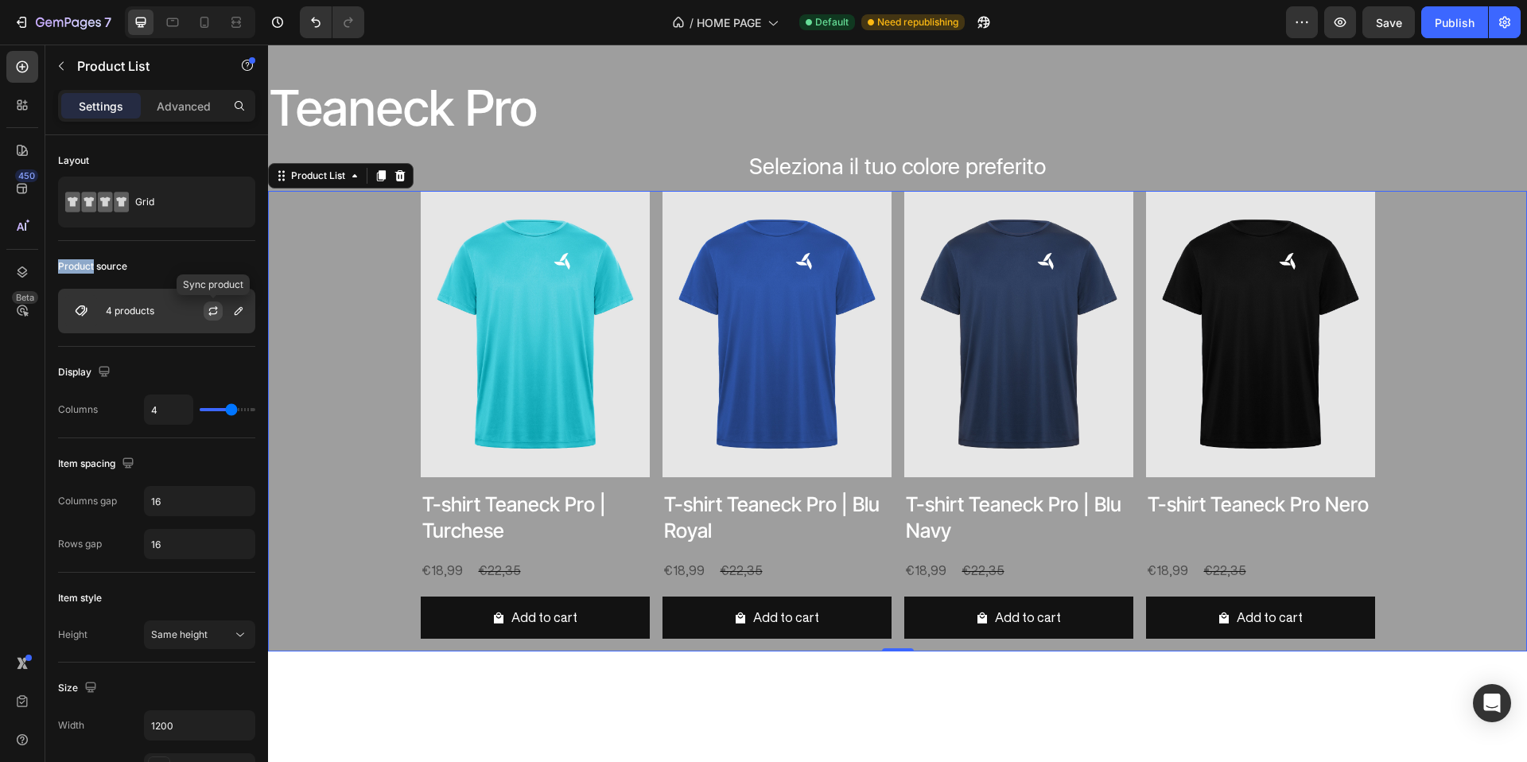
click at [221, 313] on button "button" at bounding box center [213, 310] width 19 height 19
click at [245, 310] on button "button" at bounding box center [238, 310] width 19 height 19
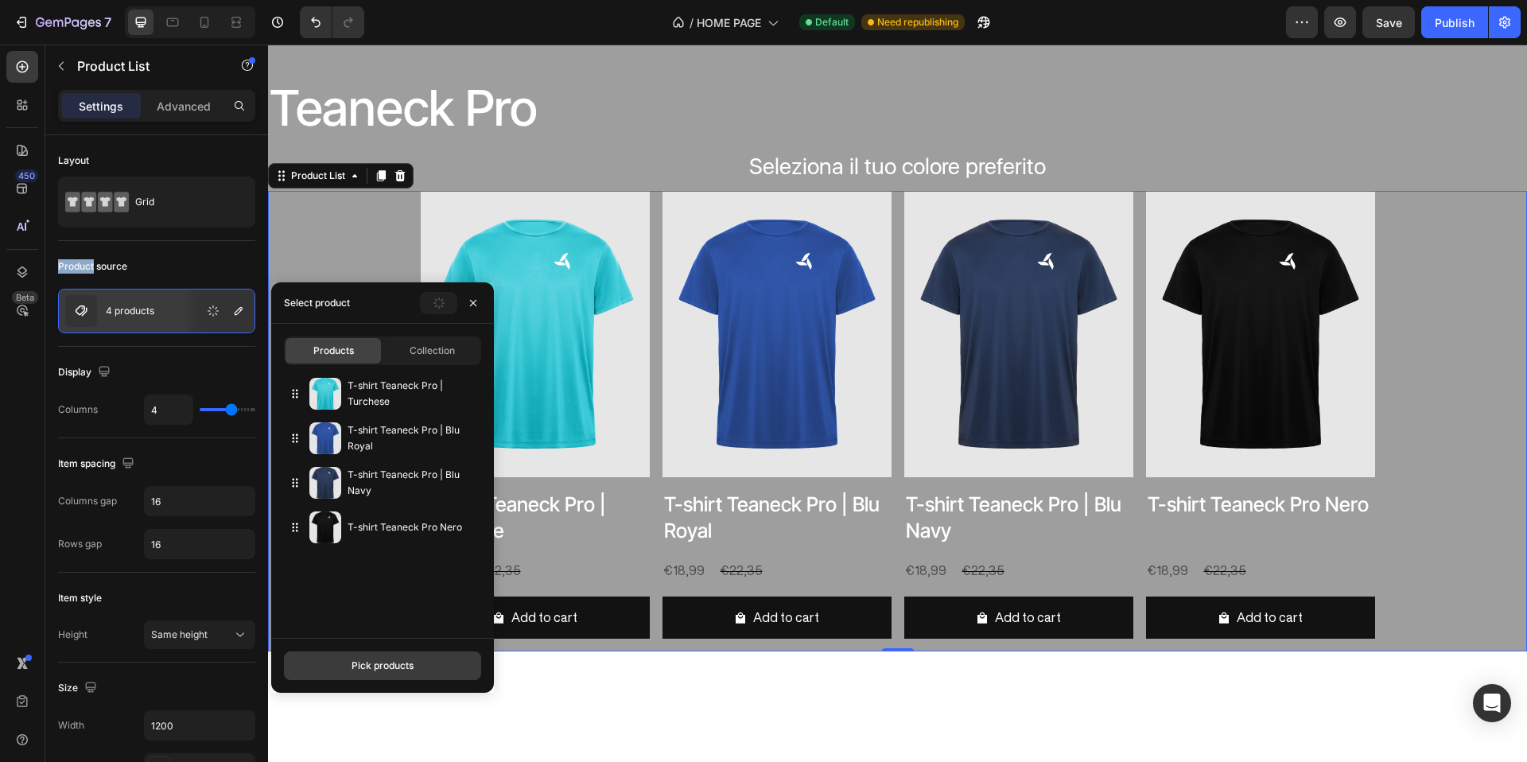
click at [391, 664] on div "Pick products" at bounding box center [383, 666] width 62 height 14
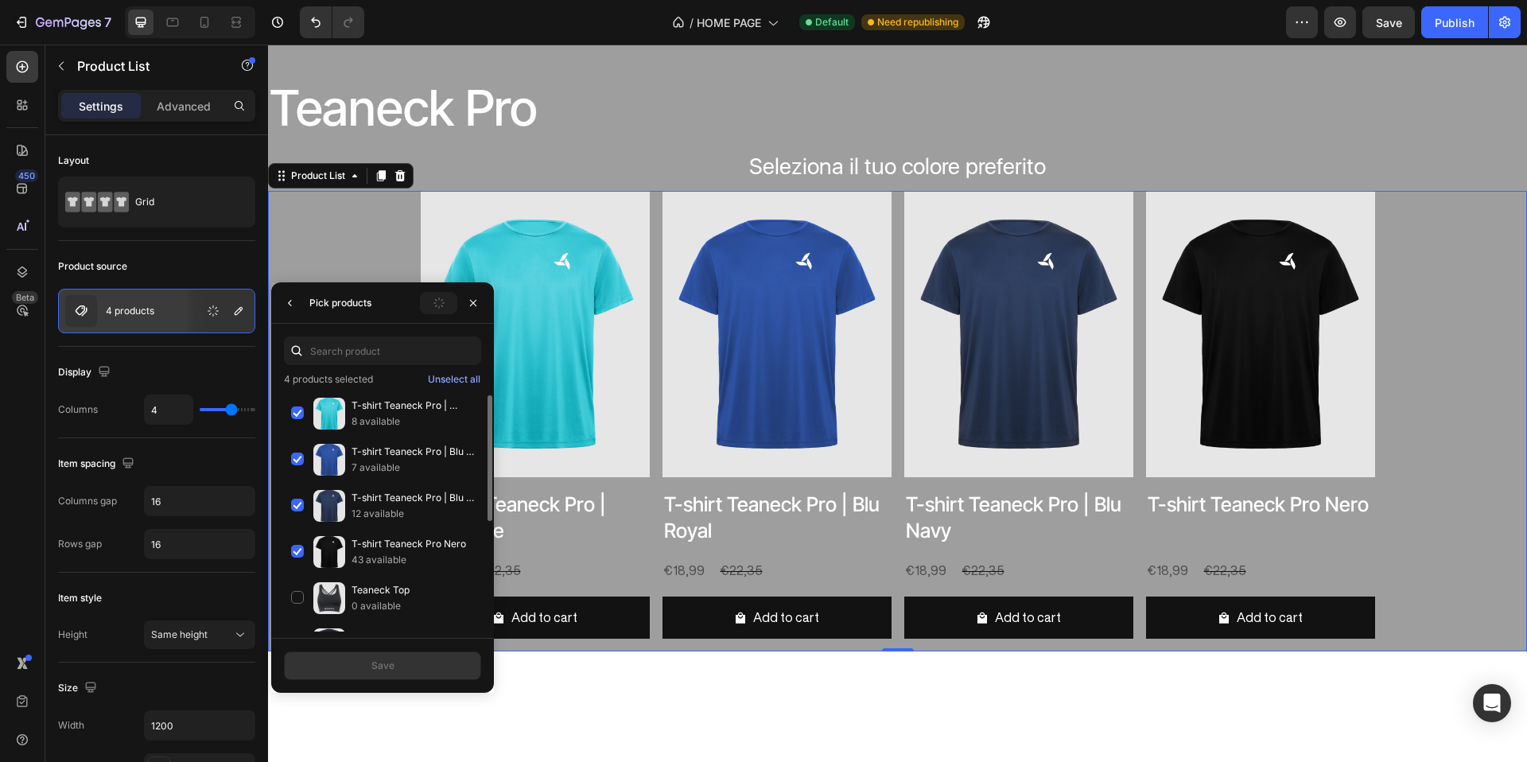
scroll to position [124, 0]
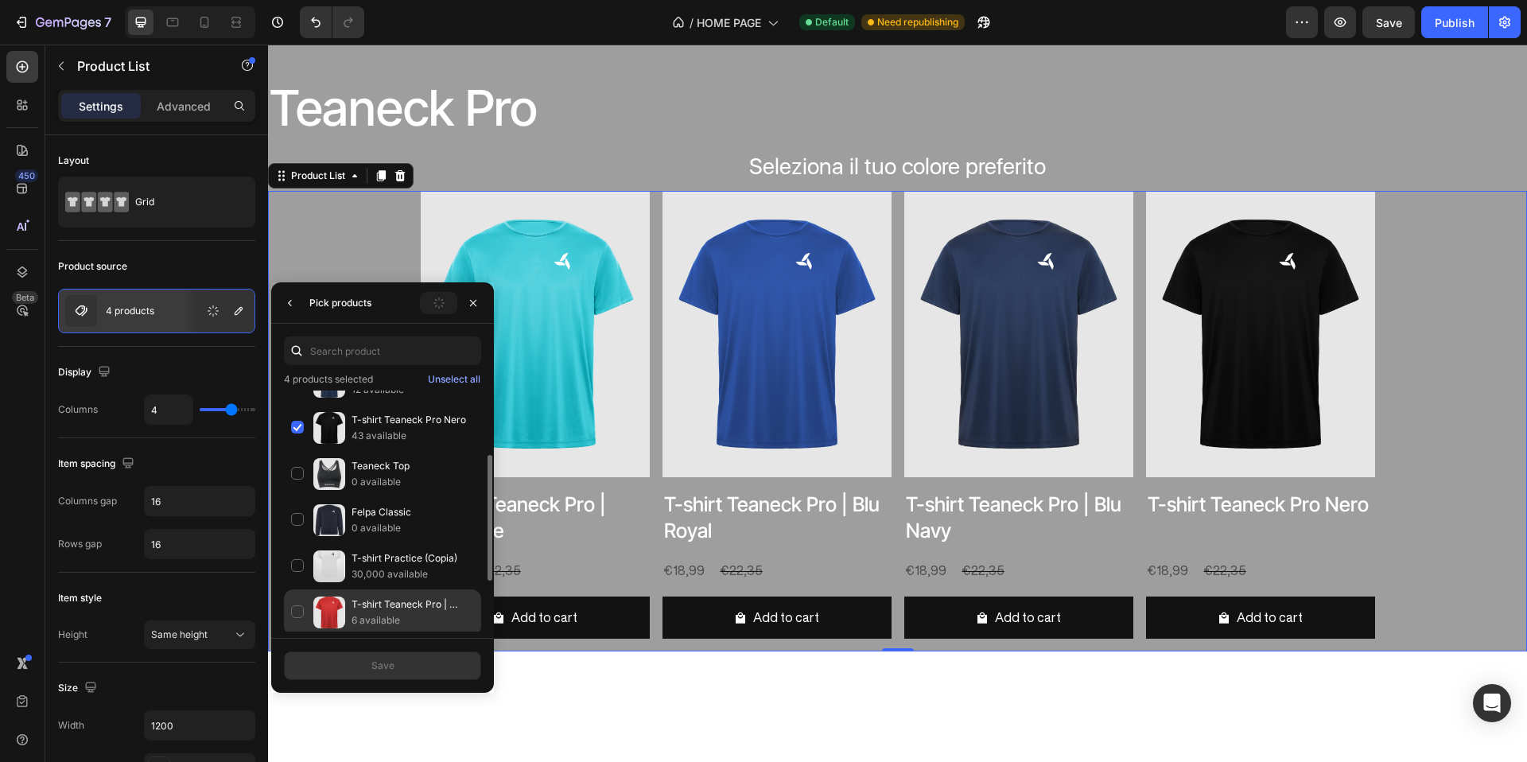
click at [292, 636] on div "T-shirt Teaneck Pro | Rosso 6 available" at bounding box center [382, 659] width 197 height 46
click at [376, 663] on div "Save" at bounding box center [382, 666] width 23 height 14
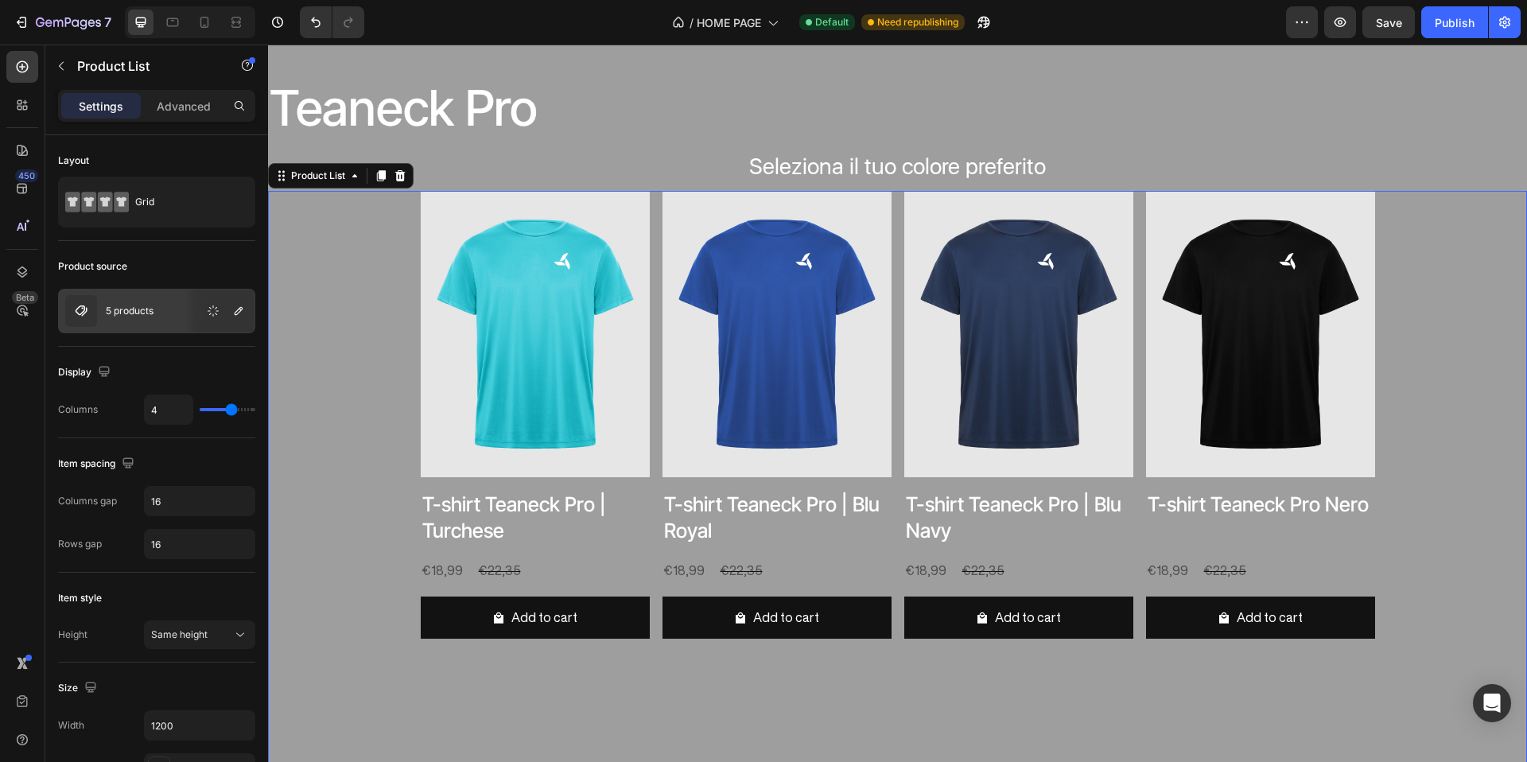
click at [652, 309] on div "Product Images T-shirt Teaneck Pro | Turchese Product Title €18,99 Product Pric…" at bounding box center [898, 657] width 955 height 933
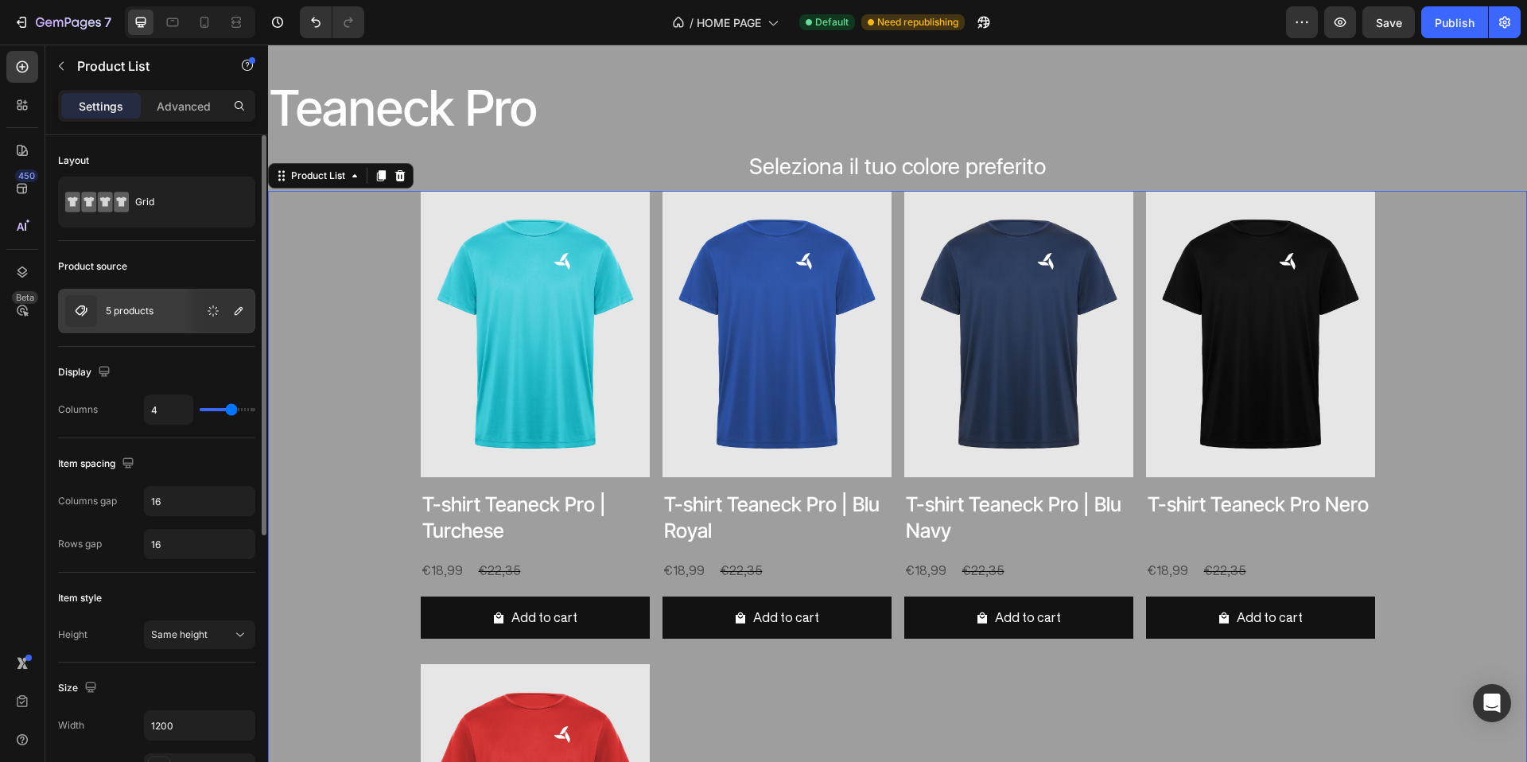
scroll to position [3, 0]
type input "5"
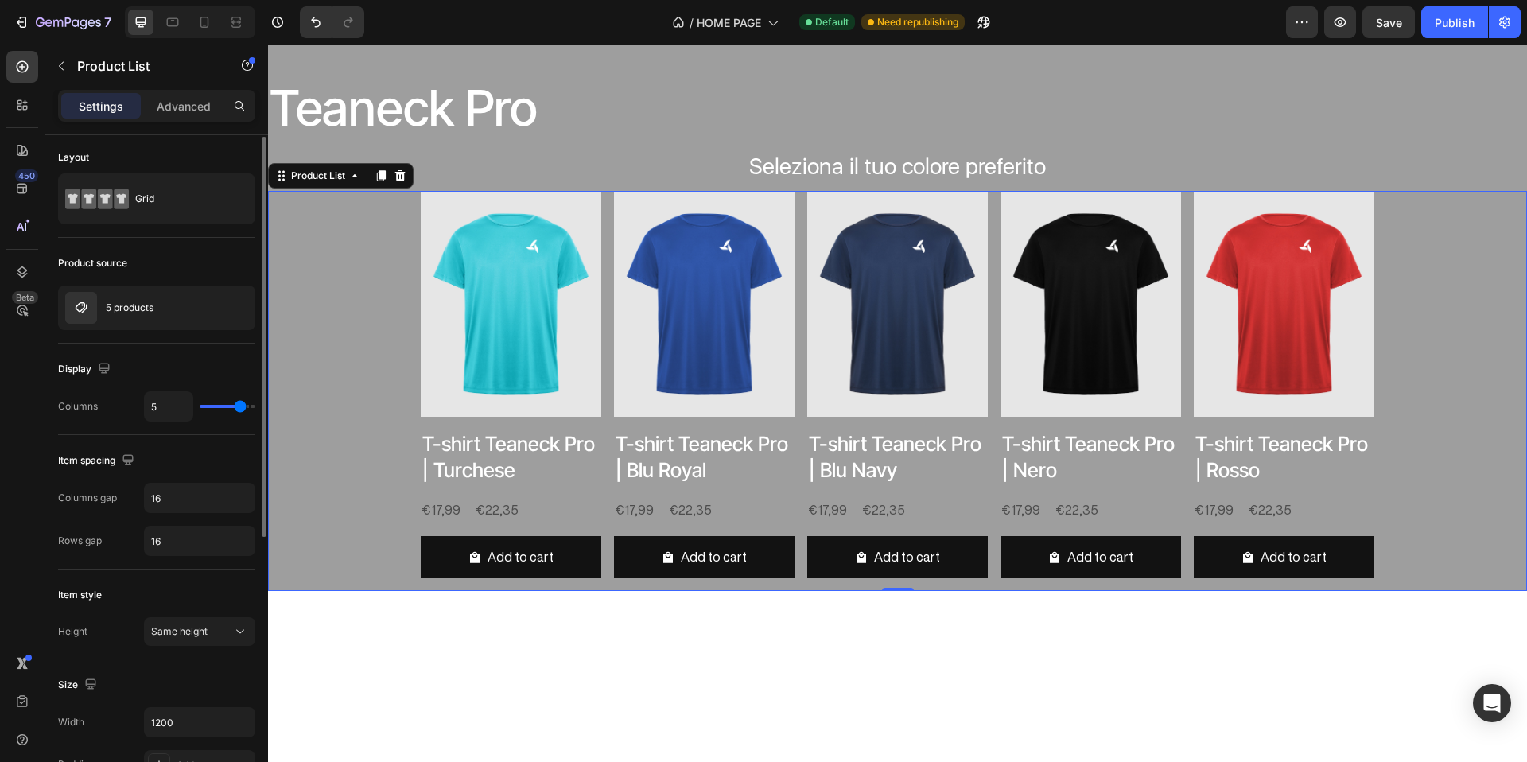
drag, startPoint x: 230, startPoint y: 406, endPoint x: 238, endPoint y: 407, distance: 8.1
type input "5"
click at [238, 407] on input "range" at bounding box center [228, 406] width 56 height 3
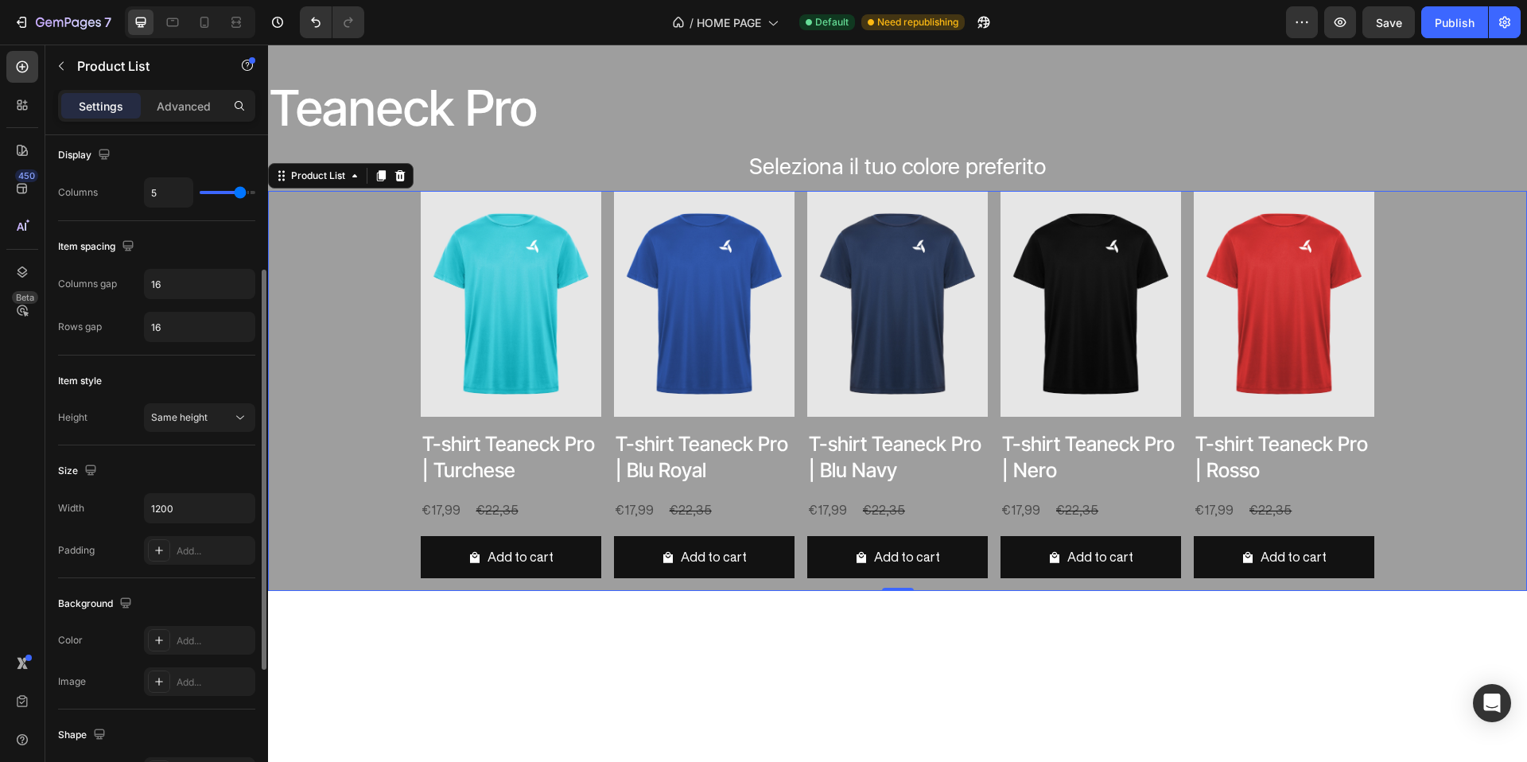
scroll to position [383, 0]
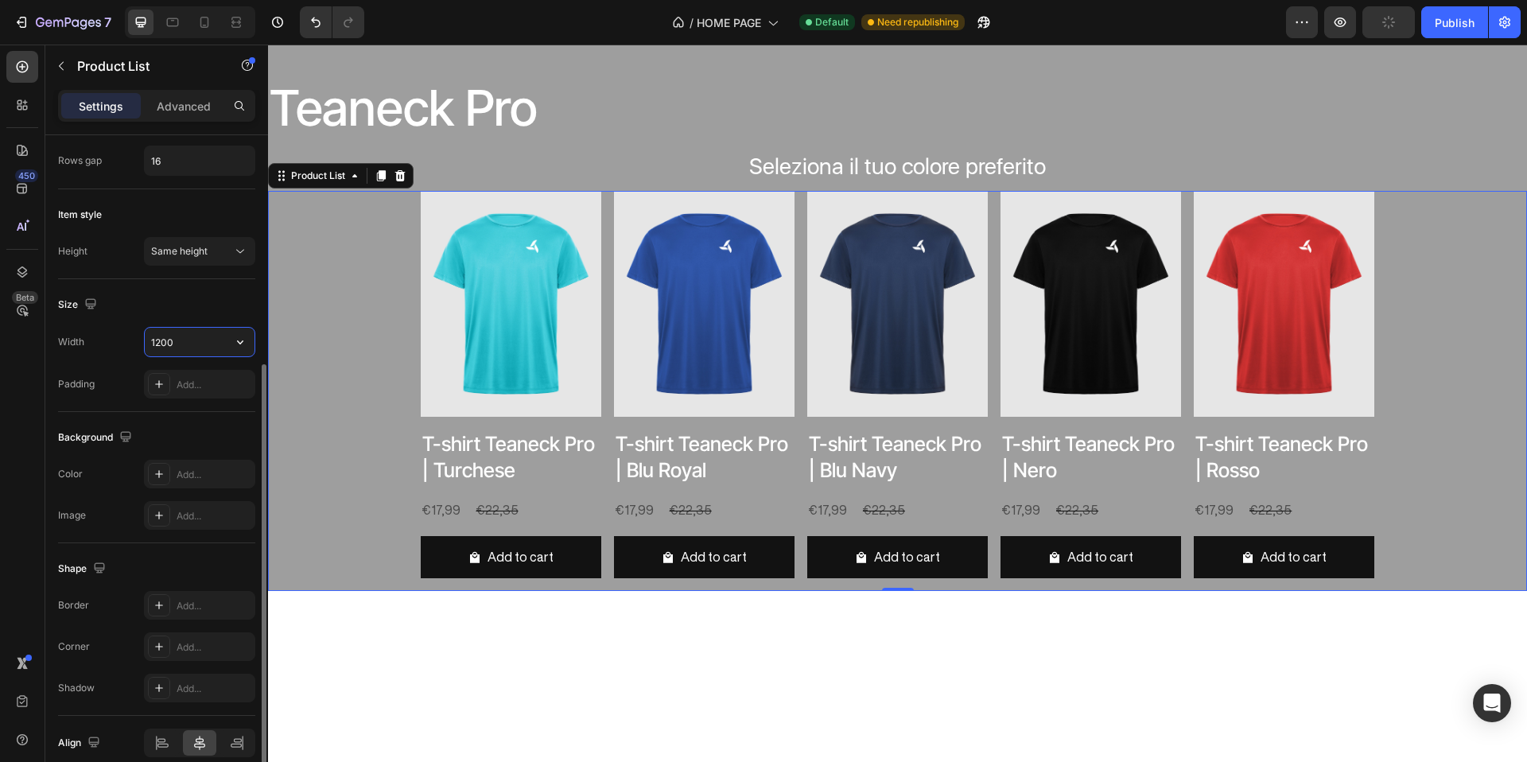
click at [219, 353] on input "1200" at bounding box center [200, 342] width 110 height 29
click at [238, 340] on icon "button" at bounding box center [240, 342] width 6 height 4
click at [230, 373] on div "Full 100%" at bounding box center [183, 383] width 130 height 30
type input "100%"
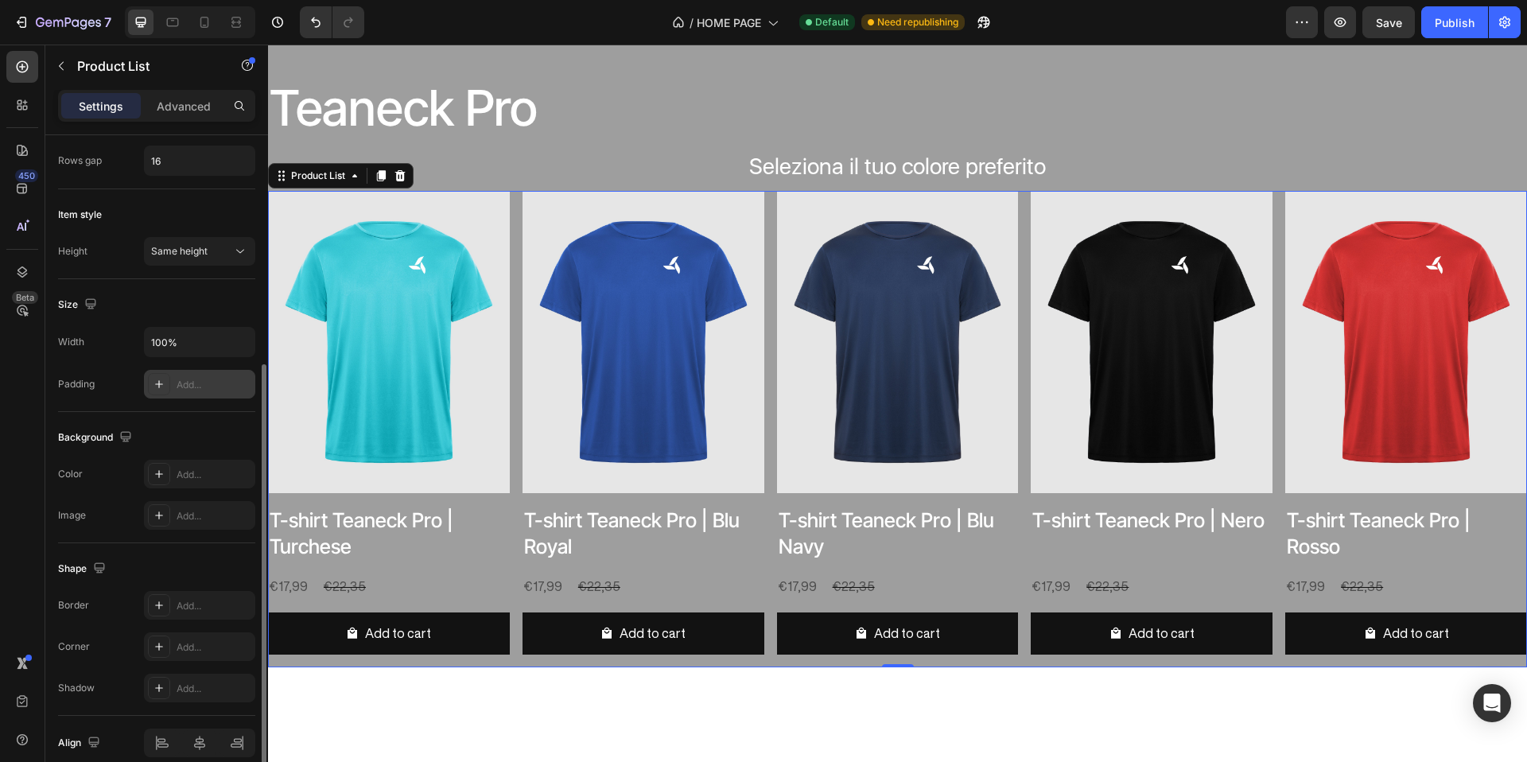
click at [161, 386] on icon at bounding box center [159, 384] width 13 height 13
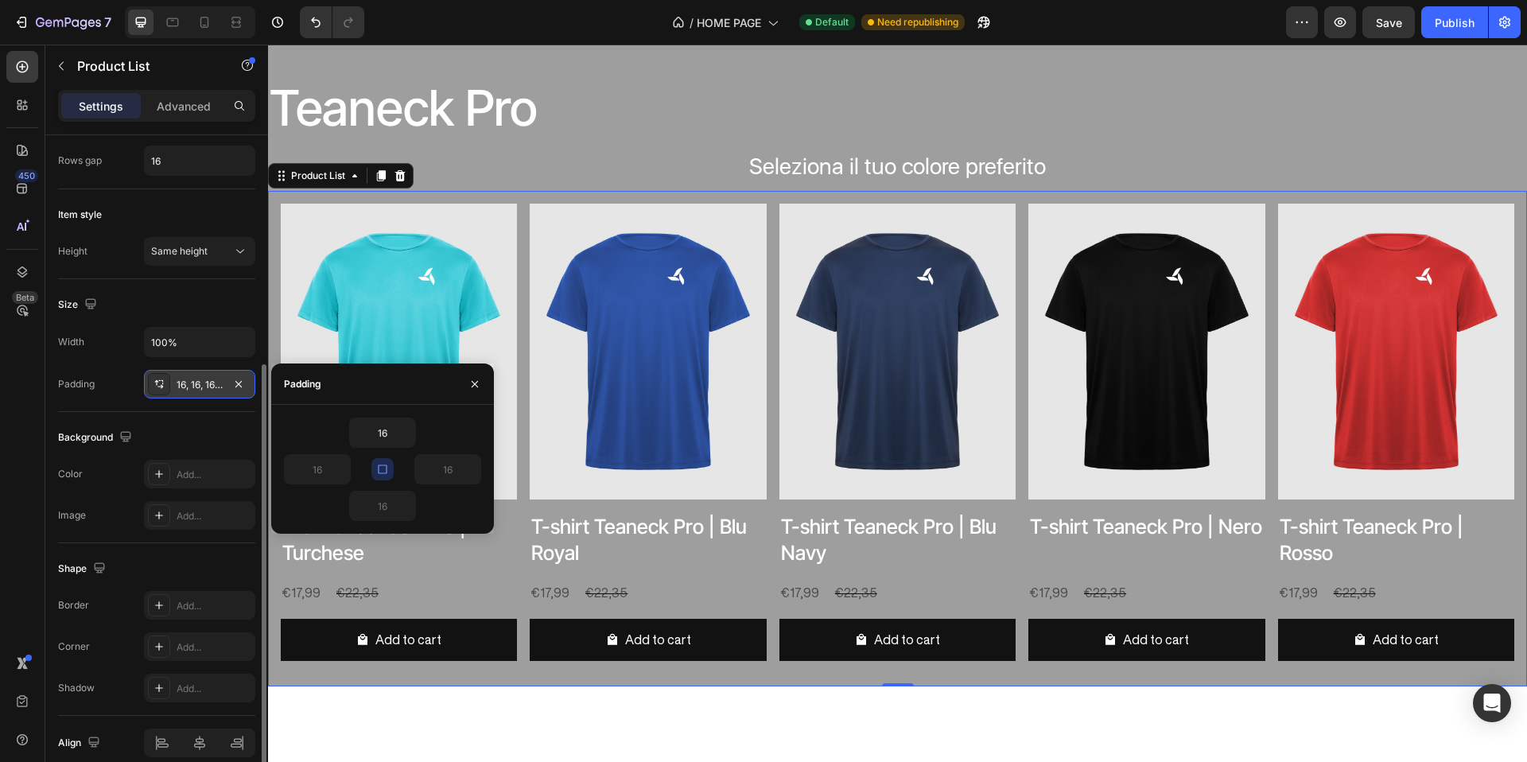
click at [385, 467] on icon "button" at bounding box center [382, 469] width 13 height 13
click at [320, 473] on input "16" at bounding box center [317, 469] width 65 height 29
click at [387, 434] on input "16" at bounding box center [382, 432] width 65 height 29
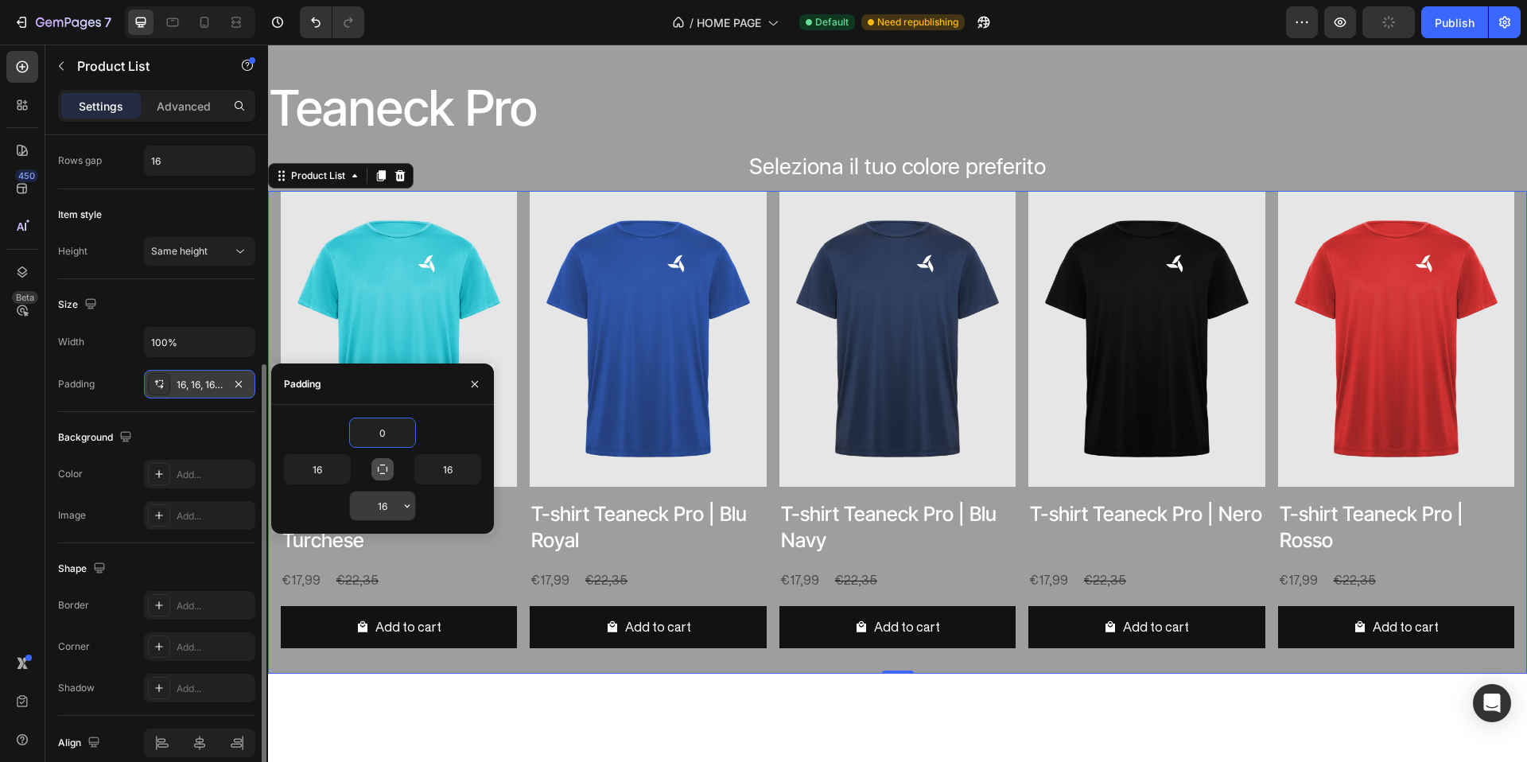
type input "0"
click at [393, 504] on input "16" at bounding box center [382, 506] width 65 height 29
type input "0"
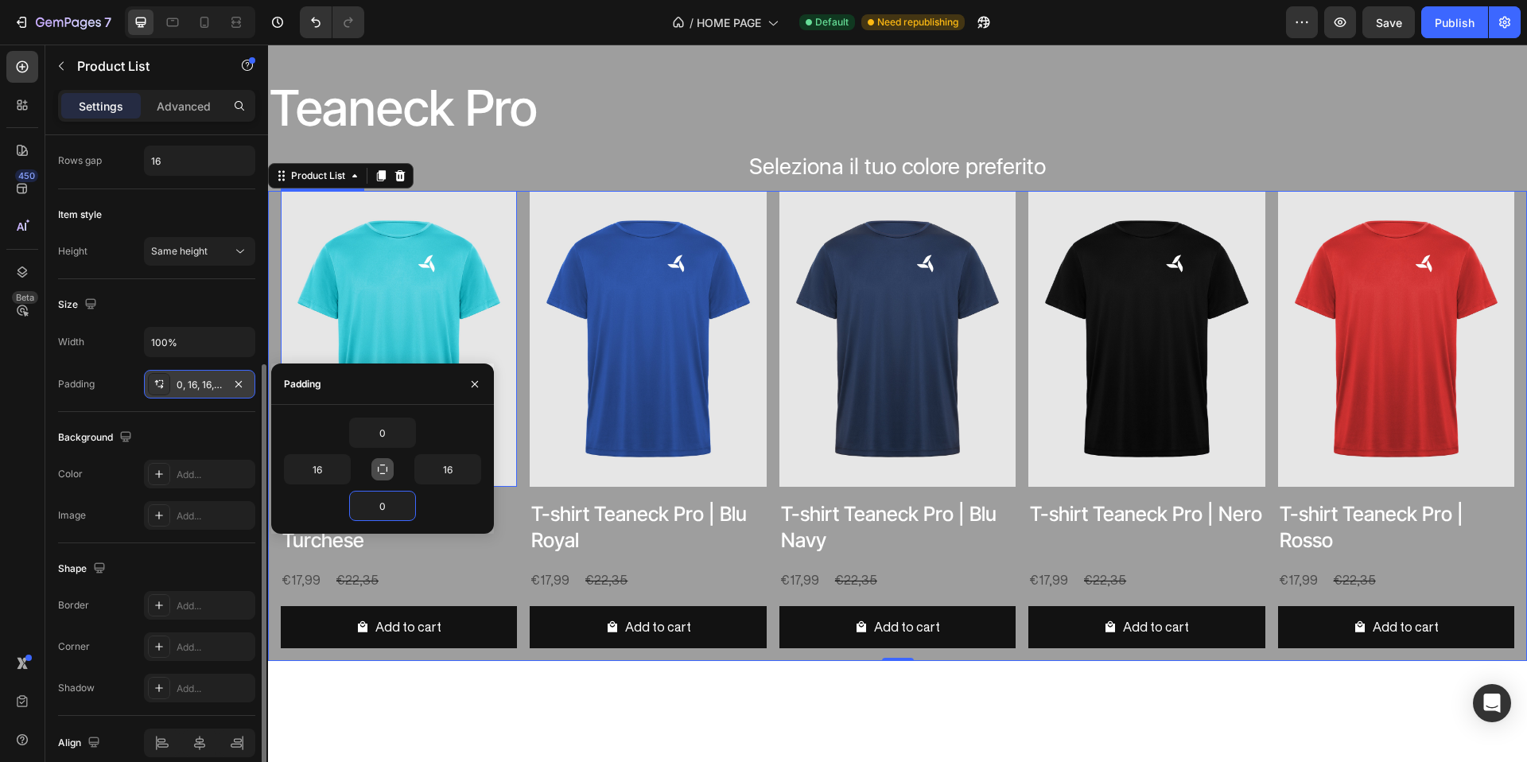
click at [473, 228] on img at bounding box center [399, 339] width 236 height 296
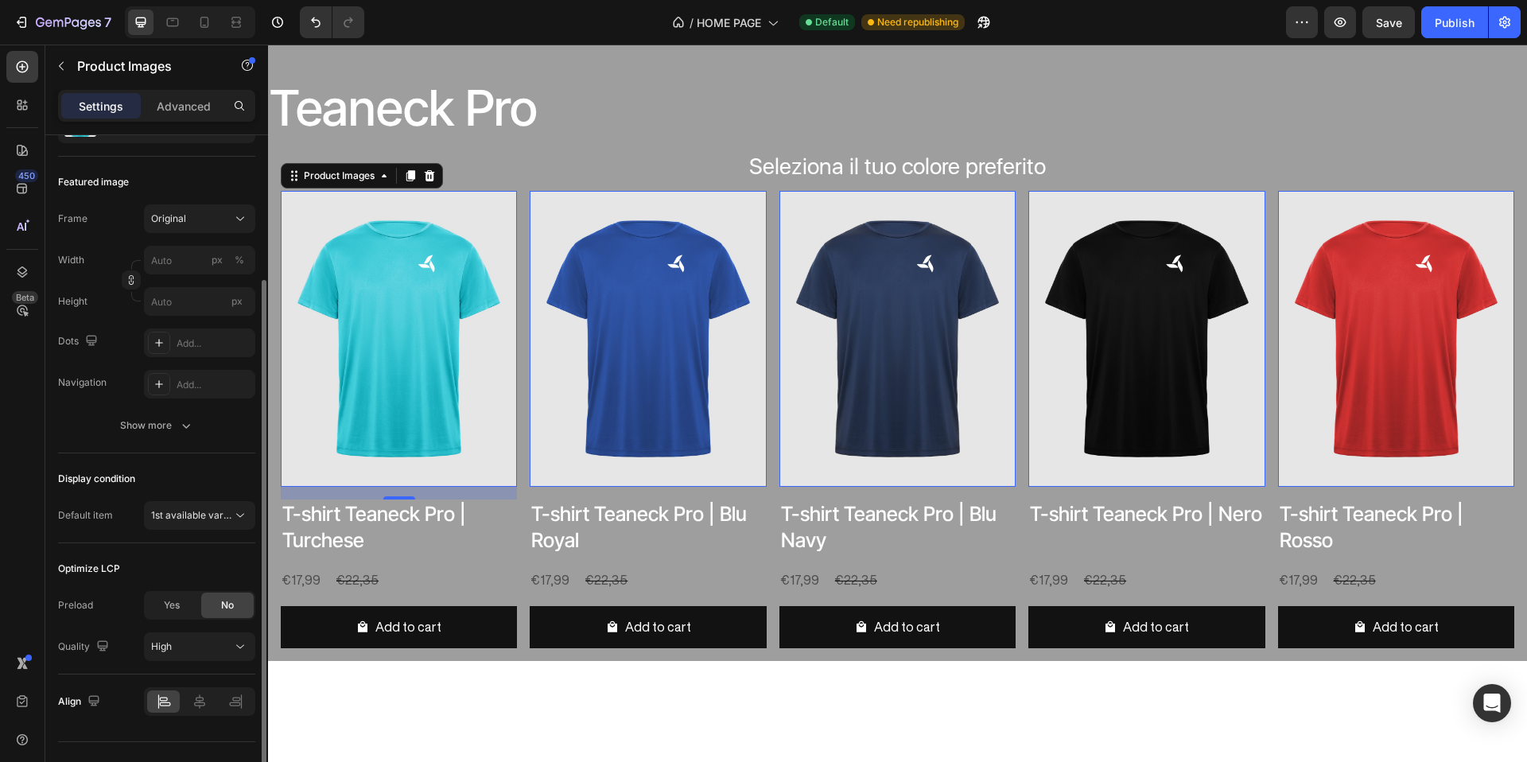
scroll to position [224, 0]
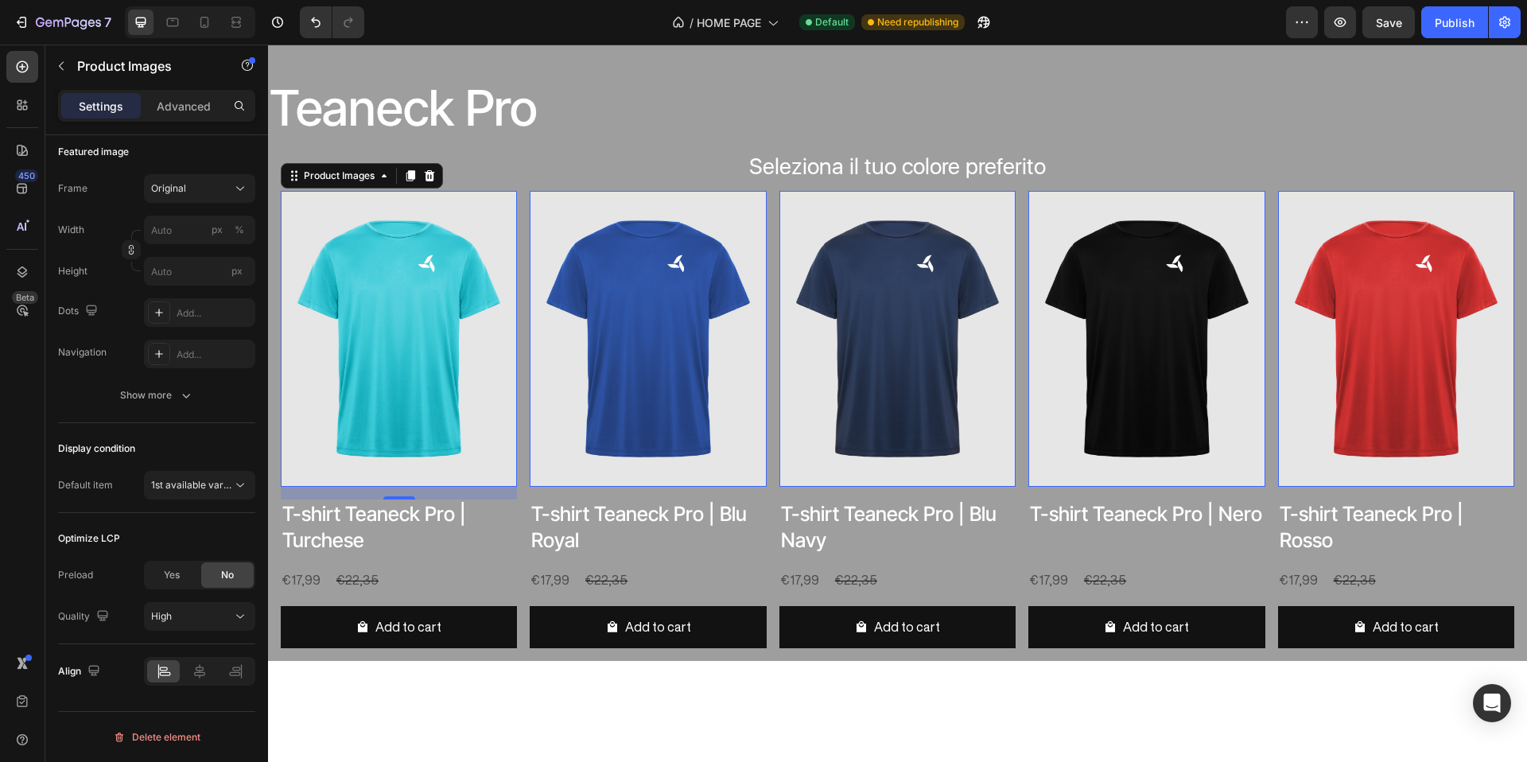
click at [169, 119] on div "Settings Advanced" at bounding box center [156, 106] width 197 height 32
click at [176, 115] on div "Advanced" at bounding box center [184, 105] width 80 height 25
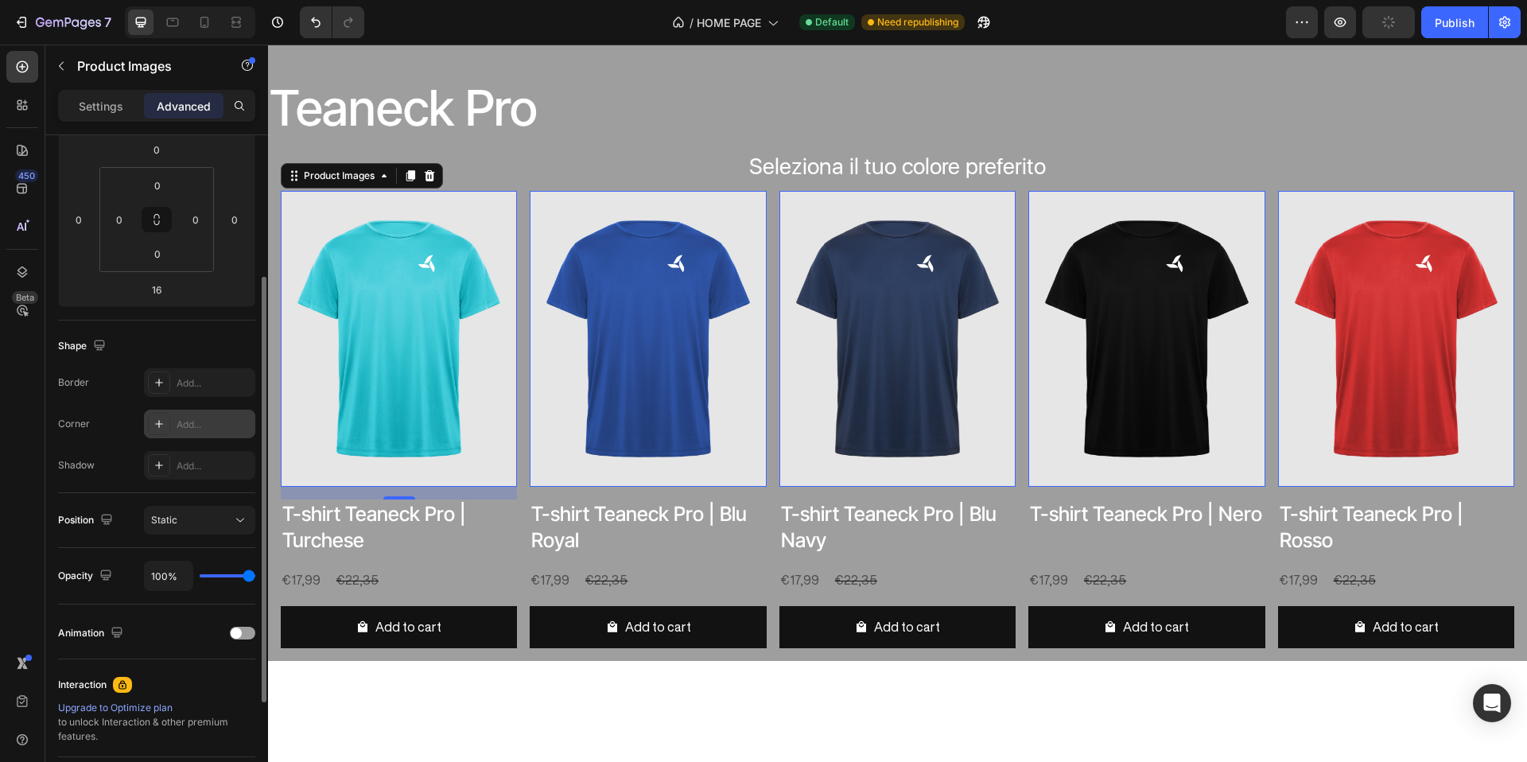
click at [170, 423] on div "Add..." at bounding box center [199, 424] width 111 height 29
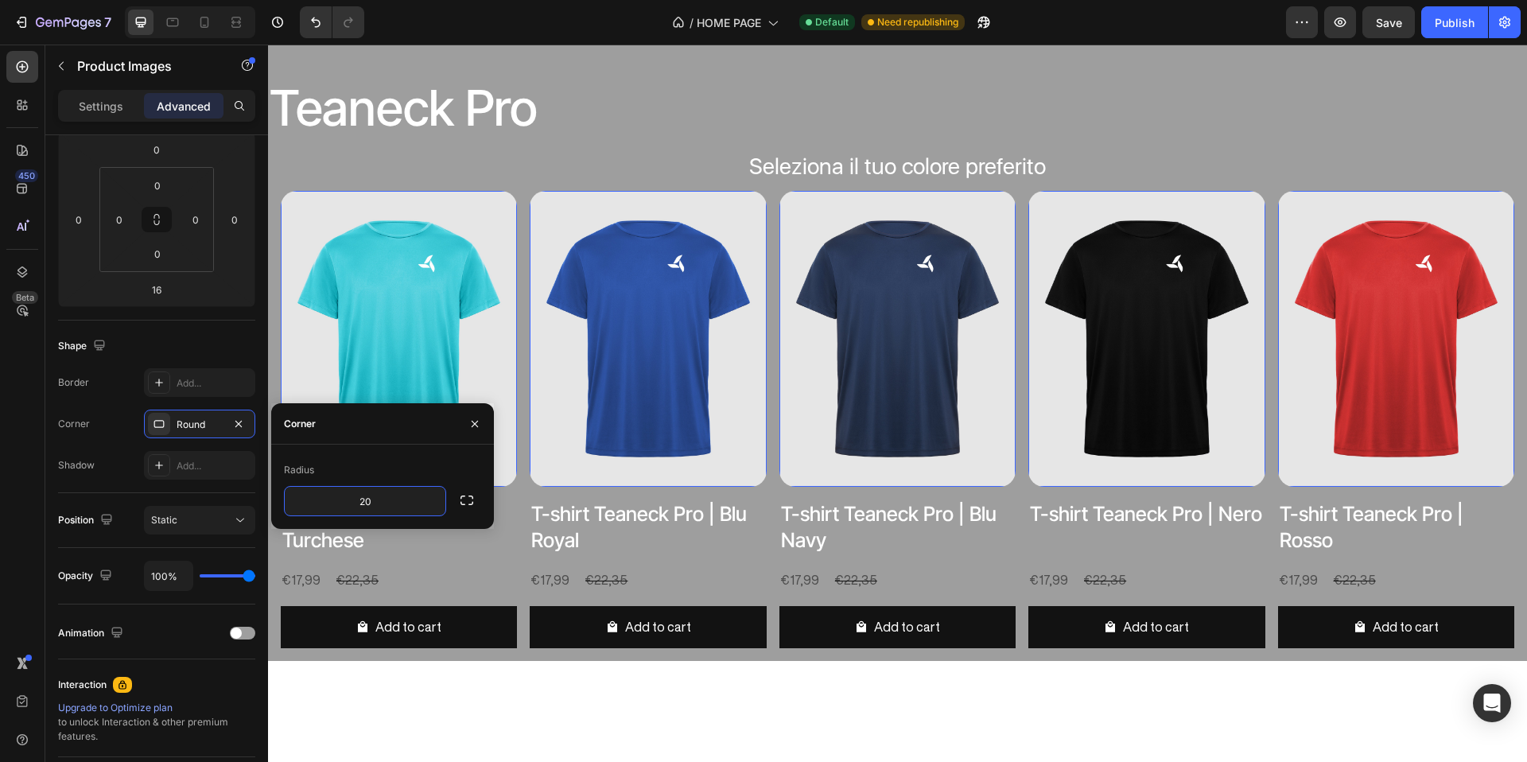
type input "20"
click at [414, 472] on div "Radius" at bounding box center [382, 469] width 197 height 25
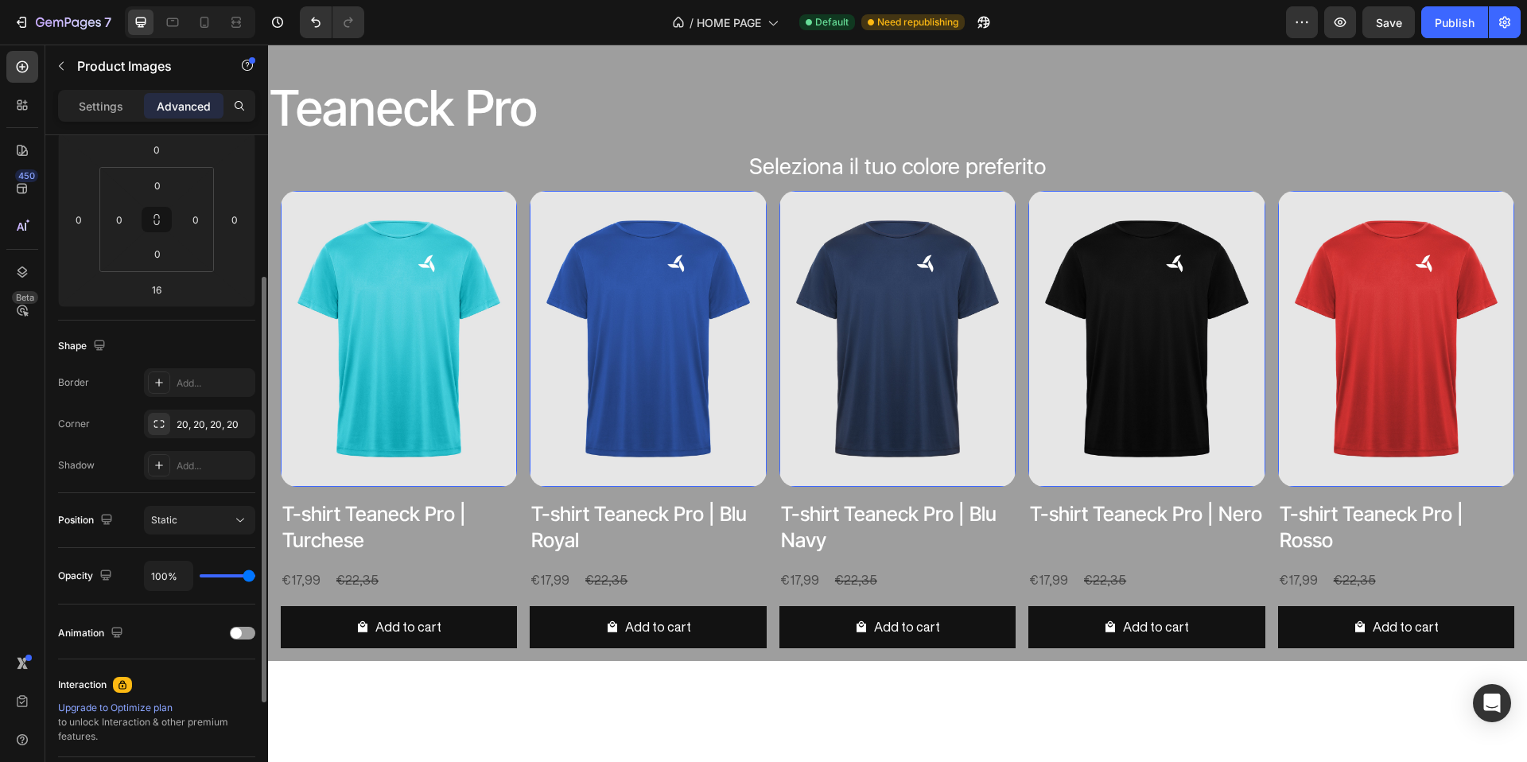
click at [224, 348] on div "Shape" at bounding box center [156, 345] width 197 height 25
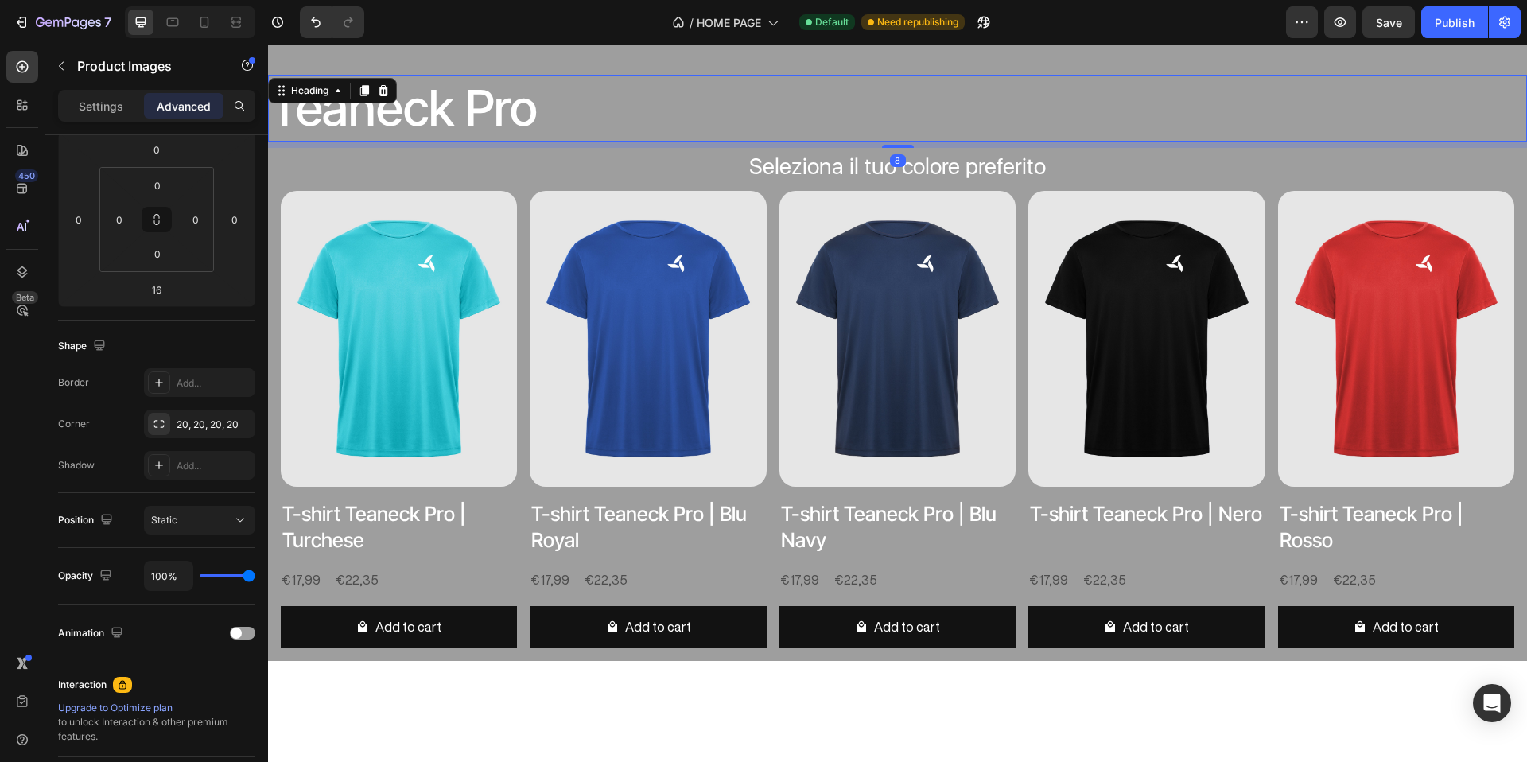
click at [457, 136] on p "Teaneck Pro" at bounding box center [898, 108] width 1256 height 64
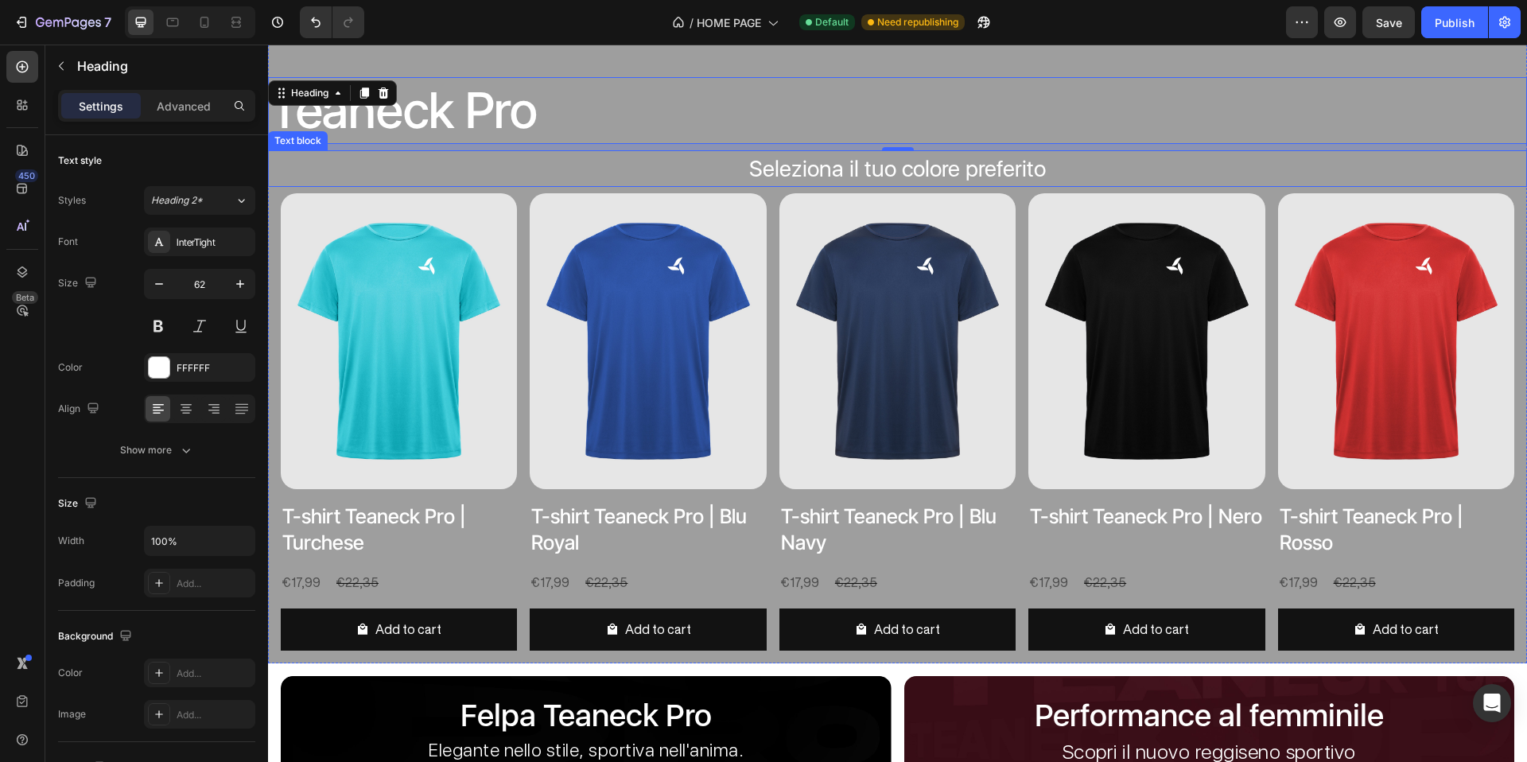
scroll to position [1339, 0]
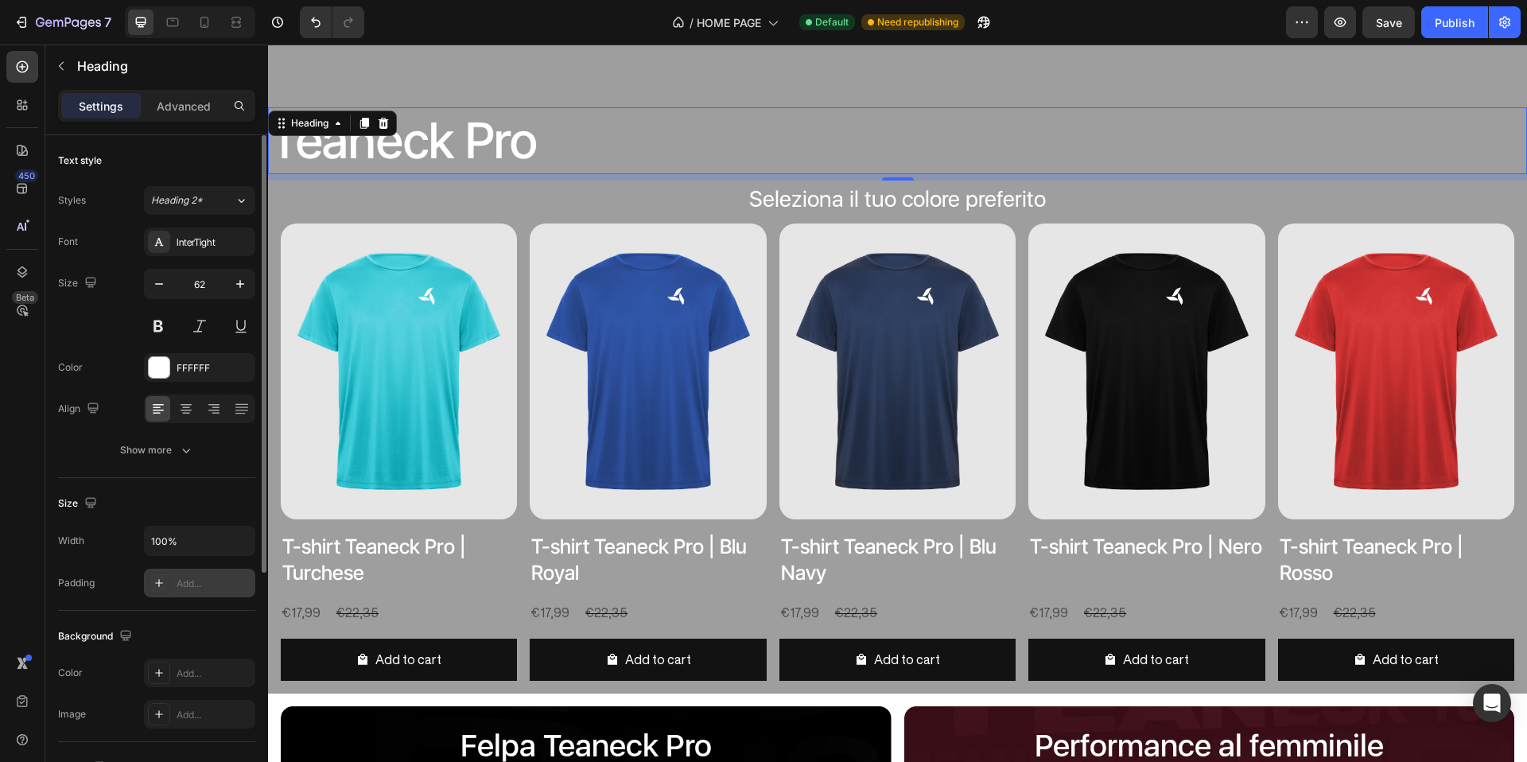
click at [173, 589] on div "Add..." at bounding box center [199, 583] width 111 height 29
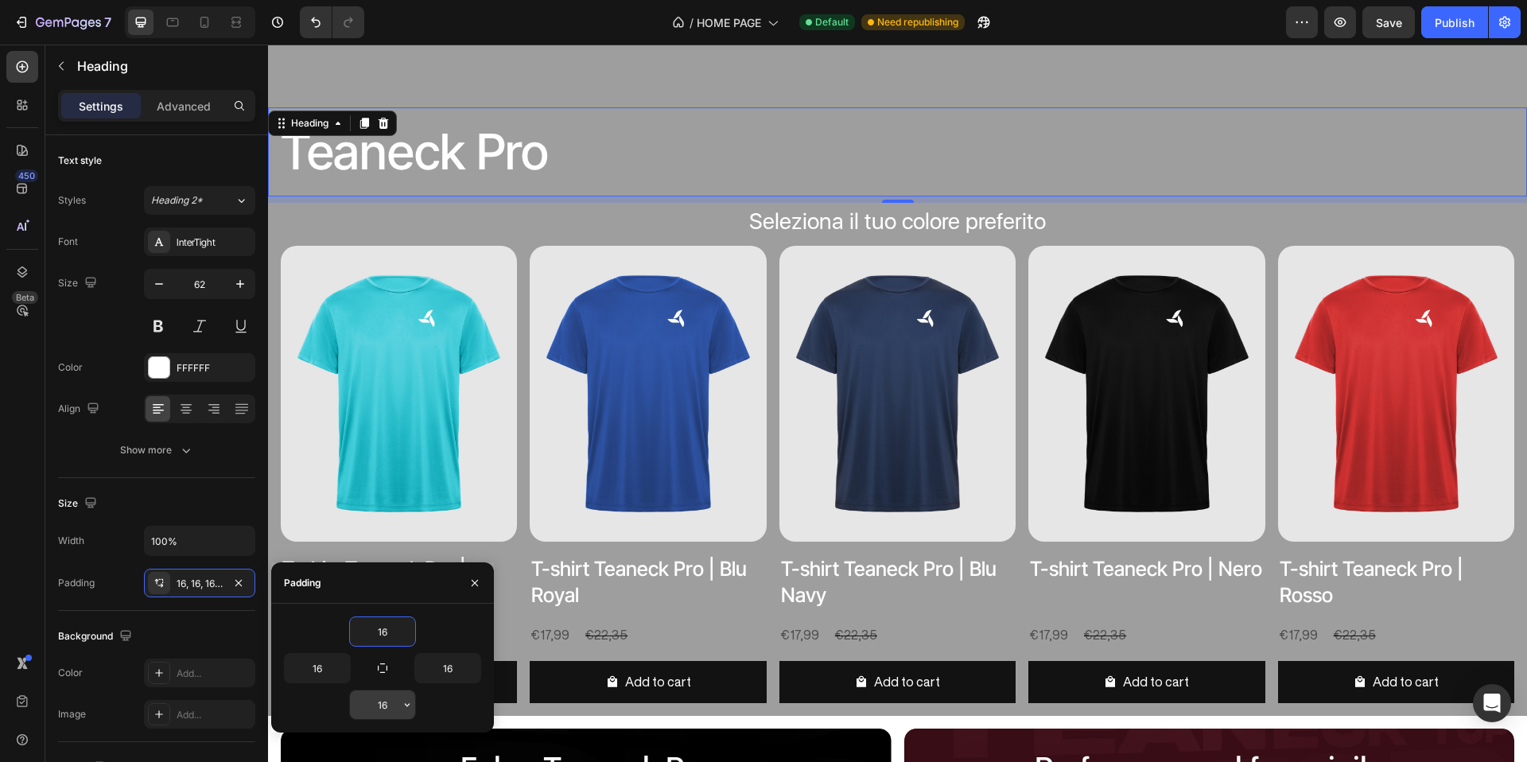
click at [387, 702] on input "16" at bounding box center [382, 704] width 65 height 29
type input "0"
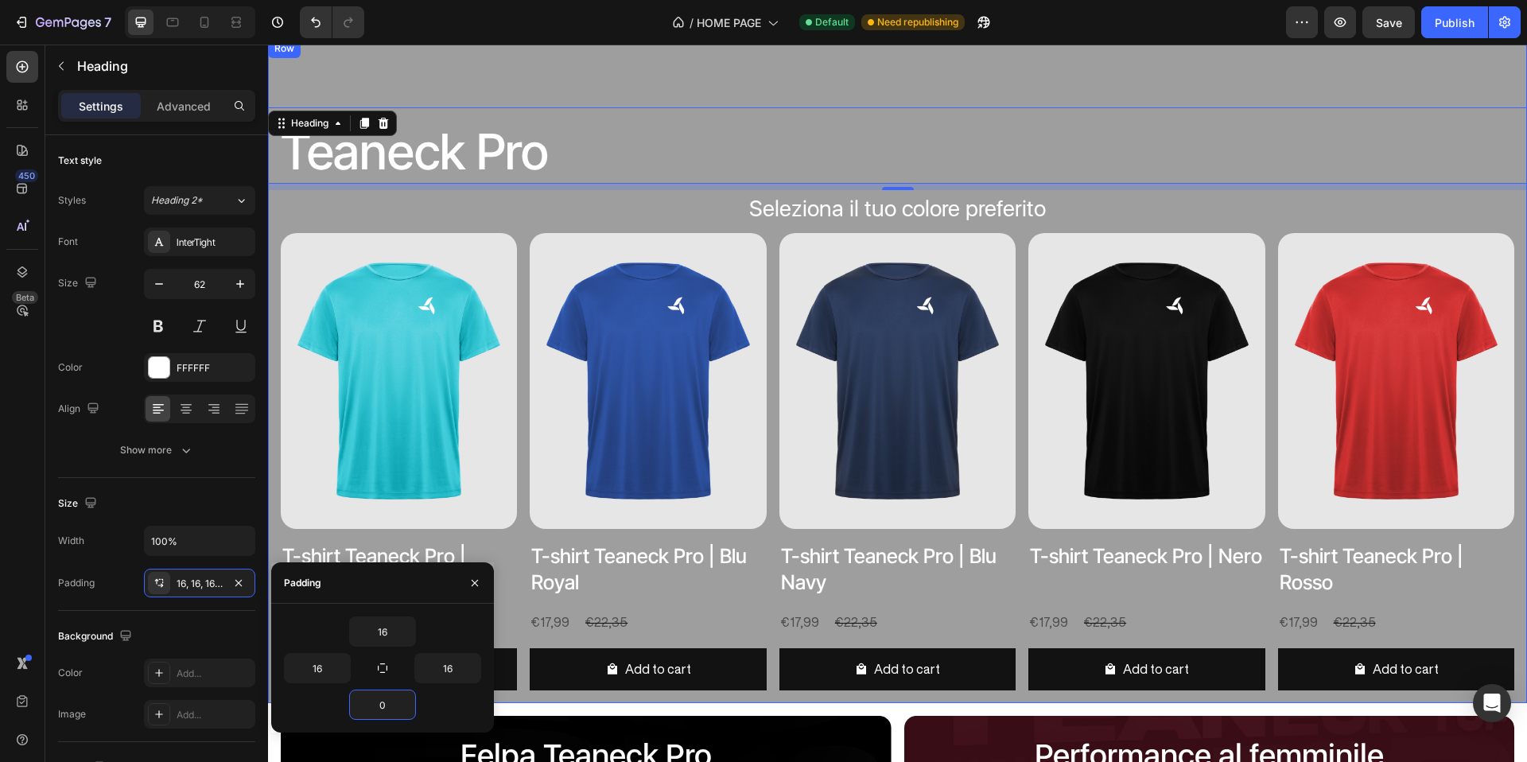
click at [563, 90] on div "Teaneck Pro Heading 8 Seleziona il tuo colore preferito Text block Product Imag…" at bounding box center [897, 371] width 1259 height 664
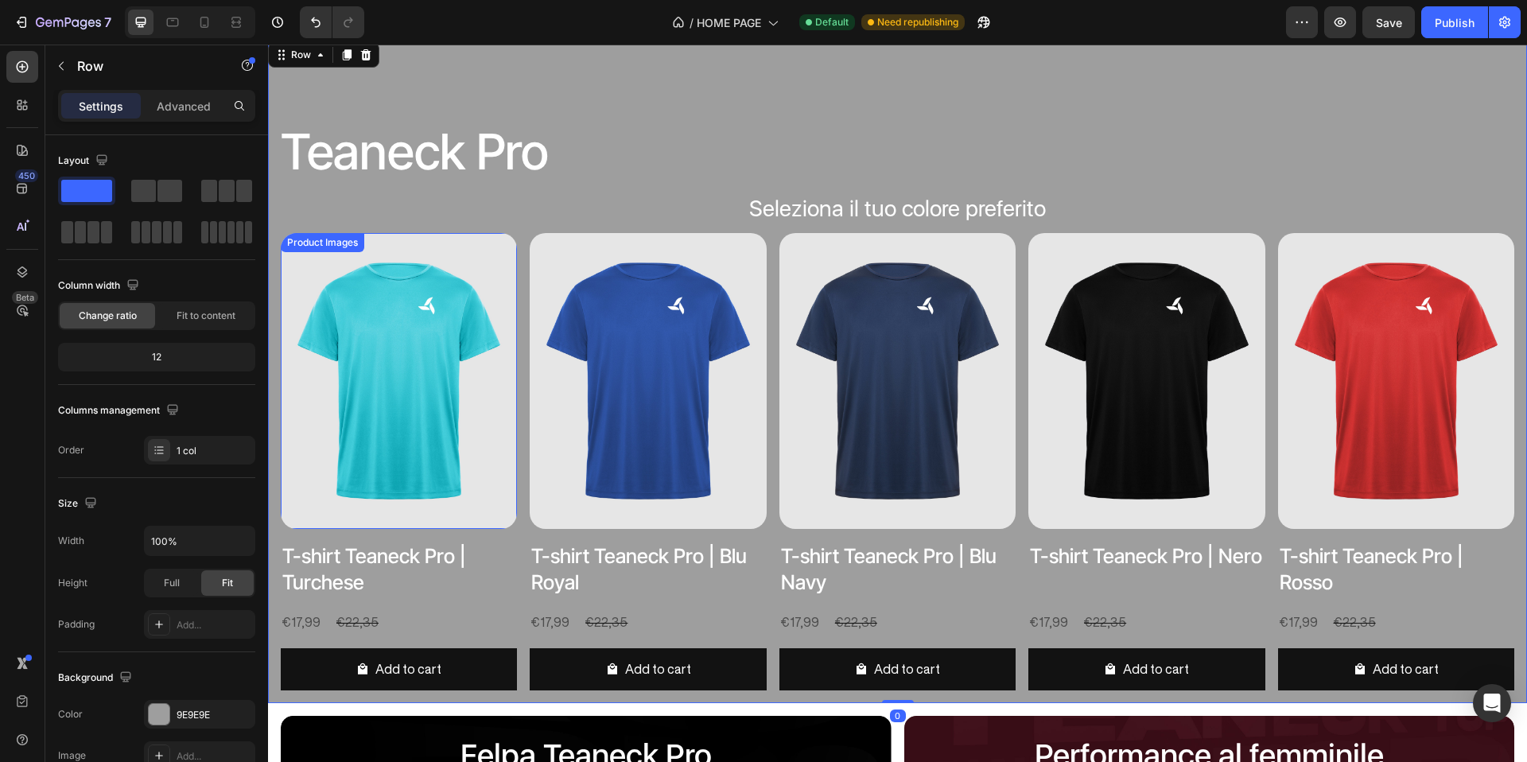
scroll to position [1336, 0]
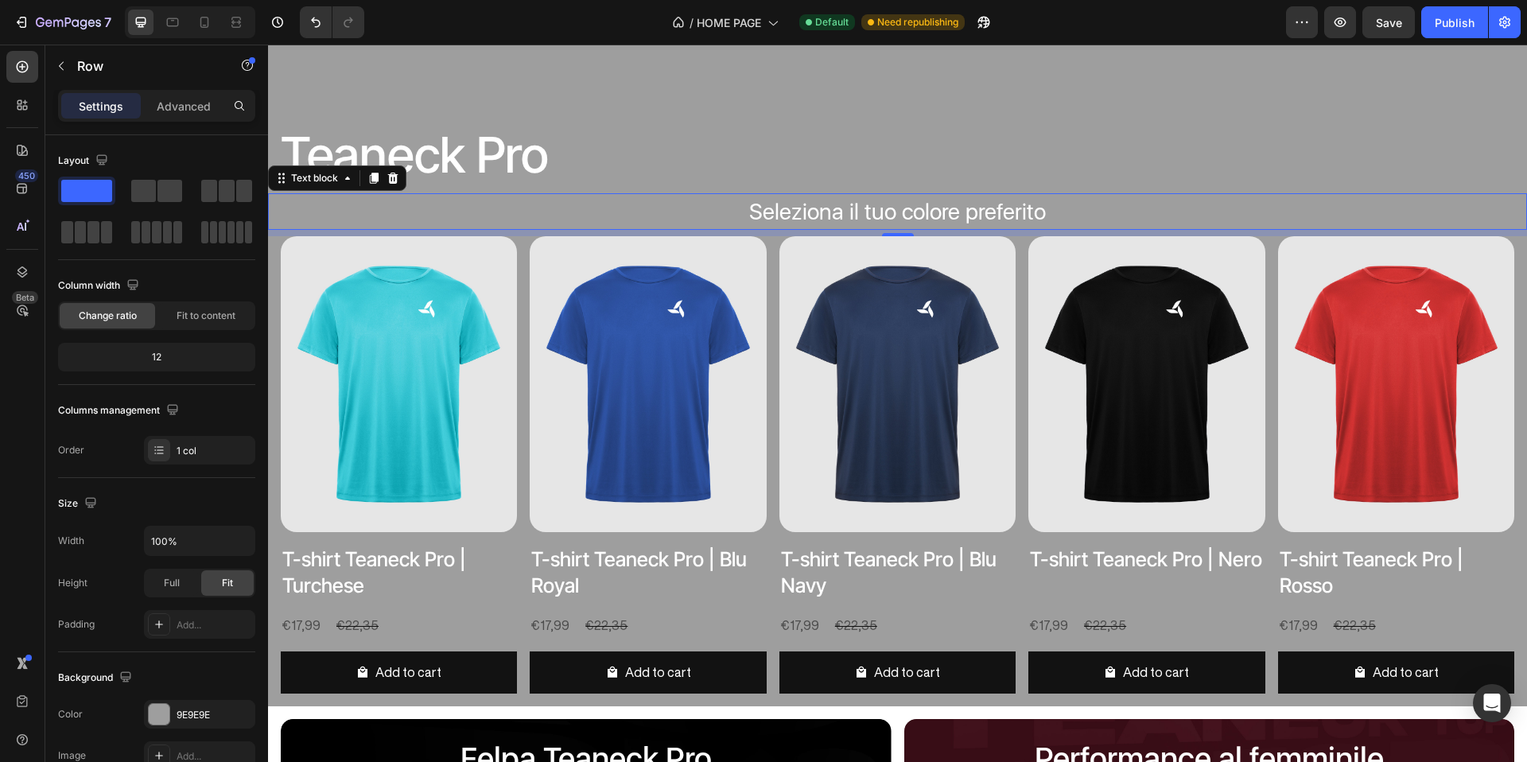
click at [740, 208] on p "Seleziona il tuo colore preferito" at bounding box center [898, 211] width 1256 height 33
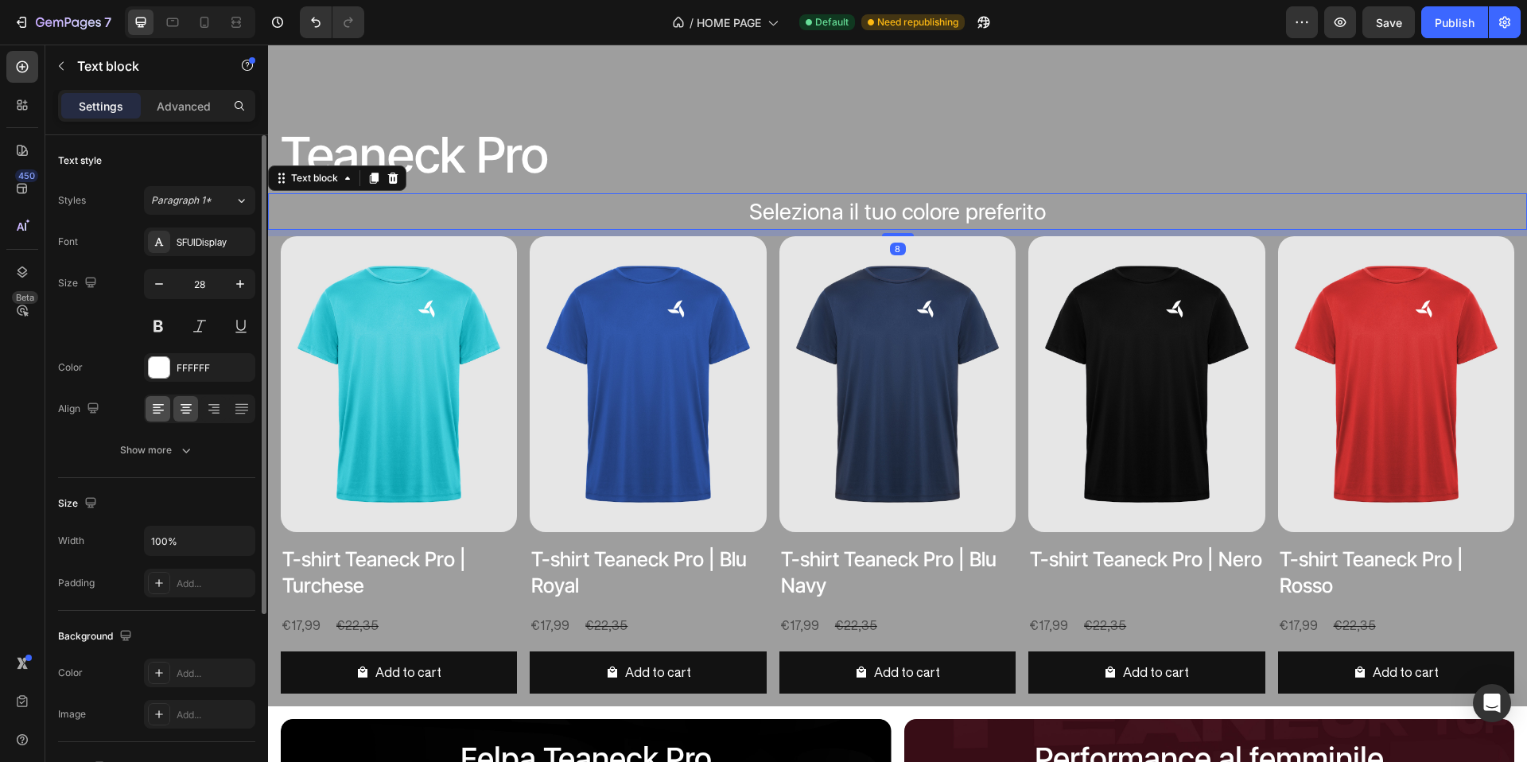
click at [155, 407] on icon at bounding box center [157, 408] width 8 height 2
click at [195, 585] on div "Add..." at bounding box center [214, 584] width 75 height 14
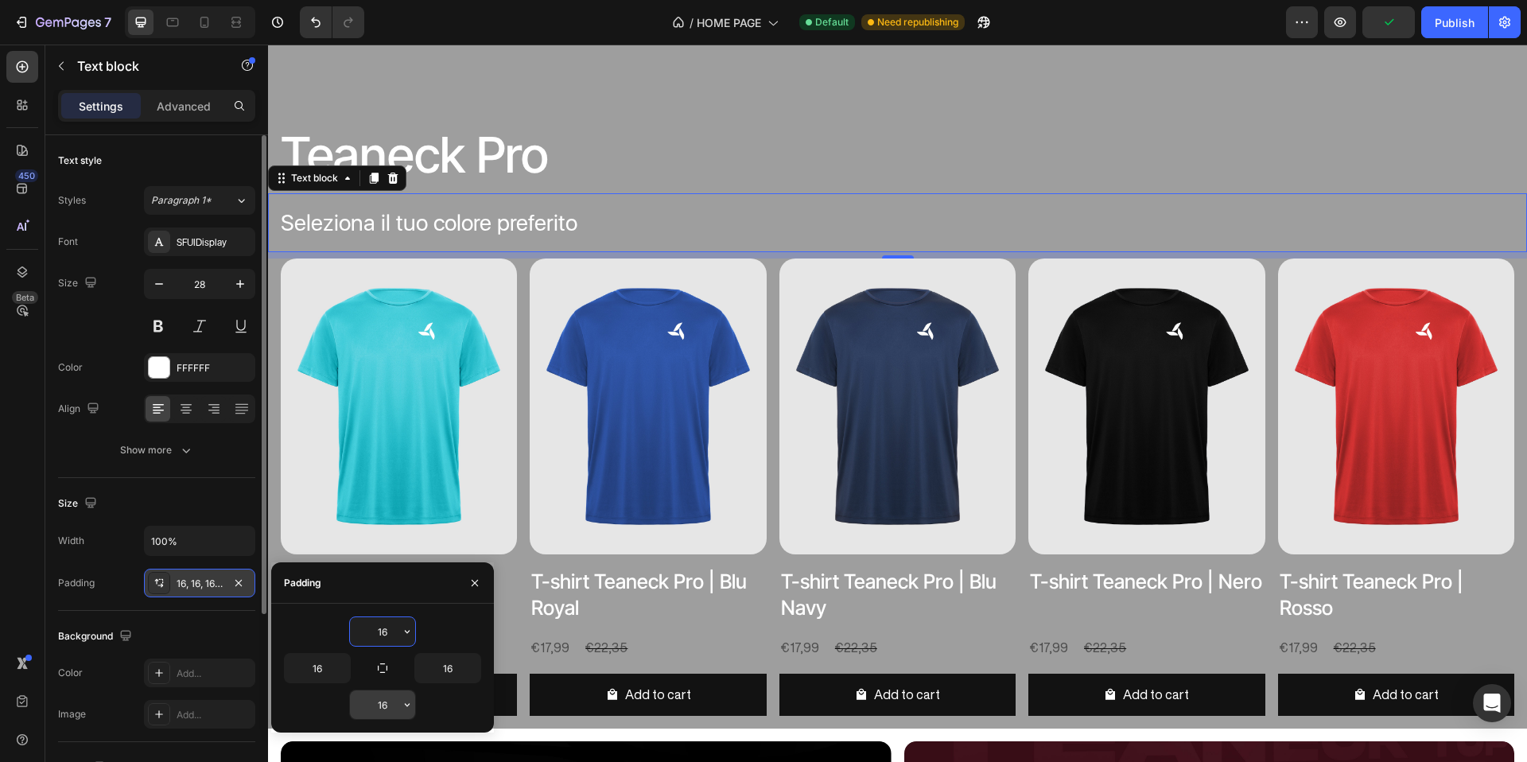
click at [404, 708] on icon "button" at bounding box center [407, 704] width 13 height 13
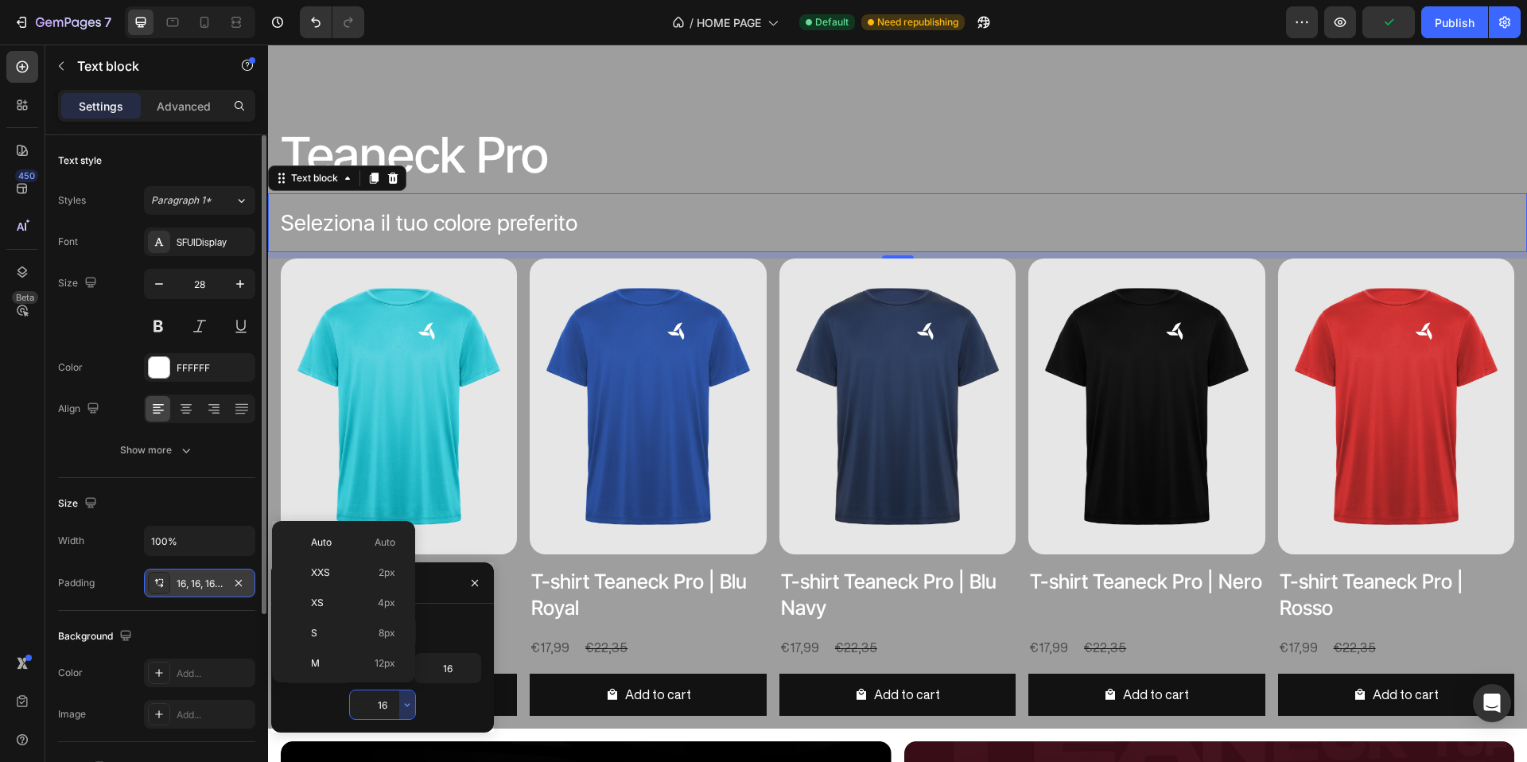
click at [391, 705] on input "16" at bounding box center [382, 704] width 65 height 29
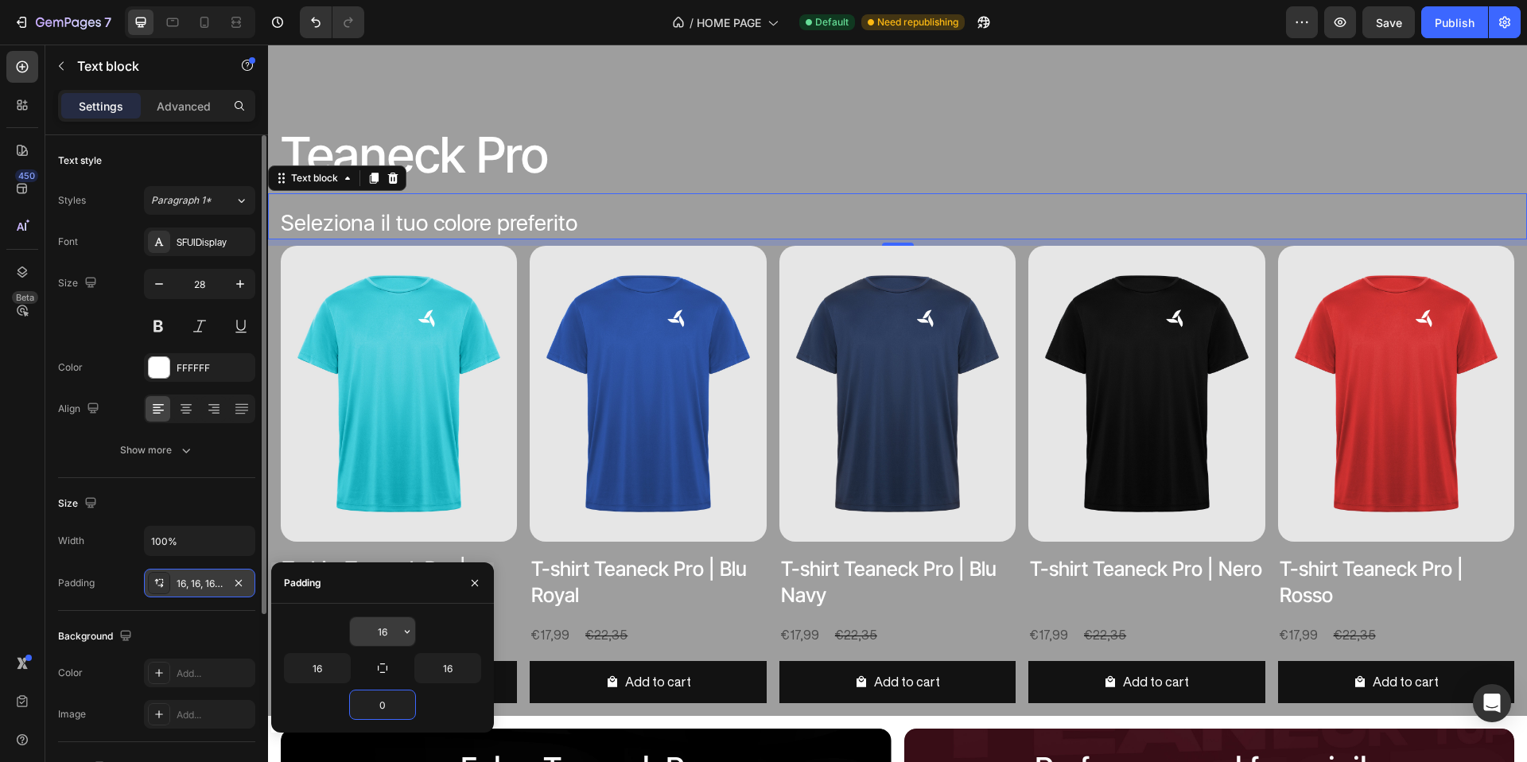
type input "0"
click at [388, 628] on input "16" at bounding box center [382, 631] width 65 height 29
type input "0"
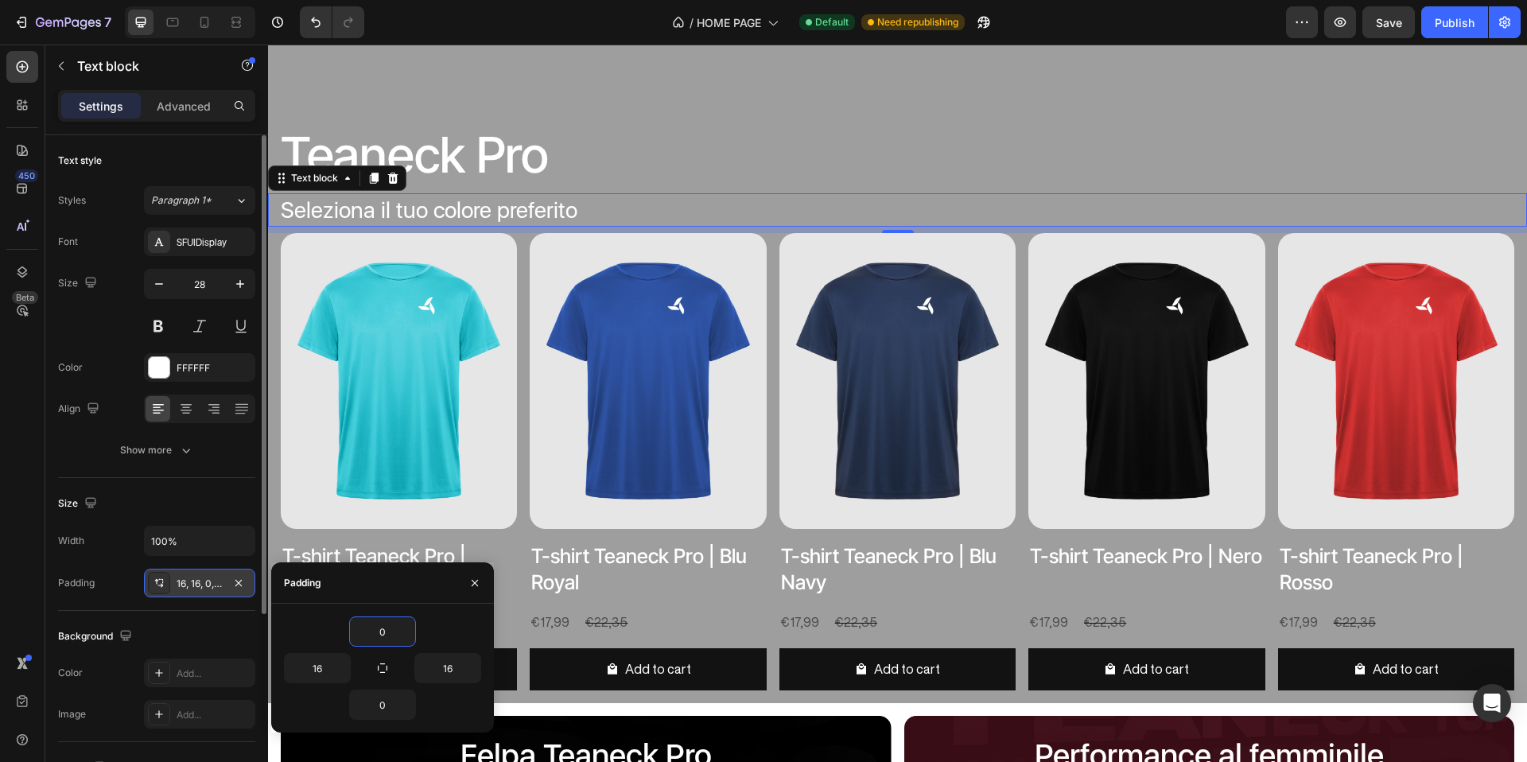
click at [619, 78] on div "Teaneck Pro Heading Seleziona il tuo colore preferito Text block 8 Product Imag…" at bounding box center [897, 372] width 1259 height 661
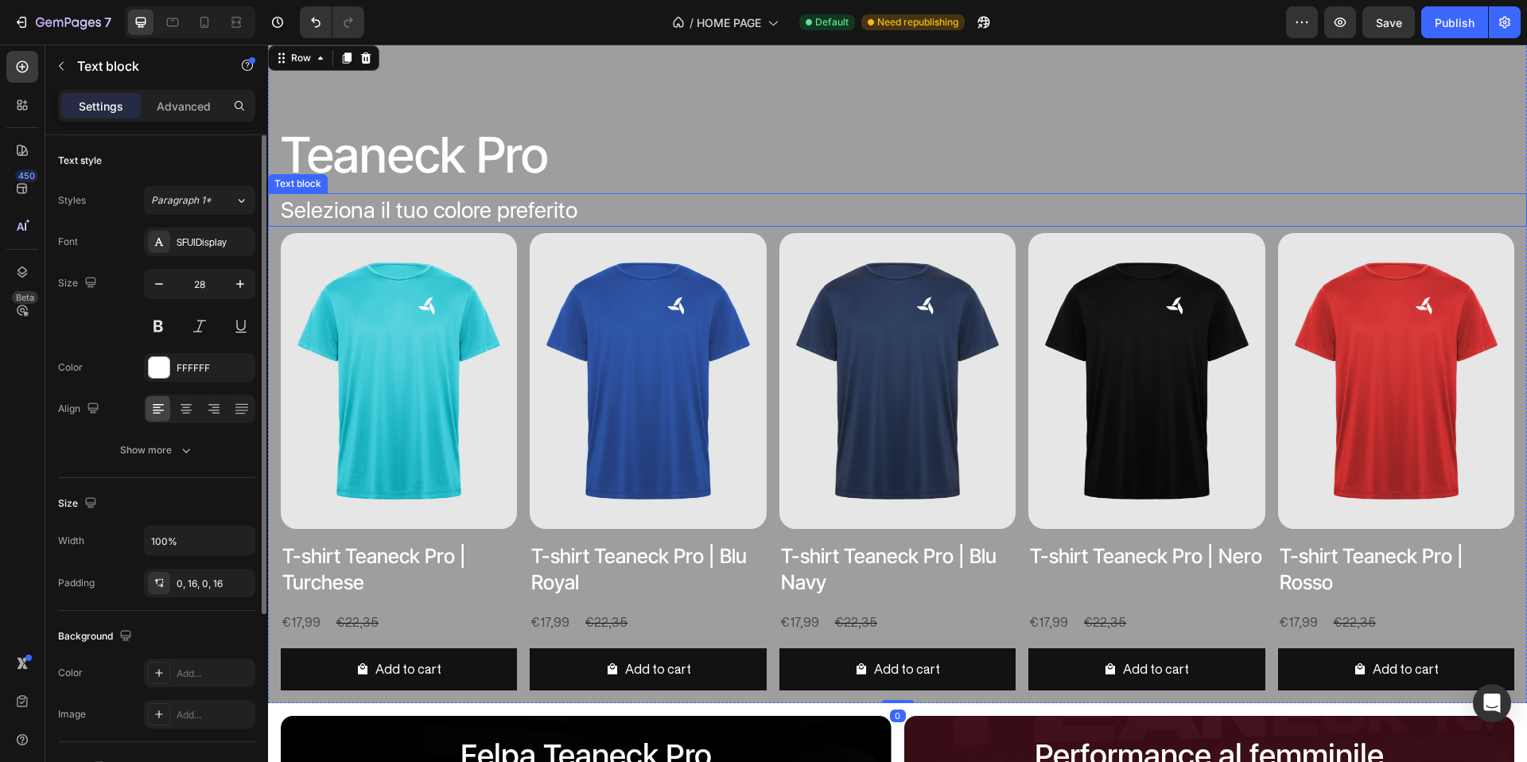
click at [552, 212] on p "Seleziona il tuo colore preferito" at bounding box center [898, 209] width 1234 height 33
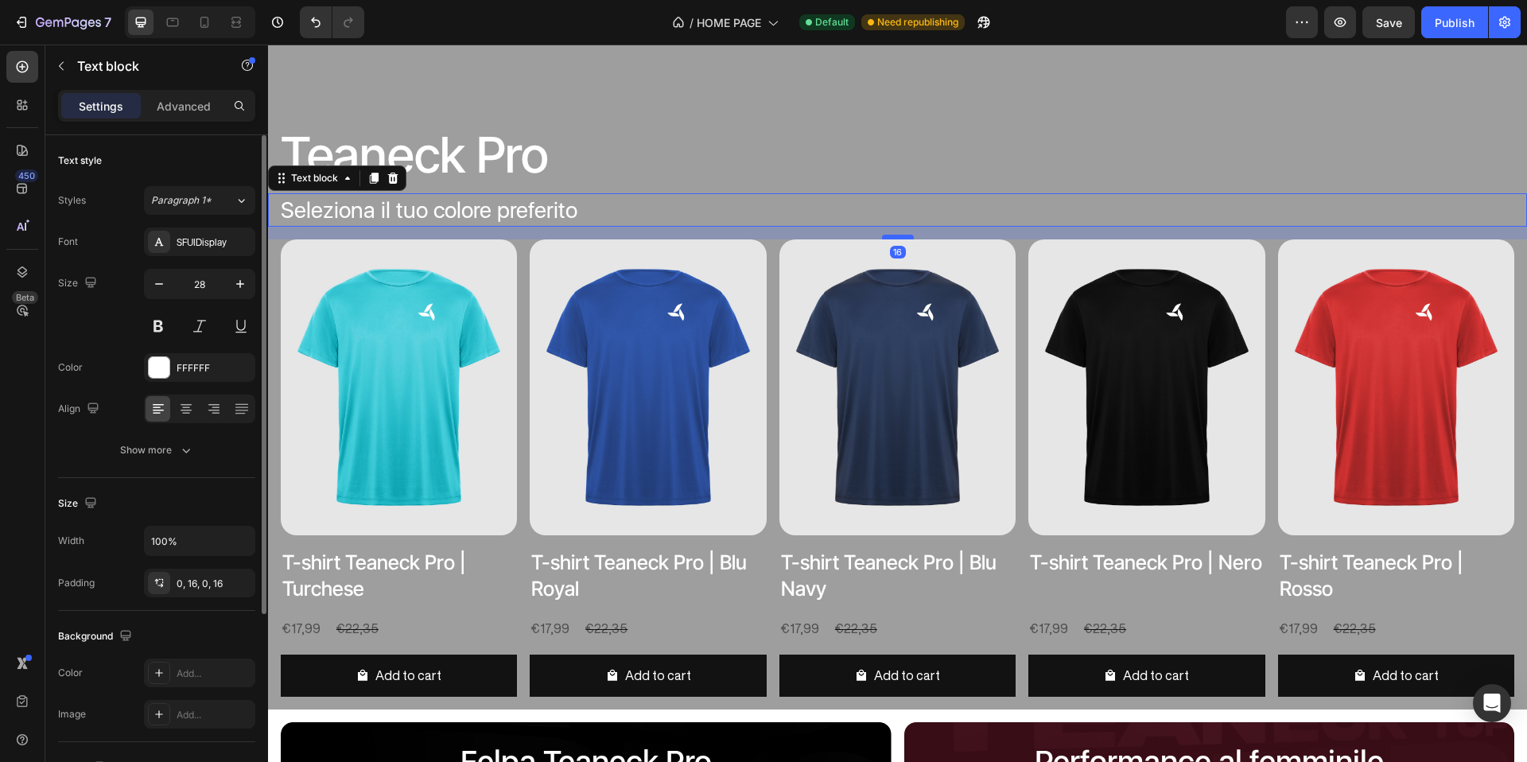
click at [895, 236] on div at bounding box center [898, 237] width 32 height 5
click at [815, 146] on p "Teaneck Pro" at bounding box center [898, 155] width 1234 height 64
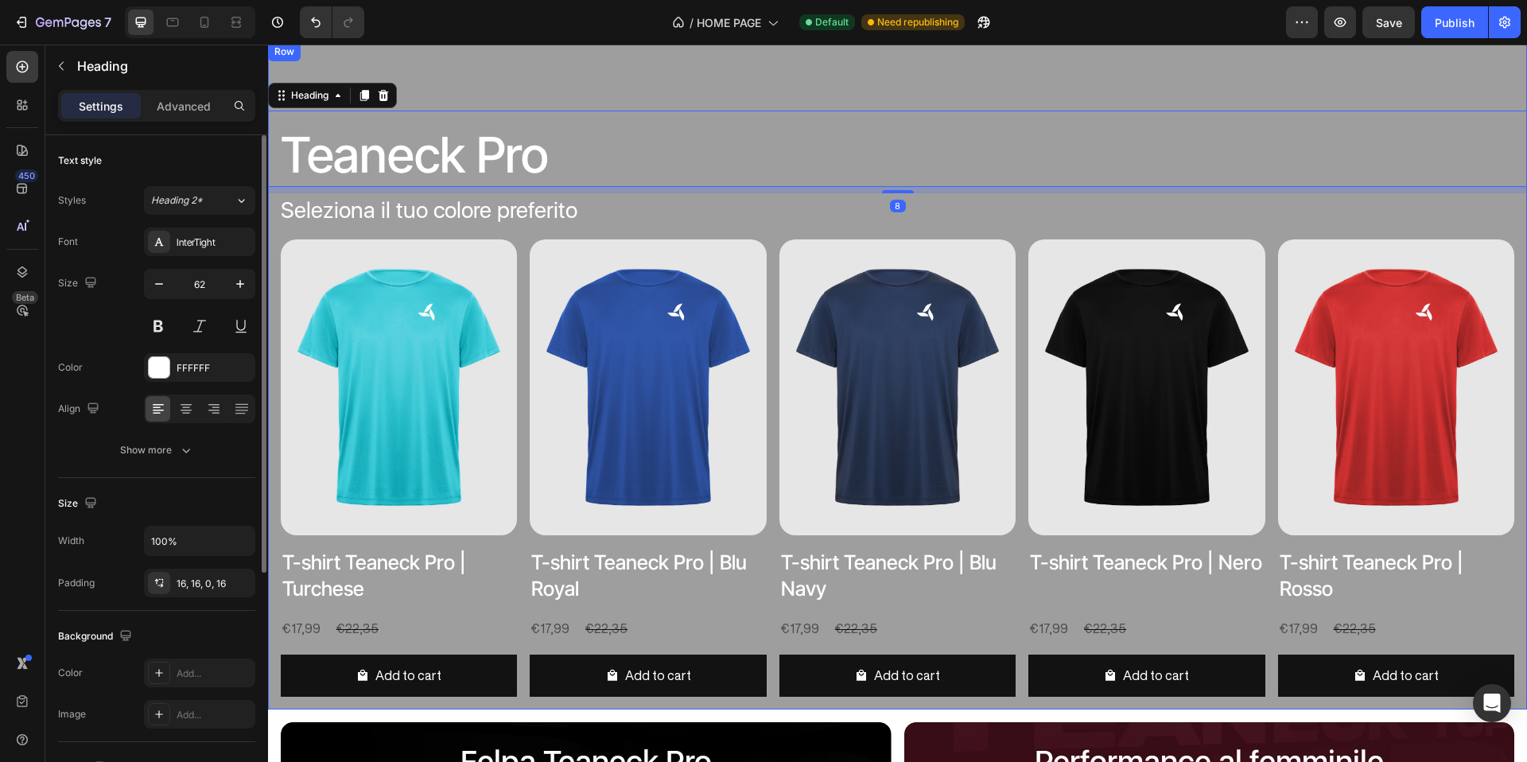
click at [524, 102] on div "Teaneck Pro Heading 8 Seleziona il tuo colore preferito Text block Product Imag…" at bounding box center [897, 375] width 1259 height 667
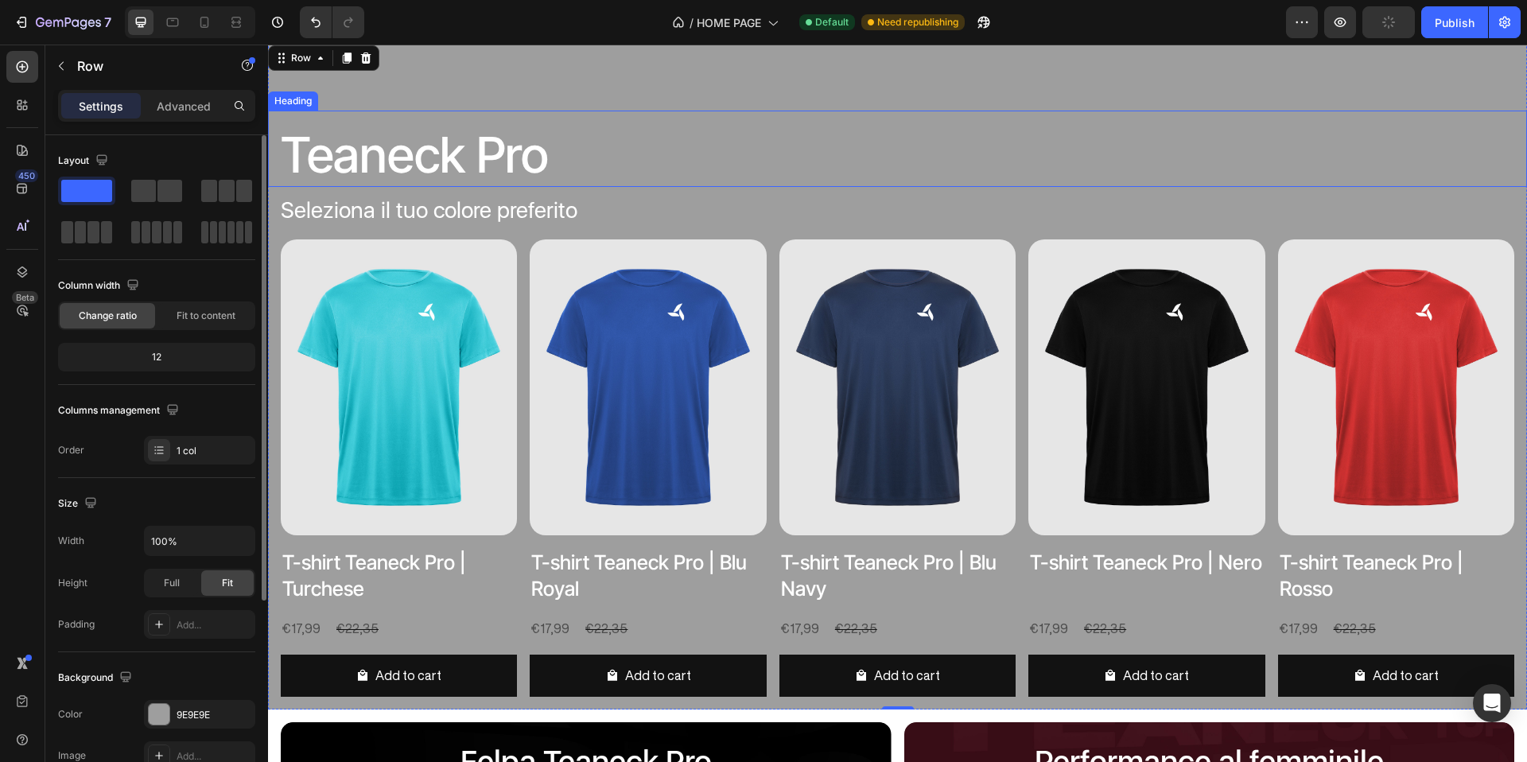
click at [433, 158] on p "Teaneck Pro" at bounding box center [898, 155] width 1234 height 64
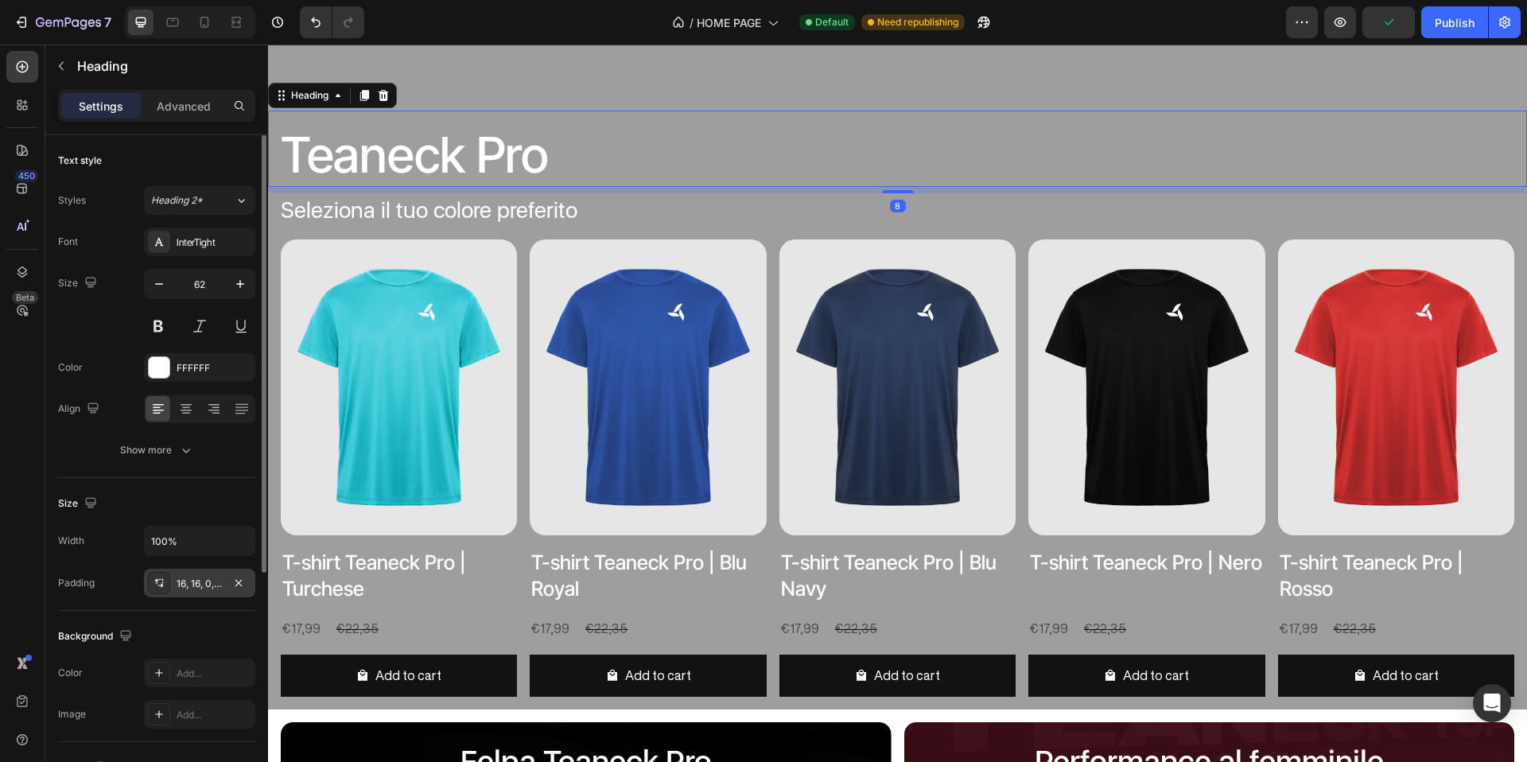
click at [202, 582] on div "16, 16, 0, 16" at bounding box center [200, 584] width 46 height 14
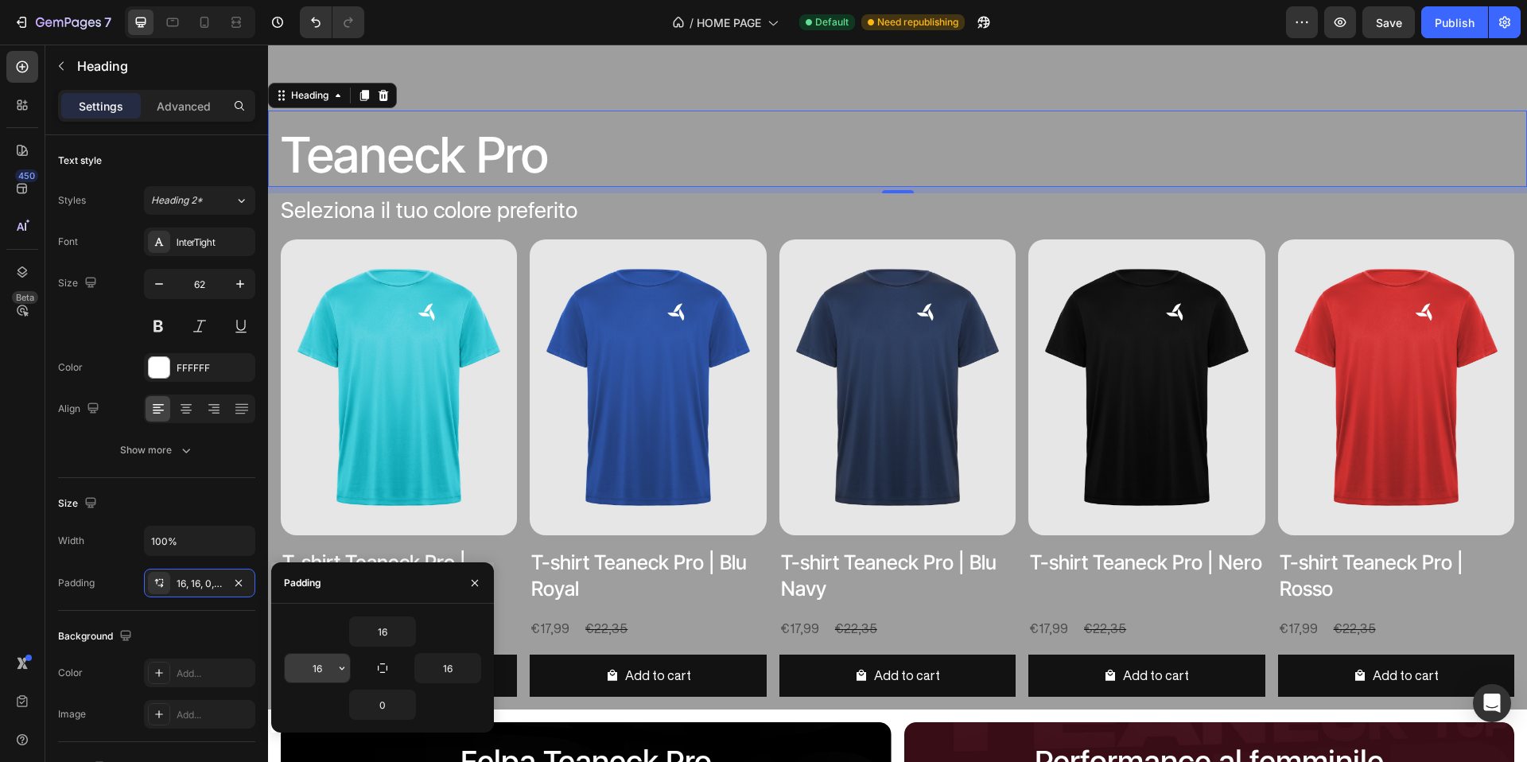
click at [305, 667] on input "16" at bounding box center [317, 668] width 65 height 29
click at [315, 669] on input "16" at bounding box center [317, 668] width 65 height 29
type input "32"
click at [319, 216] on p "Seleziona il tuo colore preferito" at bounding box center [898, 209] width 1234 height 33
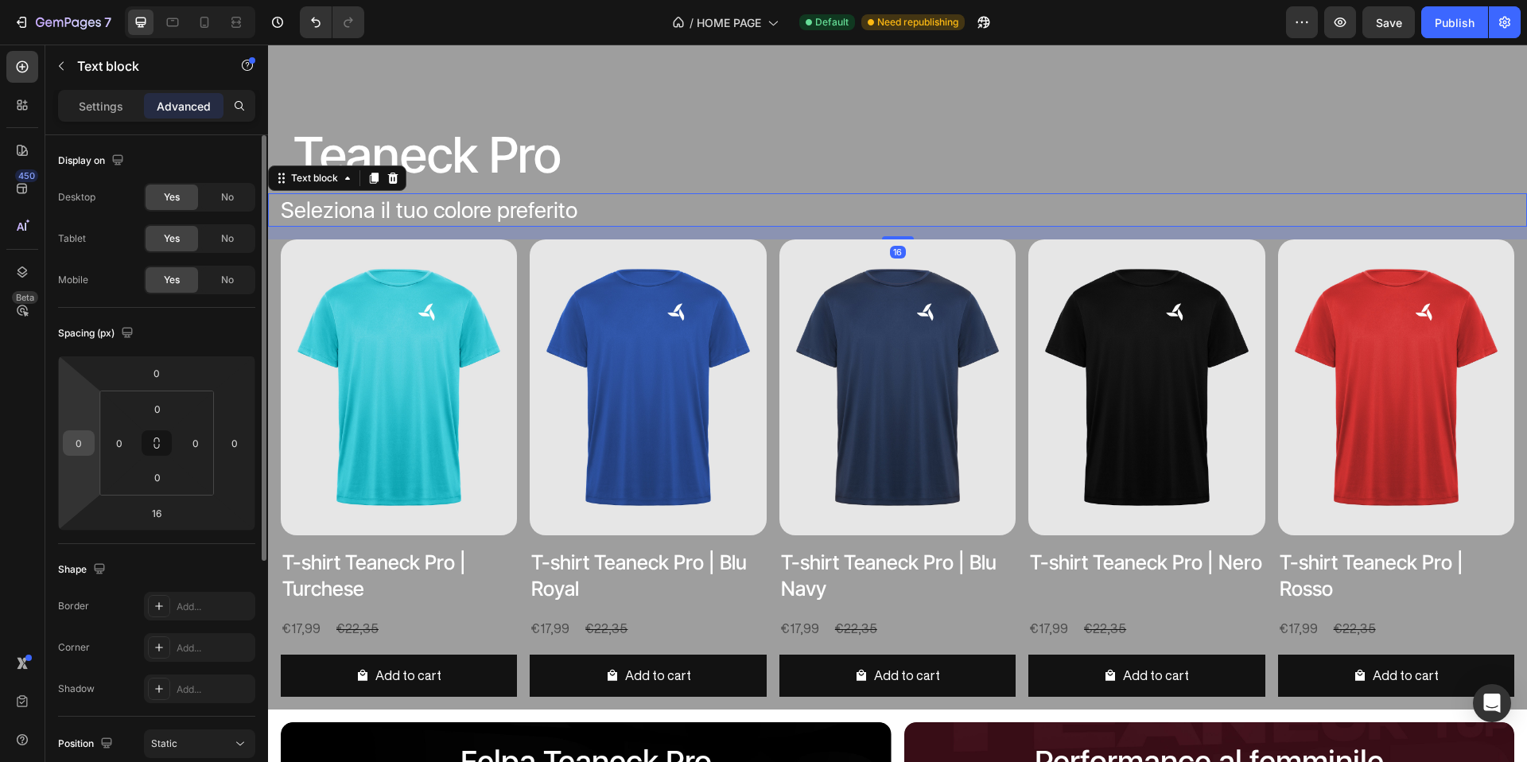
click at [82, 444] on input "0" at bounding box center [79, 443] width 24 height 24
type input "32"
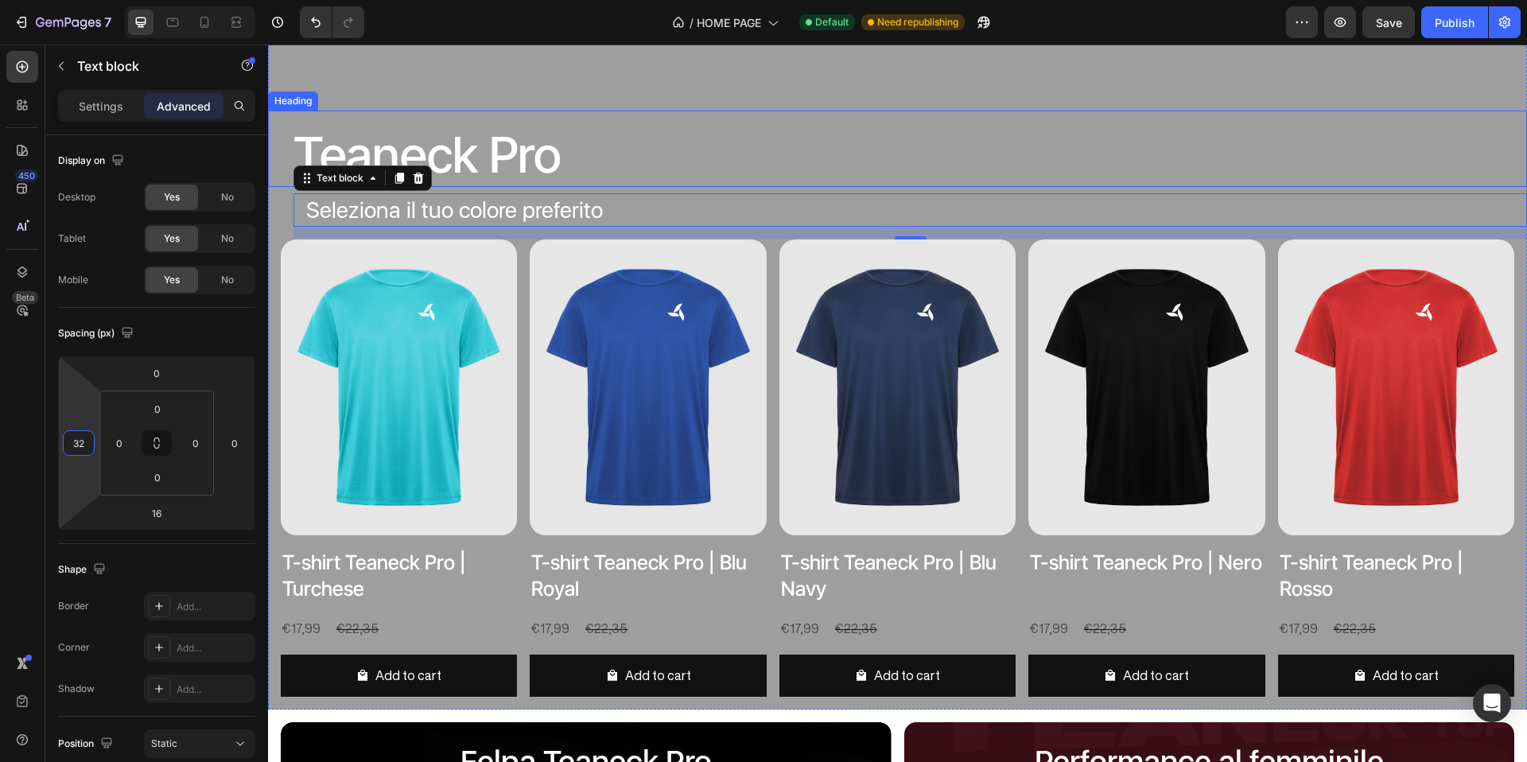
click at [679, 111] on h2 "Teaneck Pro" at bounding box center [897, 149] width 1259 height 77
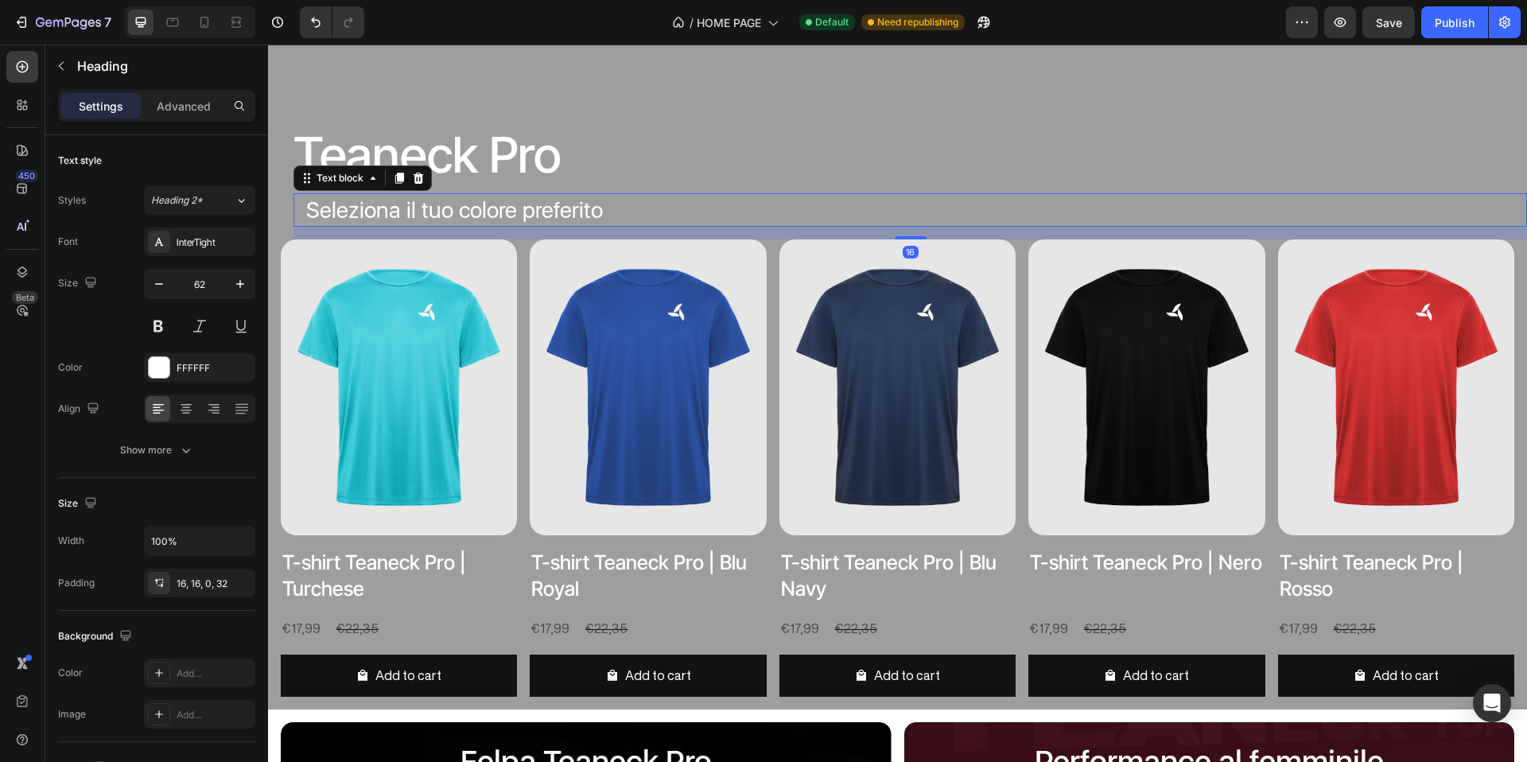
click at [426, 209] on p "Seleziona il tuo colore preferito" at bounding box center [910, 209] width 1208 height 33
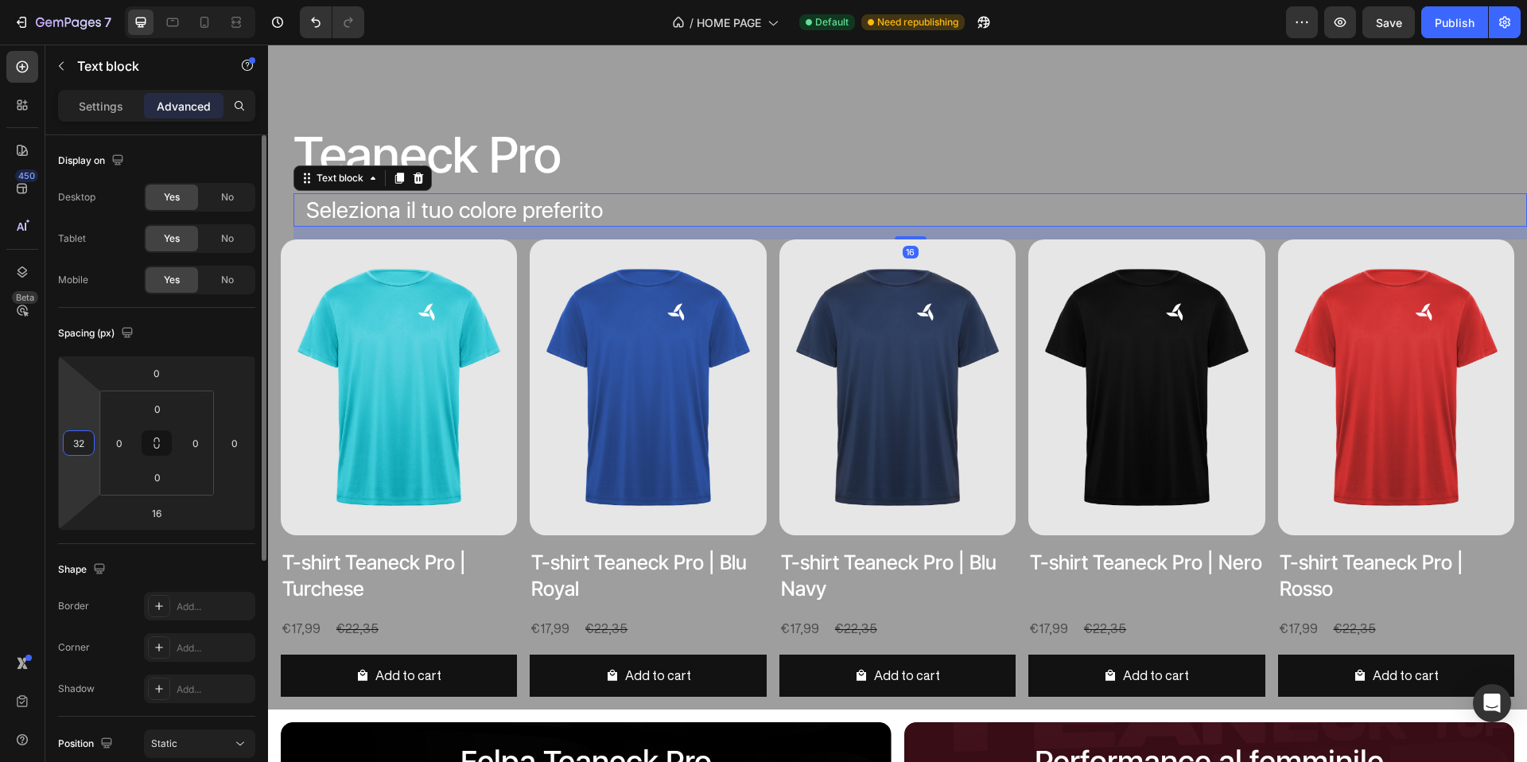
click at [89, 438] on input "32" at bounding box center [79, 443] width 24 height 24
type input "2"
type input "16"
click at [585, 103] on div "Teaneck Pro Heading Seleziona il tuo colore preferito Text block 16 Product Ima…" at bounding box center [897, 375] width 1259 height 667
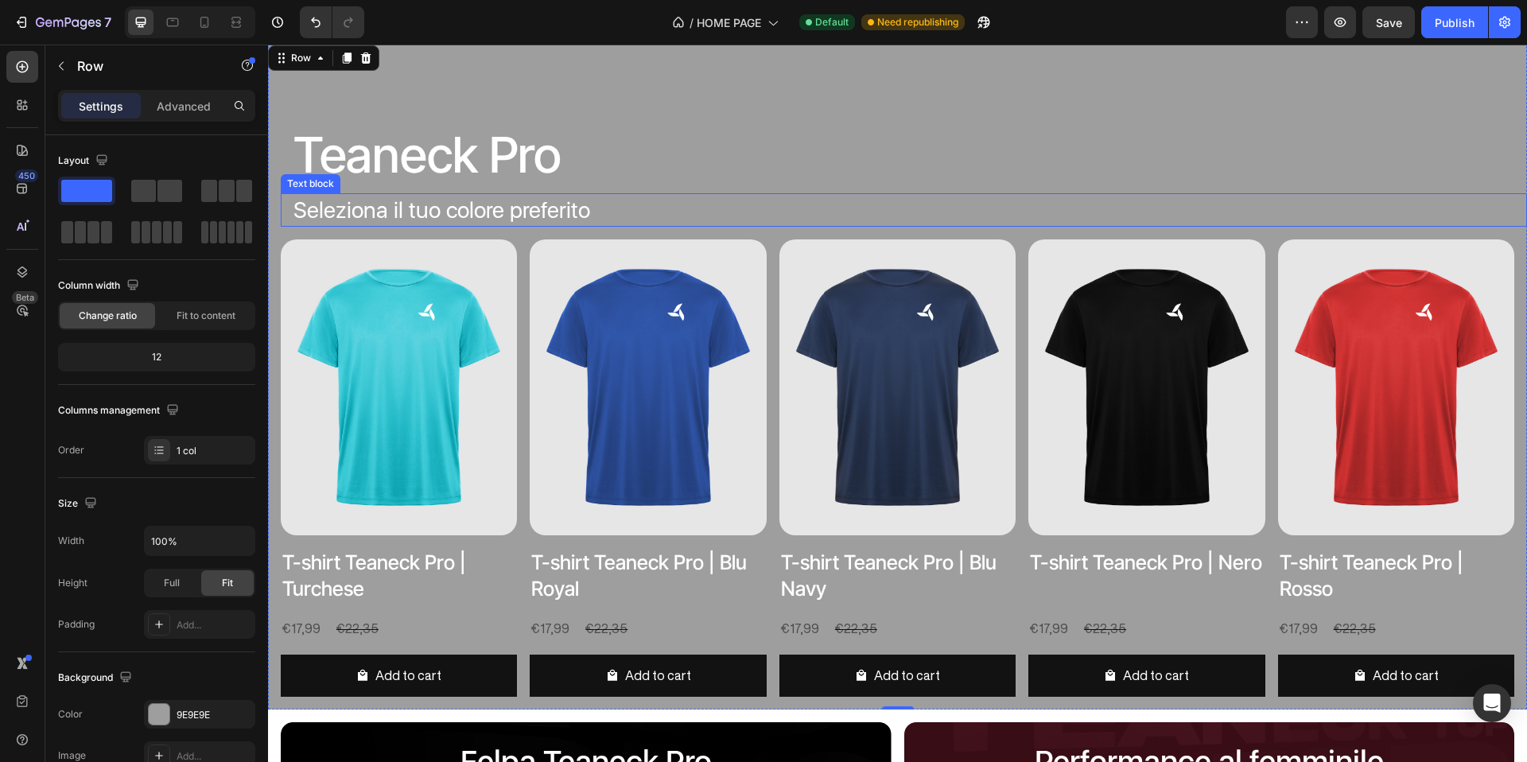
click at [550, 210] on p "Seleziona il tuo colore preferito" at bounding box center [904, 209] width 1221 height 33
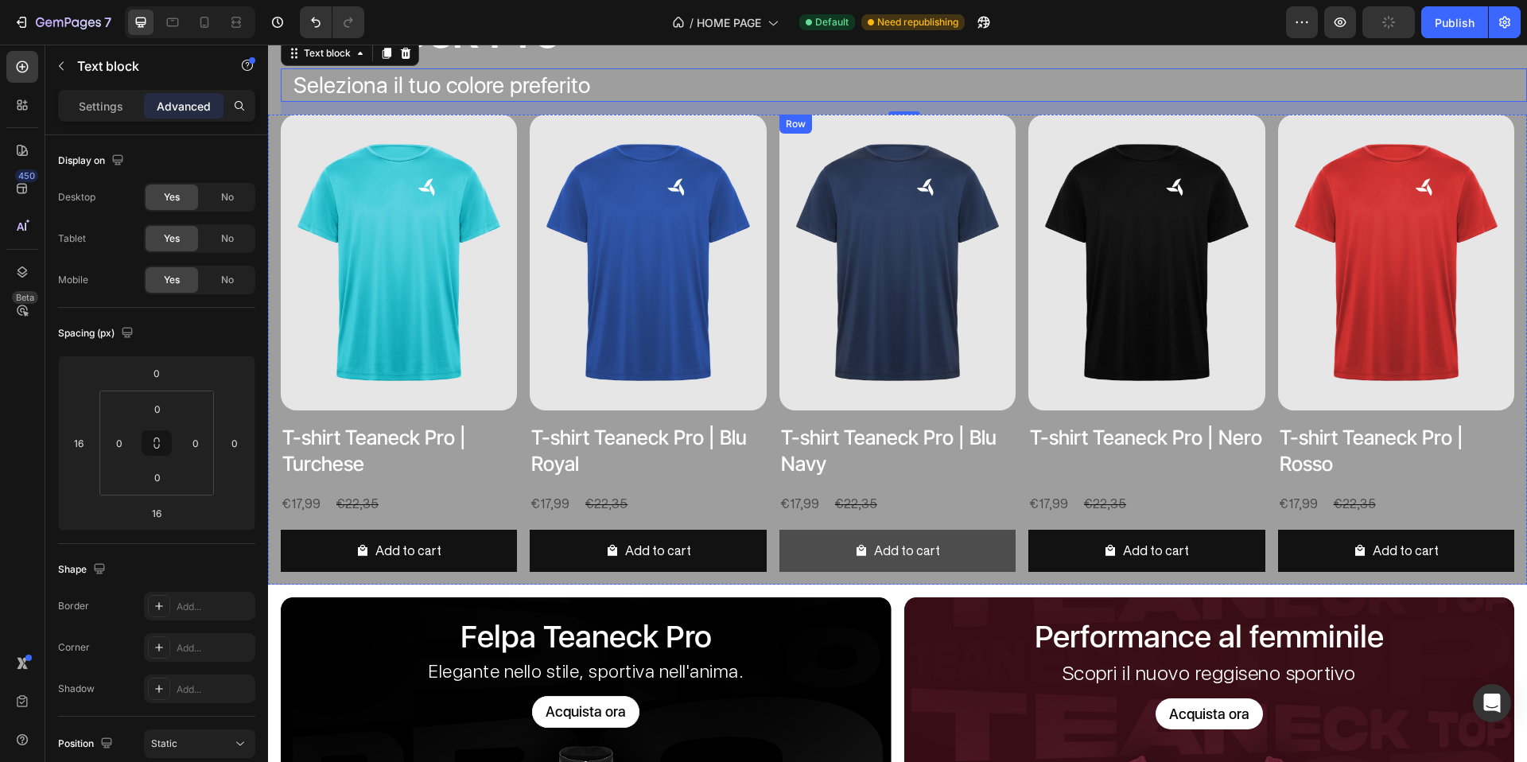
scroll to position [1512, 0]
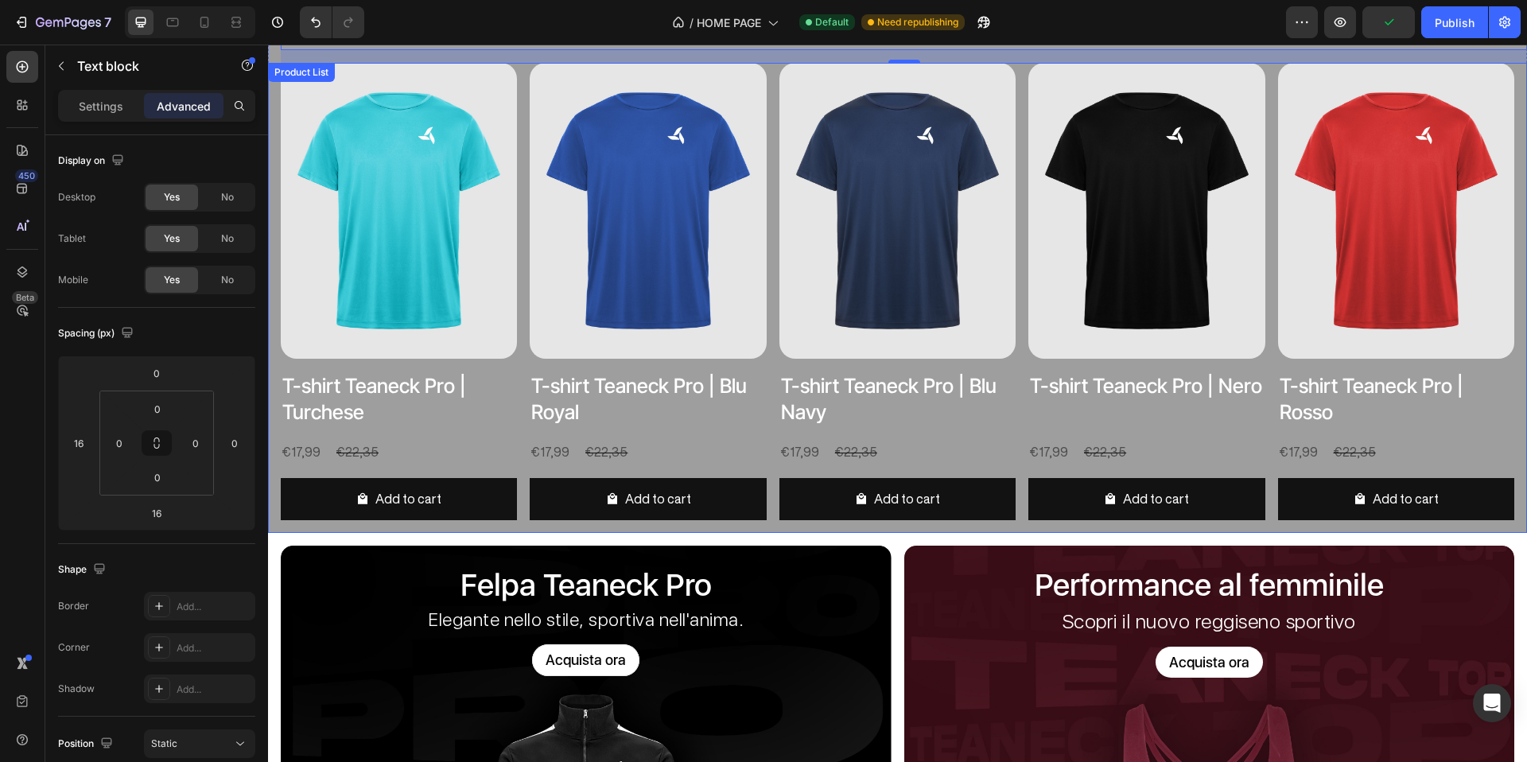
click at [1015, 457] on div "Product Images T-shirt Teaneck Pro | Turchese Product Title €17,99 Product Pric…" at bounding box center [898, 297] width 1234 height 469
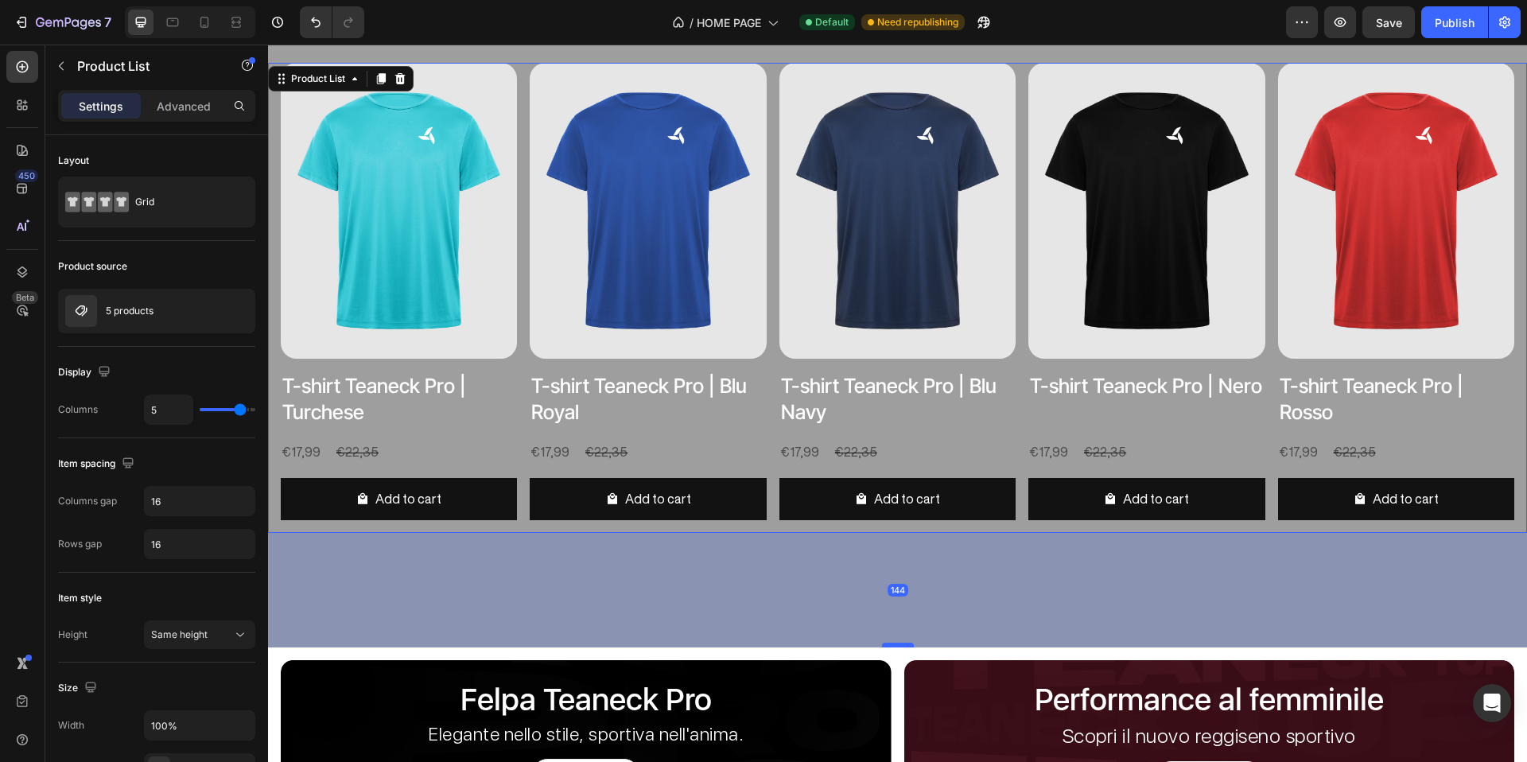
drag, startPoint x: 885, startPoint y: 528, endPoint x: 886, endPoint y: 643, distance: 114.6
click at [886, 643] on div at bounding box center [898, 645] width 32 height 5
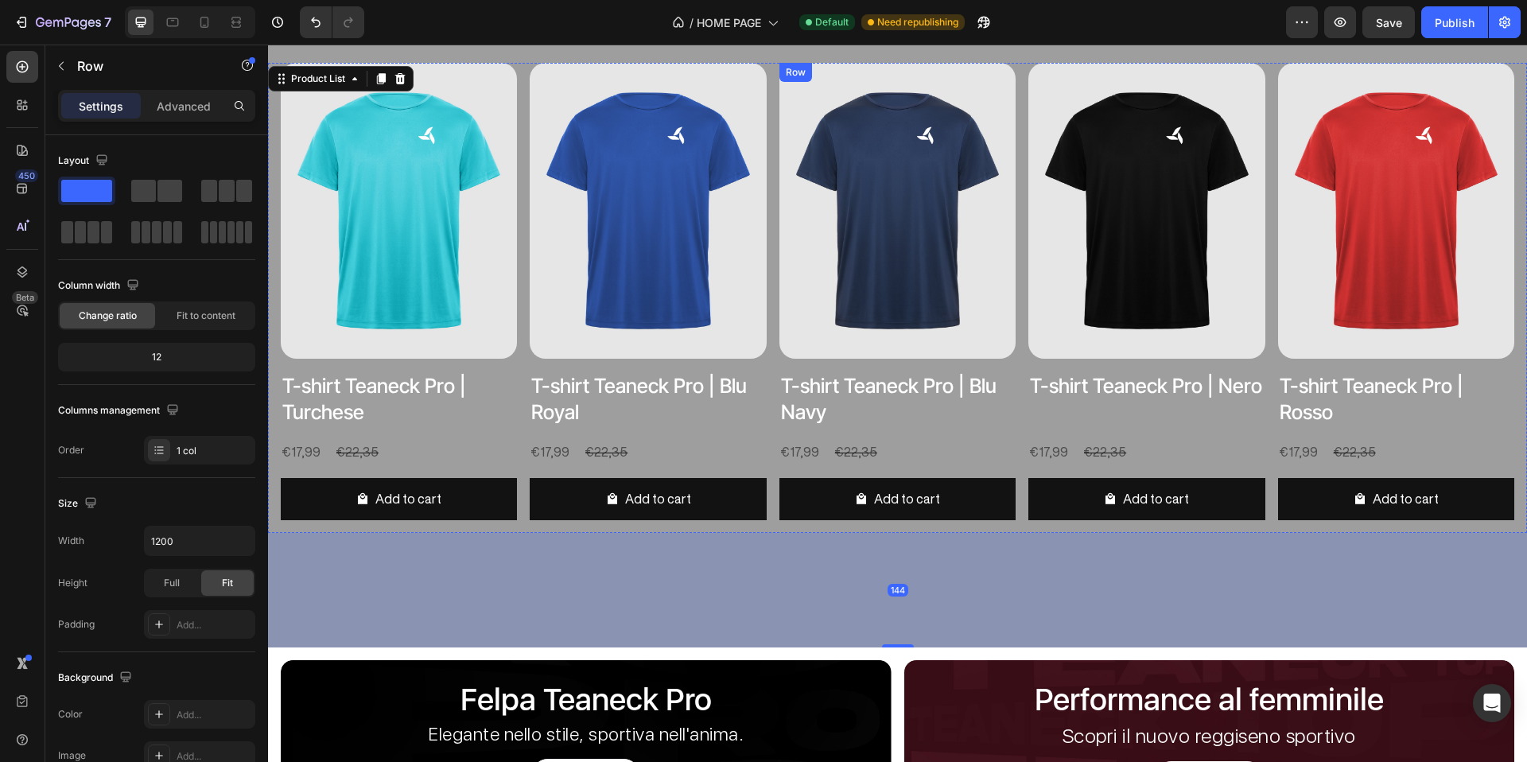
click at [517, 432] on div "Product Images T-shirt Teaneck Pro | Blu Navy Product Title €17,99 Product Pric…" at bounding box center [399, 297] width 236 height 469
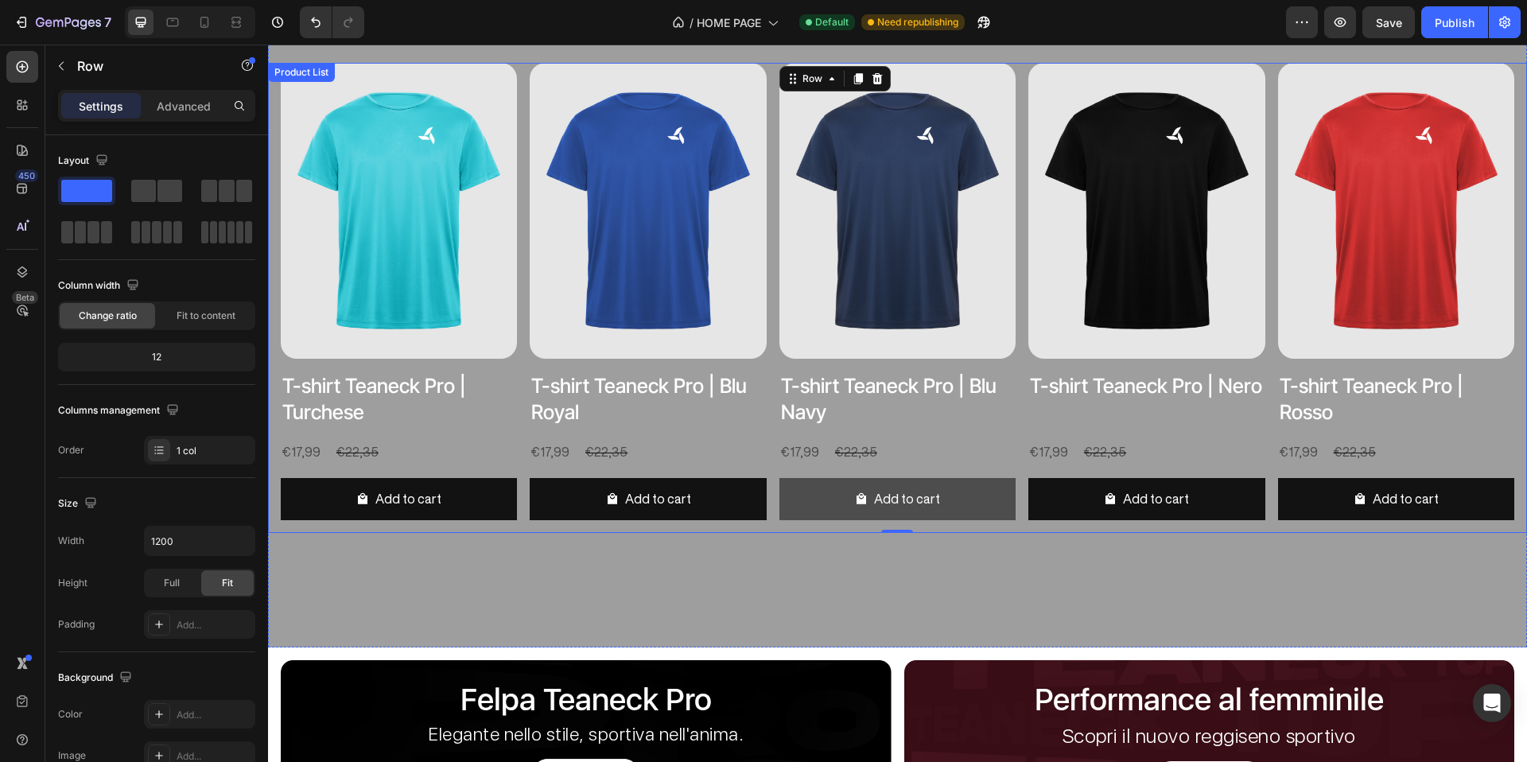
click at [517, 497] on button "Add to cart" at bounding box center [399, 499] width 236 height 42
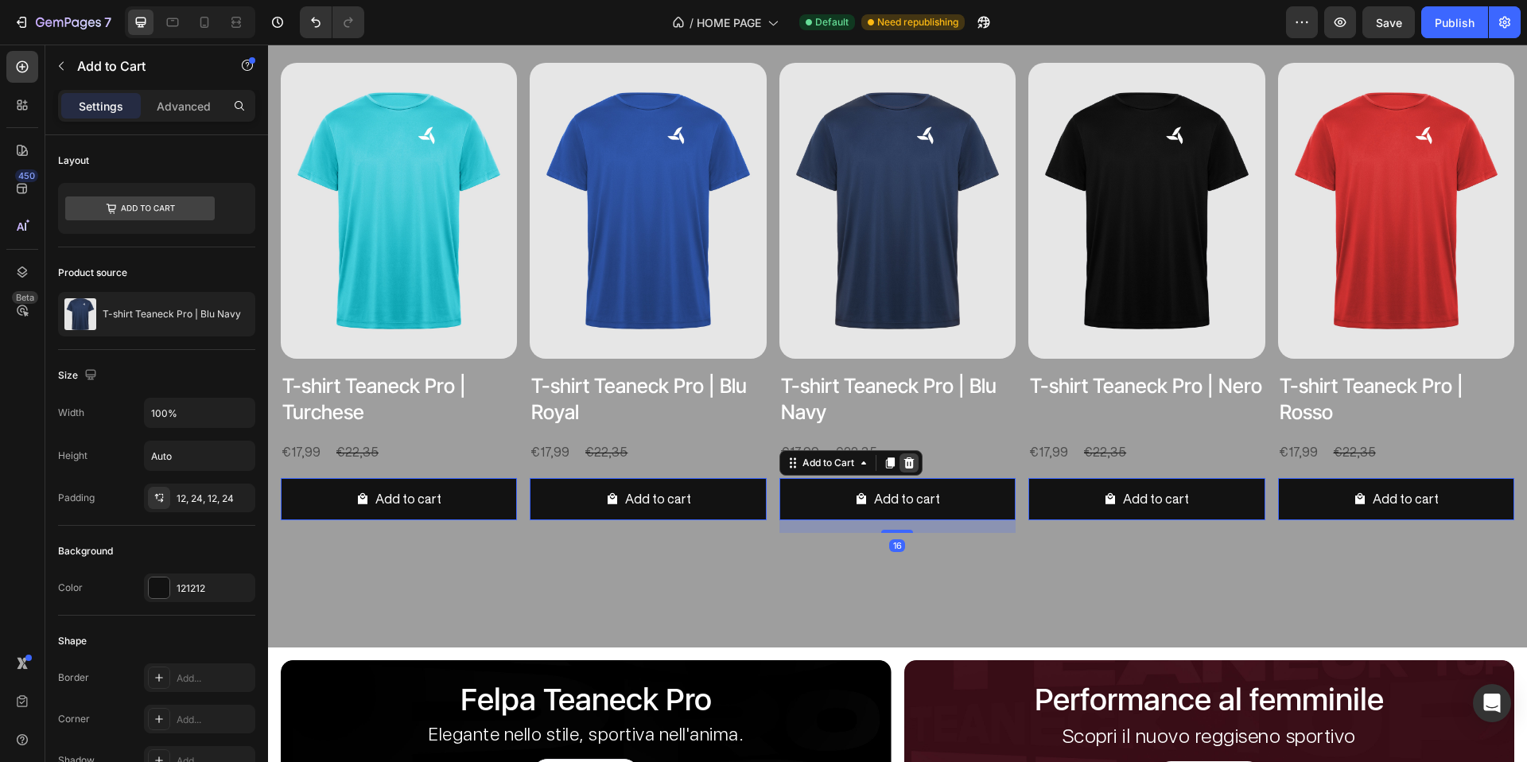
click at [268, 45] on icon at bounding box center [268, 45] width 0 height 0
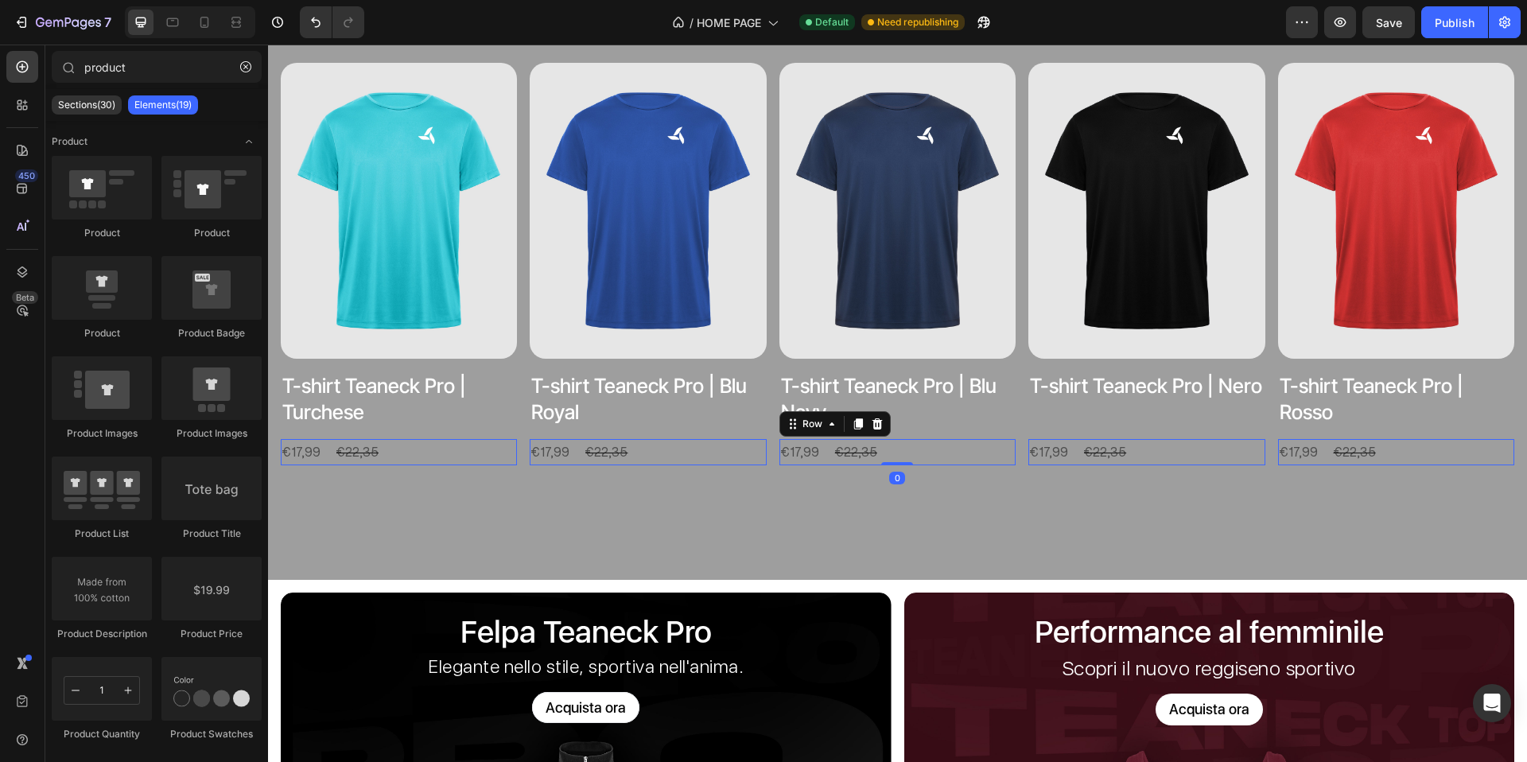
click at [517, 449] on div "€17,99 Product Price Product Price €22,35 Product Price Product Price Row 0" at bounding box center [399, 452] width 236 height 26
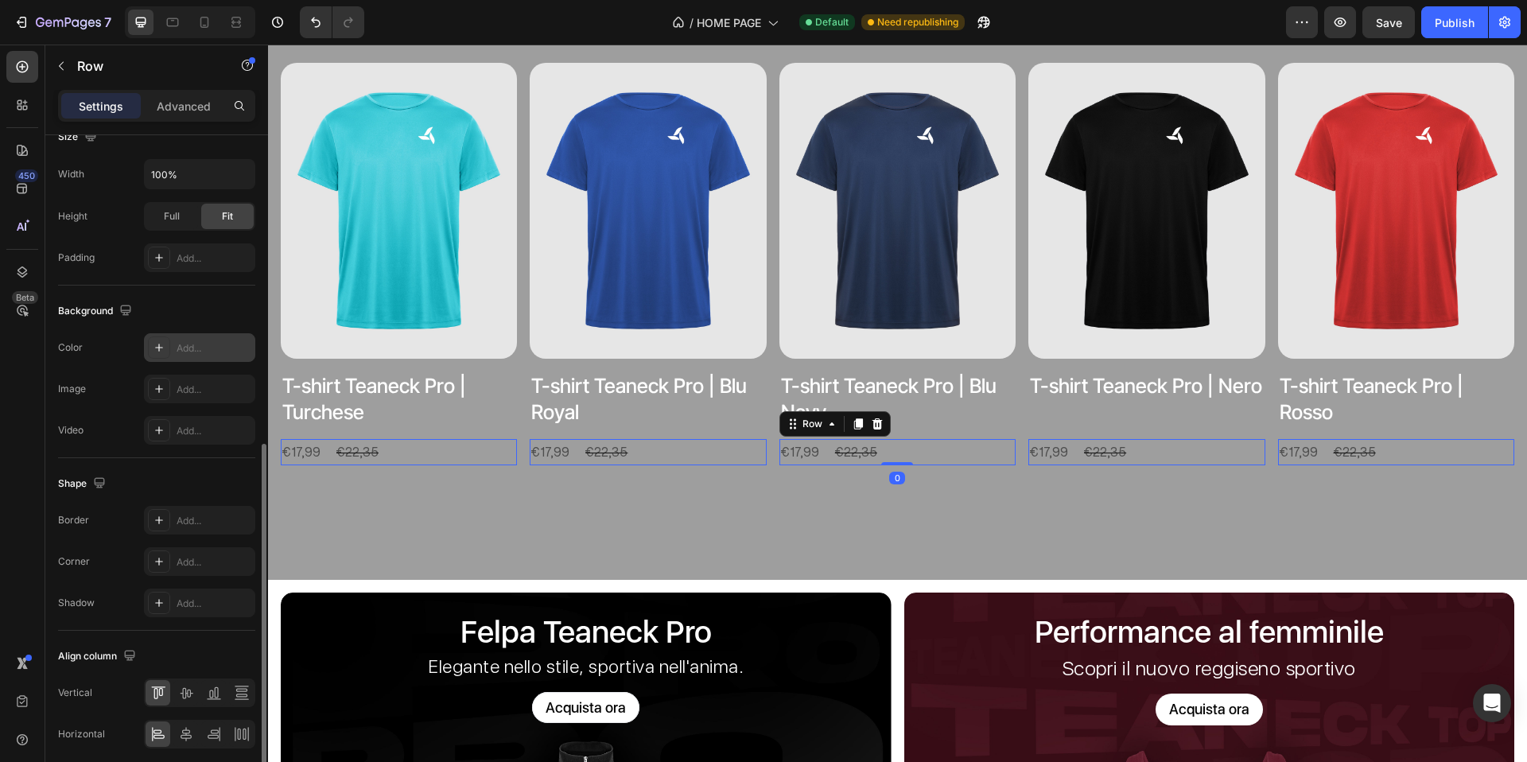
scroll to position [480, 0]
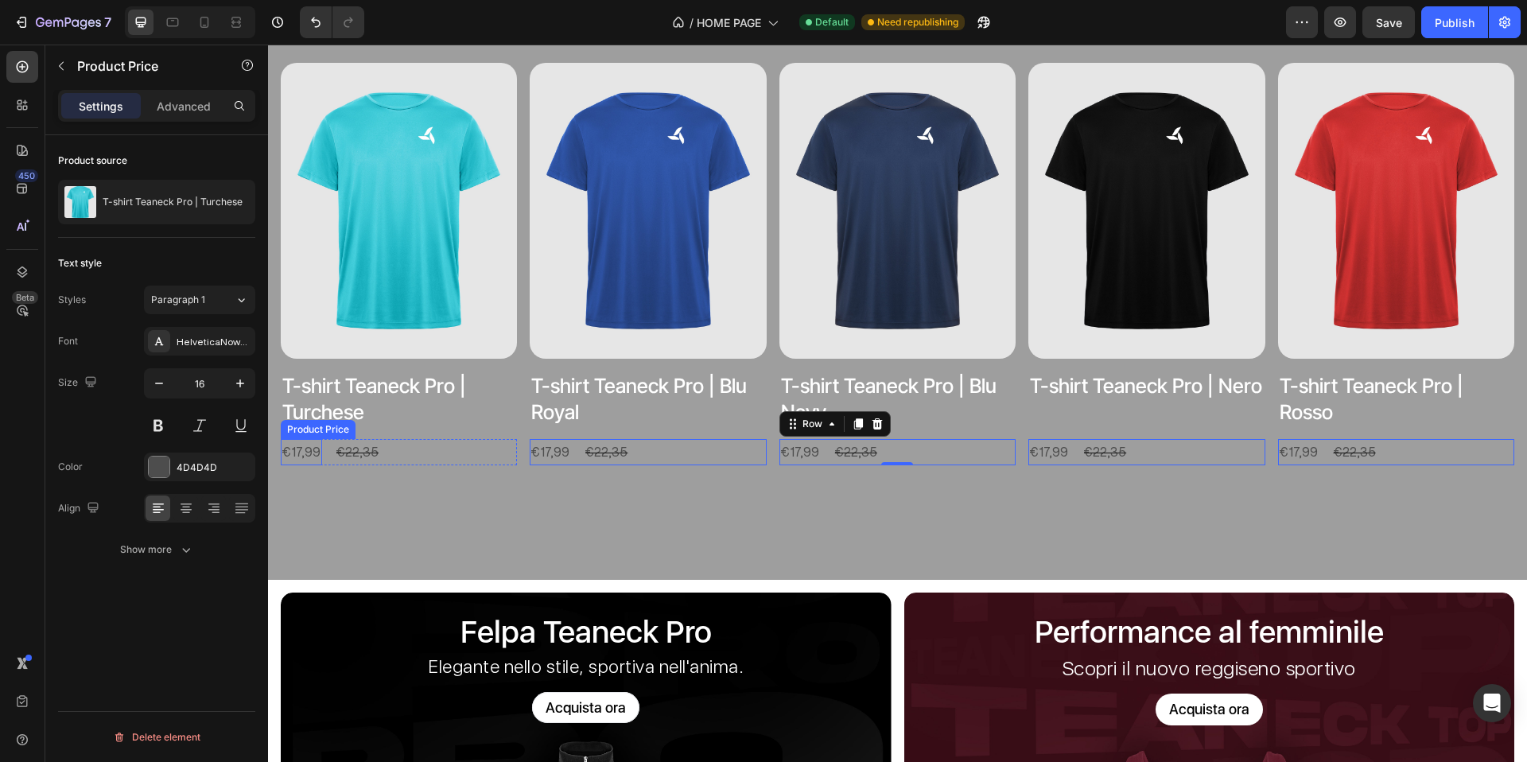
click at [292, 452] on div "€17,99" at bounding box center [301, 452] width 41 height 26
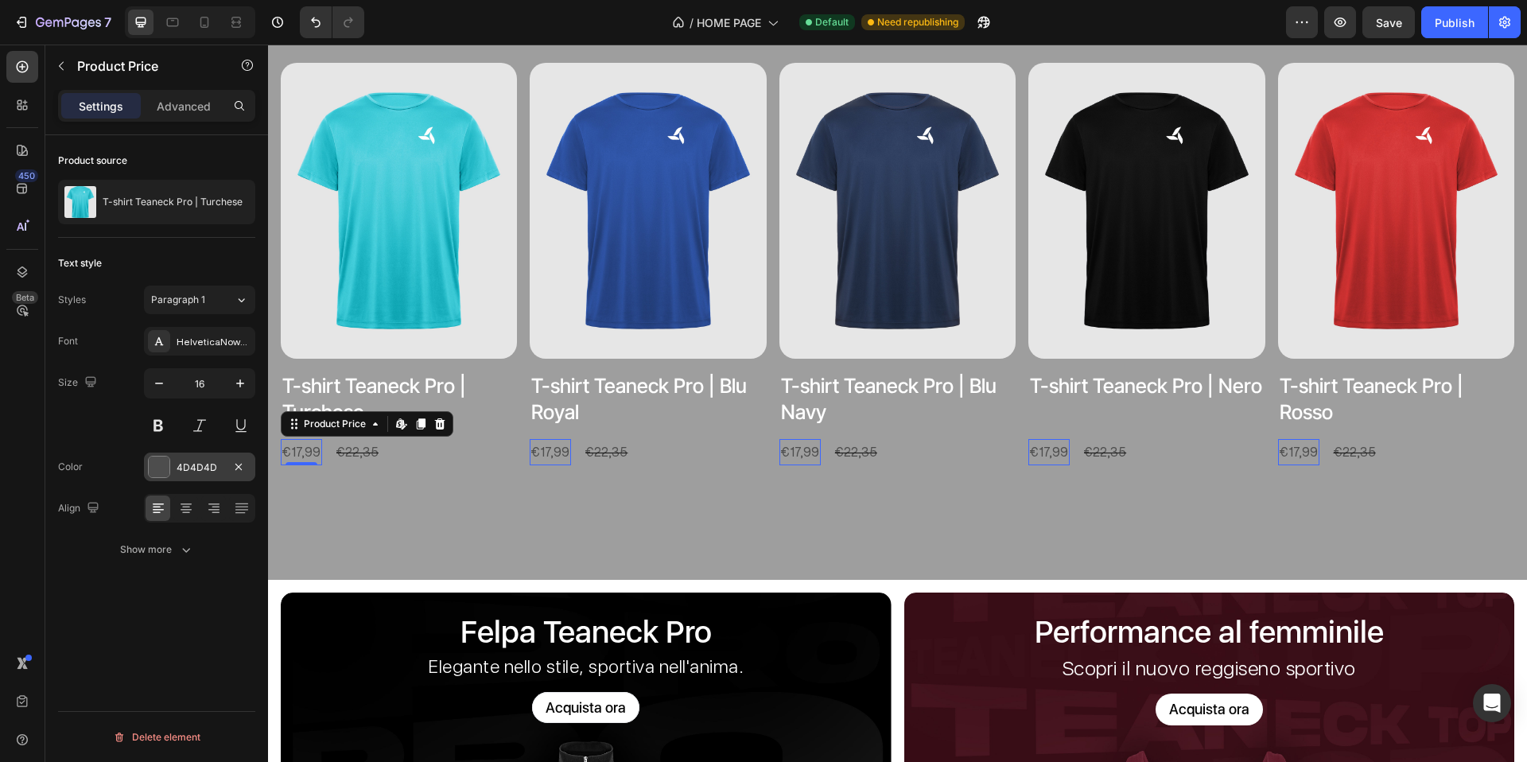
click at [166, 459] on div at bounding box center [159, 467] width 21 height 21
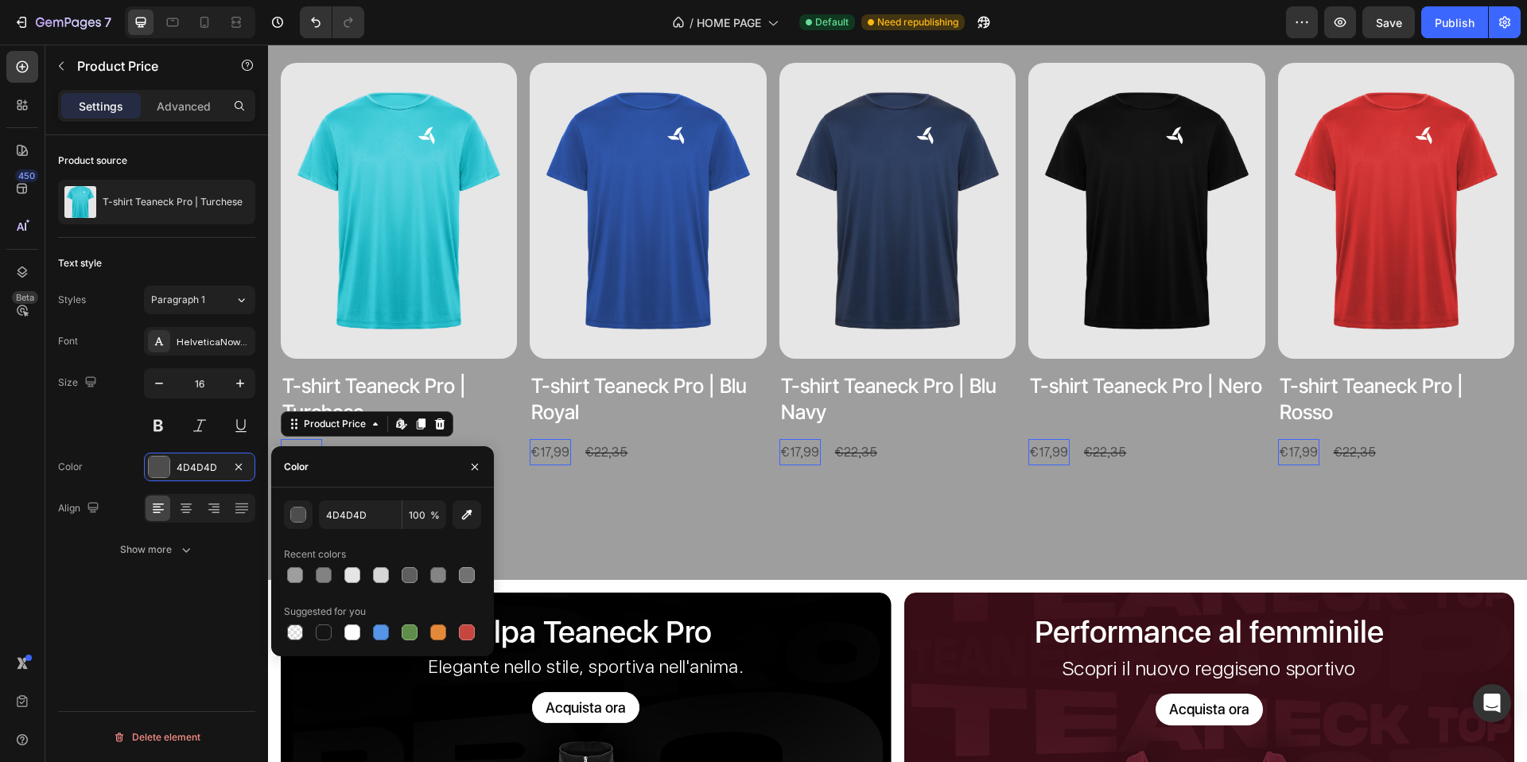
click at [354, 632] on div at bounding box center [352, 632] width 16 height 16
type input "FFFFFF"
click at [212, 356] on div "Font HelveticaNowDisplay Size 16 Color FFFFFF Align Show more" at bounding box center [156, 445] width 197 height 237
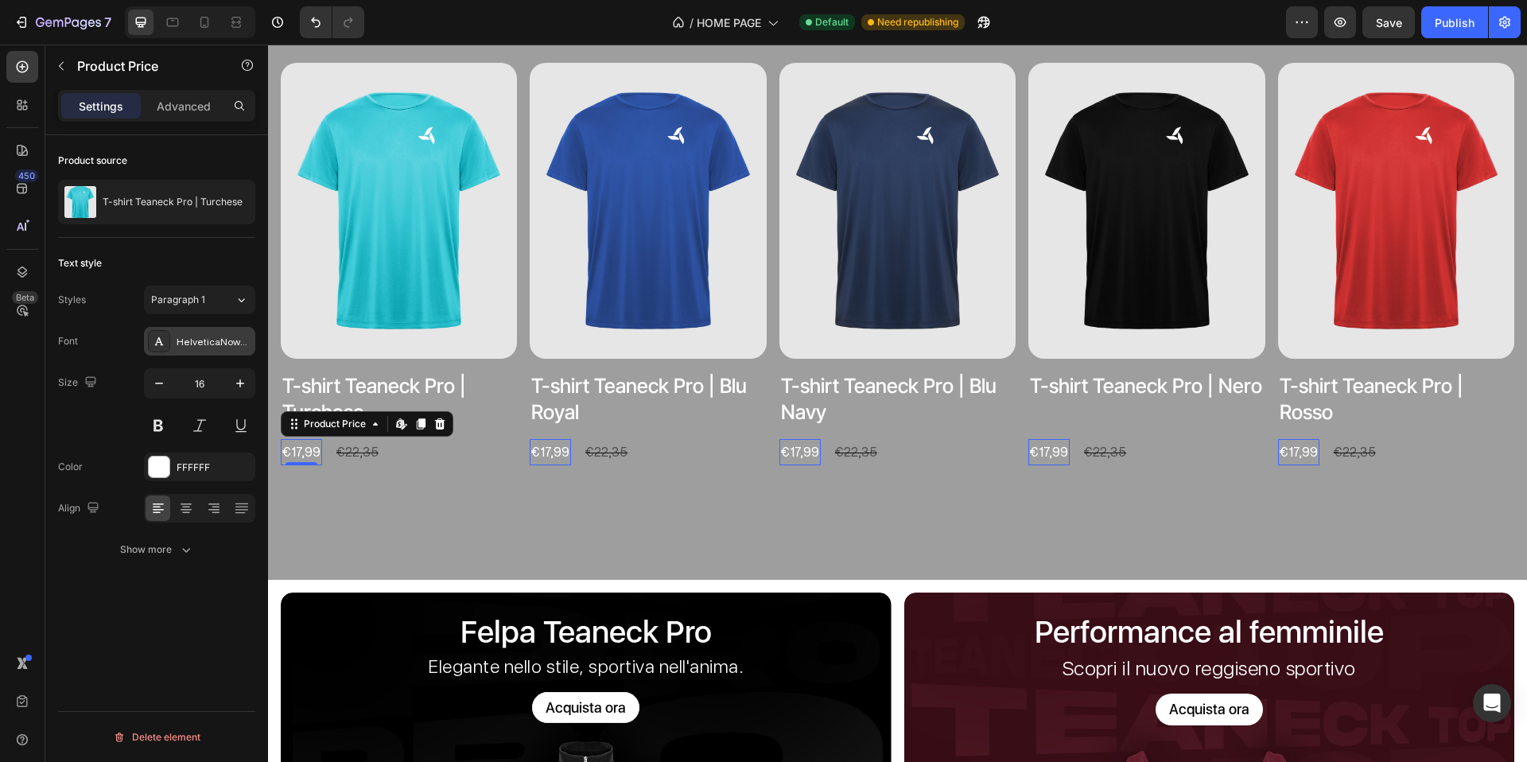
click at [218, 346] on div "HelveticaNowDisplay" at bounding box center [214, 342] width 75 height 14
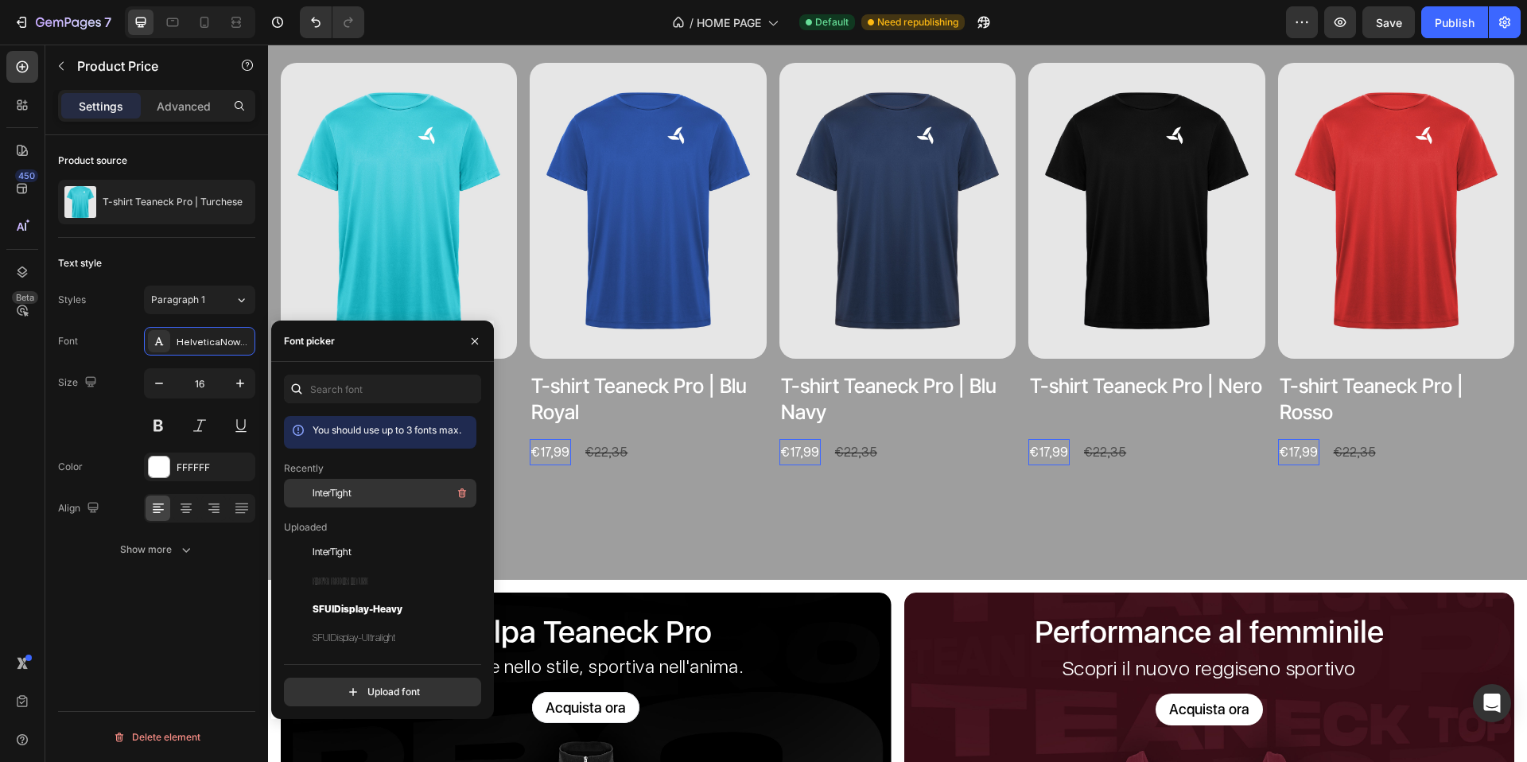
click at [354, 500] on div "InterTight" at bounding box center [393, 493] width 161 height 19
click at [234, 387] on icon "button" at bounding box center [240, 383] width 16 height 16
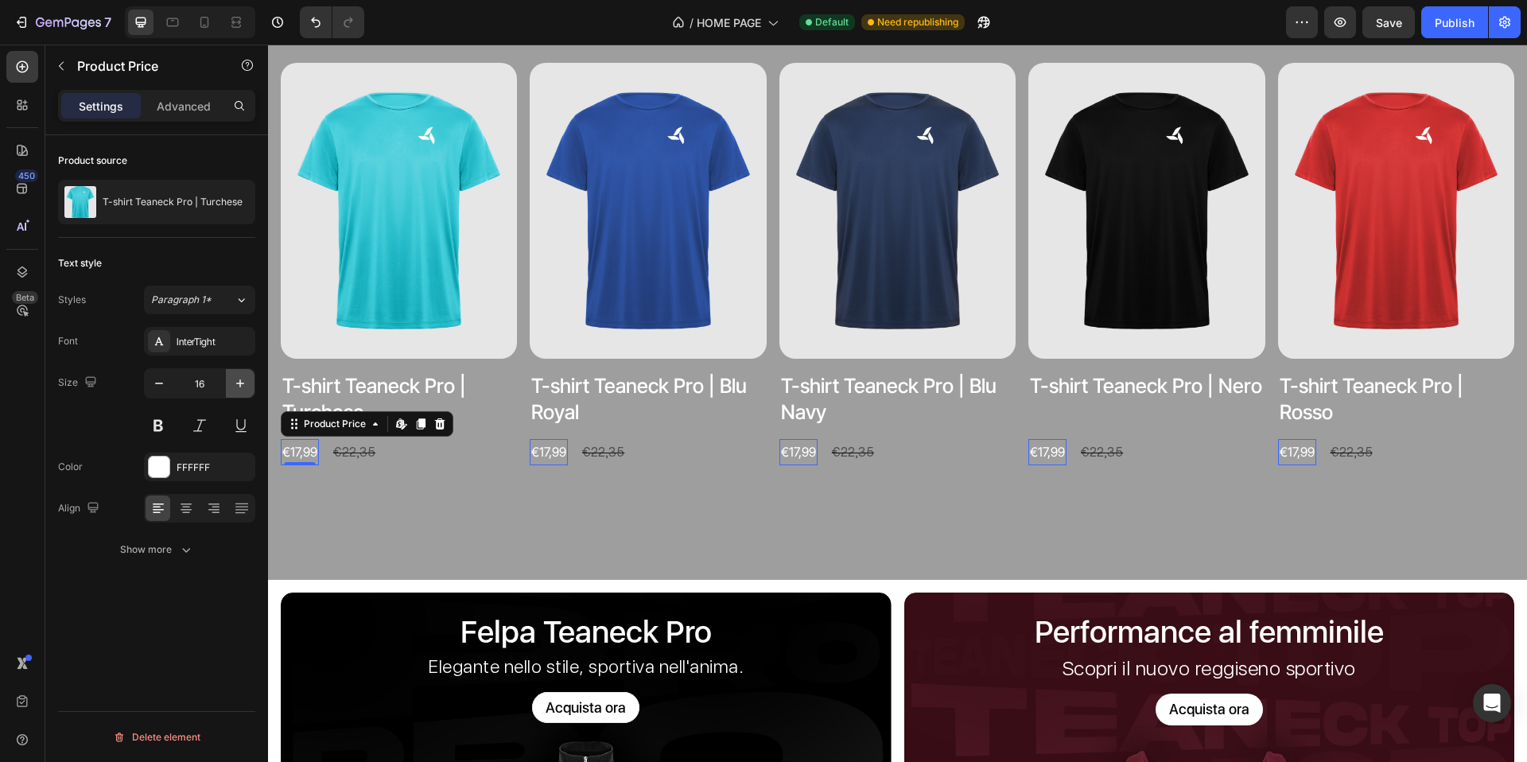
click at [234, 387] on icon "button" at bounding box center [240, 383] width 16 height 16
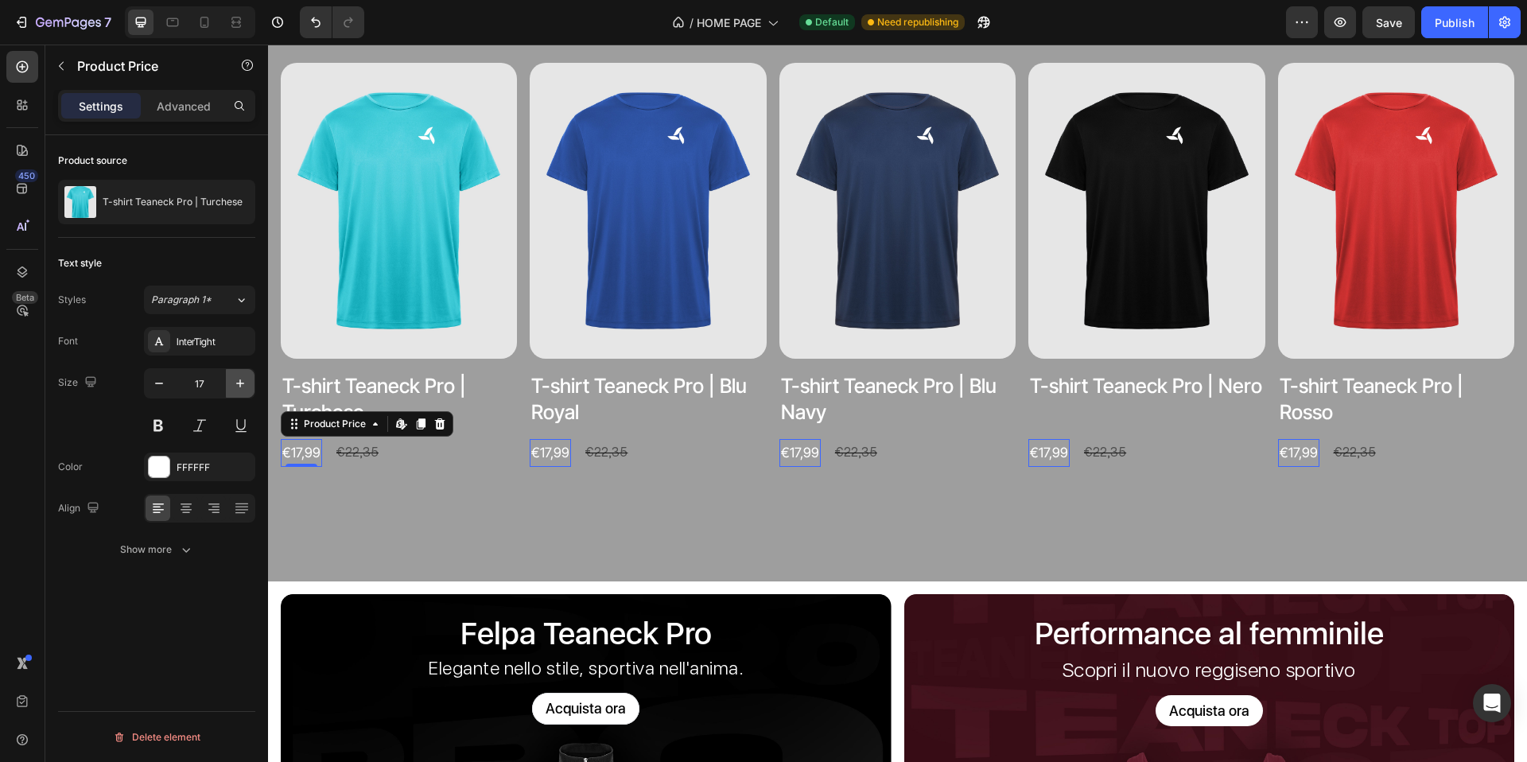
type input "18"
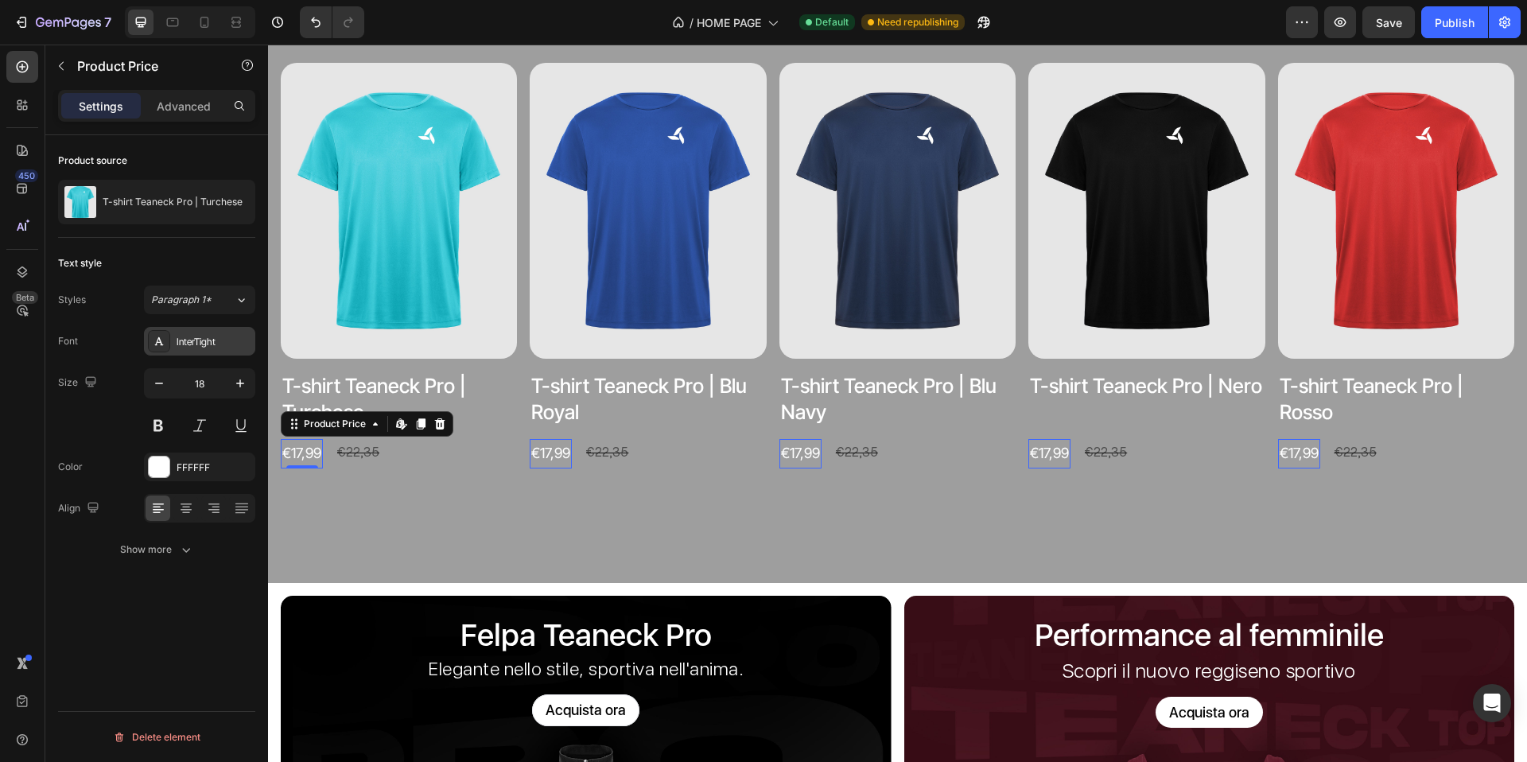
click at [222, 338] on div "InterTight" at bounding box center [214, 342] width 75 height 14
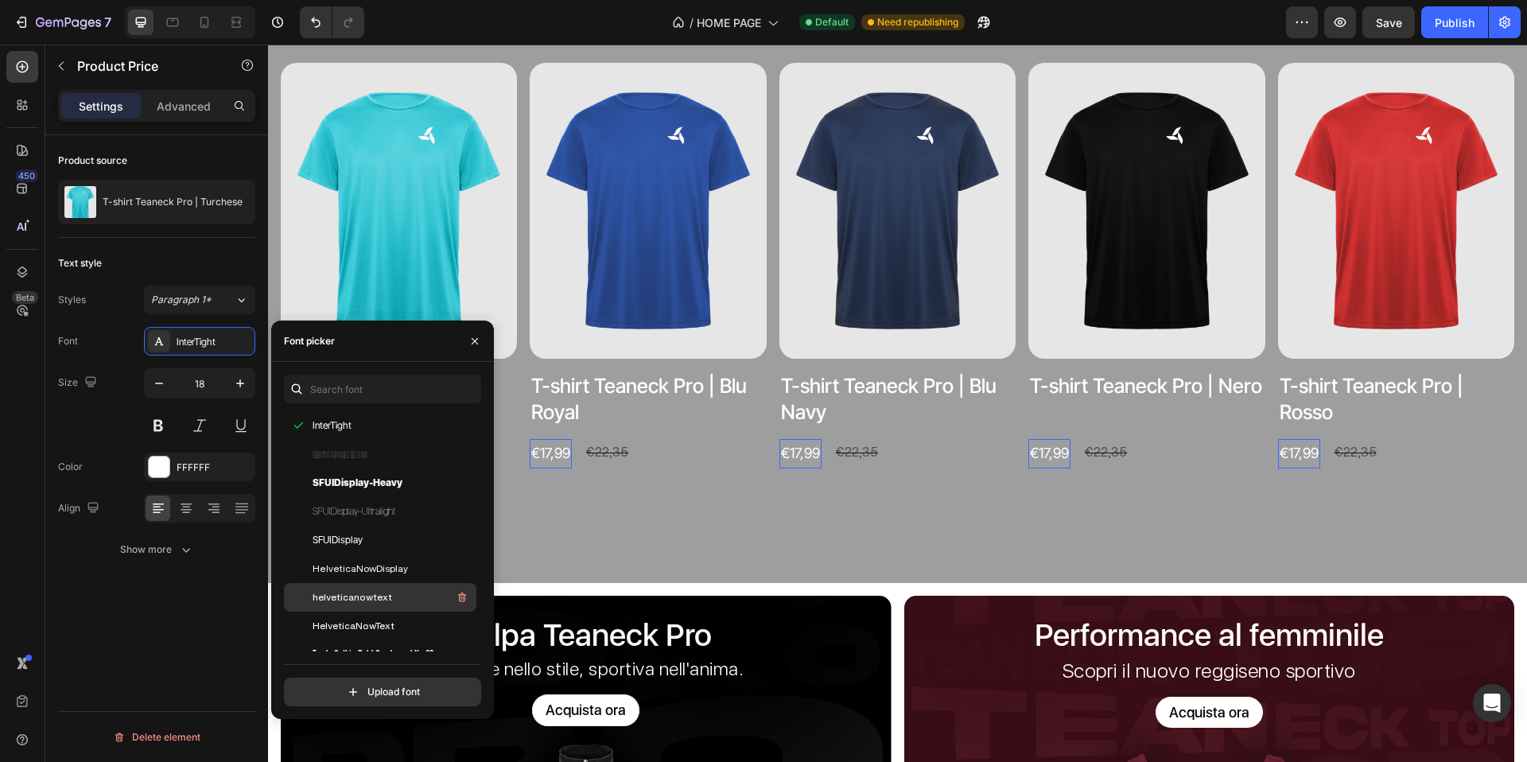
scroll to position [166, 0]
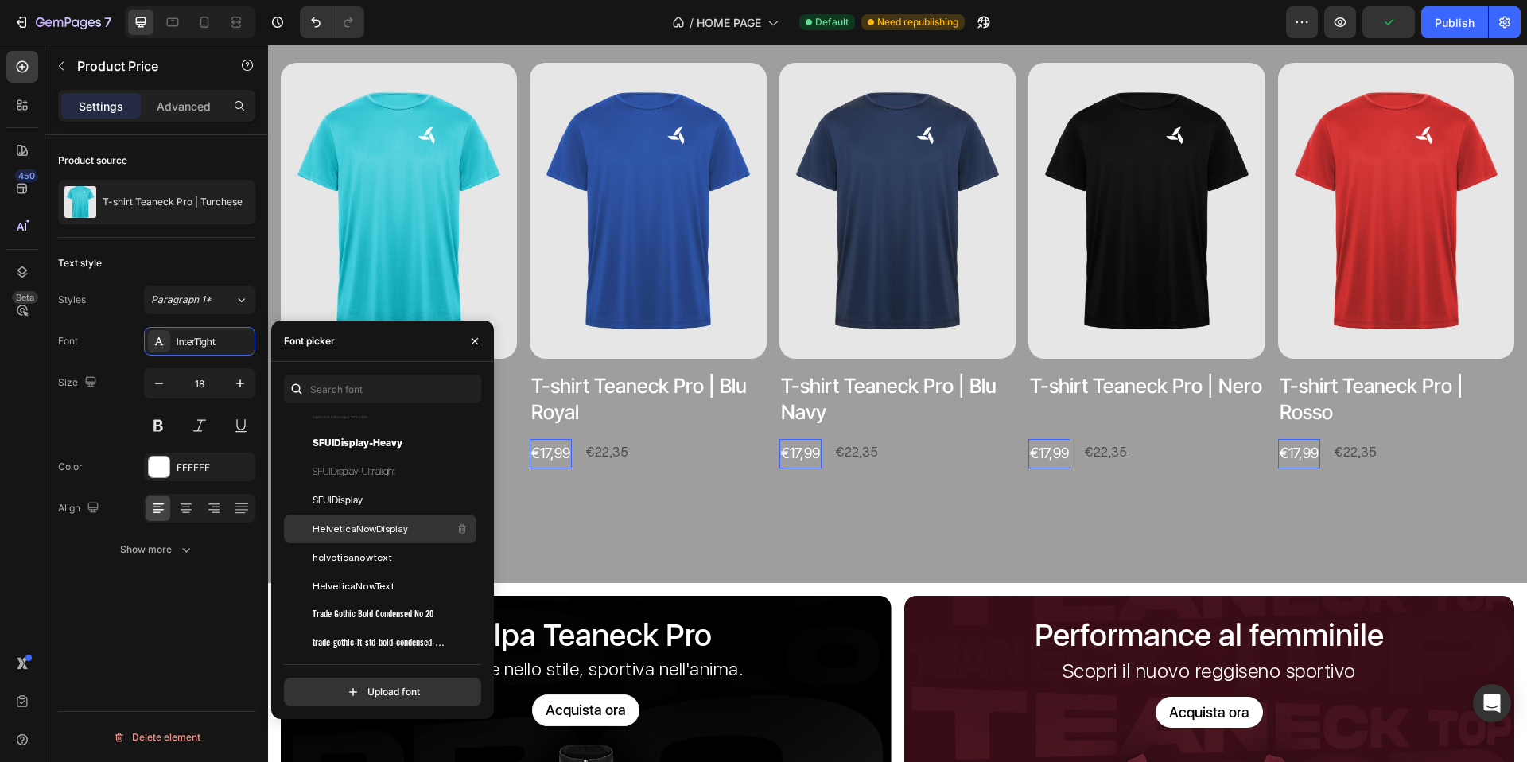
click at [403, 531] on div "HelveticaNowDisplay" at bounding box center [393, 528] width 161 height 19
click at [600, 504] on div "Teaneck Pro Heading Seleziona il tuo colore preferito Text block Product Images…" at bounding box center [897, 225] width 1259 height 718
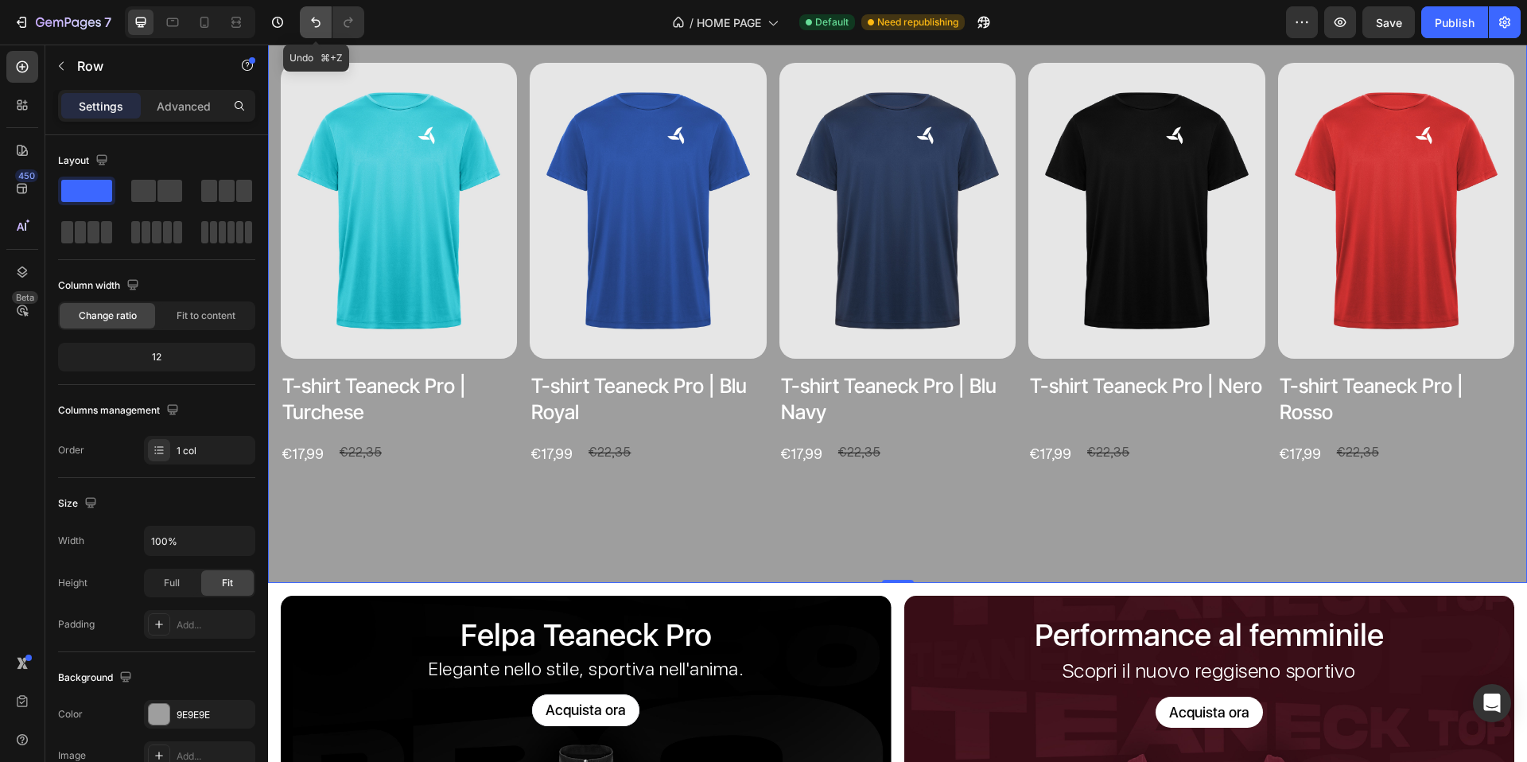
click at [325, 21] on button "Undo/Redo" at bounding box center [316, 22] width 32 height 32
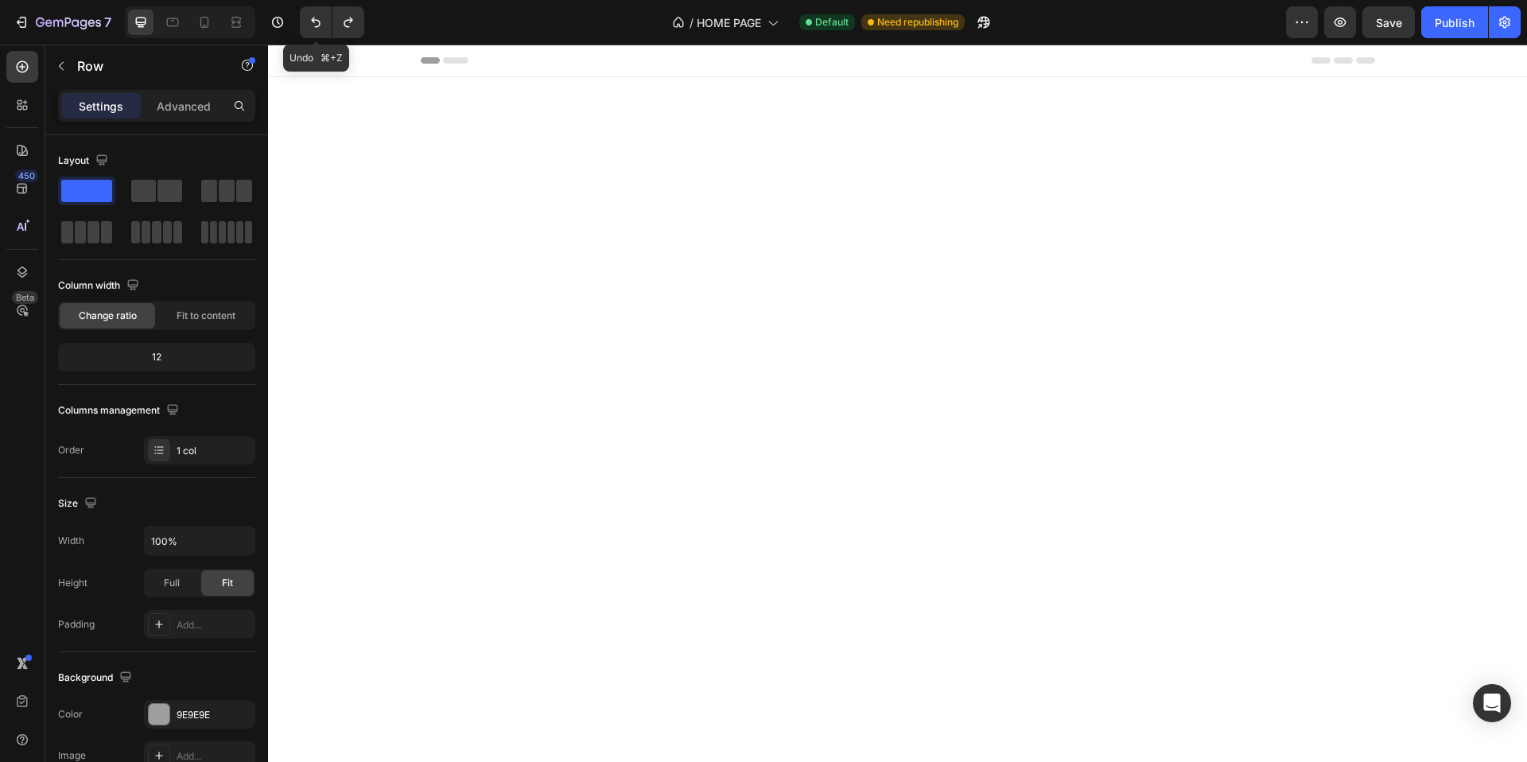
scroll to position [1512, 0]
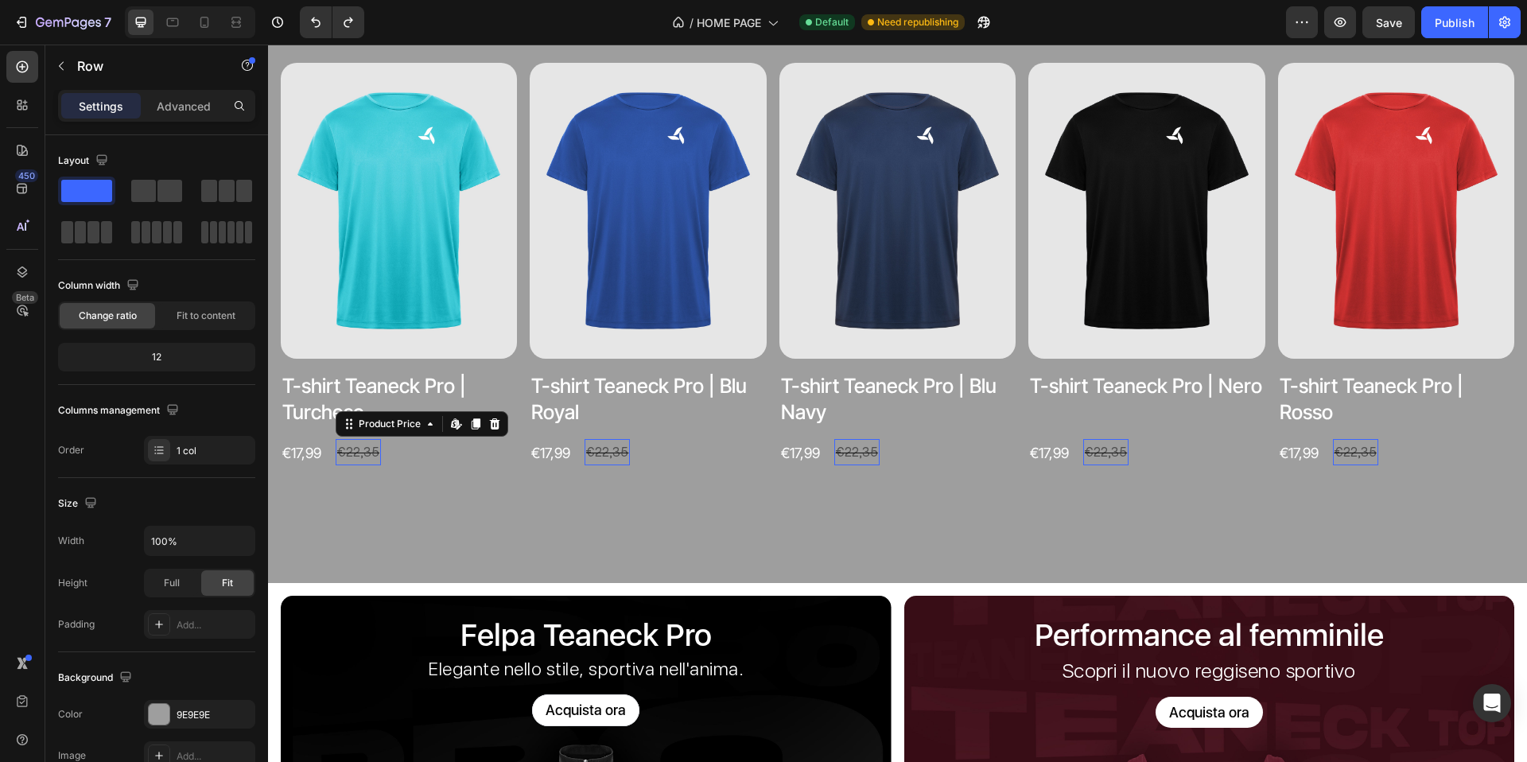
click at [356, 444] on div "€22,35" at bounding box center [358, 452] width 45 height 26
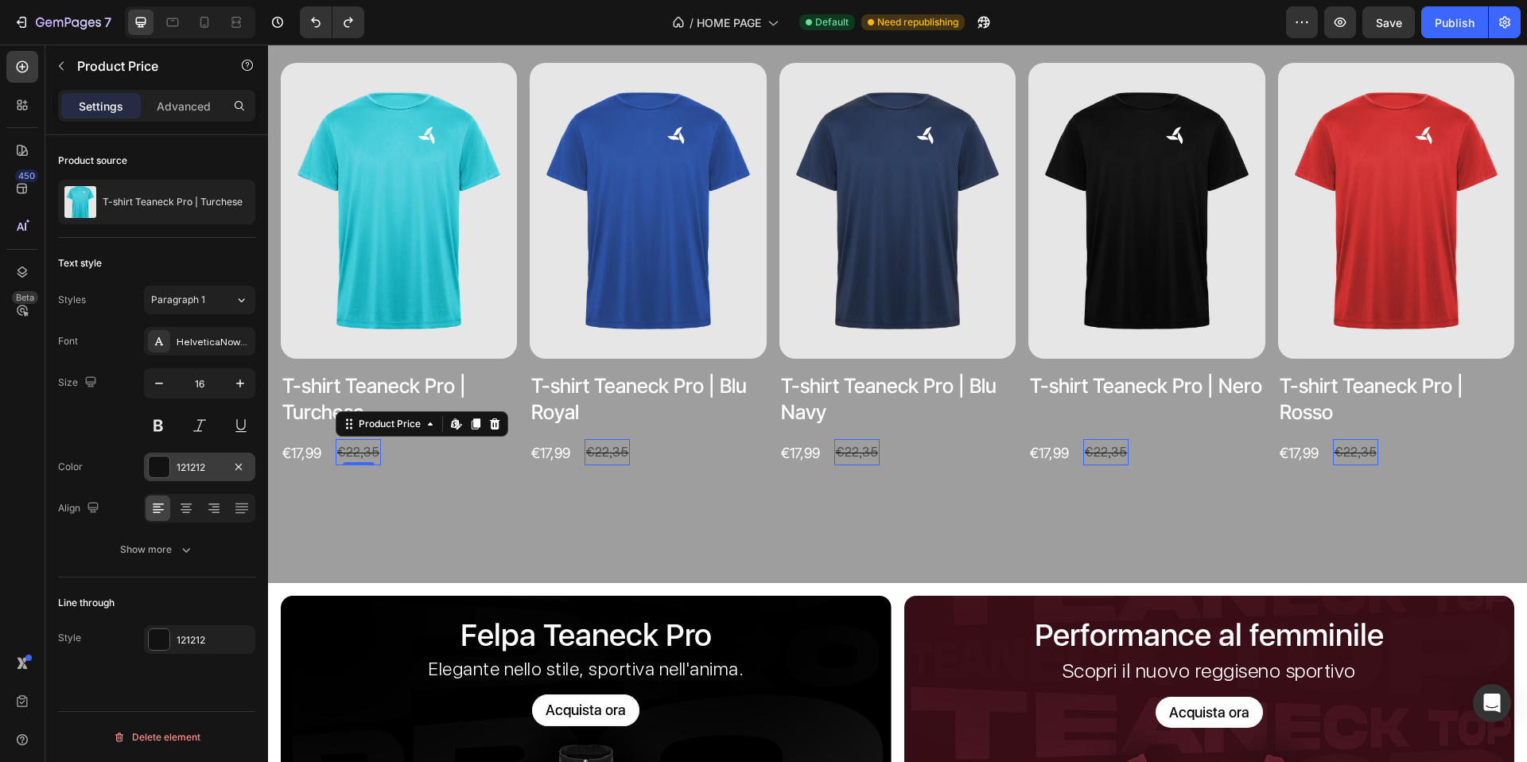
click at [159, 469] on div at bounding box center [159, 467] width 21 height 21
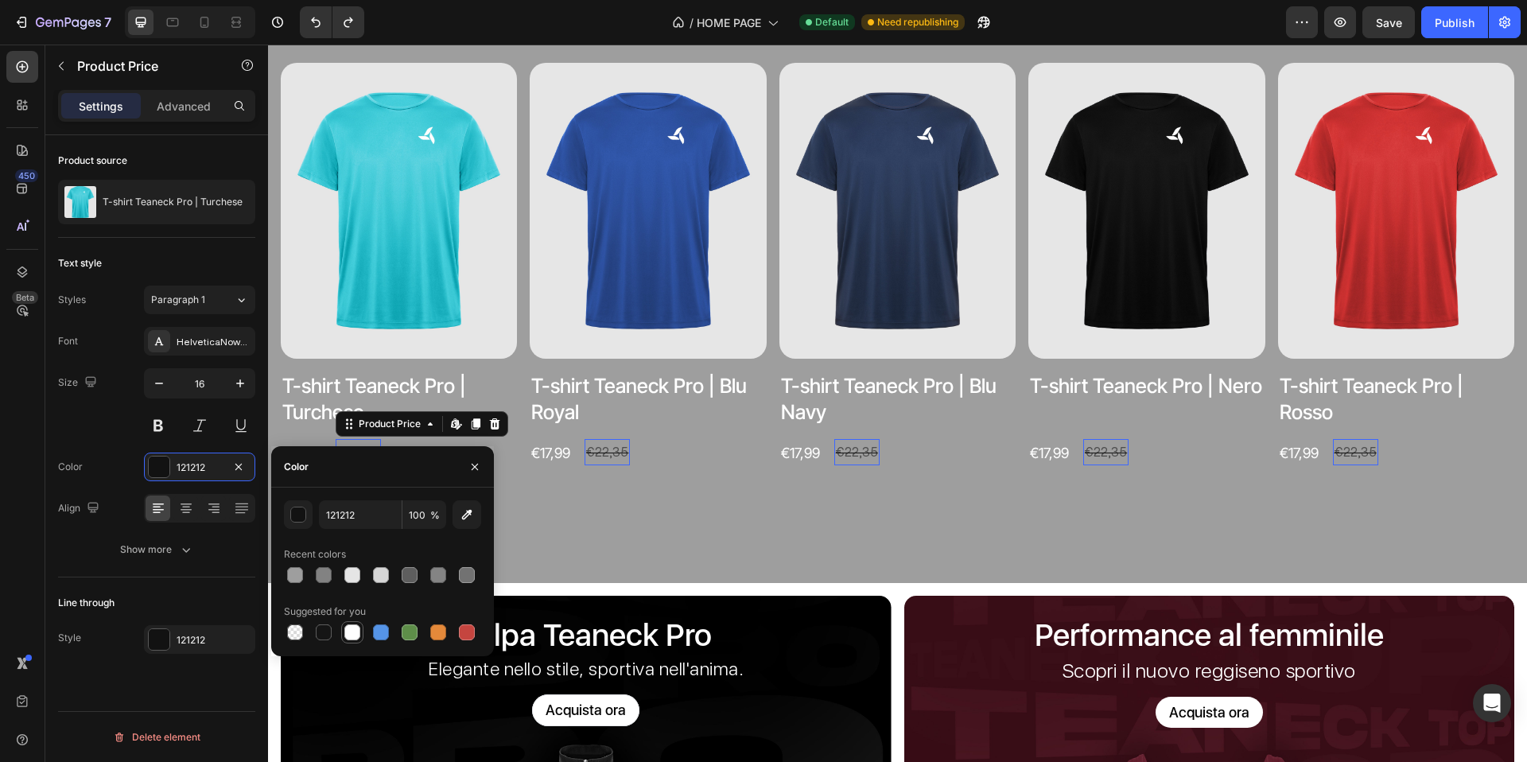
click at [356, 633] on div at bounding box center [352, 632] width 16 height 16
click at [373, 576] on div at bounding box center [381, 575] width 16 height 16
click at [355, 575] on div at bounding box center [352, 575] width 16 height 16
type input "E5E5E5"
click at [162, 641] on div at bounding box center [159, 639] width 21 height 21
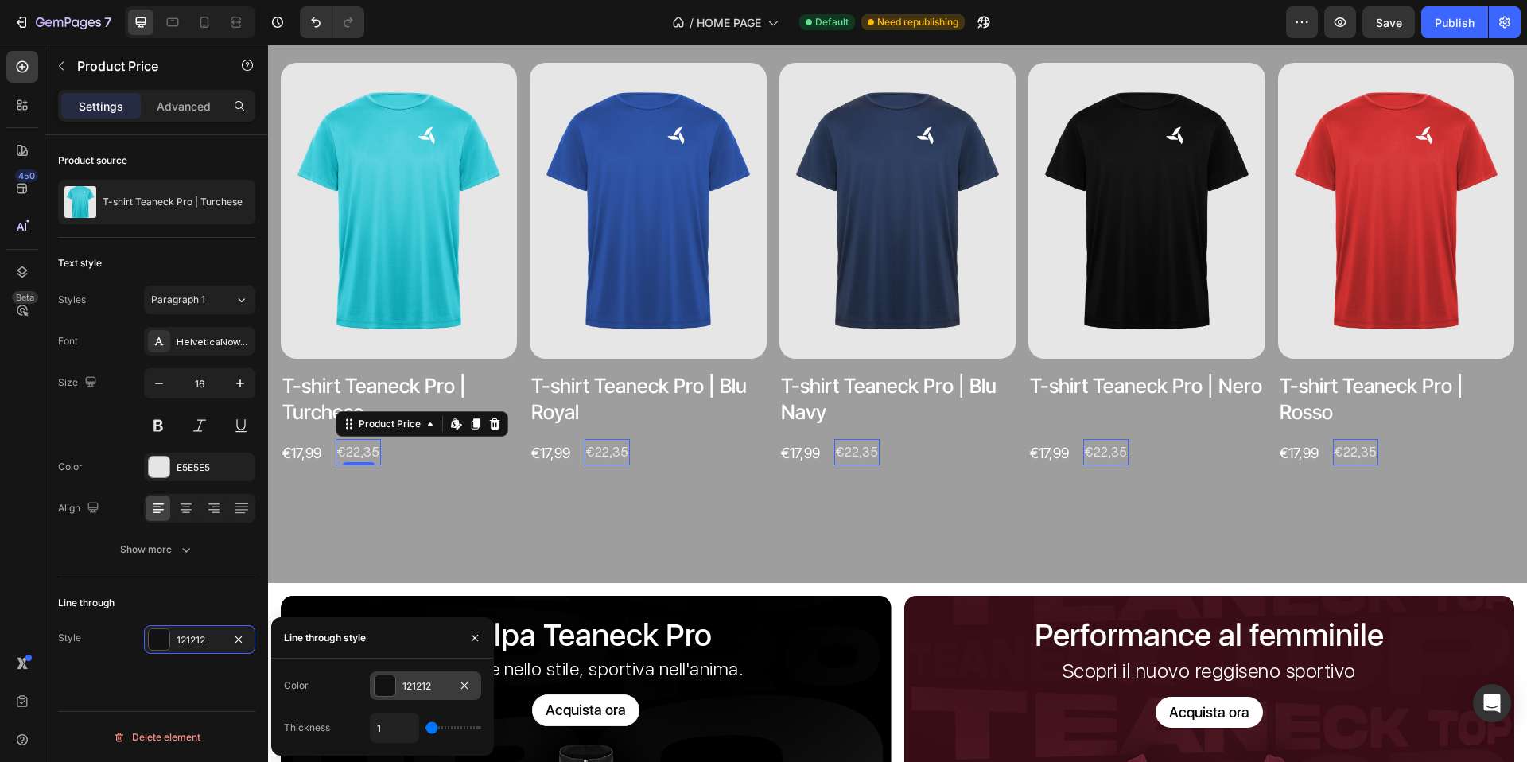
click at [383, 689] on div at bounding box center [385, 685] width 21 height 21
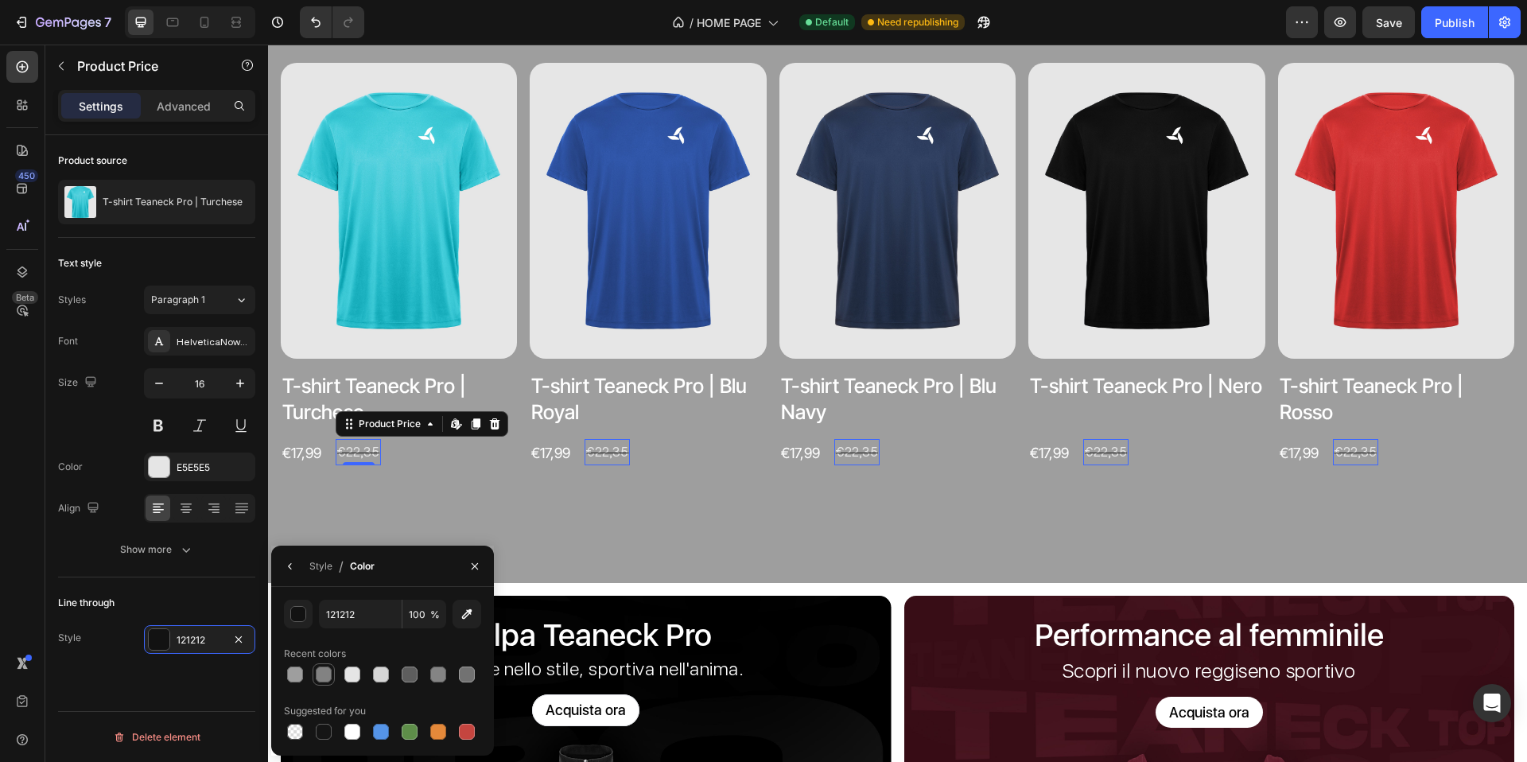
click at [322, 676] on div at bounding box center [324, 675] width 16 height 16
click at [320, 732] on div at bounding box center [324, 732] width 16 height 16
click at [349, 733] on div at bounding box center [352, 732] width 16 height 16
type input "FFFFFF"
click at [91, 441] on div "Font HelveticaNowDisplay Size 16 Color E5E5E5 Align Show more" at bounding box center [156, 445] width 197 height 237
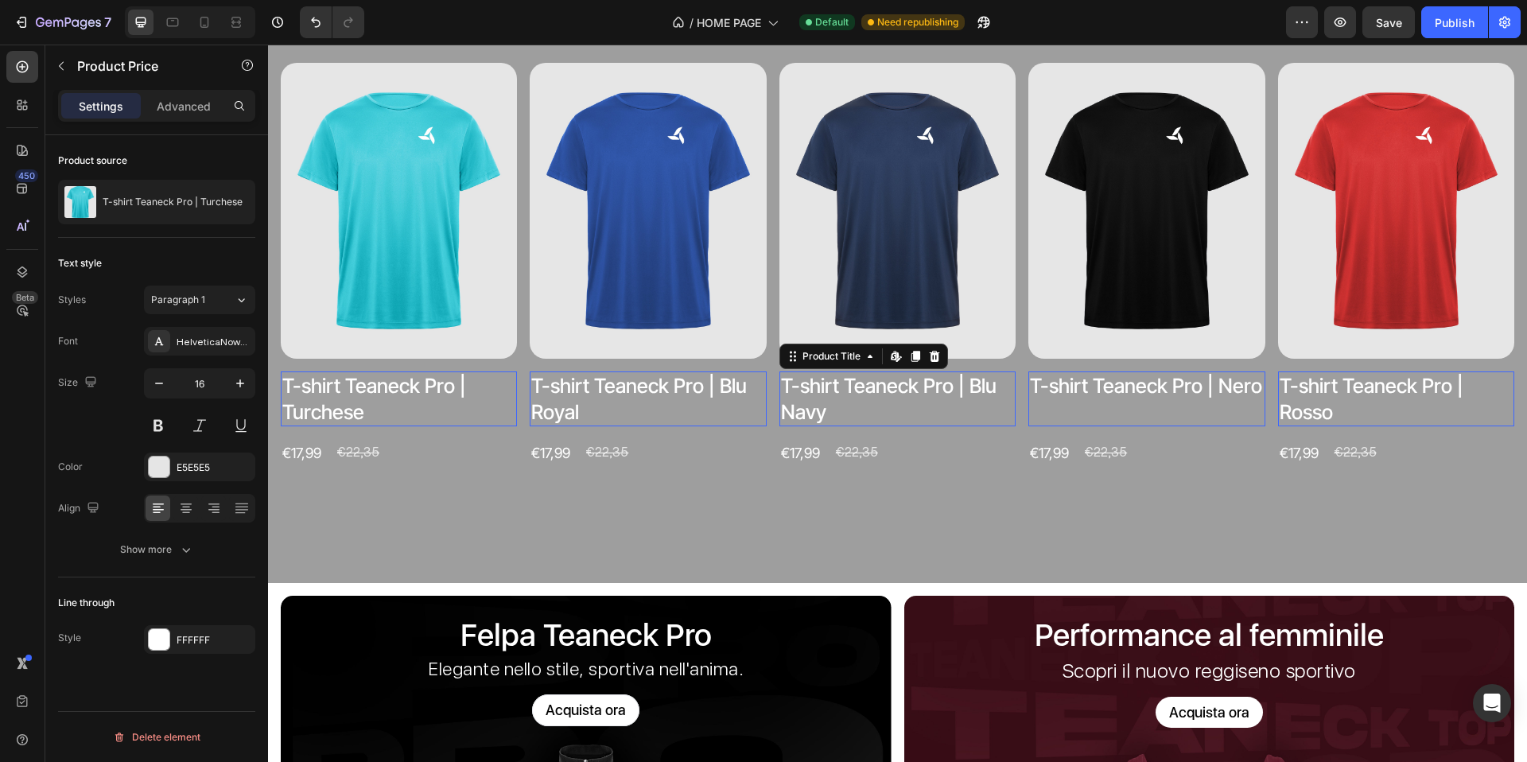
click at [517, 389] on h2 "T-shirt Teaneck Pro | Blu Navy" at bounding box center [399, 398] width 236 height 55
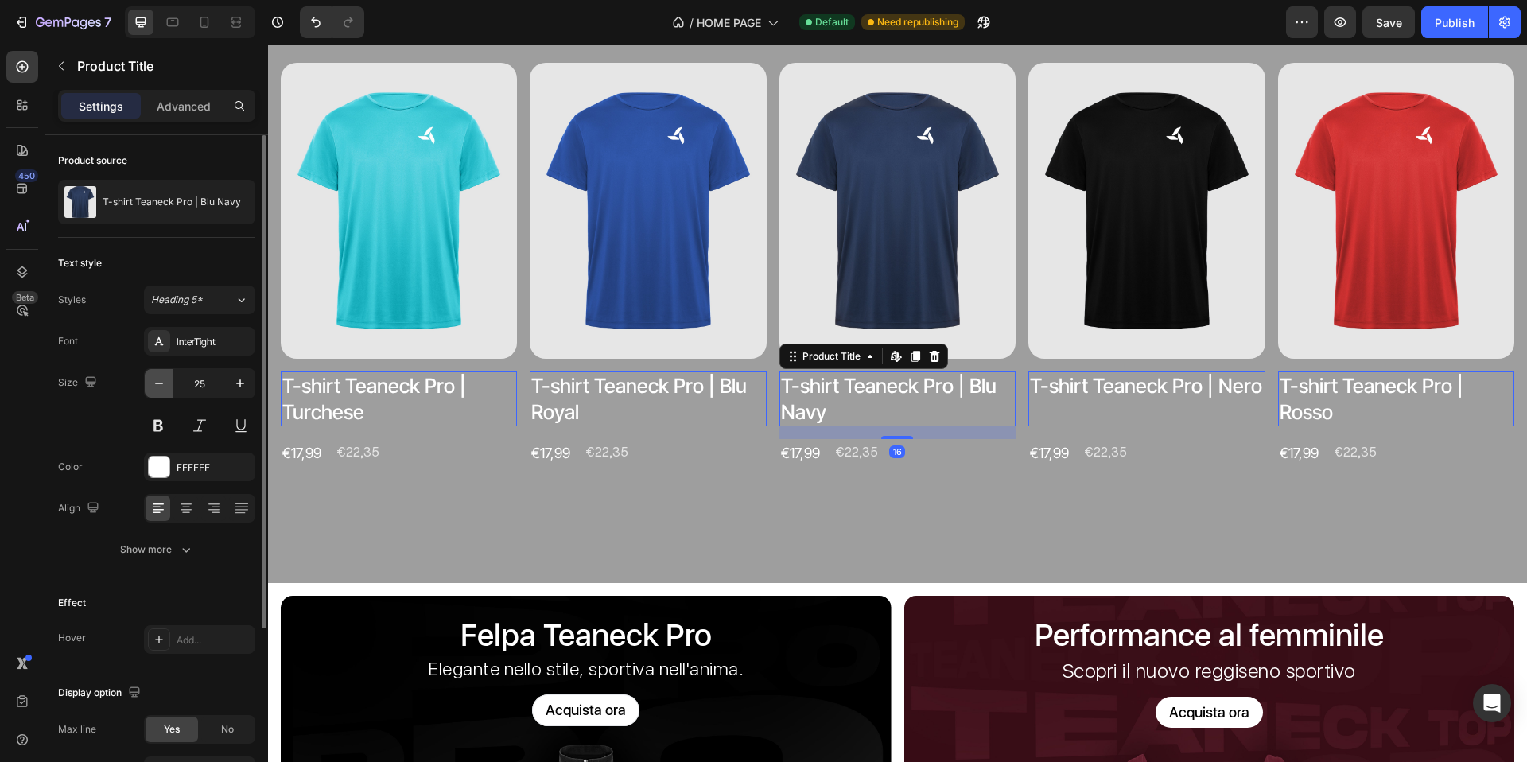
click at [153, 387] on icon "button" at bounding box center [159, 383] width 16 height 16
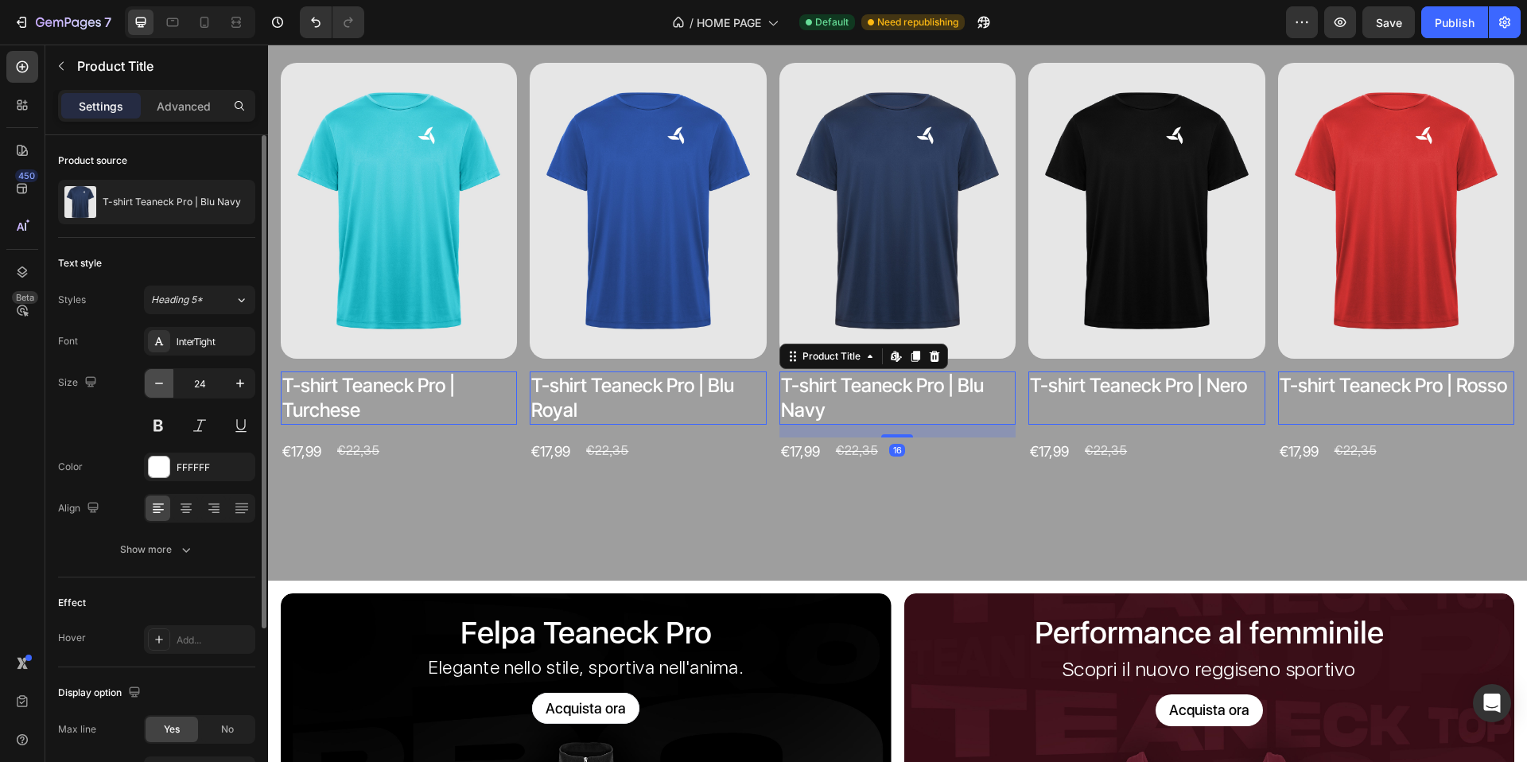
click at [153, 387] on icon "button" at bounding box center [159, 383] width 16 height 16
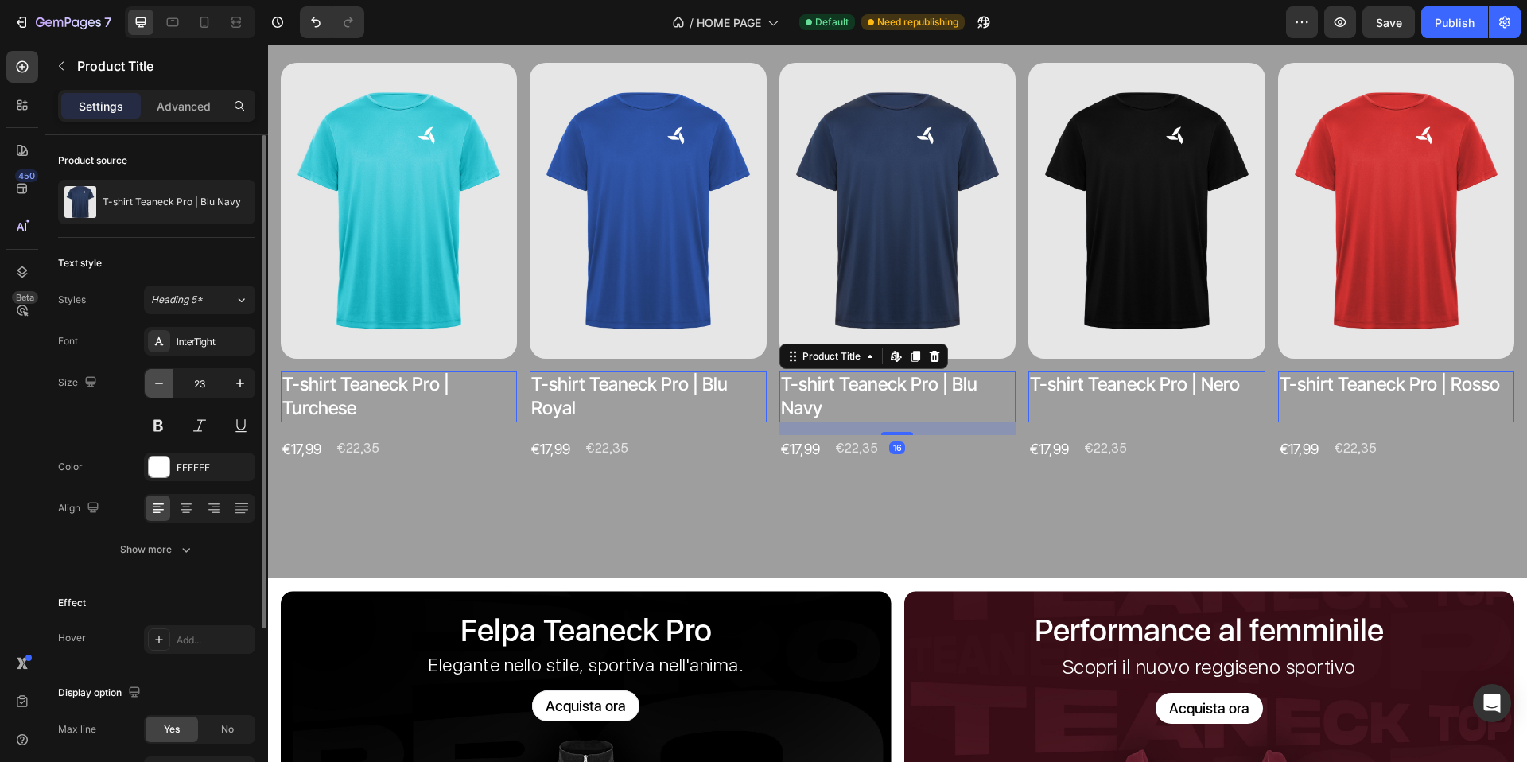
click at [153, 387] on icon "button" at bounding box center [159, 383] width 16 height 16
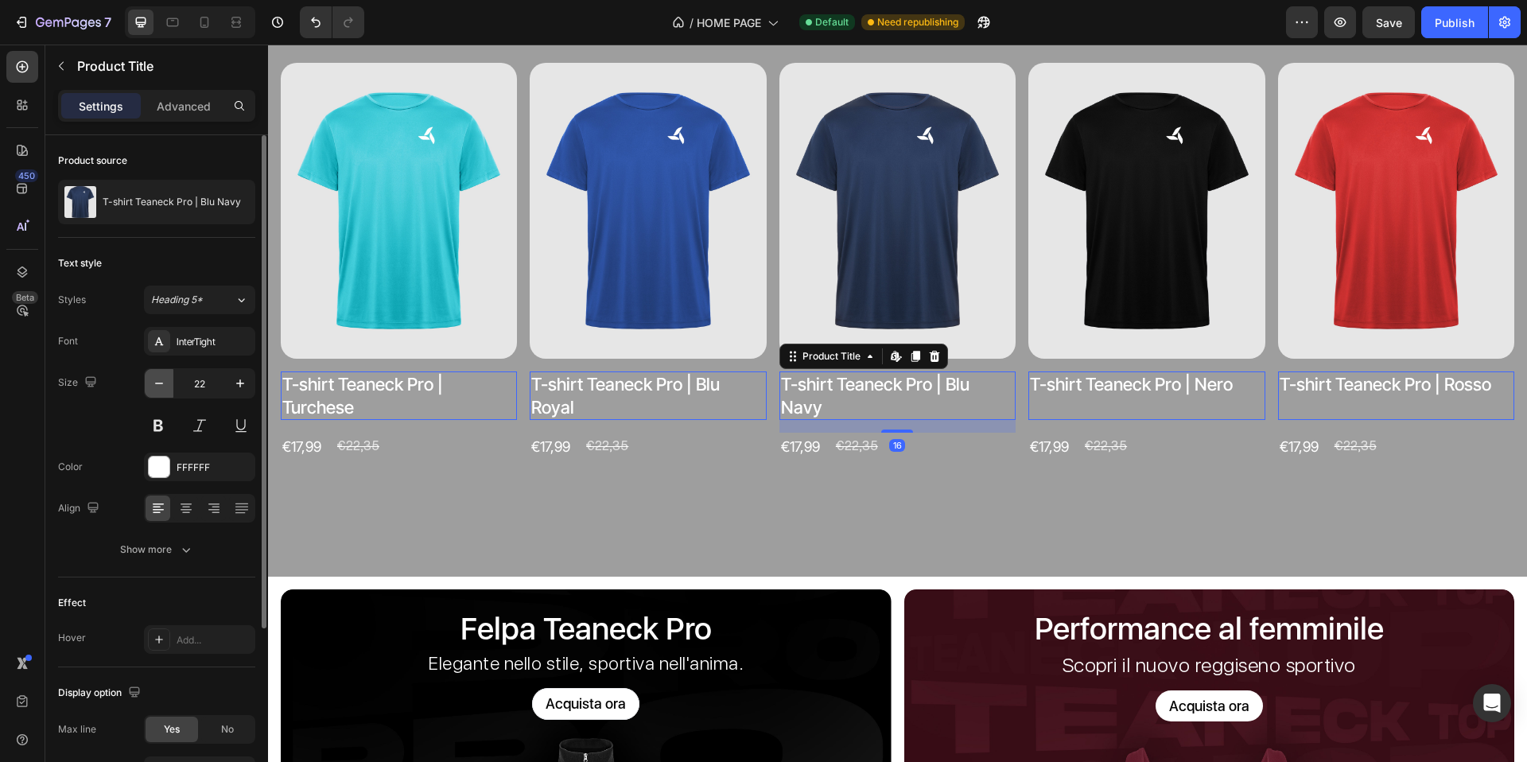
click at [153, 387] on icon "button" at bounding box center [159, 383] width 16 height 16
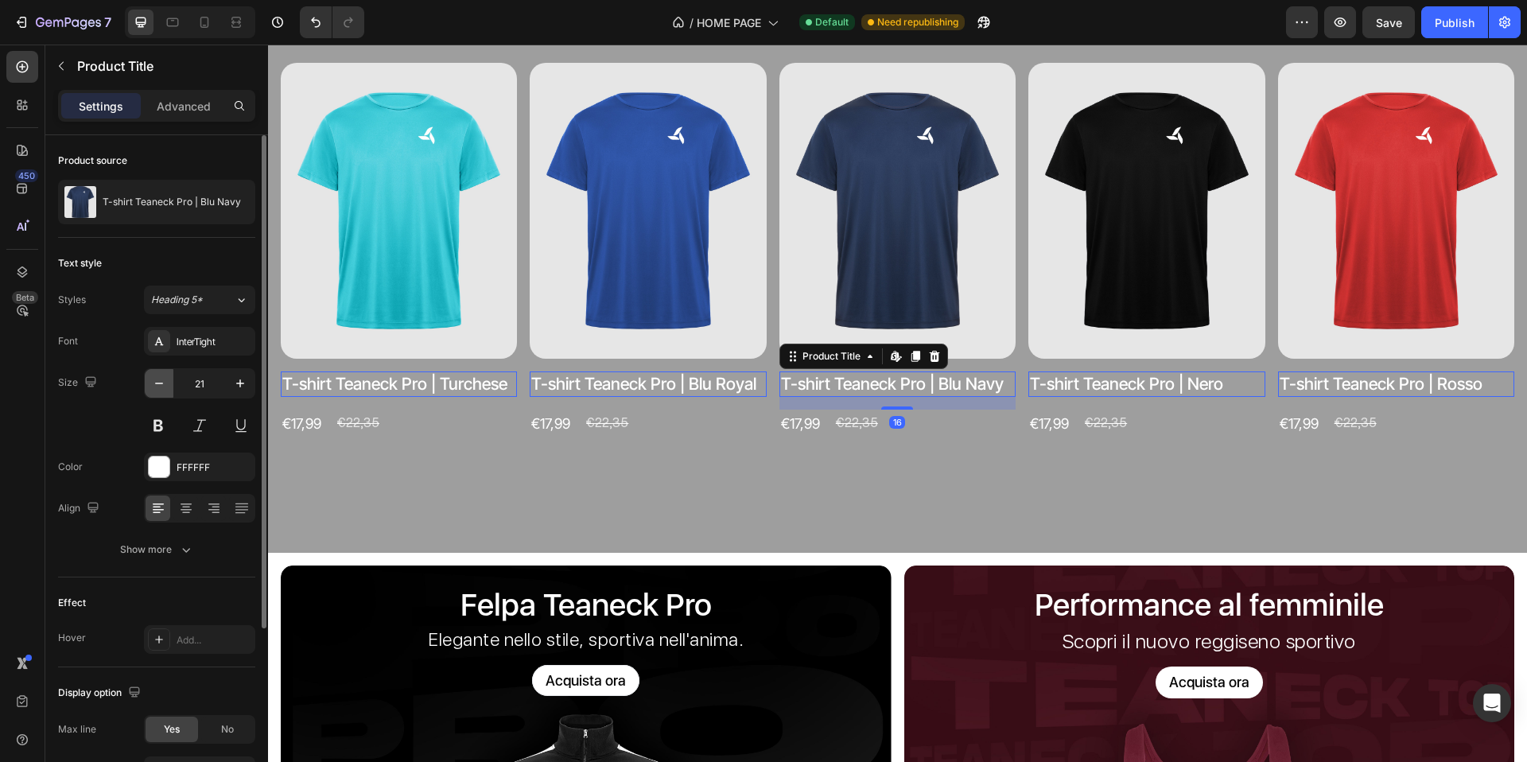
click at [153, 387] on icon "button" at bounding box center [159, 383] width 16 height 16
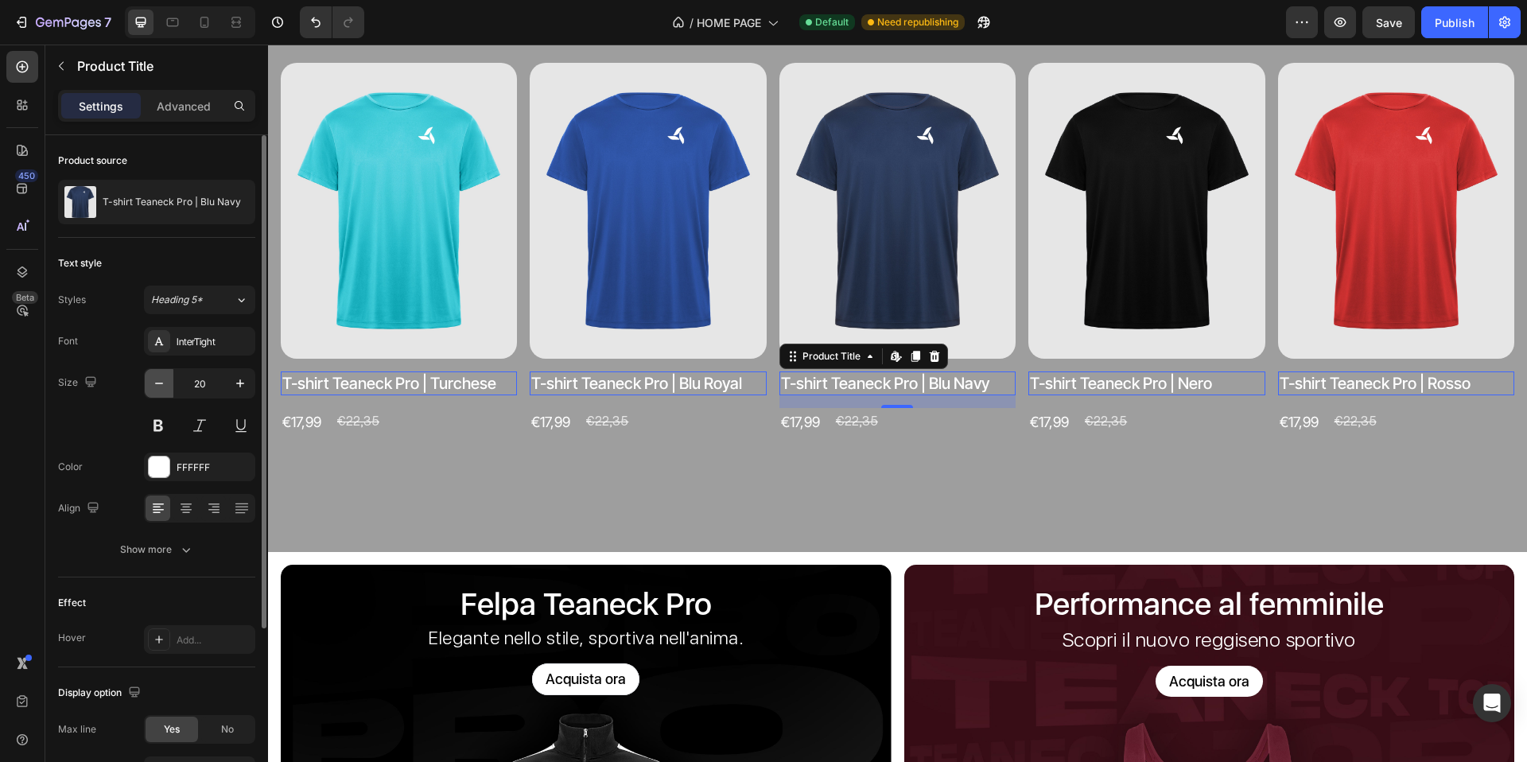
click at [153, 387] on icon "button" at bounding box center [159, 383] width 16 height 16
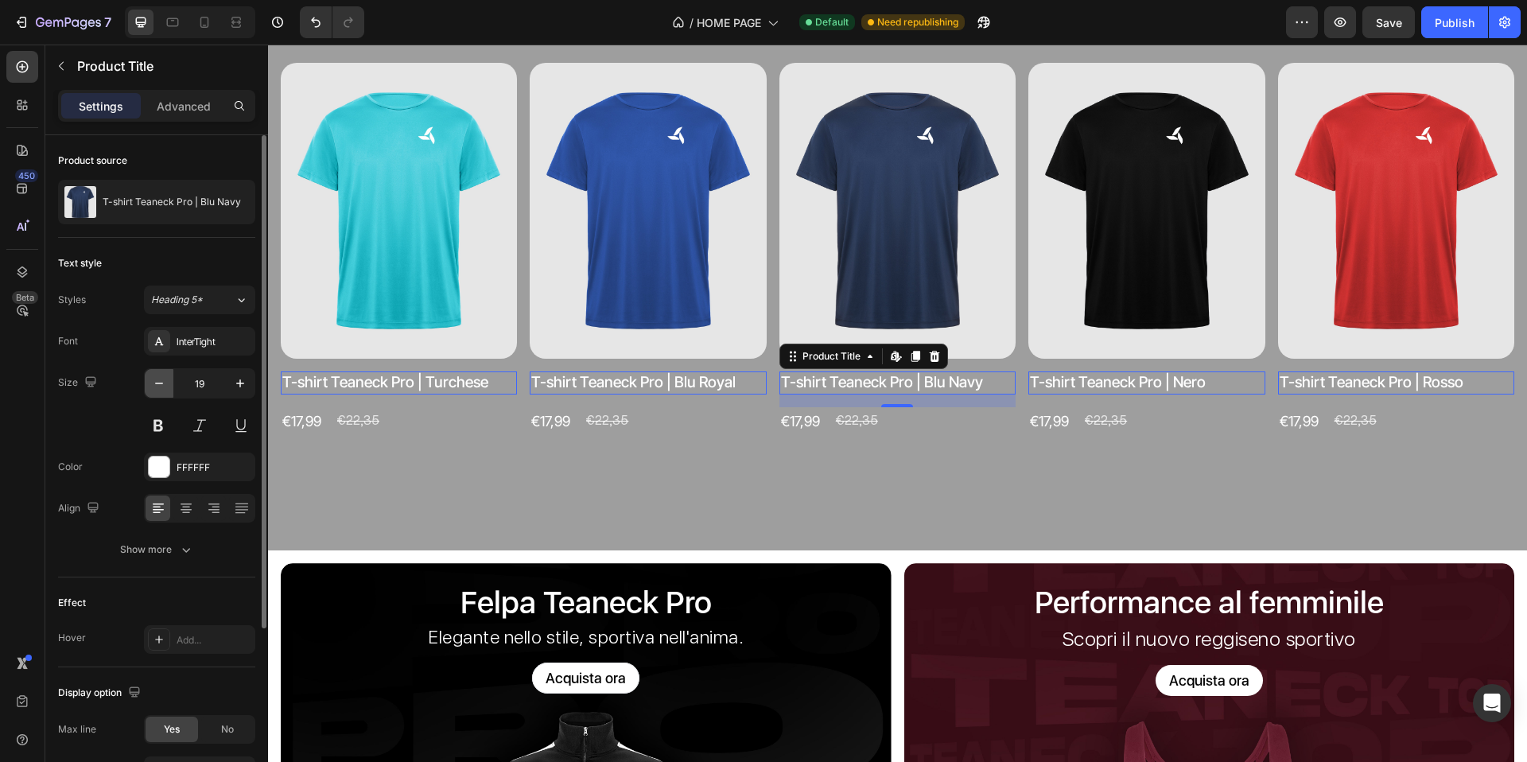
type input "18"
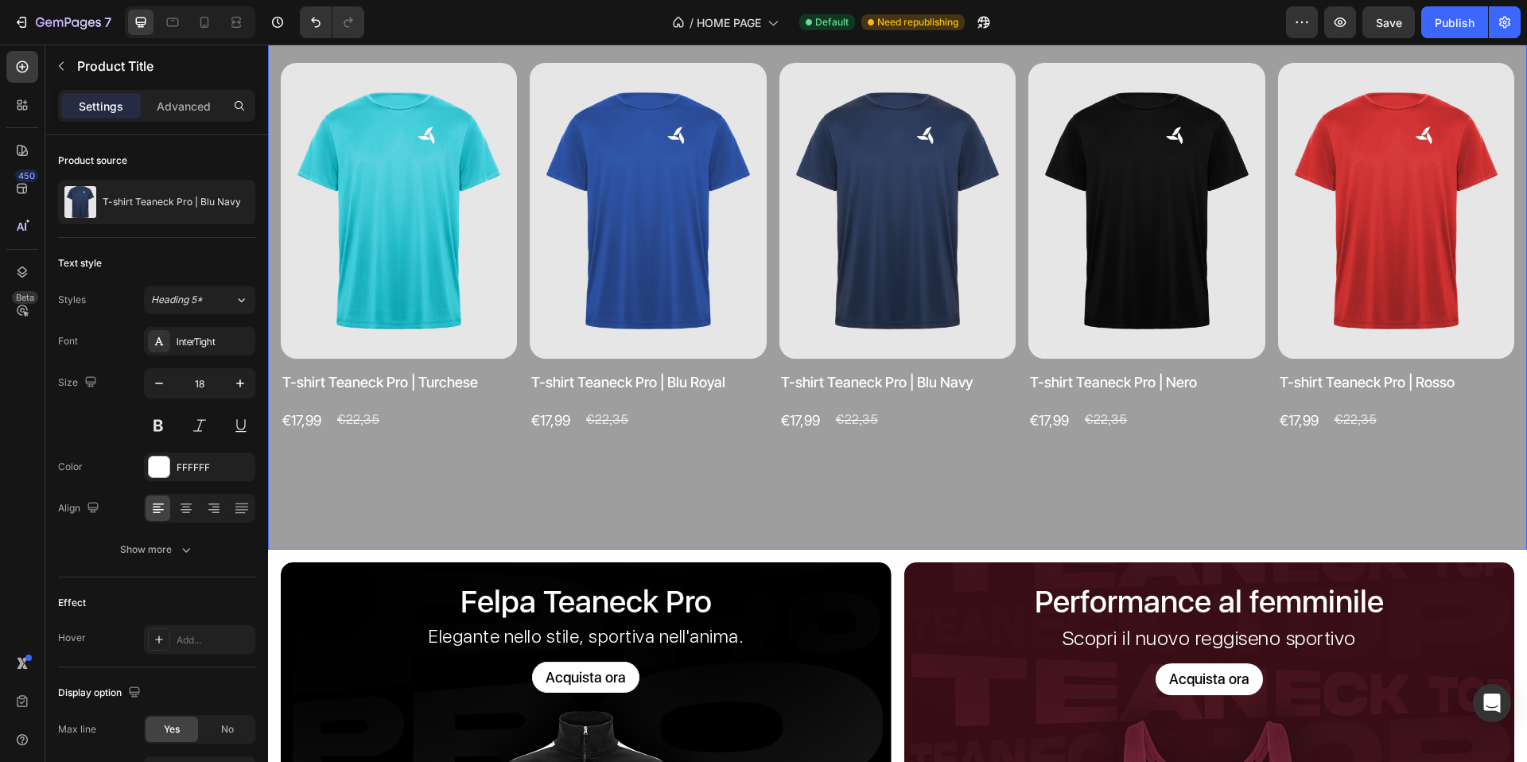
click at [684, 471] on div "Teaneck Pro Heading Seleziona il tuo colore preferito Text block Product Images…" at bounding box center [897, 208] width 1259 height 684
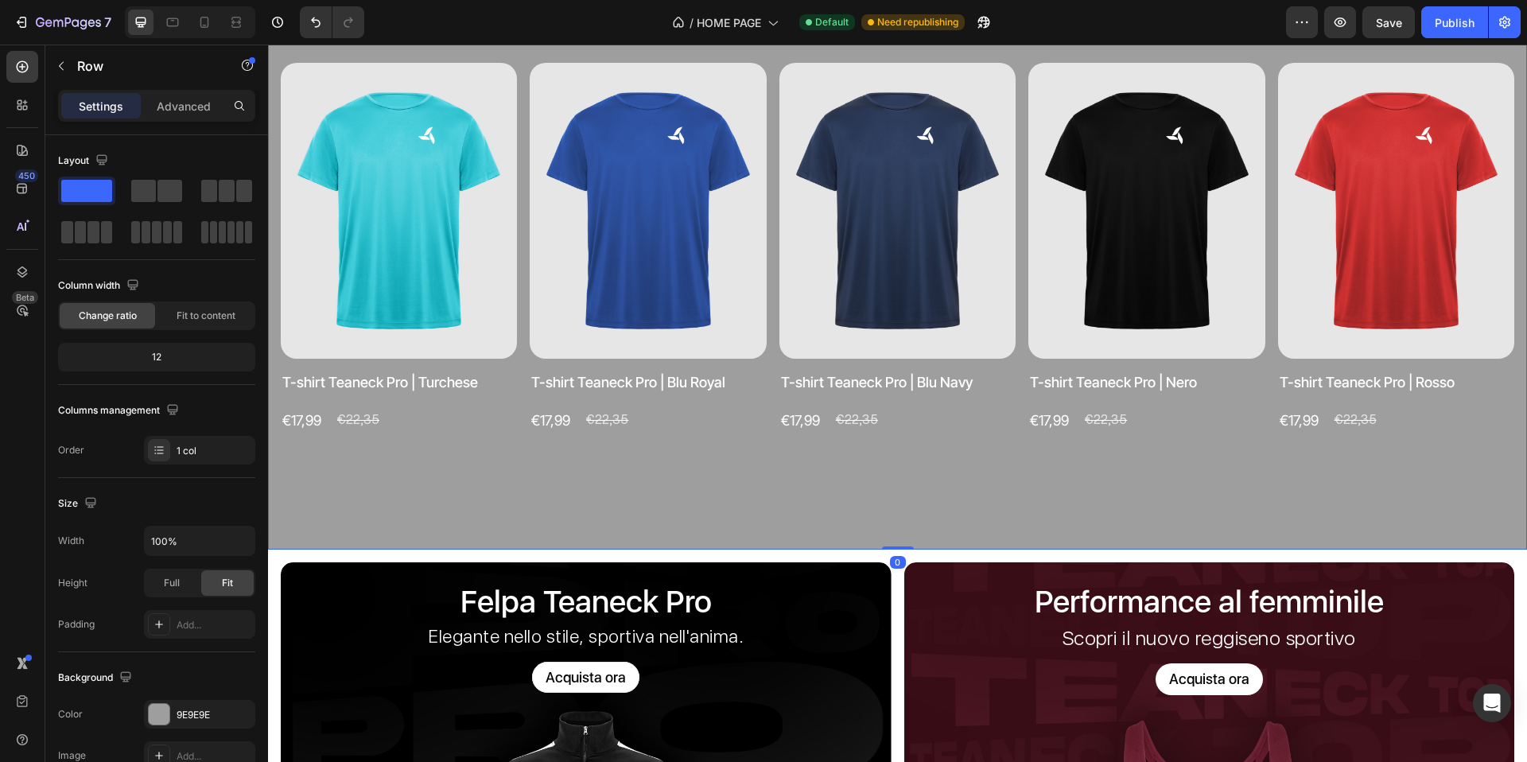
click at [768, 515] on div "Teaneck Pro Heading Seleziona il tuo colore preferito Text block Product Images…" at bounding box center [897, 208] width 1259 height 684
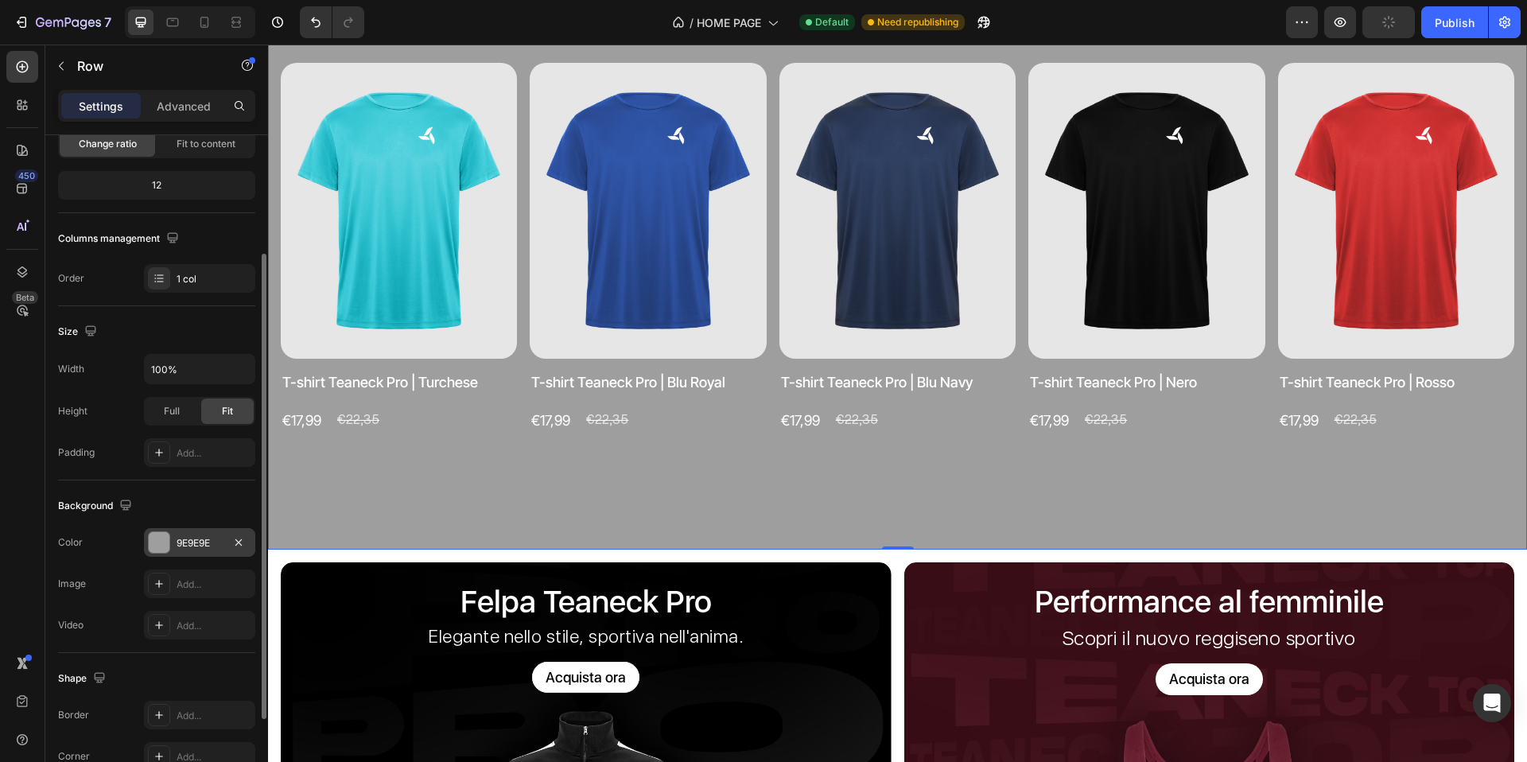
click at [158, 543] on div at bounding box center [159, 542] width 21 height 21
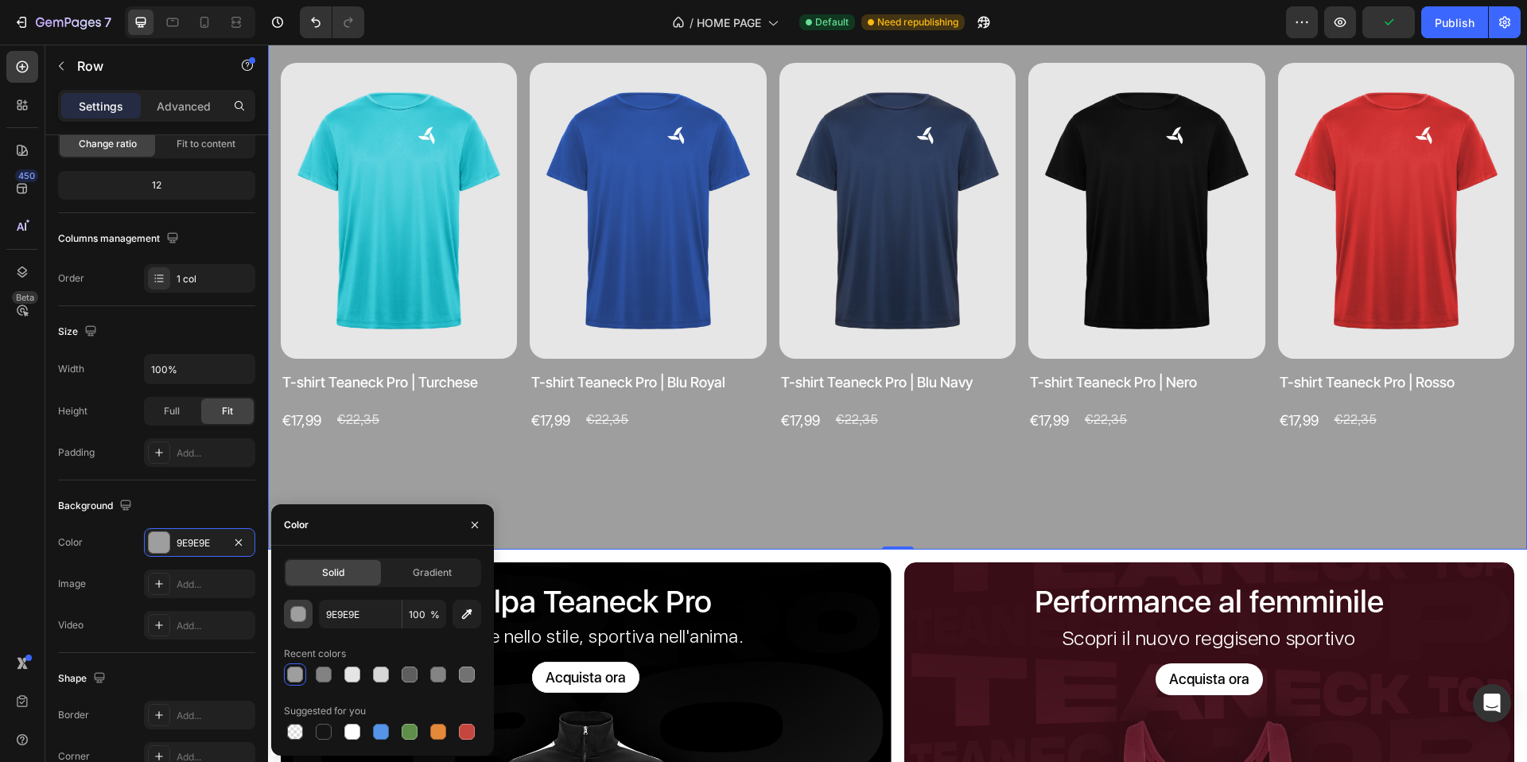
click at [299, 613] on div "button" at bounding box center [299, 615] width 16 height 16
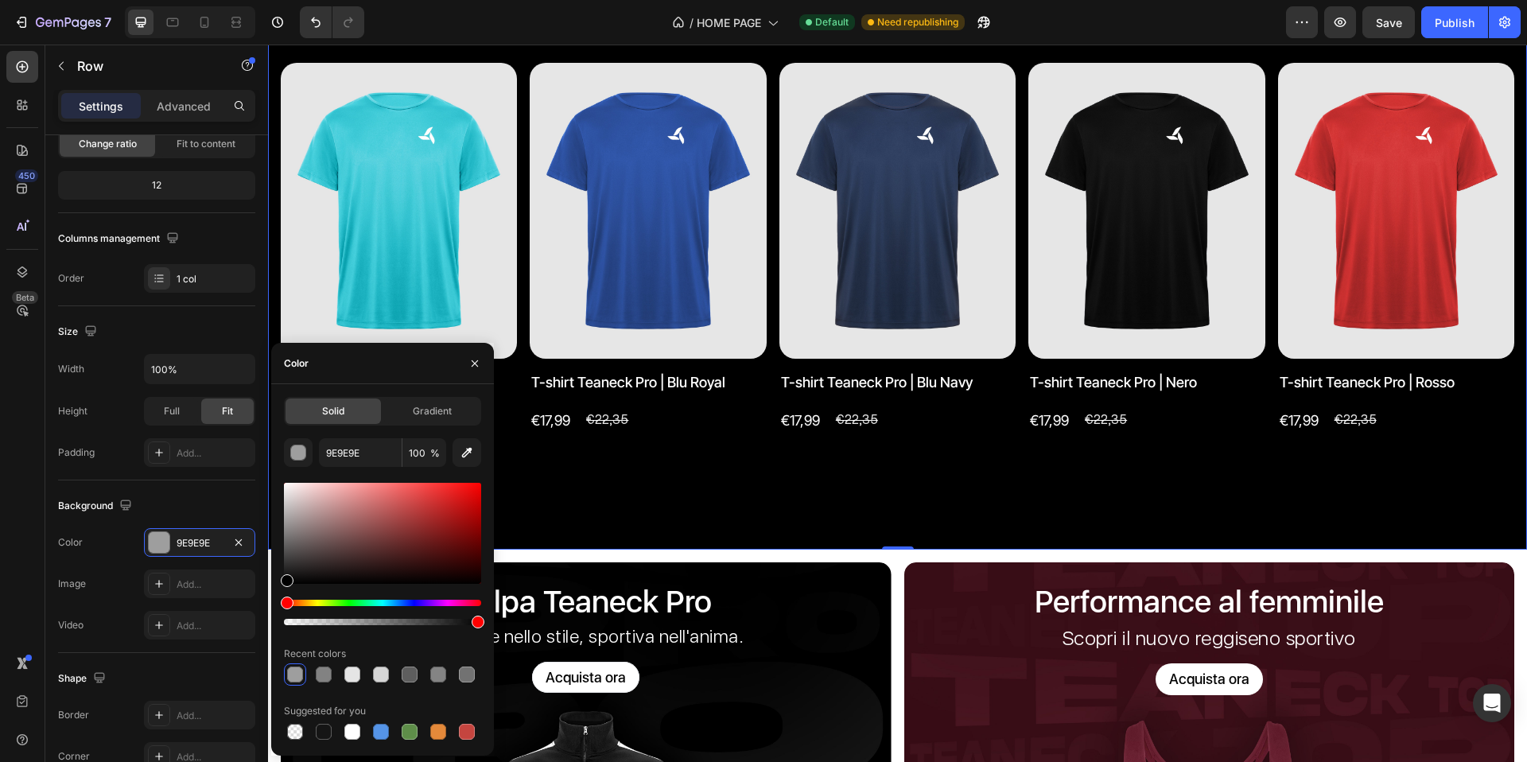
type input "000000"
drag, startPoint x: 305, startPoint y: 554, endPoint x: 278, endPoint y: 597, distance: 50.8
click at [278, 597] on div "Solid Gradient 000000 100 % Recent colors Suggested for you" at bounding box center [382, 570] width 223 height 346
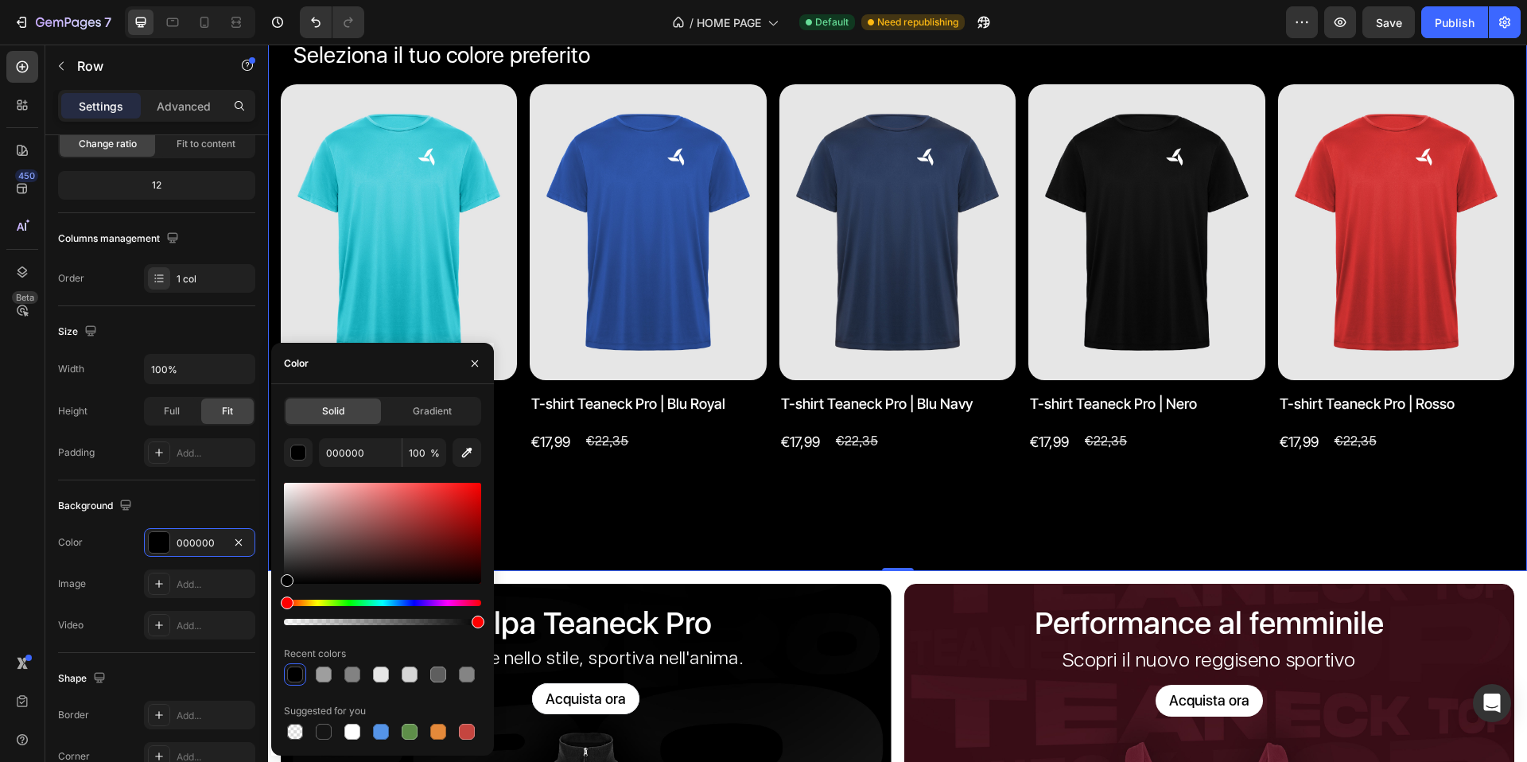
scroll to position [1401, 0]
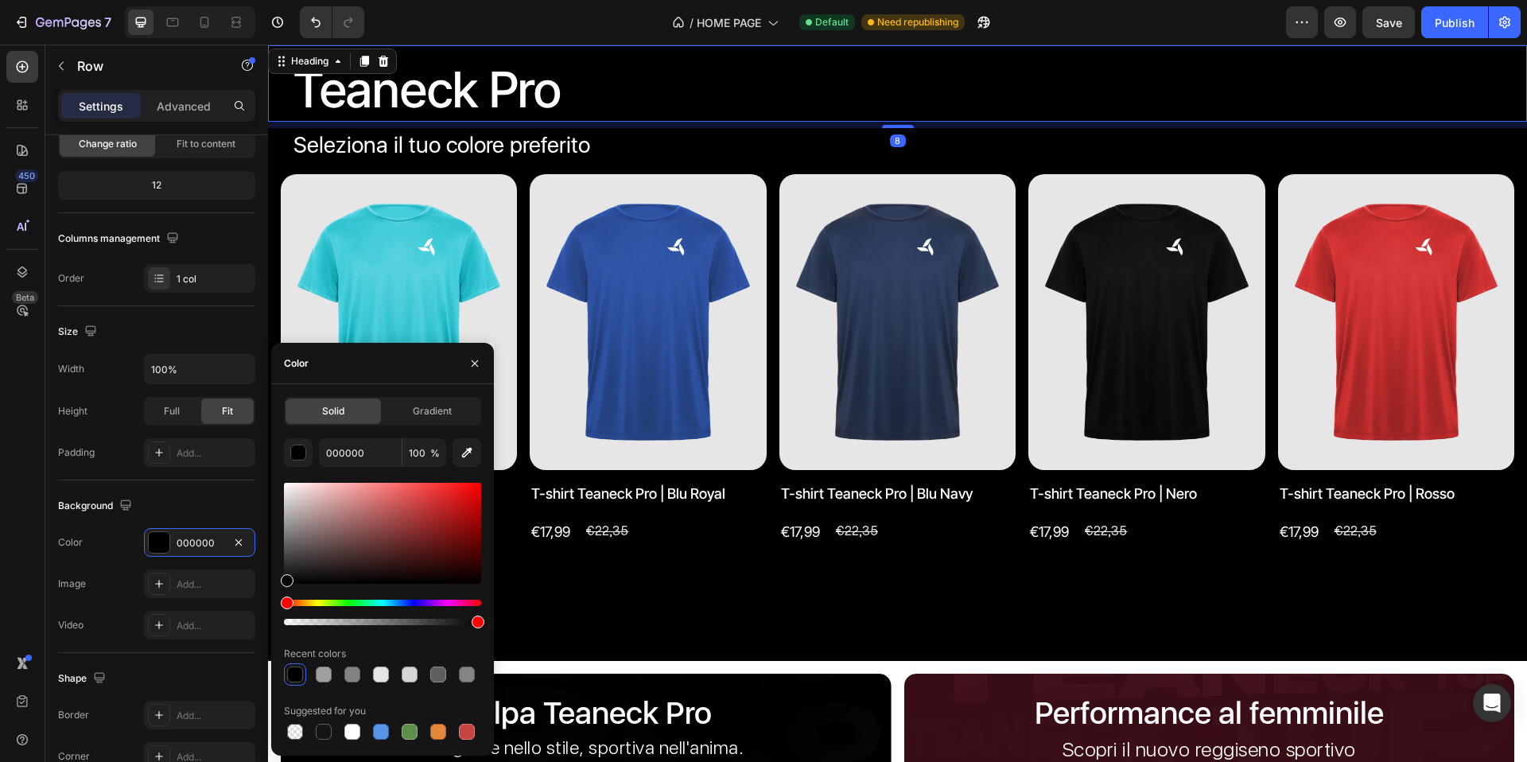
click at [854, 120] on p "Teaneck Pro" at bounding box center [904, 90] width 1221 height 64
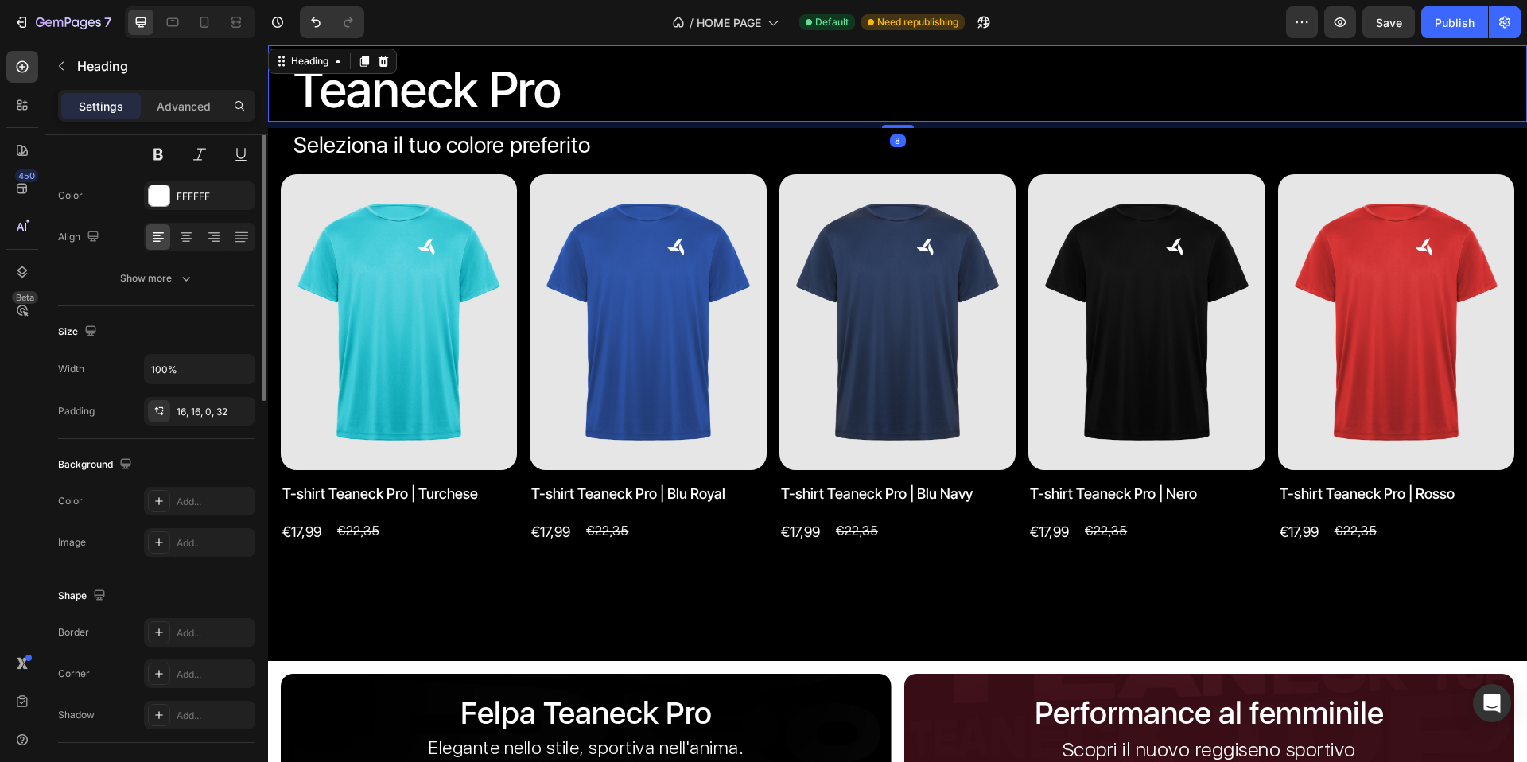
scroll to position [0, 0]
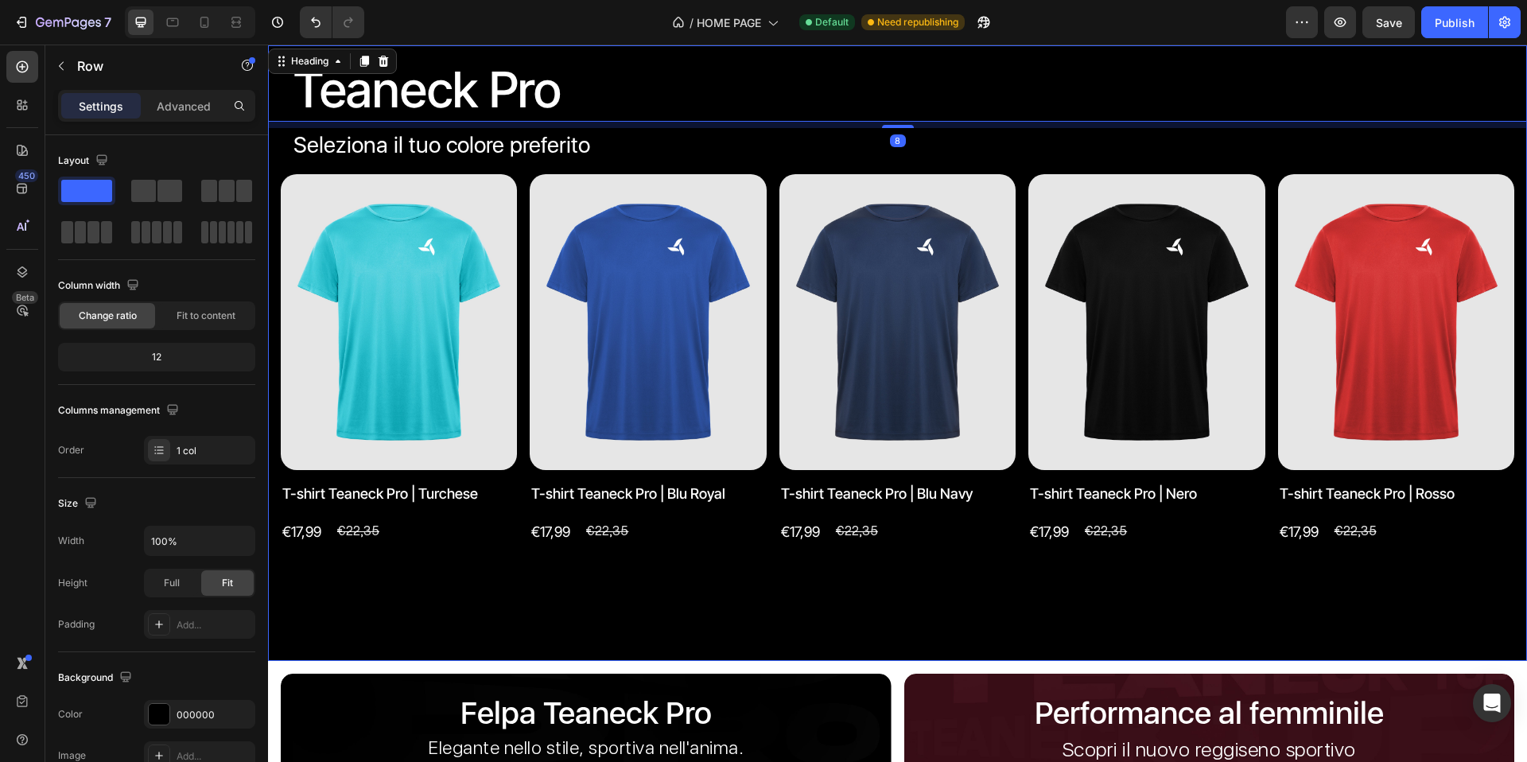
click at [768, 163] on div "Teaneck Pro Heading 8 Seleziona il tuo colore preferito Text block Product Imag…" at bounding box center [897, 319] width 1259 height 684
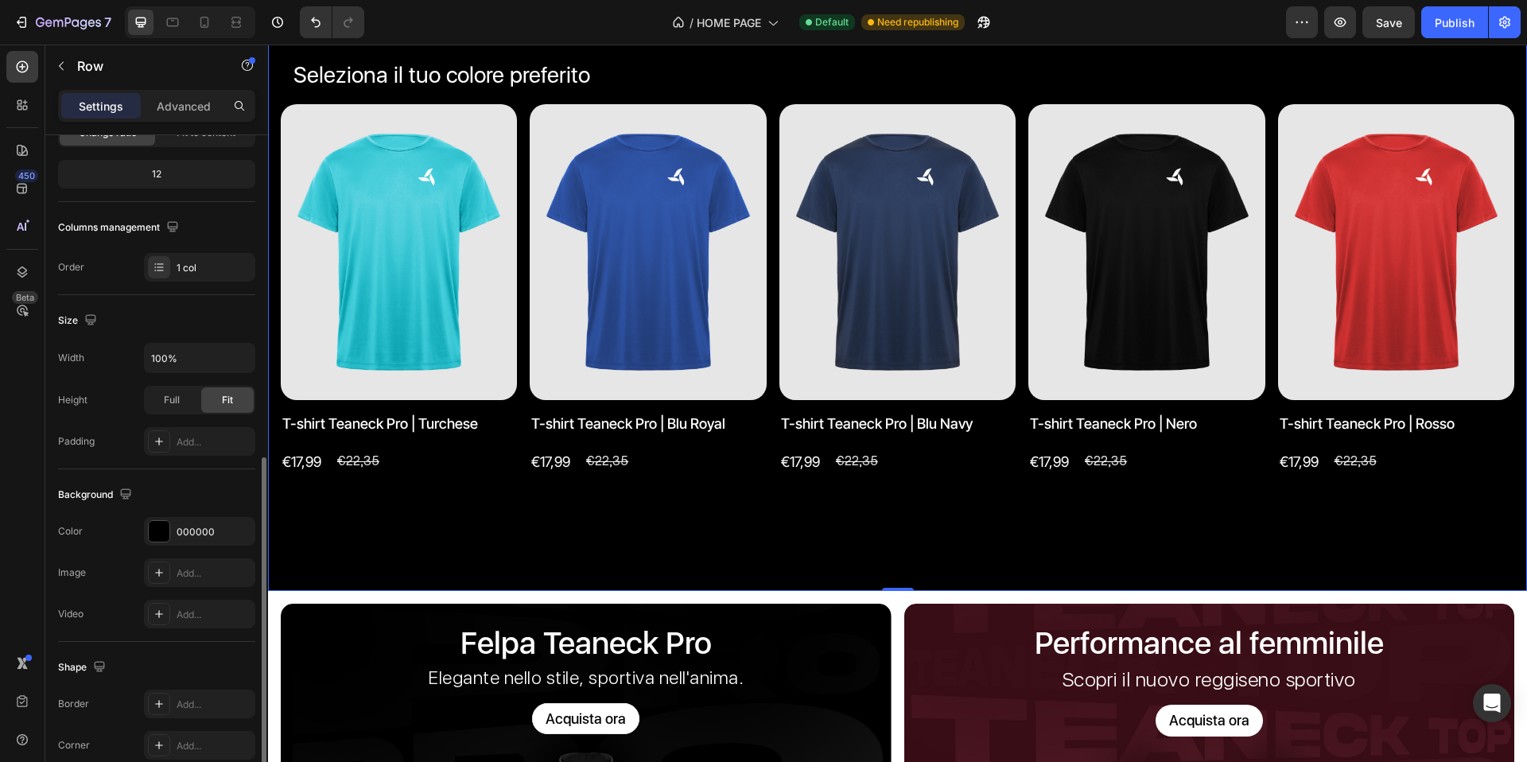
scroll to position [298, 0]
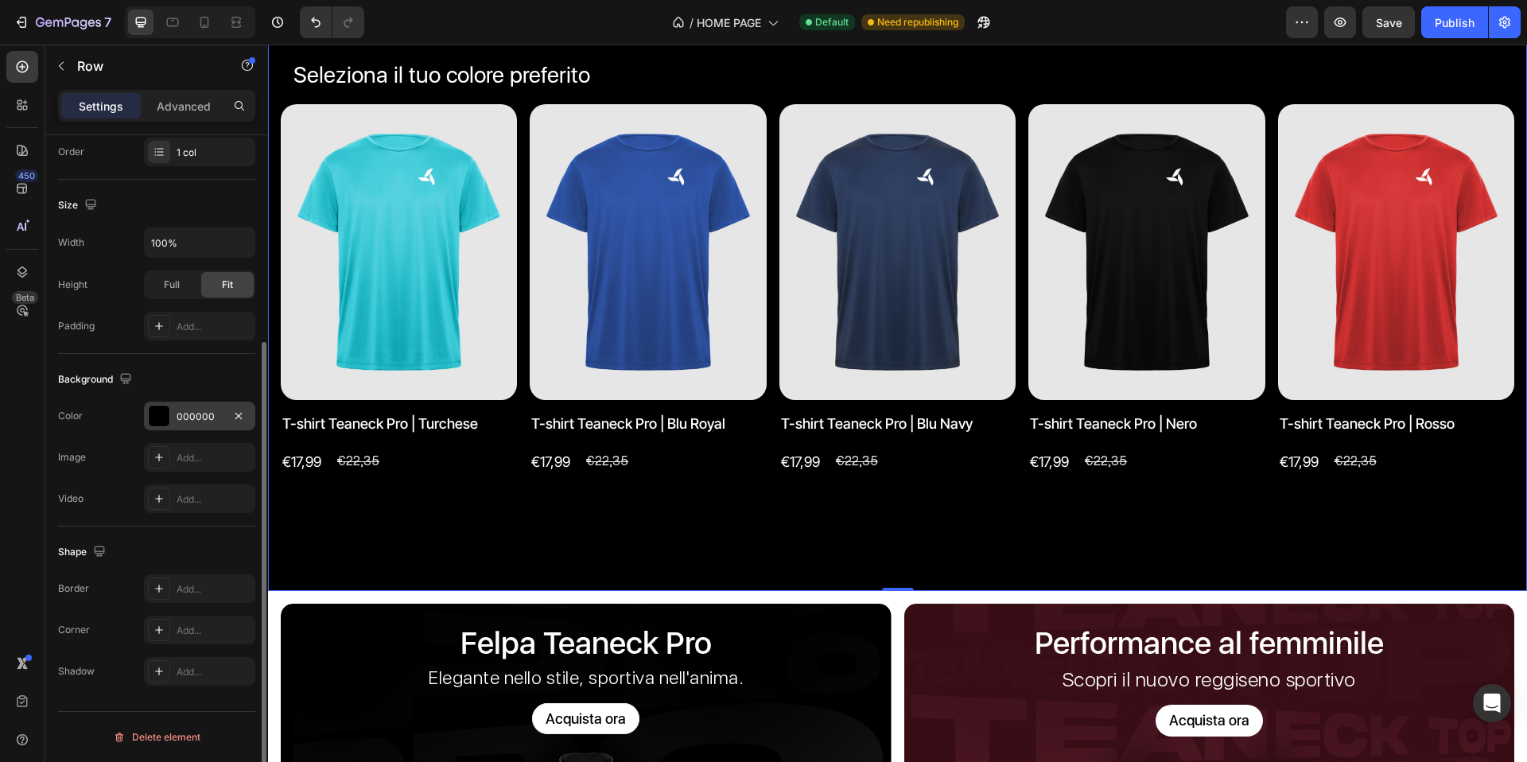
click at [206, 420] on div "000000" at bounding box center [200, 417] width 46 height 14
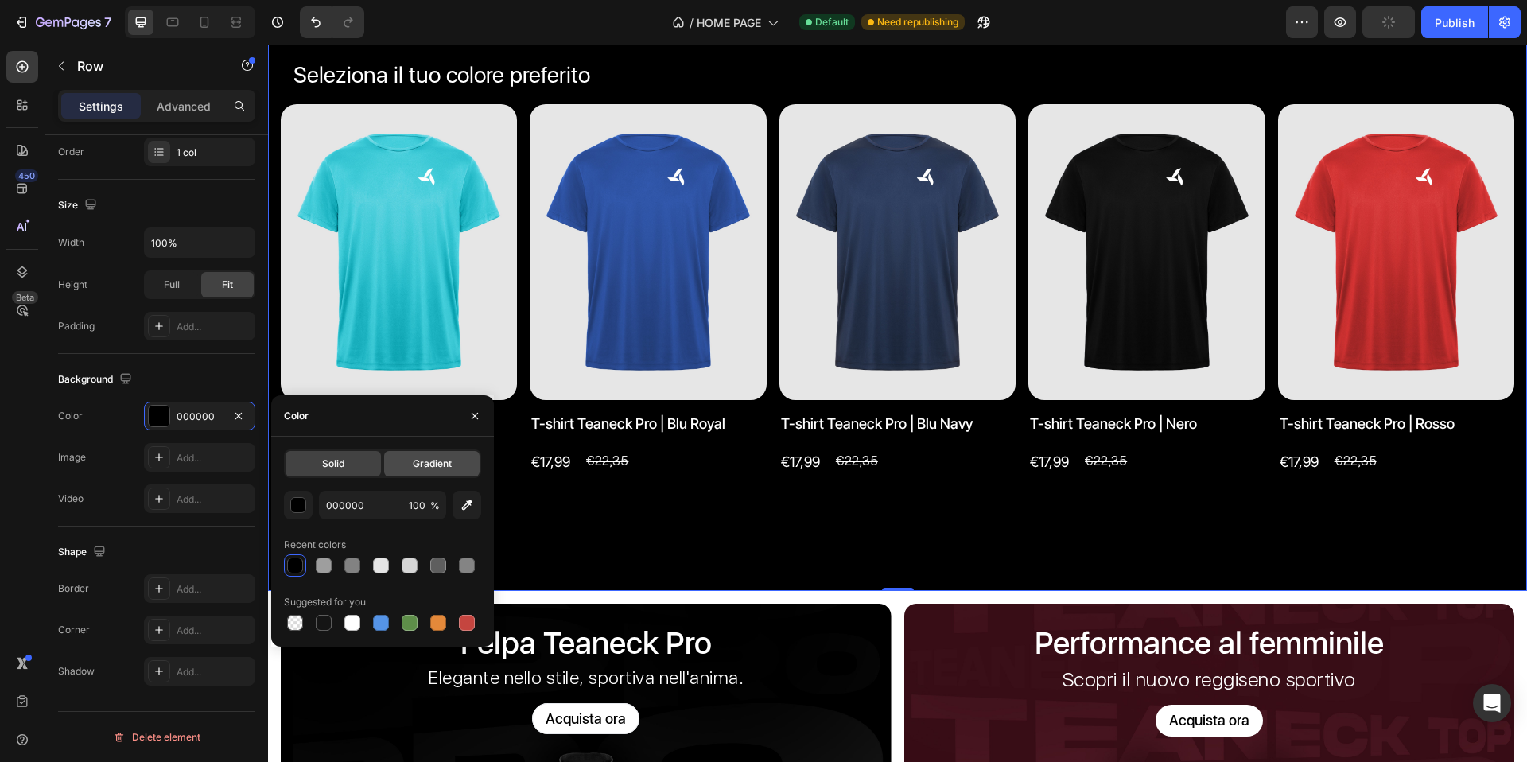
click at [399, 460] on div "Gradient" at bounding box center [431, 463] width 95 height 25
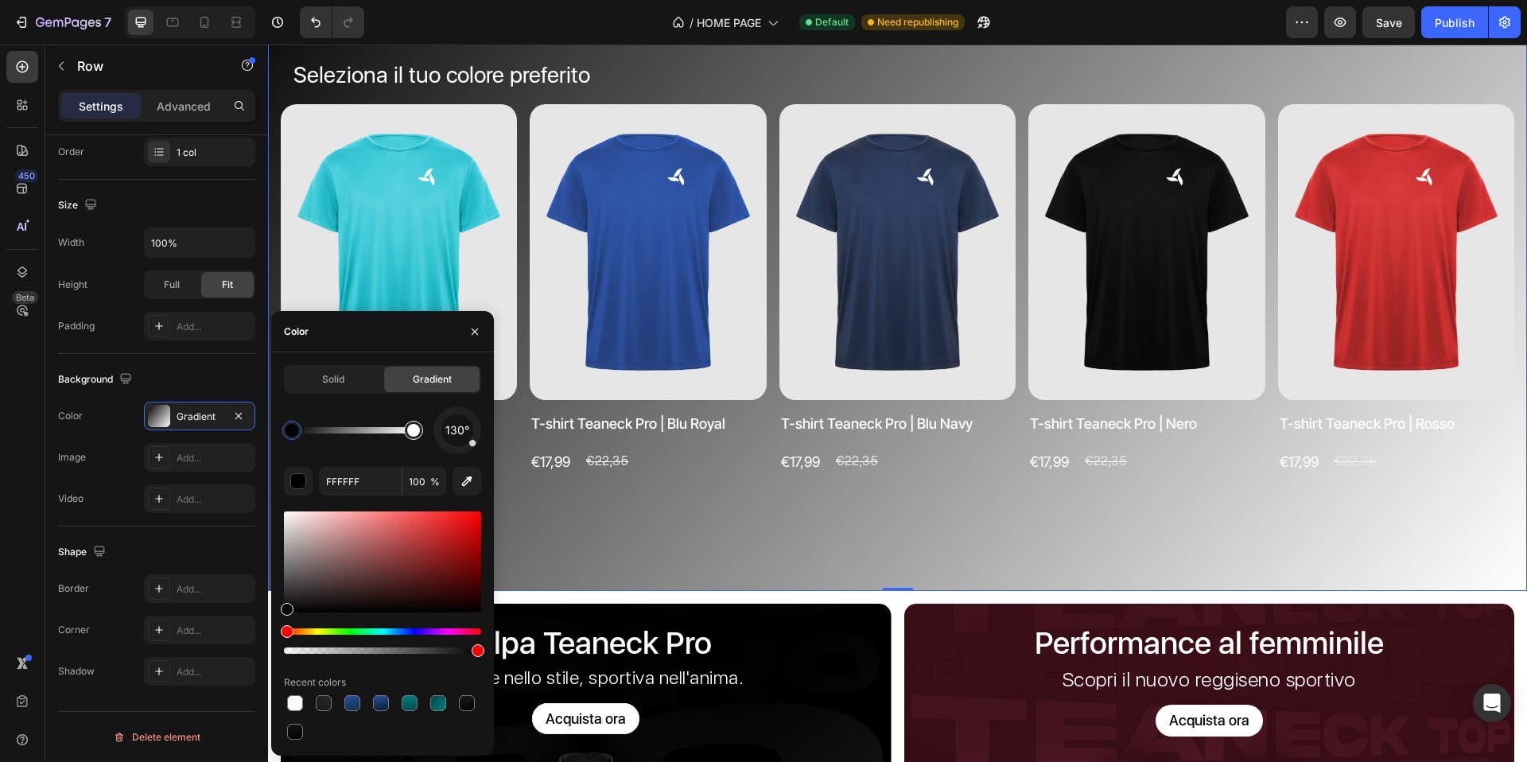
click at [418, 434] on div at bounding box center [413, 430] width 19 height 19
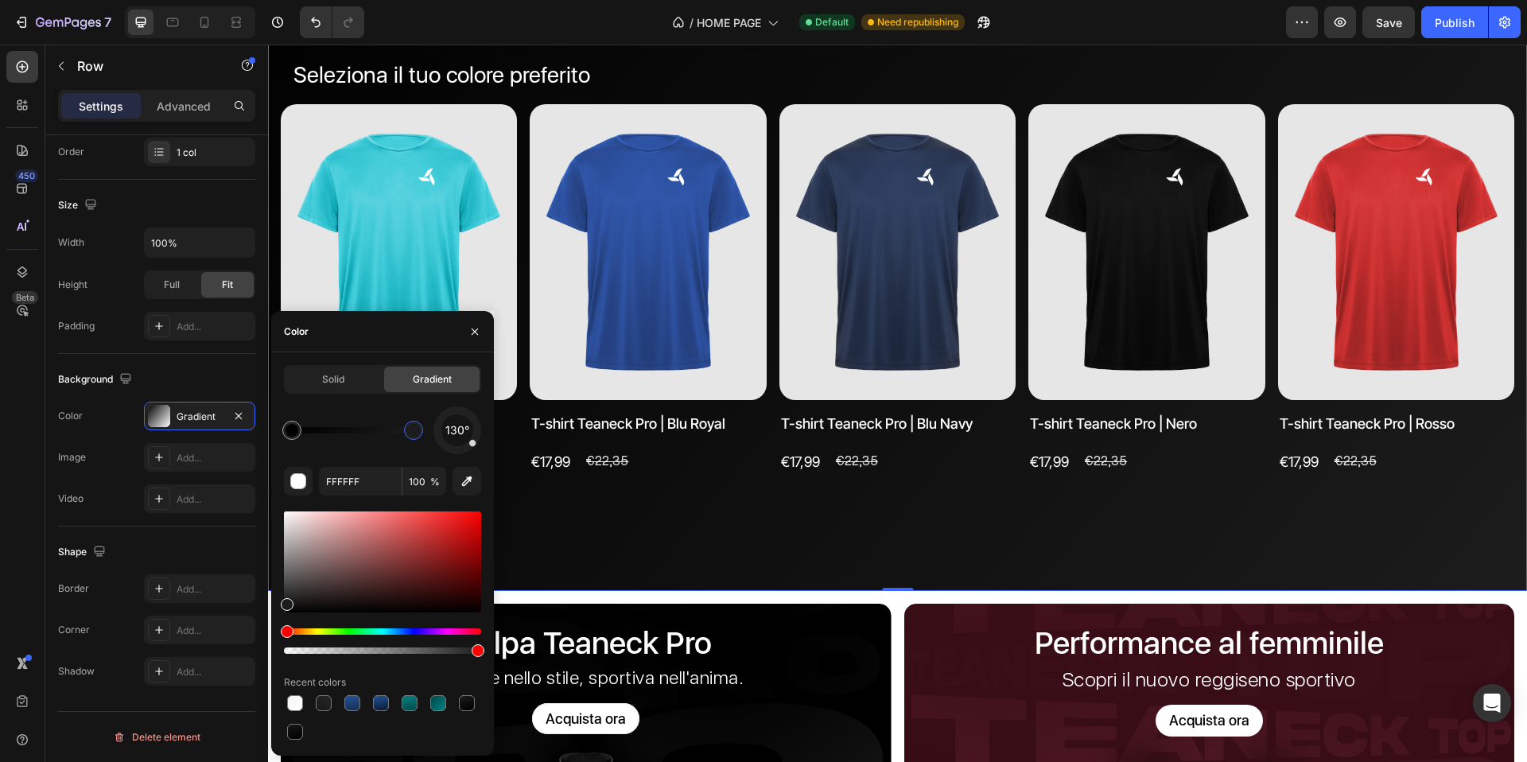
type input "1C1C1C"
drag, startPoint x: 289, startPoint y: 600, endPoint x: 280, endPoint y: 601, distance: 8.8
drag, startPoint x: 466, startPoint y: 446, endPoint x: 471, endPoint y: 453, distance: 8.6
click at [471, 453] on div "150°" at bounding box center [458, 430] width 48 height 48
drag, startPoint x: 447, startPoint y: 417, endPoint x: 433, endPoint y: 397, distance: 24.5
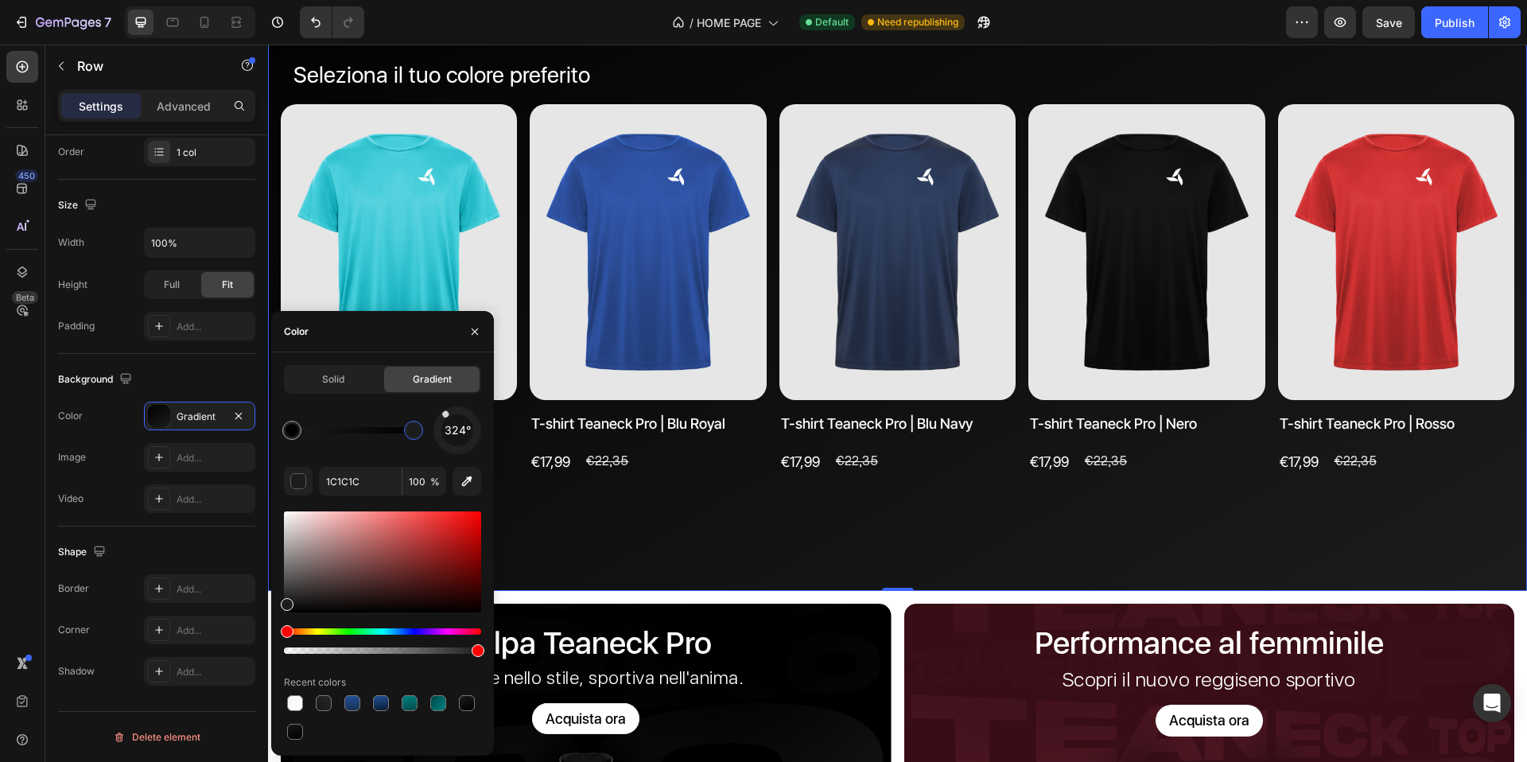
click at [433, 397] on div "Solid Gradient 324° 1C1C1C 100 % Recent colors" at bounding box center [382, 554] width 197 height 378
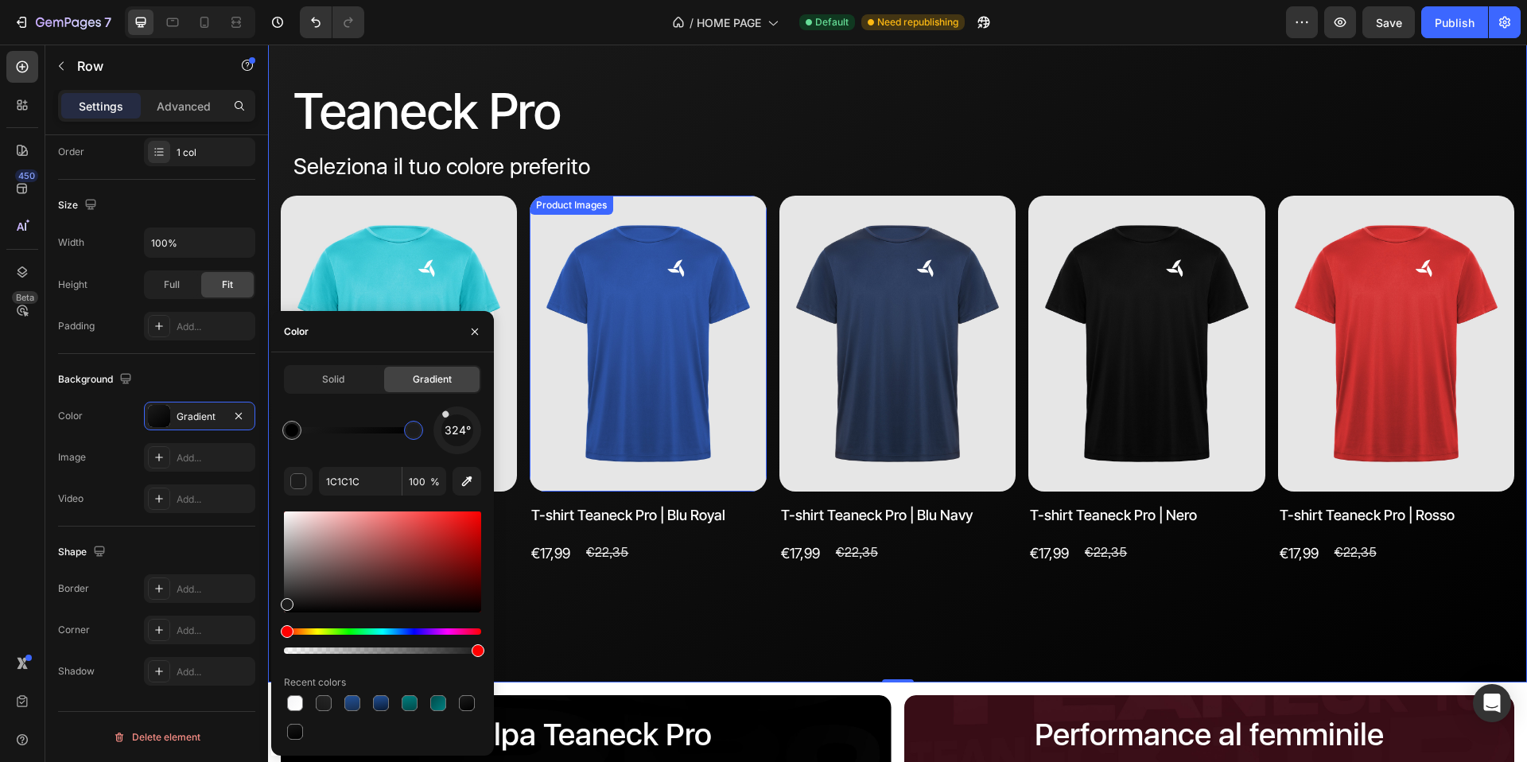
scroll to position [1375, 0]
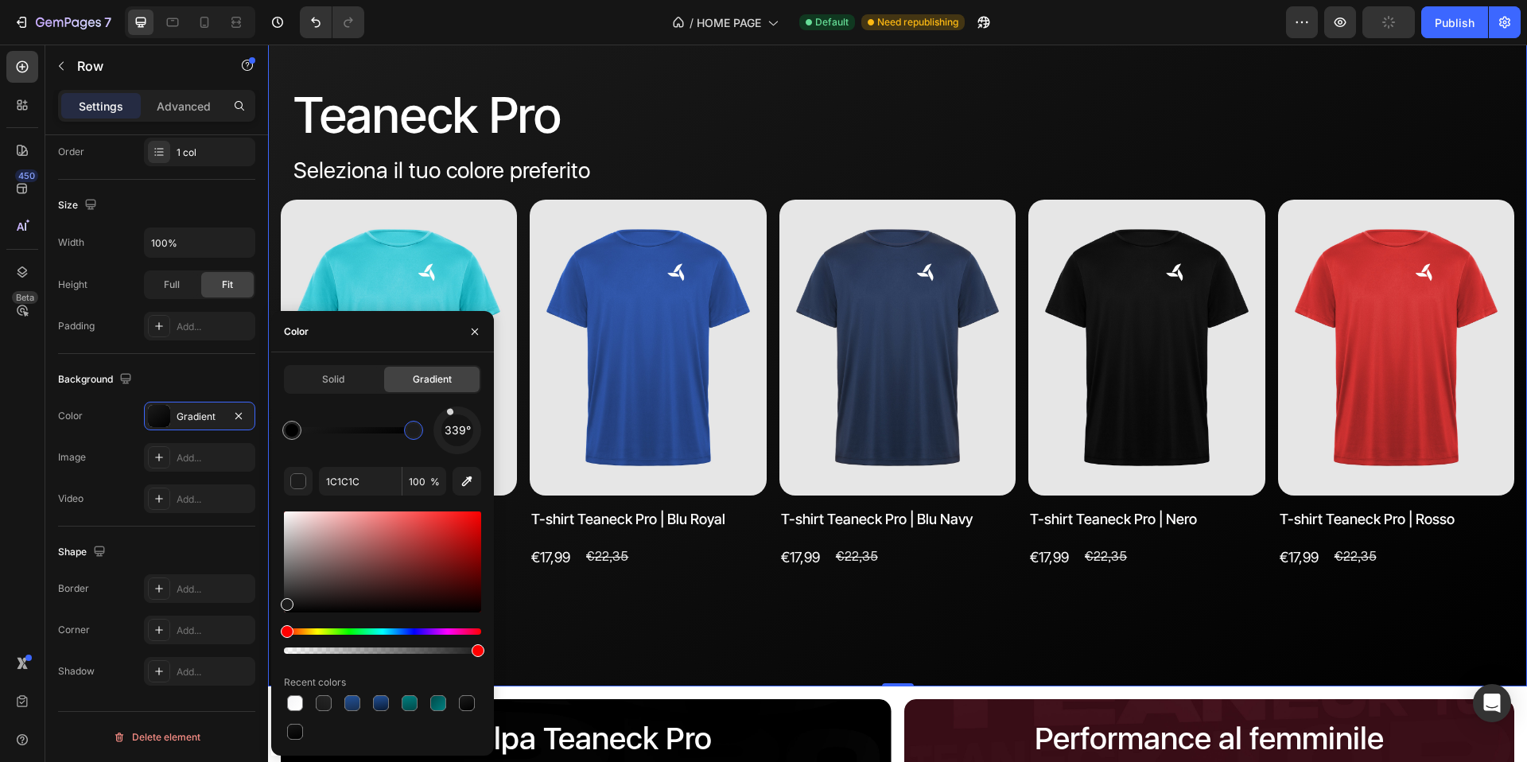
click at [449, 408] on div at bounding box center [457, 430] width 62 height 62
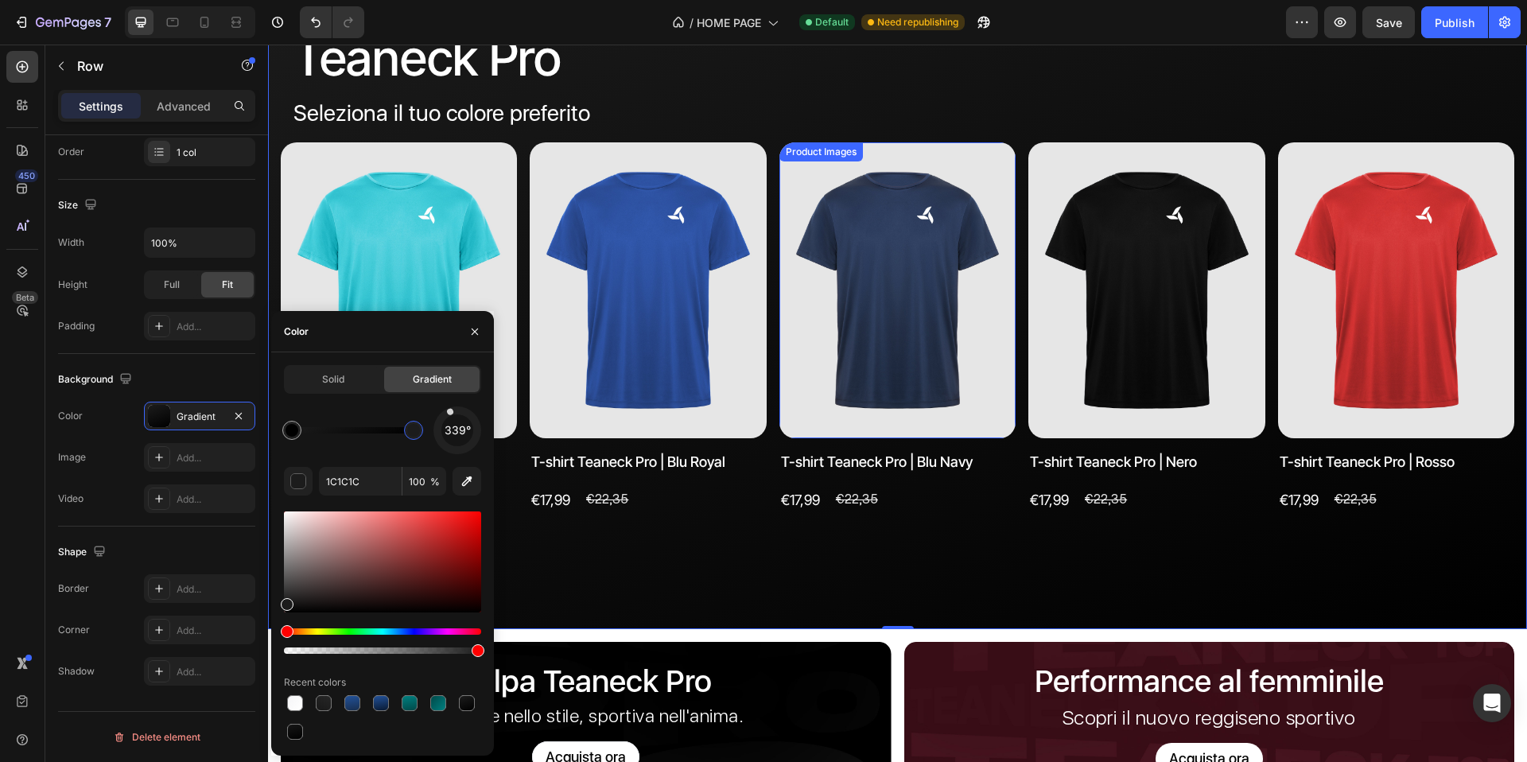
scroll to position [1301, 0]
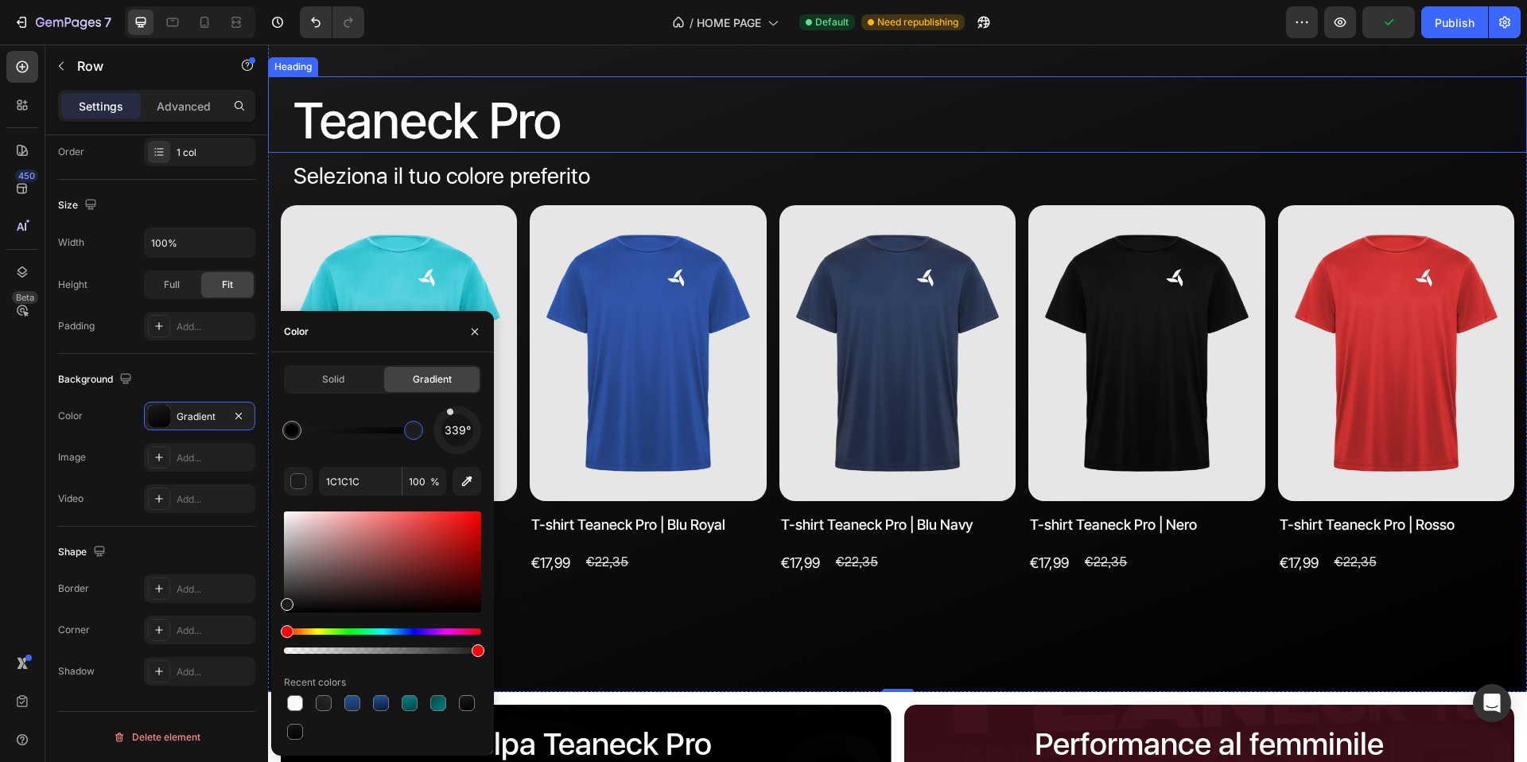
click at [830, 154] on p "Teaneck Pro" at bounding box center [904, 121] width 1221 height 64
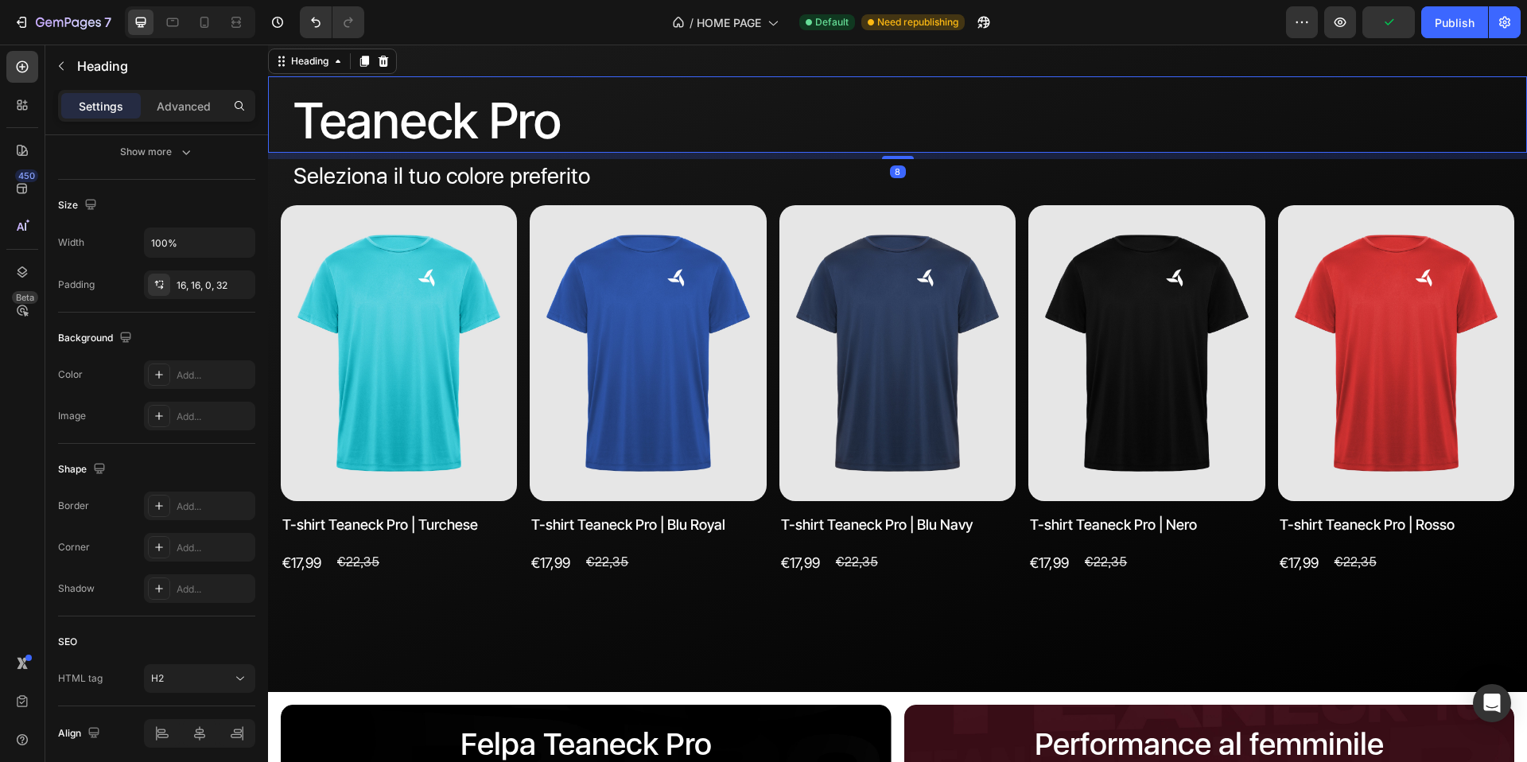
scroll to position [0, 0]
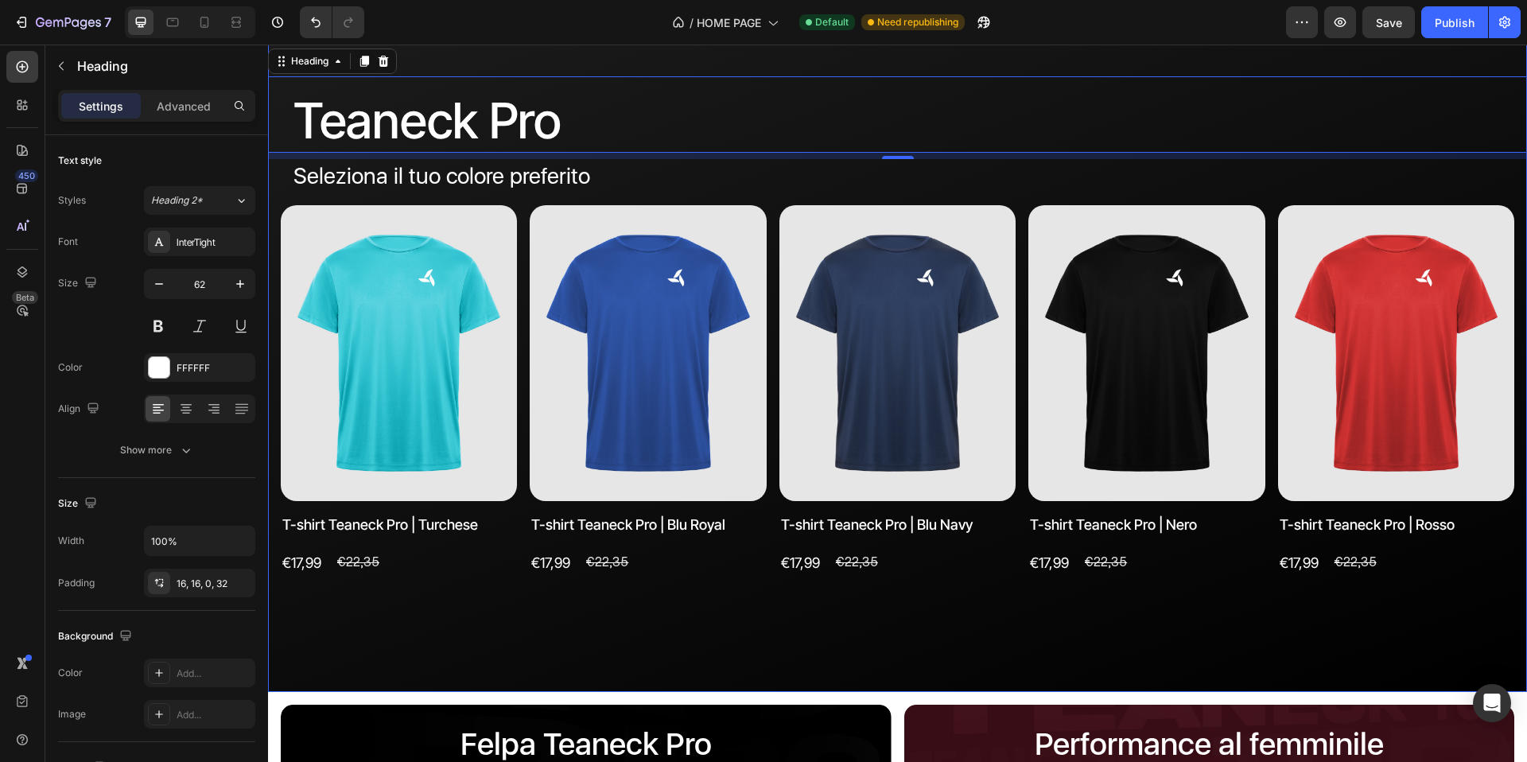
click at [911, 673] on div "Teaneck Pro Heading 8 Seleziona il tuo colore preferito Text block Product Imag…" at bounding box center [897, 350] width 1259 height 684
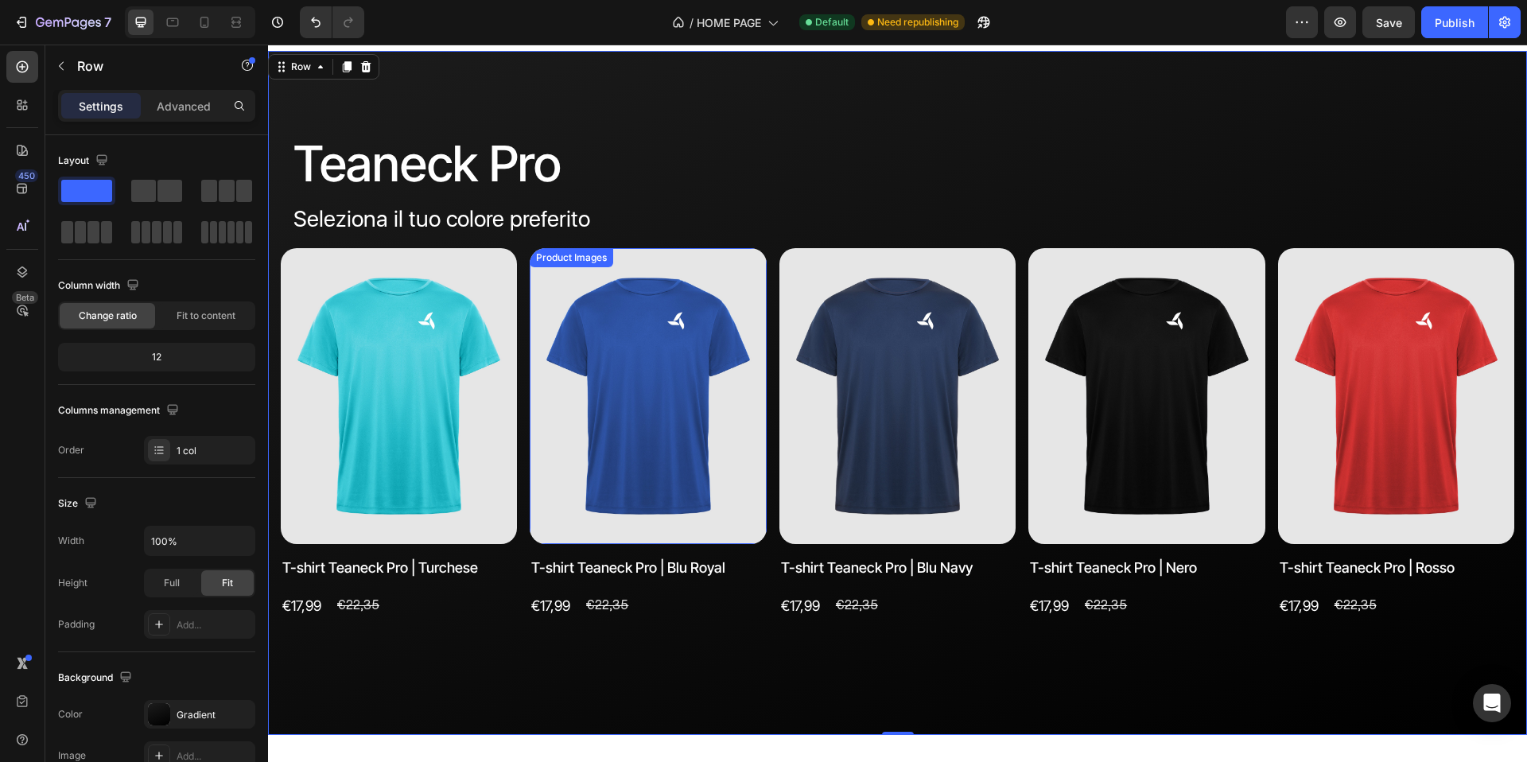
scroll to position [1231, 0]
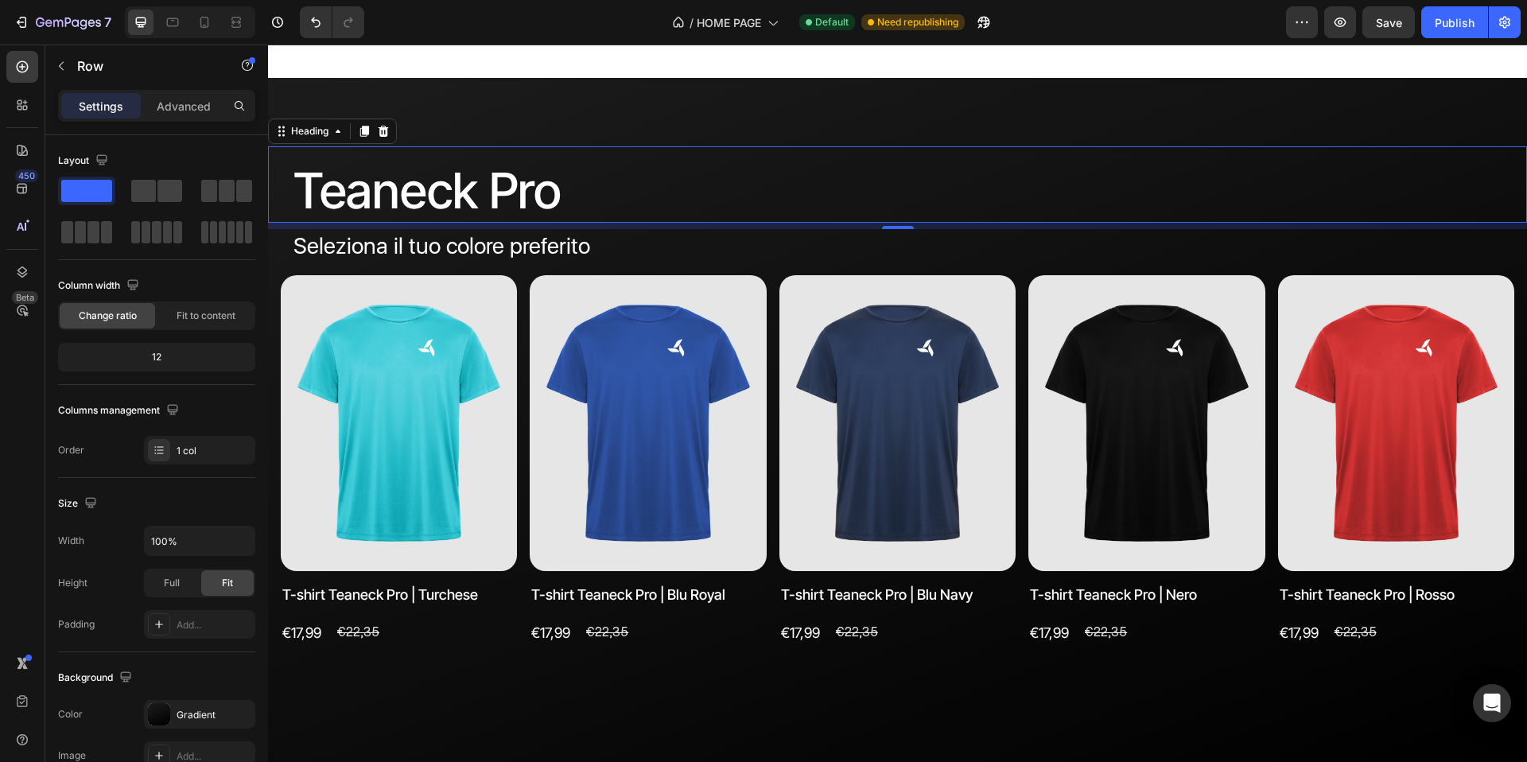
click at [660, 224] on p "Teaneck Pro" at bounding box center [904, 191] width 1221 height 64
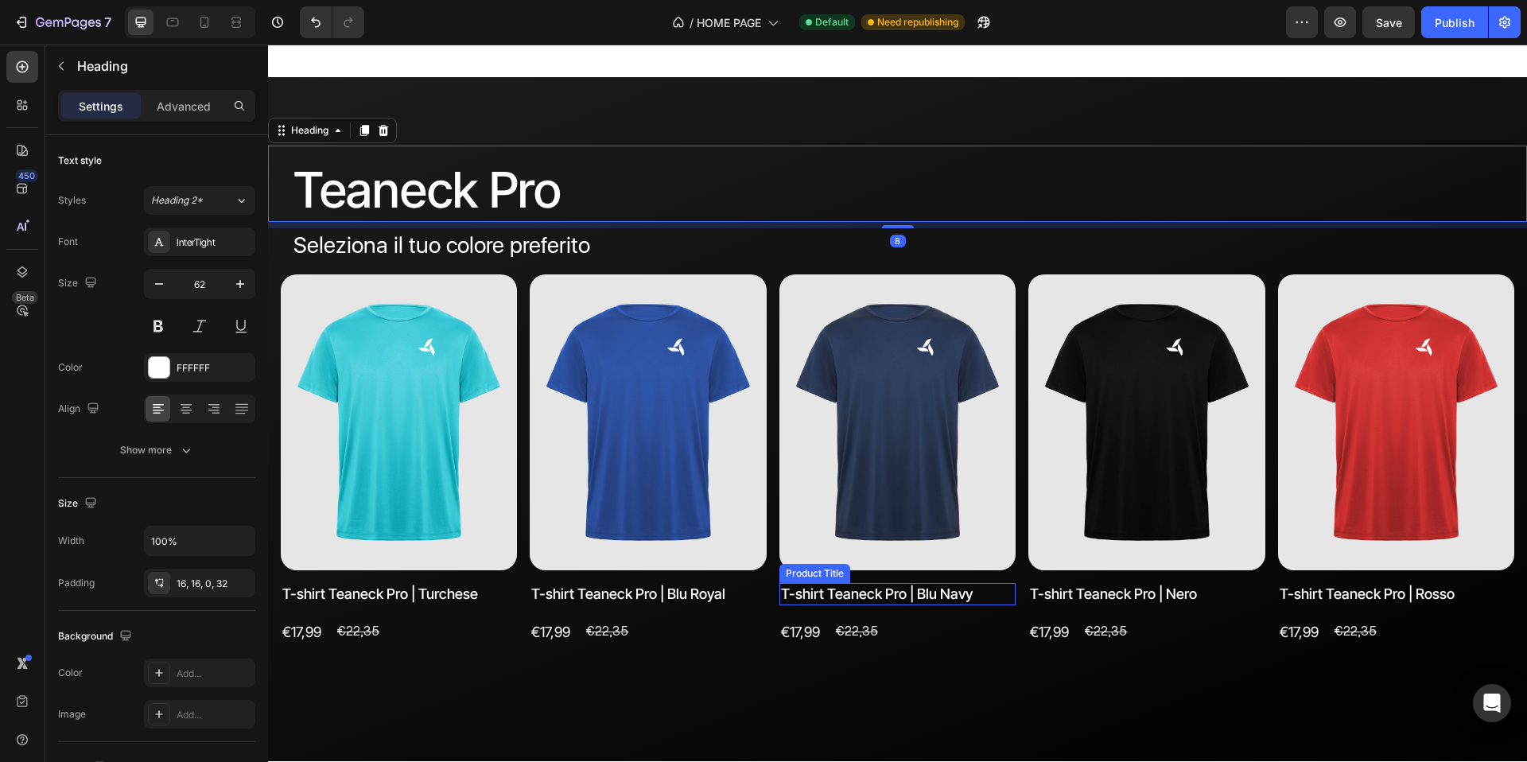
scroll to position [1235, 0]
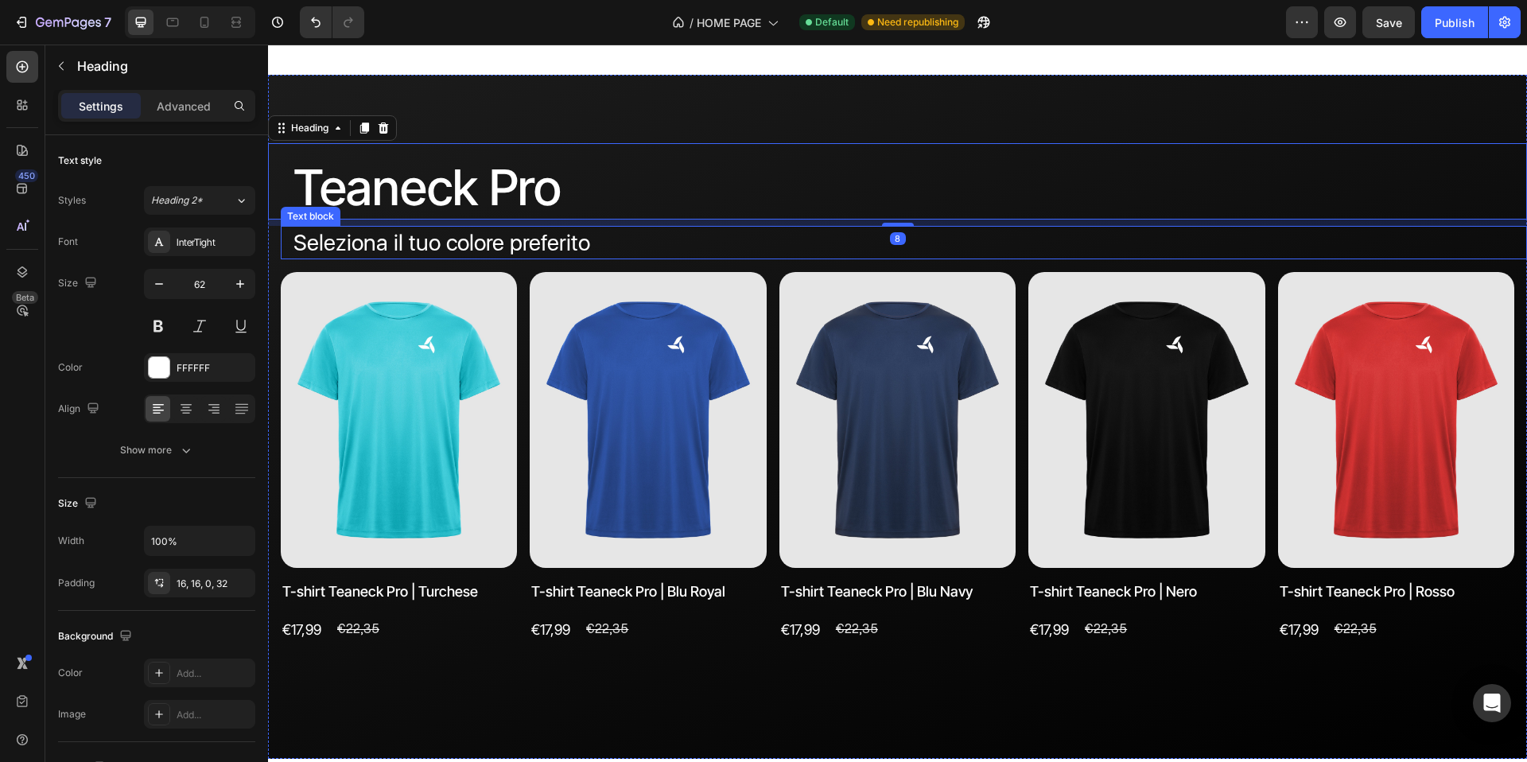
click at [765, 259] on p "Seleziona il tuo colore preferito" at bounding box center [904, 242] width 1221 height 33
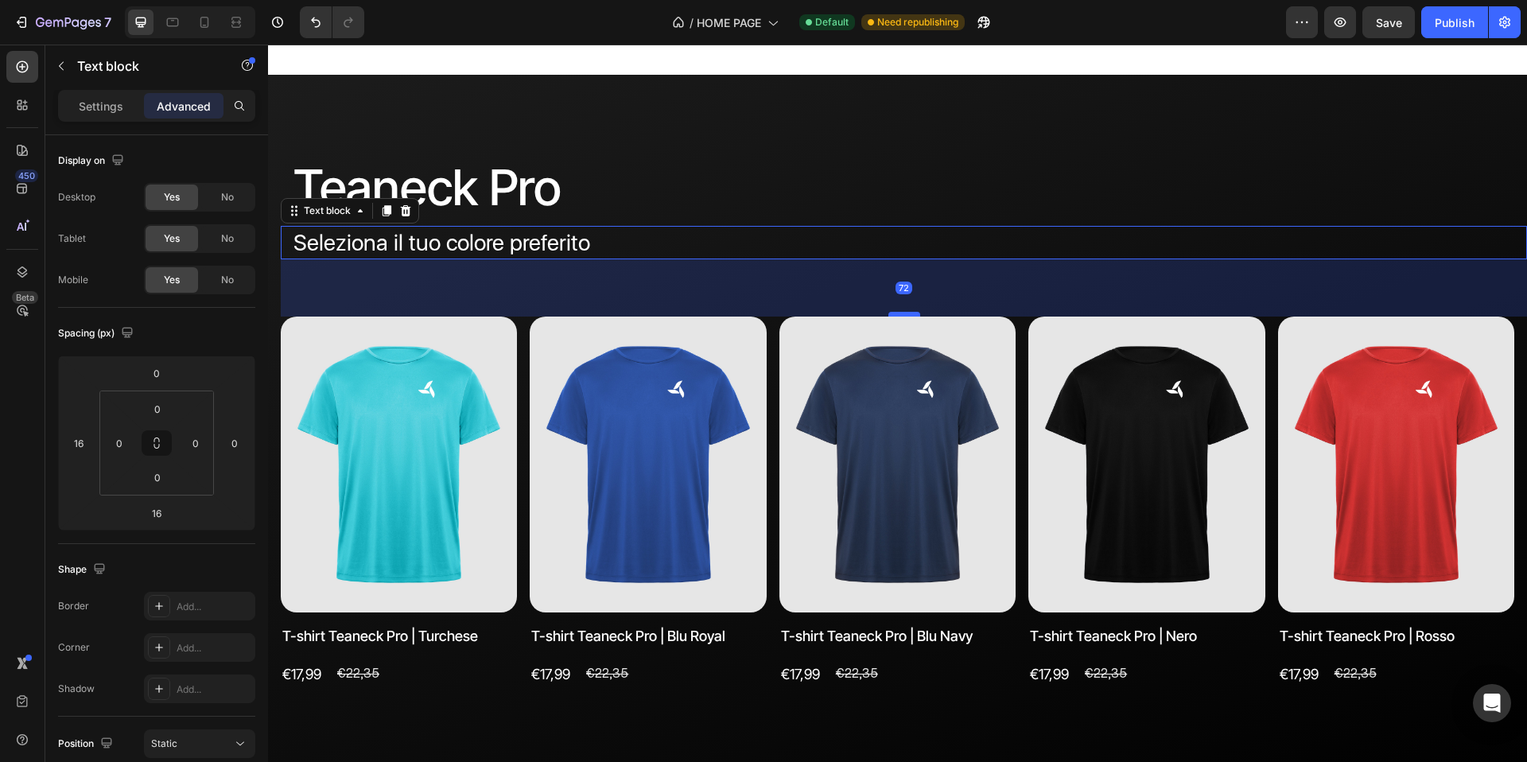
drag, startPoint x: 905, startPoint y: 340, endPoint x: 906, endPoint y: 384, distance: 44.6
click at [906, 317] on div at bounding box center [905, 314] width 32 height 5
type input "72"
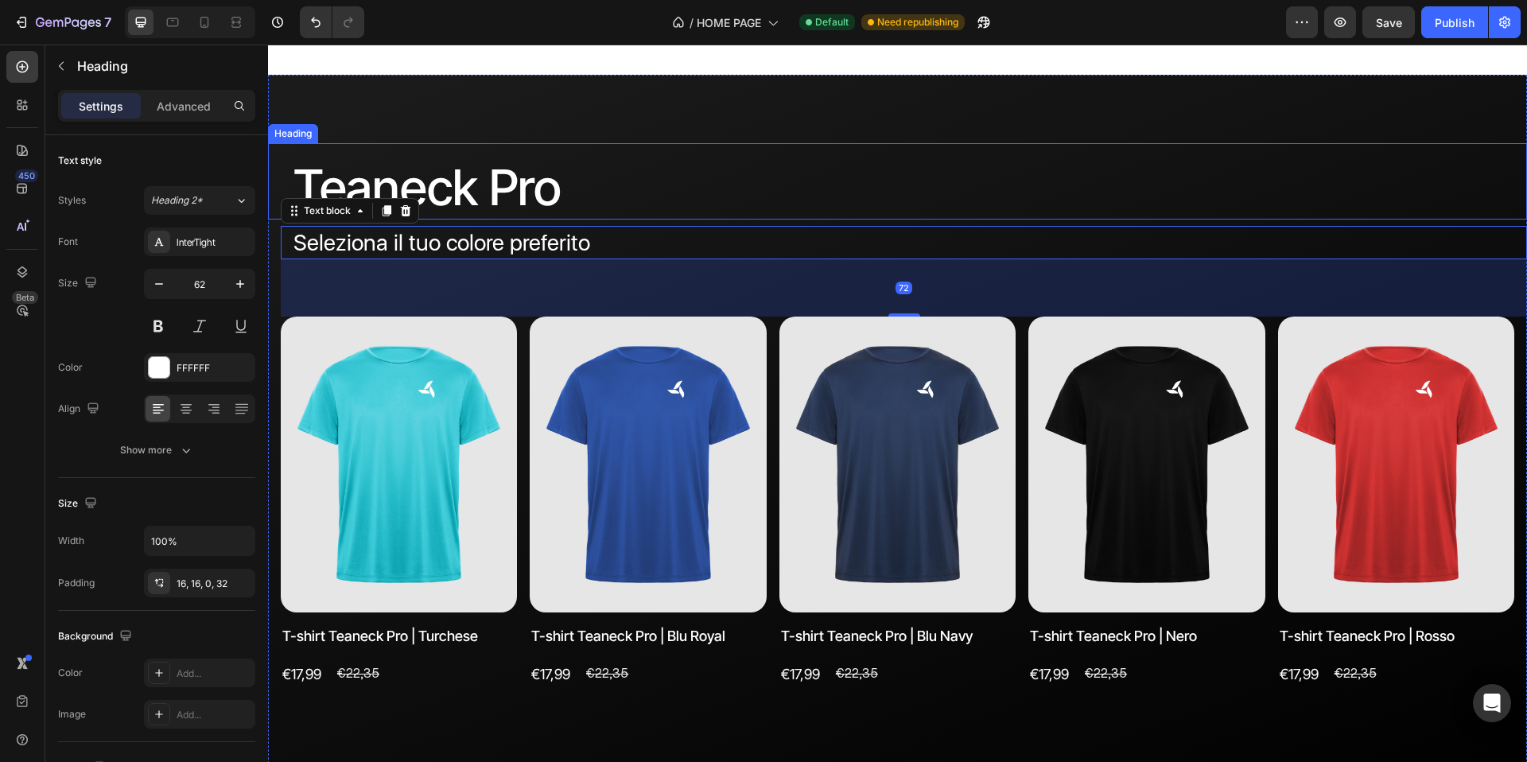
click at [948, 214] on h2 "Teaneck Pro" at bounding box center [897, 181] width 1259 height 77
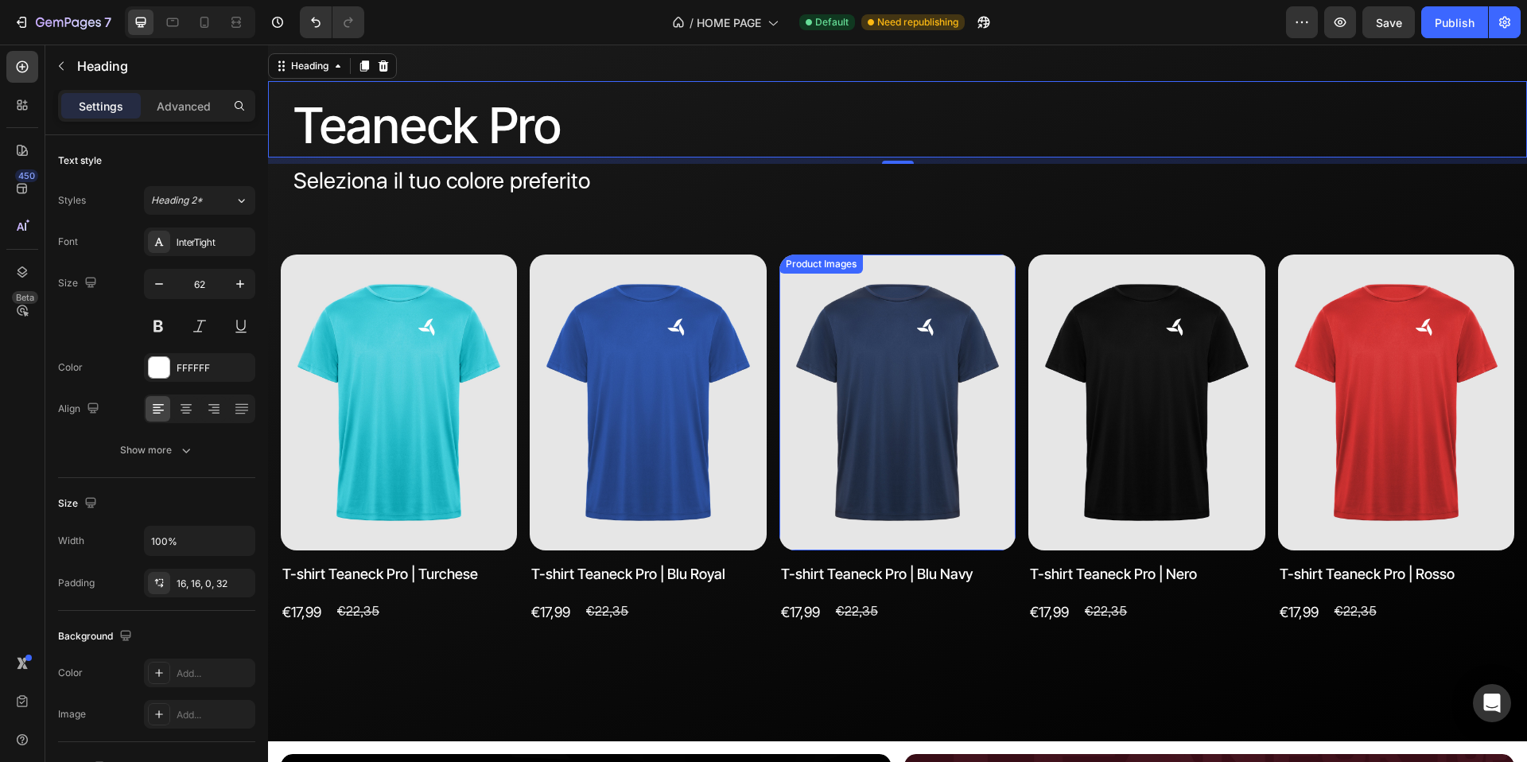
scroll to position [1363, 0]
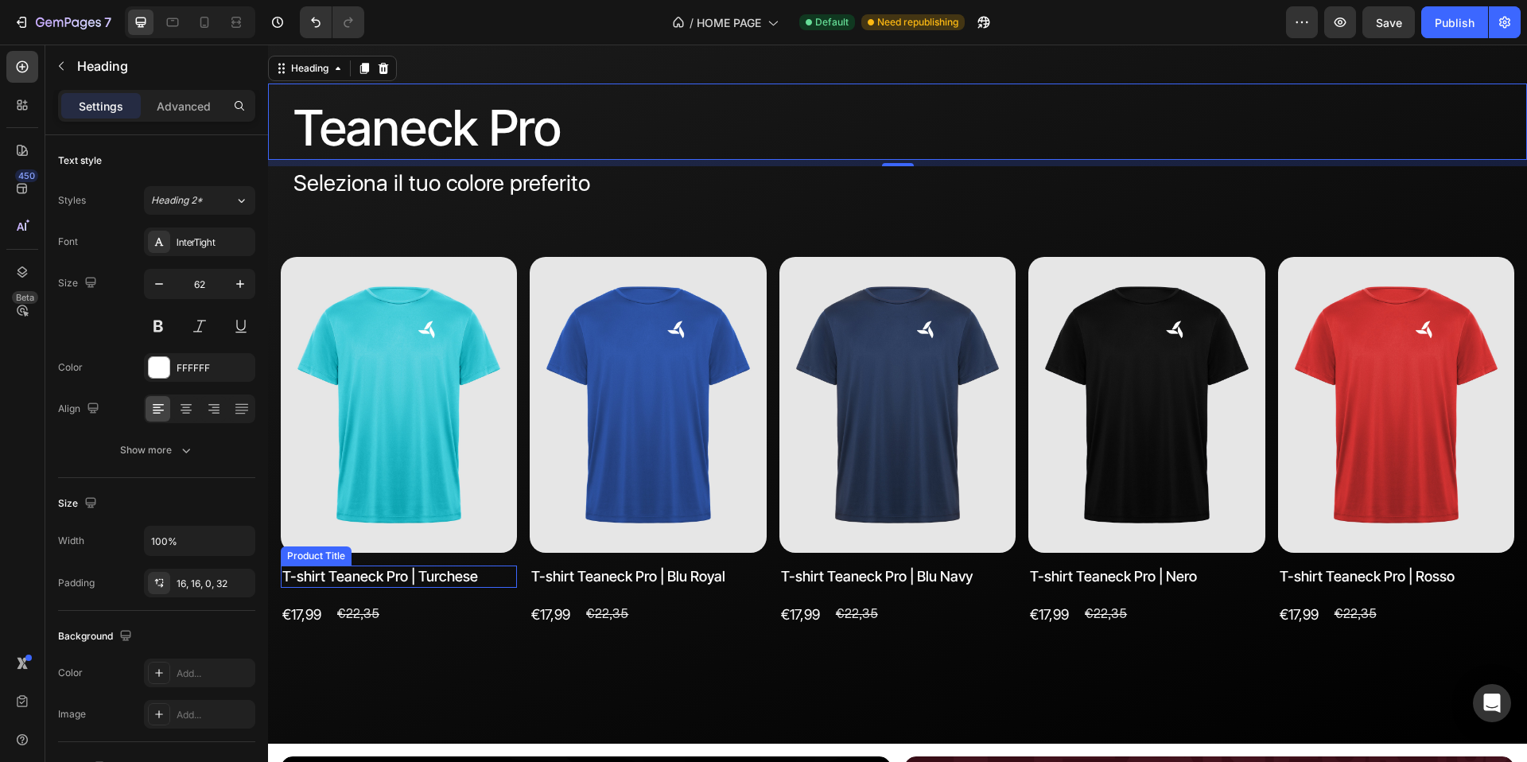
click at [372, 574] on h2 "T-shirt Teaneck Pro | Turchese" at bounding box center [399, 576] width 236 height 21
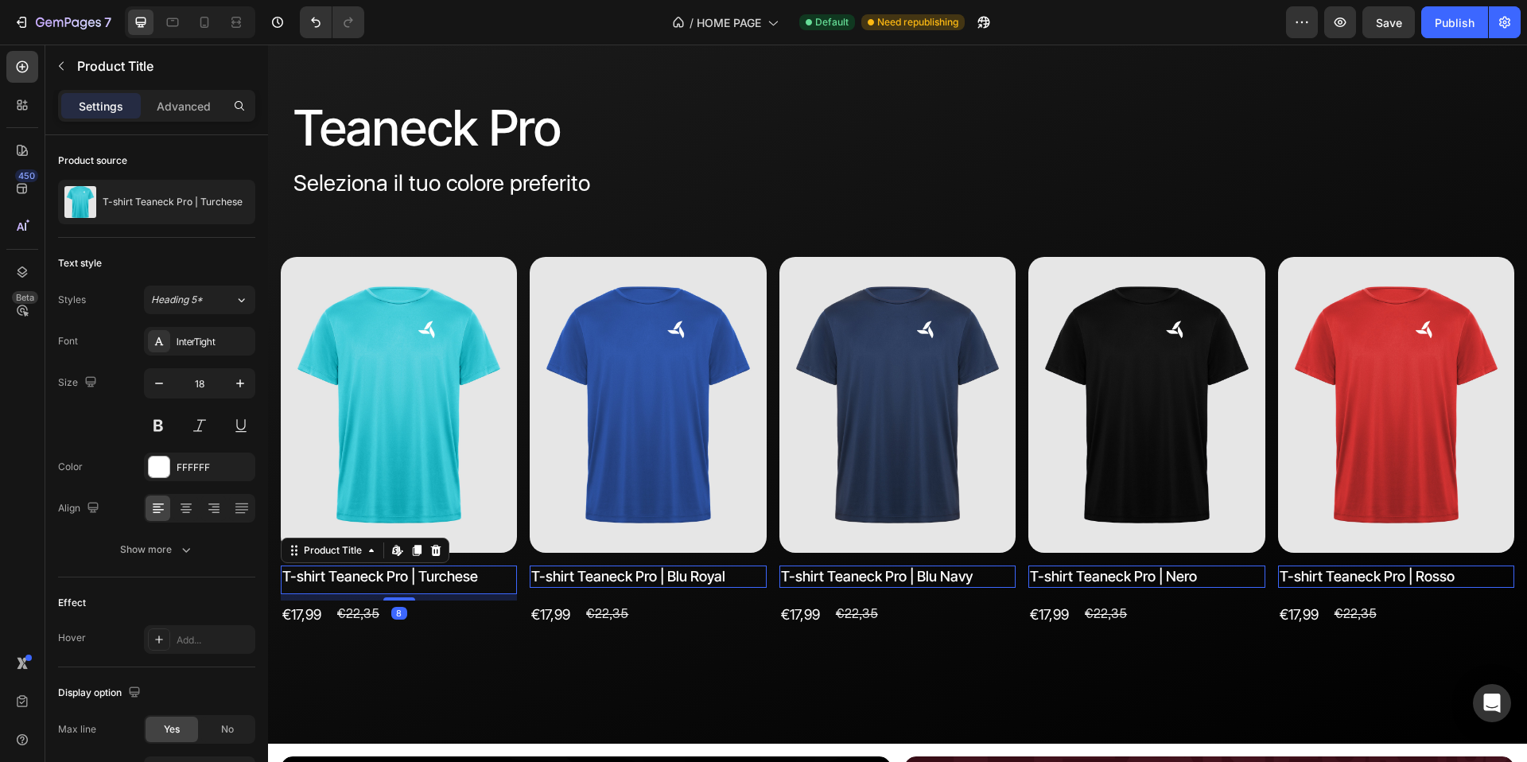
click at [406, 594] on div "8" at bounding box center [399, 594] width 236 height 0
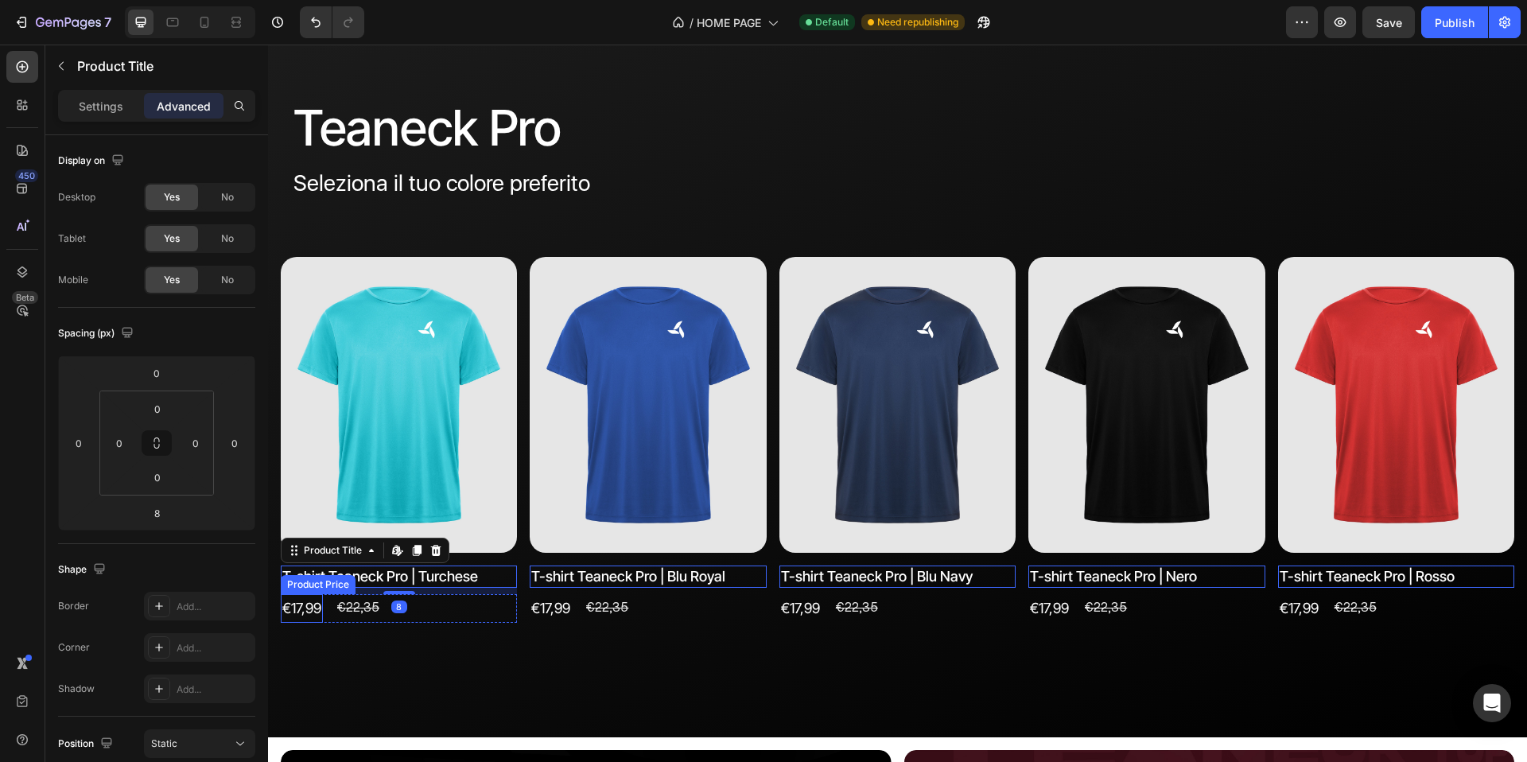
click at [319, 607] on div "€17,99" at bounding box center [302, 608] width 42 height 29
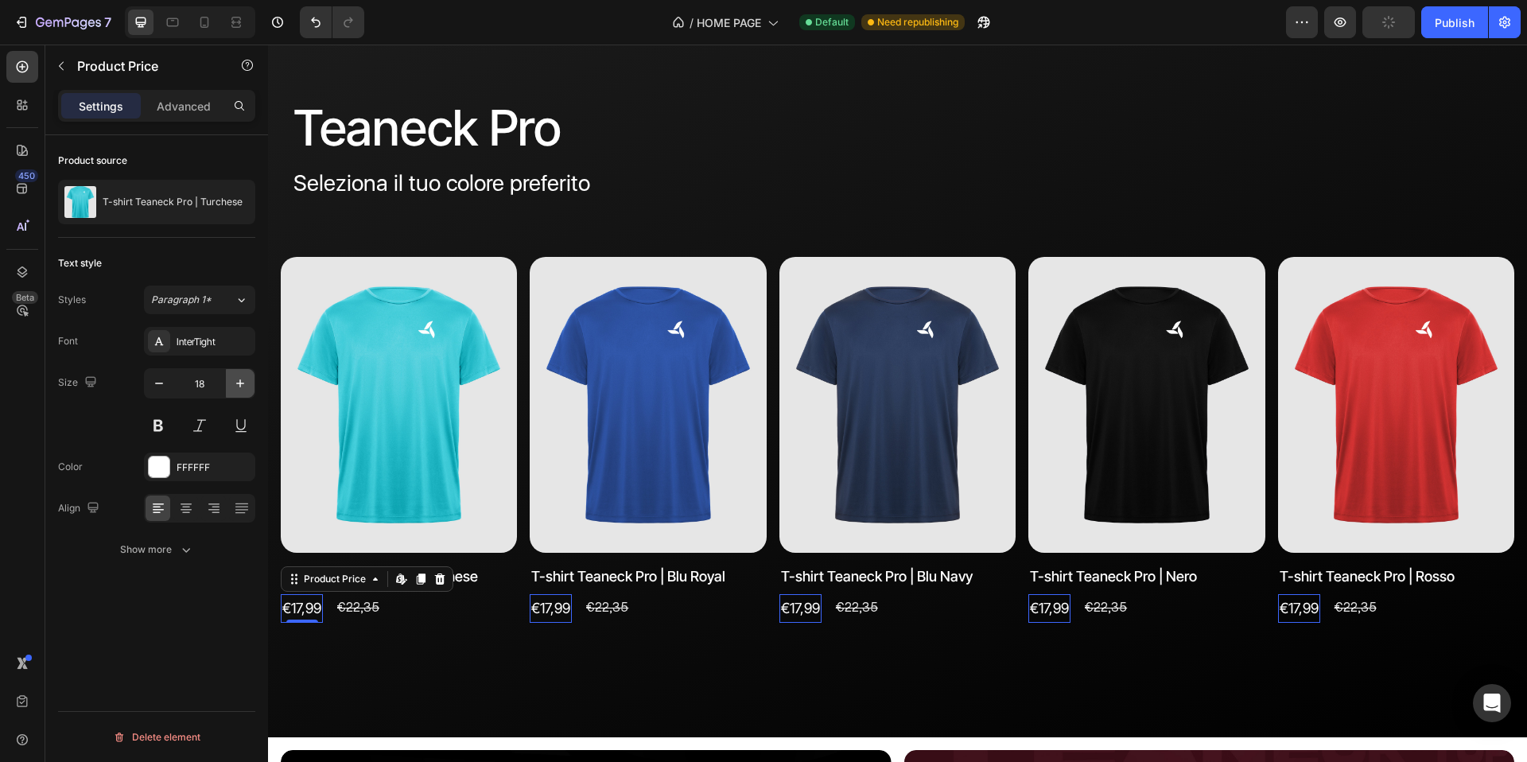
click at [238, 380] on icon "button" at bounding box center [240, 383] width 16 height 16
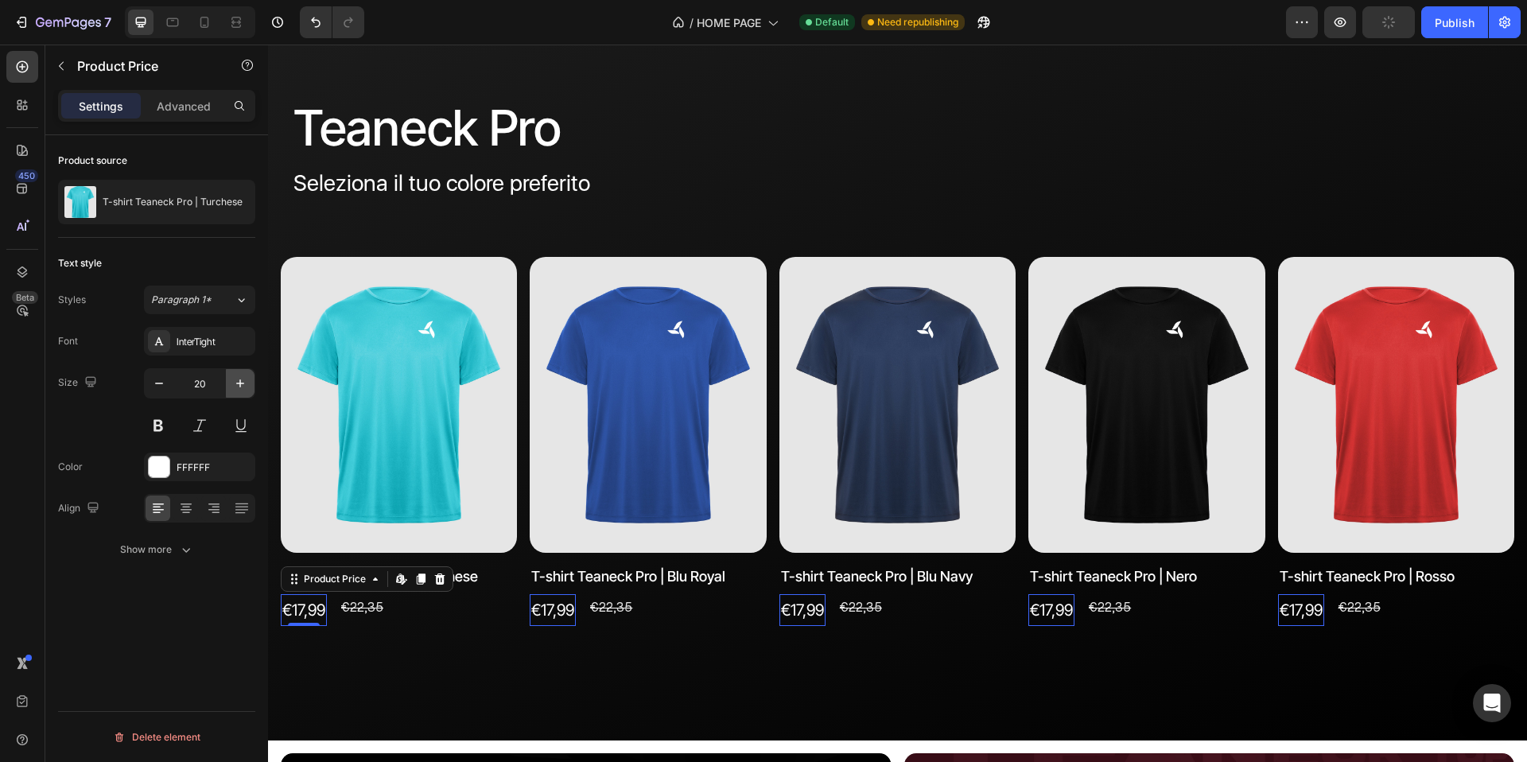
click at [238, 380] on icon "button" at bounding box center [240, 383] width 16 height 16
type input "21"
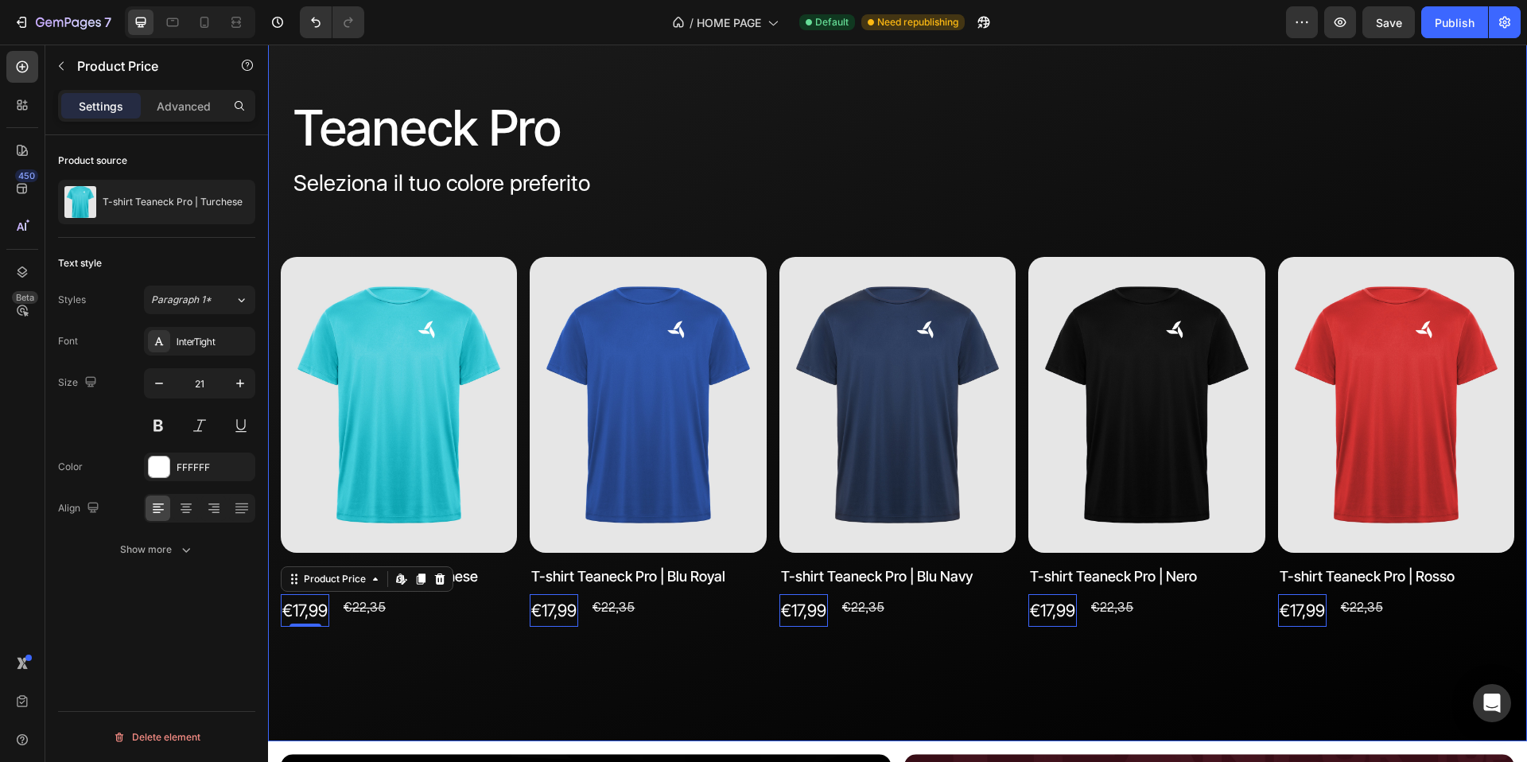
click at [608, 679] on div "Teaneck Pro Heading Seleziona il tuo colore preferito Text block Product Images…" at bounding box center [897, 378] width 1259 height 727
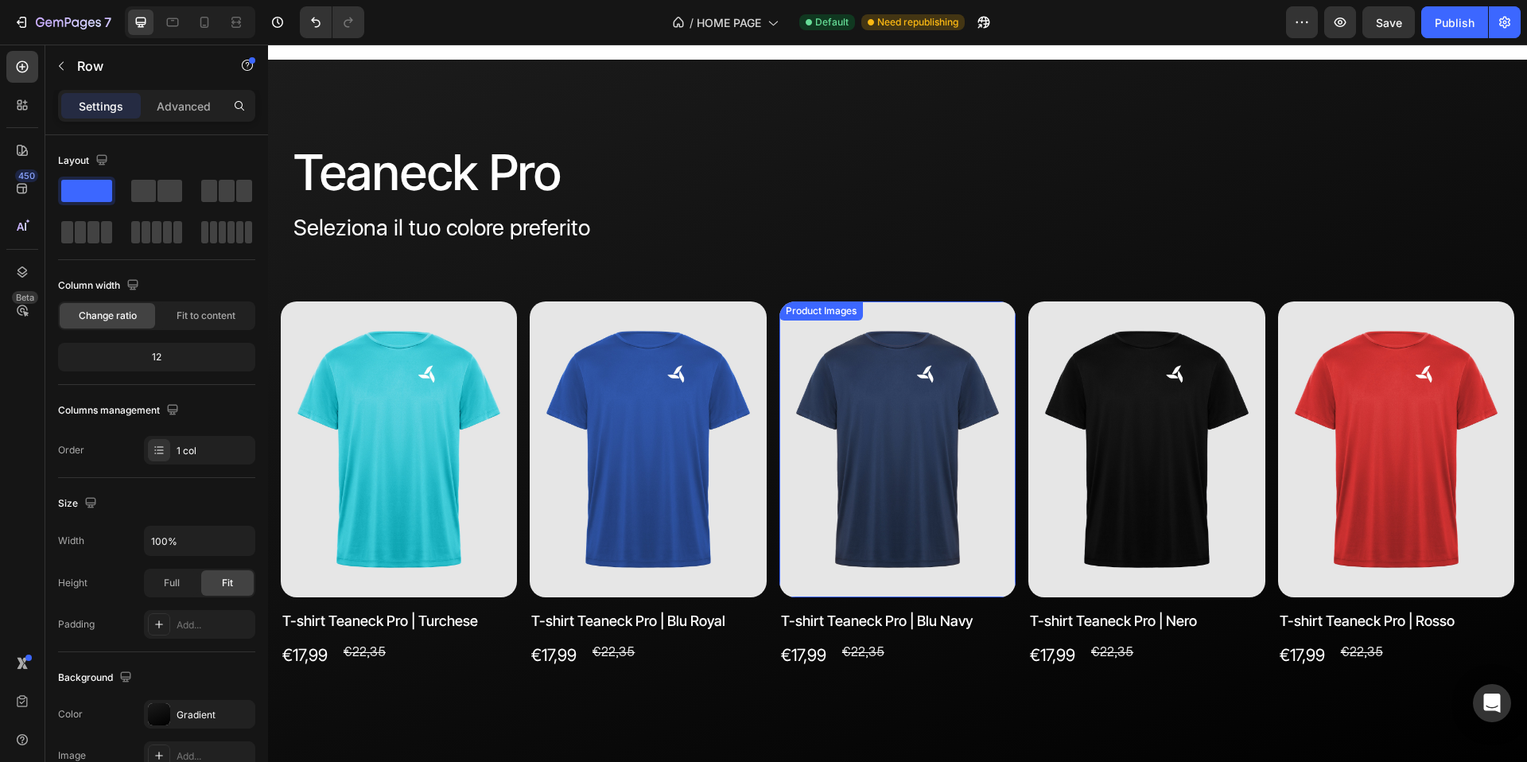
scroll to position [1414, 0]
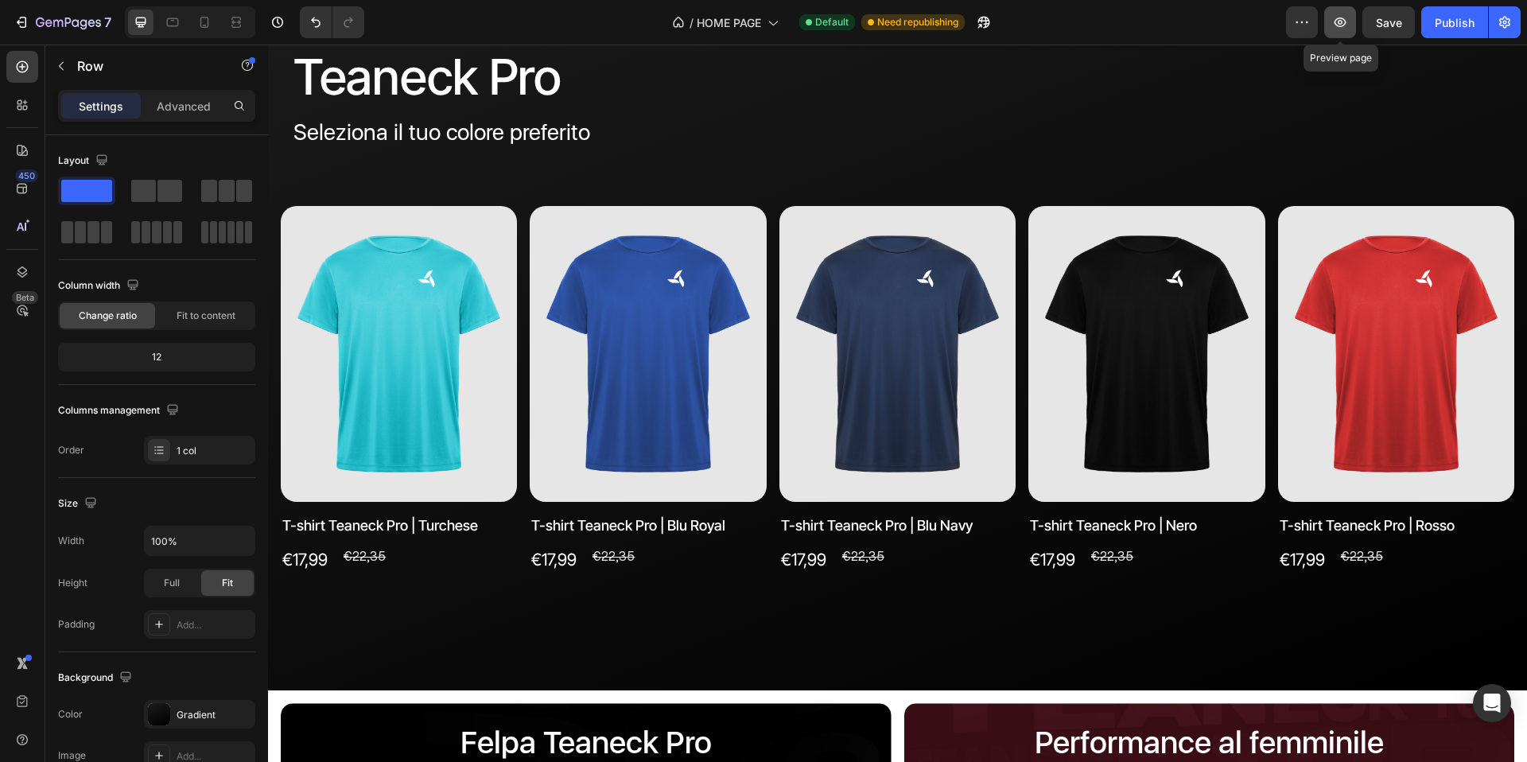
click at [1336, 22] on icon "button" at bounding box center [1340, 22] width 16 height 16
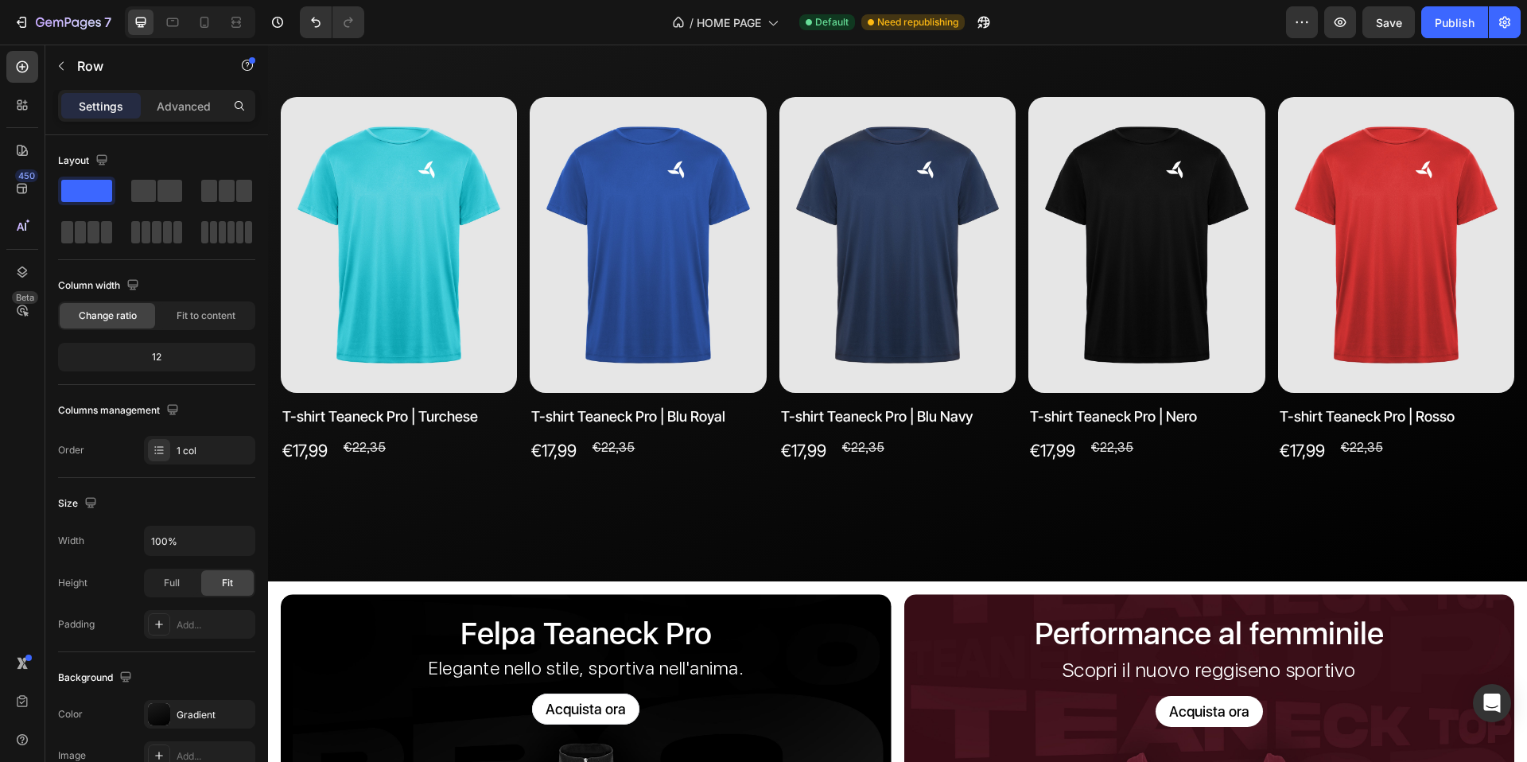
scroll to position [1464, 0]
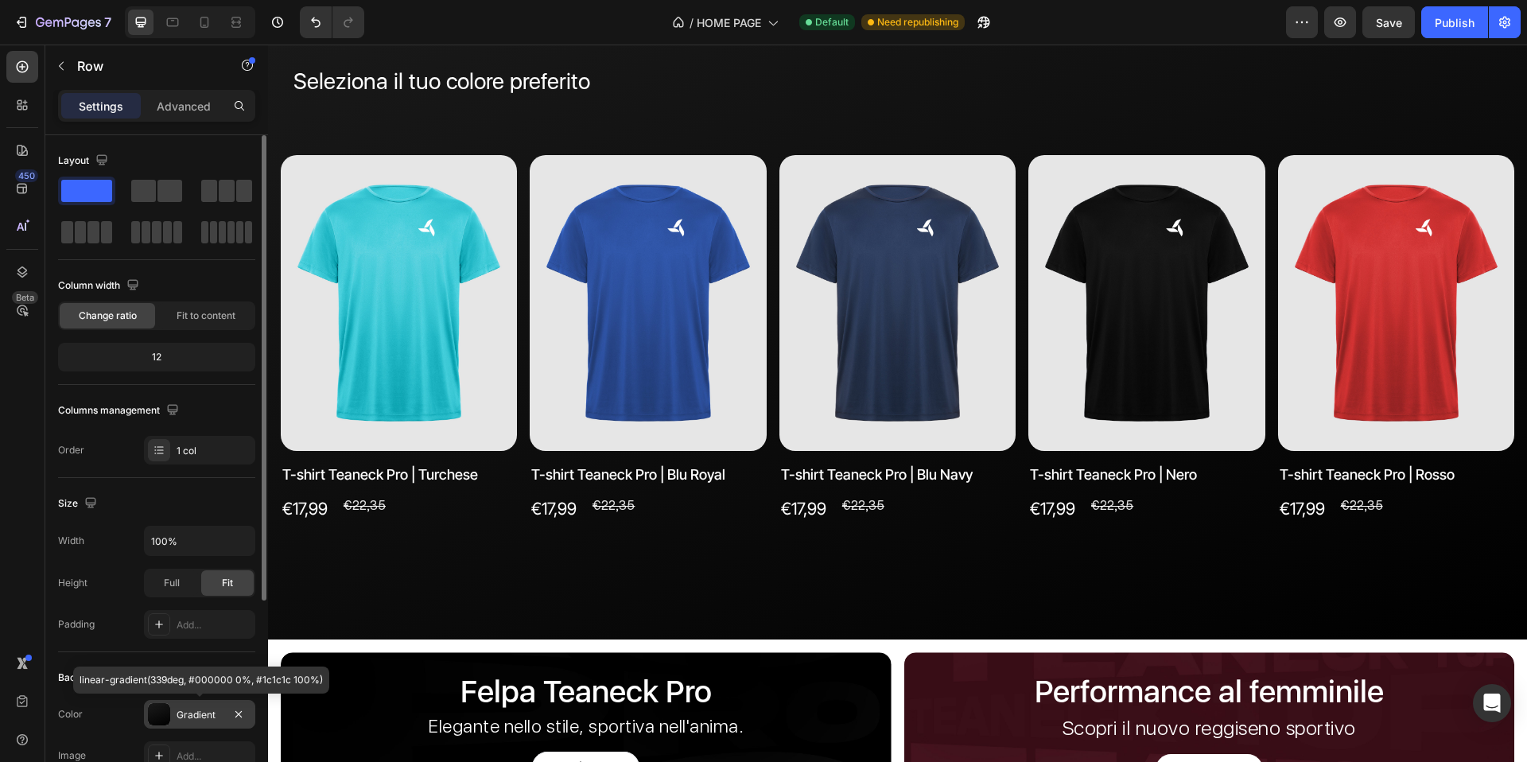
click at [177, 710] on div "Gradient" at bounding box center [200, 715] width 46 height 14
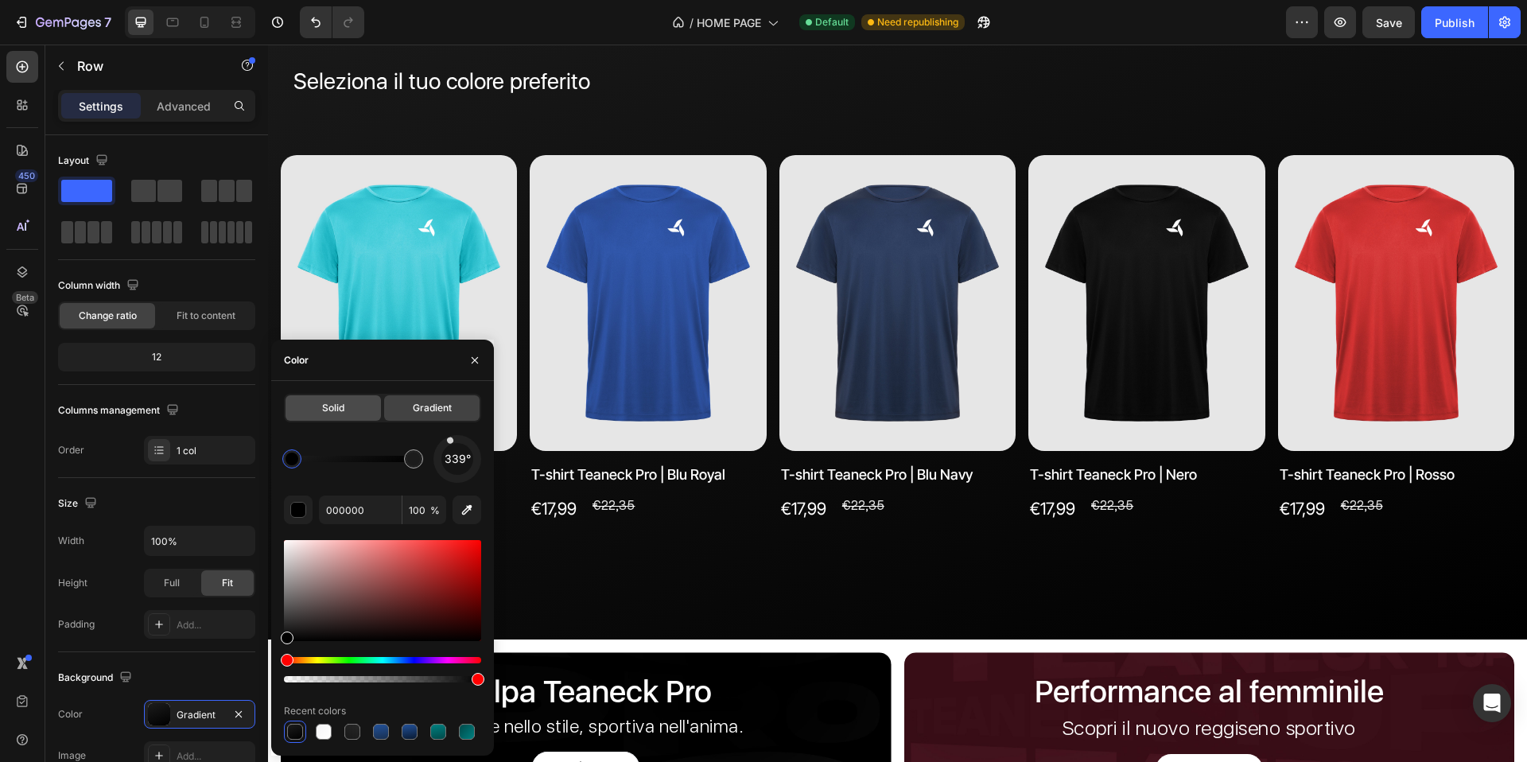
click at [319, 415] on div "Solid" at bounding box center [333, 407] width 95 height 25
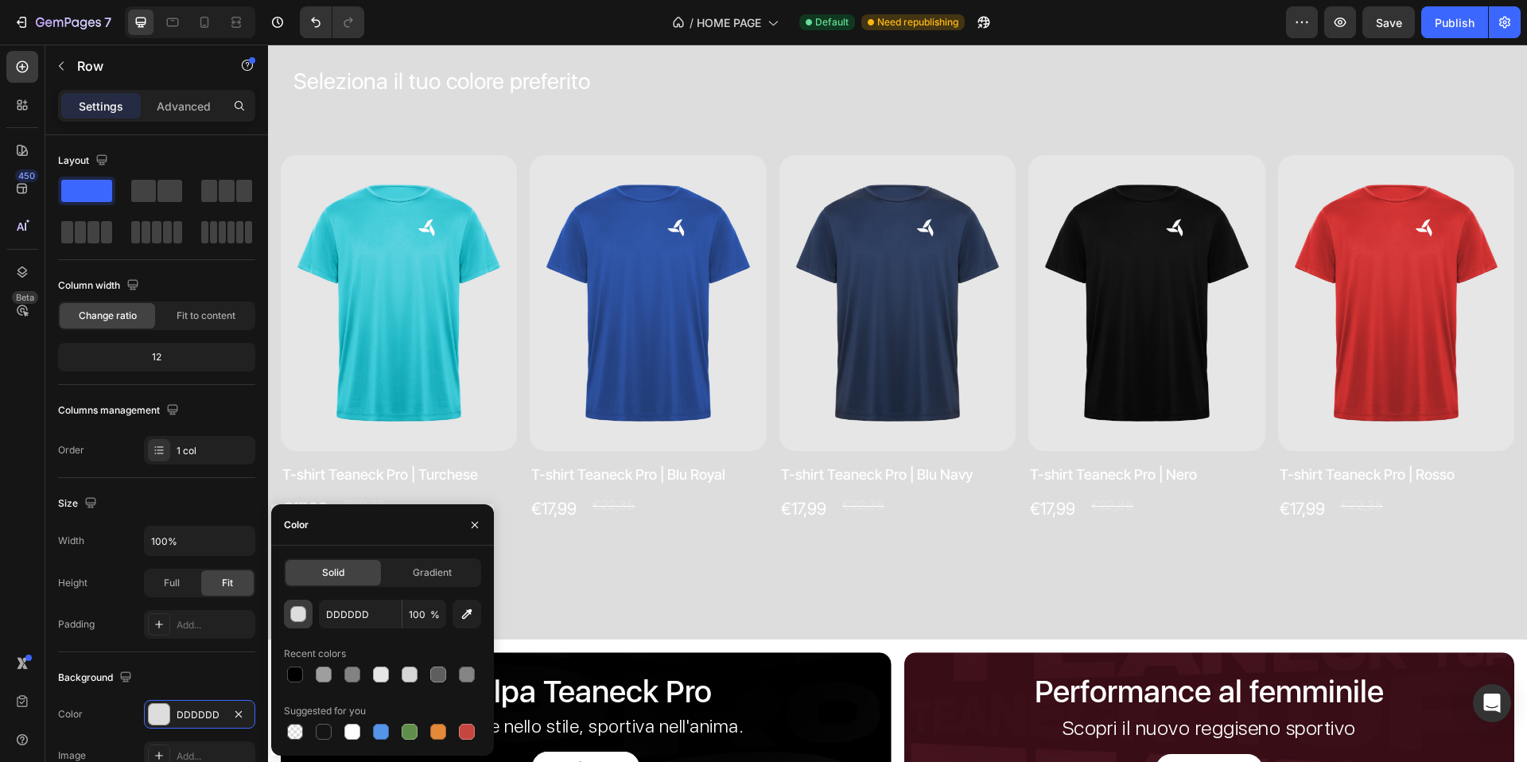
click at [299, 611] on div "button" at bounding box center [299, 615] width 16 height 16
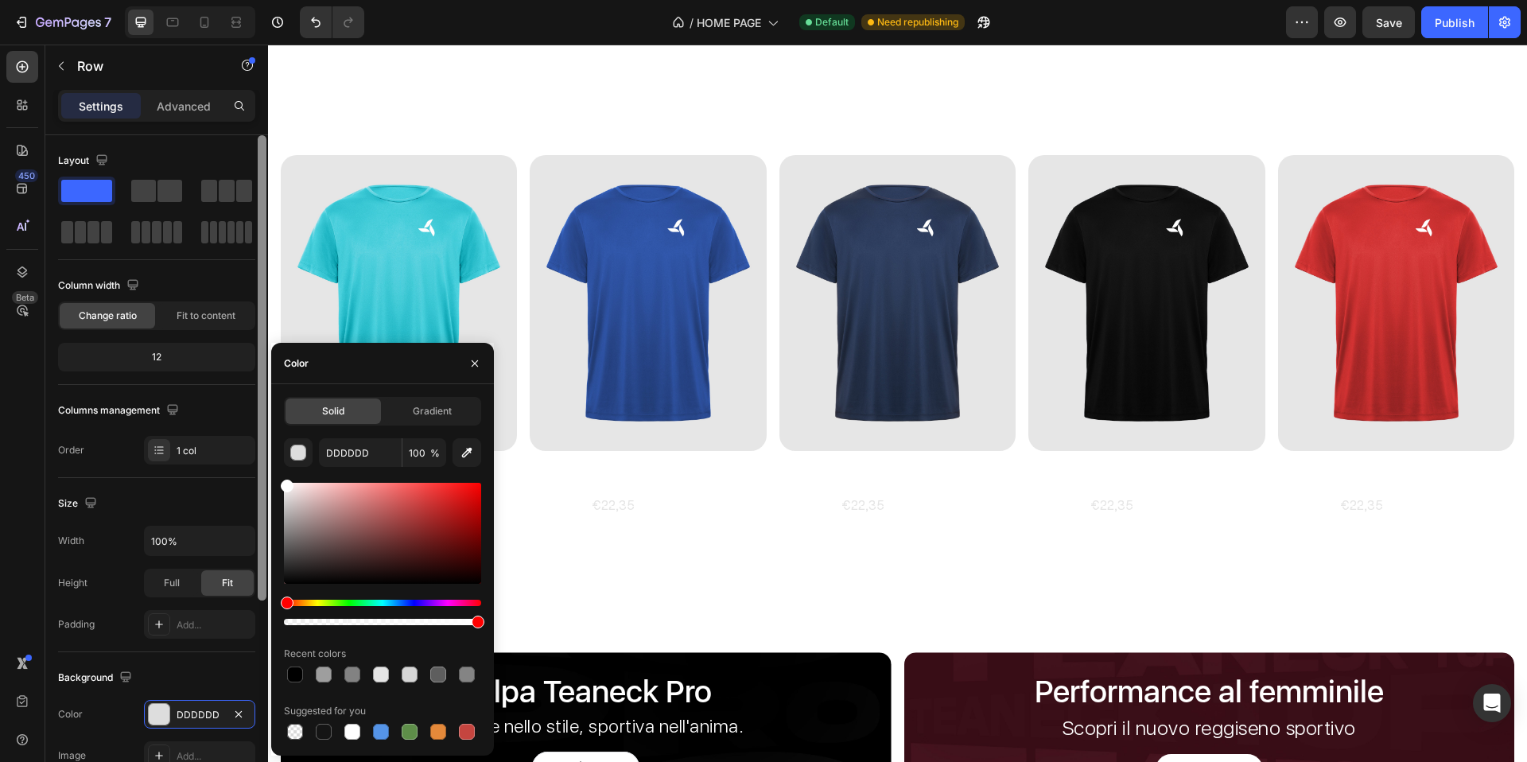
drag, startPoint x: 349, startPoint y: 519, endPoint x: 255, endPoint y: 454, distance: 114.3
click at [255, 454] on div "450 Beta product Sections(30) Elements(19) Product Product Product Product Prod…" at bounding box center [134, 404] width 268 height 718
type input "FFFFFF"
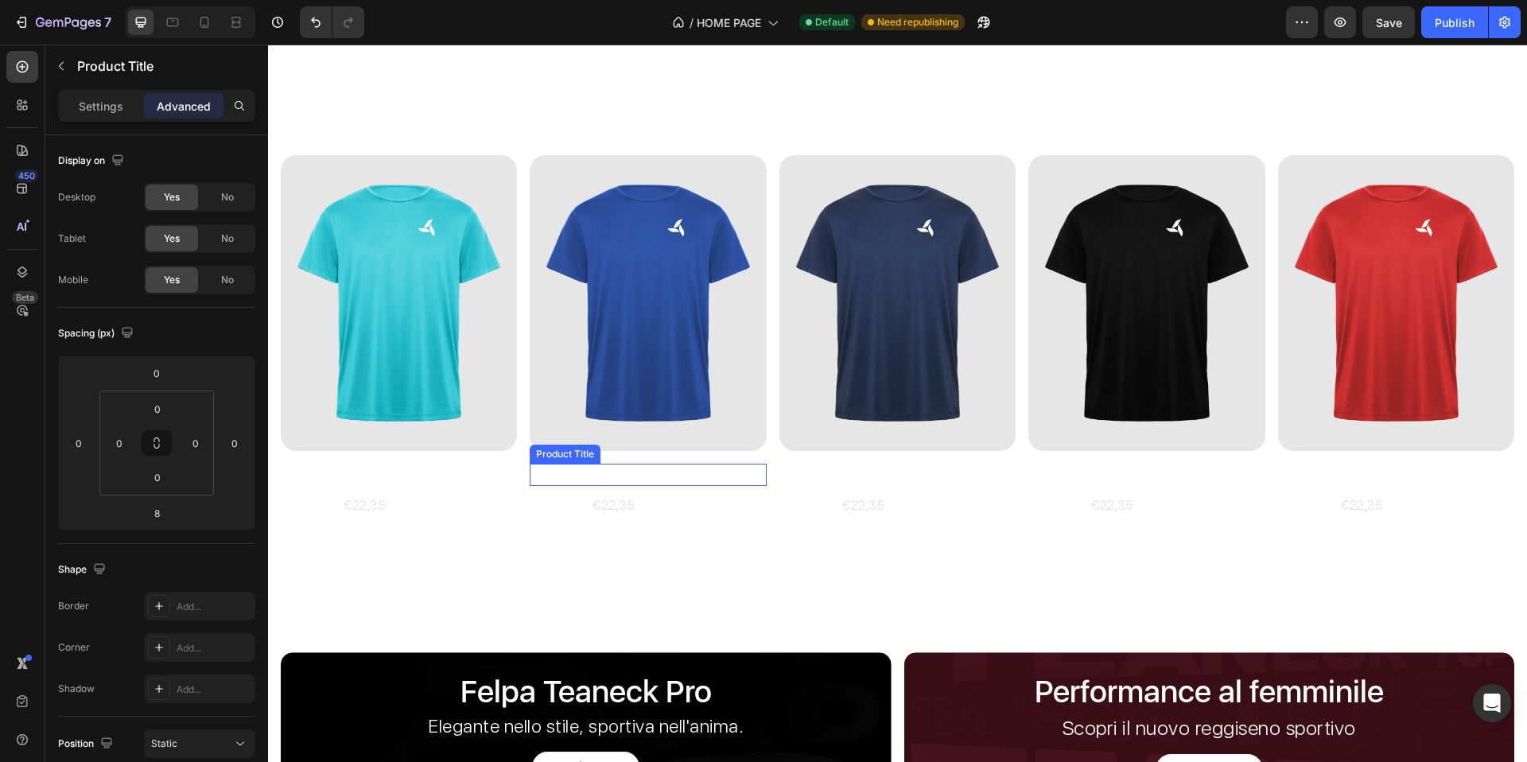
click at [517, 478] on h2 "T-shirt Teaneck Pro | Blu Royal" at bounding box center [399, 474] width 236 height 21
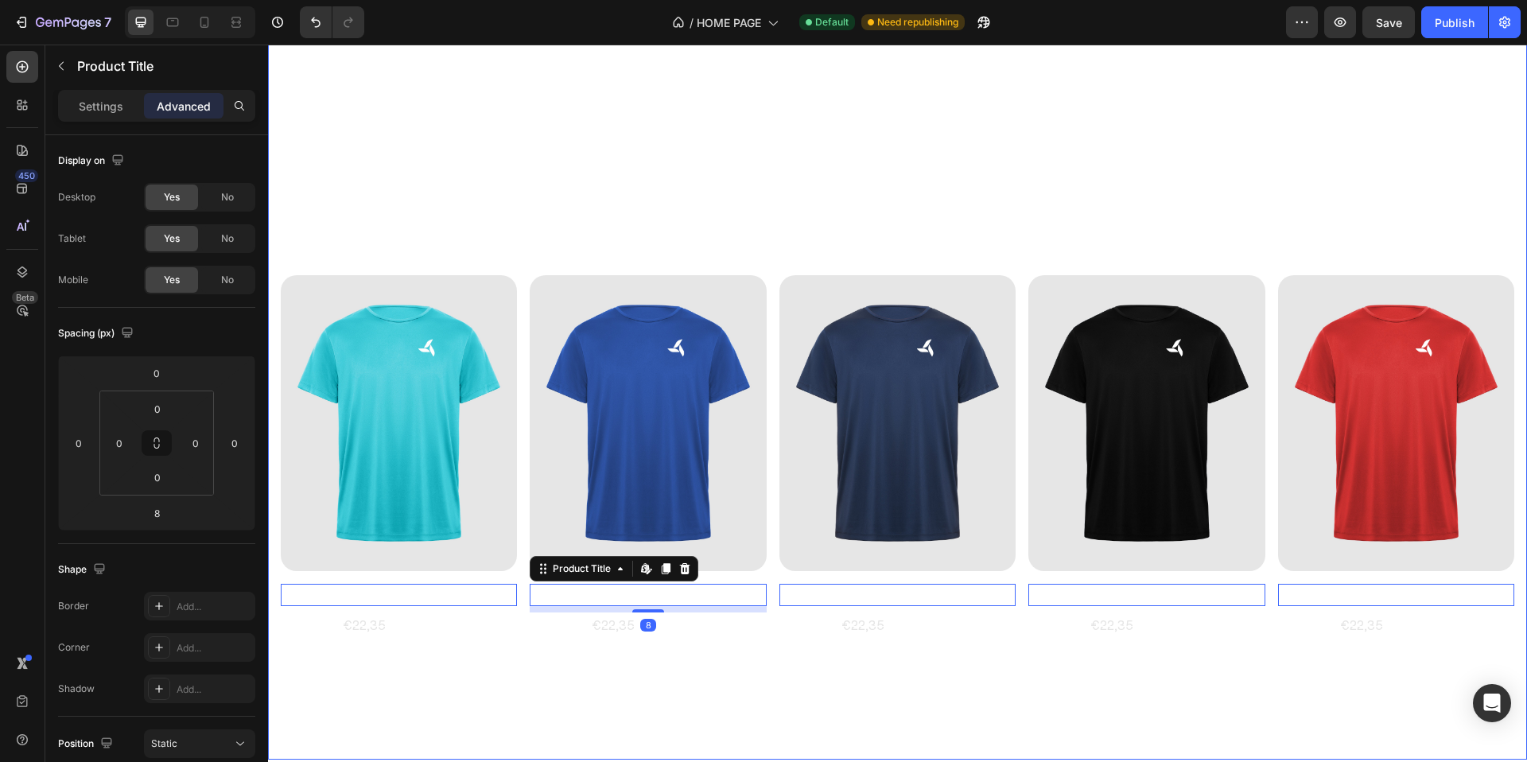
scroll to position [1191, 0]
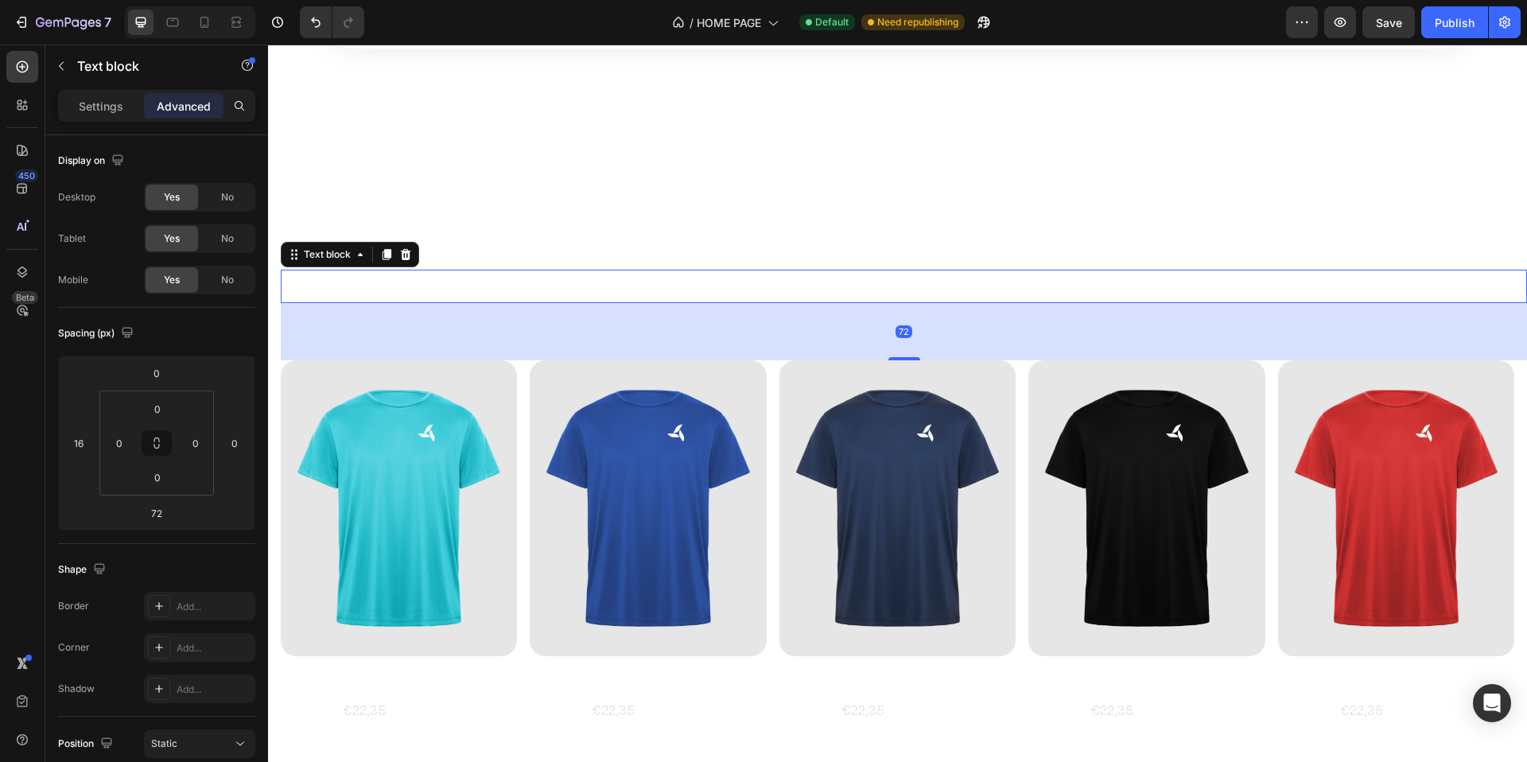
click at [410, 303] on p "Seleziona il tuo colore preferito" at bounding box center [904, 286] width 1221 height 33
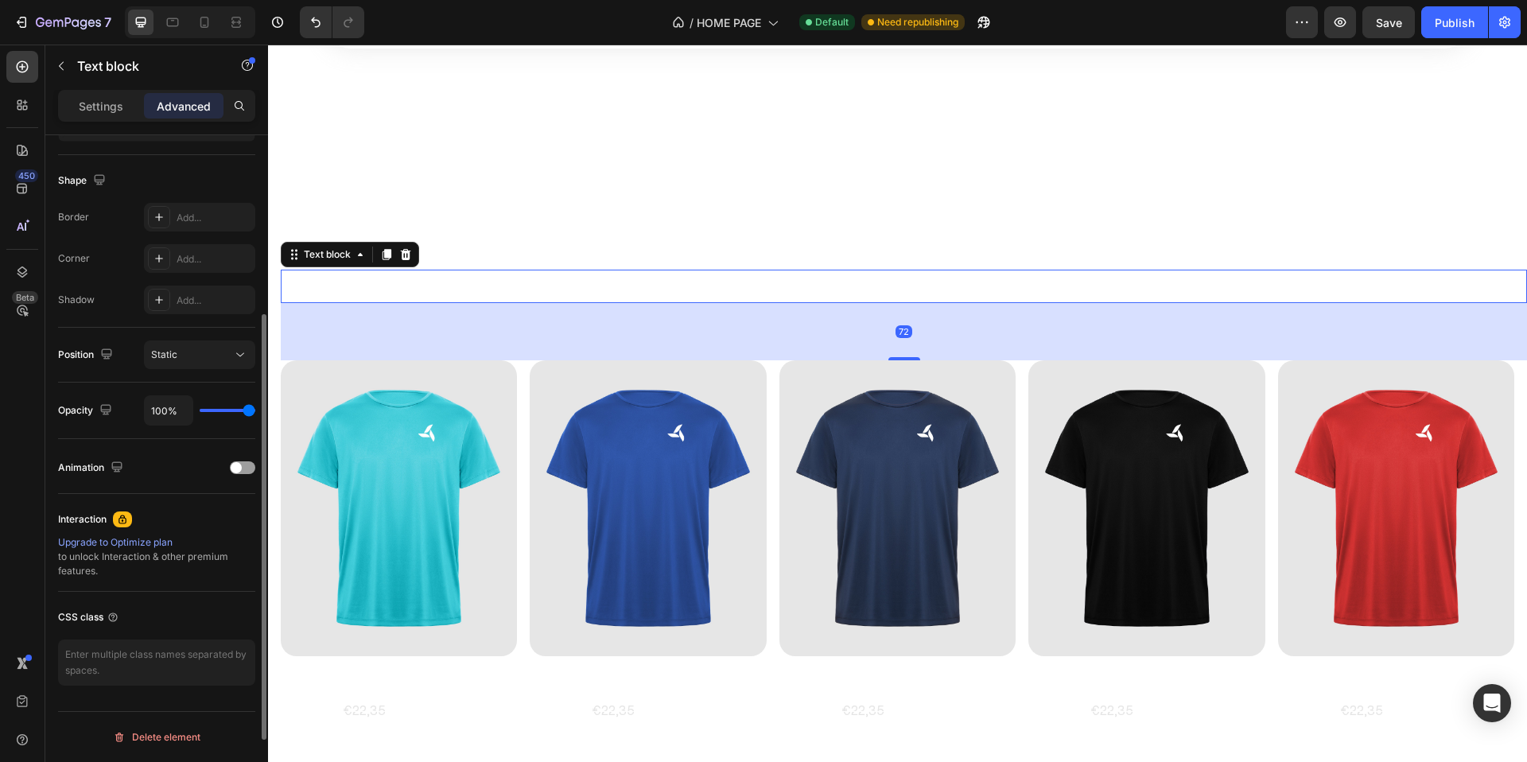
scroll to position [0, 0]
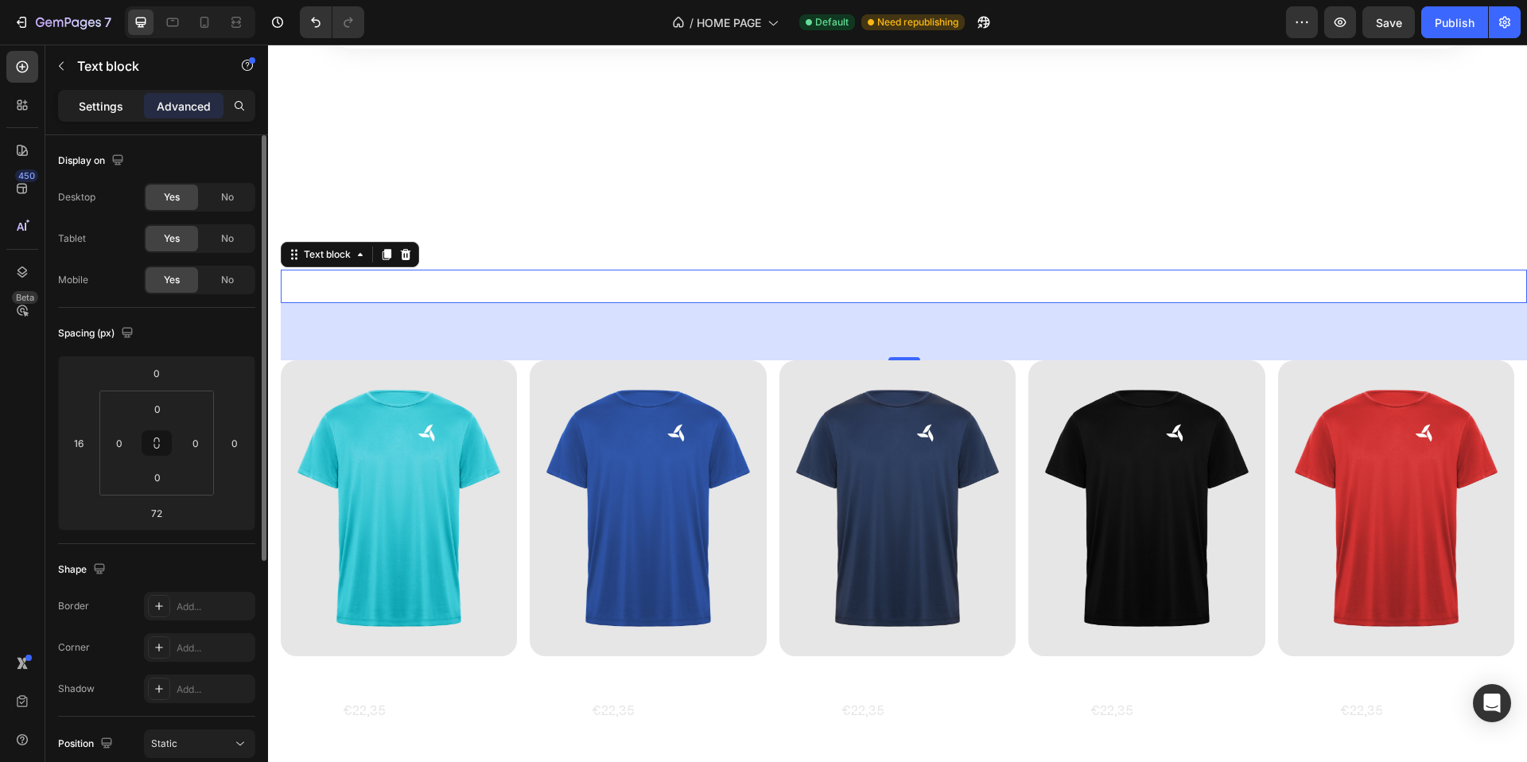
click at [99, 116] on div "Settings" at bounding box center [101, 105] width 80 height 25
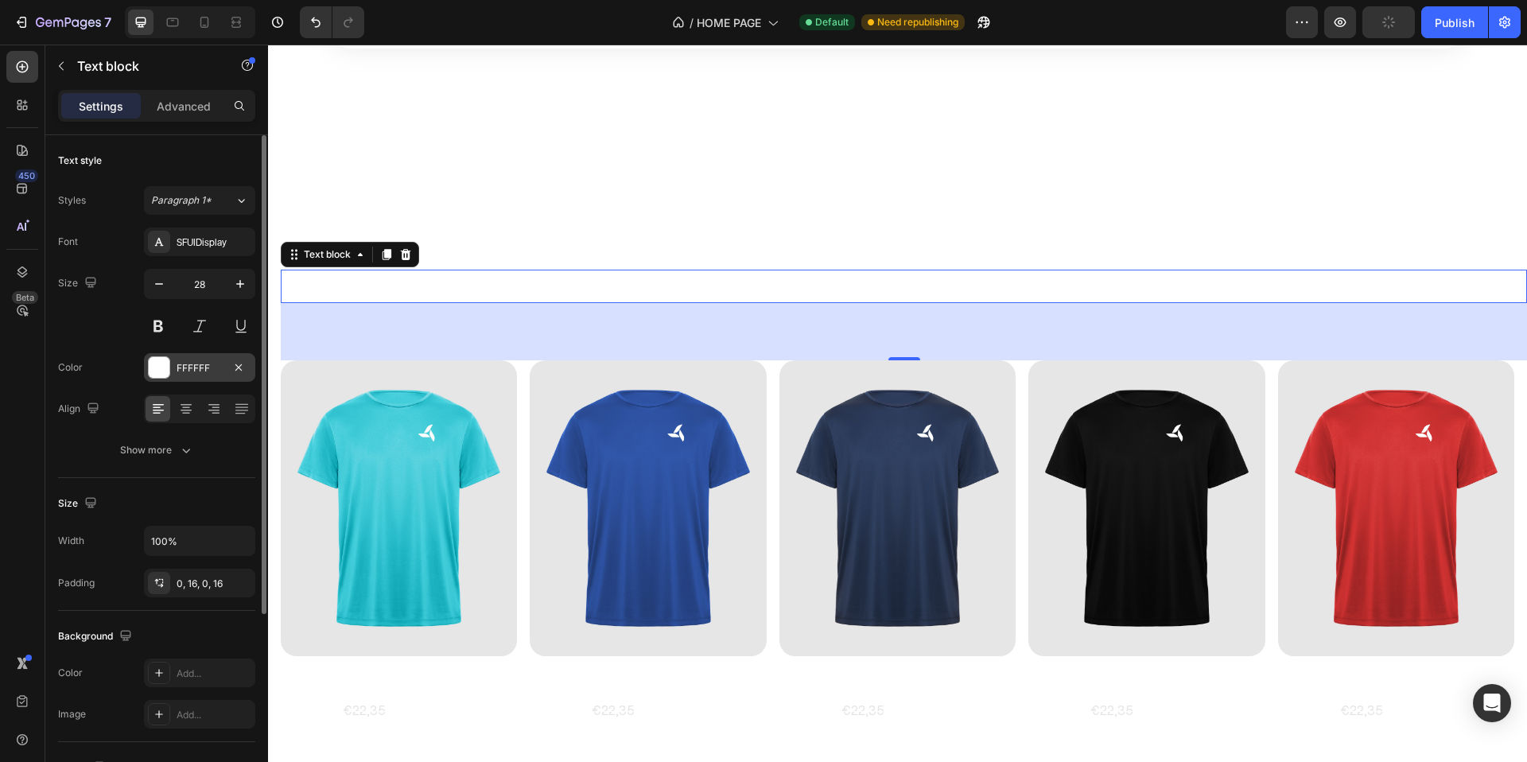
click at [158, 369] on div at bounding box center [159, 367] width 21 height 21
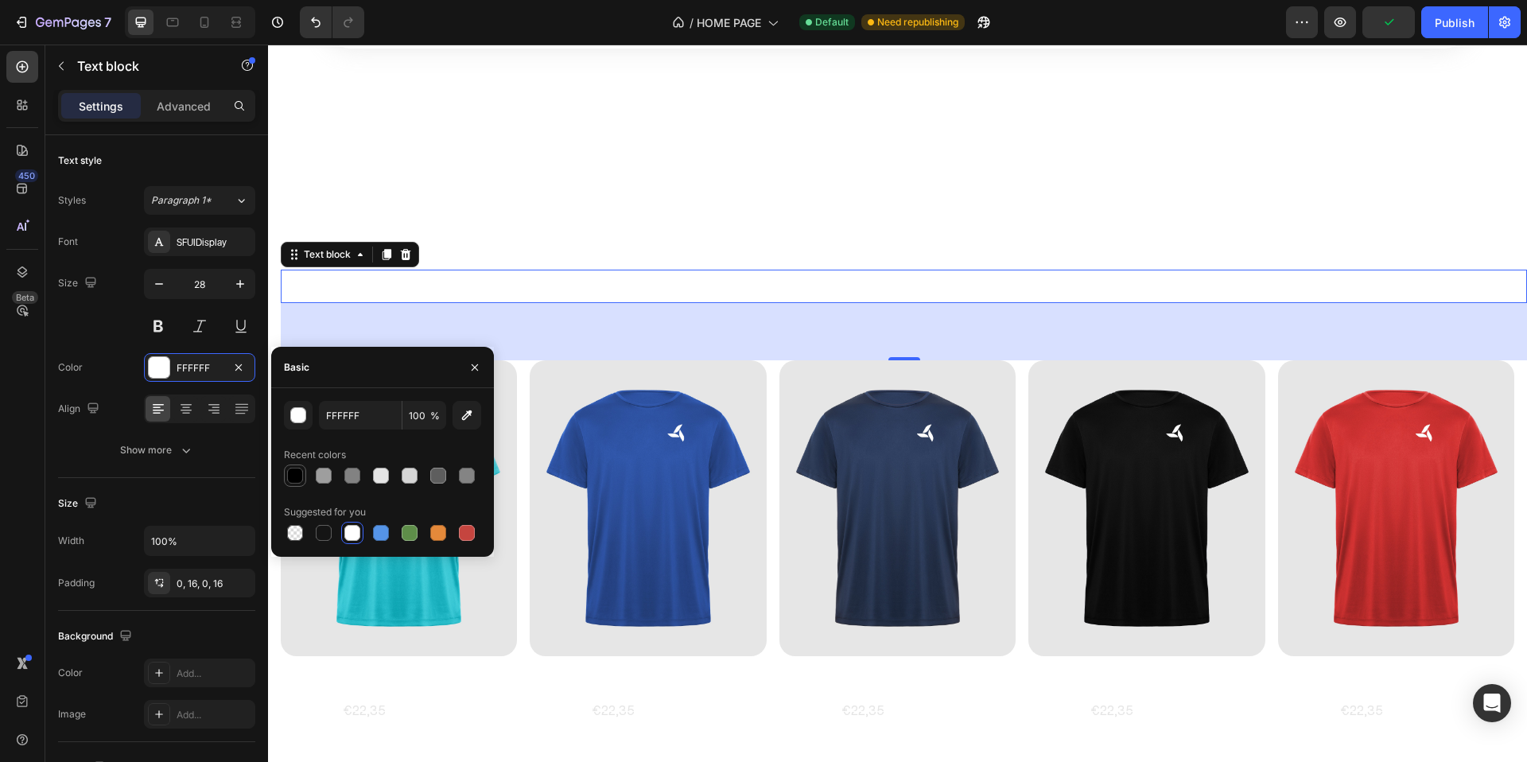
drag, startPoint x: 295, startPoint y: 479, endPoint x: 100, endPoint y: 301, distance: 264.1
click at [295, 479] on div at bounding box center [295, 476] width 16 height 16
type input "000000"
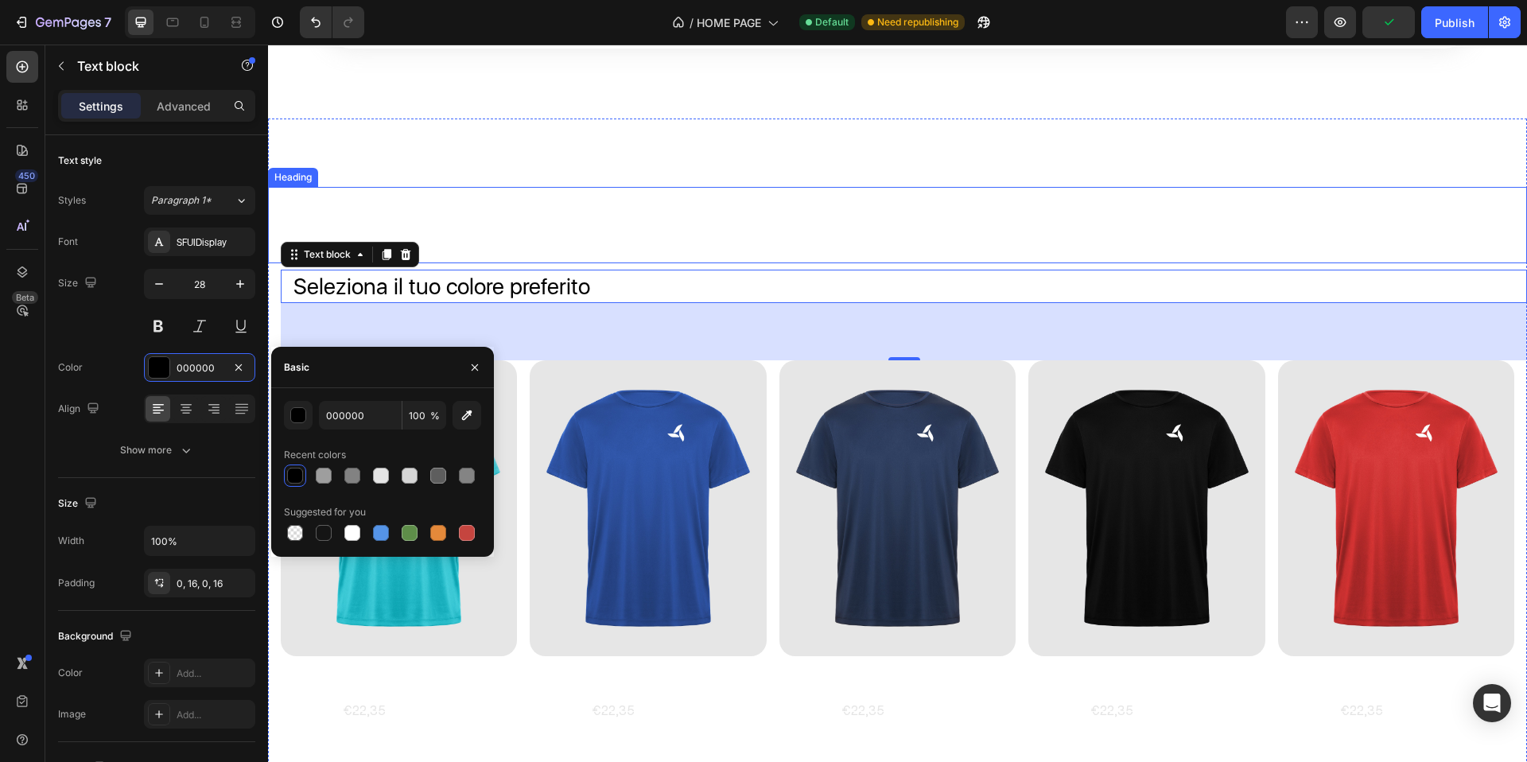
click at [410, 264] on h2 "Teaneck Pro" at bounding box center [897, 225] width 1259 height 77
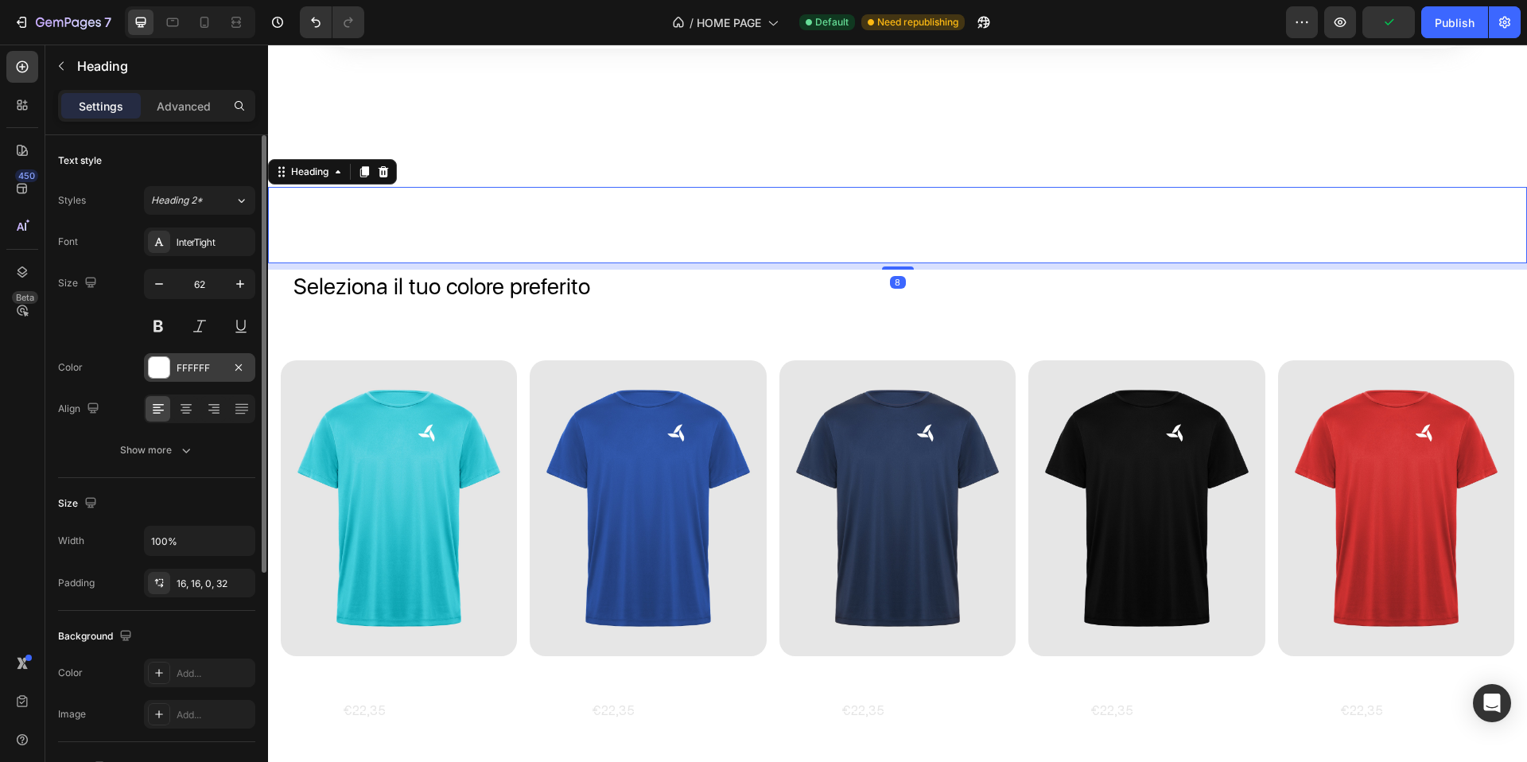
click at [154, 372] on div at bounding box center [159, 367] width 21 height 21
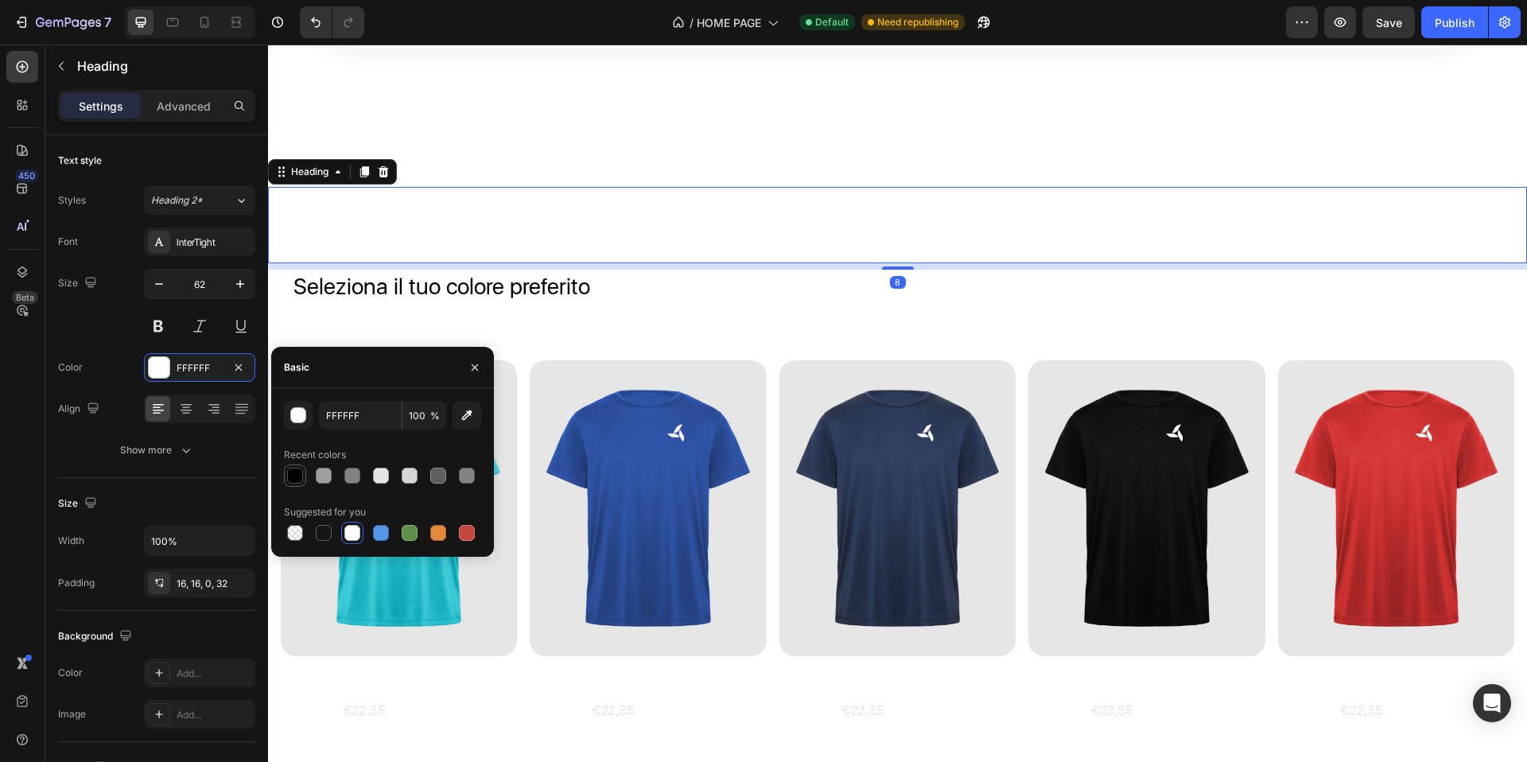
click at [296, 475] on div at bounding box center [295, 476] width 16 height 16
type input "000000"
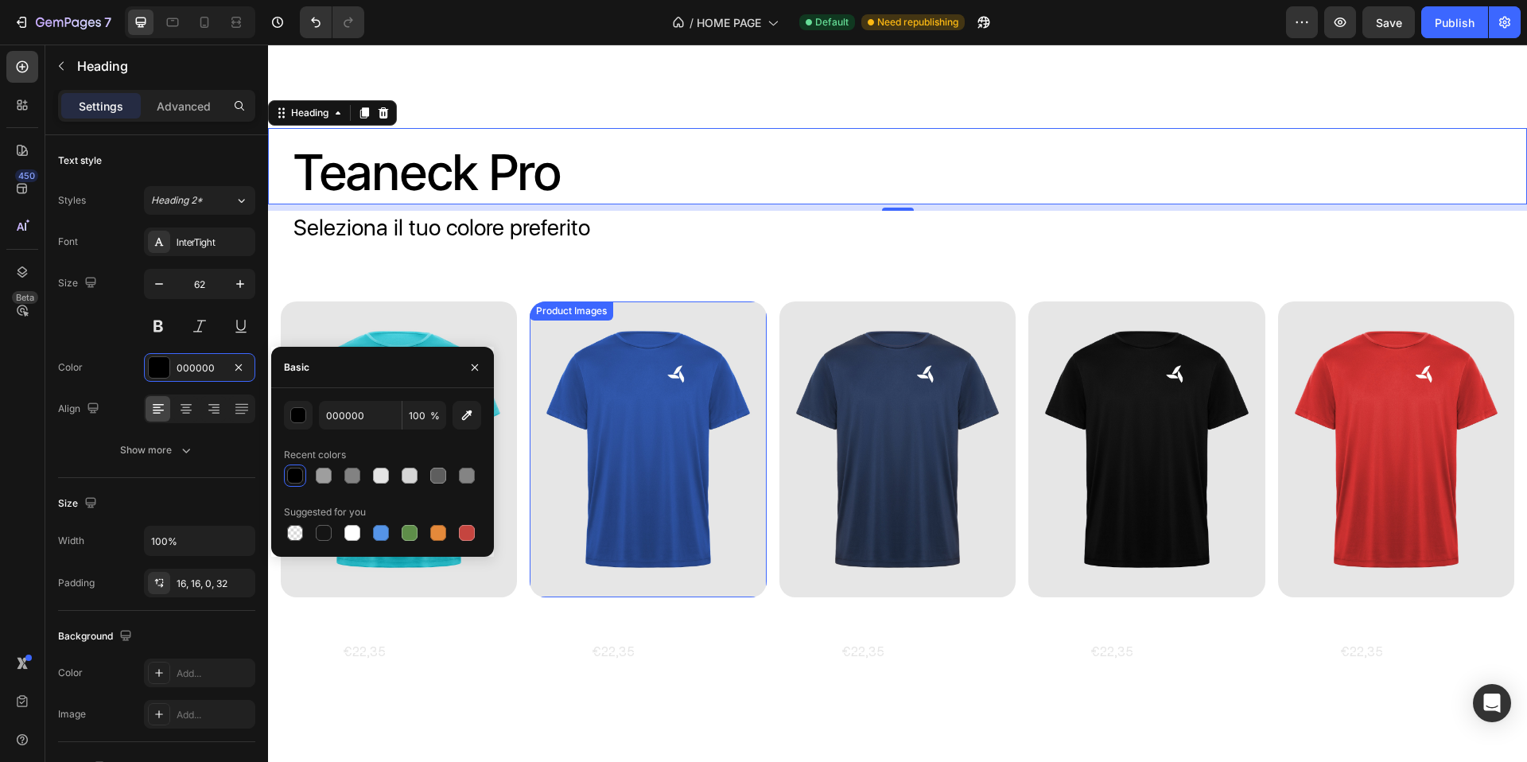
scroll to position [1377, 0]
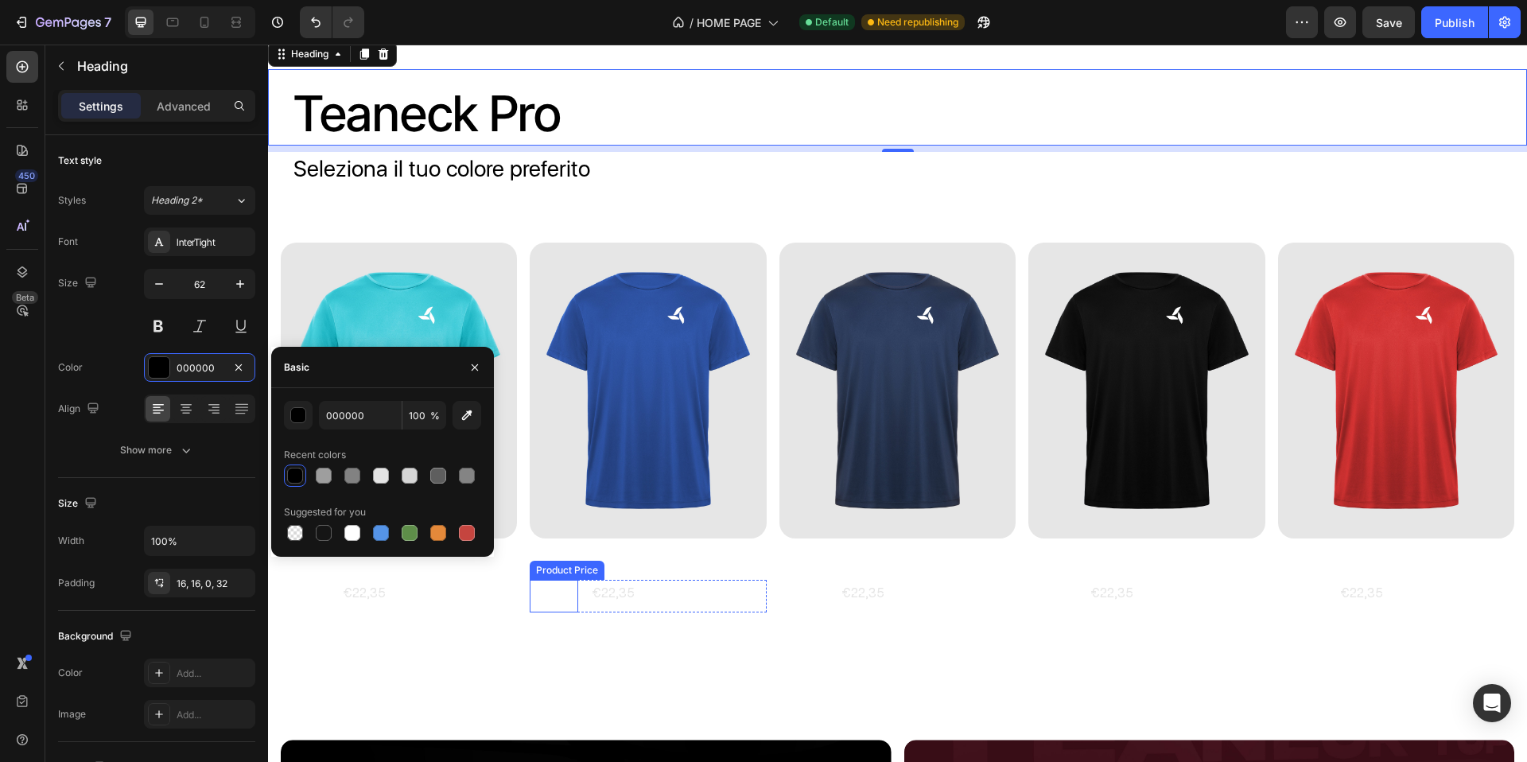
click at [329, 595] on div "€17,99" at bounding box center [305, 596] width 49 height 33
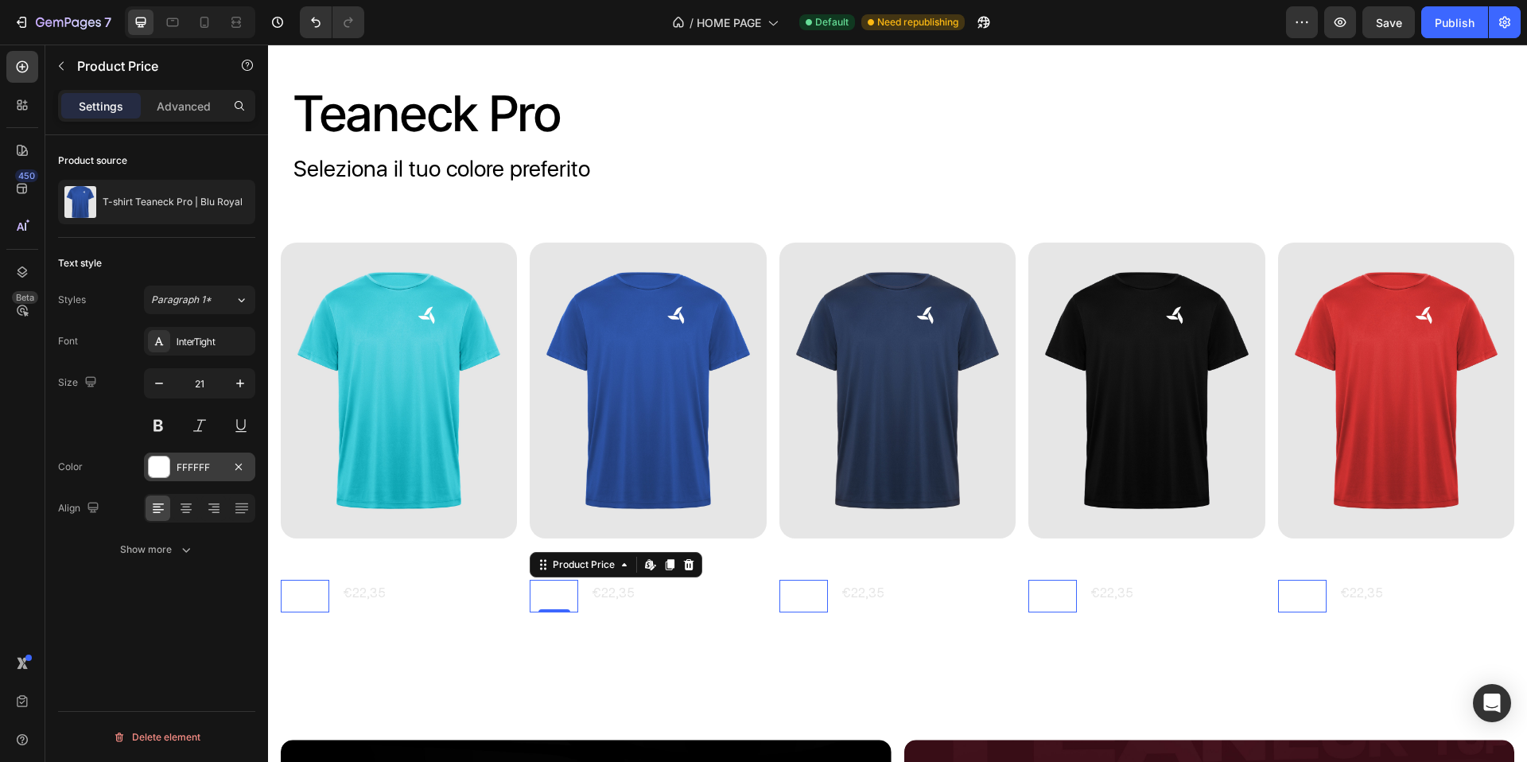
click at [161, 465] on div at bounding box center [159, 467] width 21 height 21
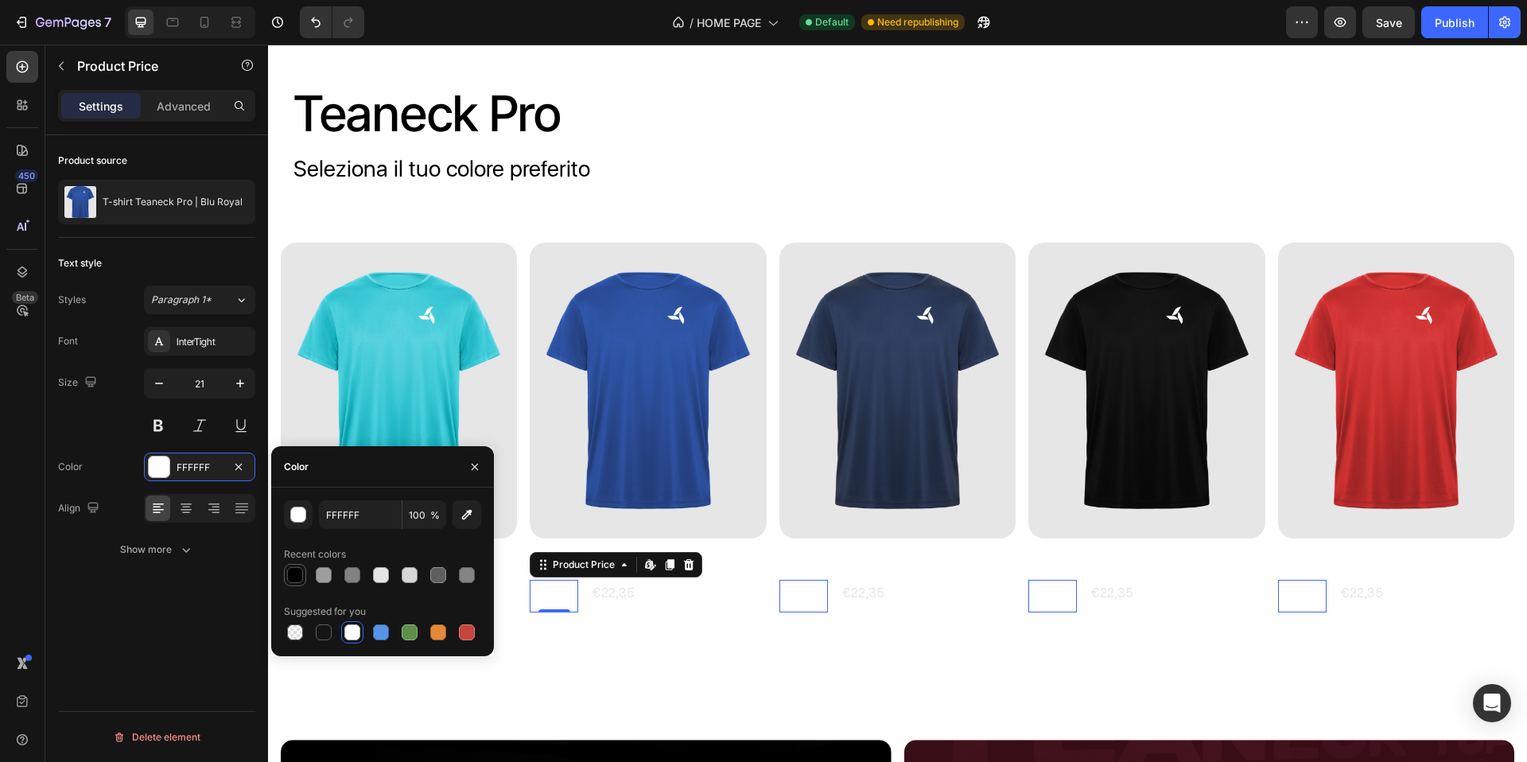
click at [303, 575] on div at bounding box center [295, 575] width 19 height 19
type input "000000"
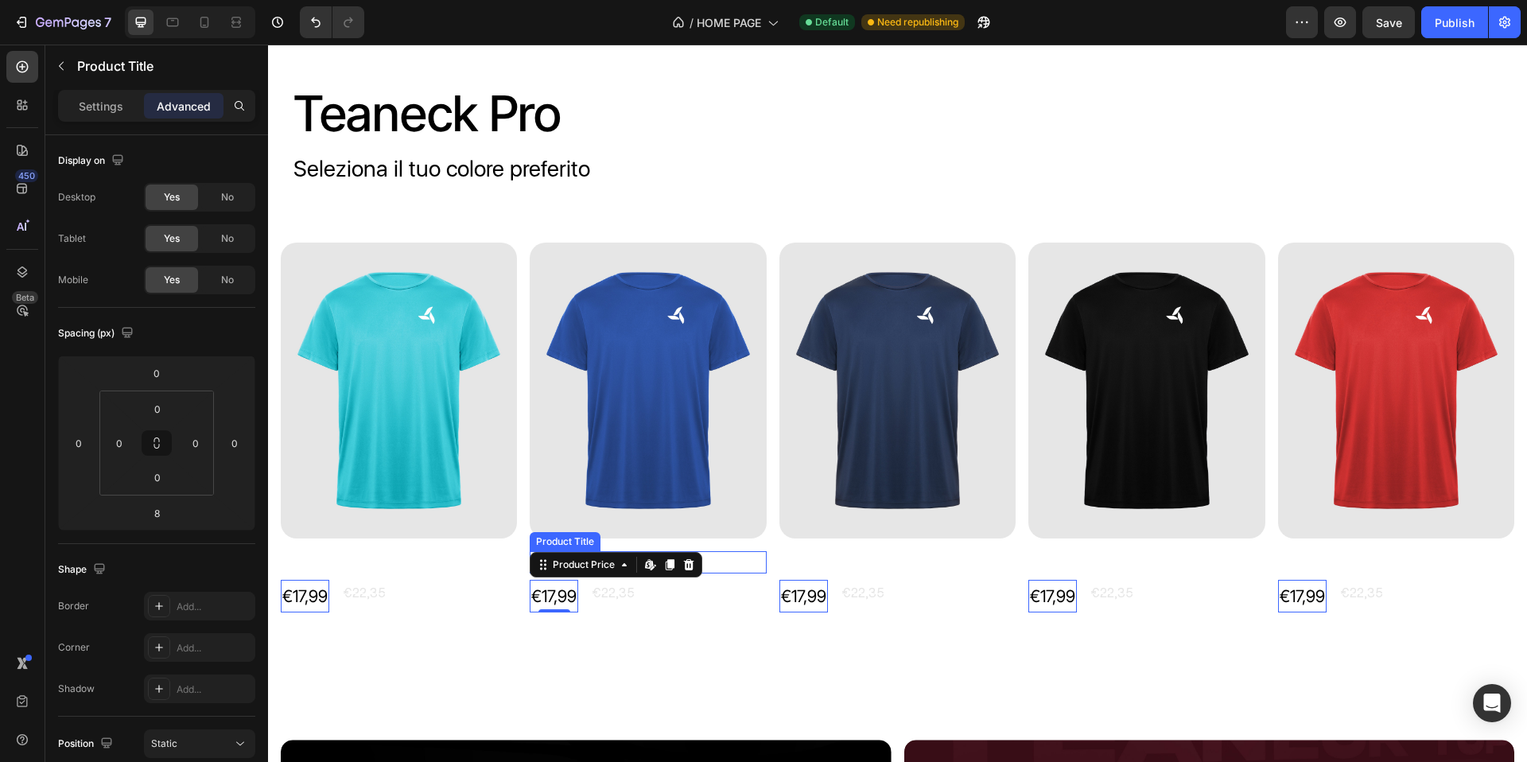
click at [517, 558] on h2 "T-shirt Teaneck Pro | Blu Royal" at bounding box center [399, 561] width 236 height 21
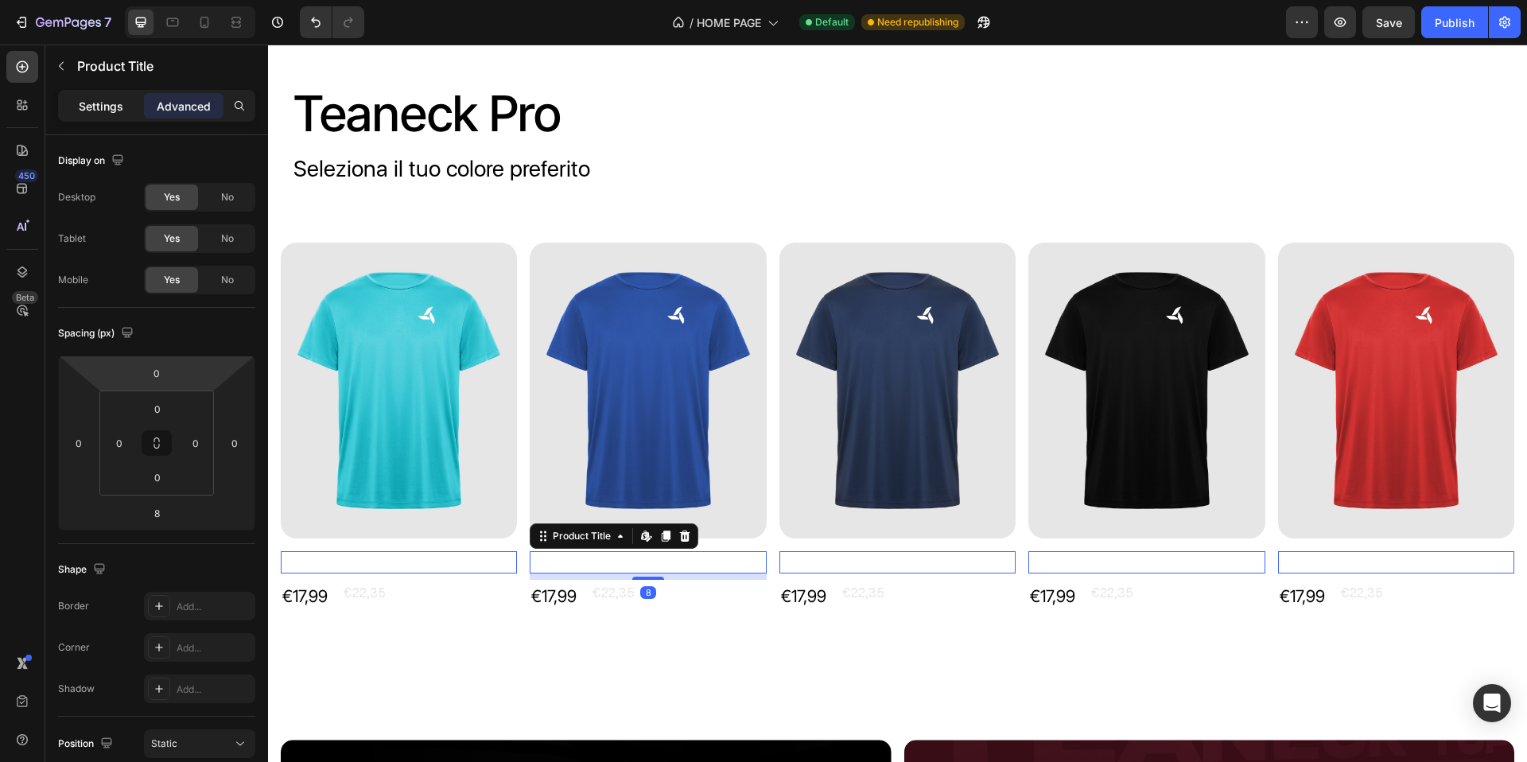
click at [117, 111] on p "Settings" at bounding box center [101, 106] width 45 height 17
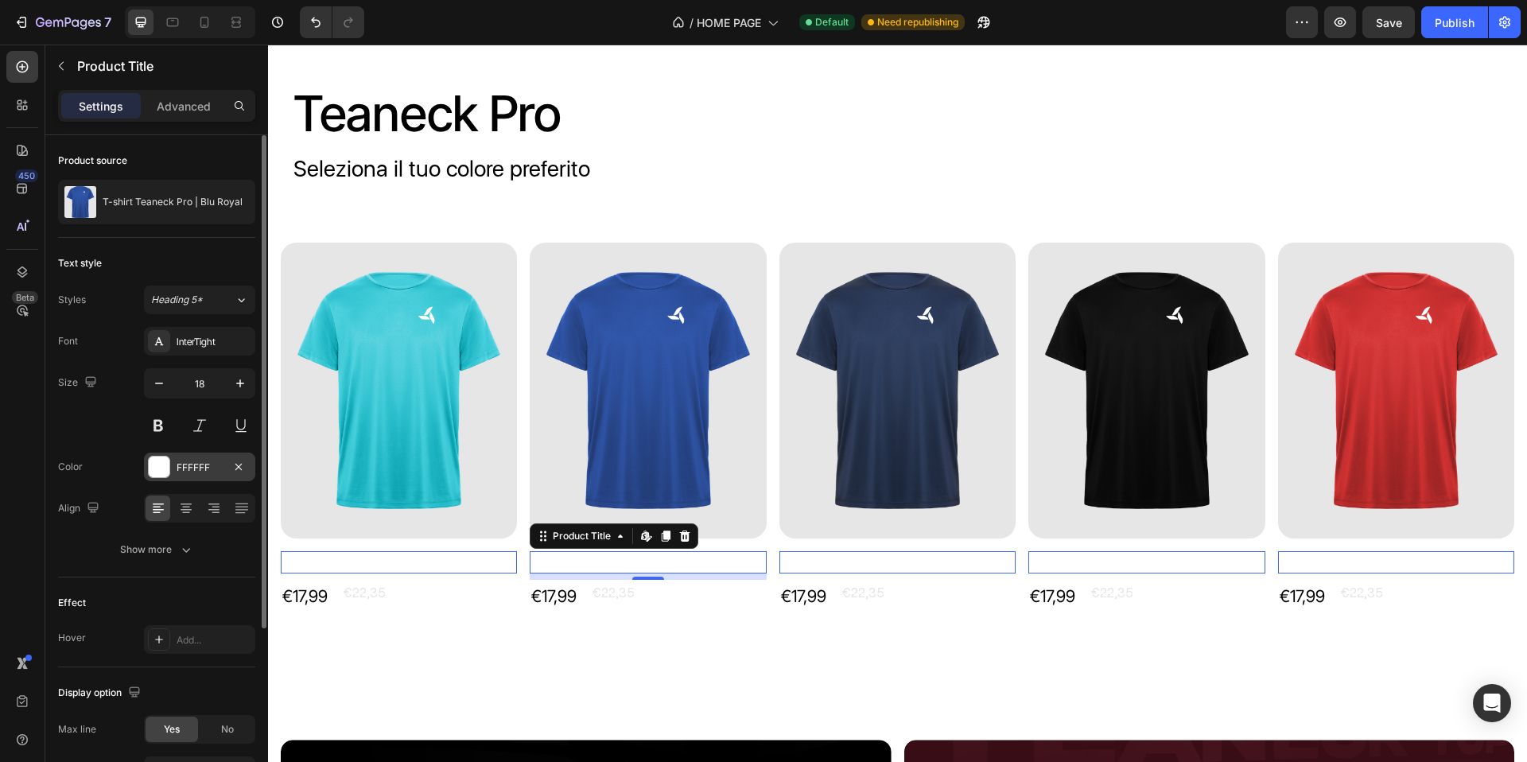
click at [166, 466] on div at bounding box center [159, 467] width 21 height 21
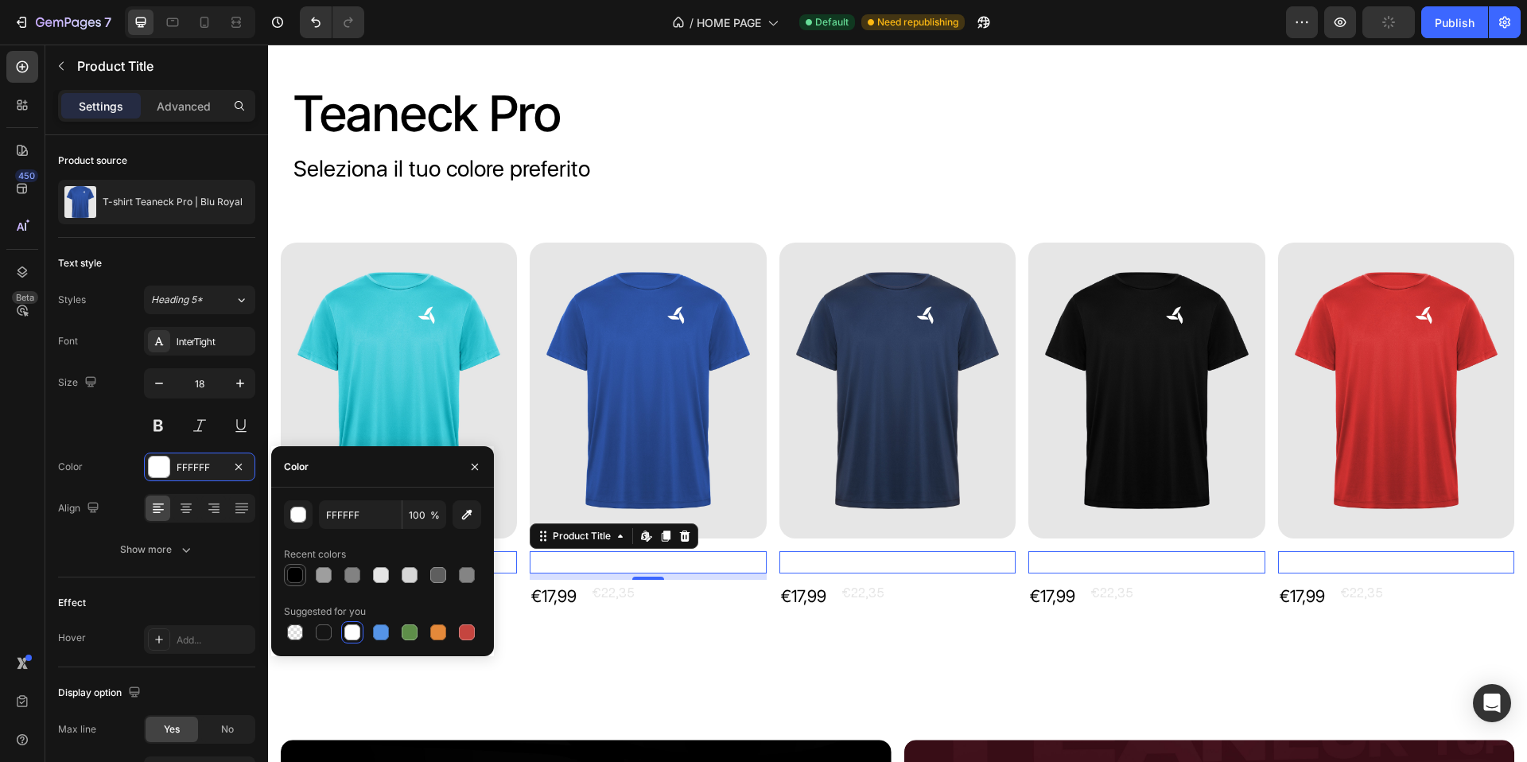
click at [298, 577] on div at bounding box center [295, 575] width 16 height 16
type input "000000"
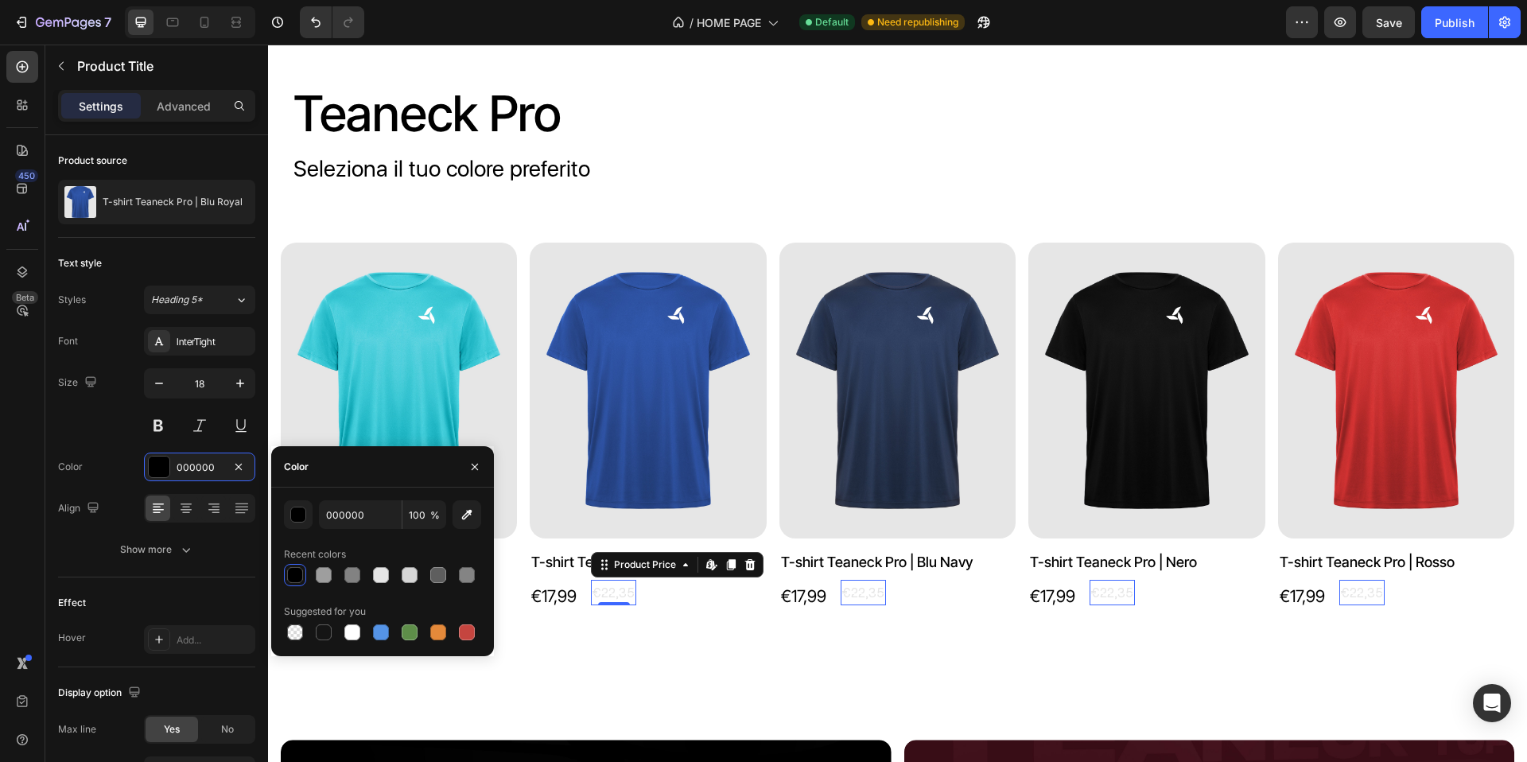
click at [387, 588] on div "€22,35" at bounding box center [364, 593] width 45 height 26
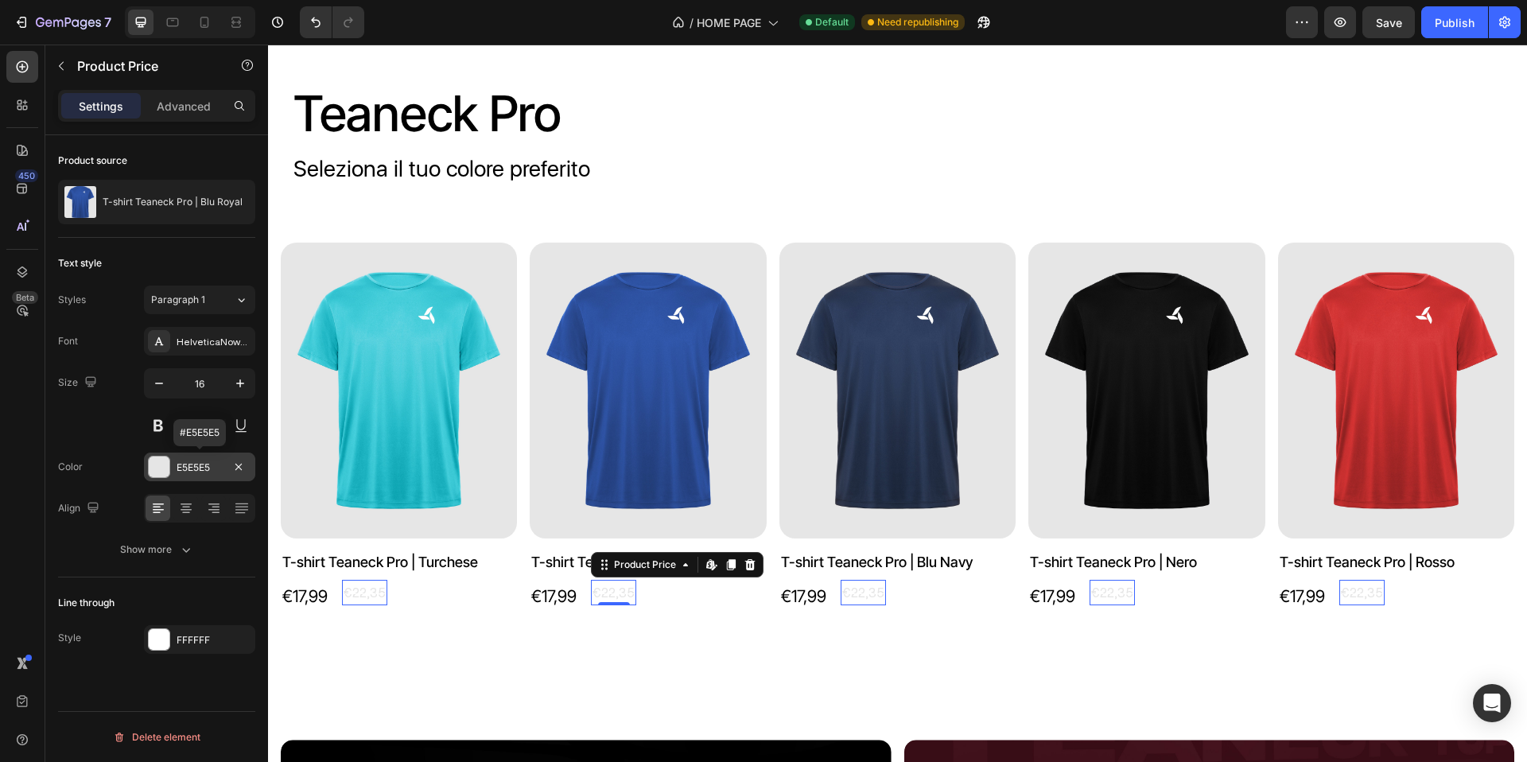
click at [164, 473] on div at bounding box center [159, 467] width 21 height 21
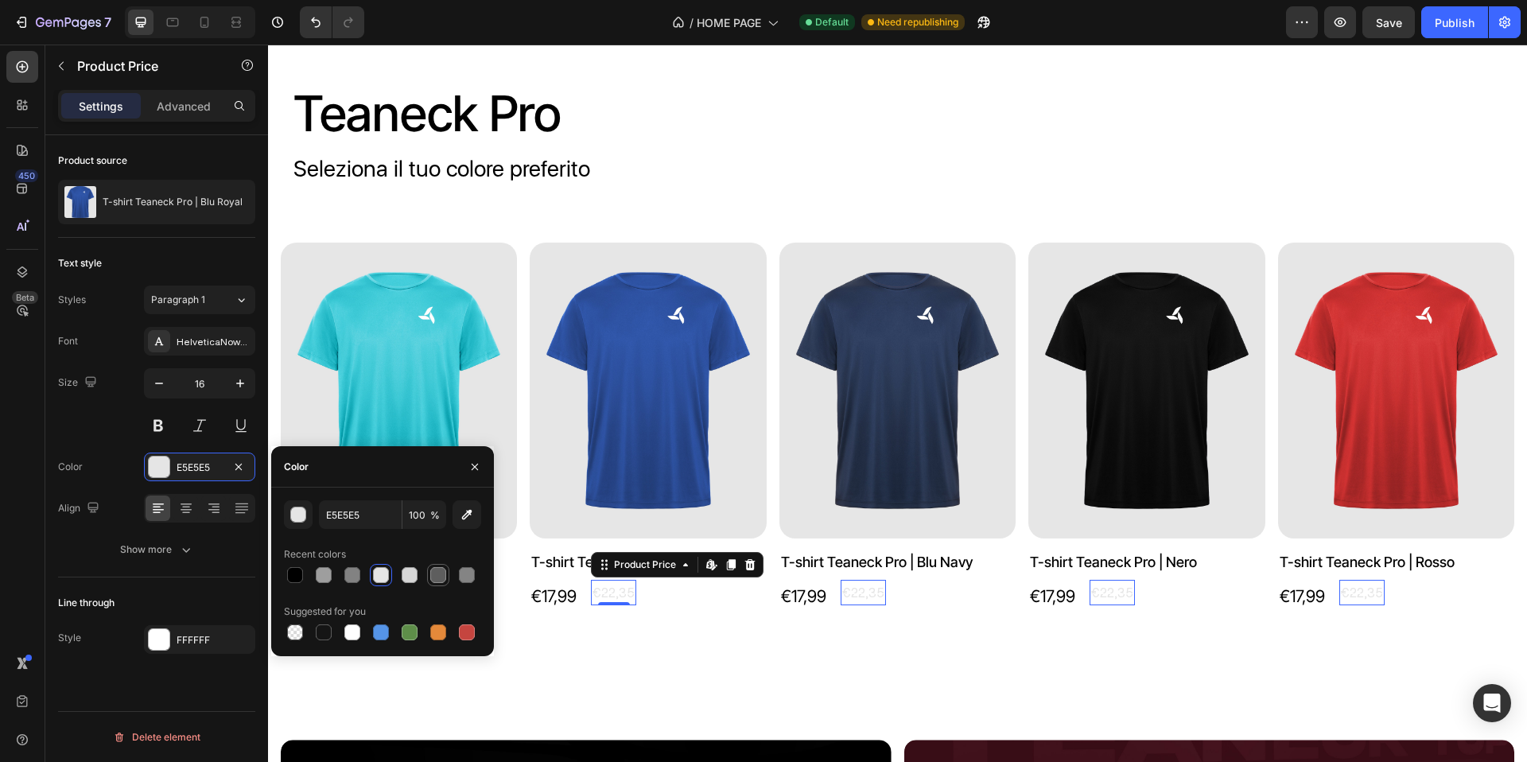
click at [438, 575] on div at bounding box center [438, 575] width 16 height 16
type input "5E5E5E"
click at [167, 641] on div at bounding box center [159, 639] width 21 height 21
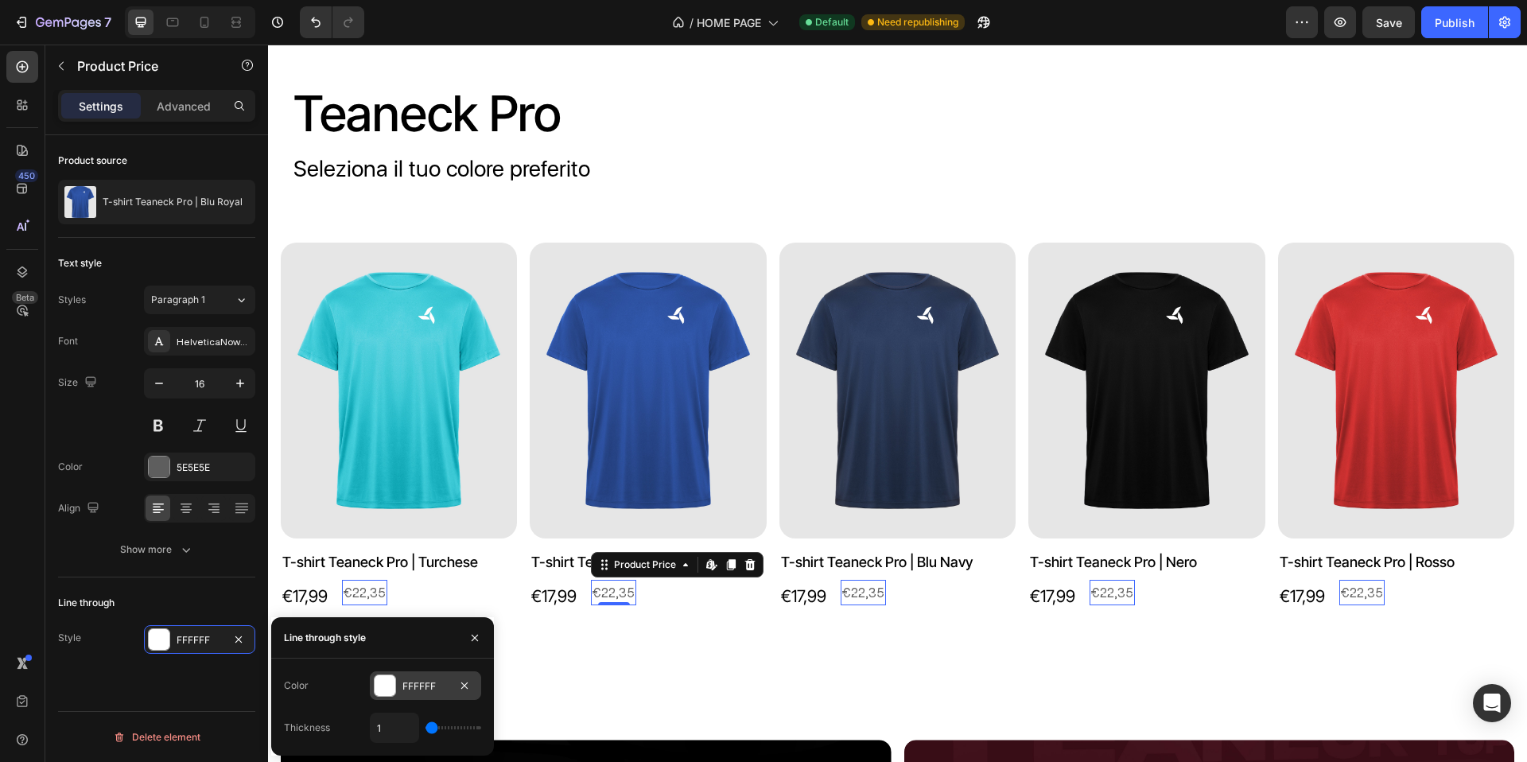
click at [379, 689] on div at bounding box center [385, 685] width 21 height 21
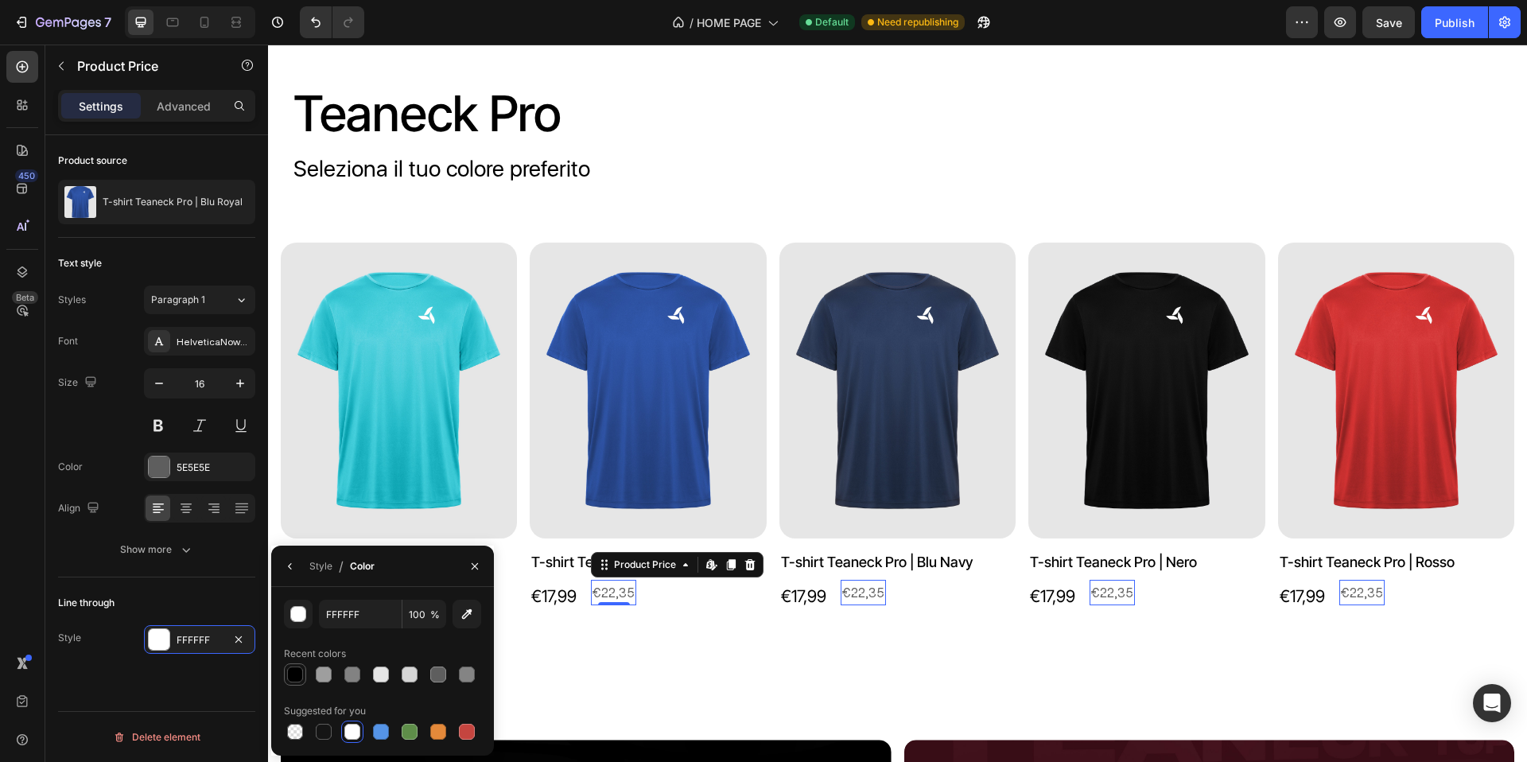
click at [294, 676] on div at bounding box center [295, 675] width 16 height 16
type input "000000"
click at [204, 602] on div "Line through" at bounding box center [156, 602] width 197 height 25
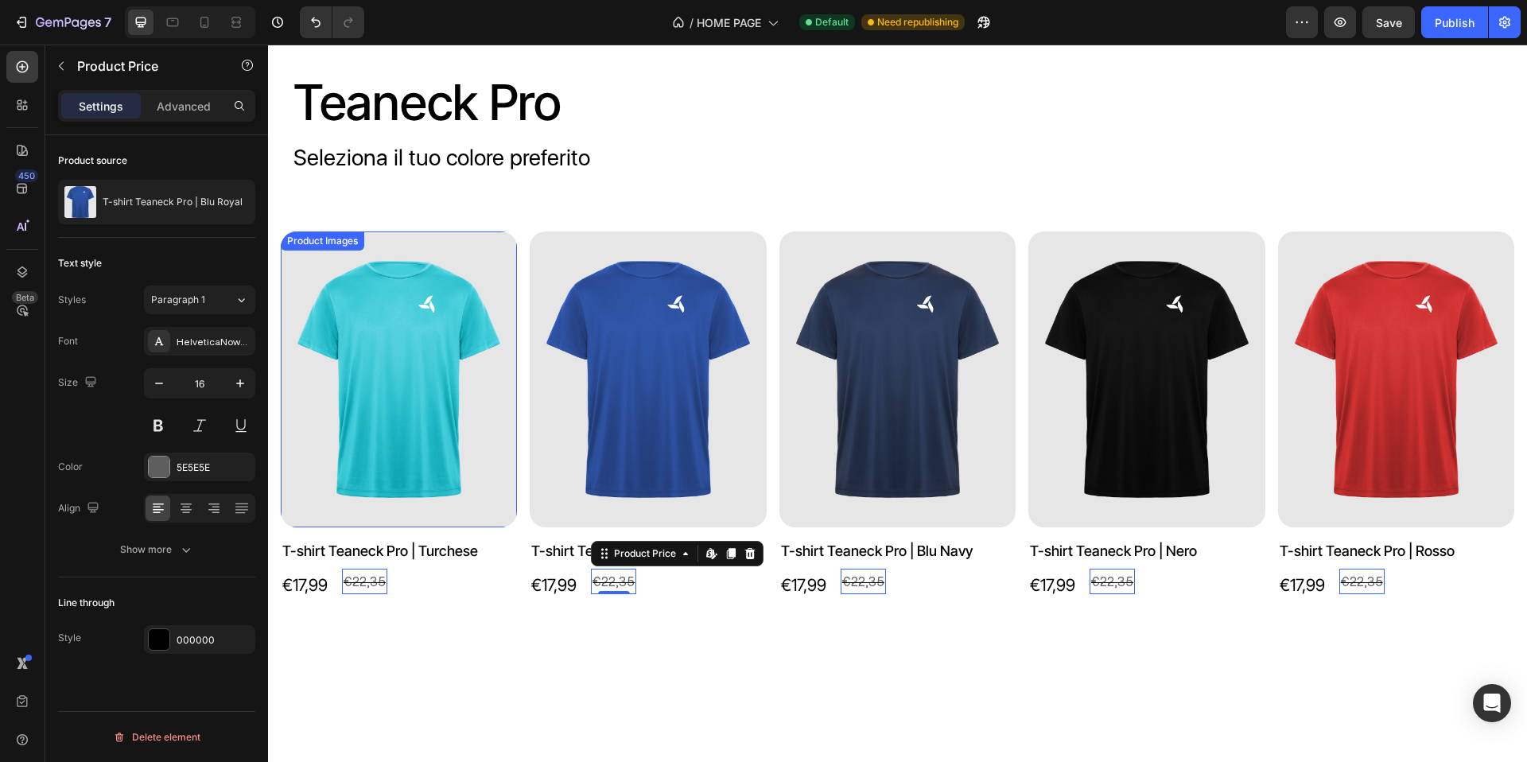
scroll to position [1222, 0]
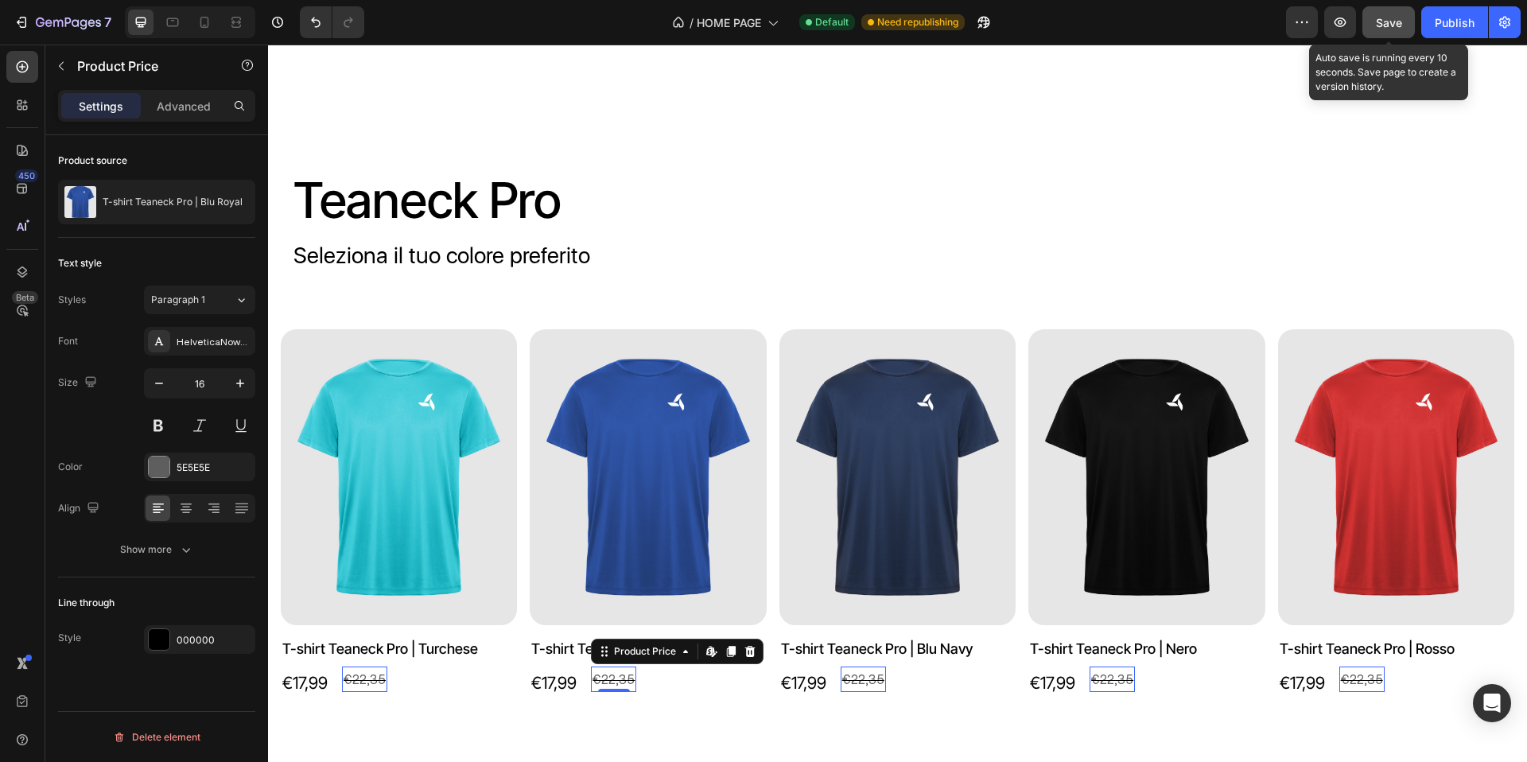
click at [1367, 21] on button "Save" at bounding box center [1389, 22] width 53 height 32
